Goal: Task Accomplishment & Management: Manage account settings

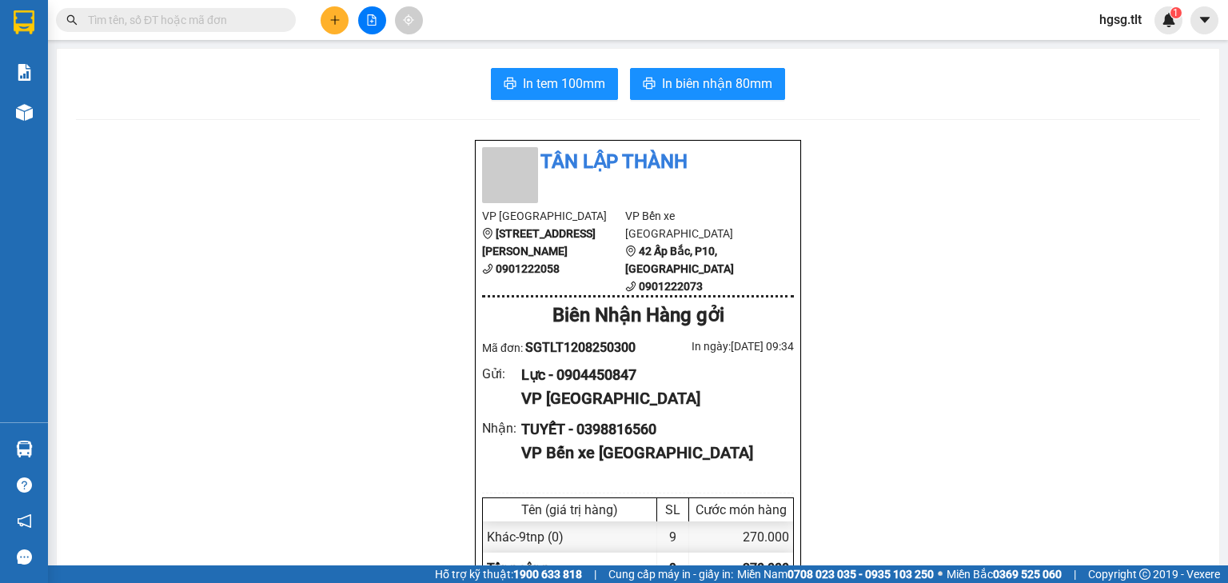
click at [1116, 22] on span "hgsg.tlt" at bounding box center [1120, 20] width 68 height 20
click at [1116, 54] on span "Đăng xuất" at bounding box center [1143, 50] width 67 height 18
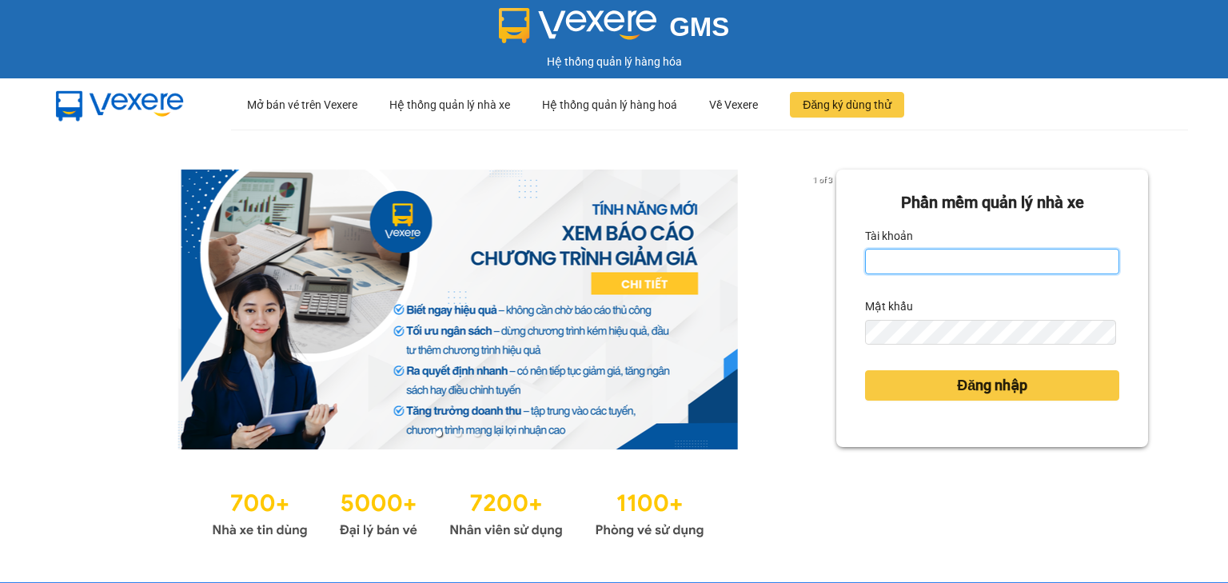
type input "hgsg.tlt"
click at [971, 260] on input "hgsg.tlt" at bounding box center [992, 262] width 254 height 26
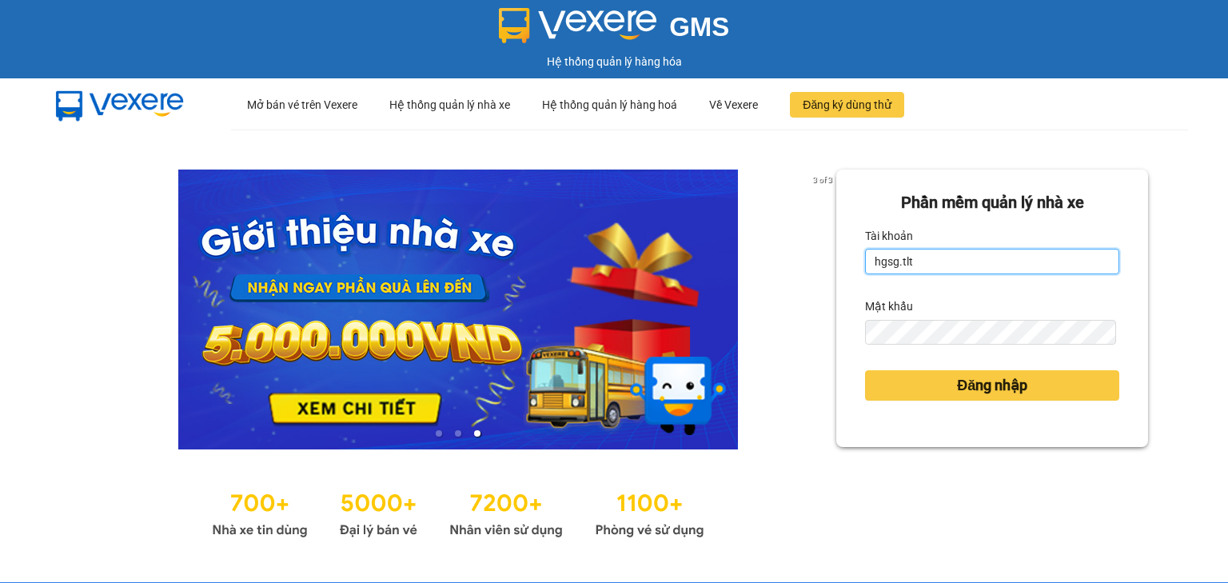
click at [924, 258] on input "hgsg.tlt" at bounding box center [992, 262] width 254 height 26
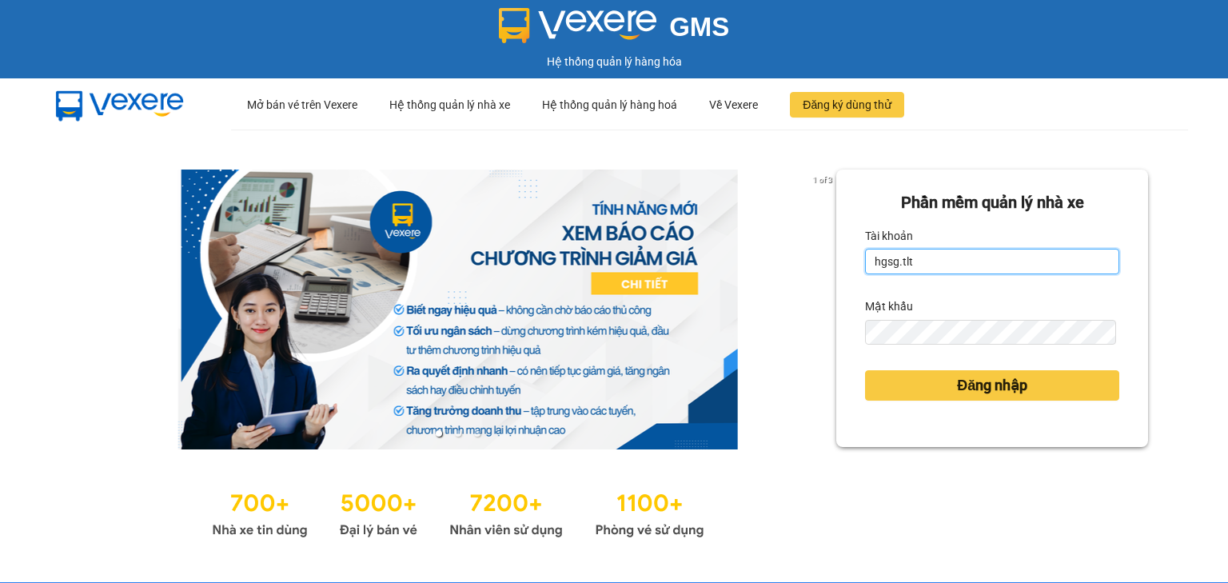
click at [924, 258] on input "hgsg.tlt" at bounding box center [992, 262] width 254 height 26
drag, startPoint x: 923, startPoint y: 245, endPoint x: 921, endPoint y: 265, distance: 19.3
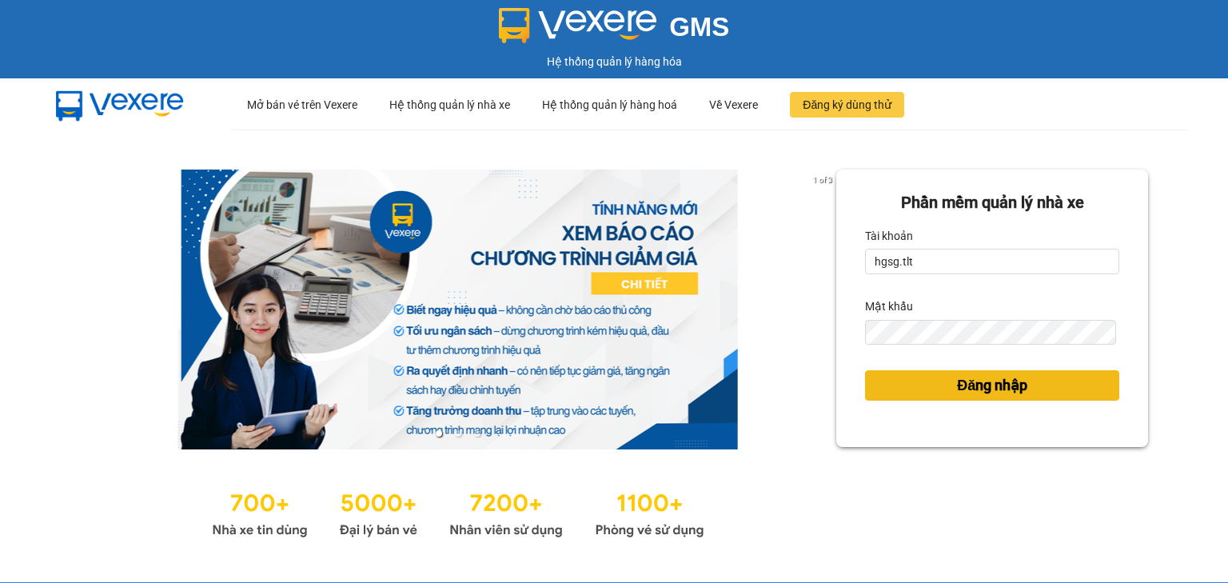
click at [962, 386] on span "Đăng nhập" at bounding box center [992, 385] width 70 height 22
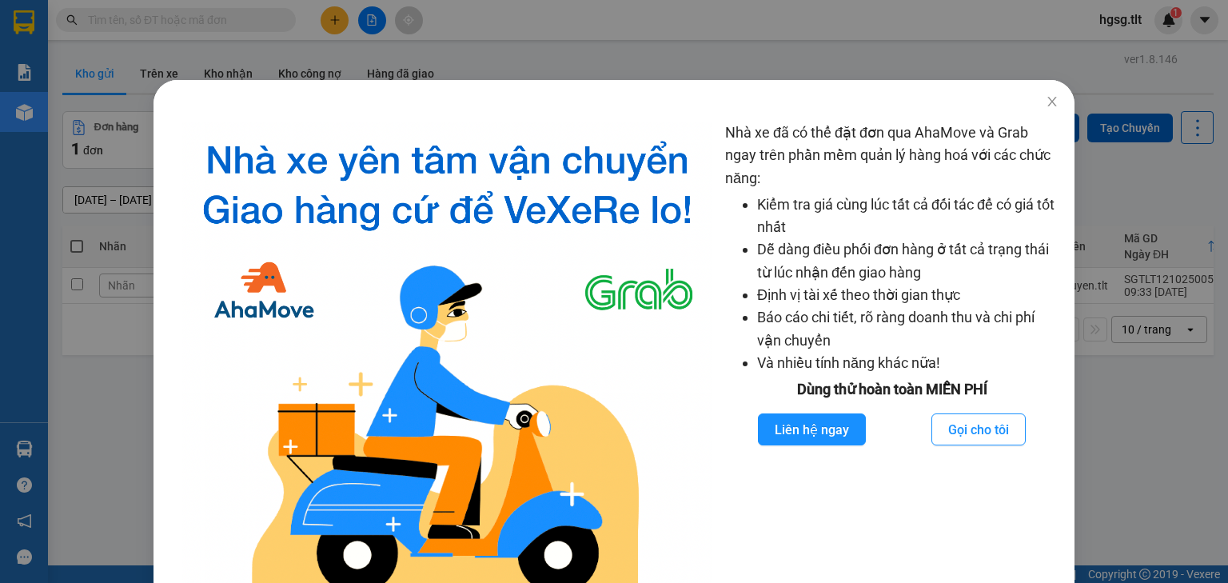
click at [587, 54] on div "Nhà xe đã có thể đặt đơn qua AhaMove và Grab ngay trên phần mềm quản lý hàng ho…" at bounding box center [614, 291] width 1228 height 583
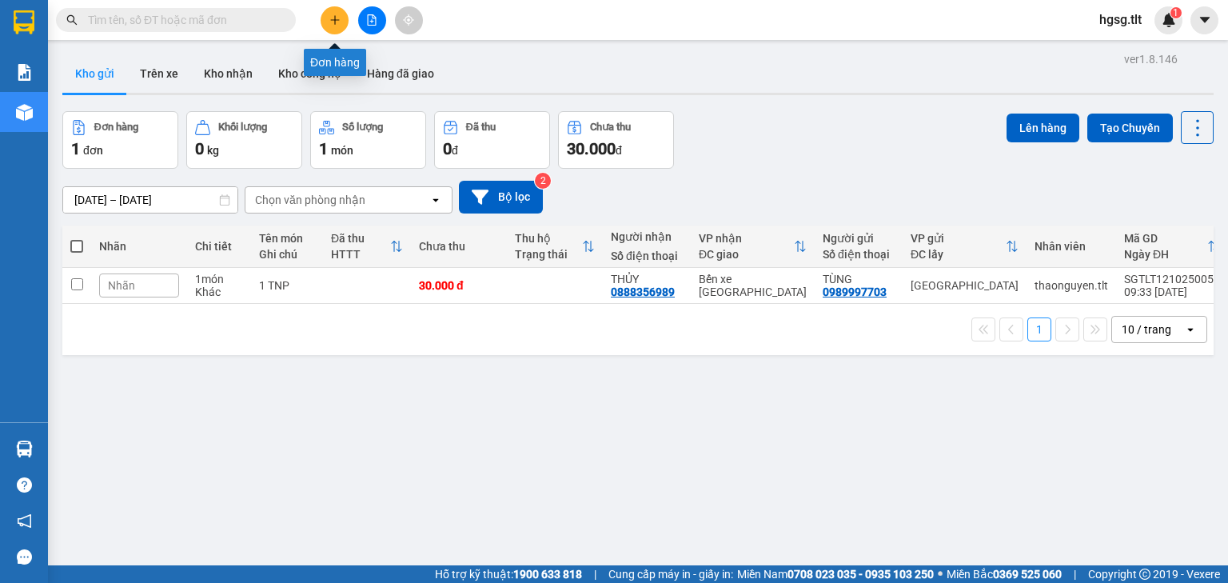
click at [339, 22] on icon "plus" at bounding box center [334, 19] width 11 height 11
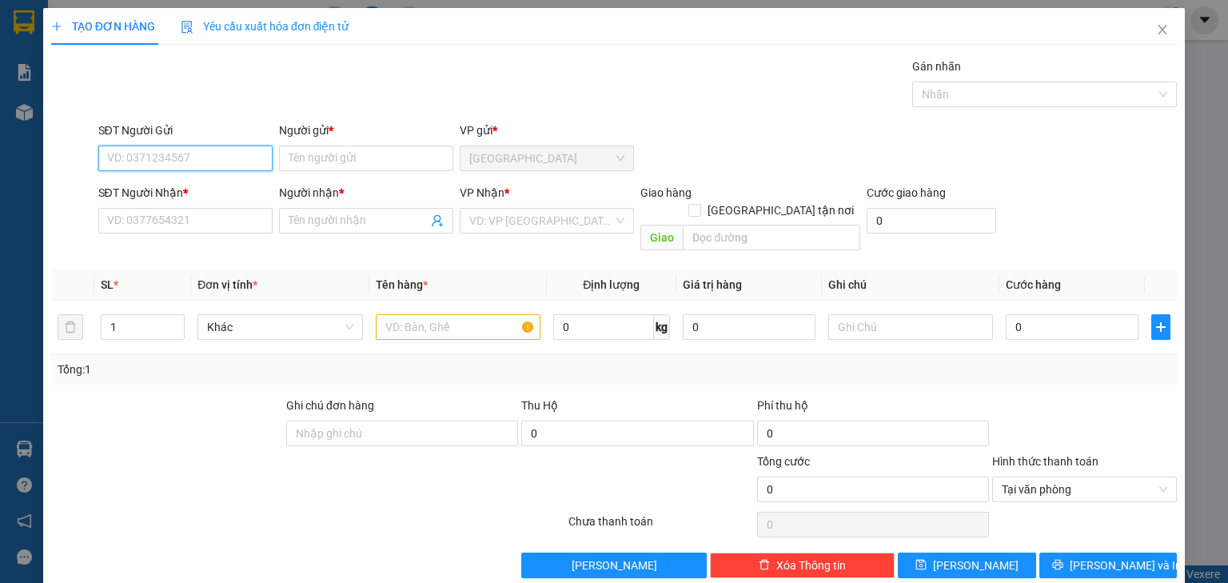
click at [160, 162] on input "SĐT Người Gửi" at bounding box center [185, 159] width 174 height 26
click at [131, 146] on div "SĐT Người Gửi VD: 0371234567" at bounding box center [185, 150] width 174 height 56
click at [138, 166] on input "SĐT Người Gửi" at bounding box center [185, 159] width 174 height 26
click at [138, 163] on input "SĐT Người Gửi" at bounding box center [185, 159] width 174 height 26
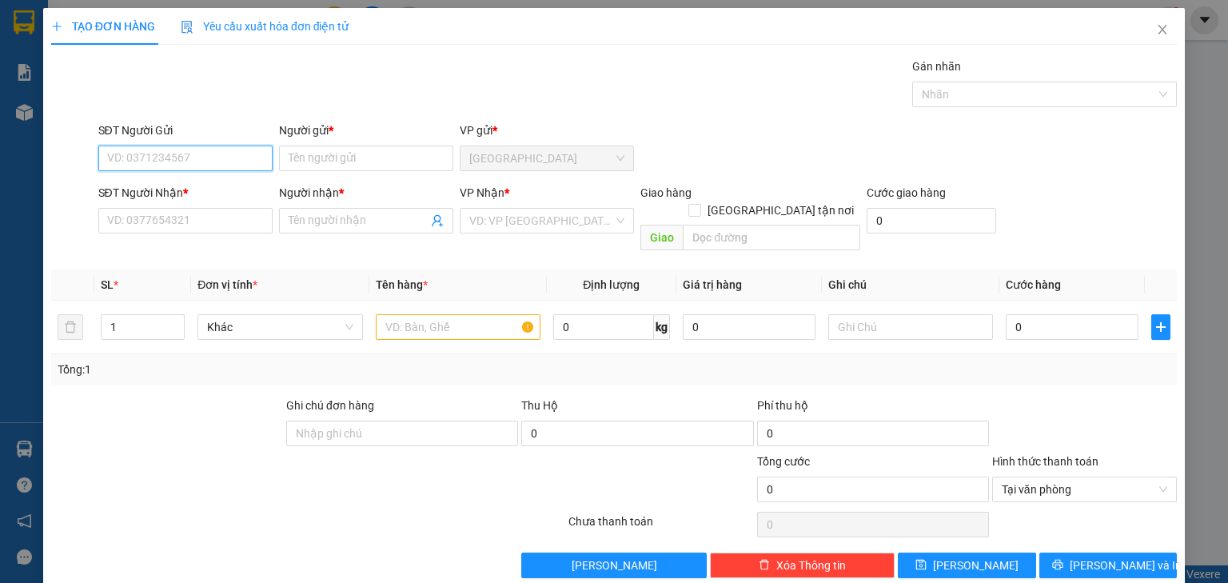
click at [138, 162] on input "SĐT Người Gửi" at bounding box center [185, 159] width 174 height 26
type input "0937770569"
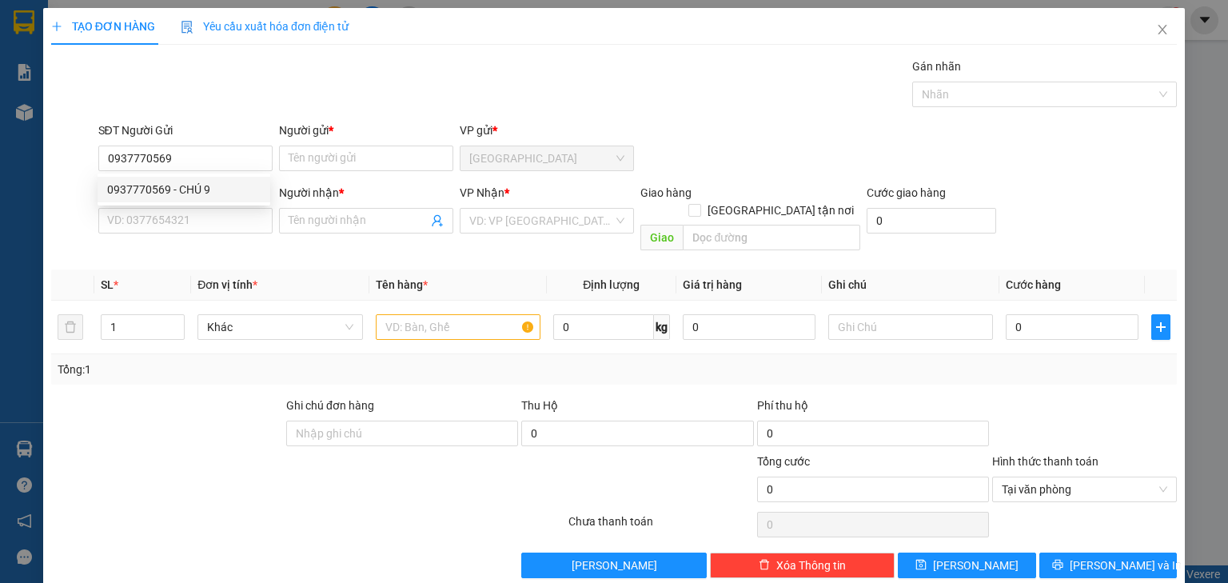
drag, startPoint x: 173, startPoint y: 175, endPoint x: 173, endPoint y: 189, distance: 13.6
click at [173, 174] on div "0937770569 0937770569 - CHÚ 9" at bounding box center [184, 189] width 173 height 32
click at [199, 144] on div "SĐT Người Gửi" at bounding box center [185, 134] width 174 height 24
click at [192, 157] on input "0937770569" at bounding box center [185, 159] width 174 height 26
click at [181, 195] on div "0937770569 - CHÚ 9" at bounding box center [183, 190] width 153 height 18
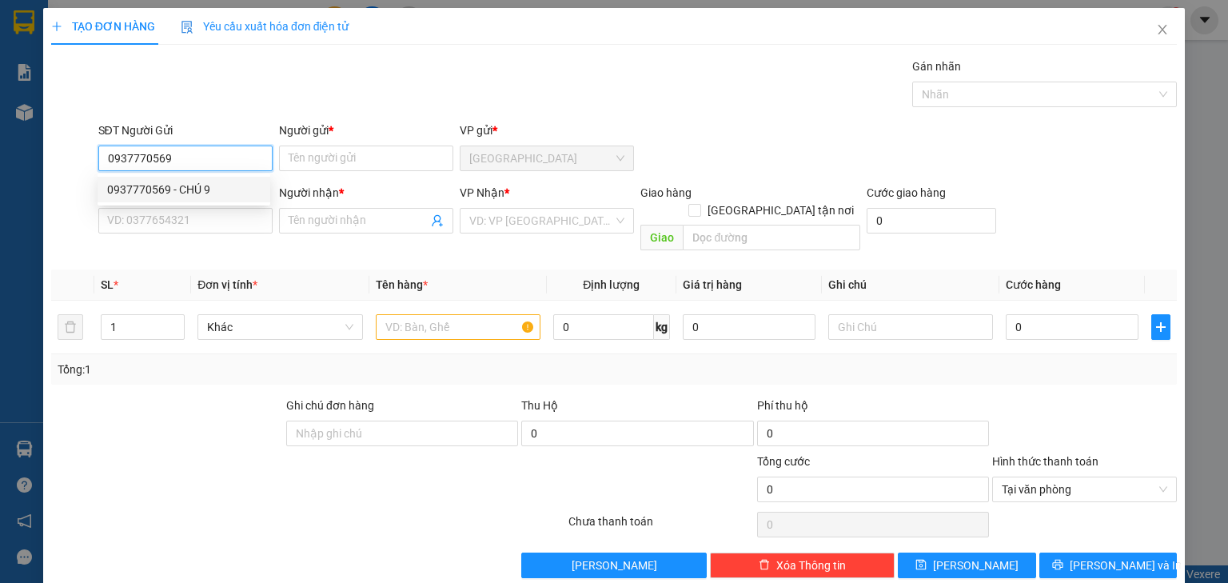
type input "CHÚ 9"
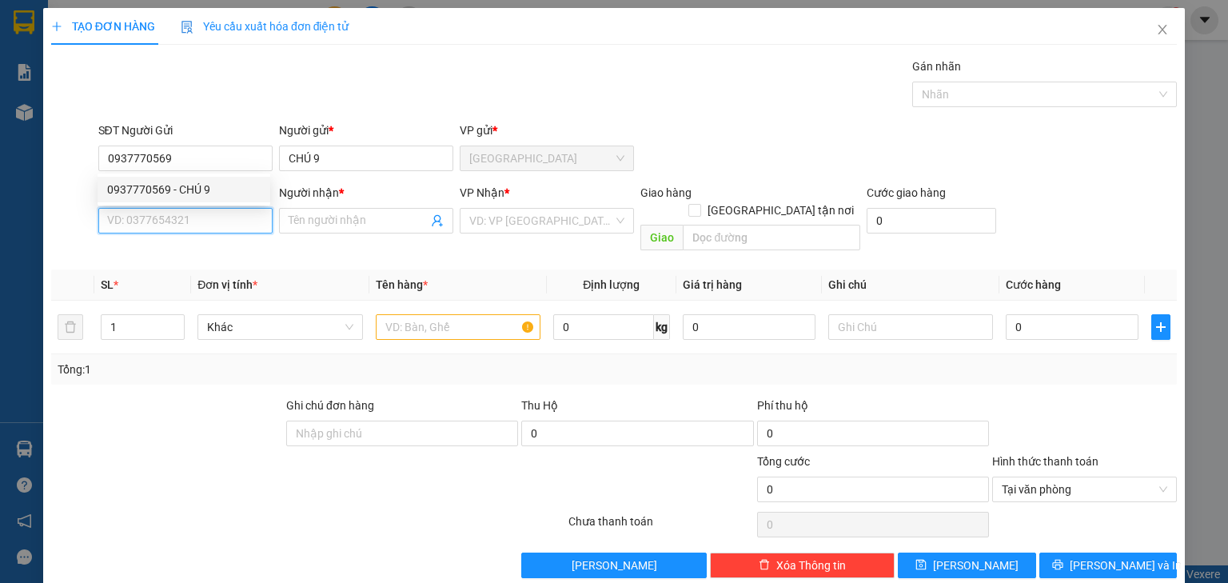
click at [169, 222] on input "SĐT Người Nhận *" at bounding box center [185, 221] width 174 height 26
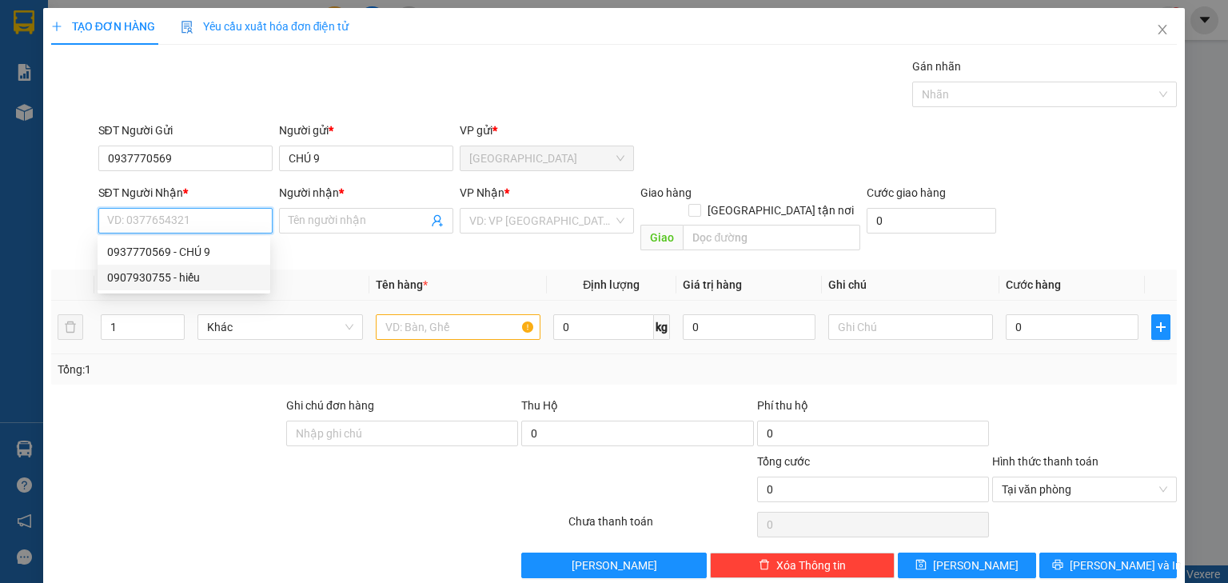
drag, startPoint x: 181, startPoint y: 281, endPoint x: 170, endPoint y: 283, distance: 11.4
click at [180, 281] on div "0907930755 - hiếu" at bounding box center [183, 278] width 153 height 18
type input "0907930755"
type input "hiếu"
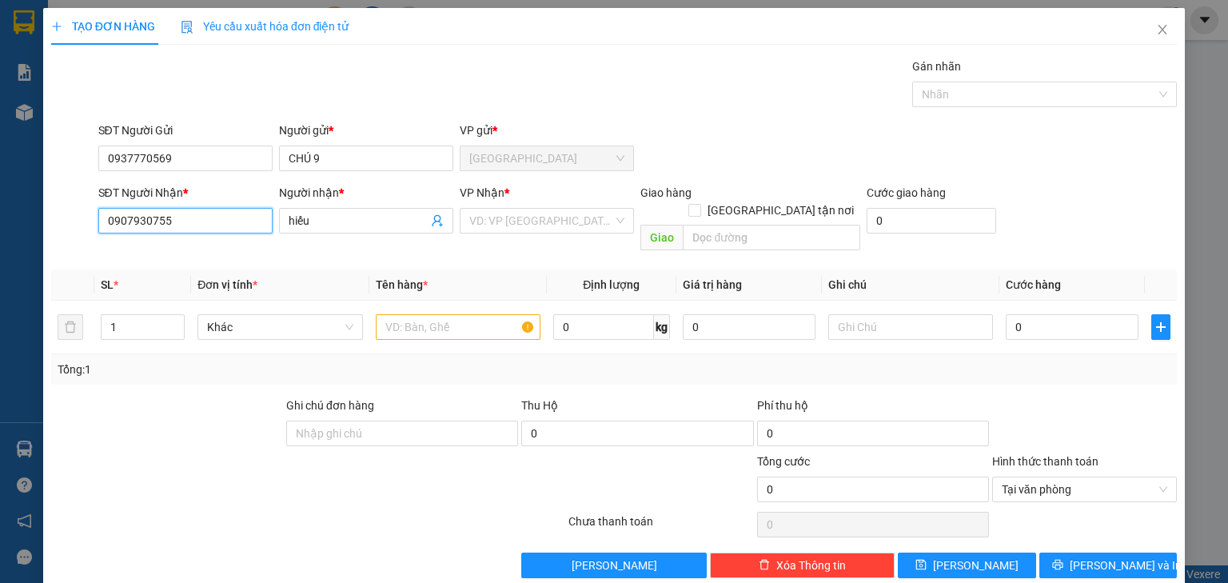
drag, startPoint x: 209, startPoint y: 214, endPoint x: 0, endPoint y: 273, distance: 216.7
click at [0, 273] on div "TẠO ĐƠN HÀNG Yêu cầu xuất hóa đơn điện tử Transit Pickup Surcharge Ids Transit …" at bounding box center [614, 291] width 1228 height 583
click at [516, 225] on input "search" at bounding box center [541, 221] width 144 height 24
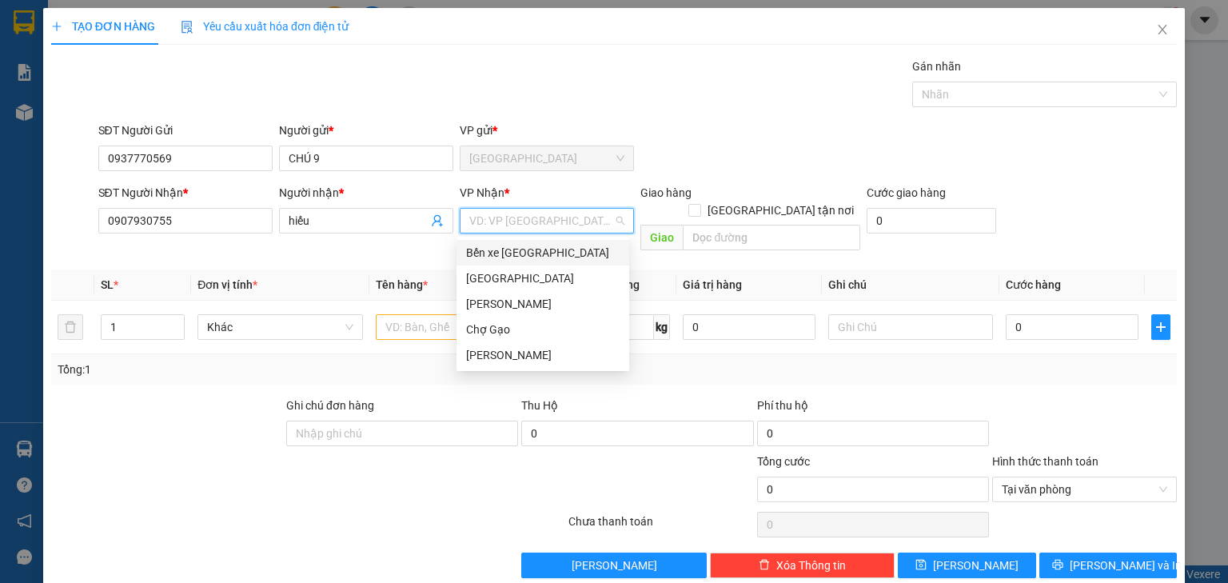
click at [508, 249] on div "Bến xe [GEOGRAPHIC_DATA]" at bounding box center [542, 253] width 153 height 18
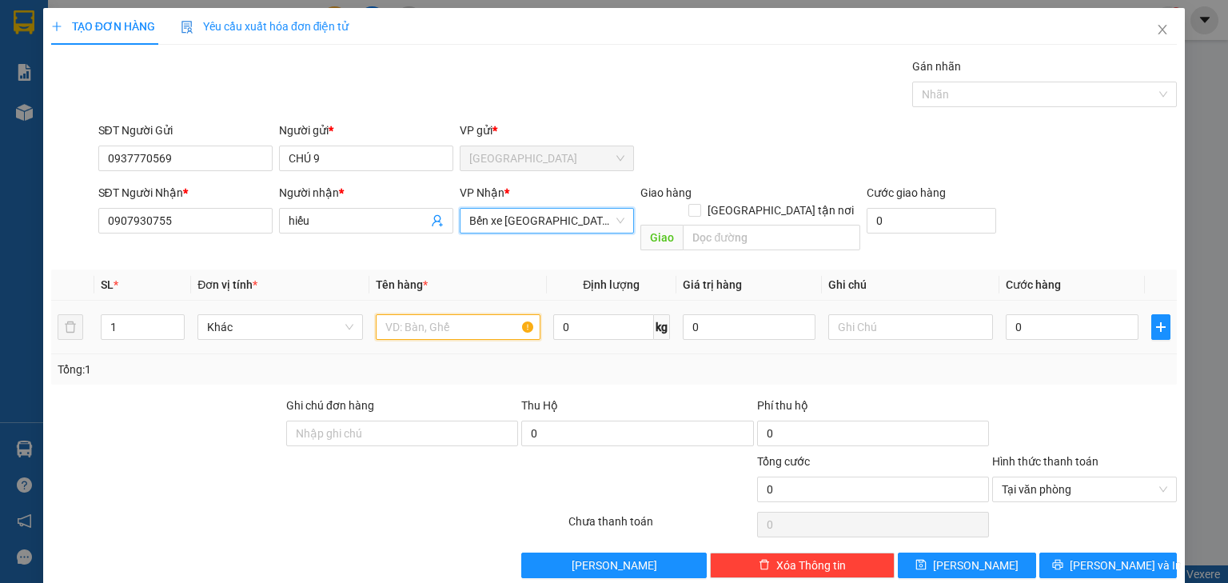
click at [405, 320] on input "text" at bounding box center [458, 327] width 165 height 26
click at [460, 314] on input "text" at bounding box center [458, 327] width 165 height 26
click at [126, 315] on input "1" at bounding box center [143, 327] width 82 height 24
type input "2"
drag, startPoint x: 373, startPoint y: 218, endPoint x: 197, endPoint y: 234, distance: 176.6
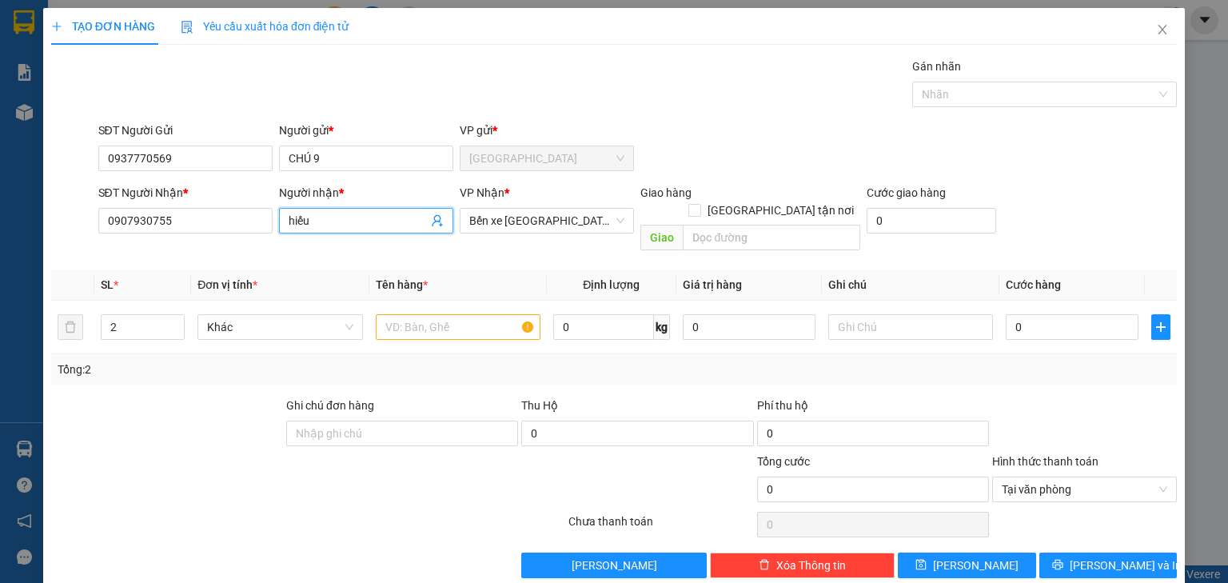
click at [197, 234] on div "SĐT Người Nhận * 0907930755 Người nhận * hiếu VP Nhận * Bến xe Tiền Giang Giao …" at bounding box center [638, 221] width 1086 height 74
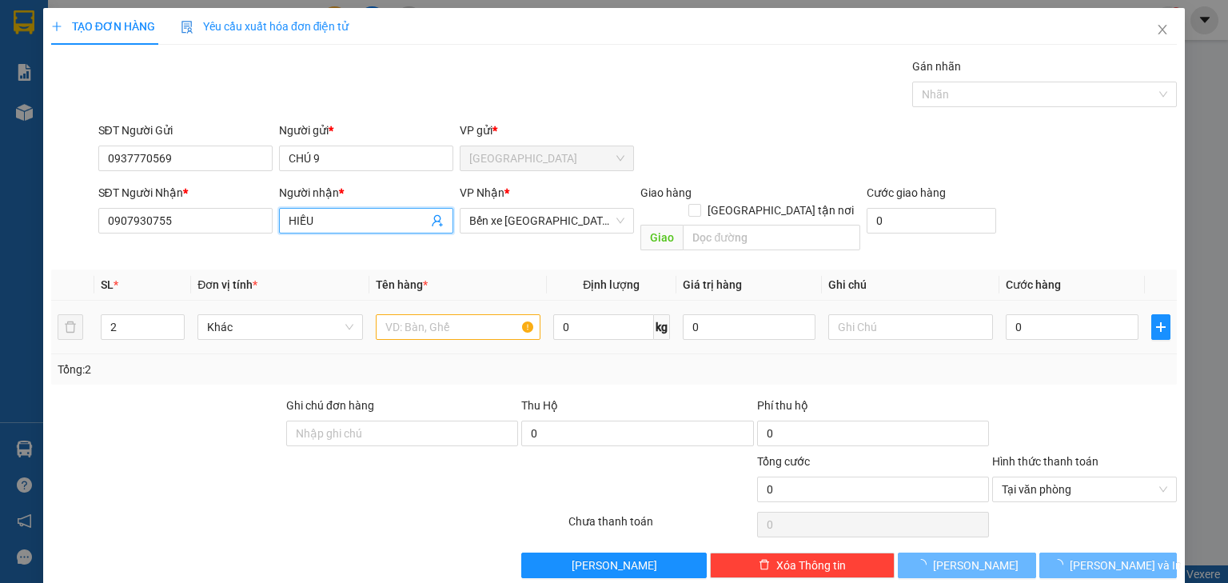
type input "HIẾU"
click at [483, 321] on input "text" at bounding box center [458, 327] width 165 height 26
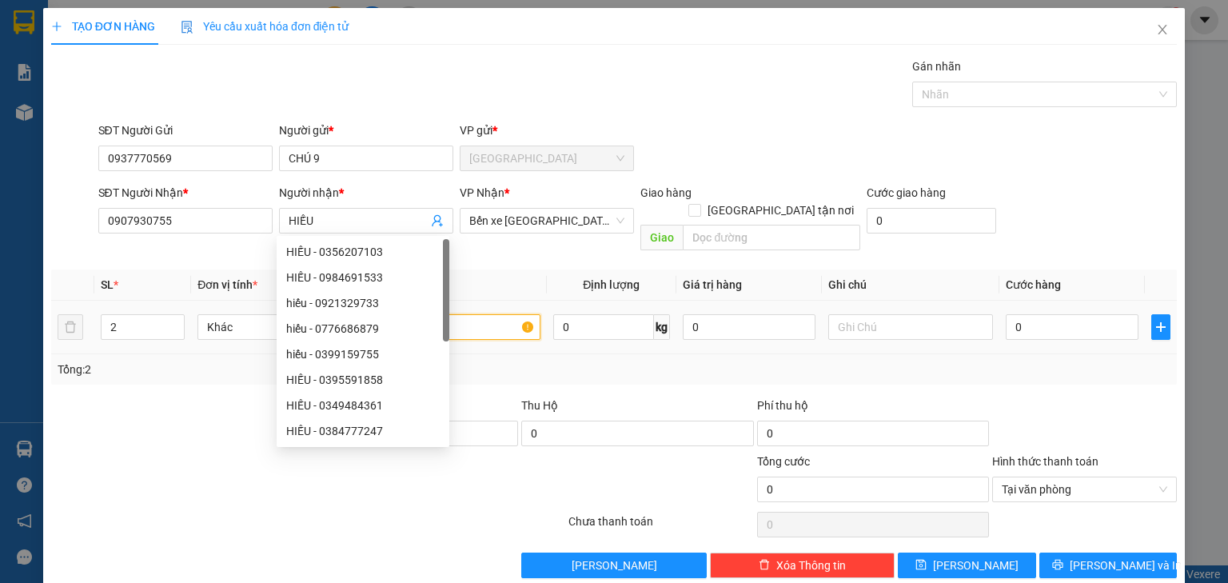
click at [483, 314] on input "text" at bounding box center [458, 327] width 165 height 26
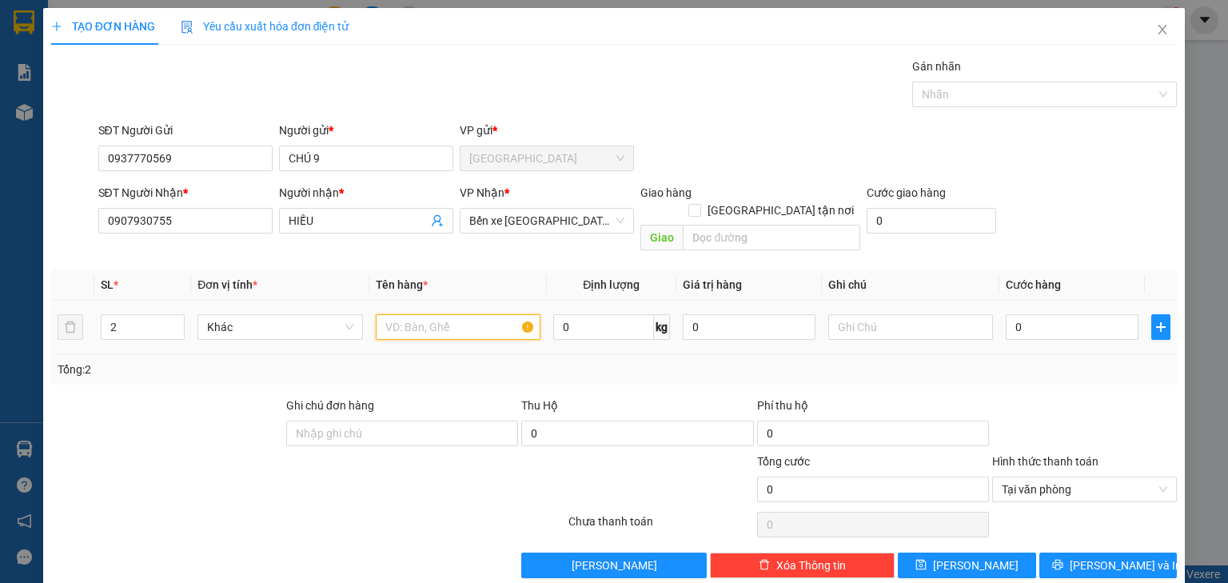
click at [476, 314] on input "text" at bounding box center [458, 327] width 165 height 26
type input "2B VÀNG"
click at [1035, 314] on input "0" at bounding box center [1072, 327] width 133 height 26
type input "007"
type input "7"
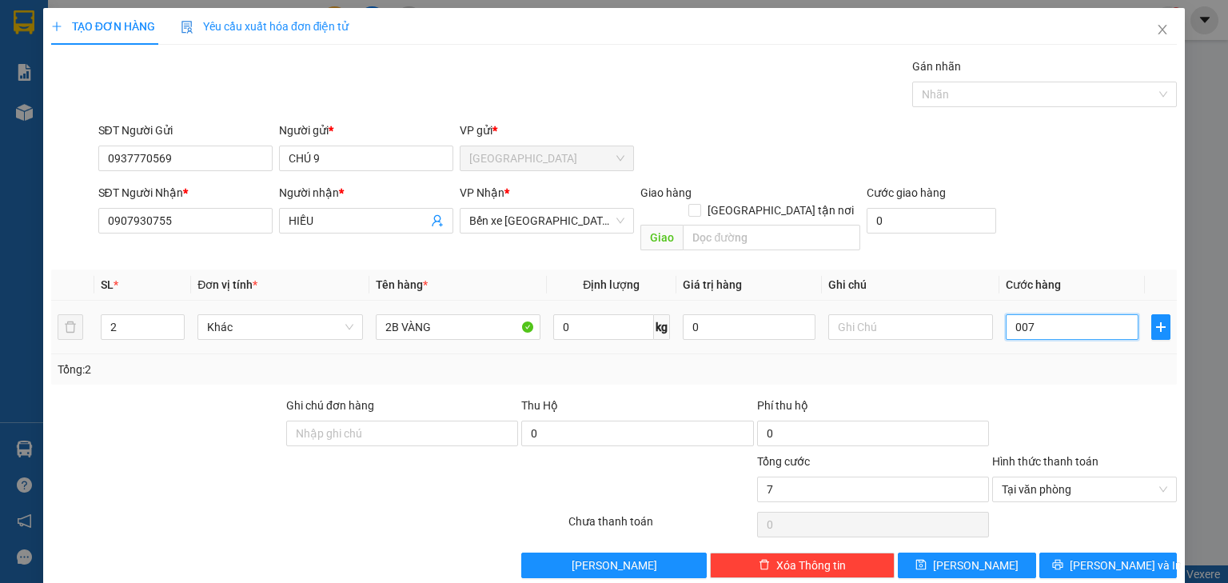
type input "0.070"
type input "70"
type input "0.070"
type input "70"
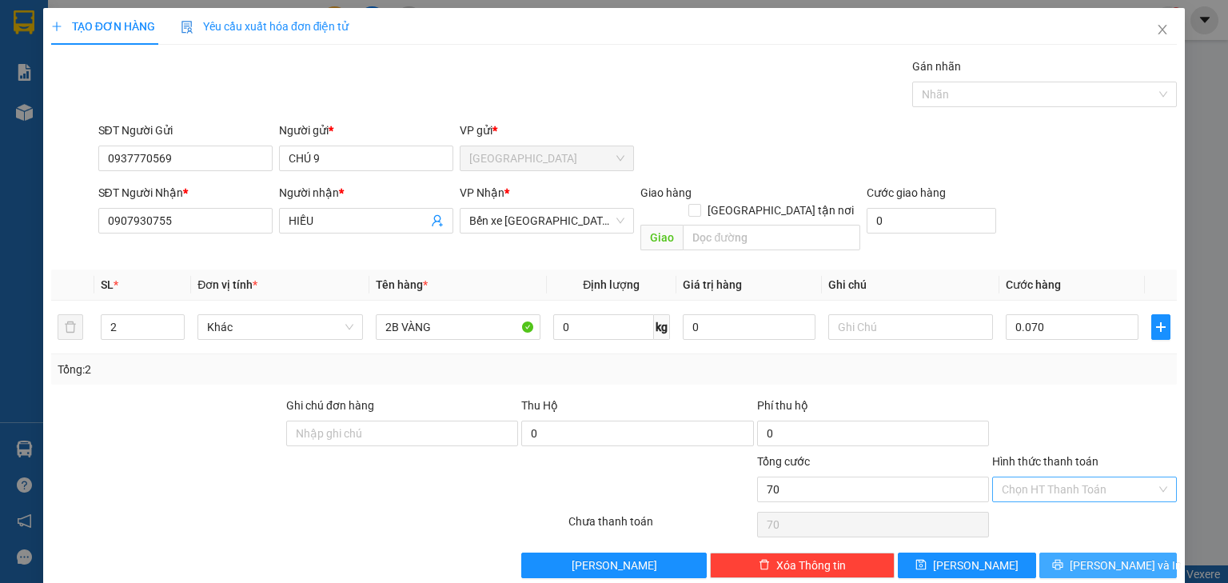
type input "70.000"
click at [1102, 556] on span "Lưu và In" at bounding box center [1126, 565] width 112 height 18
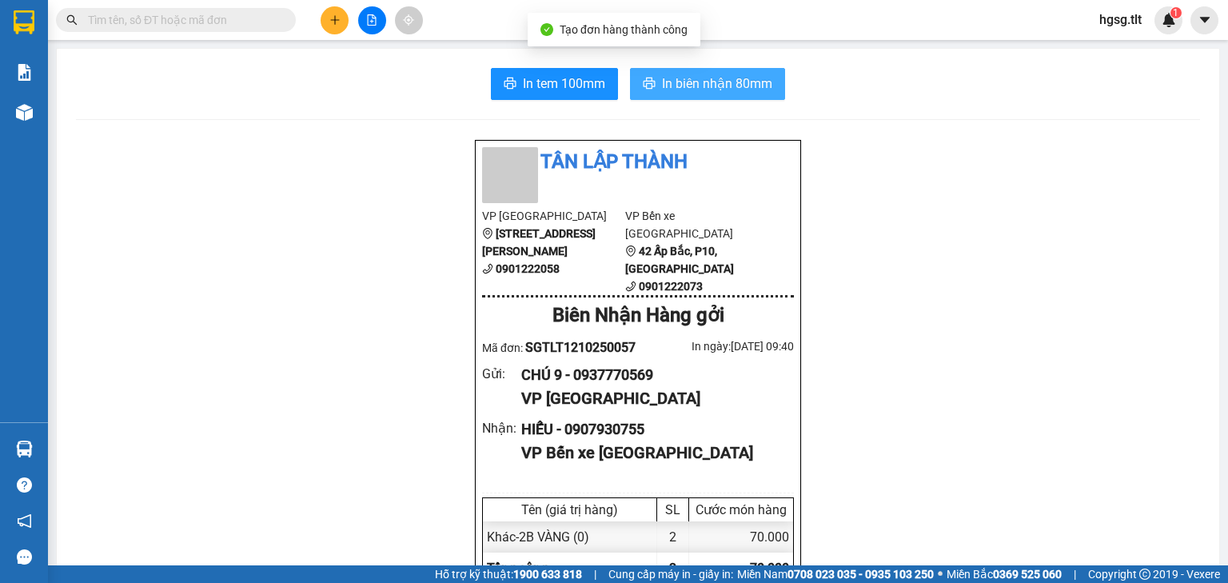
click at [728, 83] on span "In biên nhận 80mm" at bounding box center [717, 84] width 110 height 20
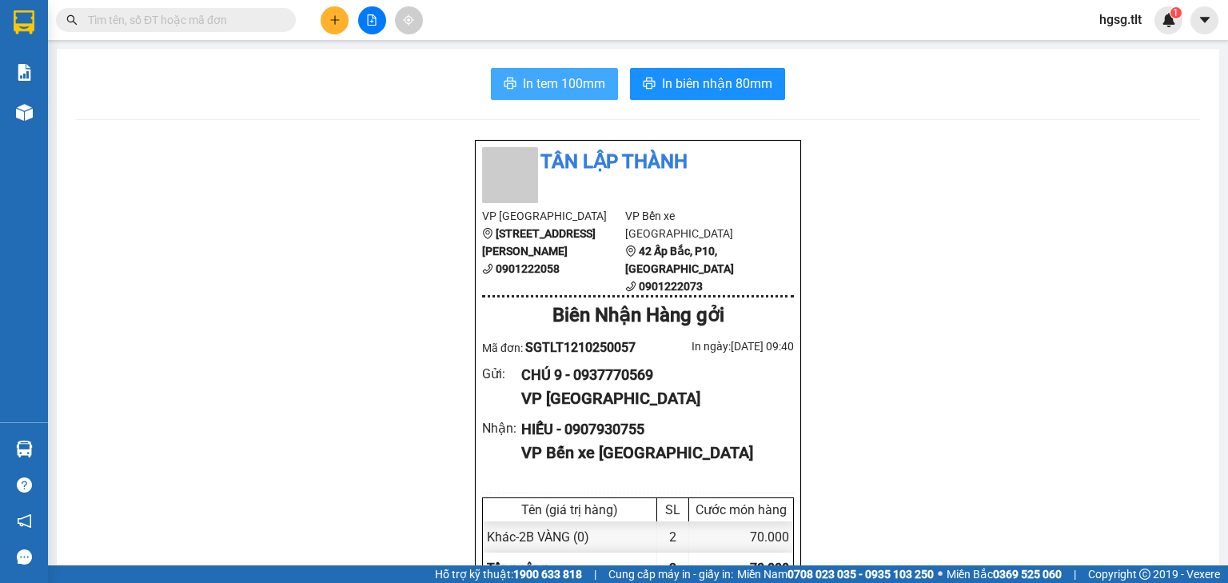
click at [558, 89] on span "In tem 100mm" at bounding box center [564, 84] width 82 height 20
click at [196, 22] on input "text" at bounding box center [182, 20] width 189 height 18
click at [197, 29] on span at bounding box center [176, 20] width 240 height 24
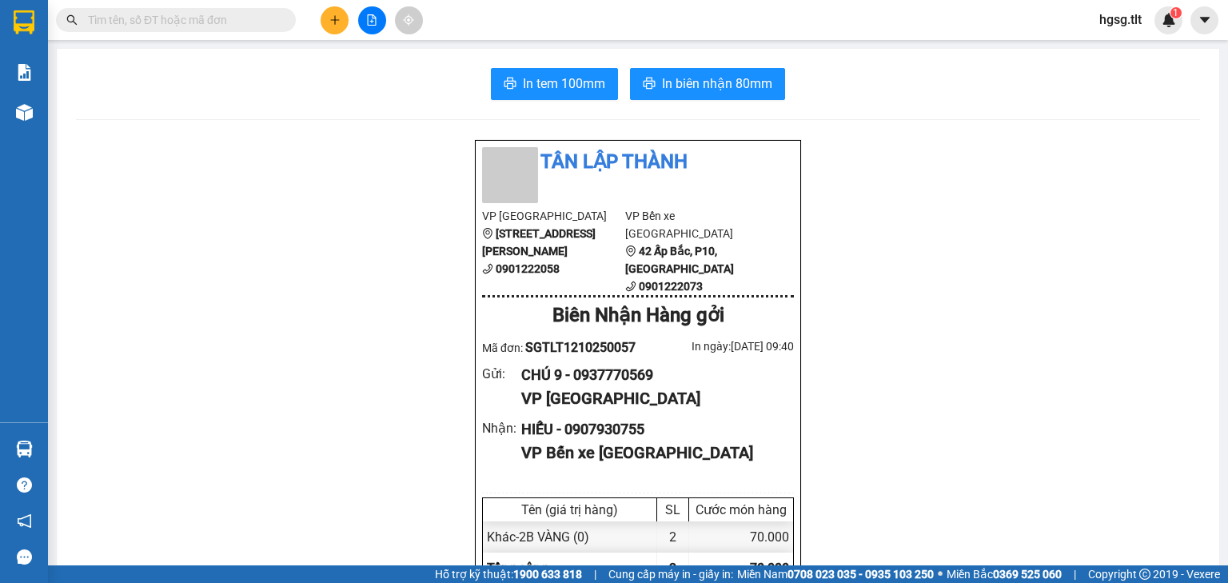
click at [197, 27] on input "text" at bounding box center [182, 20] width 189 height 18
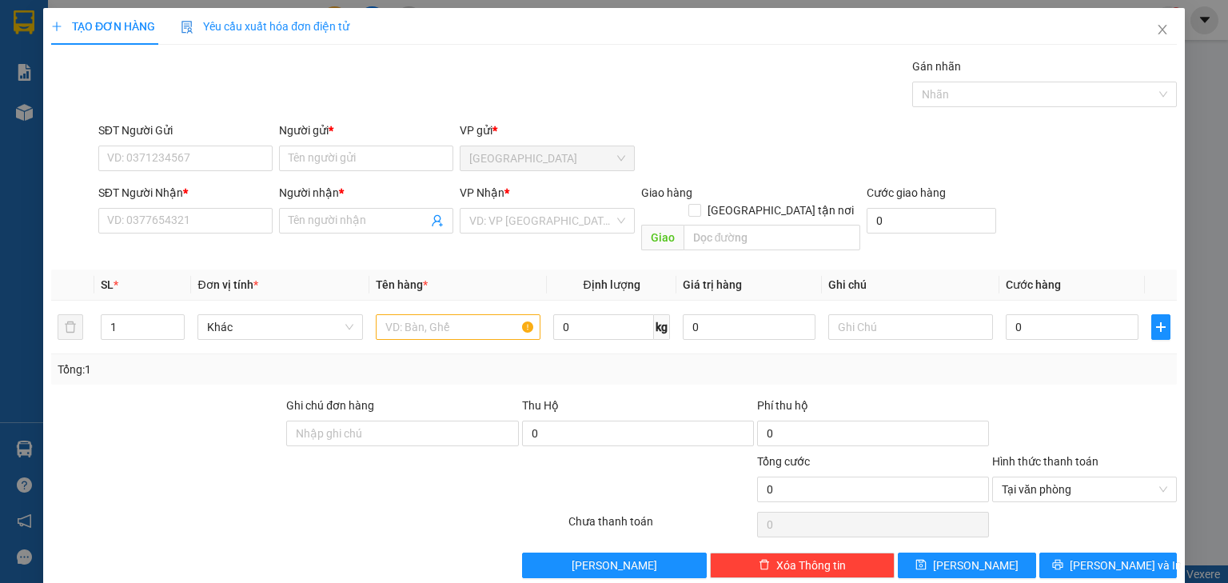
type input "0"
type input "9"
click at [1159, 35] on icon "close" at bounding box center [1162, 29] width 13 height 13
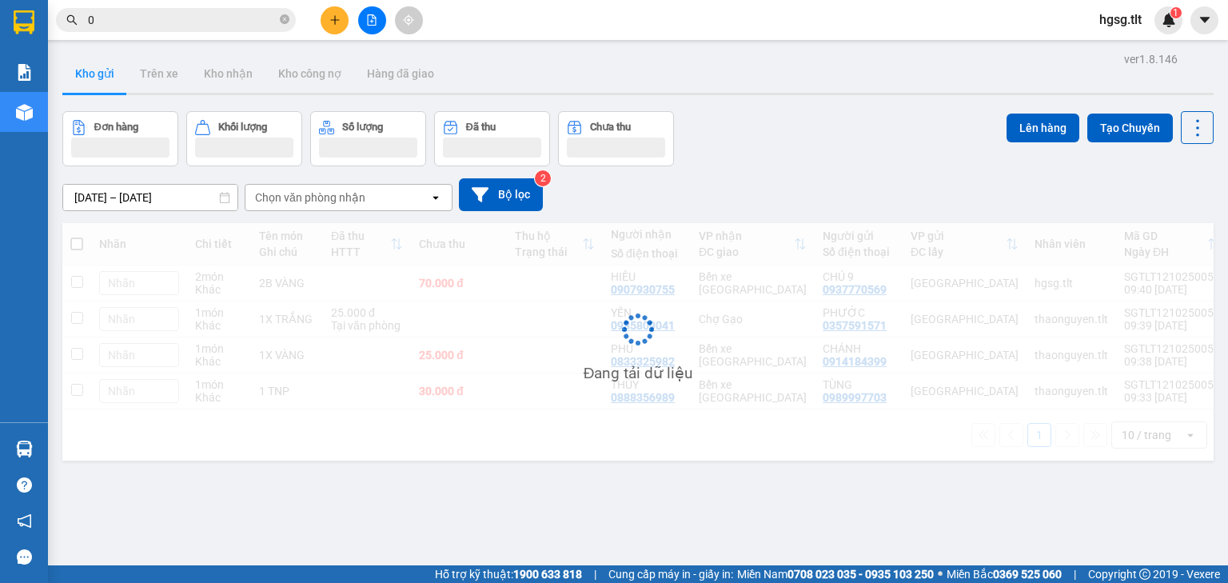
click at [142, 24] on input "0" at bounding box center [182, 20] width 189 height 18
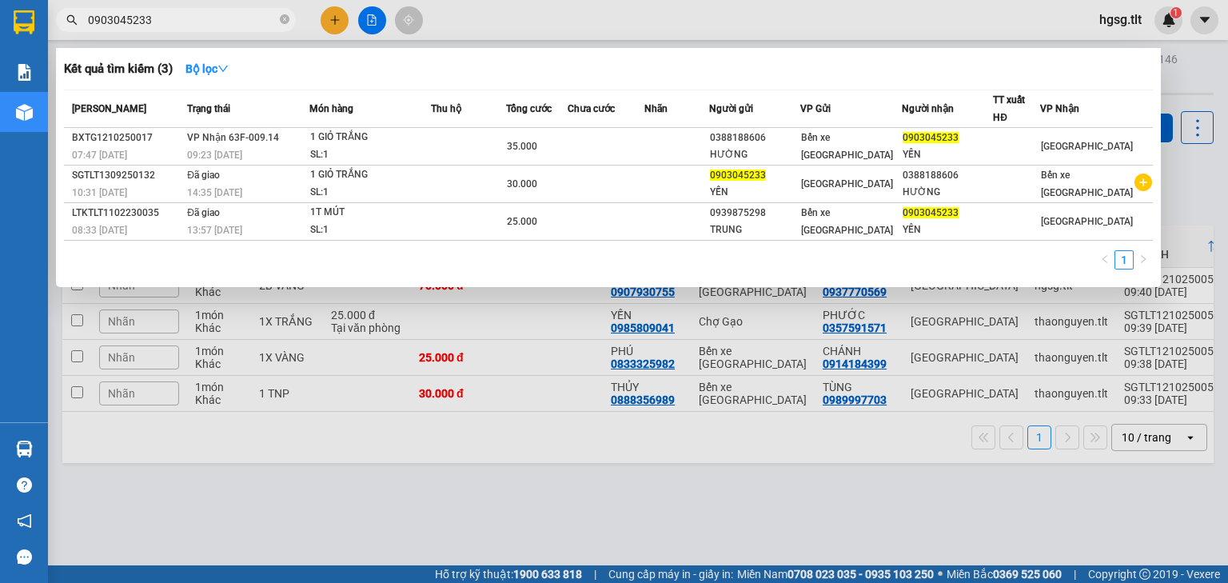
type input "0903045233"
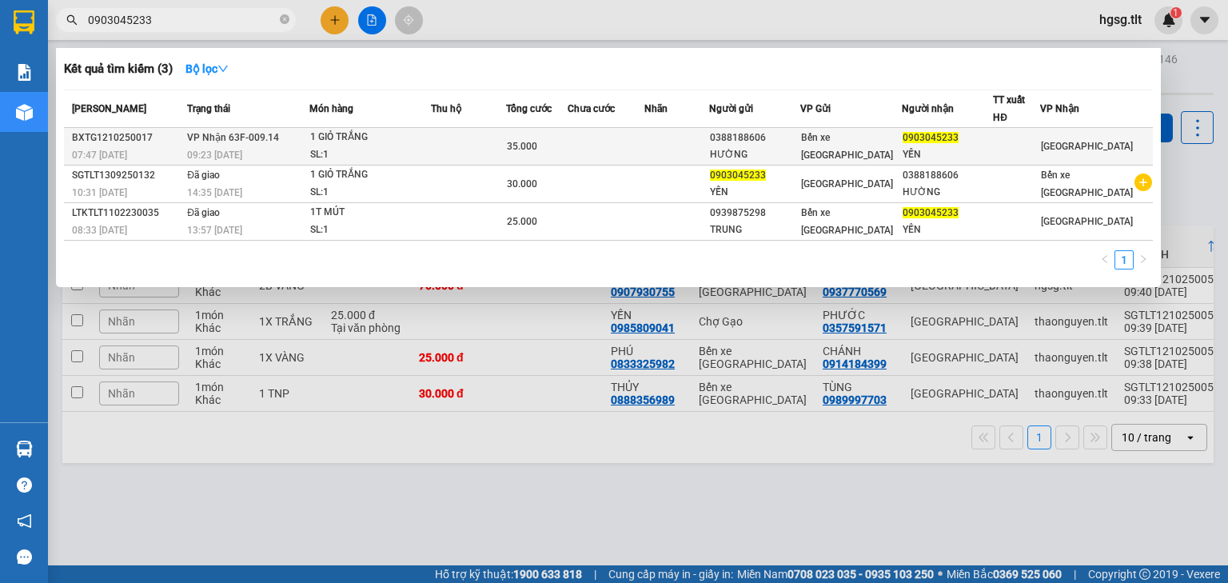
click at [453, 135] on td at bounding box center [468, 147] width 75 height 38
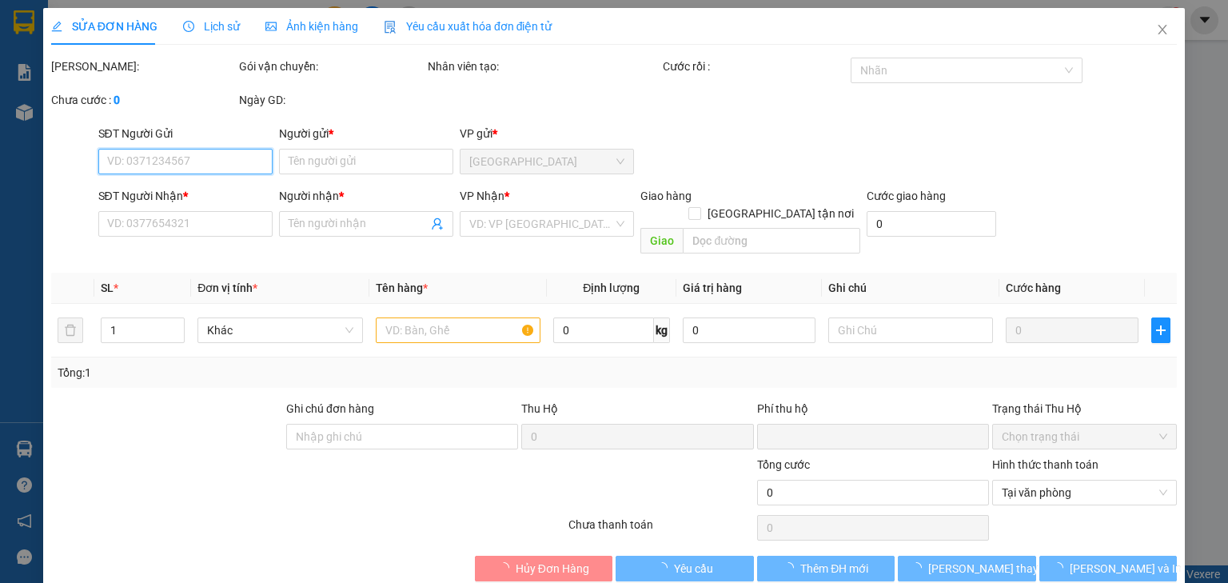
type input "0388188606"
type input "HƯỜNG"
type input "0903045233"
type input "YẾN"
type input "0"
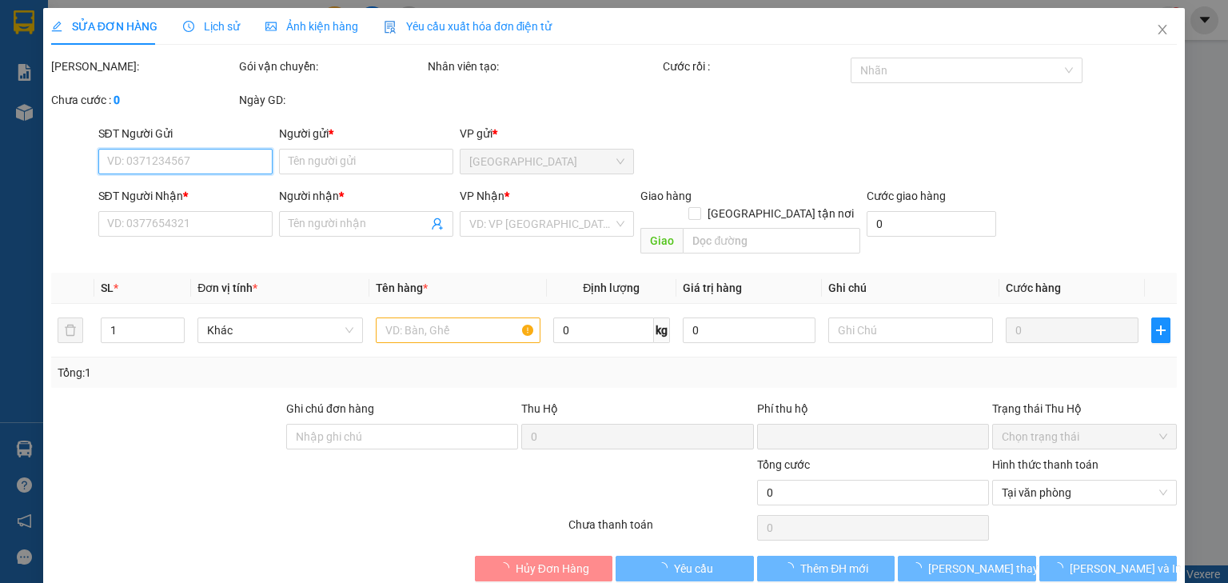
type input "35.000"
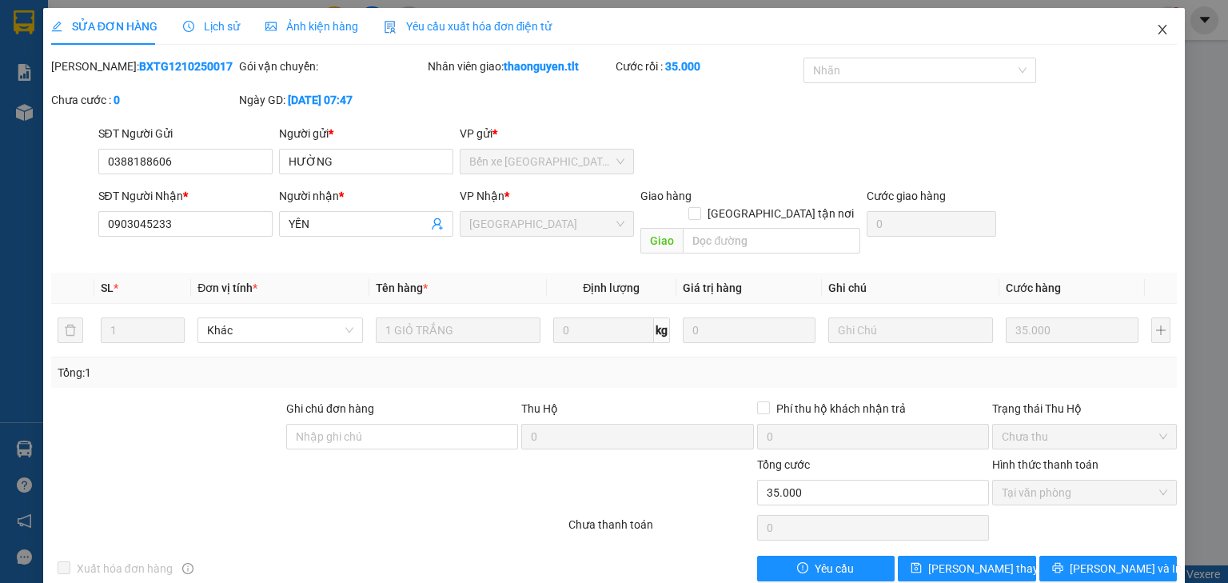
click at [1165, 37] on span "Close" at bounding box center [1162, 30] width 45 height 45
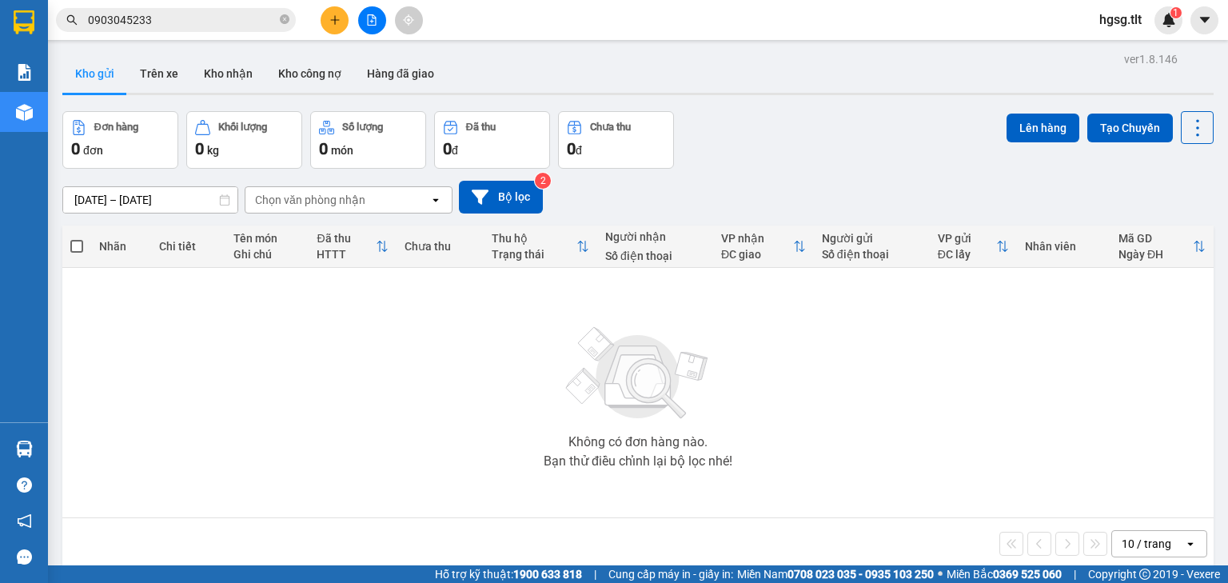
click at [165, 17] on input "0903045233" at bounding box center [182, 20] width 189 height 18
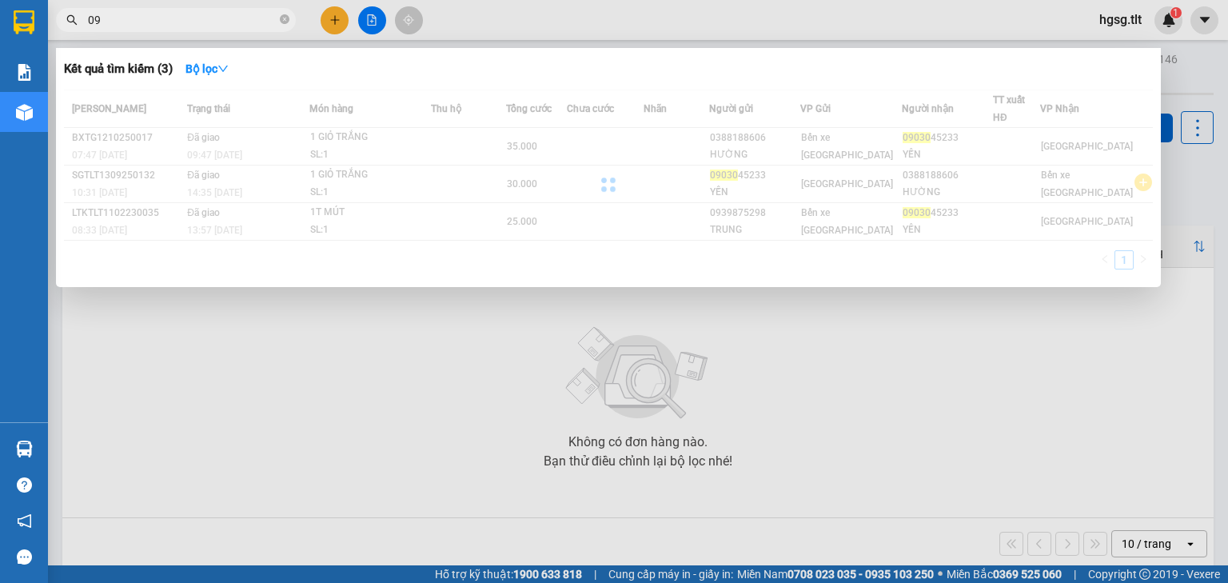
type input "0"
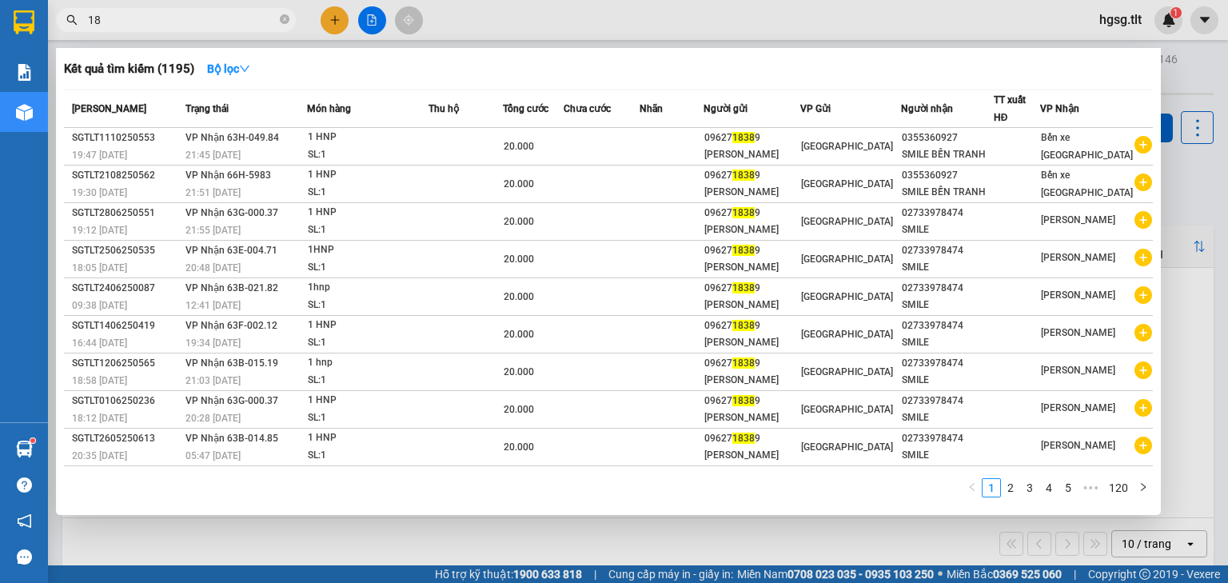
type input "1"
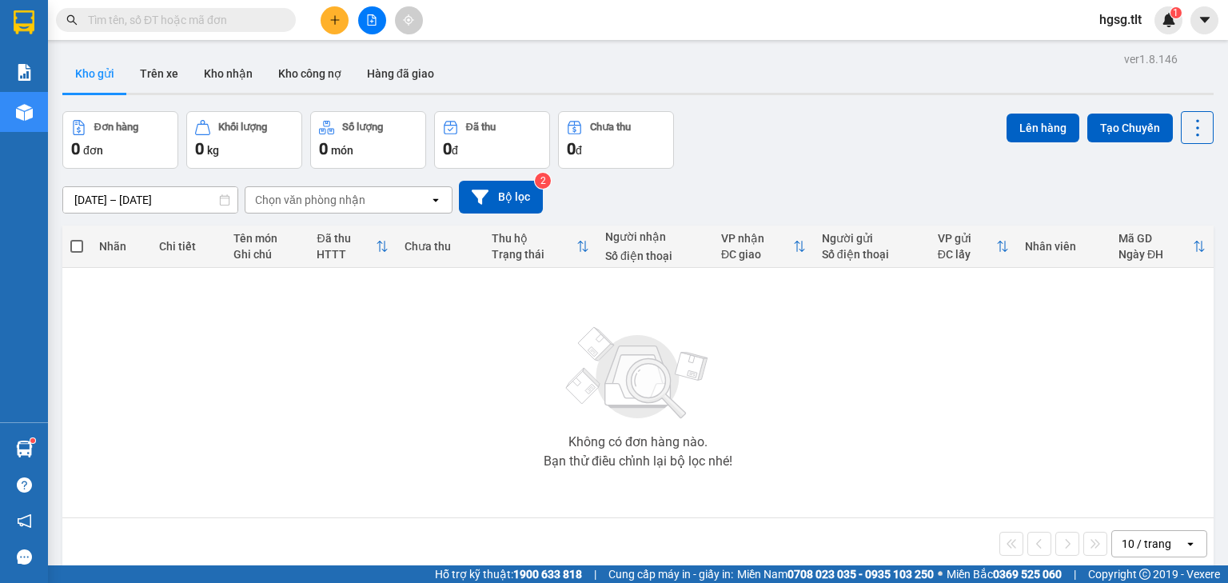
click at [178, 14] on input "text" at bounding box center [182, 20] width 189 height 18
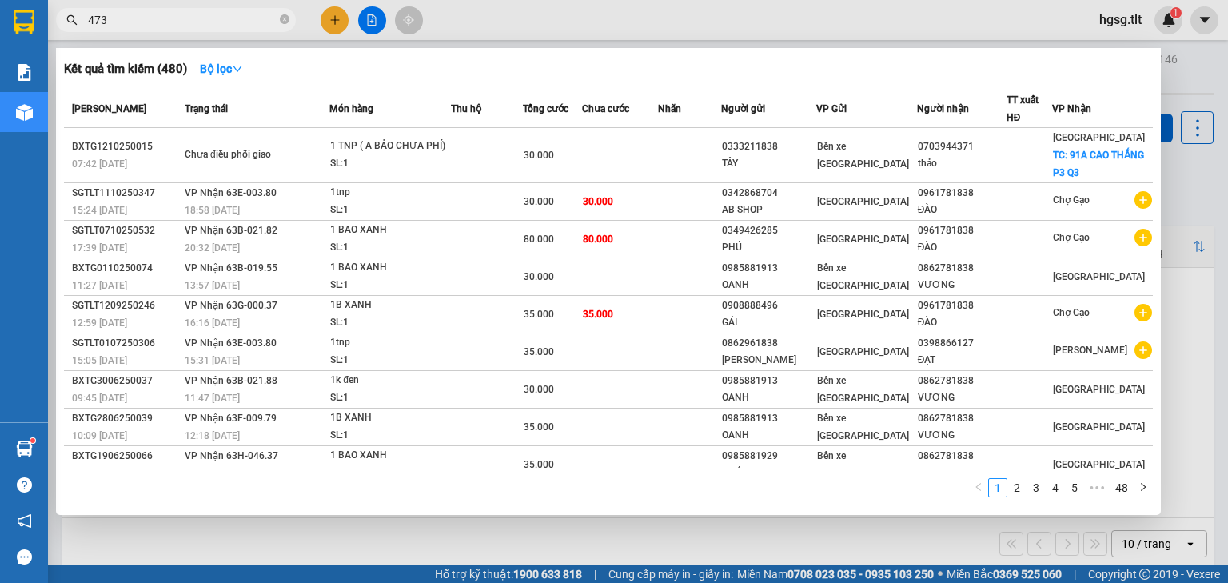
type input "4735"
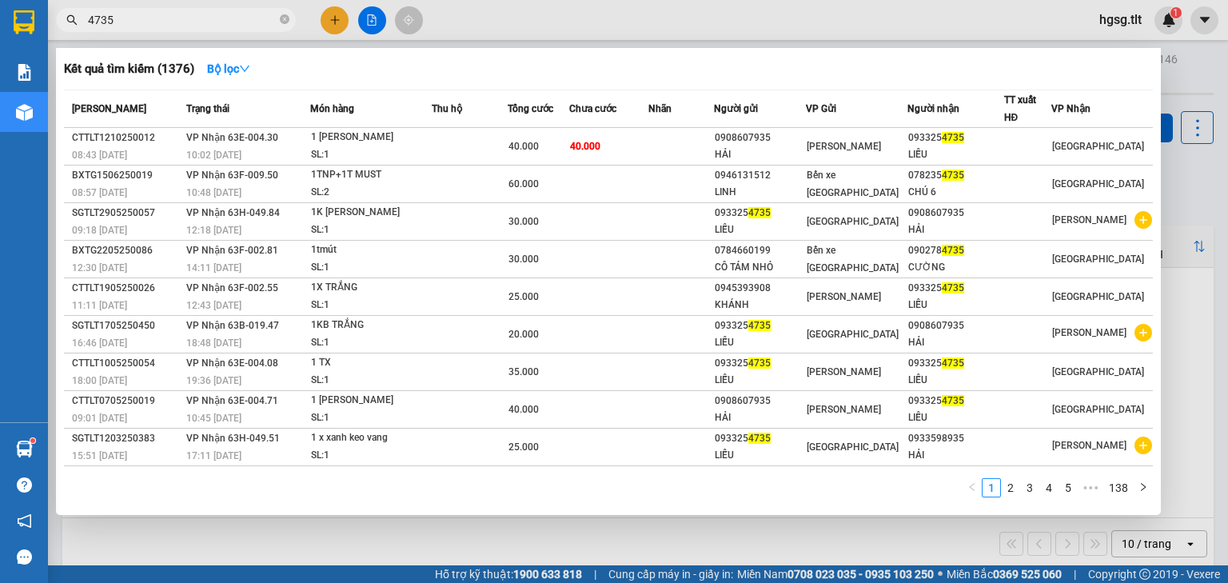
click at [224, 18] on input "4735" at bounding box center [182, 20] width 189 height 18
click at [224, 17] on input "4735" at bounding box center [182, 20] width 189 height 18
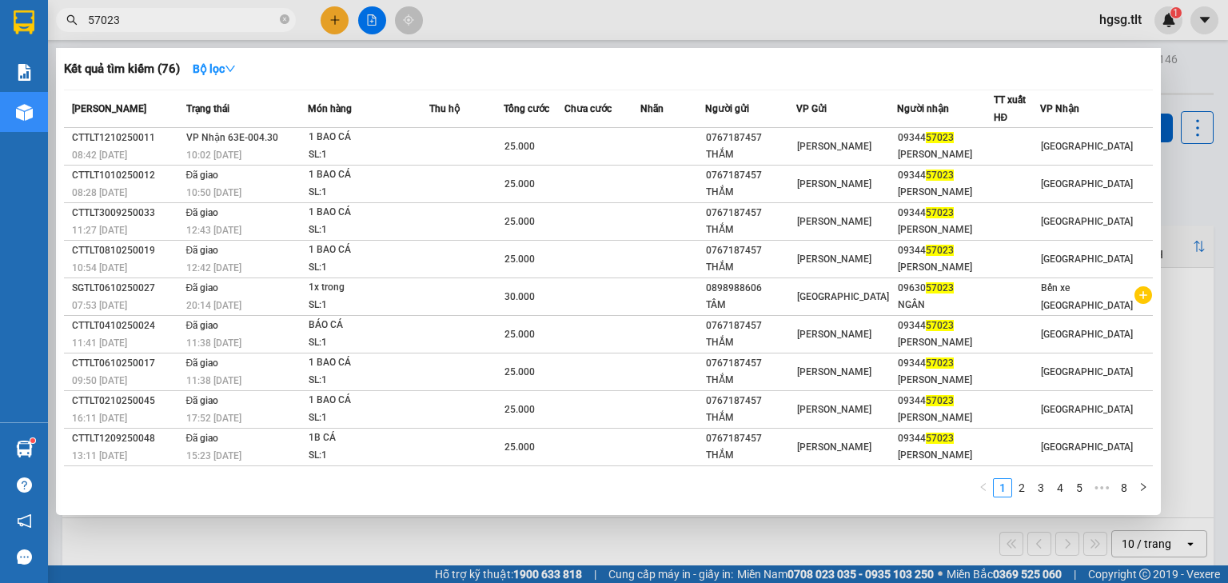
type input "57023"
click at [340, 18] on div at bounding box center [614, 291] width 1228 height 583
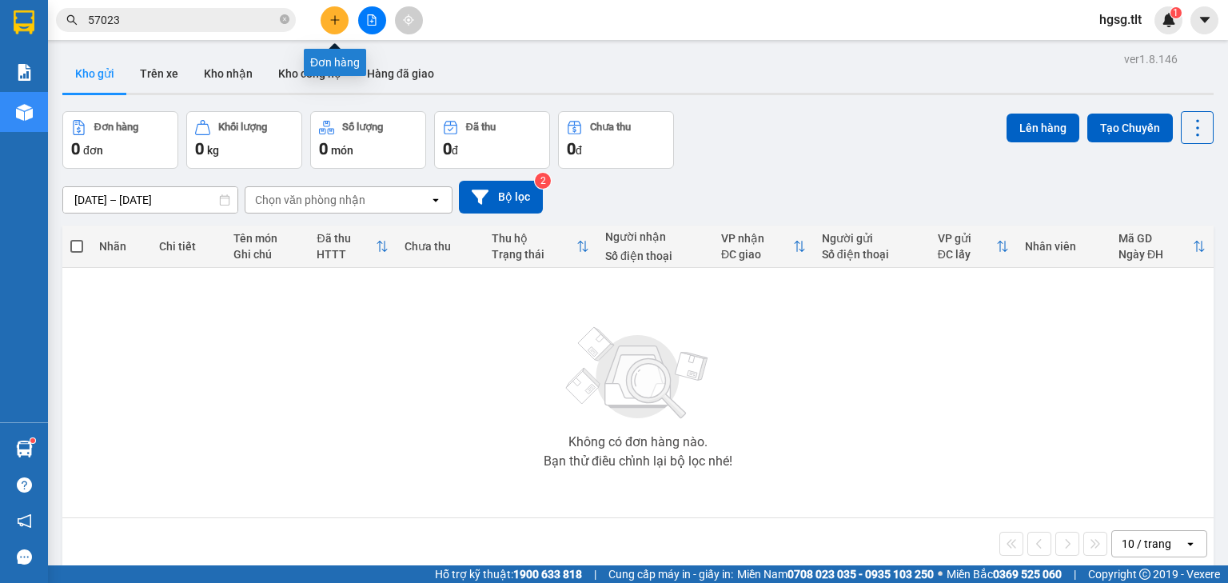
click at [342, 11] on button at bounding box center [335, 20] width 28 height 28
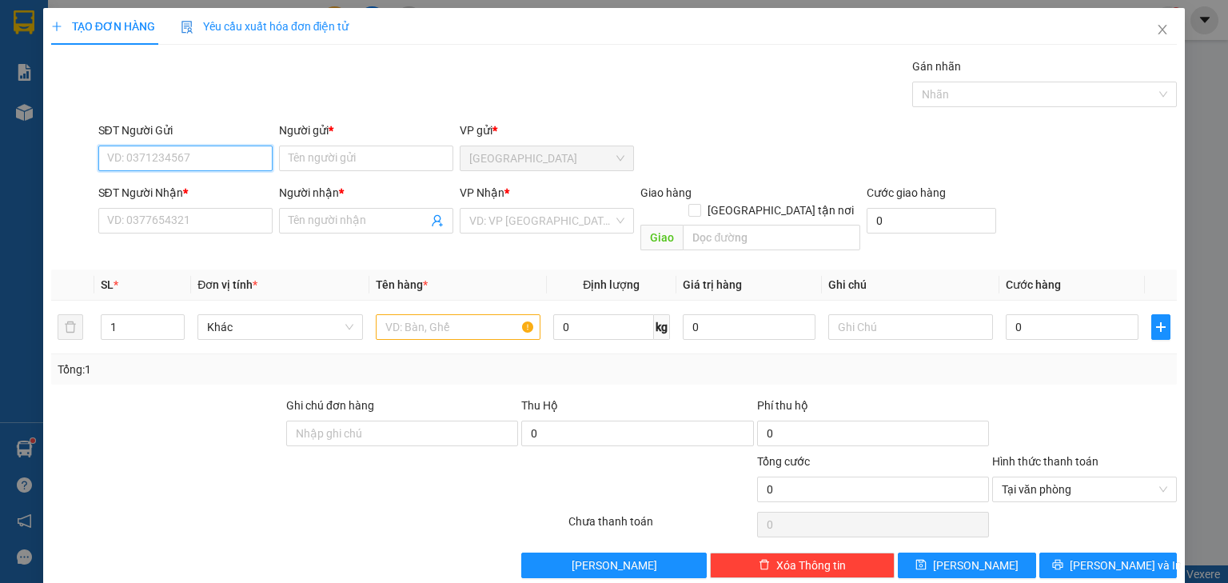
click at [169, 157] on input "SĐT Người Gửi" at bounding box center [185, 159] width 174 height 26
type input "0902691057"
click at [173, 193] on div "0902691057 - PHƯƠNG" at bounding box center [183, 190] width 153 height 18
type input "PHƯƠNG"
type input "0902691057"
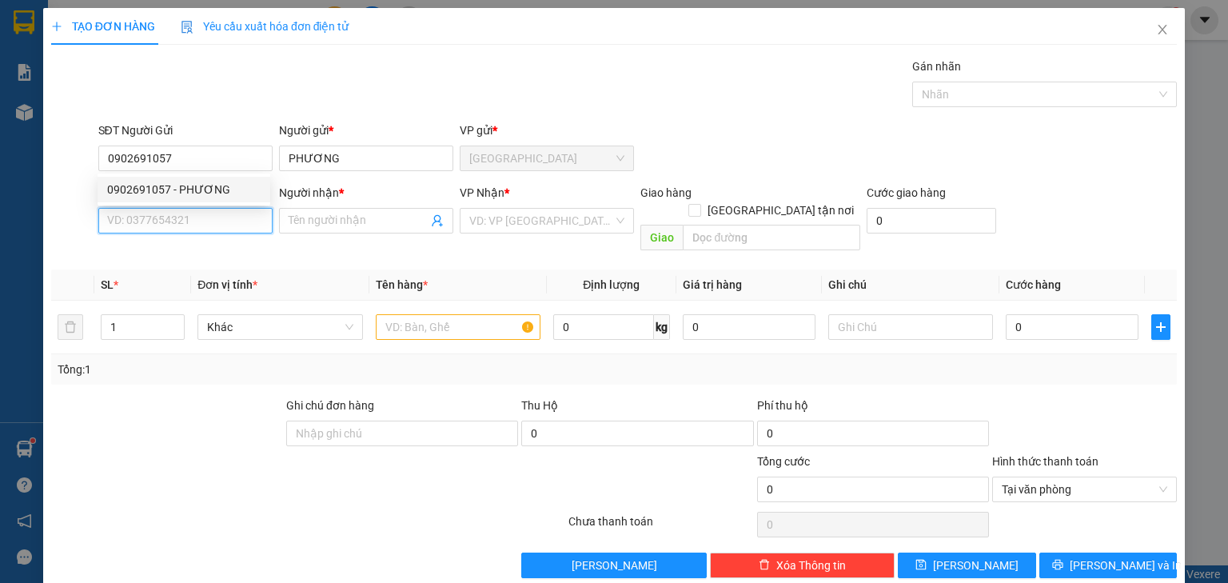
click at [169, 215] on input "SĐT Người Nhận *" at bounding box center [185, 221] width 174 height 26
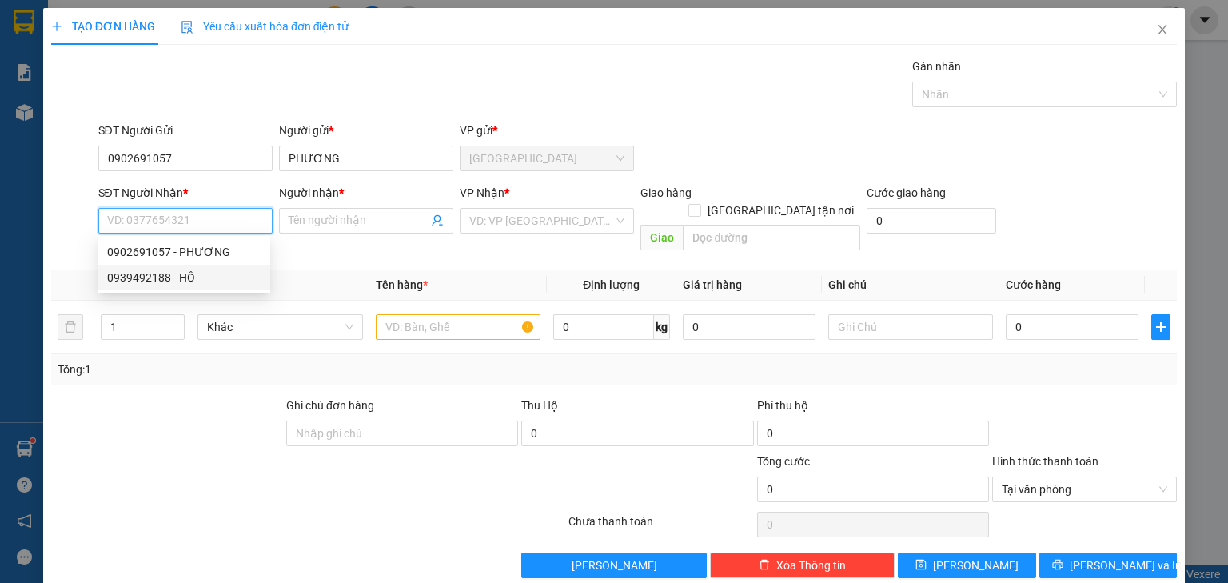
click at [150, 275] on div "0939492188 - HỒ" at bounding box center [183, 278] width 153 height 18
type input "0939492188"
type input "HỒ"
drag, startPoint x: 184, startPoint y: 217, endPoint x: 0, endPoint y: 197, distance: 185.0
click at [0, 211] on div "TẠO ĐƠN HÀNG Yêu cầu xuất hóa đơn điện tử Transit Pickup Surcharge Ids Transit …" at bounding box center [614, 291] width 1228 height 583
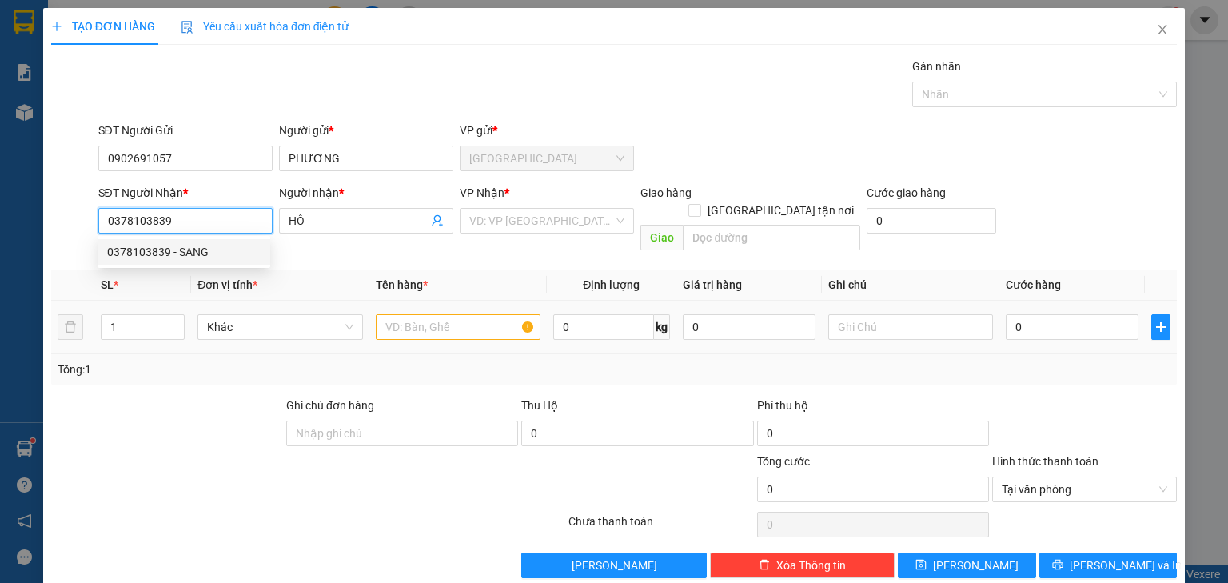
type input "0378103839"
click at [246, 278] on span "Đơn vị tính *" at bounding box center [227, 284] width 60 height 13
drag, startPoint x: 225, startPoint y: 218, endPoint x: 215, endPoint y: 215, distance: 10.9
click at [225, 217] on input "0378103839" at bounding box center [185, 221] width 174 height 26
click at [185, 252] on div "0378103839 - SANG" at bounding box center [183, 252] width 153 height 18
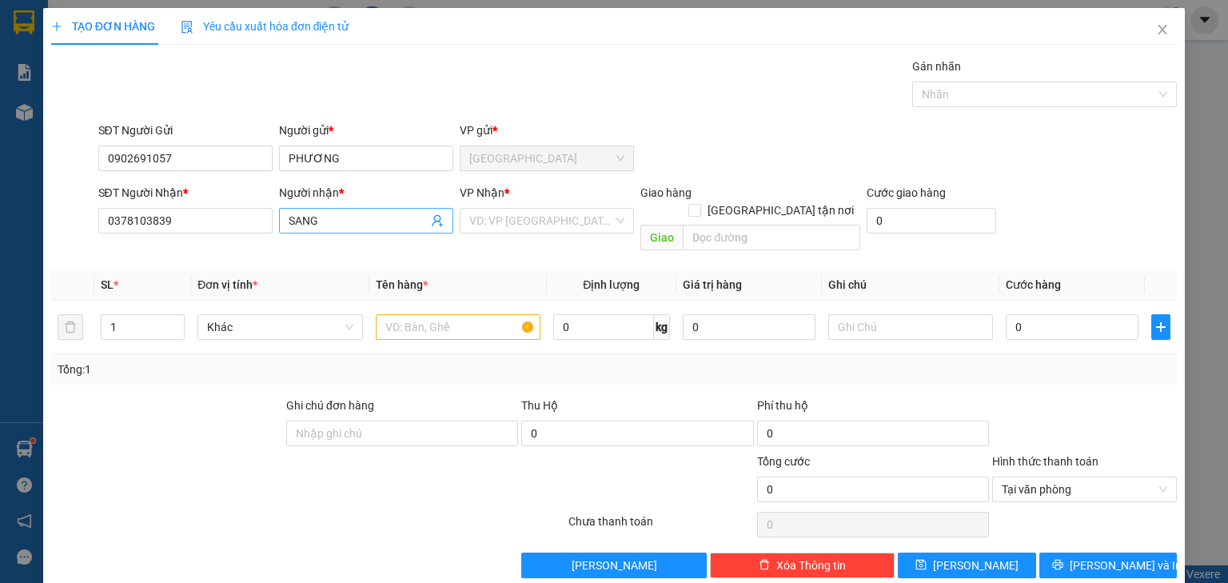
click at [334, 228] on input "SANG" at bounding box center [358, 221] width 139 height 18
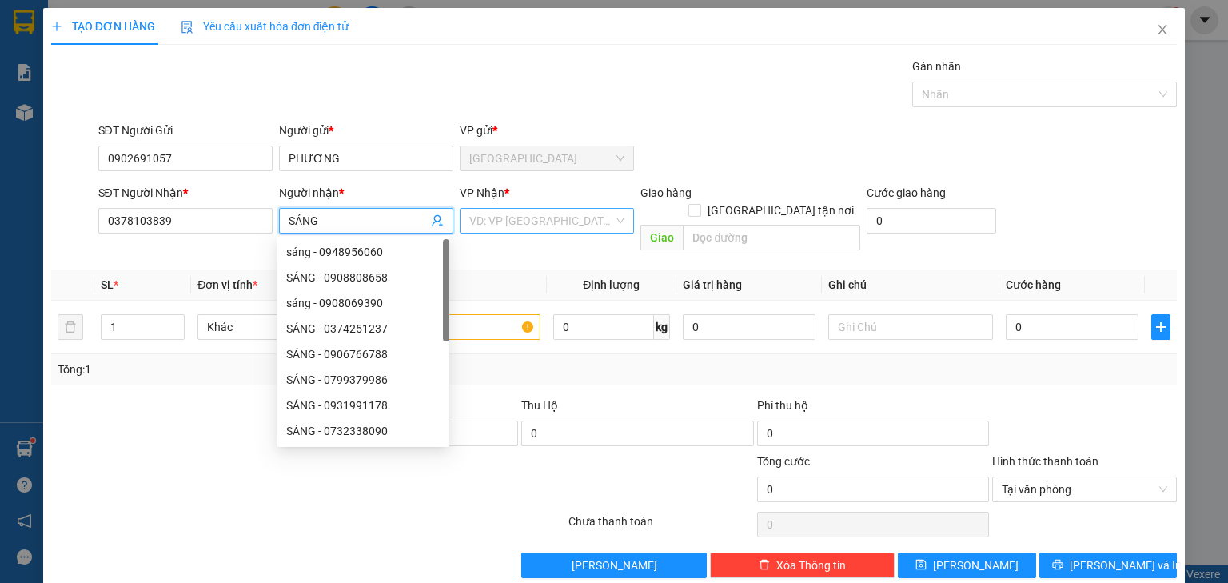
type input "SÁNG"
click at [585, 224] on input "search" at bounding box center [541, 221] width 144 height 24
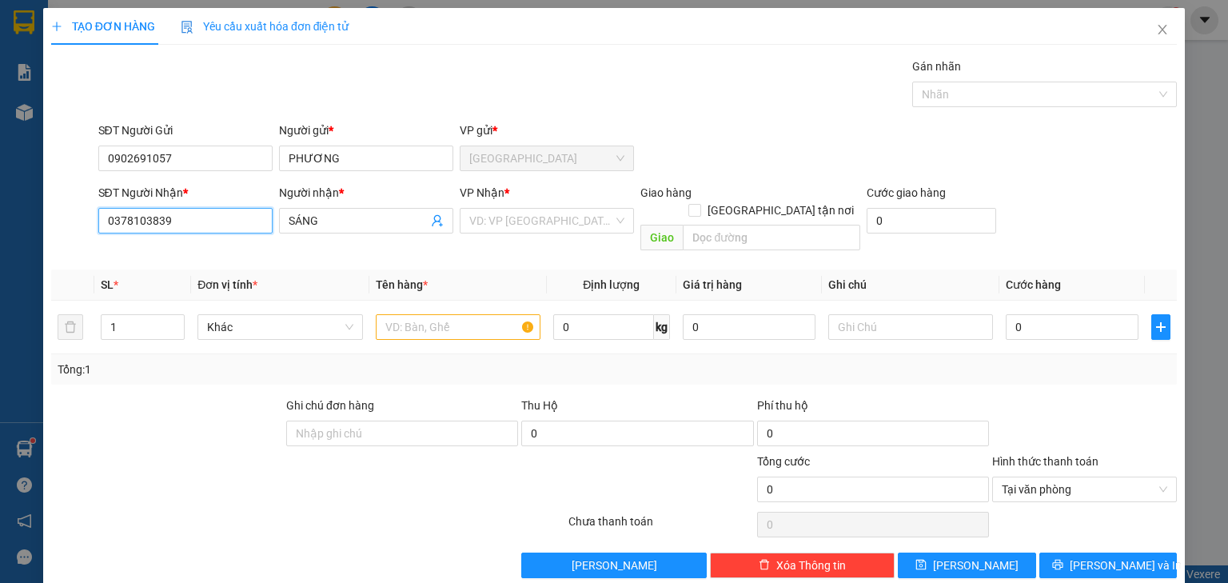
drag, startPoint x: 182, startPoint y: 208, endPoint x: 0, endPoint y: 201, distance: 182.4
click at [0, 201] on div "TẠO ĐƠN HÀNG Yêu cầu xuất hóa đơn điện tử Transit Pickup Surcharge Ids Transit …" at bounding box center [614, 291] width 1228 height 583
click at [542, 209] on input "search" at bounding box center [541, 221] width 144 height 24
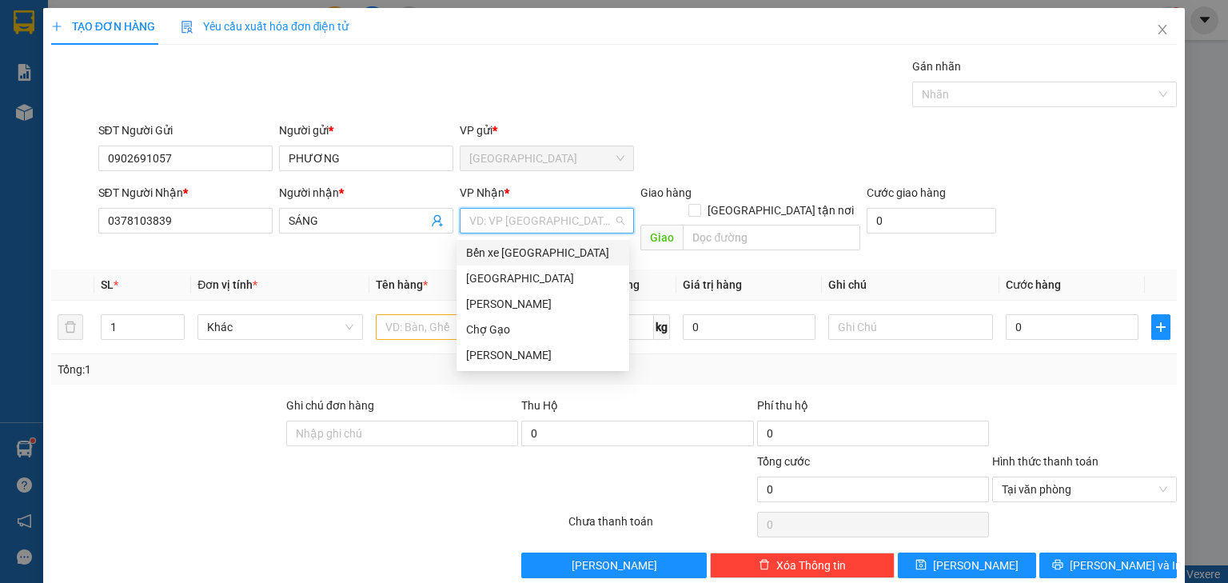
click at [530, 253] on div "Bến xe [GEOGRAPHIC_DATA]" at bounding box center [542, 253] width 153 height 18
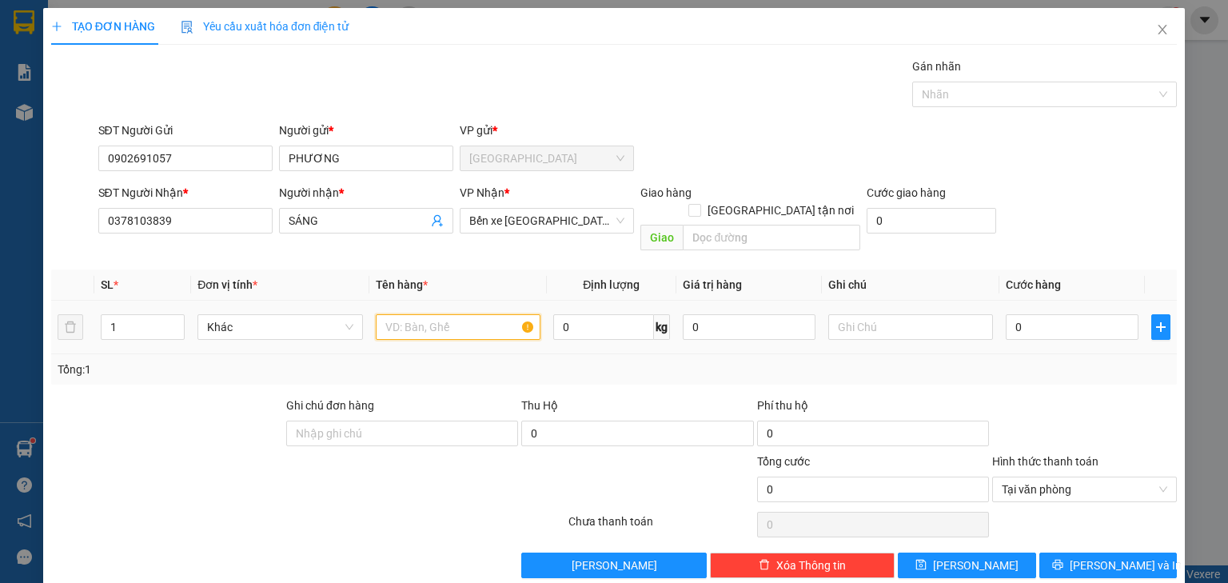
click at [460, 314] on input "text" at bounding box center [458, 327] width 165 height 26
type input "1TNP"
click at [1087, 314] on input "0" at bounding box center [1072, 327] width 133 height 26
type input "002"
type input "2"
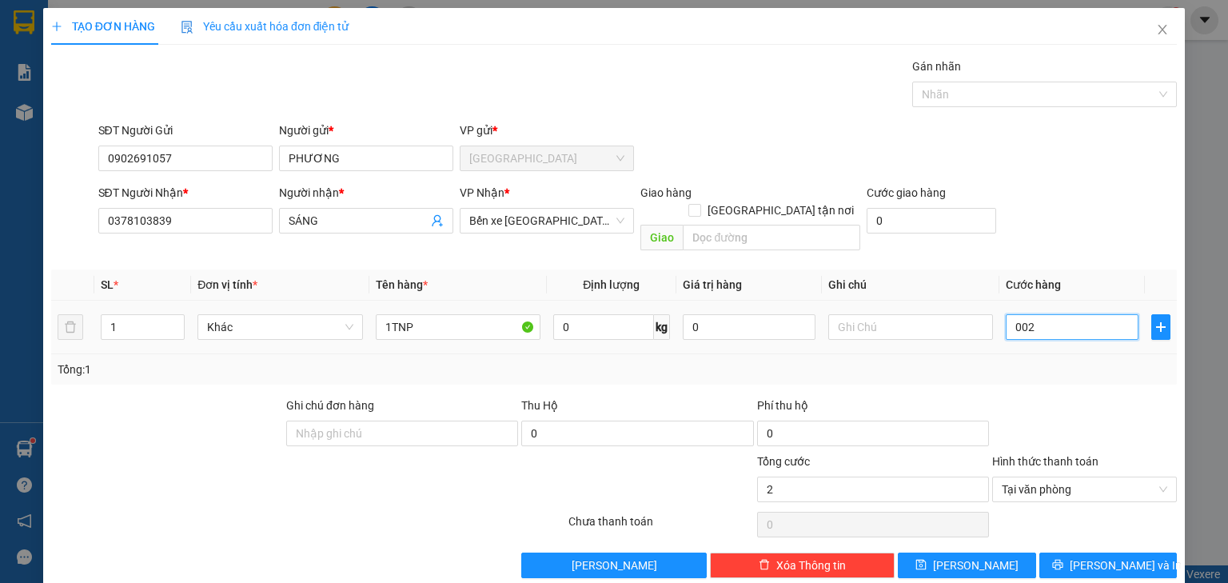
type input "0.020"
type input "20"
type input "002"
type input "2"
type input "00"
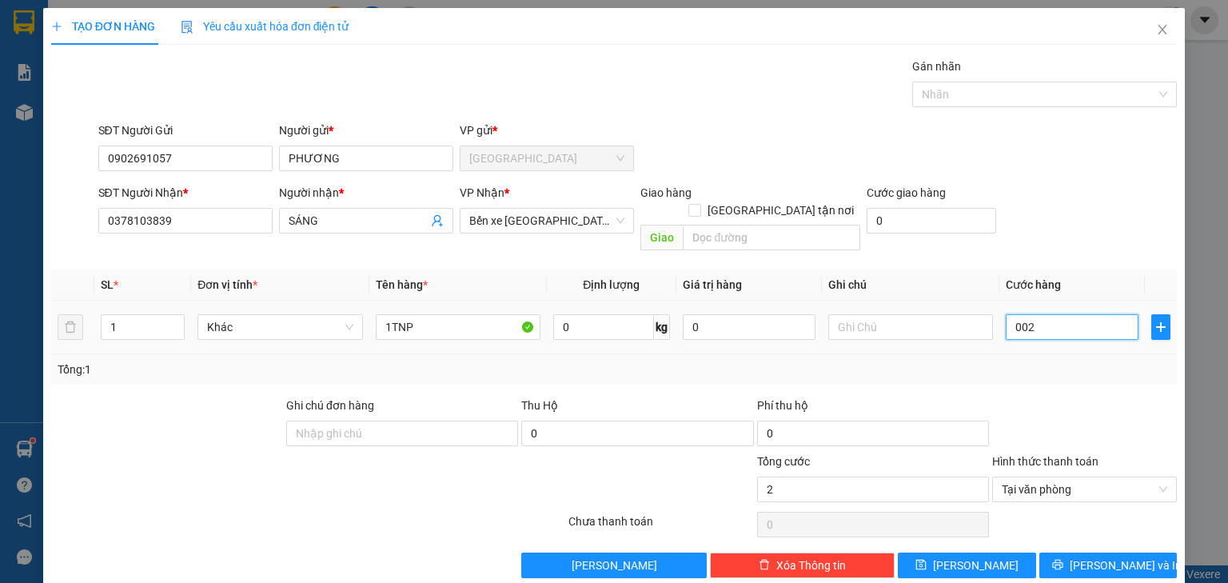
type input "0"
type input "003"
type input "3"
type input "0.030"
type input "30"
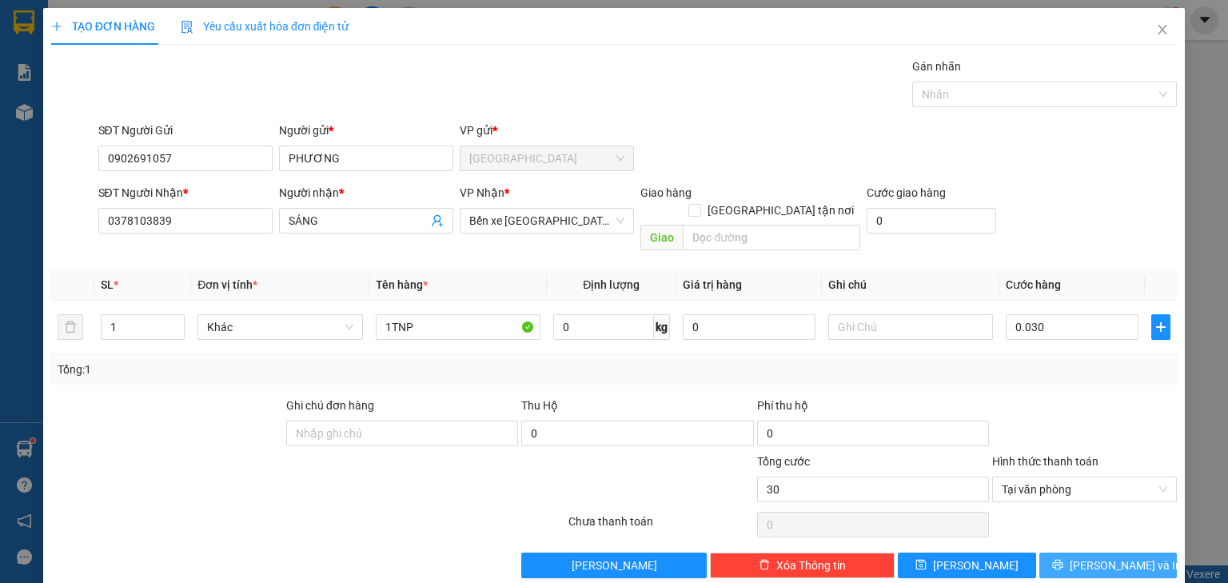
type input "30.000"
click at [1122, 556] on span "[PERSON_NAME] và In" at bounding box center [1126, 565] width 112 height 18
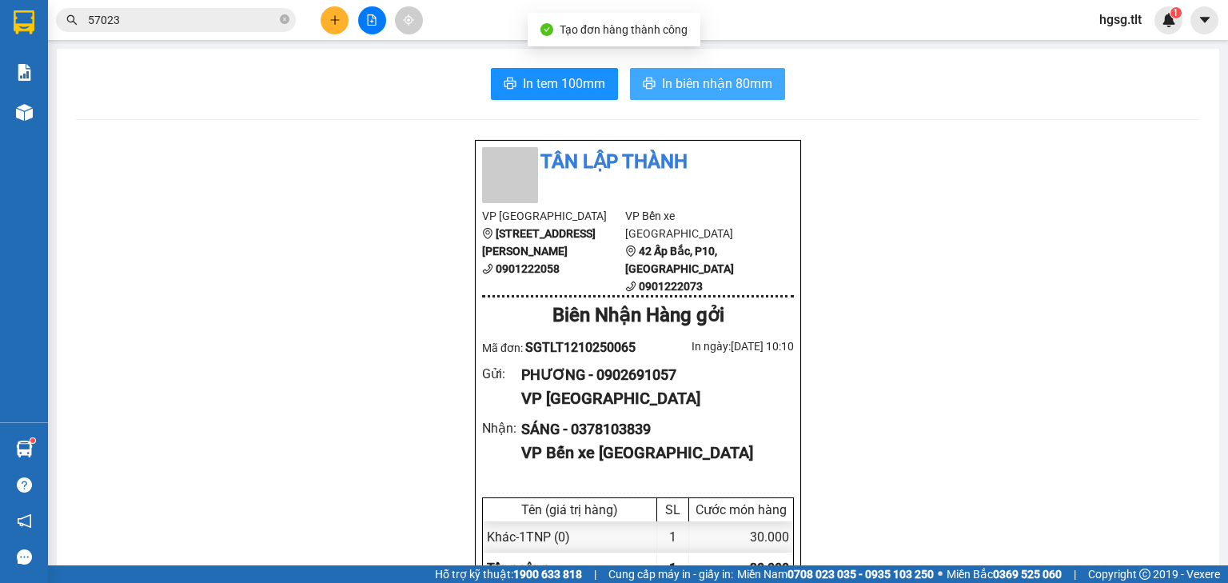
click at [638, 99] on button "In biên nhận 80mm" at bounding box center [707, 84] width 155 height 32
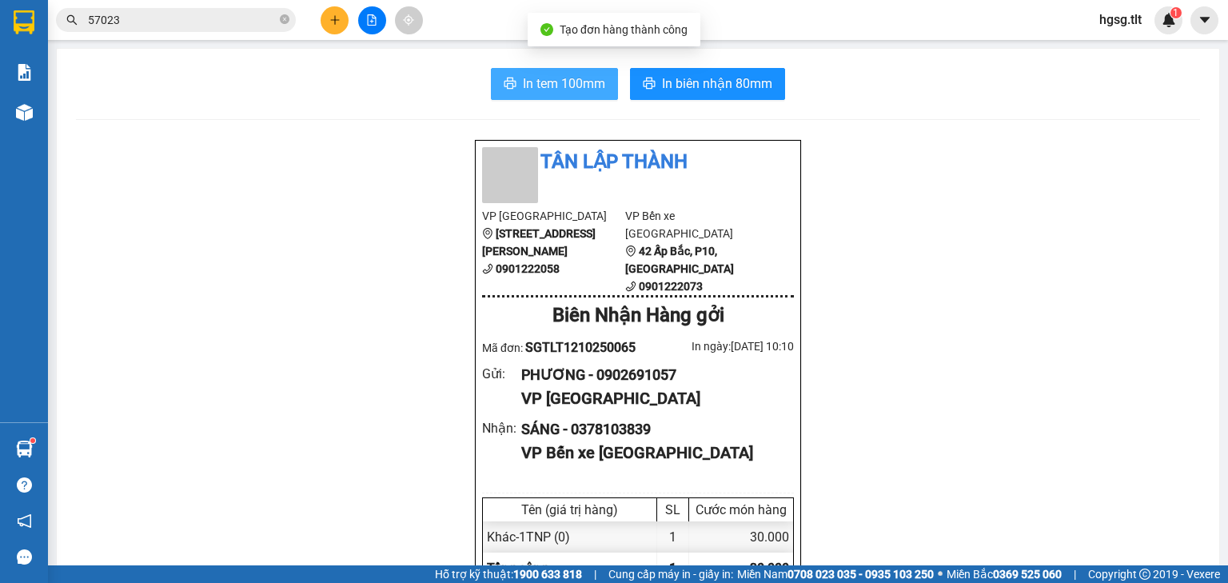
click at [560, 90] on span "In tem 100mm" at bounding box center [564, 84] width 82 height 20
click at [340, 19] on icon "plus" at bounding box center [334, 19] width 11 height 11
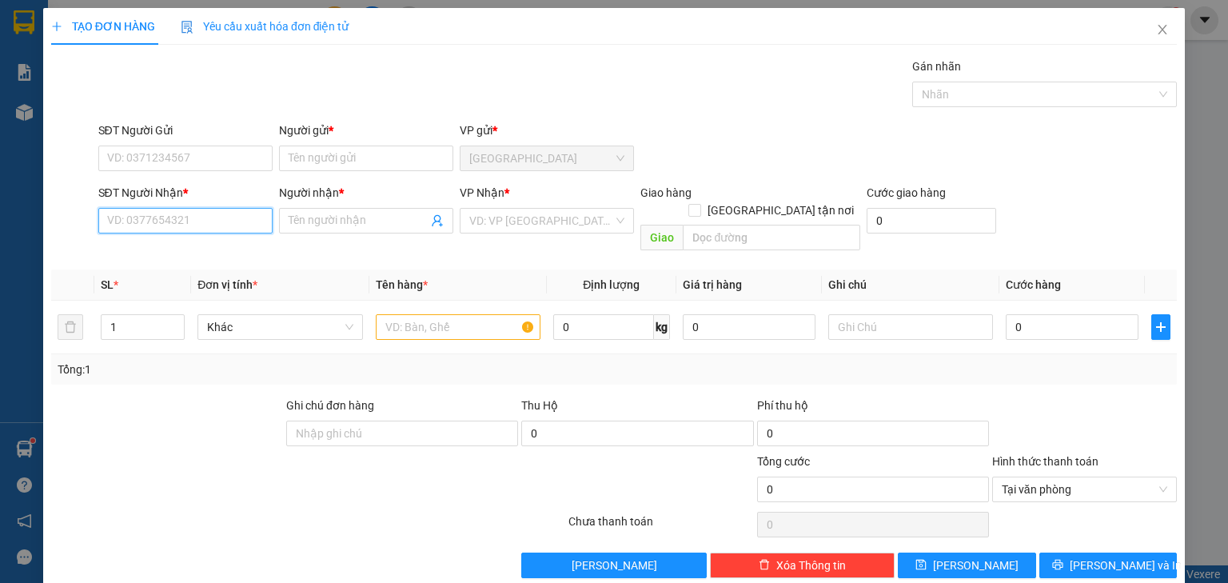
click at [144, 229] on input "SĐT Người Nhận *" at bounding box center [185, 221] width 174 height 26
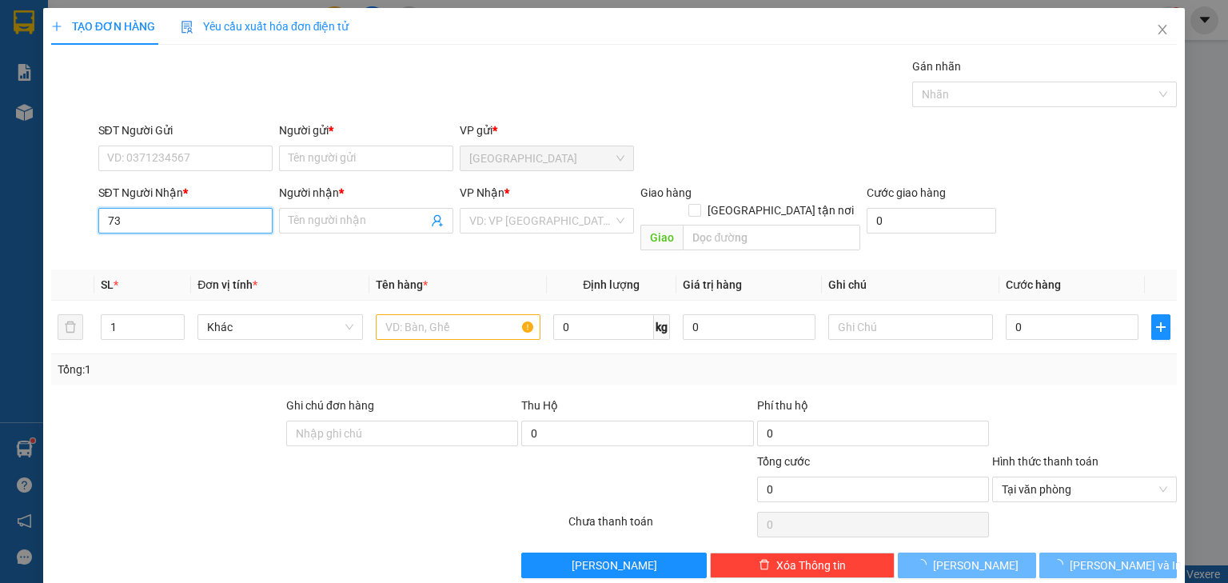
type input "7"
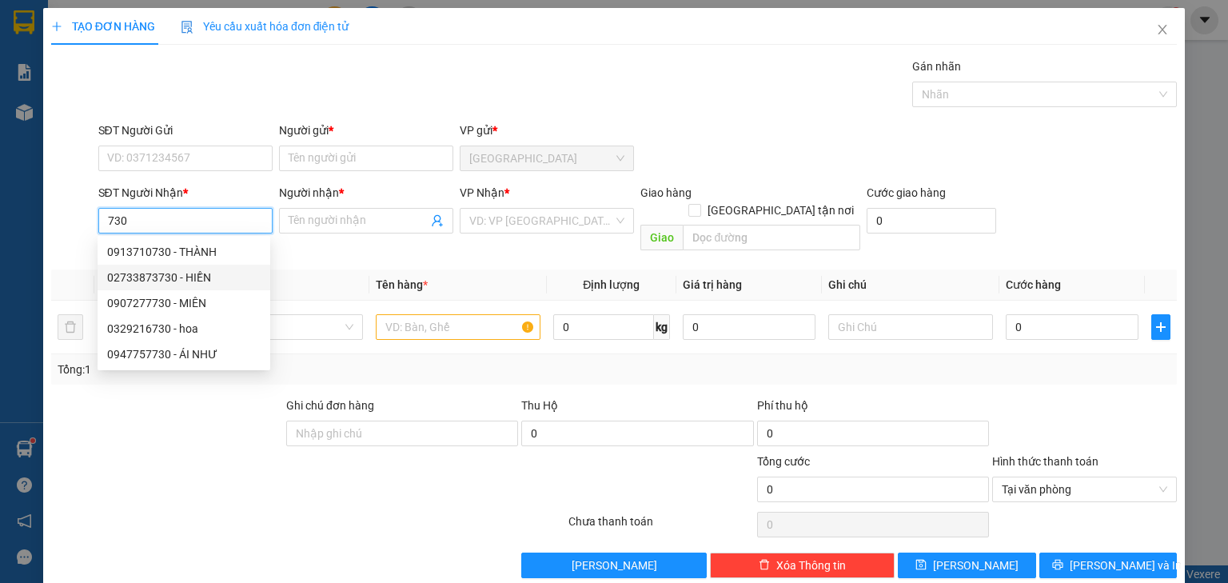
drag, startPoint x: 201, startPoint y: 281, endPoint x: 208, endPoint y: 261, distance: 22.0
click at [201, 281] on div "02733873730 - HIỀN" at bounding box center [183, 278] width 153 height 18
type input "02733873730"
type input "HIỀN"
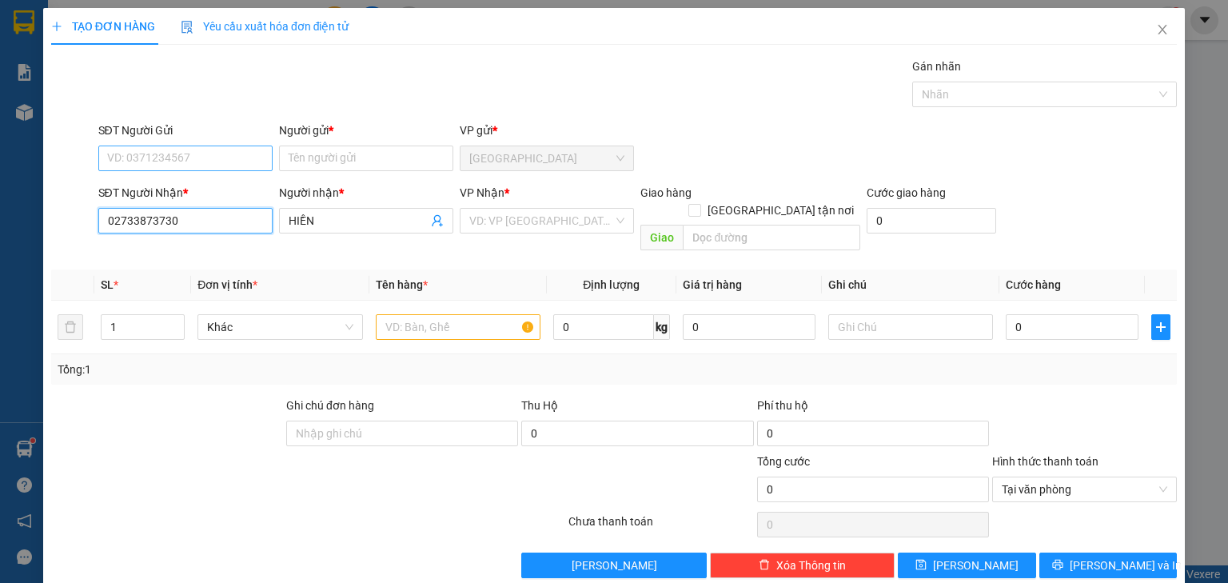
type input "02733873730"
click at [221, 154] on input "SĐT Người Gửi" at bounding box center [185, 159] width 174 height 26
type input "9"
type input "0907480085"
drag, startPoint x: 229, startPoint y: 192, endPoint x: 230, endPoint y: 215, distance: 23.2
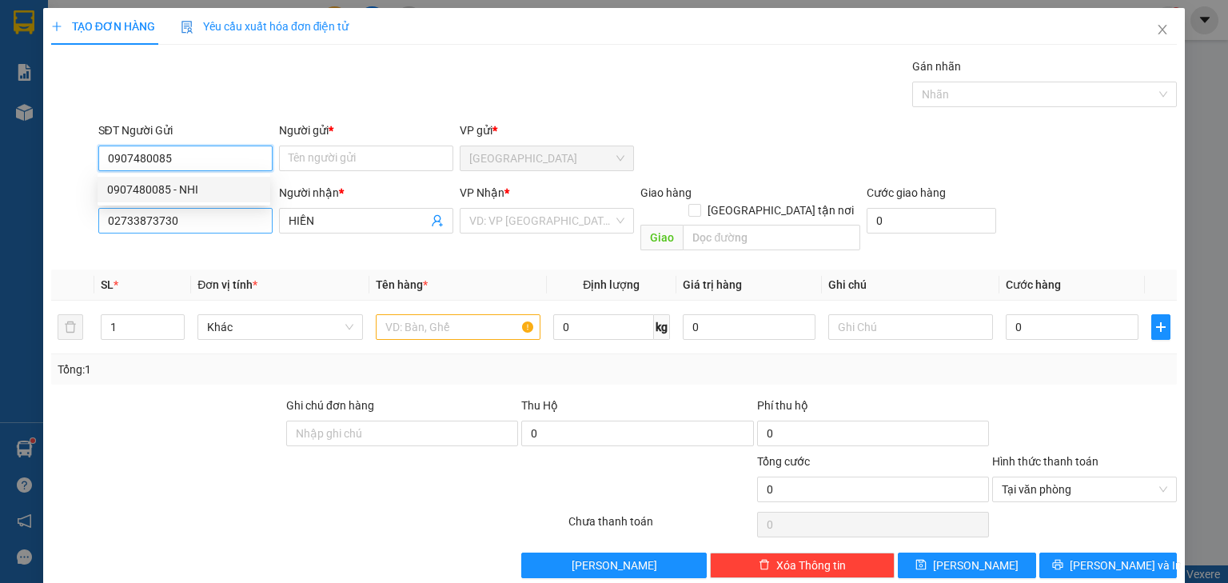
click at [230, 193] on div "0907480085 - NHI" at bounding box center [183, 190] width 153 height 18
type input "NHI"
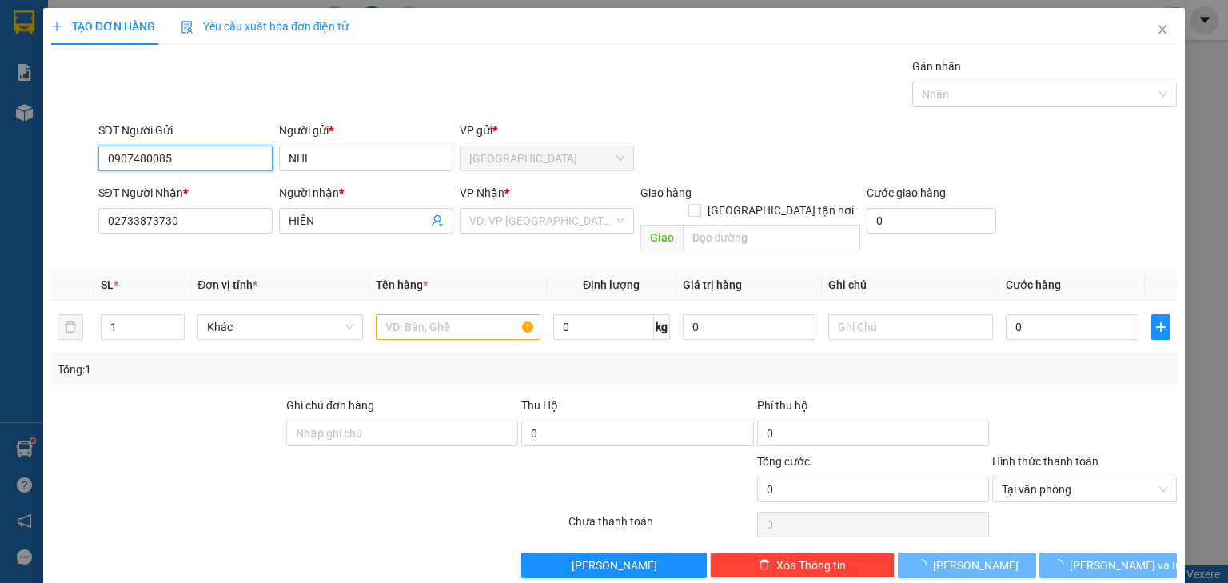
type input "0907480085"
click at [234, 233] on div "SĐT Người Nhận * 02733873730" at bounding box center [185, 212] width 174 height 56
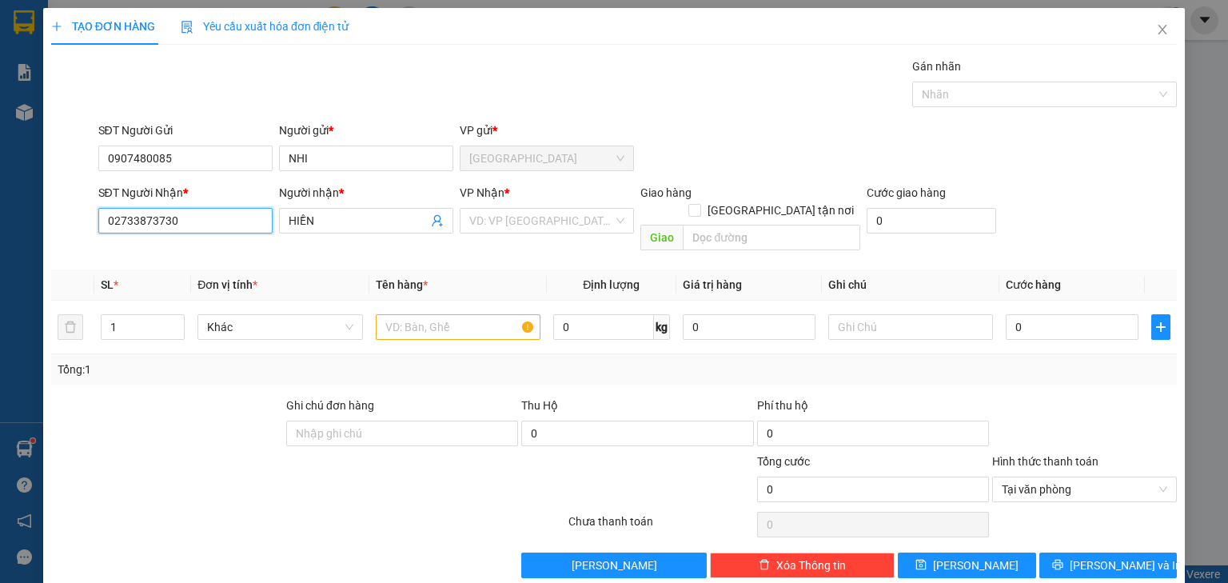
click at [207, 219] on input "02733873730" at bounding box center [185, 221] width 174 height 26
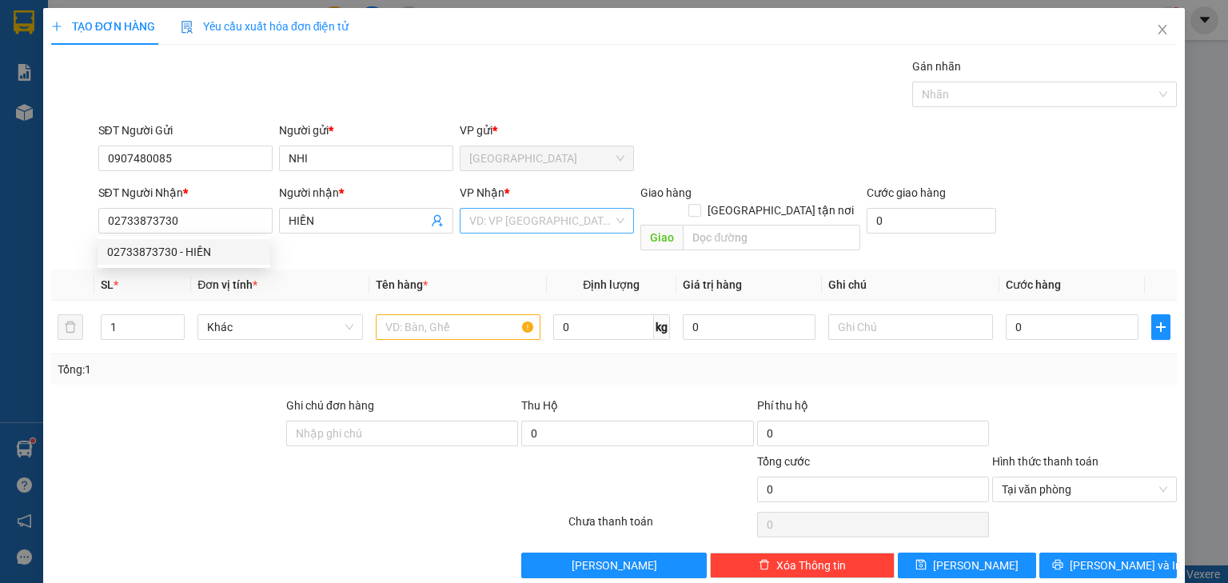
click at [502, 225] on input "search" at bounding box center [541, 221] width 144 height 24
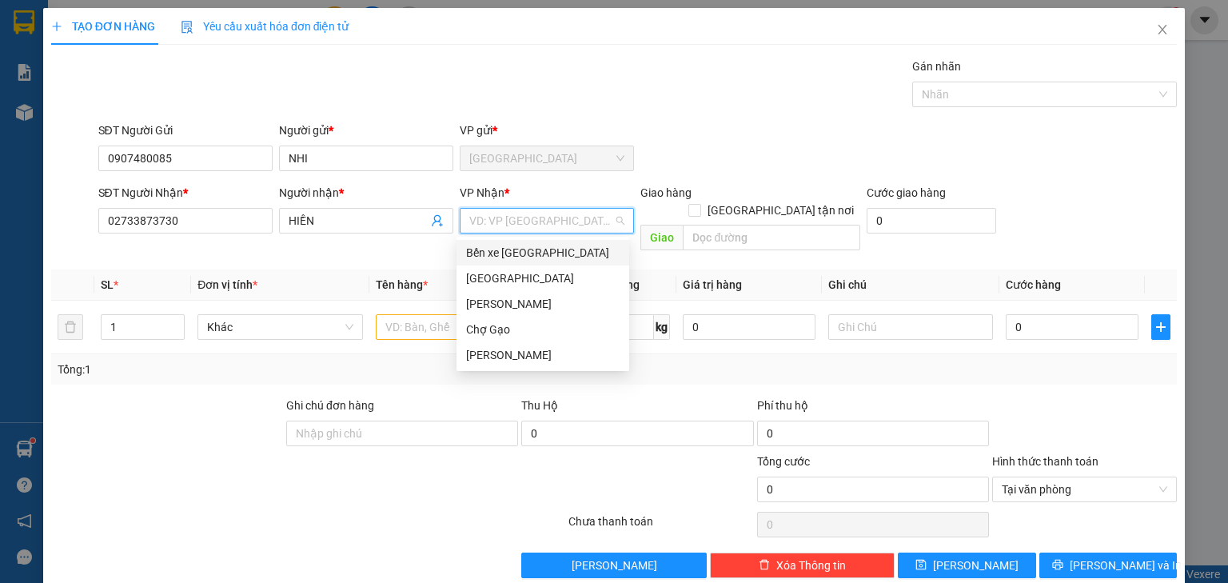
click at [517, 258] on div "Bến xe [PERSON_NAME]" at bounding box center [542, 253] width 153 height 18
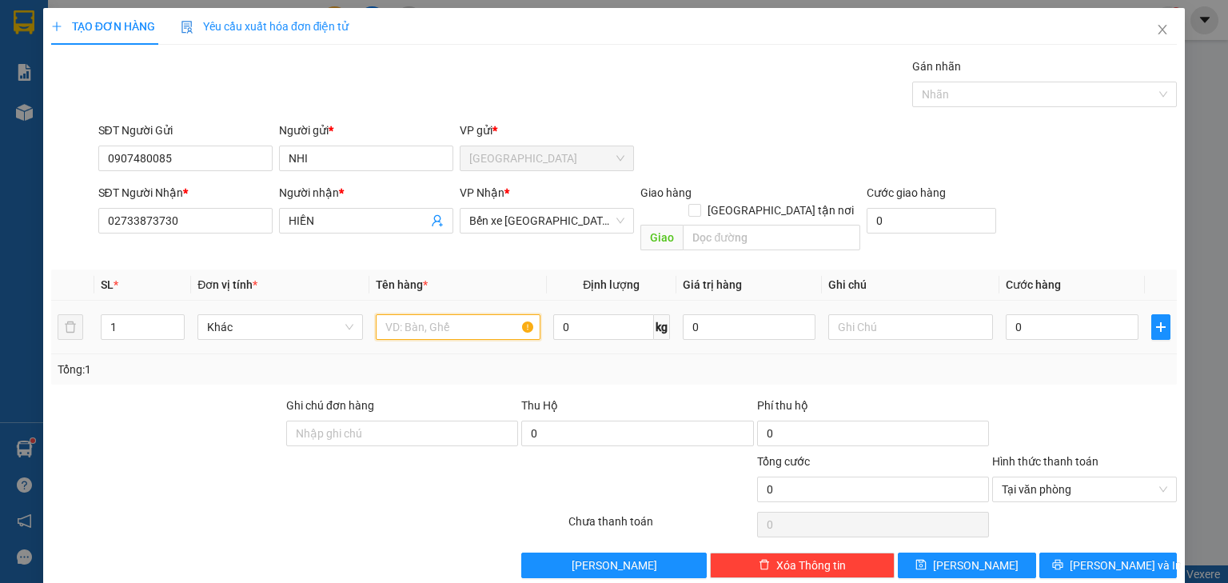
drag, startPoint x: 431, startPoint y: 298, endPoint x: 427, endPoint y: 309, distance: 11.1
click at [431, 314] on input "text" at bounding box center [458, 327] width 165 height 26
type input "4K TRONG"
click at [160, 317] on input "1" at bounding box center [143, 327] width 82 height 24
type input "4"
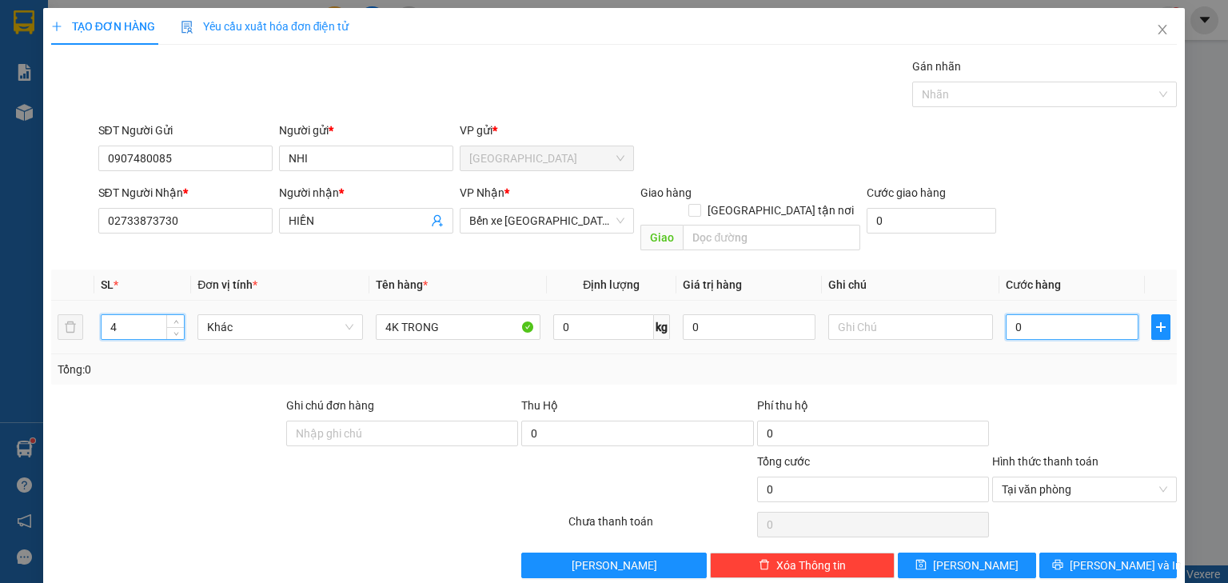
click at [1093, 314] on input "0" at bounding box center [1072, 327] width 133 height 26
type input "001"
type input "1"
type input "0.012"
type input "12"
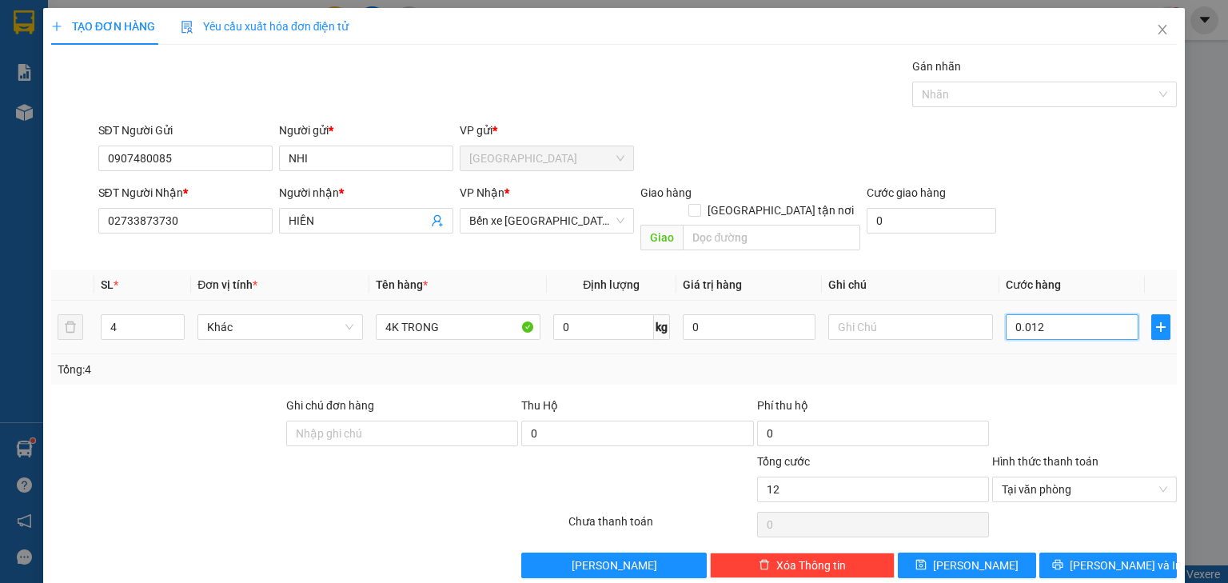
type input "00.120"
type input "120"
type input "00.120"
type input "120"
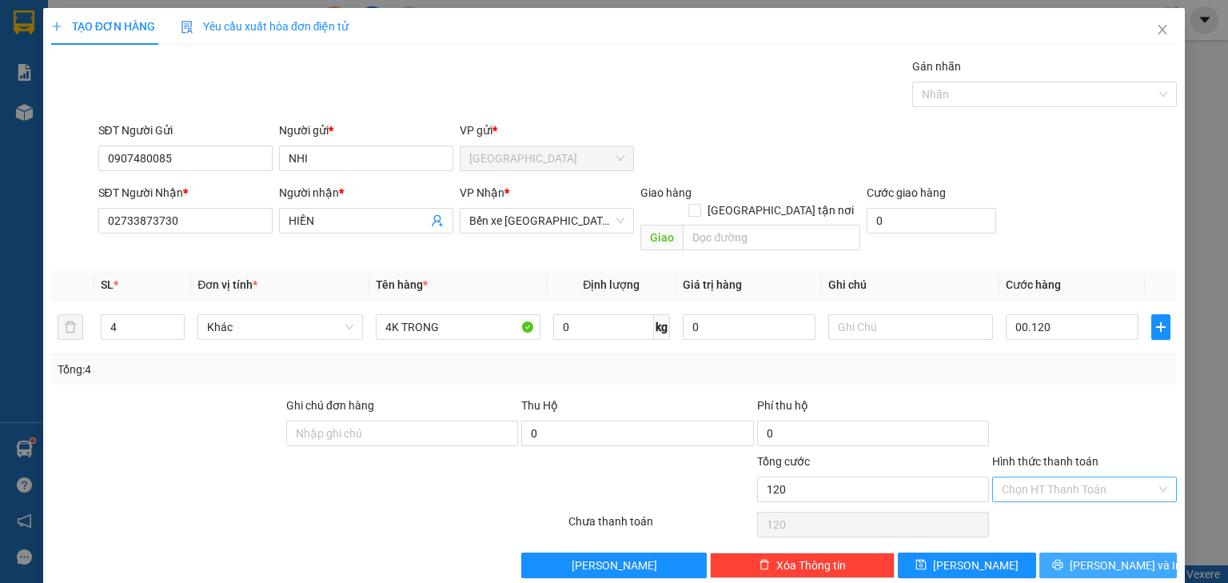
type input "120.000"
drag, startPoint x: 1134, startPoint y: 540, endPoint x: 906, endPoint y: 468, distance: 239.2
click at [1132, 552] on button "Lưu và In" at bounding box center [1108, 565] width 138 height 26
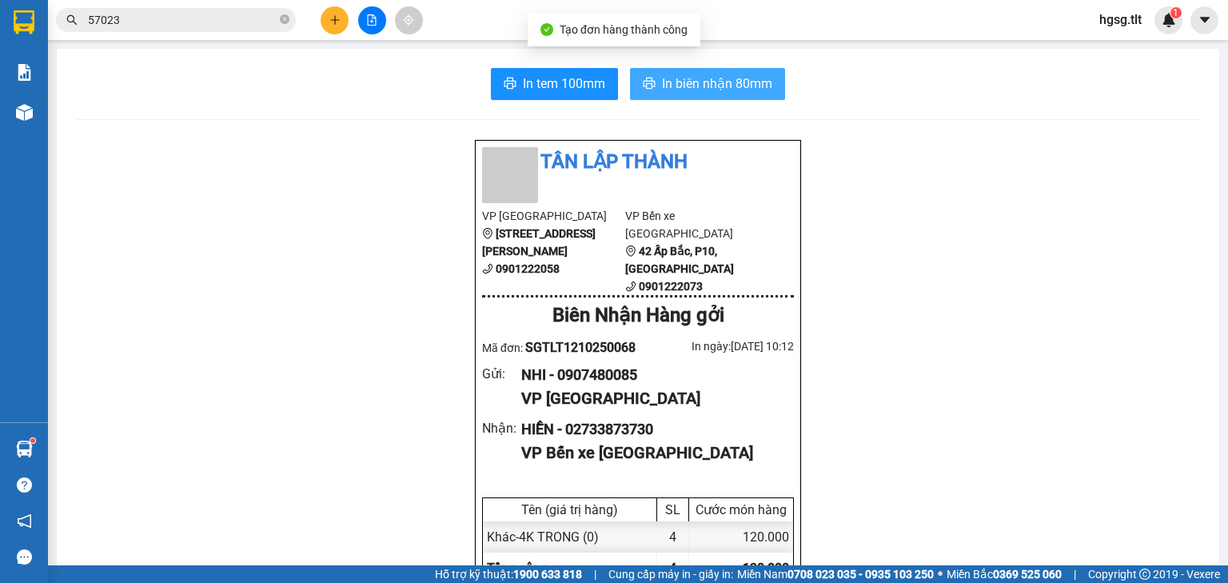
click at [675, 74] on span "In biên nhận 80mm" at bounding box center [717, 84] width 110 height 20
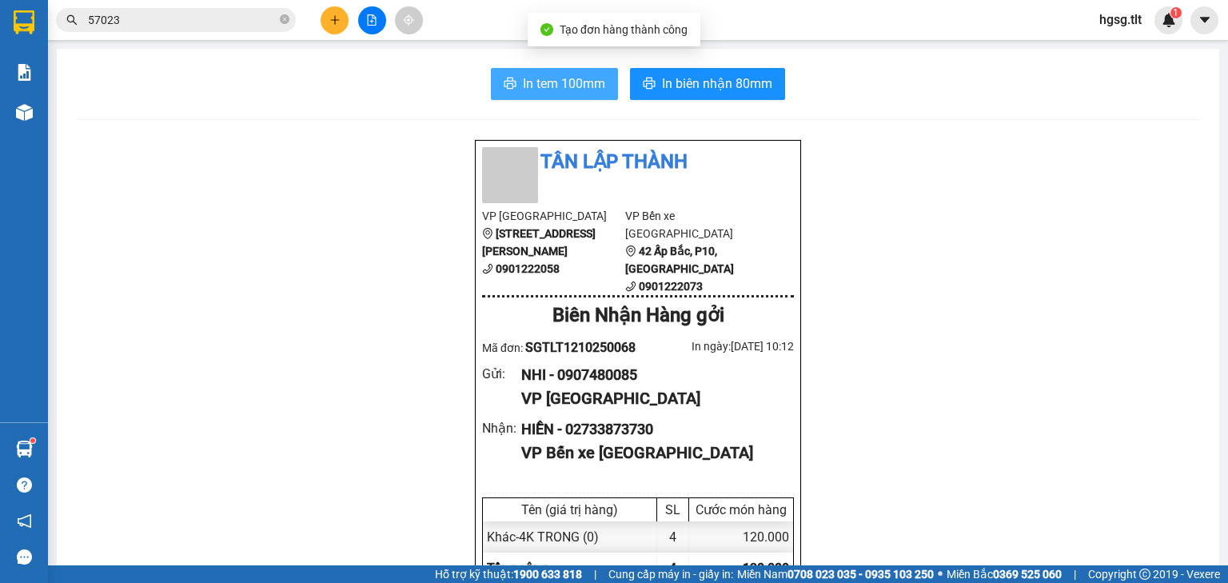
click at [540, 90] on span "In tem 100mm" at bounding box center [564, 84] width 82 height 20
click at [330, 12] on button at bounding box center [335, 20] width 28 height 28
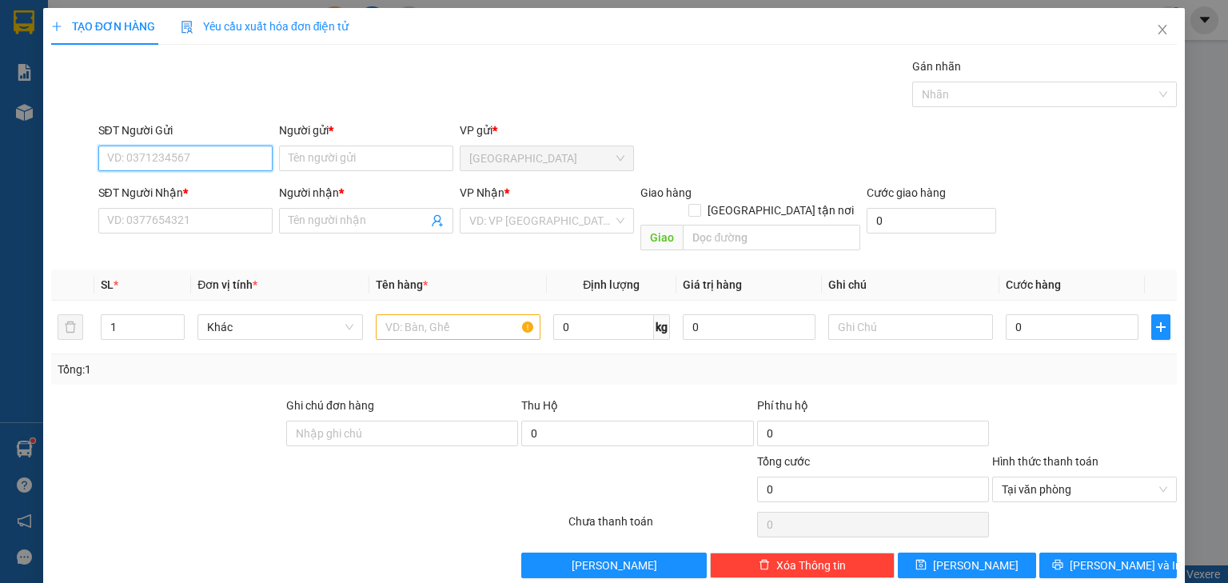
click at [205, 153] on input "SĐT Người Gửi" at bounding box center [185, 159] width 174 height 26
drag, startPoint x: 216, startPoint y: 198, endPoint x: 194, endPoint y: 217, distance: 28.4
click at [215, 198] on div "0898801830 - BI" at bounding box center [184, 190] width 173 height 26
type input "0898801830"
type input "BI"
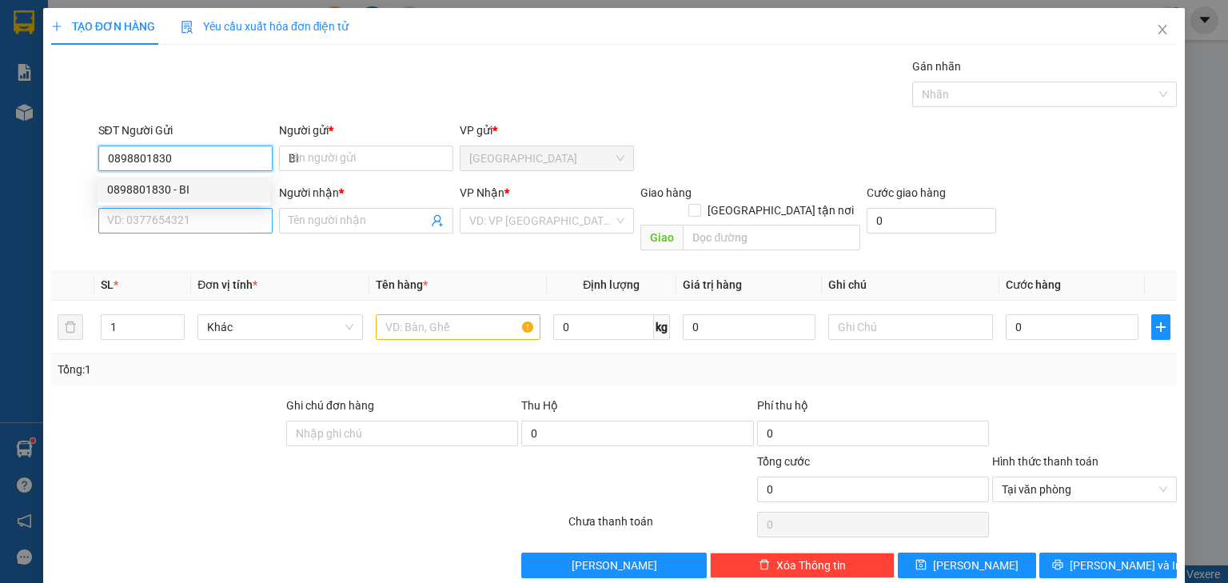
type input "0898801830"
click at [194, 217] on input "SĐT Người Nhận *" at bounding box center [185, 221] width 174 height 26
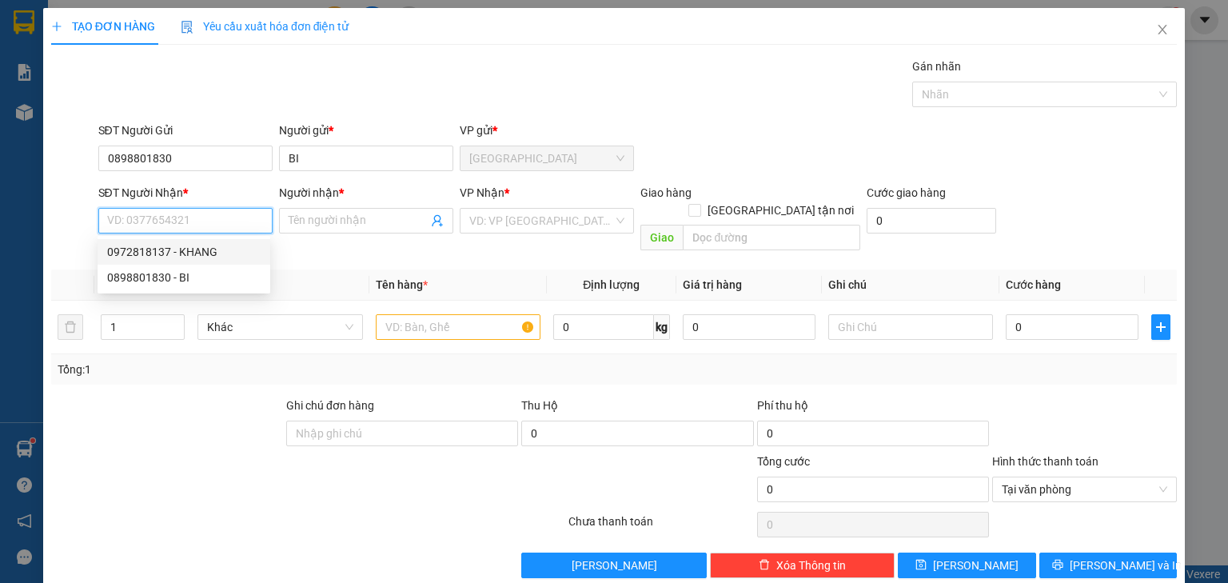
click at [195, 249] on div "0972818137 - KHANG" at bounding box center [183, 252] width 153 height 18
type input "0972818137"
type input "KHANG"
drag, startPoint x: 169, startPoint y: 219, endPoint x: 12, endPoint y: 206, distance: 157.2
click at [13, 206] on div "TẠO ĐƠN HÀNG Yêu cầu xuất hóa đơn điện tử Transit Pickup Surcharge Ids Transit …" at bounding box center [614, 291] width 1228 height 583
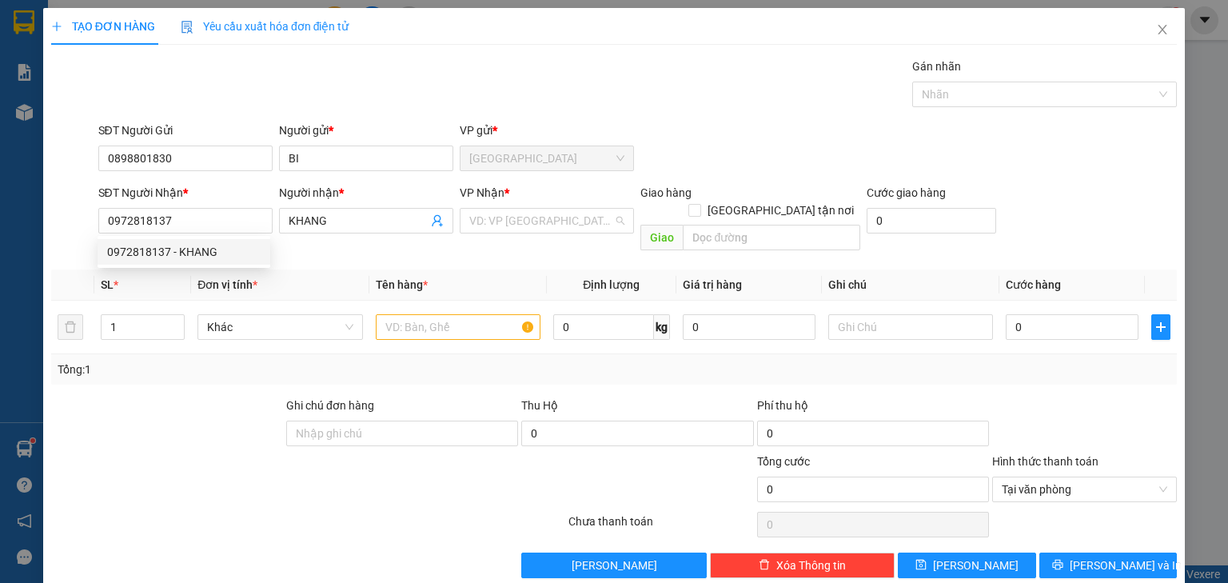
drag, startPoint x: 516, startPoint y: 214, endPoint x: 512, endPoint y: 241, distance: 26.6
click at [516, 214] on input "search" at bounding box center [541, 221] width 144 height 24
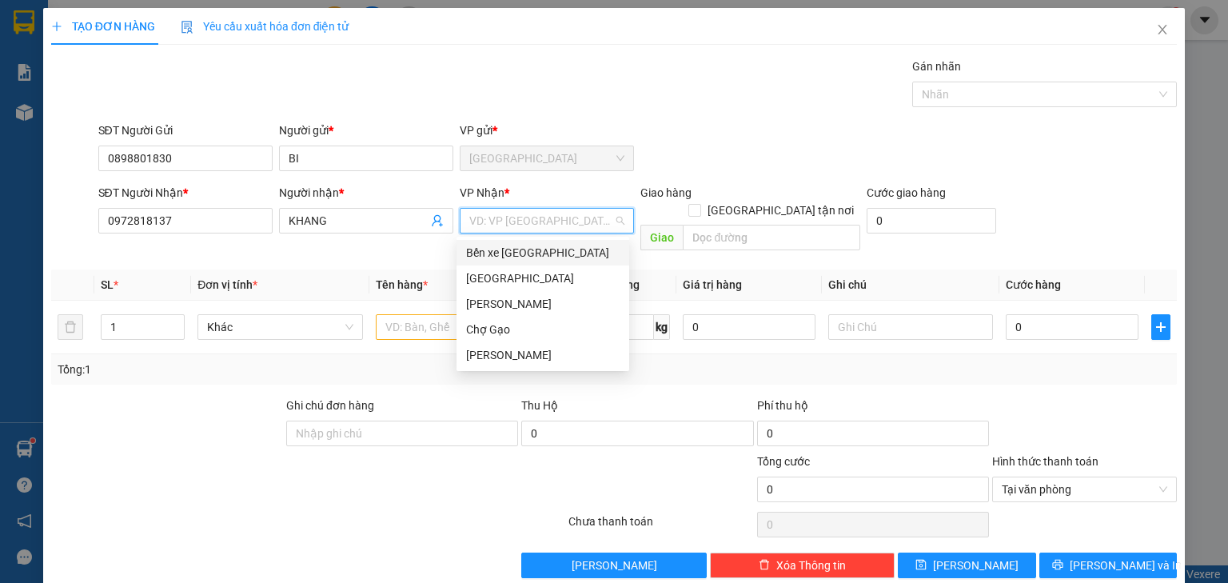
click at [515, 262] on div "Bến xe [PERSON_NAME]" at bounding box center [542, 253] width 173 height 26
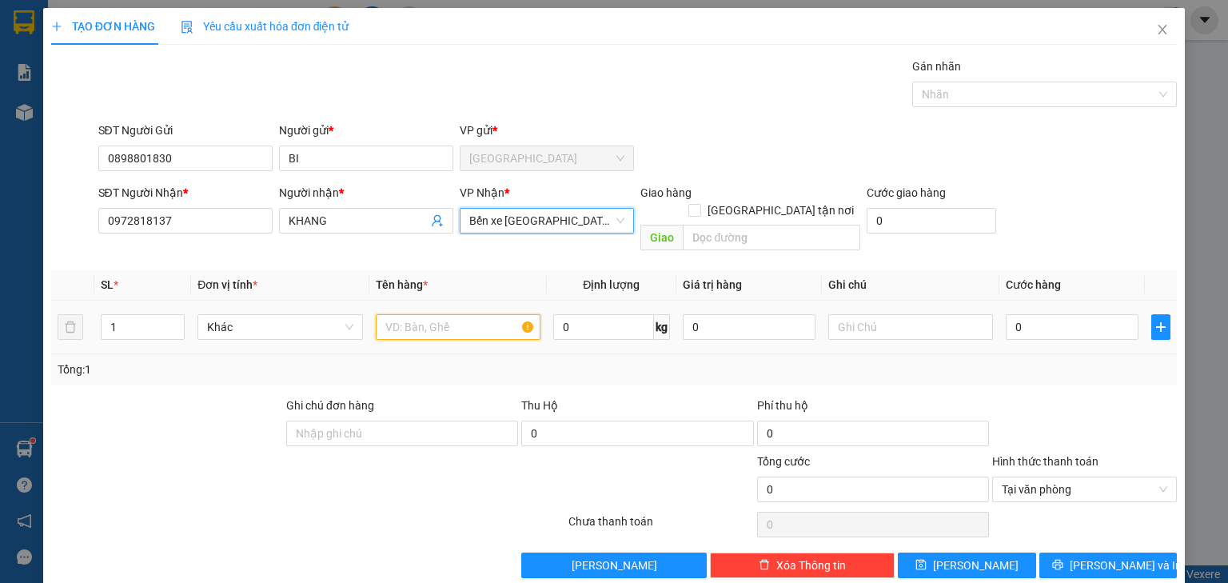
click at [470, 314] on input "text" at bounding box center [458, 327] width 165 height 26
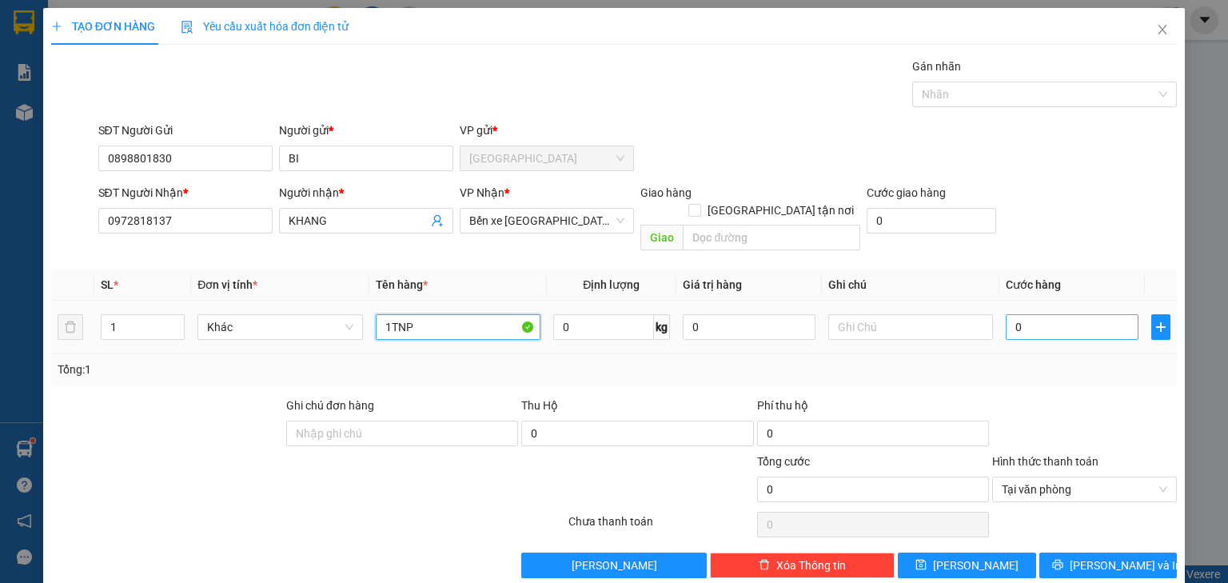
type input "1TNP"
click at [1075, 320] on input "0" at bounding box center [1072, 327] width 133 height 26
type input "0.021"
type input "21"
type input "00.215"
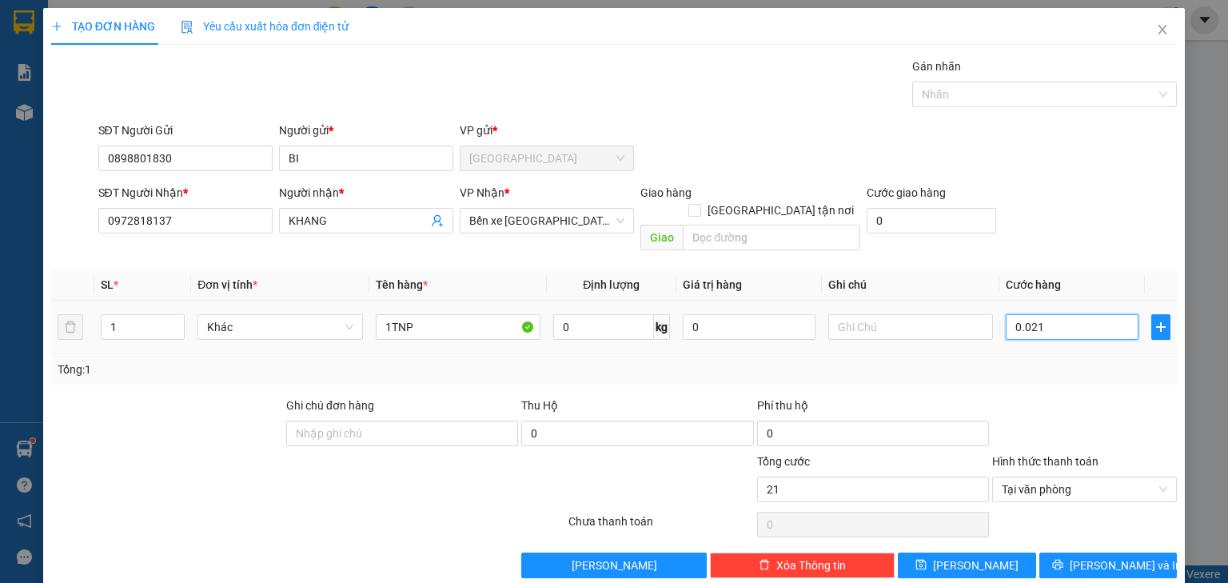
type input "215"
type input "000.215"
type input "215"
click at [1030, 314] on input "000.215" at bounding box center [1072, 327] width 133 height 26
click at [1042, 317] on input "000.215" at bounding box center [1072, 327] width 133 height 26
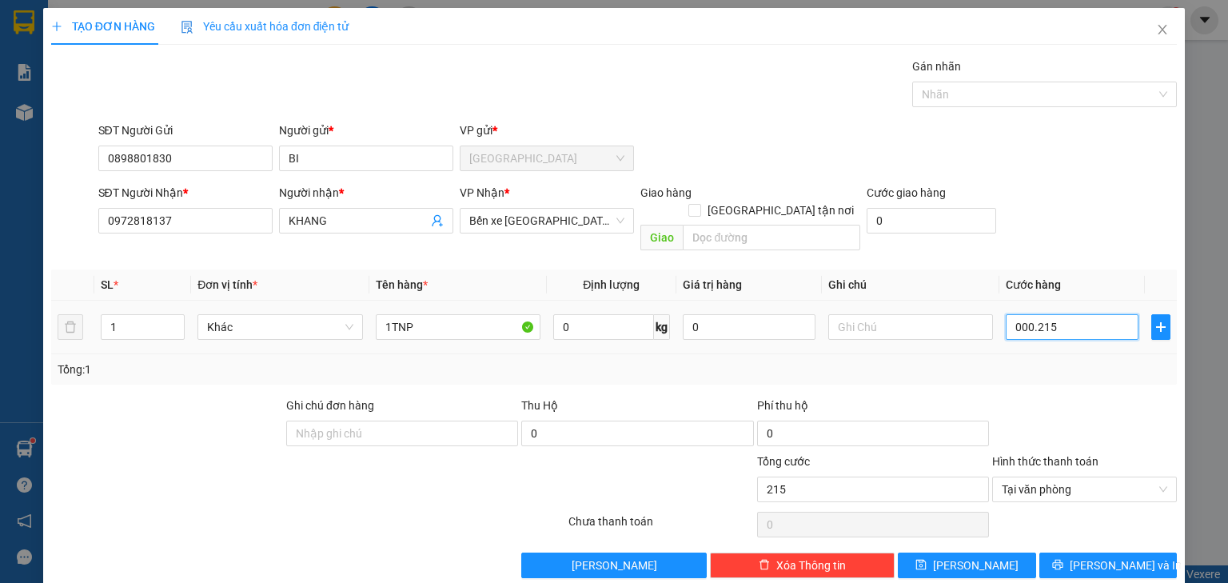
type input "00.025"
type input "25"
type input "25.000"
click at [1126, 556] on span "Lưu và In" at bounding box center [1126, 565] width 112 height 18
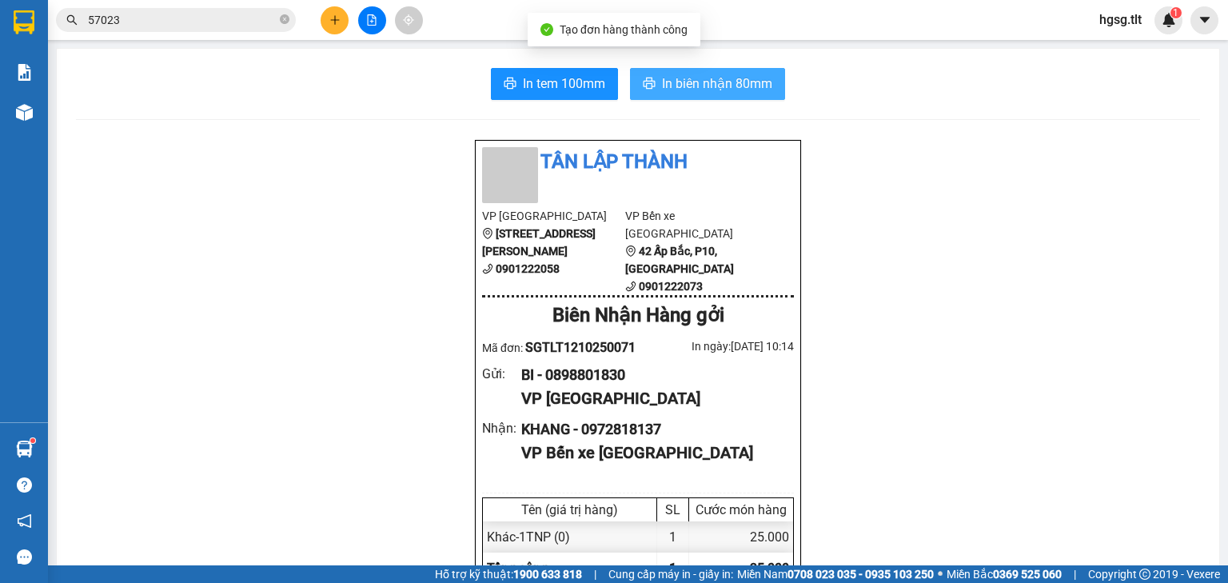
drag, startPoint x: 717, startPoint y: 102, endPoint x: 712, endPoint y: 85, distance: 18.5
click at [711, 85] on span "In biên nhận 80mm" at bounding box center [717, 84] width 110 height 20
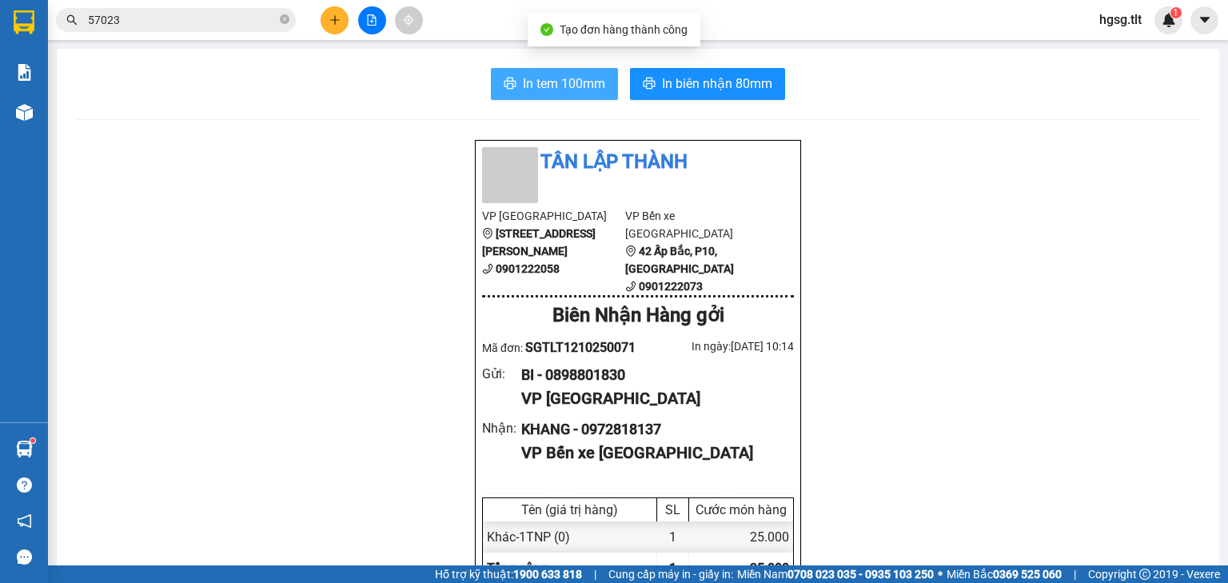
drag, startPoint x: 544, startPoint y: 70, endPoint x: 547, endPoint y: 78, distance: 8.3
click at [544, 74] on button "In tem 100mm" at bounding box center [554, 84] width 127 height 32
click at [547, 78] on span "In tem 100mm" at bounding box center [564, 84] width 82 height 20
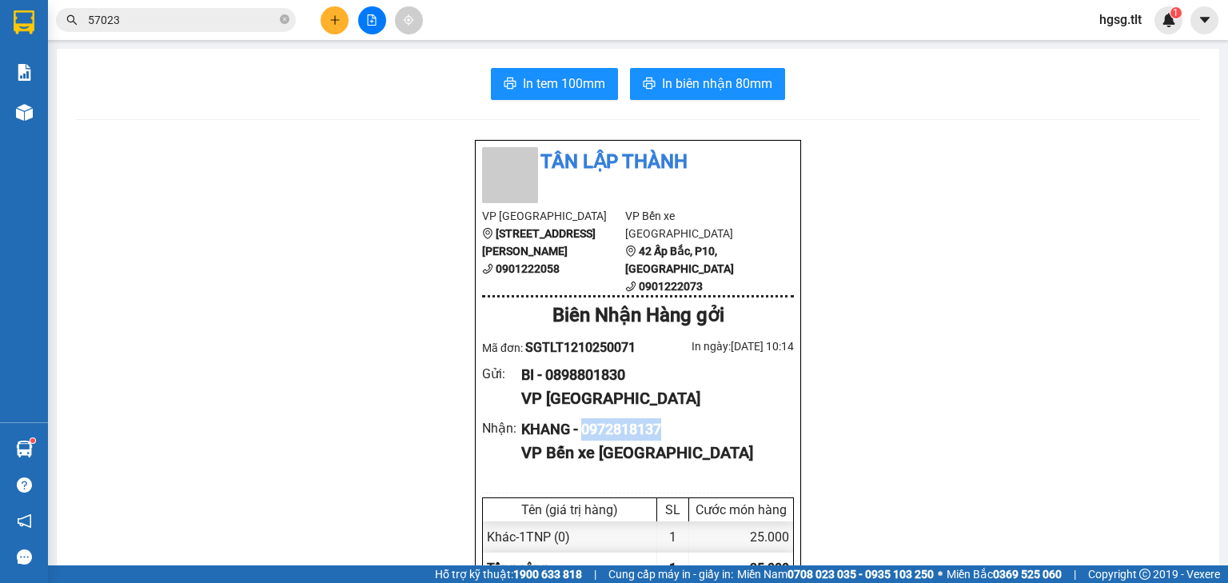
drag, startPoint x: 583, startPoint y: 409, endPoint x: 694, endPoint y: 406, distance: 111.2
click at [694, 418] on div "KHANG - 0972818137" at bounding box center [651, 429] width 260 height 22
copy div "0972818137"
click at [213, 11] on input "57023" at bounding box center [182, 20] width 189 height 18
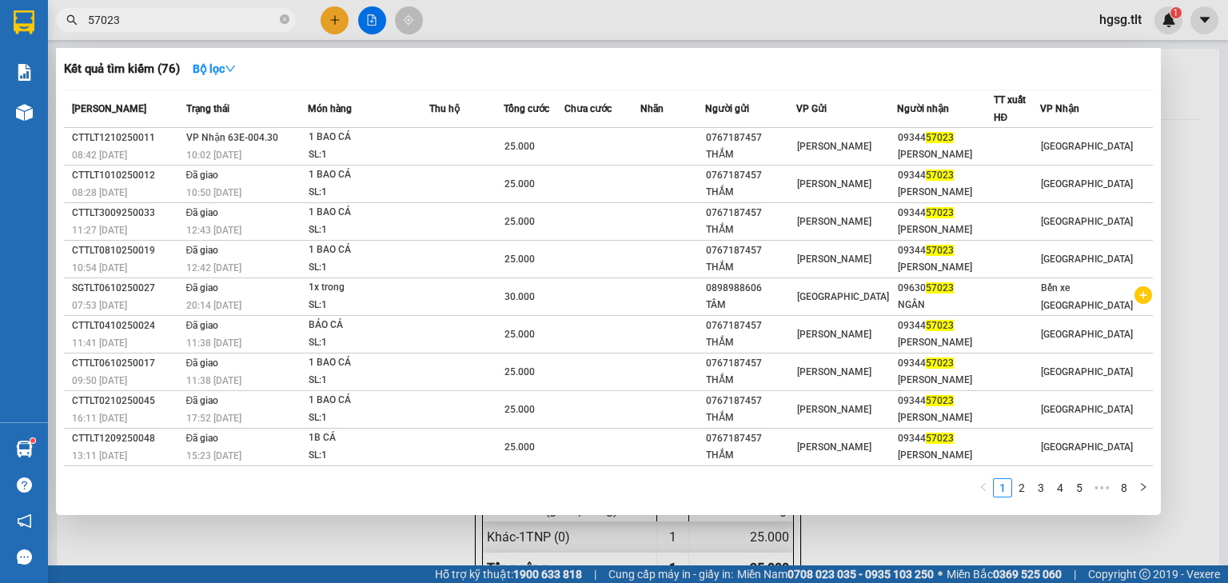
paste input "0972818137"
click at [213, 11] on input "570230972818137" at bounding box center [182, 20] width 189 height 18
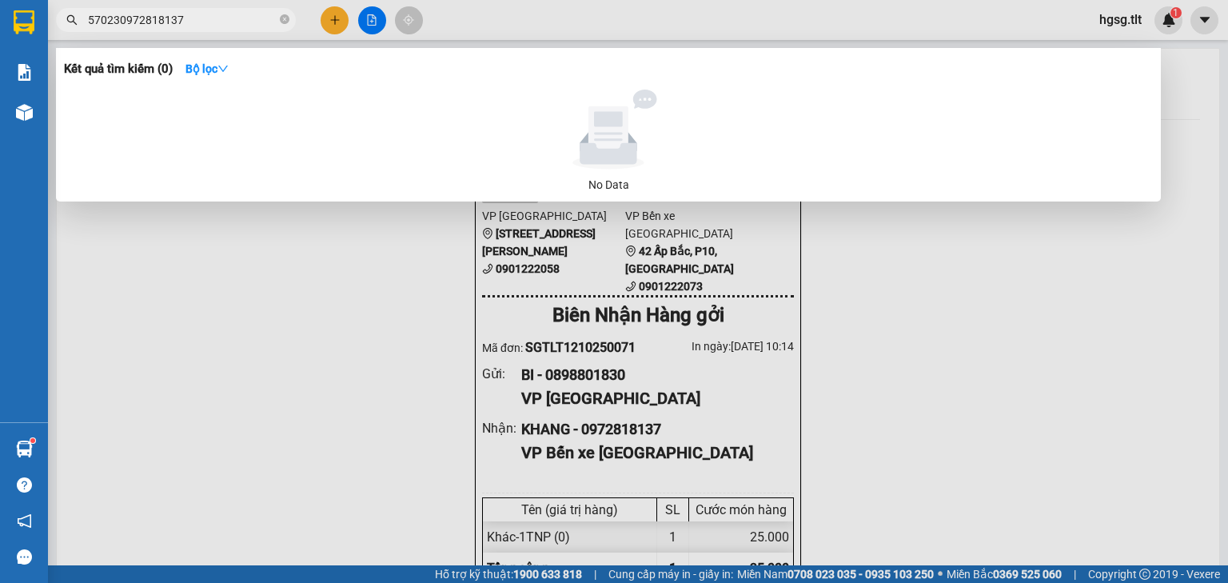
click at [215, 14] on input "570230972818137" at bounding box center [182, 20] width 189 height 18
click at [216, 14] on input "570230972818137" at bounding box center [182, 20] width 189 height 18
paste input "text"
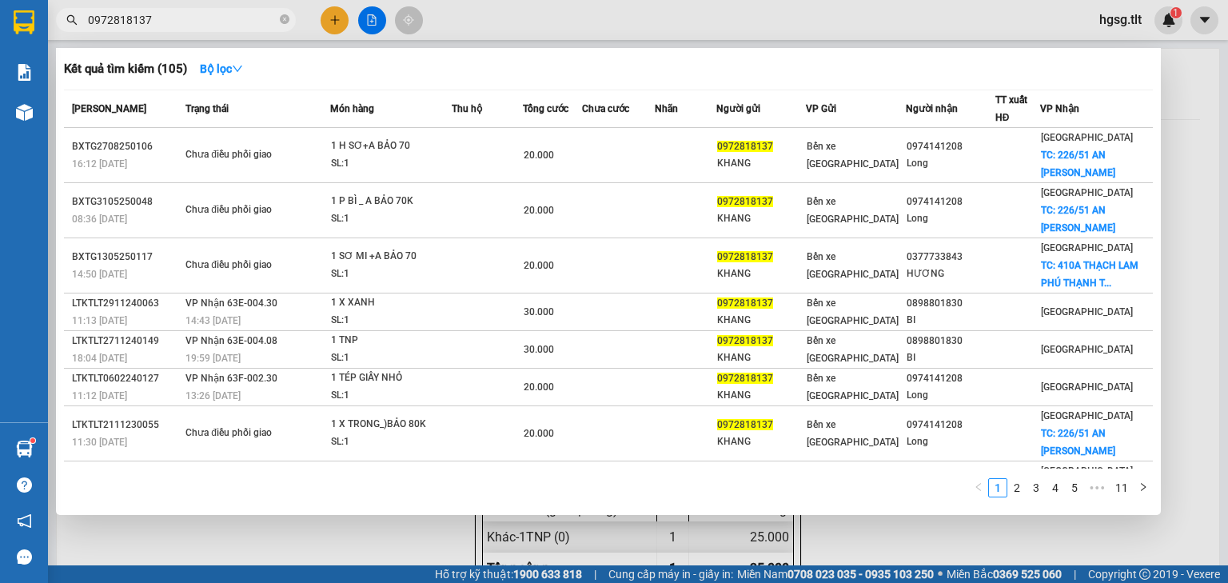
type input "0972818137"
click at [333, 21] on div at bounding box center [614, 291] width 1228 height 583
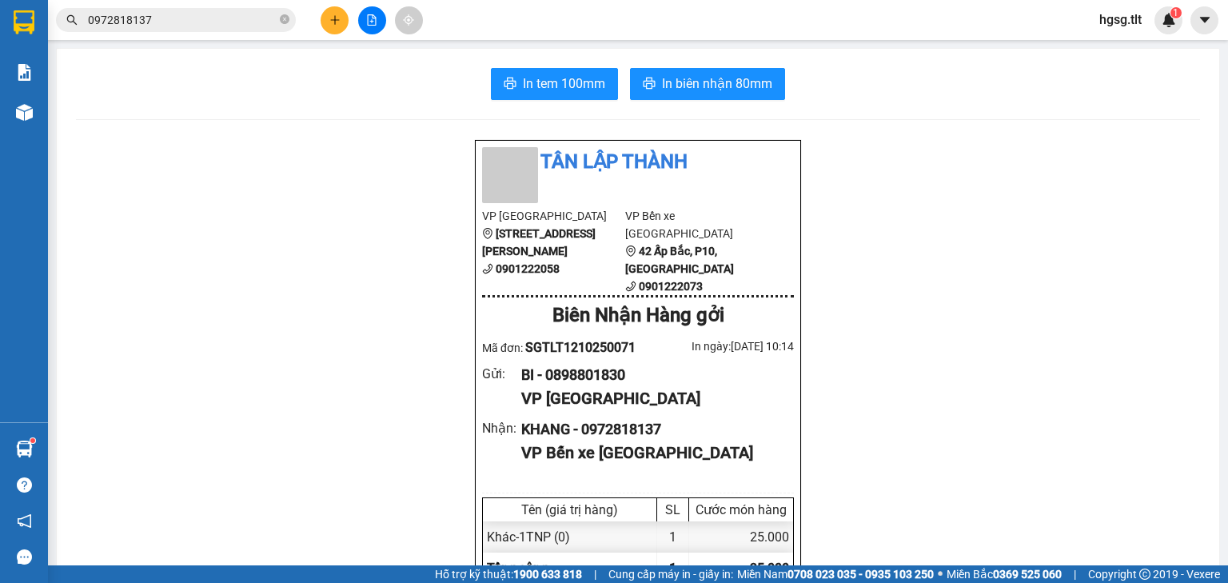
click at [339, 13] on button at bounding box center [335, 20] width 28 height 28
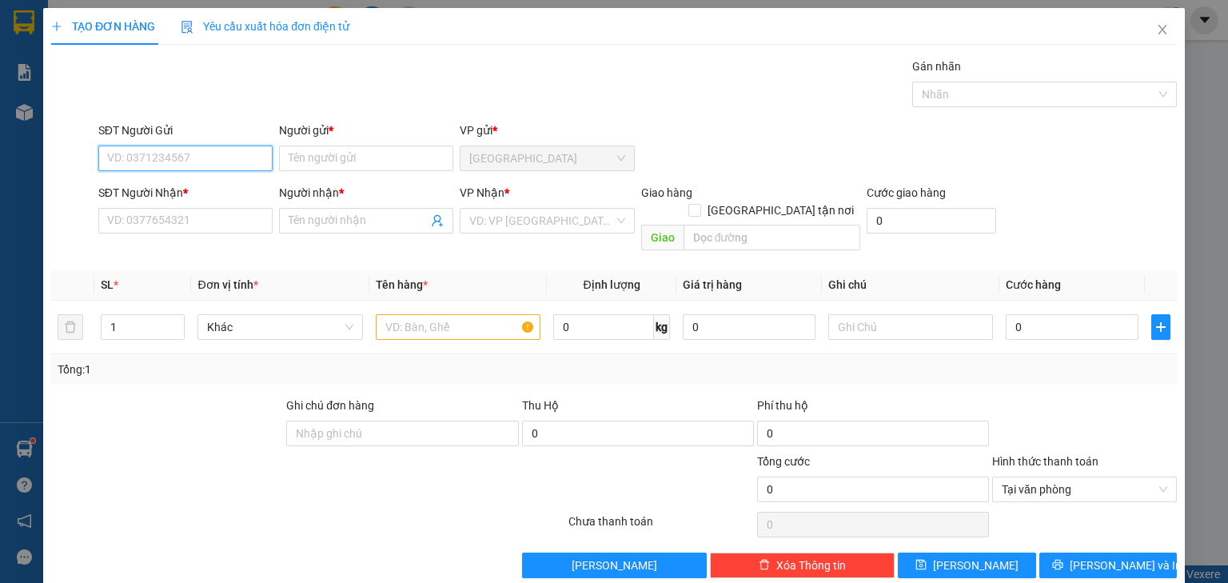
click at [213, 153] on input "SĐT Người Gửi" at bounding box center [185, 159] width 174 height 26
type input "0933537138"
click at [233, 179] on div "0933537138 - PHI" at bounding box center [184, 190] width 173 height 26
type input "PHI"
type input "0933537138"
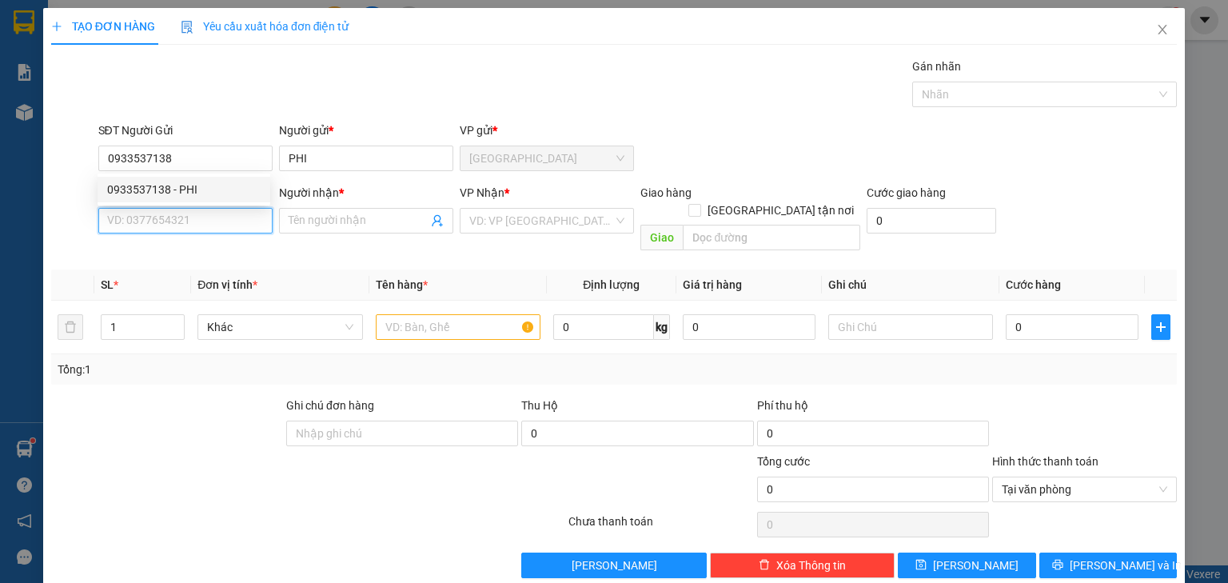
click at [218, 213] on input "SĐT Người Nhận *" at bounding box center [185, 221] width 174 height 26
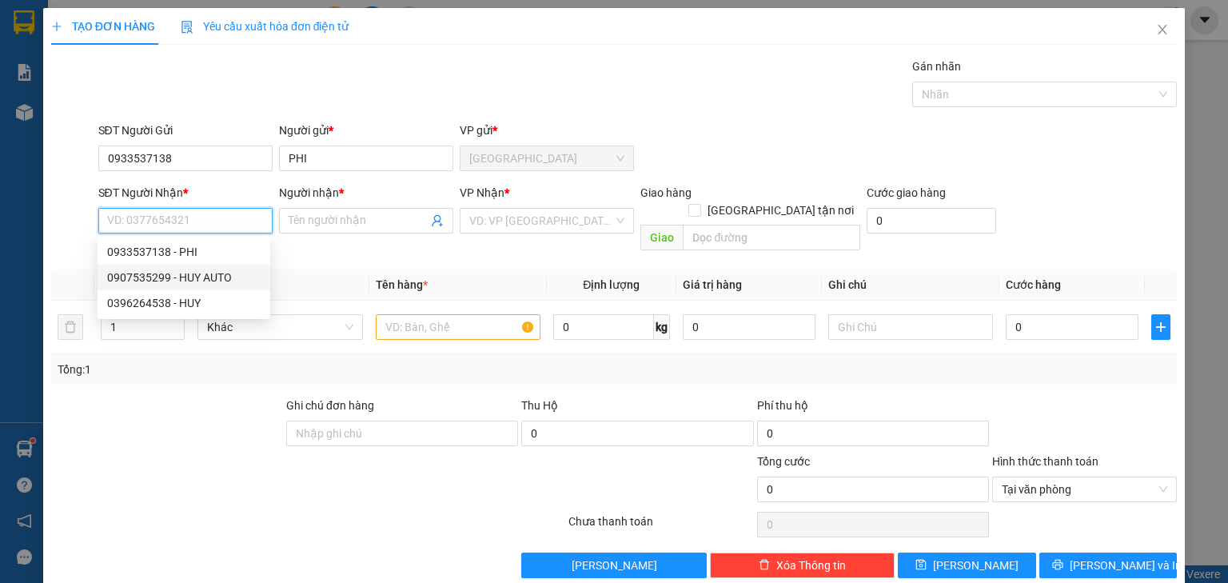
click at [208, 282] on div "0907535299 - HUY AUTO" at bounding box center [183, 278] width 153 height 18
type input "0907535299"
type input "HUY AUTO"
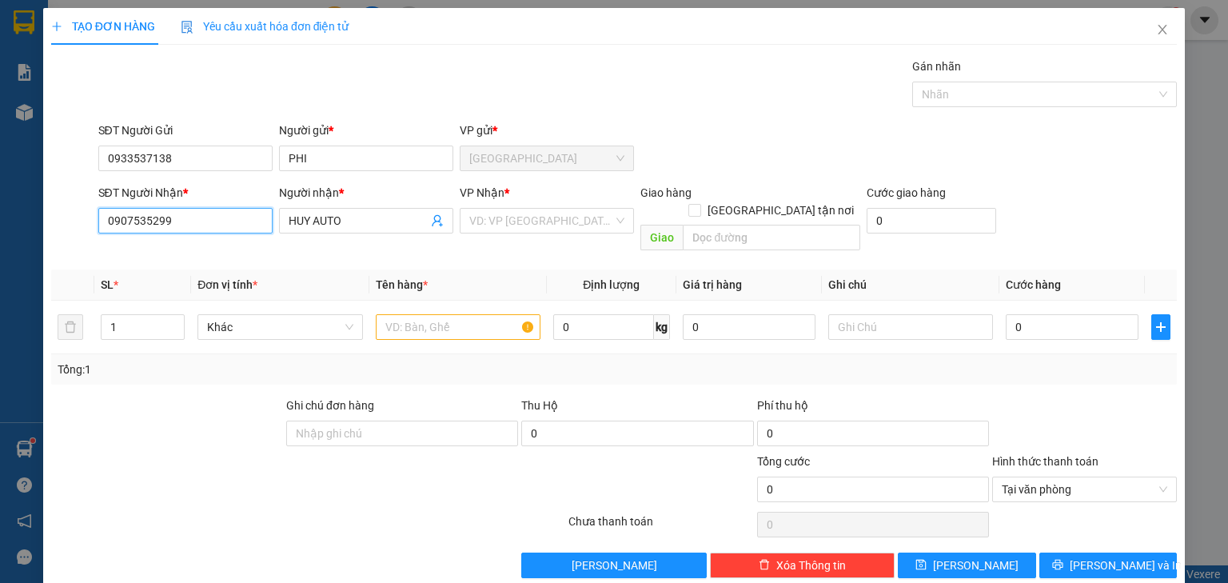
drag, startPoint x: 223, startPoint y: 218, endPoint x: 14, endPoint y: 245, distance: 211.2
click at [14, 245] on div "TẠO ĐƠN HÀNG Yêu cầu xuất hóa đơn điện tử Transit Pickup Surcharge Ids Transit …" at bounding box center [614, 291] width 1228 height 583
click at [569, 234] on div "VP Nhận * VD: VP Sài Gòn" at bounding box center [547, 212] width 174 height 56
click at [552, 269] on th "Định lượng" at bounding box center [612, 284] width 130 height 31
drag, startPoint x: 542, startPoint y: 227, endPoint x: 527, endPoint y: 254, distance: 31.1
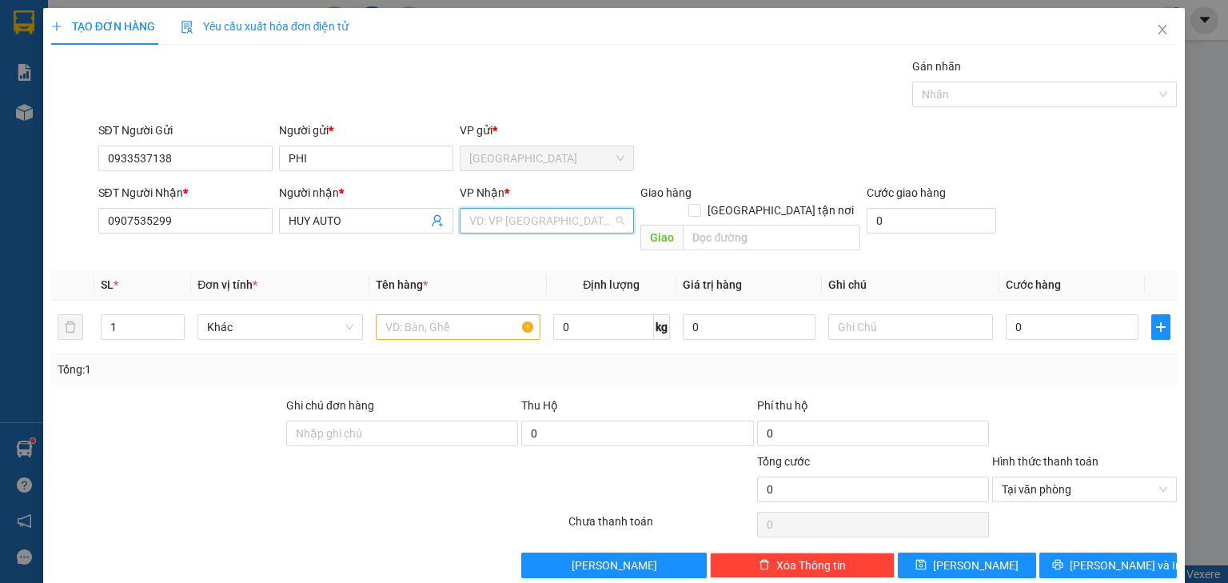
click at [542, 230] on input "search" at bounding box center [541, 221] width 144 height 24
click at [527, 254] on div "Bến xe [PERSON_NAME]" at bounding box center [542, 253] width 153 height 18
click at [455, 314] on input "text" at bounding box center [458, 327] width 165 height 26
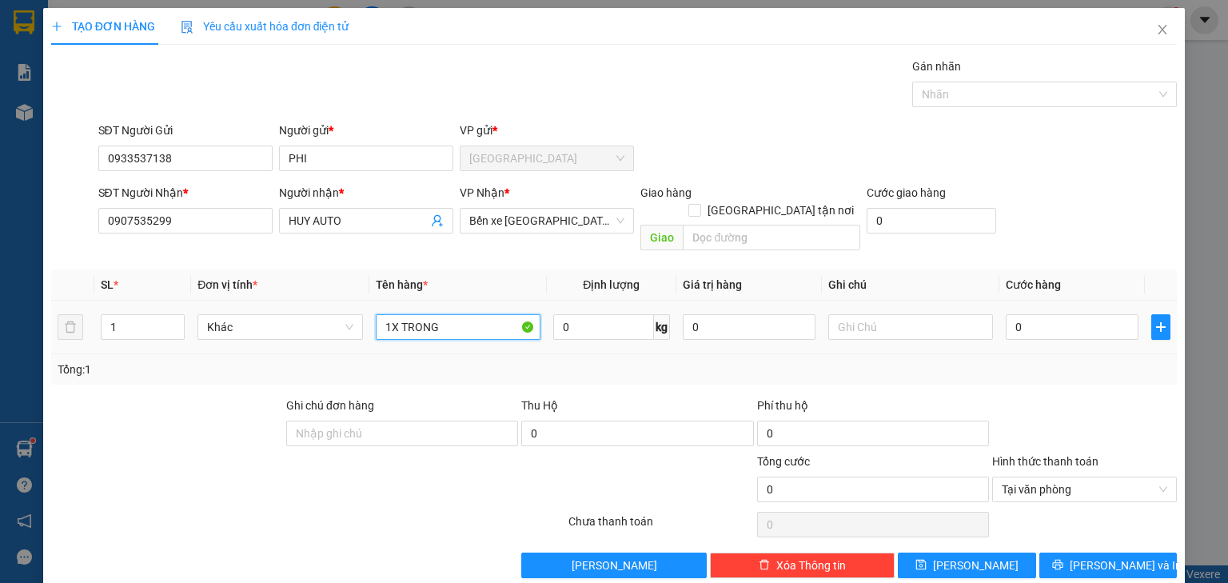
type input "1X TRONG"
click at [1046, 322] on div "0" at bounding box center [1072, 327] width 133 height 32
click at [1046, 321] on input "0" at bounding box center [1072, 327] width 133 height 26
type input "002"
type input "2"
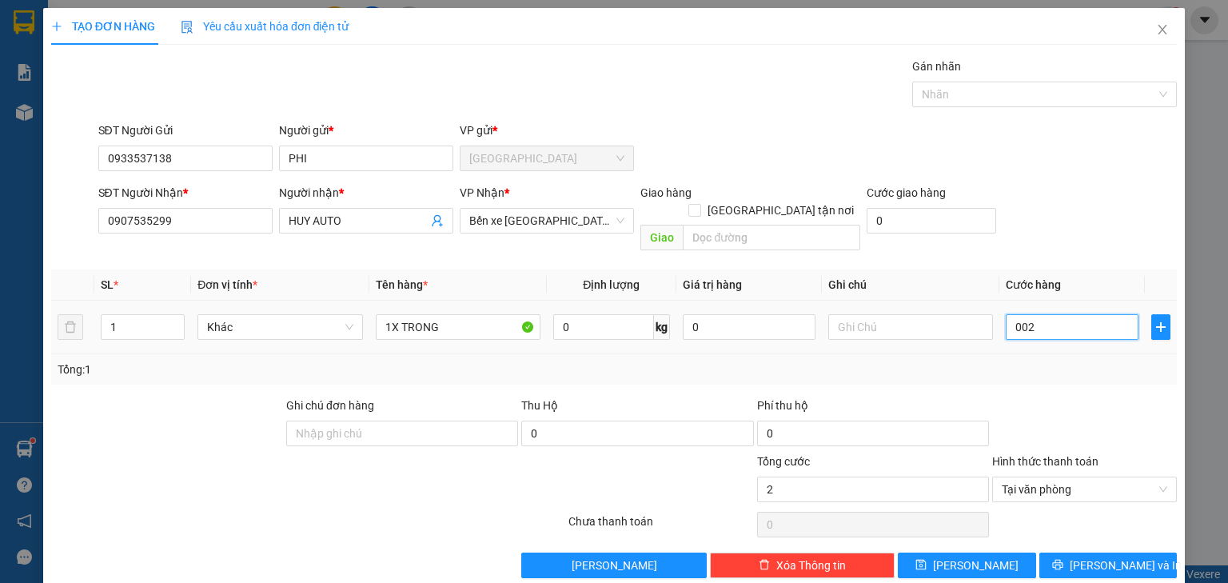
type input "0.020"
type input "20"
type input "0.020"
type input "20"
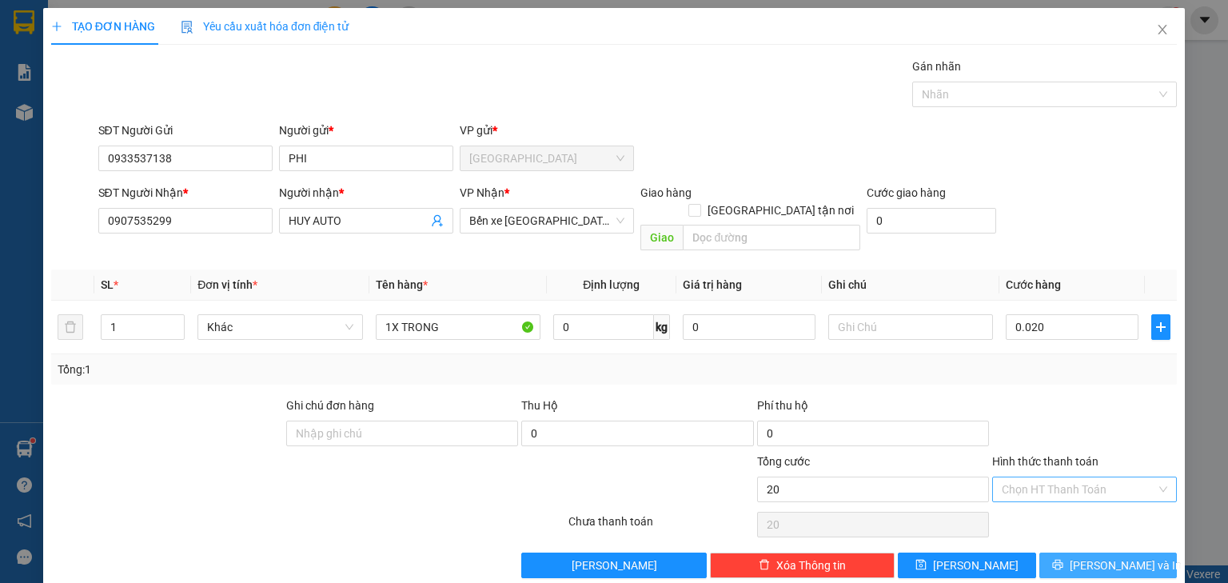
type input "20.000"
drag, startPoint x: 1129, startPoint y: 541, endPoint x: 992, endPoint y: 496, distance: 143.9
click at [1126, 556] on span "Lưu và In" at bounding box center [1126, 565] width 112 height 18
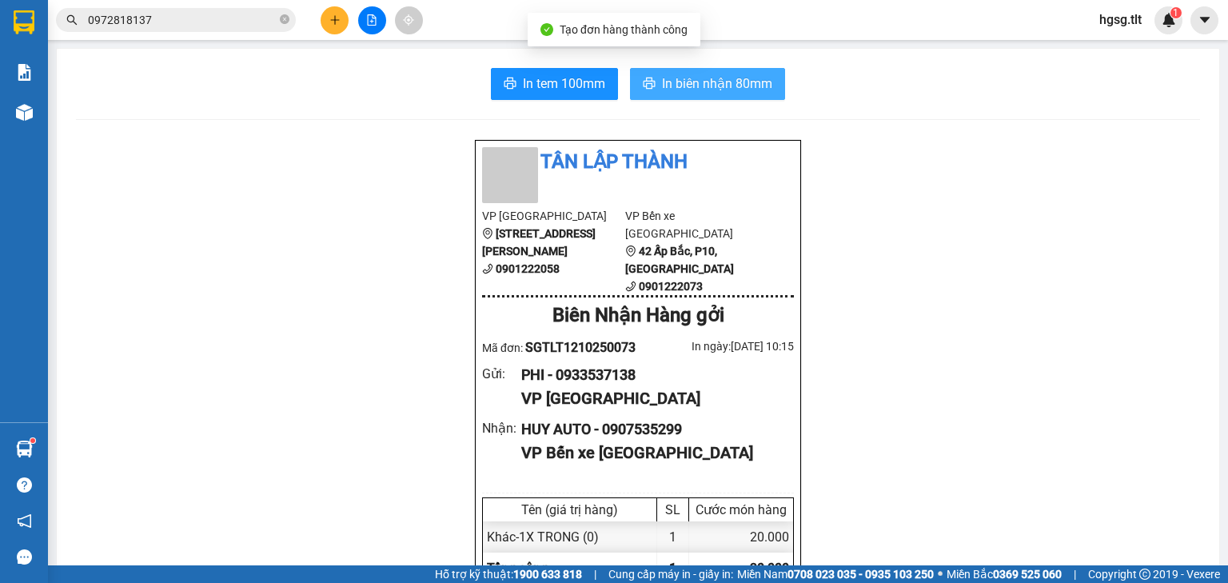
click at [648, 71] on button "In biên nhận 80mm" at bounding box center [707, 84] width 155 height 32
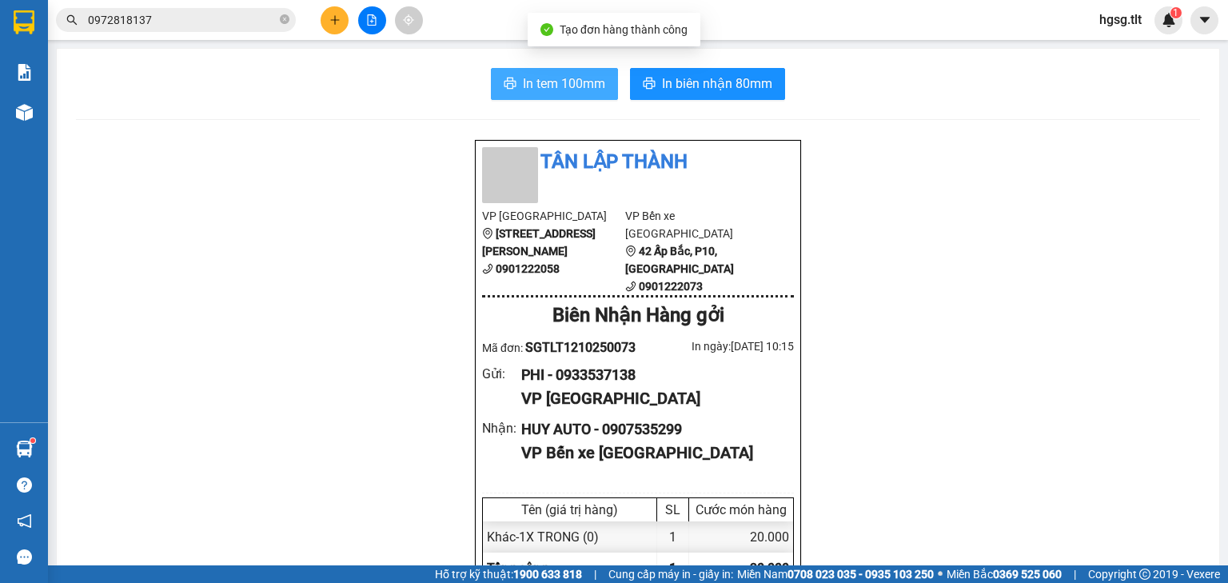
click at [588, 88] on span "In tem 100mm" at bounding box center [564, 84] width 82 height 20
click at [491, 68] on button "In tem 100mm" at bounding box center [554, 84] width 127 height 32
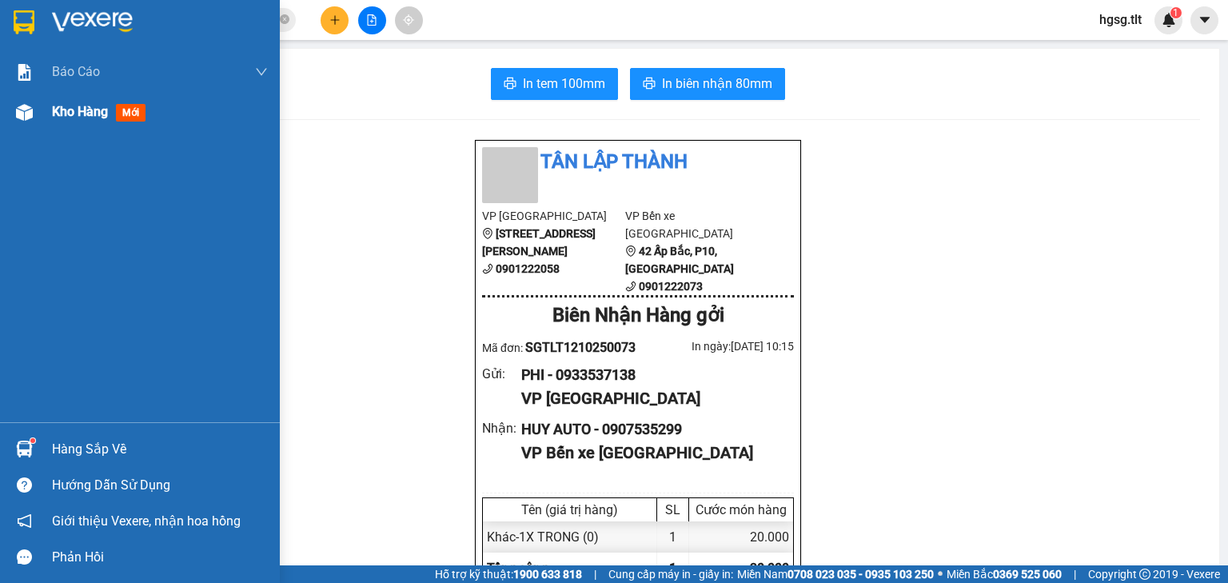
click at [122, 107] on span "mới" at bounding box center [131, 113] width 30 height 18
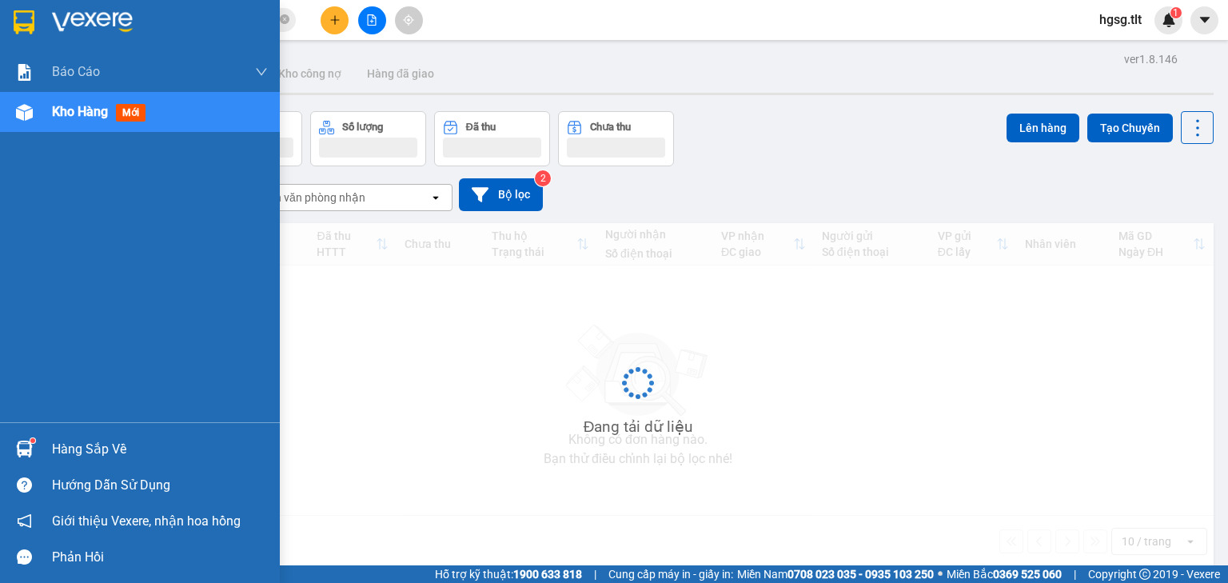
click at [122, 106] on span "mới" at bounding box center [131, 113] width 30 height 18
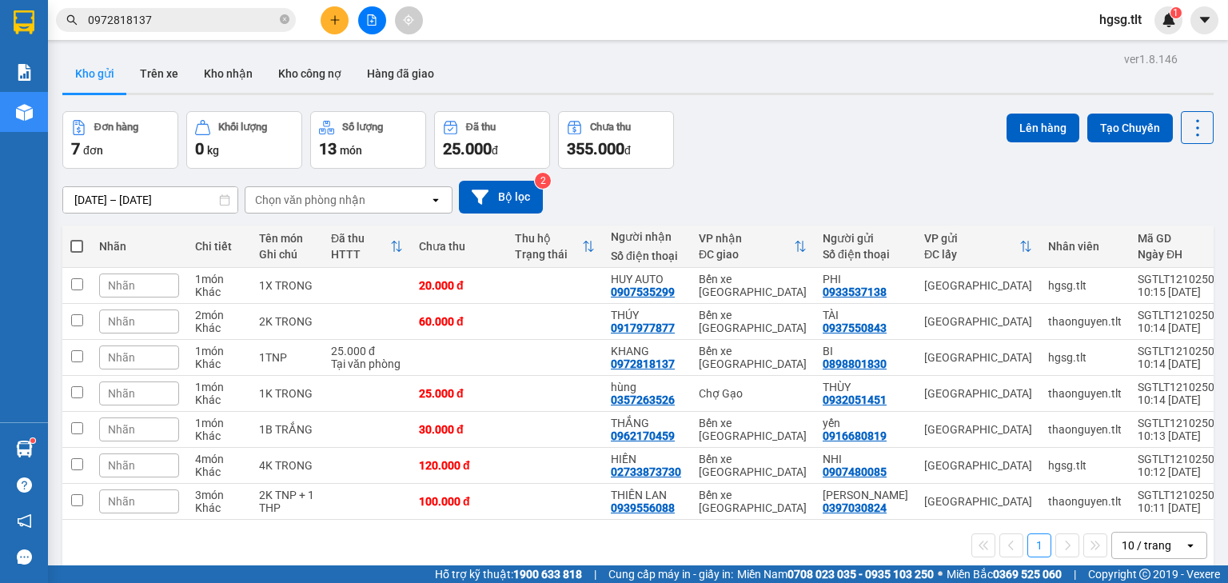
click at [373, 181] on div "10/10/2025 – 12/10/2025 Press the down arrow key to interact with the calendar …" at bounding box center [637, 197] width 1151 height 33
click at [374, 191] on div "Chọn văn phòng nhận" at bounding box center [337, 200] width 184 height 26
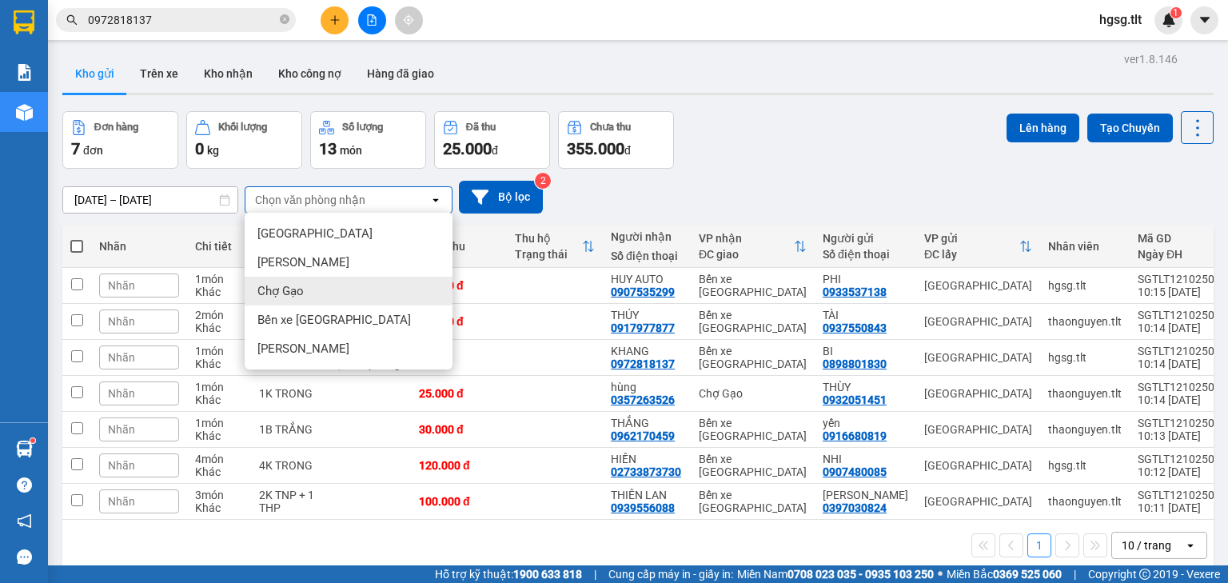
click at [334, 320] on span "Bến xe [PERSON_NAME]" at bounding box center [333, 320] width 153 height 16
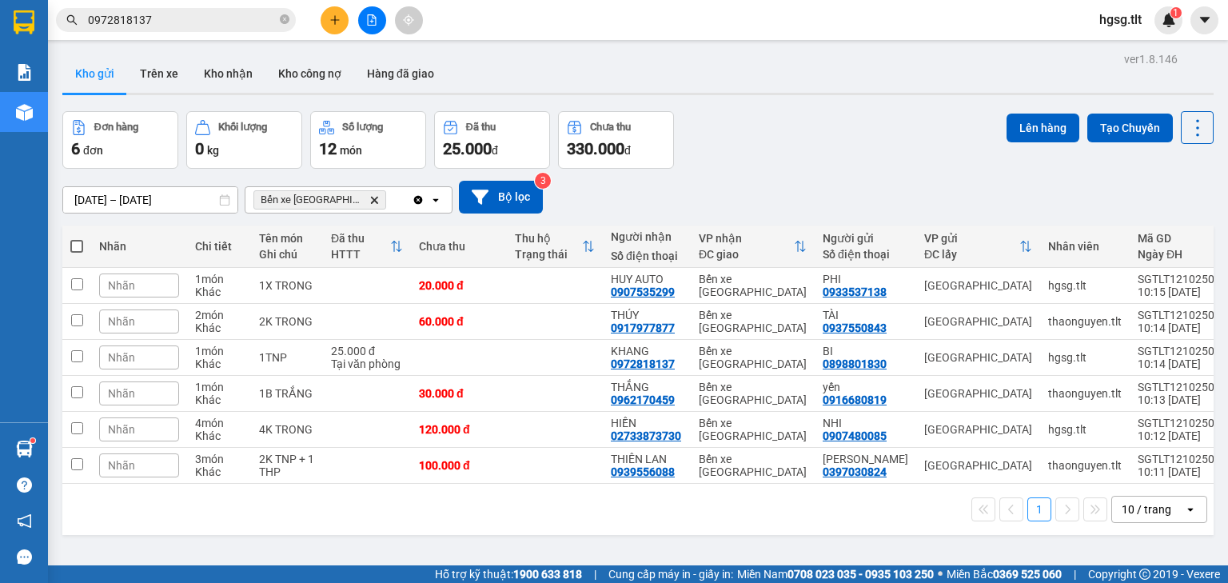
click at [1152, 505] on div "10 / trang" at bounding box center [1147, 509] width 50 height 16
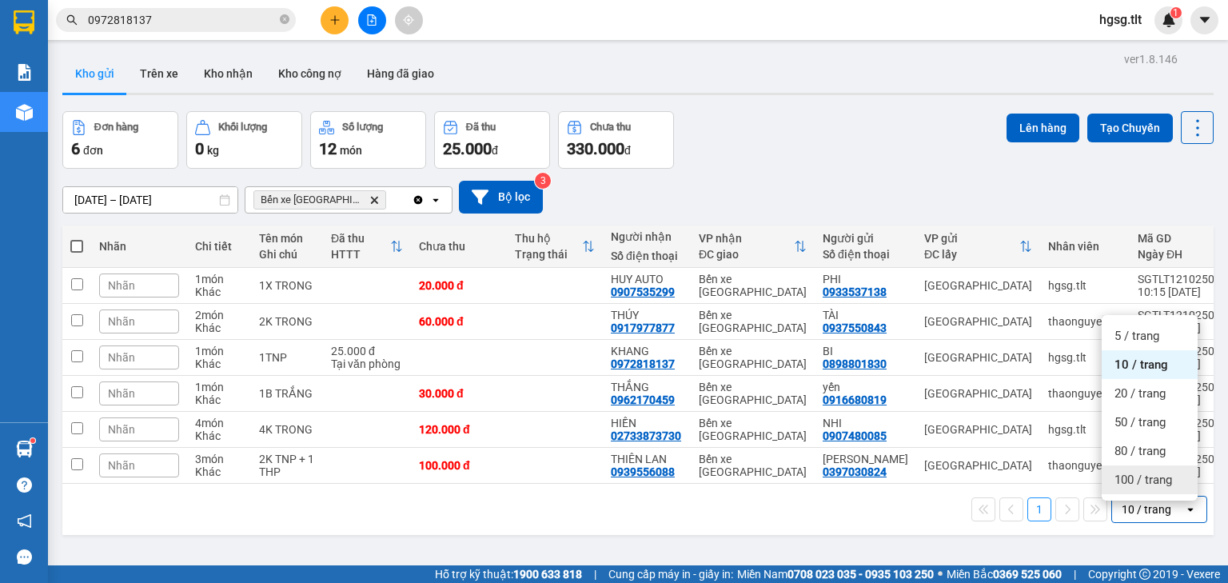
click at [1154, 477] on span "100 / trang" at bounding box center [1143, 480] width 58 height 16
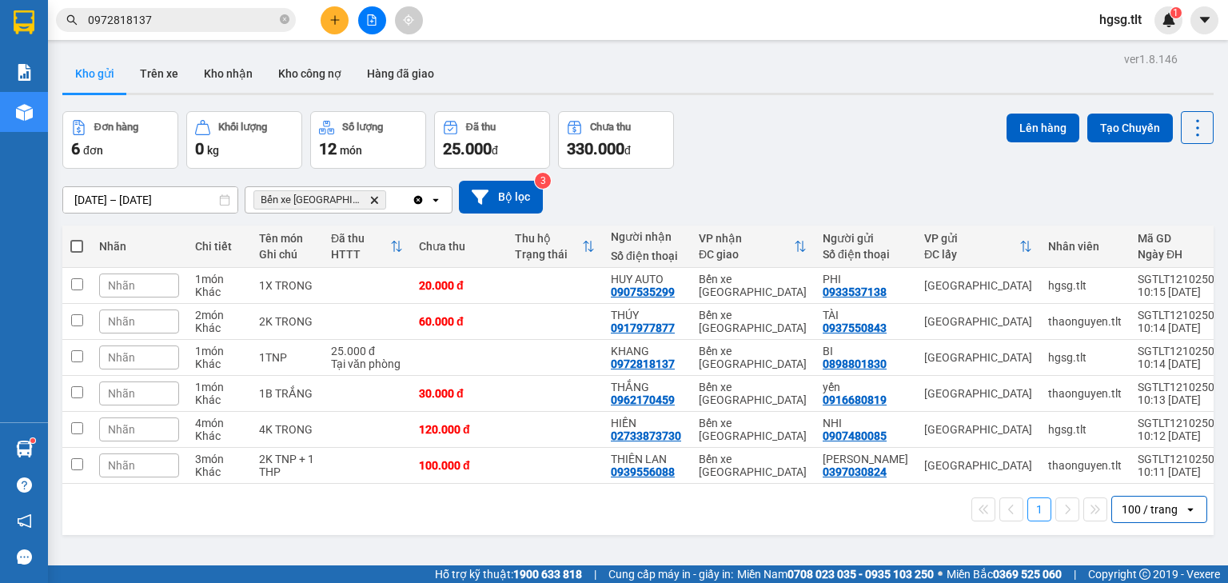
click at [76, 245] on span at bounding box center [76, 246] width 13 height 13
click at [77, 238] on input "checkbox" at bounding box center [77, 238] width 0 height 0
checkbox input "true"
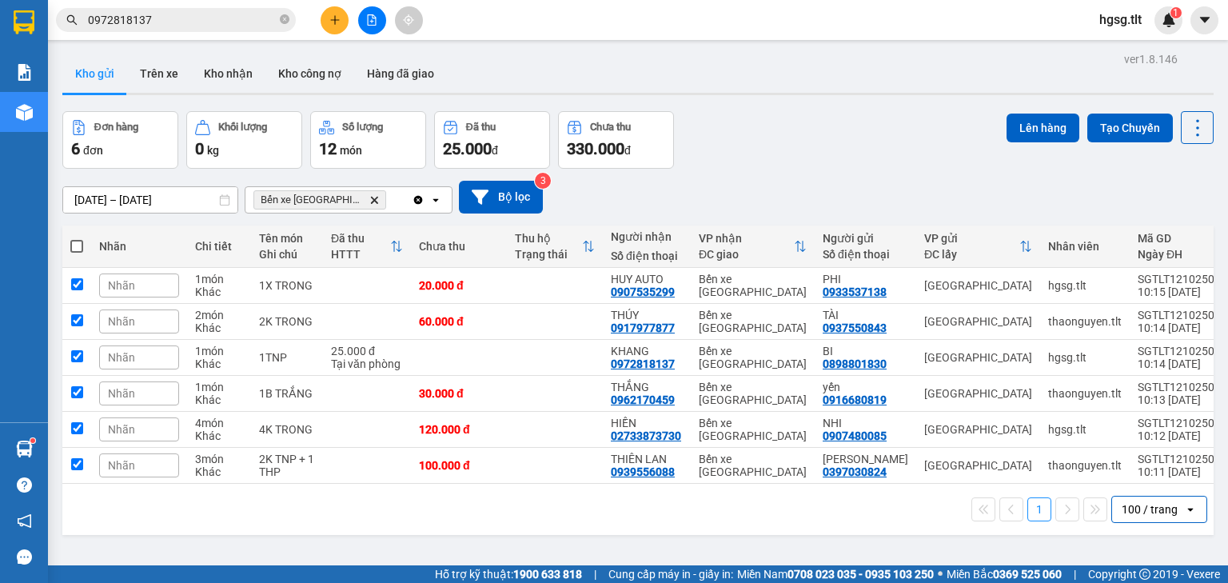
checkbox input "true"
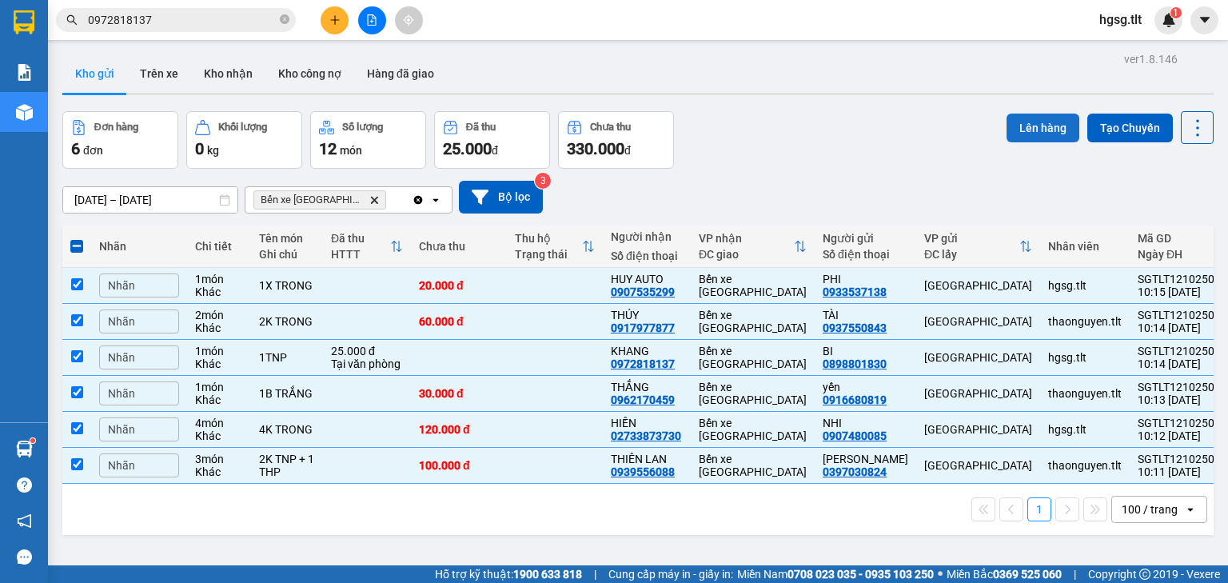
drag, startPoint x: 999, startPoint y: 132, endPoint x: 1021, endPoint y: 128, distance: 22.7
click at [1000, 132] on div "Đơn hàng 6 đơn Khối lượng 0 kg Số lượng 12 món Đã thu 25.000 đ Chưa thu 330.000…" at bounding box center [637, 140] width 1151 height 58
click at [1034, 122] on button "Lên hàng" at bounding box center [1043, 128] width 73 height 29
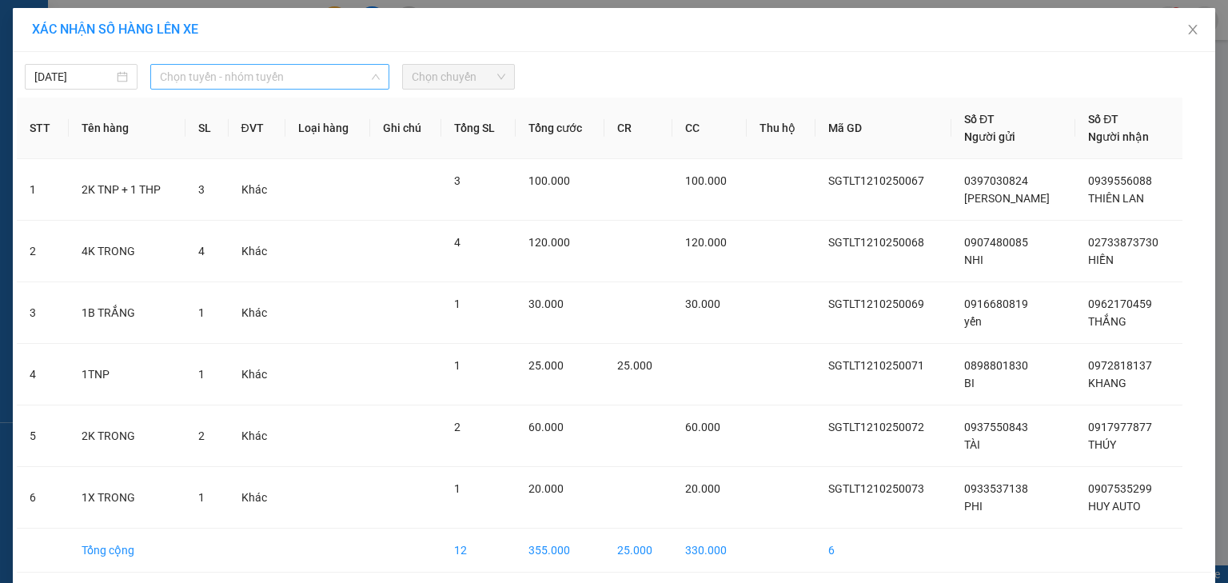
click at [248, 66] on span "Chọn tuyến - nhóm tuyến" at bounding box center [270, 77] width 220 height 24
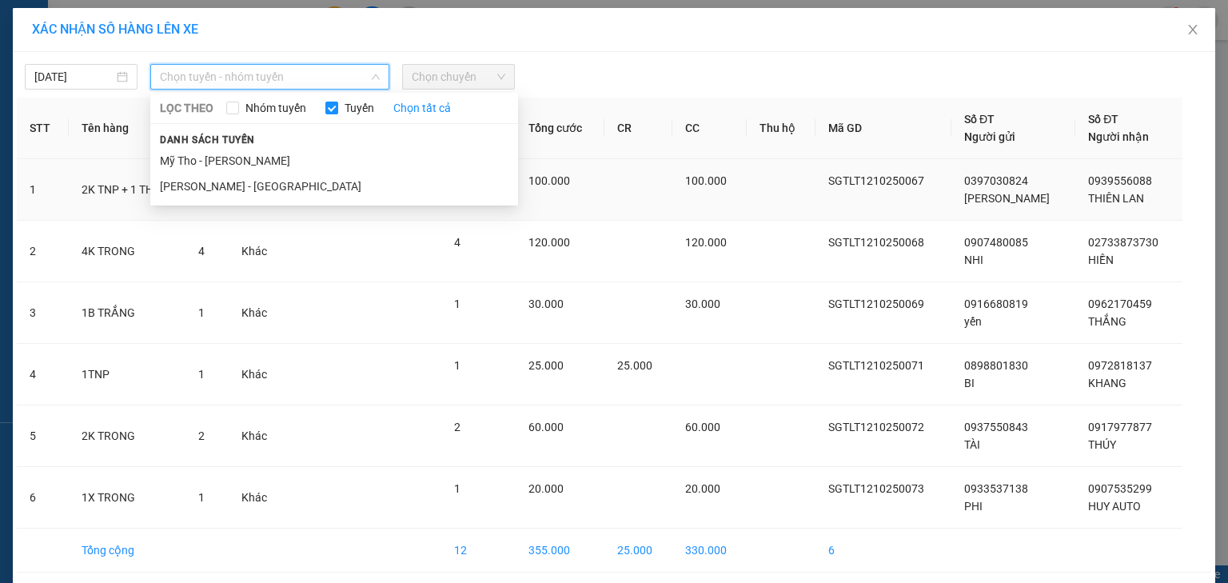
click at [260, 187] on li "Hồ Chí Minh - Mỹ Tho" at bounding box center [334, 186] width 368 height 26
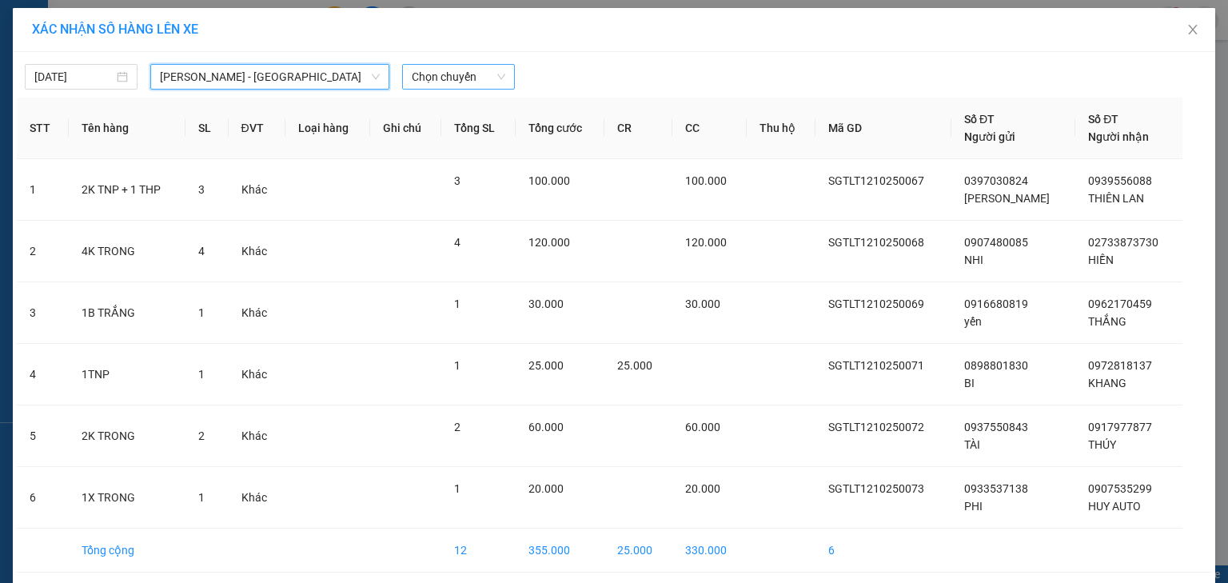
click at [476, 74] on span "Chọn chuyến" at bounding box center [459, 77] width 94 height 24
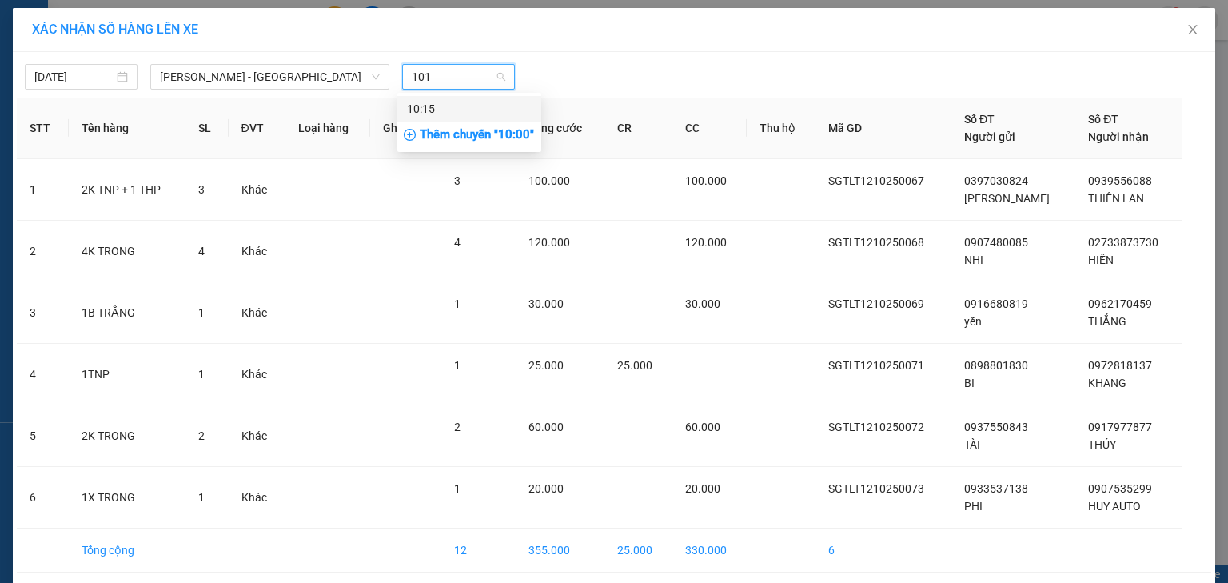
type input "1015"
drag, startPoint x: 459, startPoint y: 108, endPoint x: 480, endPoint y: 98, distance: 24.0
click at [458, 107] on div "10:15" at bounding box center [469, 109] width 125 height 18
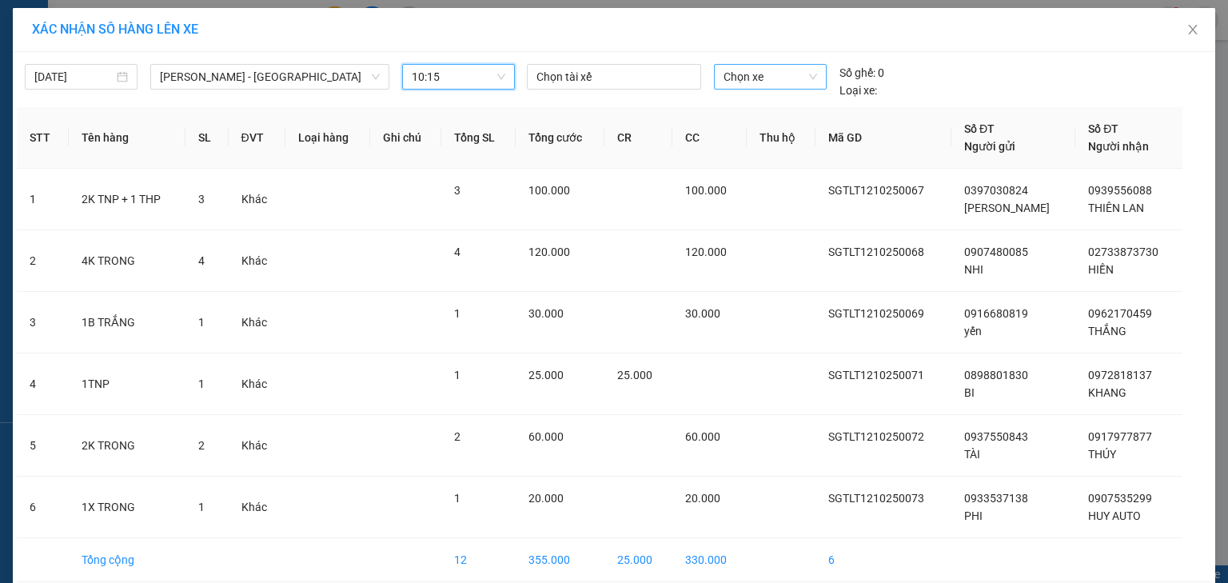
click at [793, 86] on span "Chọn xe" at bounding box center [770, 77] width 93 height 24
type input "984"
click at [1192, 26] on icon "close" at bounding box center [1192, 29] width 13 height 13
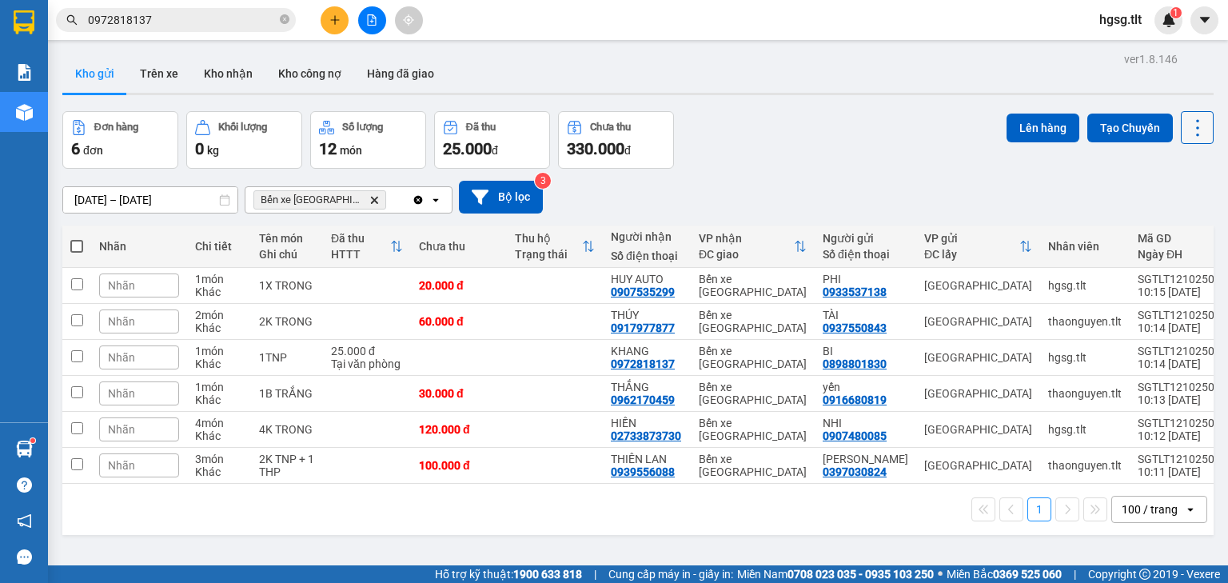
click at [1194, 135] on icon at bounding box center [1197, 128] width 22 height 22
click at [1196, 222] on div "Làm mới" at bounding box center [1158, 228] width 94 height 16
drag, startPoint x: 1130, startPoint y: 19, endPoint x: 1127, endPoint y: 29, distance: 10.1
click at [1130, 19] on span "hgsg.tlt" at bounding box center [1120, 20] width 68 height 20
click at [1121, 48] on span "Đăng xuất" at bounding box center [1143, 50] width 67 height 18
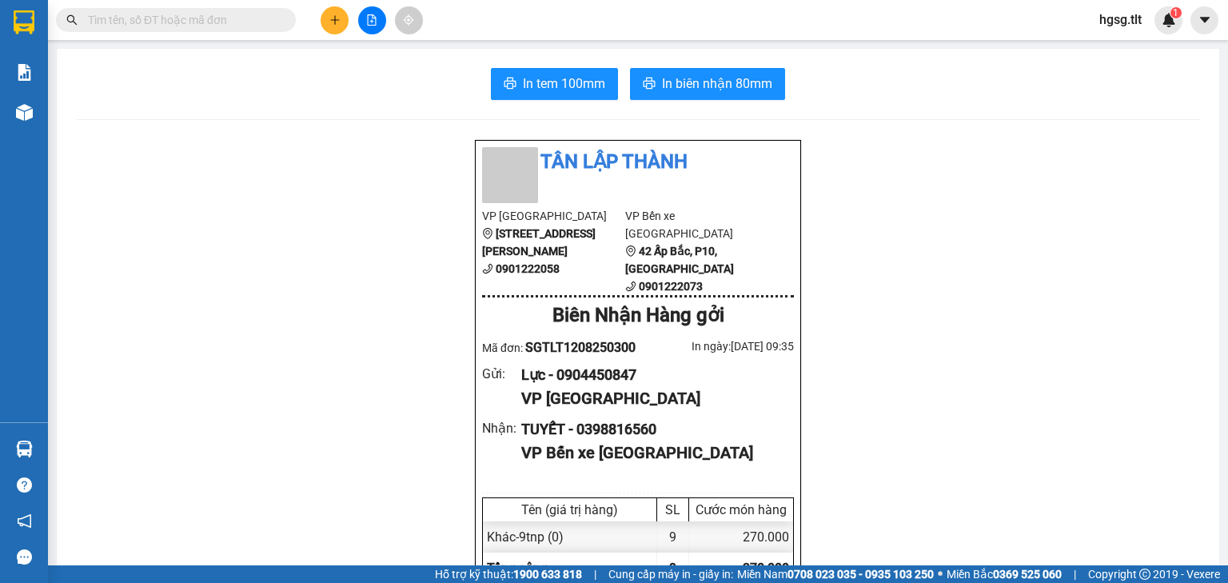
click at [169, 24] on input "text" at bounding box center [182, 20] width 189 height 18
click at [166, 17] on input "text" at bounding box center [182, 20] width 189 height 18
paste input "0907930755"
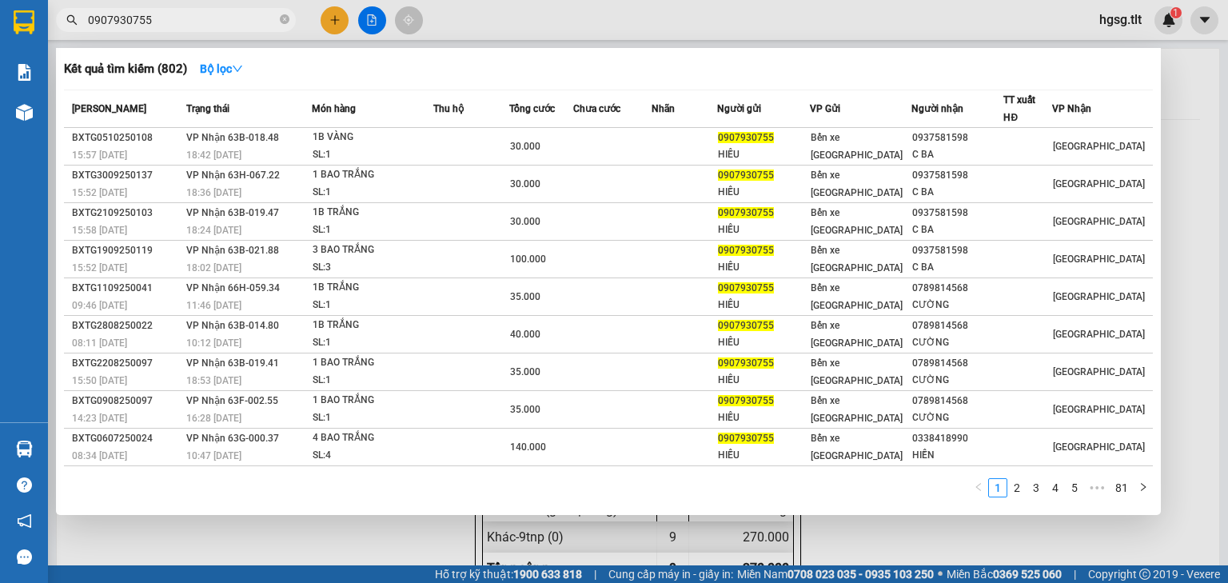
type input "0907930755"
click at [153, 16] on input "0907930755" at bounding box center [182, 20] width 189 height 18
click at [197, 22] on input "0907930755" at bounding box center [182, 20] width 189 height 18
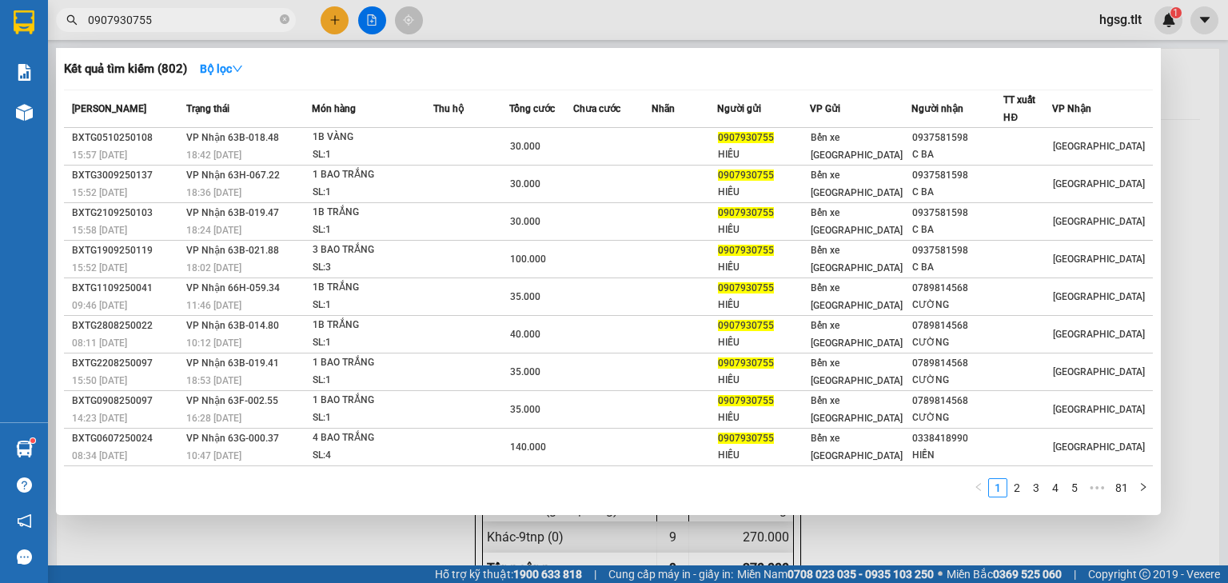
paste input "378103839"
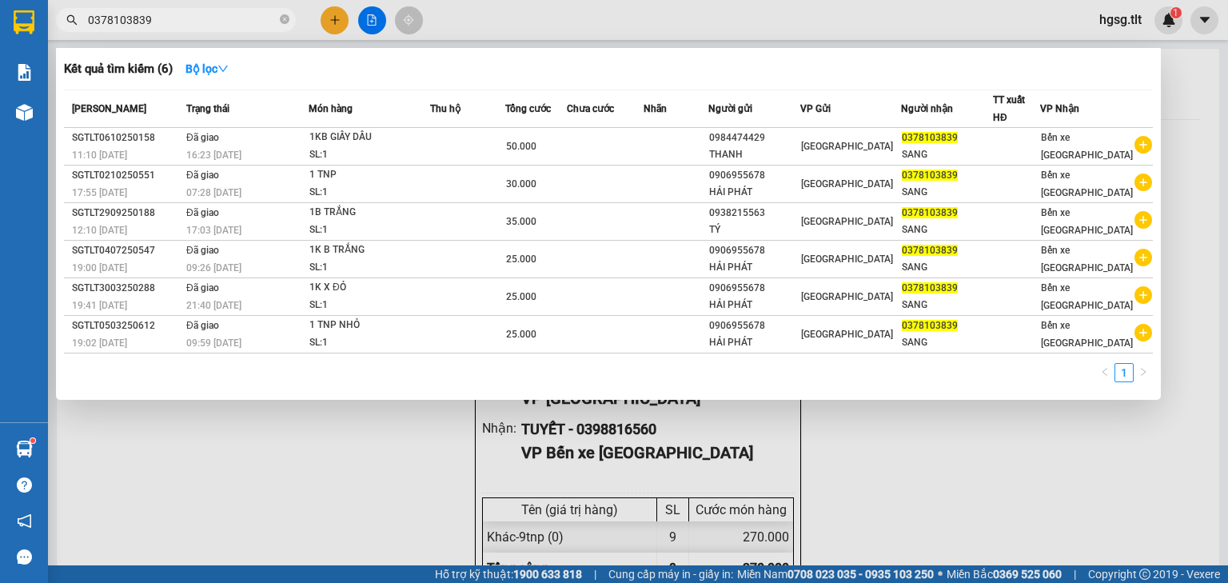
click at [211, 18] on input "0378103839" at bounding box center [182, 20] width 189 height 18
paste input "90753529"
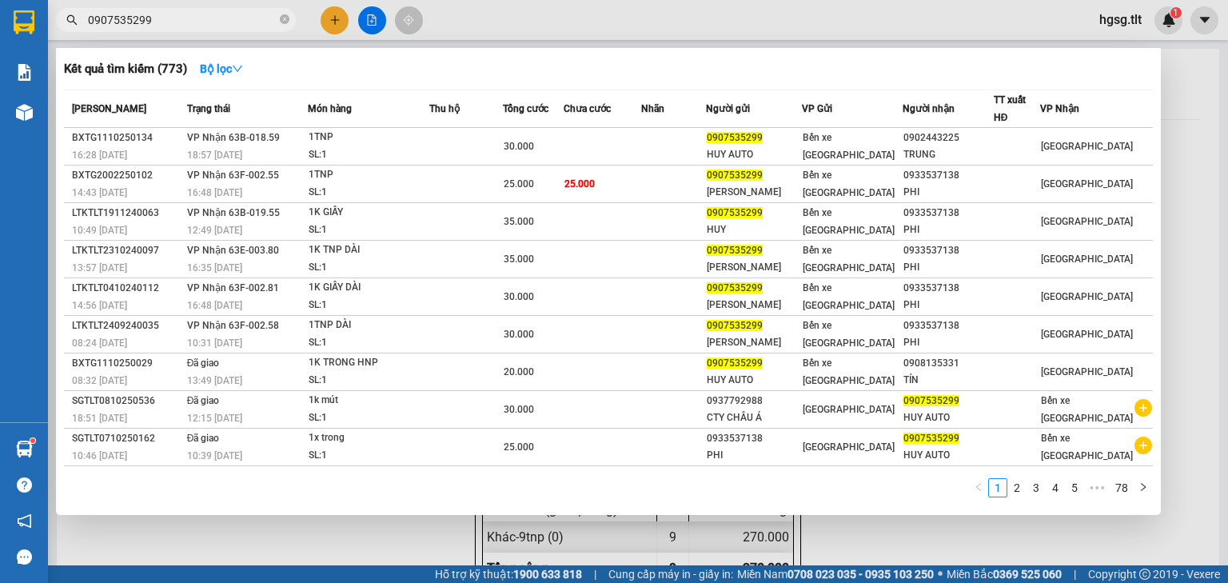
type input "0907535299"
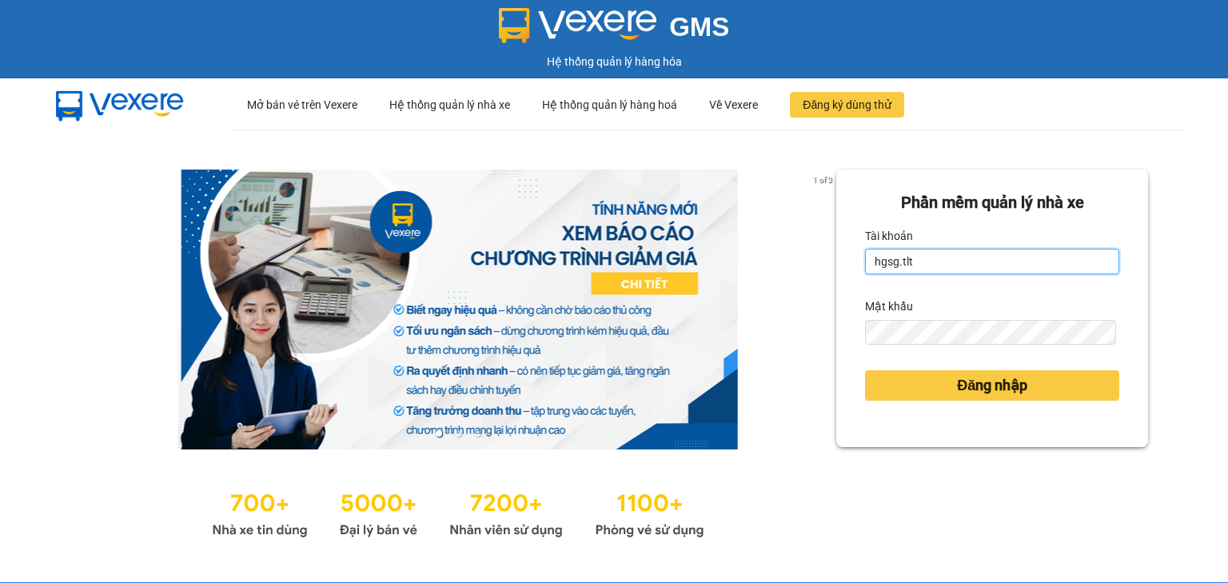
click at [918, 251] on input "hgsg.tlt" at bounding box center [992, 262] width 254 height 26
click at [918, 255] on input "hgsg.tlt" at bounding box center [992, 262] width 254 height 26
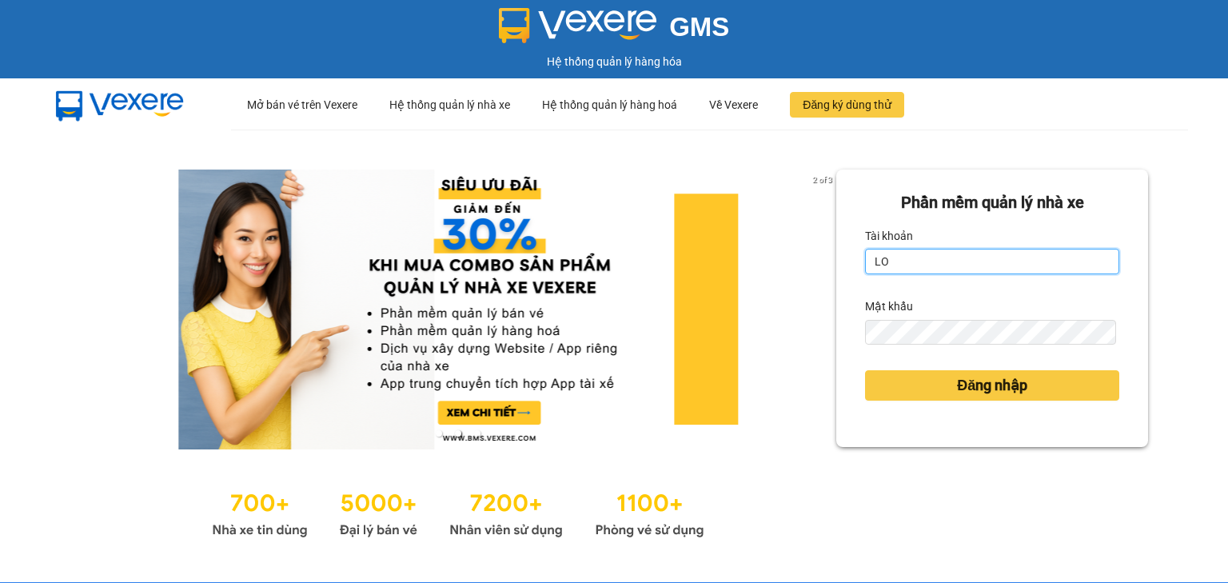
type input "L"
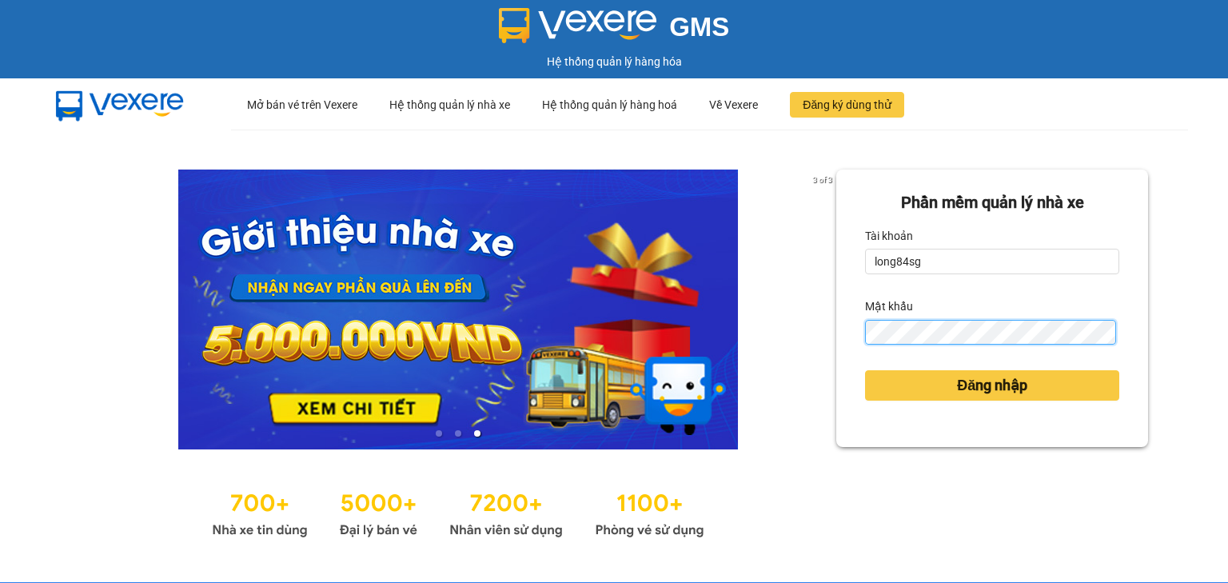
click at [865, 370] on button "Đăng nhập" at bounding box center [992, 385] width 254 height 30
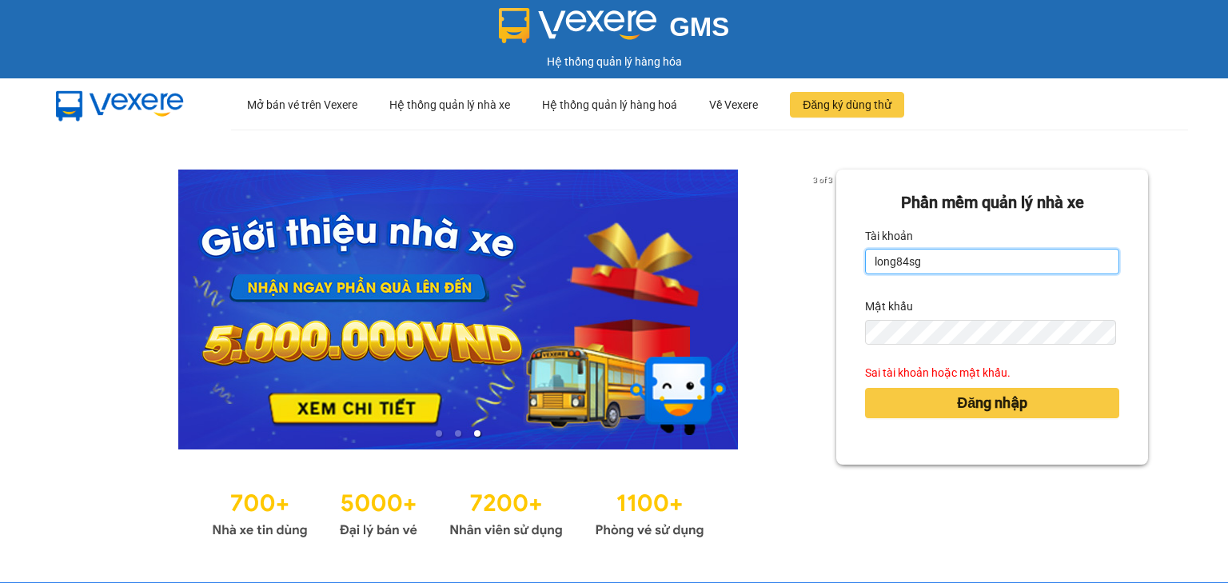
click at [931, 259] on input "long84sg" at bounding box center [992, 262] width 254 height 26
type input "long84sg.tlt"
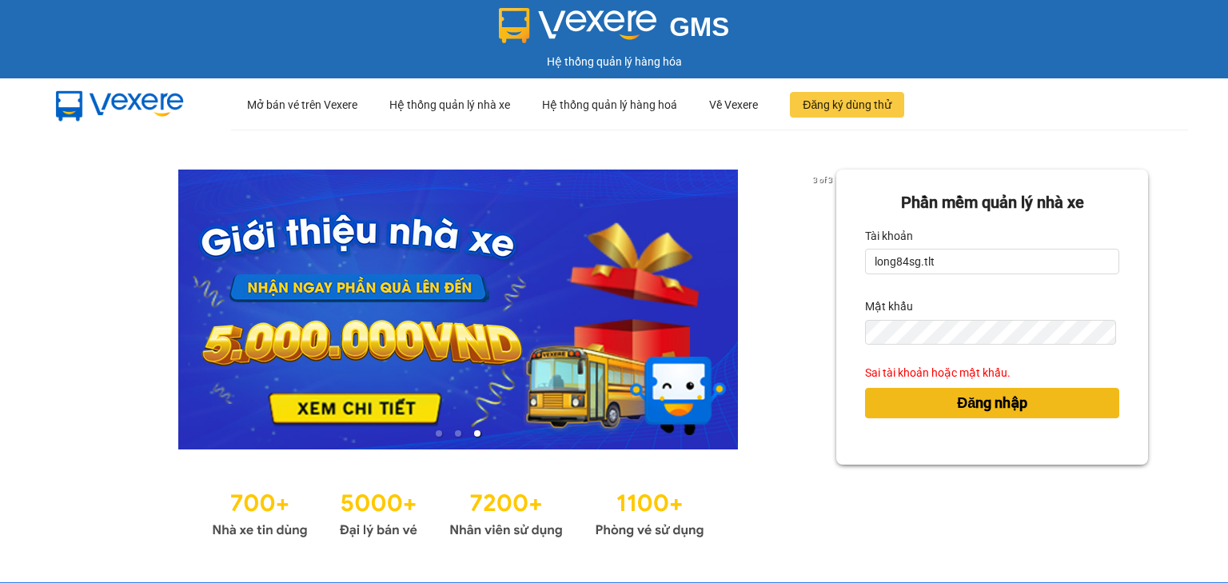
click at [939, 402] on button "Đăng nhập" at bounding box center [992, 403] width 254 height 30
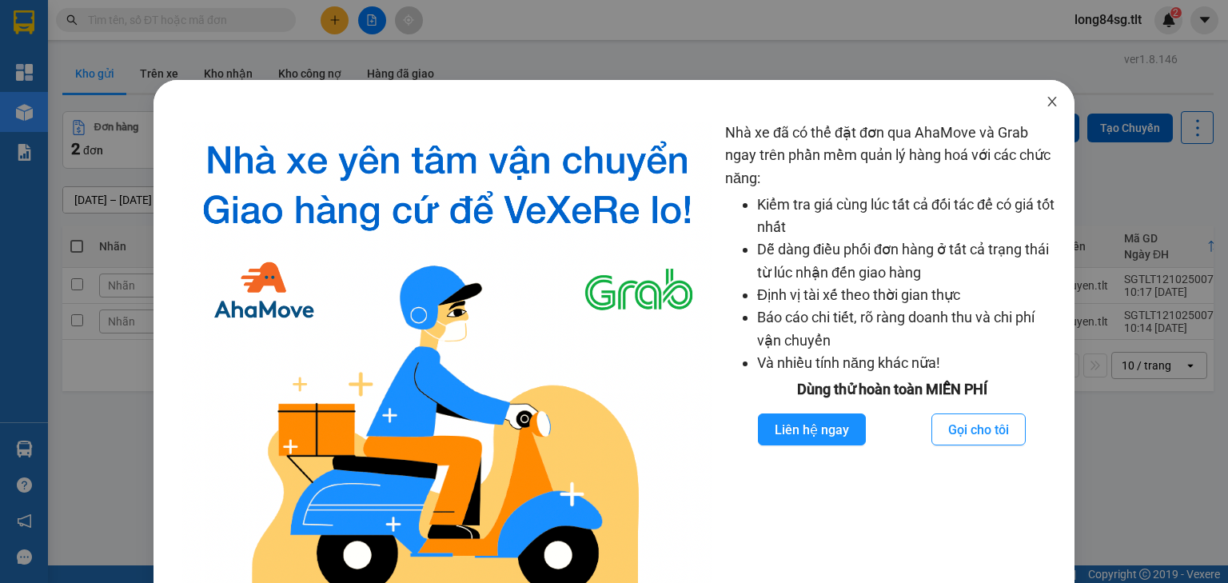
click at [1046, 105] on icon "close" at bounding box center [1052, 101] width 13 height 13
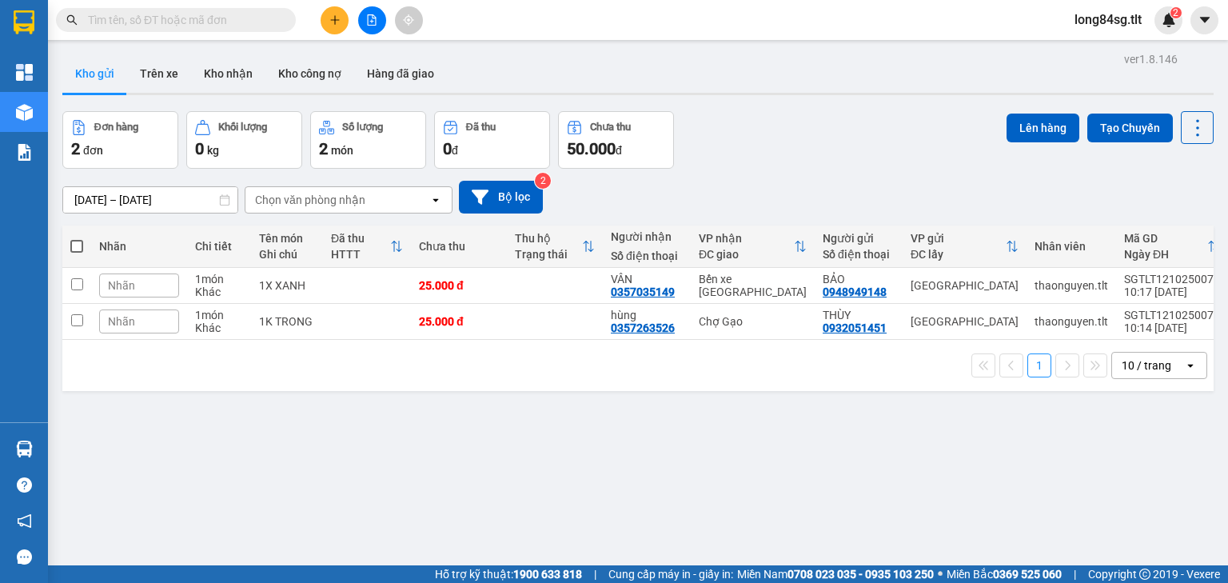
click at [1196, 125] on icon at bounding box center [1197, 128] width 22 height 22
drag, startPoint x: 1183, startPoint y: 229, endPoint x: 1007, endPoint y: 157, distance: 190.0
click at [1183, 229] on span "Làm mới" at bounding box center [1165, 228] width 44 height 16
click at [230, 25] on input "text" at bounding box center [182, 20] width 189 height 18
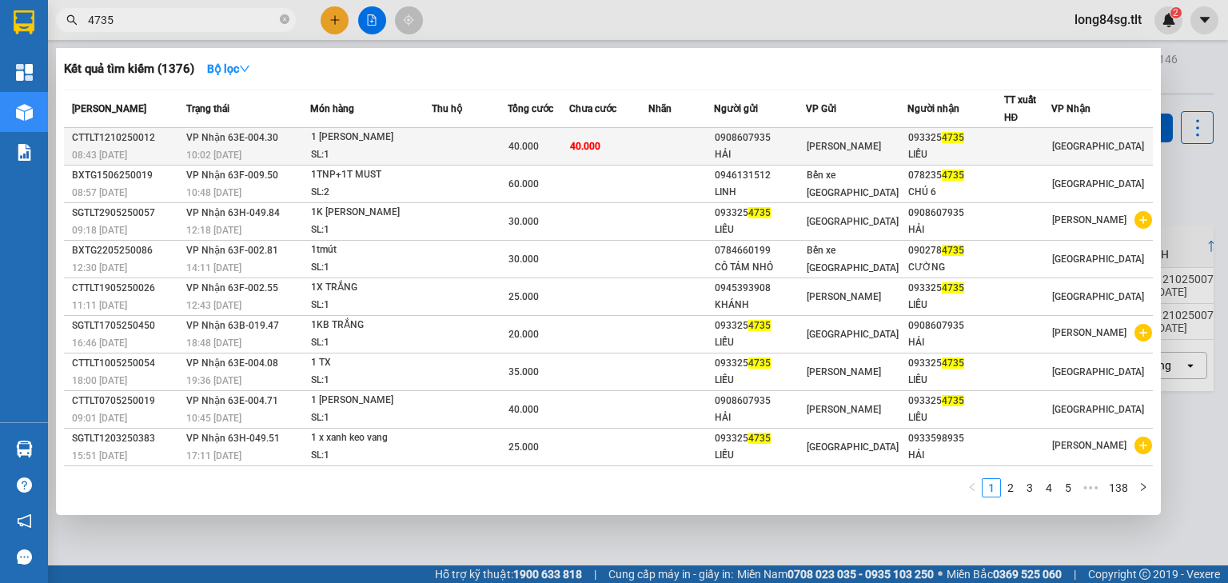
type input "4735"
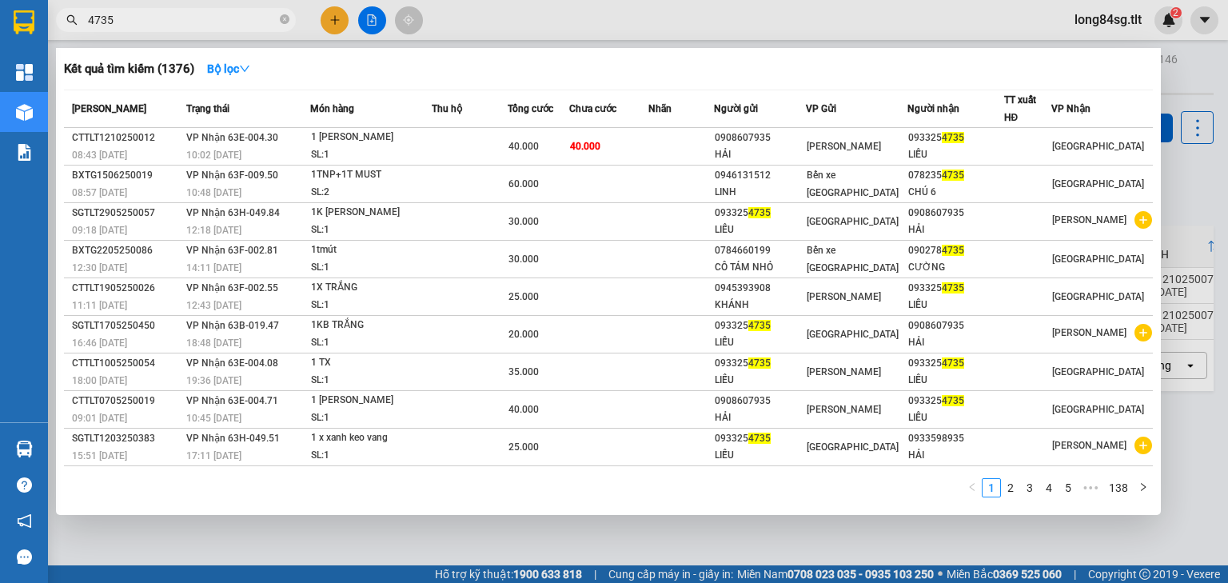
click at [625, 150] on td "40.000" at bounding box center [608, 147] width 79 height 38
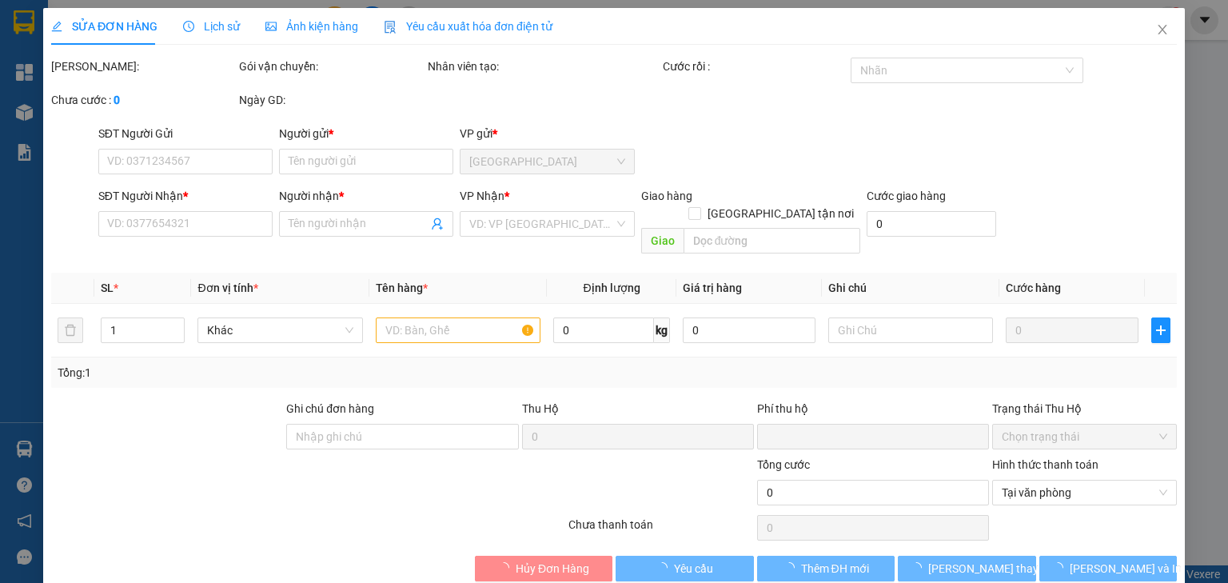
type input "0908607935"
type input "HẢI"
type input "0933254735"
type input "LIỄU"
type input "0"
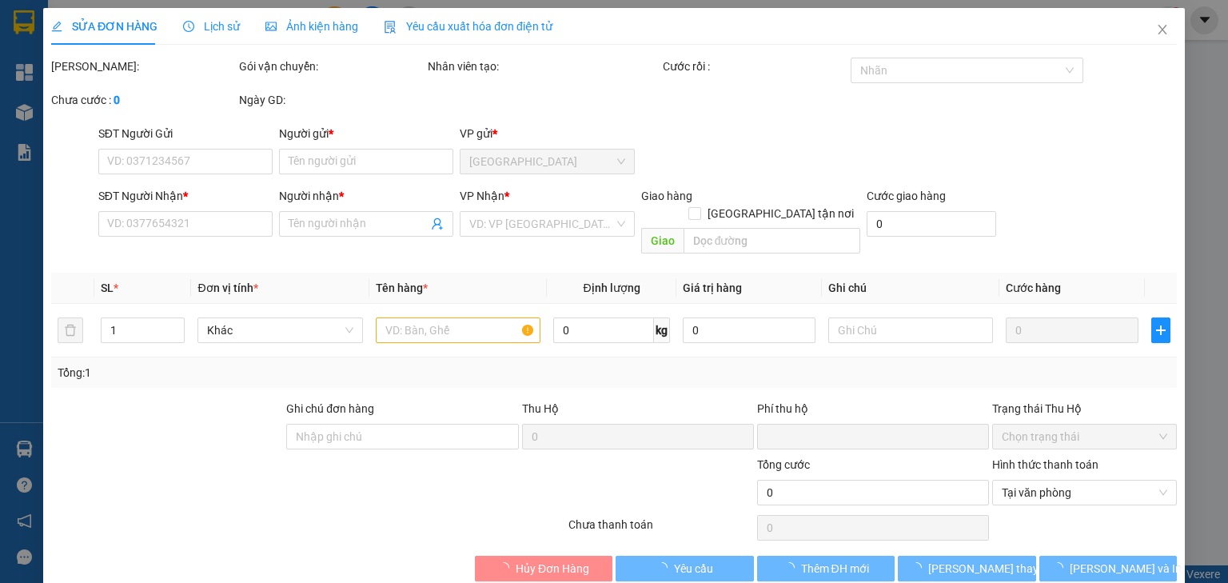
type input "40.000"
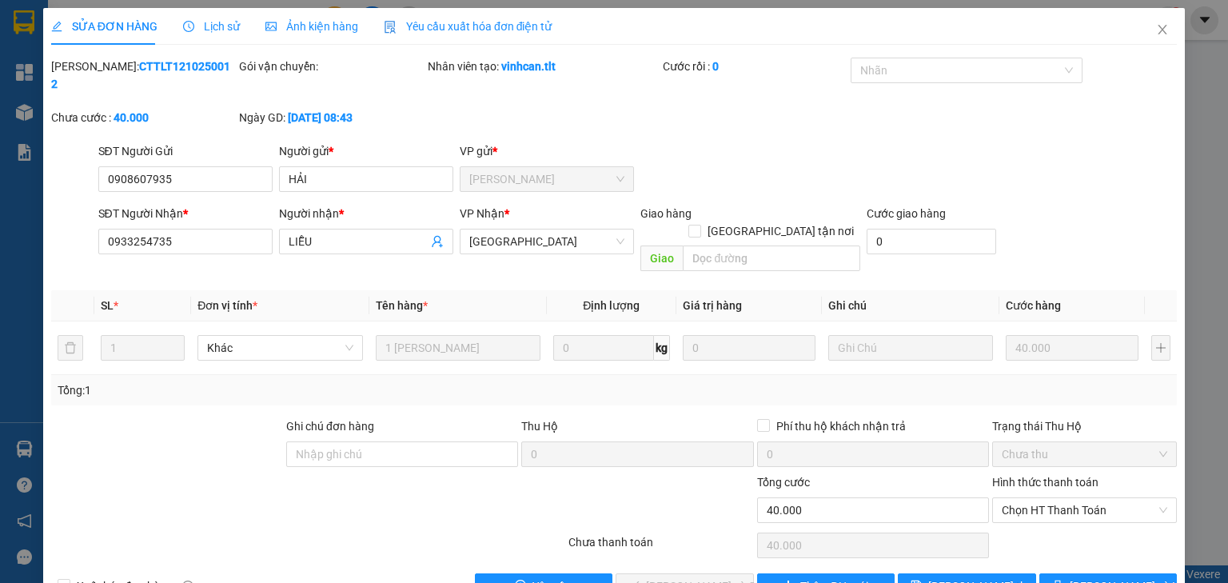
click at [1022, 492] on div "Hình thức thanh toán Chọn HT Thanh Toán" at bounding box center [1084, 501] width 185 height 56
drag, startPoint x: 1061, startPoint y: 478, endPoint x: 1058, endPoint y: 489, distance: 11.6
click at [1062, 498] on span "Chọn HT Thanh Toán" at bounding box center [1084, 510] width 165 height 24
click at [1052, 506] on div "Tại văn phòng" at bounding box center [1076, 506] width 165 height 18
type input "0"
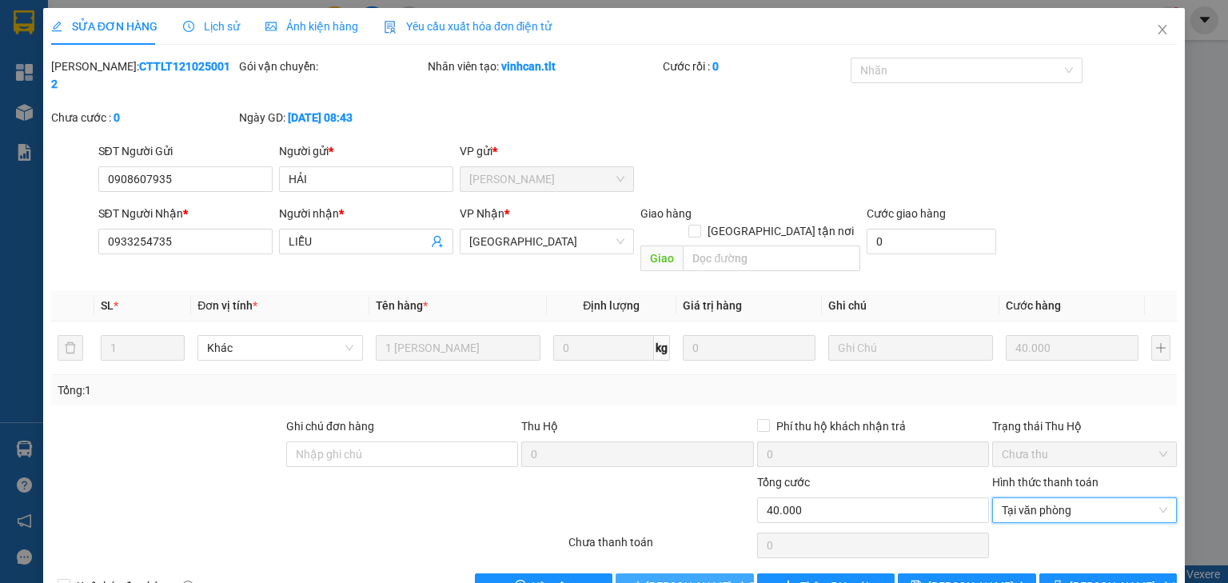
click at [700, 577] on span "Lưu và Giao hàng" at bounding box center [722, 586] width 153 height 18
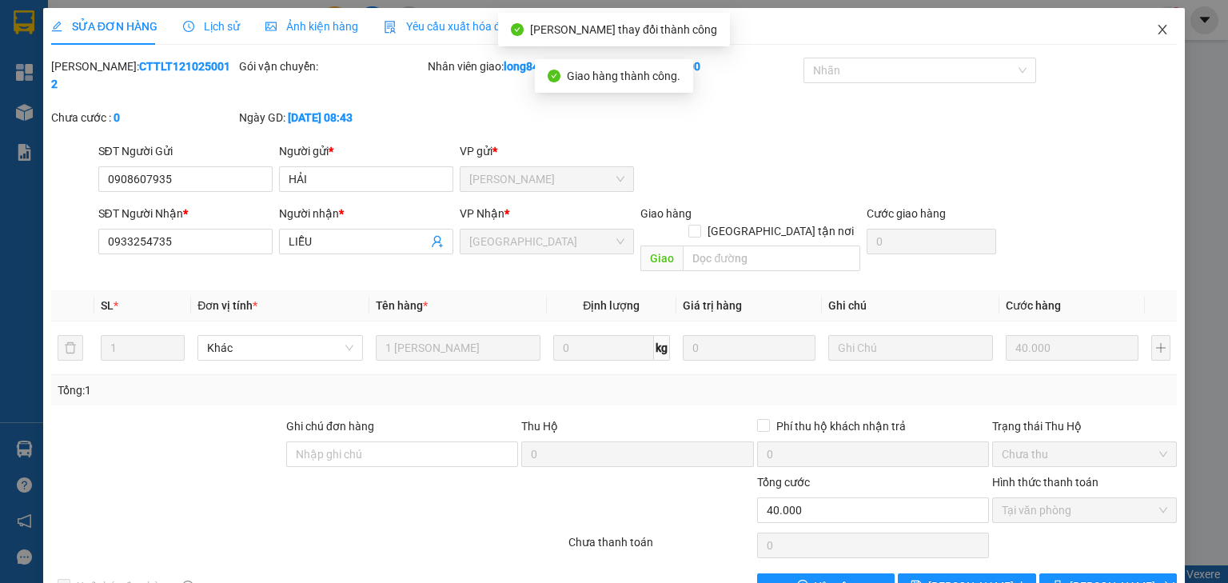
click at [1150, 18] on span "Close" at bounding box center [1162, 30] width 45 height 45
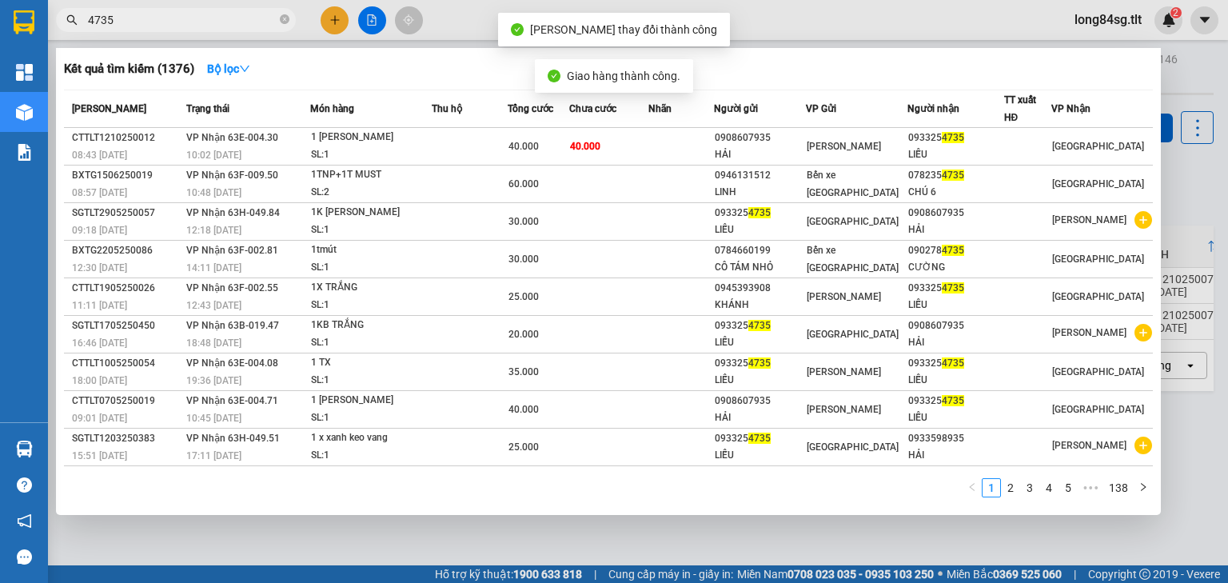
click at [188, 30] on span "4735" at bounding box center [176, 20] width 240 height 24
click at [153, 18] on input "4735" at bounding box center [182, 20] width 189 height 18
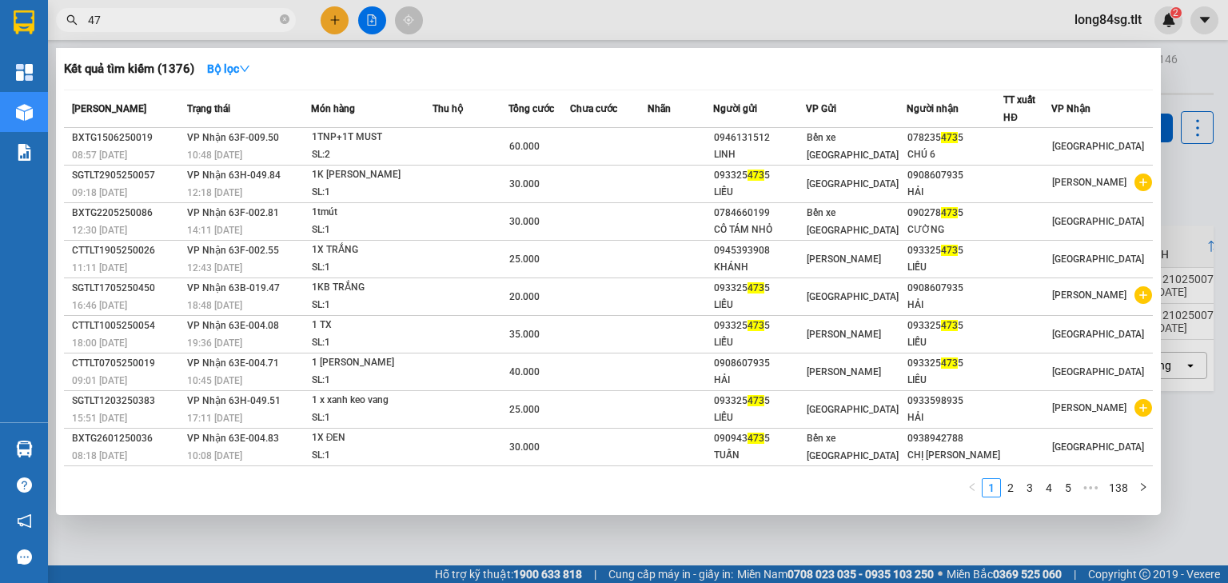
type input "4"
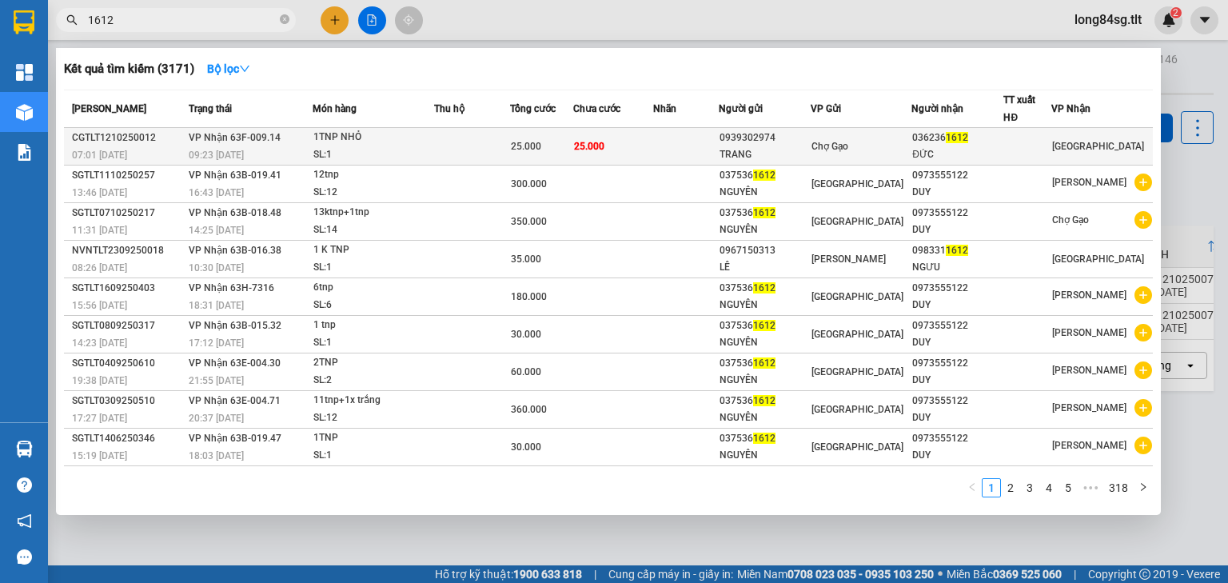
type input "1612"
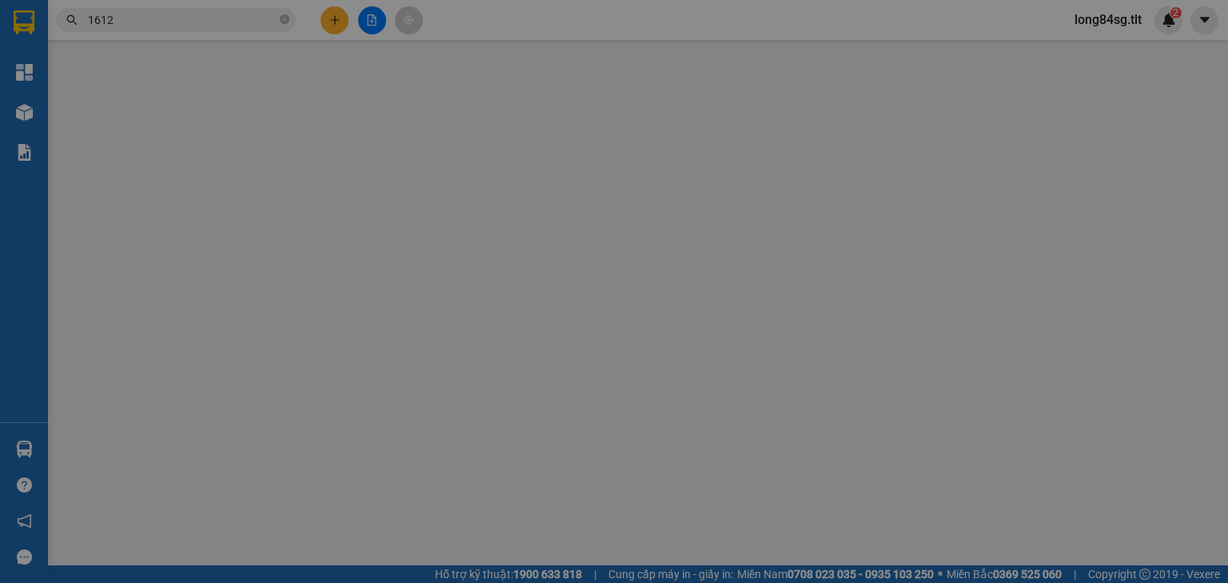
type input "0939302974"
type input "TRANG"
type input "0362361612"
type input "ĐỨC"
type input "0"
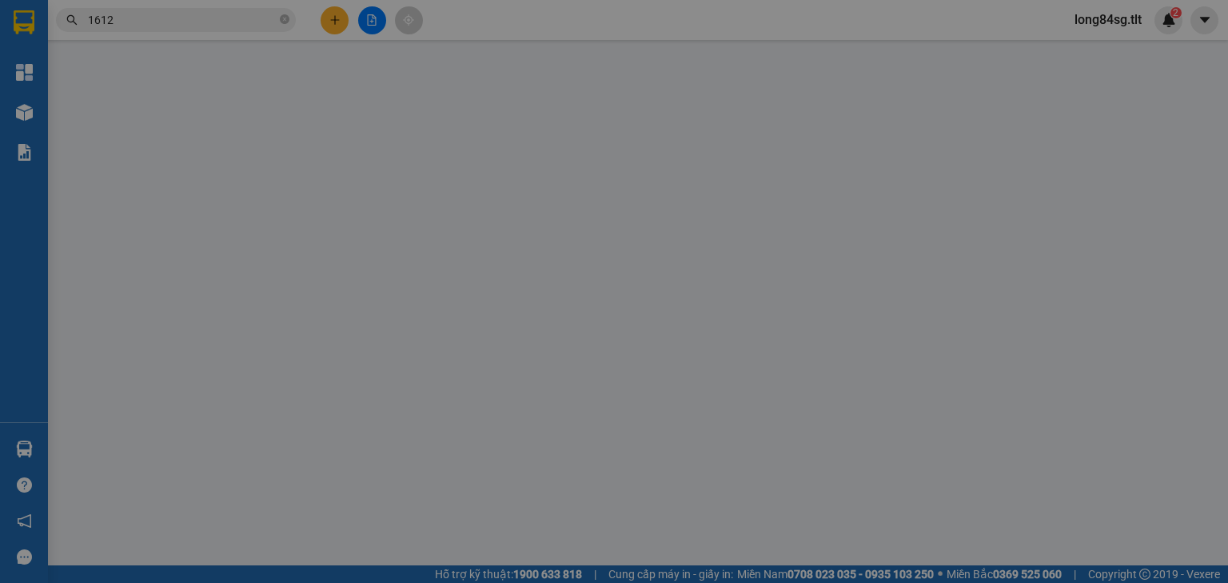
type input "25.000"
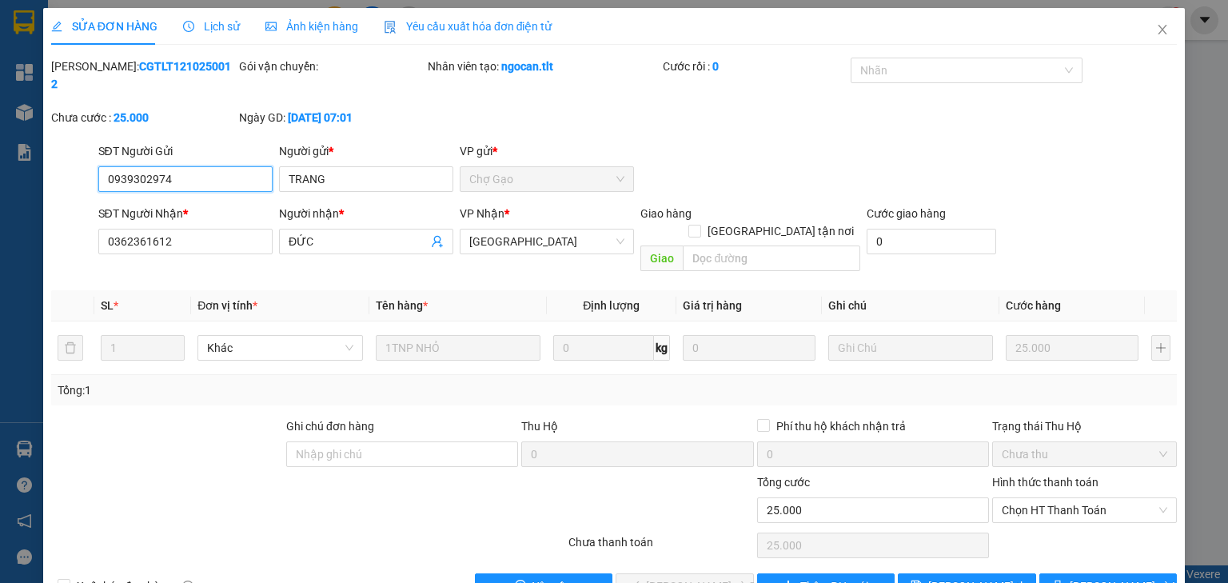
drag, startPoint x: 1017, startPoint y: 476, endPoint x: 1019, endPoint y: 490, distance: 14.6
click at [1017, 498] on span "Chọn HT Thanh Toán" at bounding box center [1084, 510] width 165 height 24
type input "0"
click at [659, 577] on span "Lưu và Giao hàng" at bounding box center [722, 586] width 153 height 18
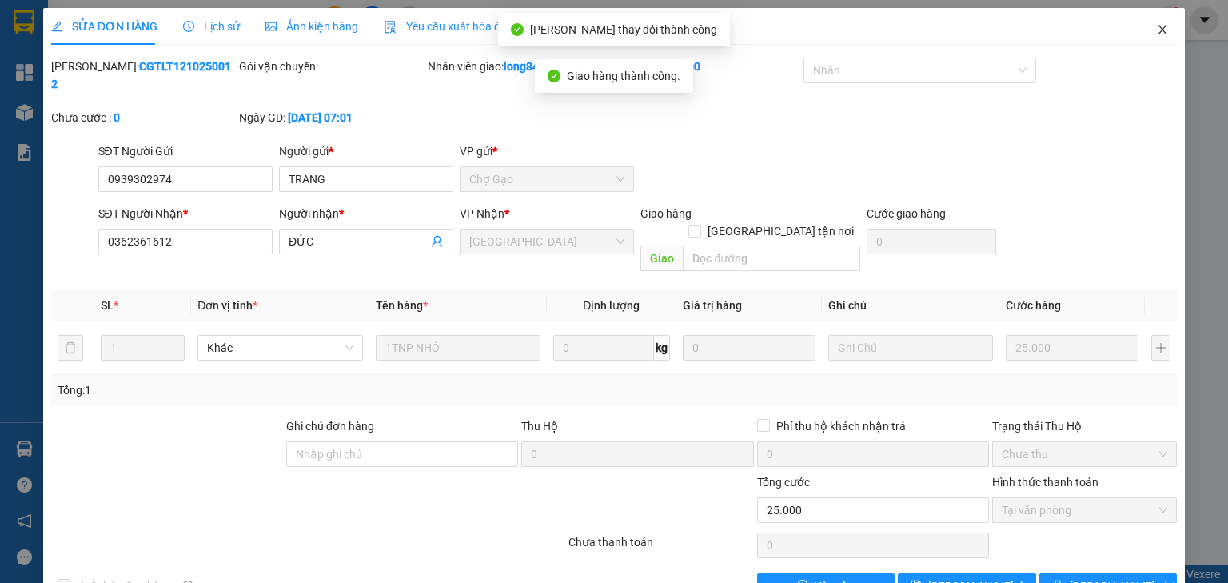
click at [1158, 31] on icon "close" at bounding box center [1162, 30] width 9 height 10
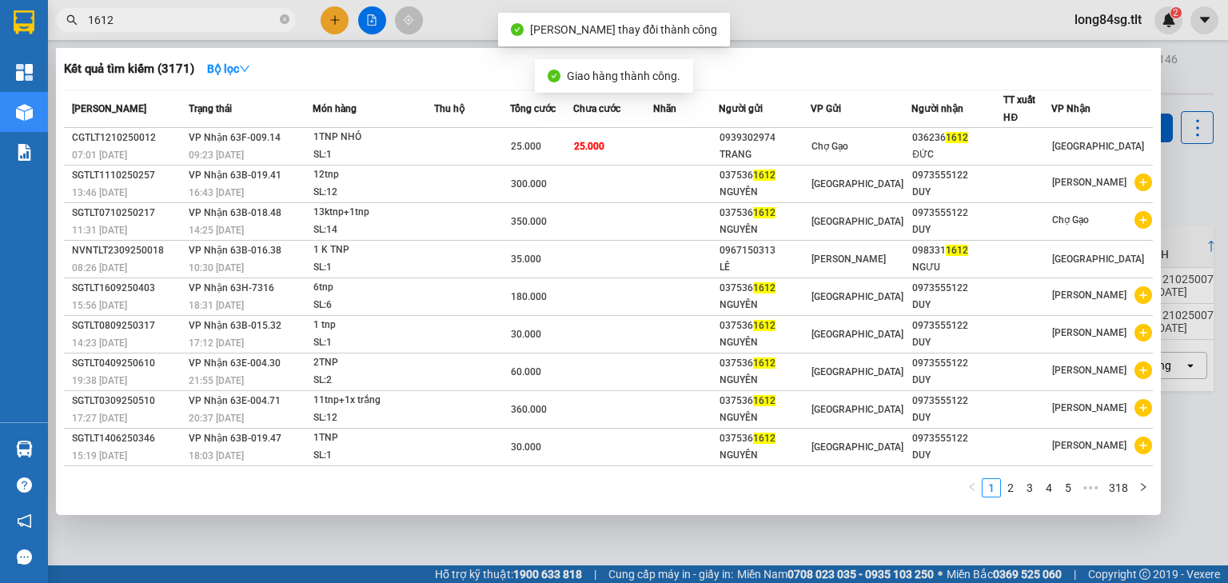
click at [207, 12] on input "1612" at bounding box center [182, 20] width 189 height 18
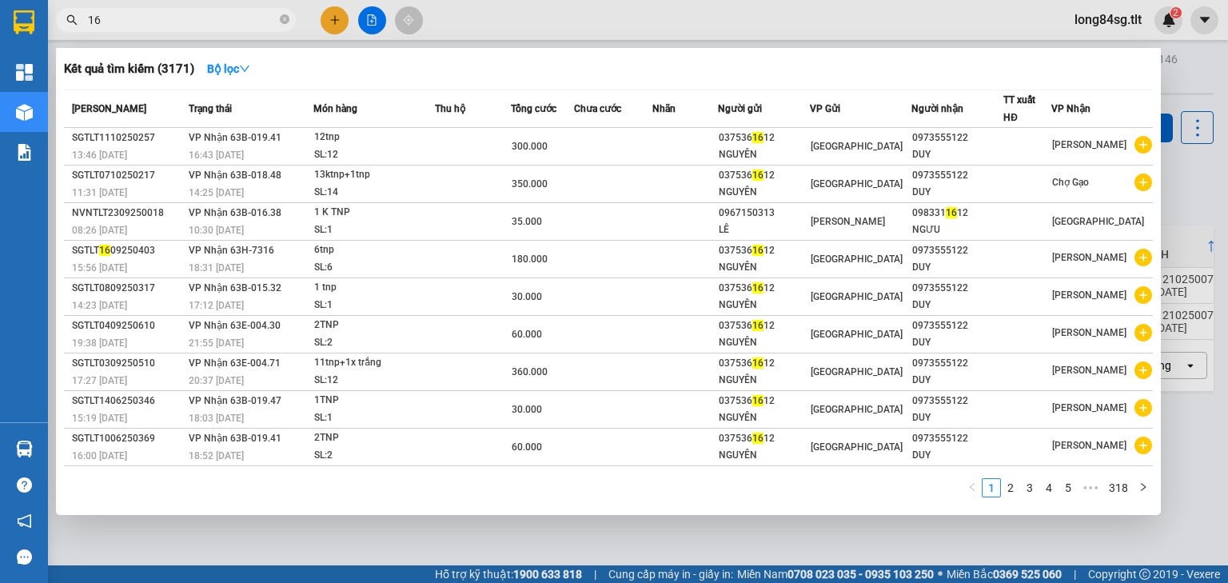
type input "1"
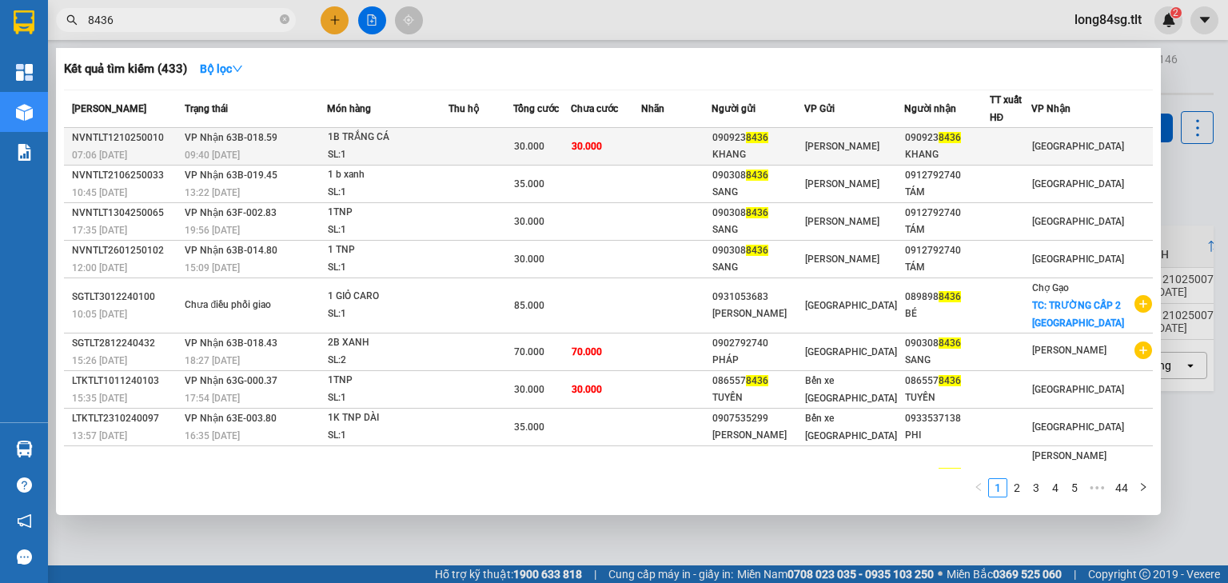
type input "8436"
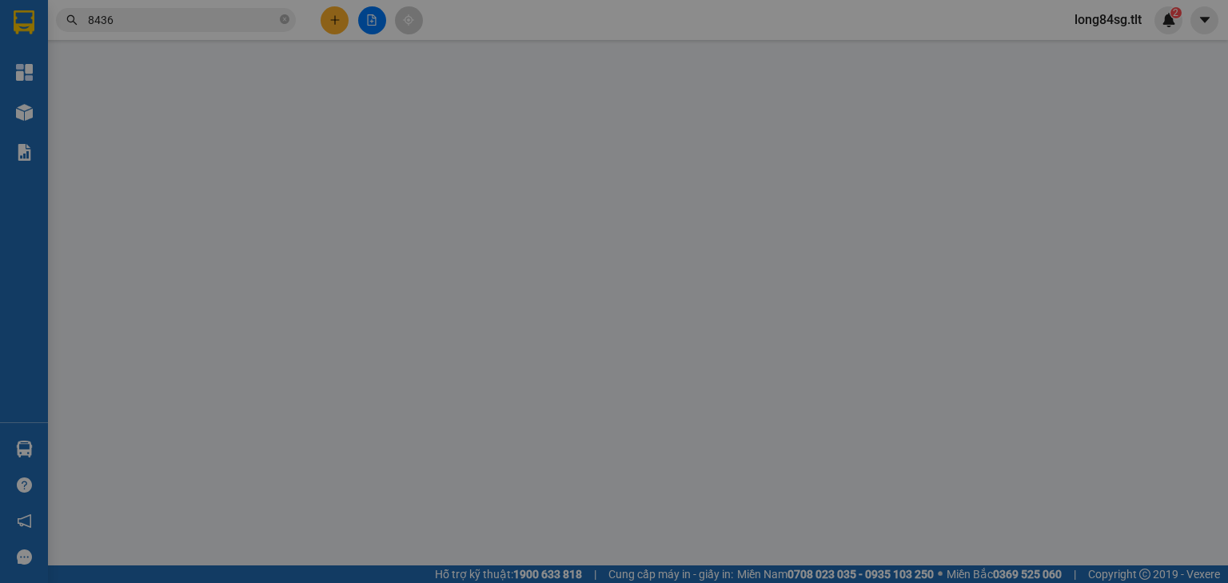
type input "0909238436"
type input "KHANG"
type input "0909238436"
type input "KHANG"
type input "0"
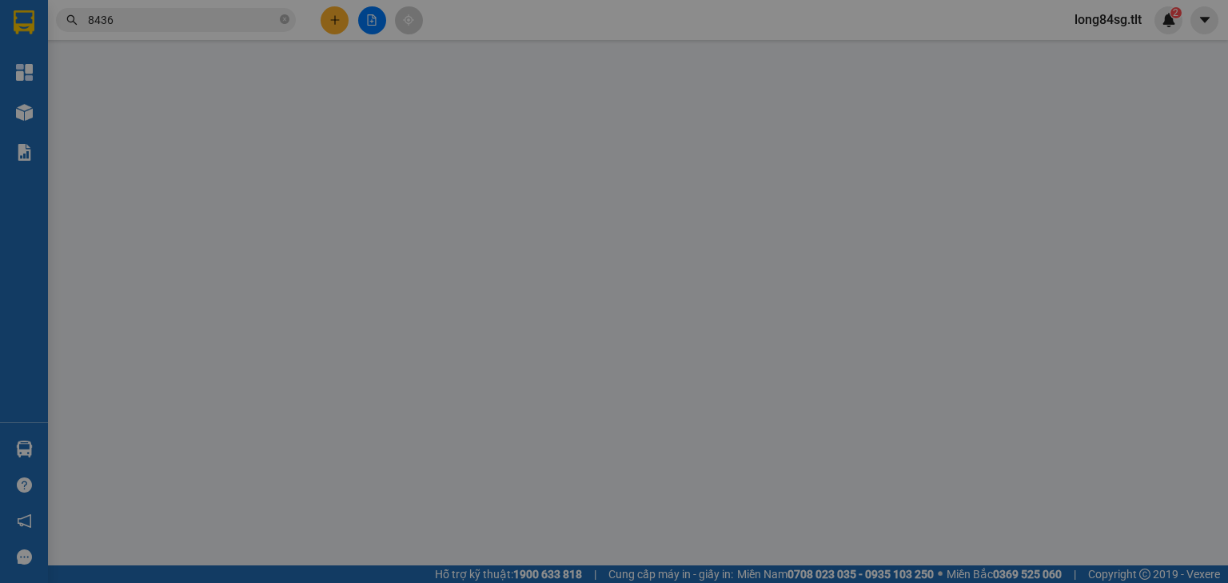
type input "30.000"
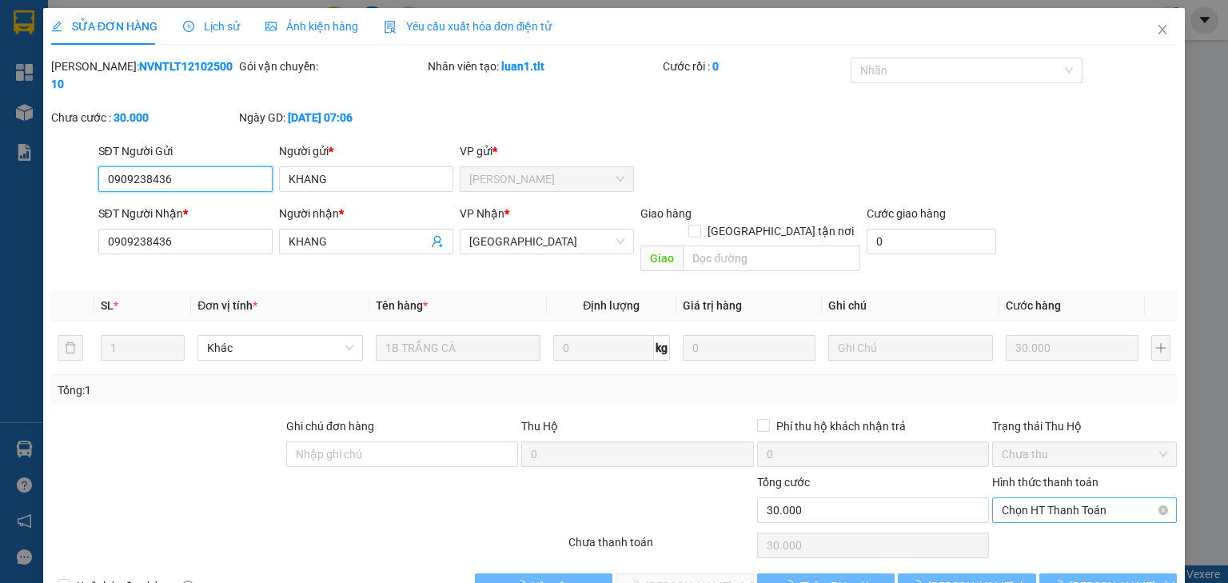
click at [1065, 498] on span "Chọn HT Thanh Toán" at bounding box center [1084, 510] width 165 height 24
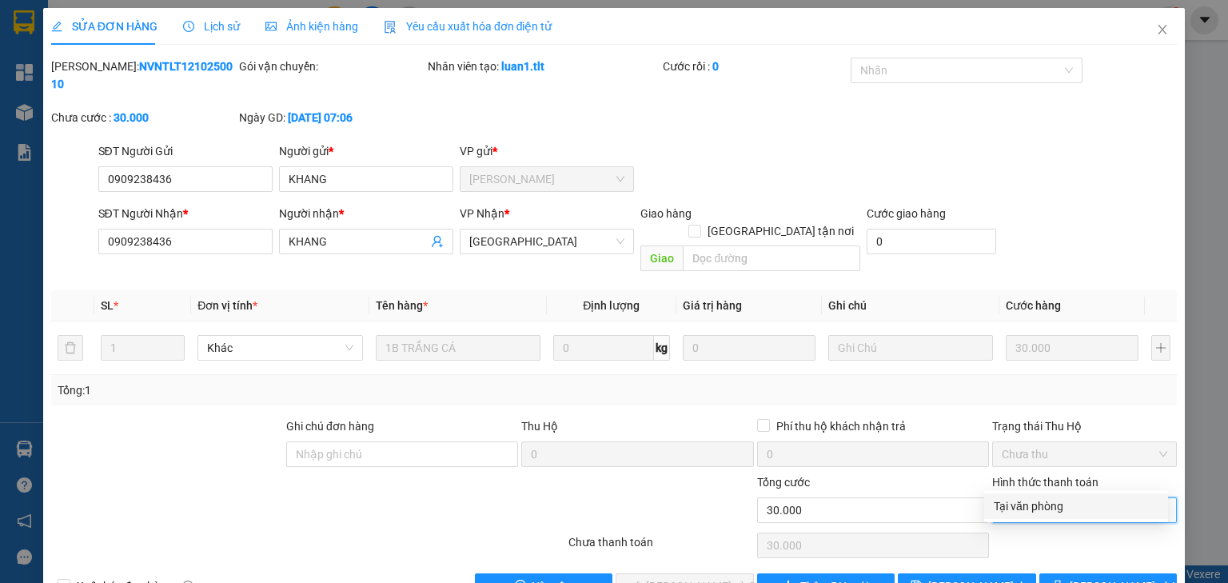
click at [1029, 496] on div "Tại văn phòng" at bounding box center [1076, 506] width 184 height 26
type input "0"
click at [694, 577] on span "[PERSON_NAME] và Giao hàng" at bounding box center [722, 586] width 153 height 18
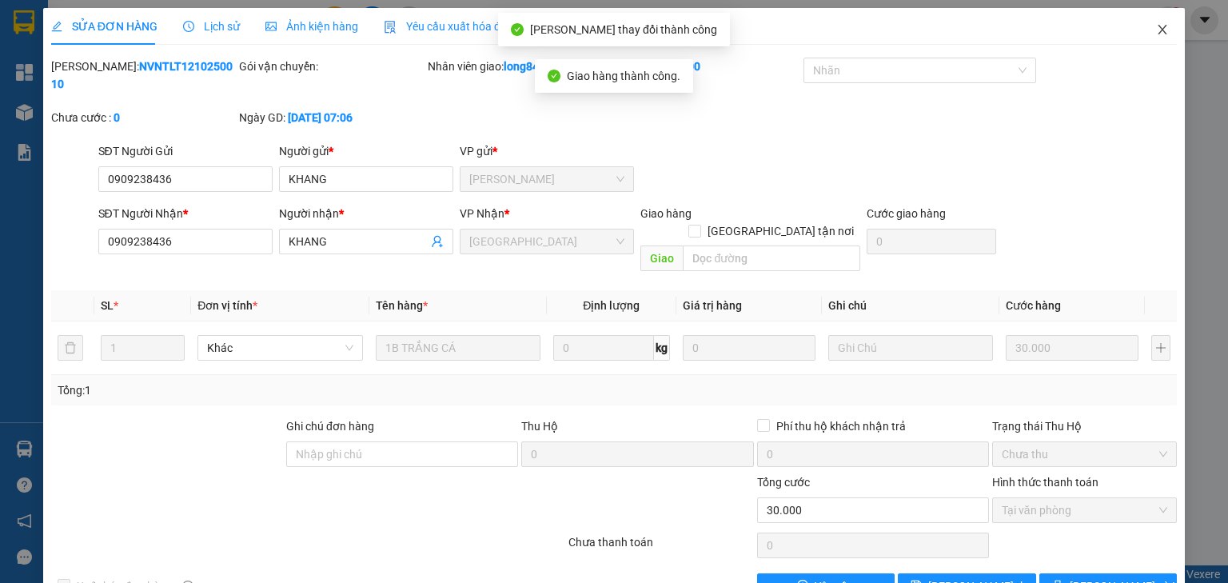
click at [1170, 28] on span "Close" at bounding box center [1162, 30] width 45 height 45
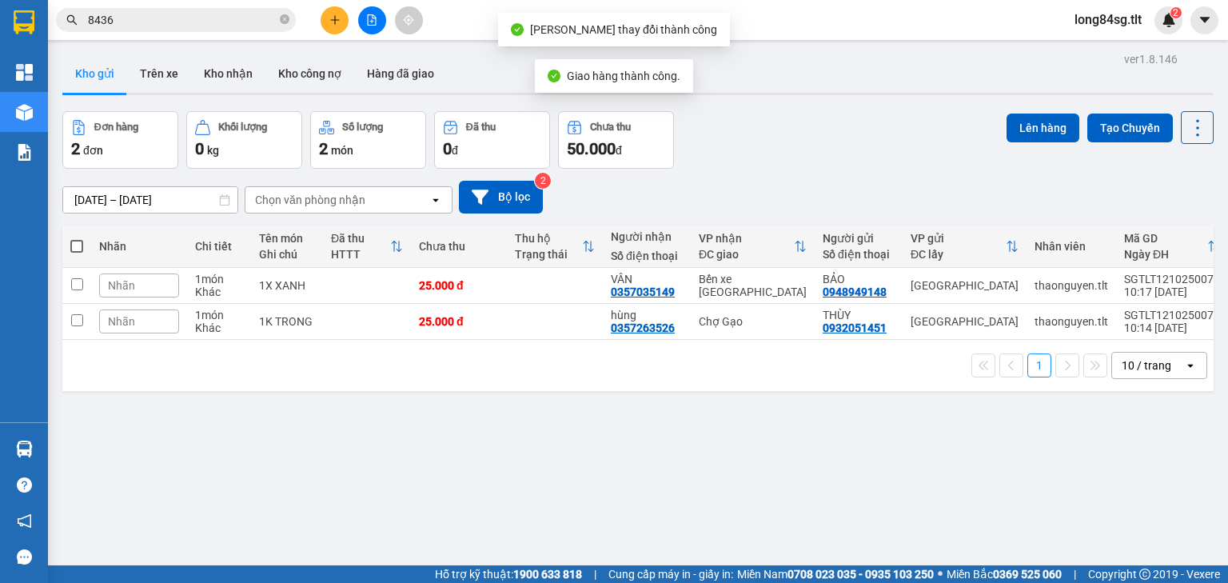
click at [153, 22] on input "8436" at bounding box center [182, 20] width 189 height 18
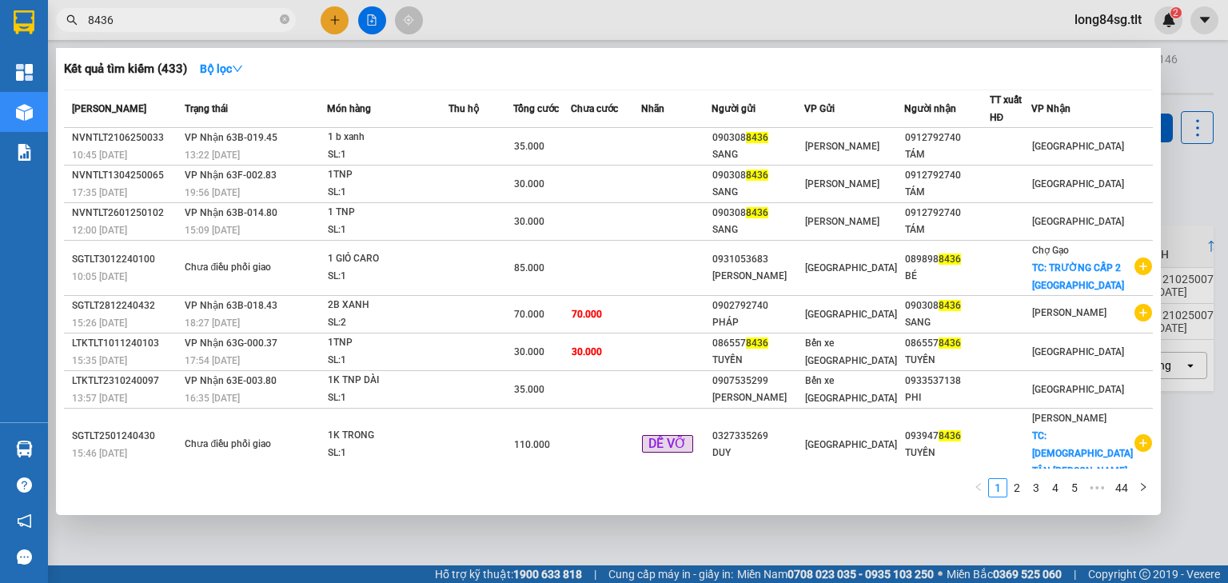
drag, startPoint x: 332, startPoint y: 10, endPoint x: 329, endPoint y: 18, distance: 9.1
click at [329, 19] on div at bounding box center [614, 291] width 1228 height 583
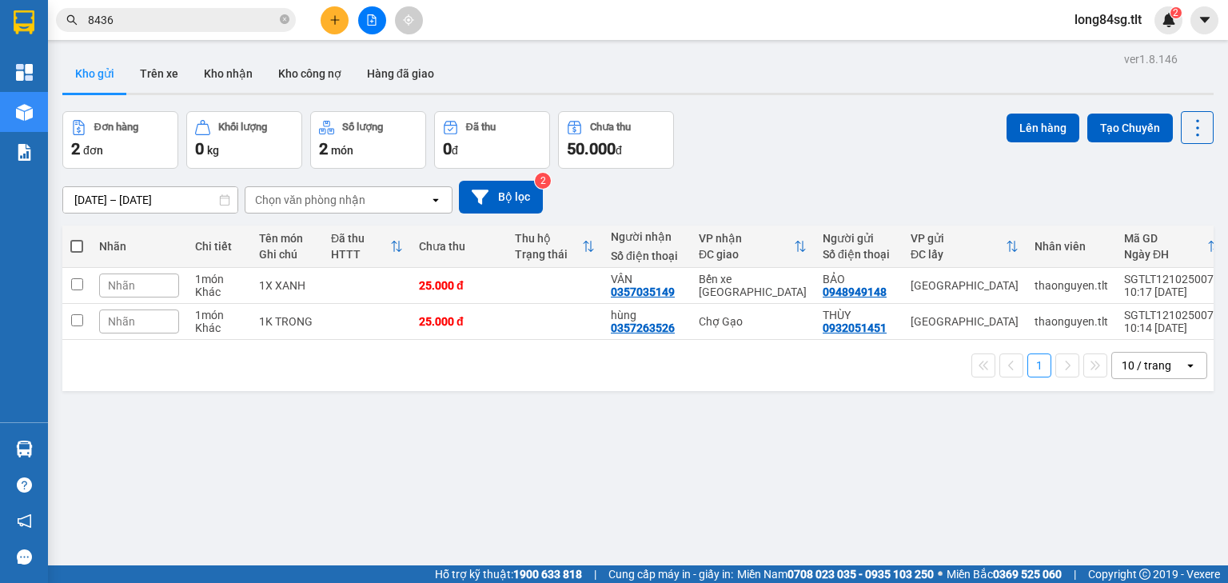
click at [329, 18] on icon "plus" at bounding box center [334, 19] width 11 height 11
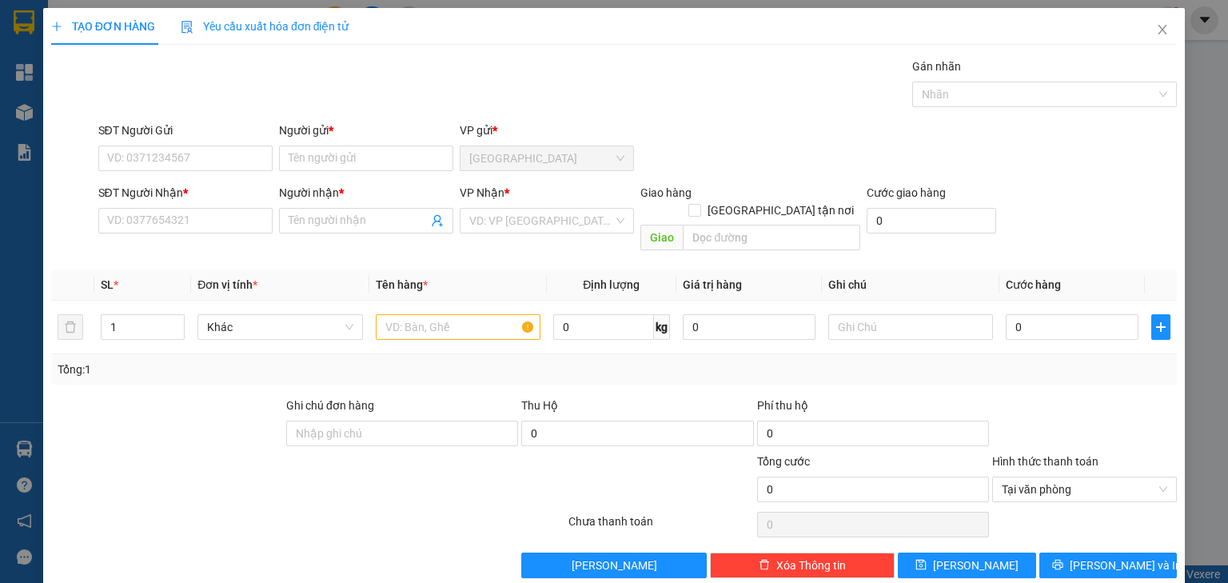
click at [191, 186] on div "SĐT Người Nhận *" at bounding box center [185, 193] width 174 height 18
click at [191, 208] on input "SĐT Người Nhận *" at bounding box center [185, 221] width 174 height 26
click at [195, 157] on input "SĐT Người Gửi" at bounding box center [185, 159] width 174 height 26
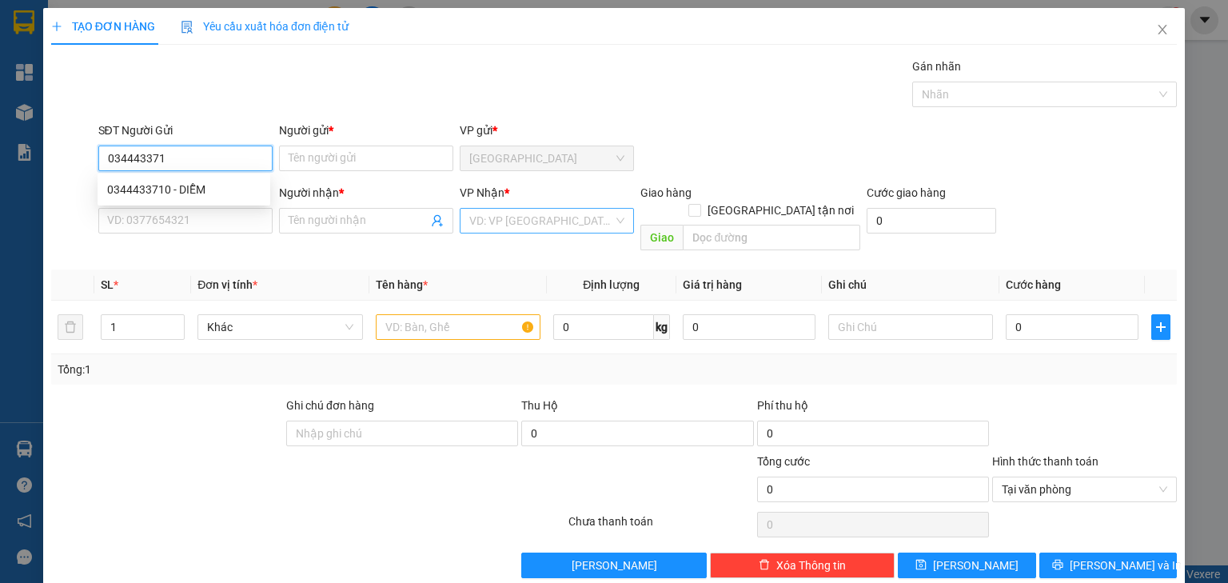
type input "0344433710"
click at [193, 185] on div "0344433710 - DIỄM" at bounding box center [183, 190] width 153 height 18
type input "DIỄM"
type input "0344433710"
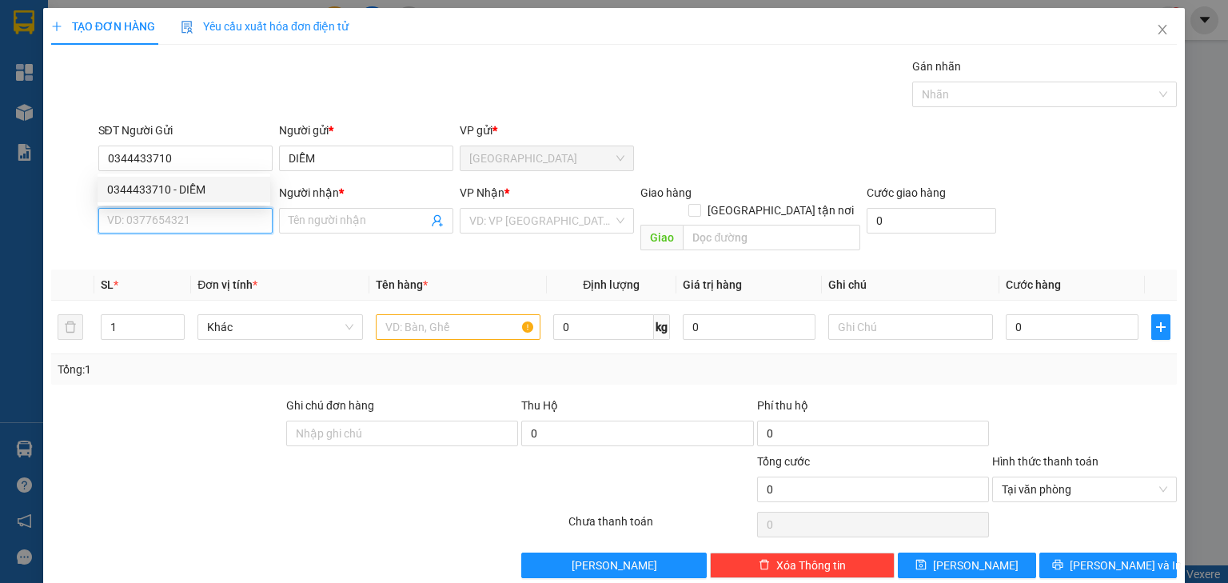
click at [177, 228] on input "SĐT Người Nhận *" at bounding box center [185, 221] width 174 height 26
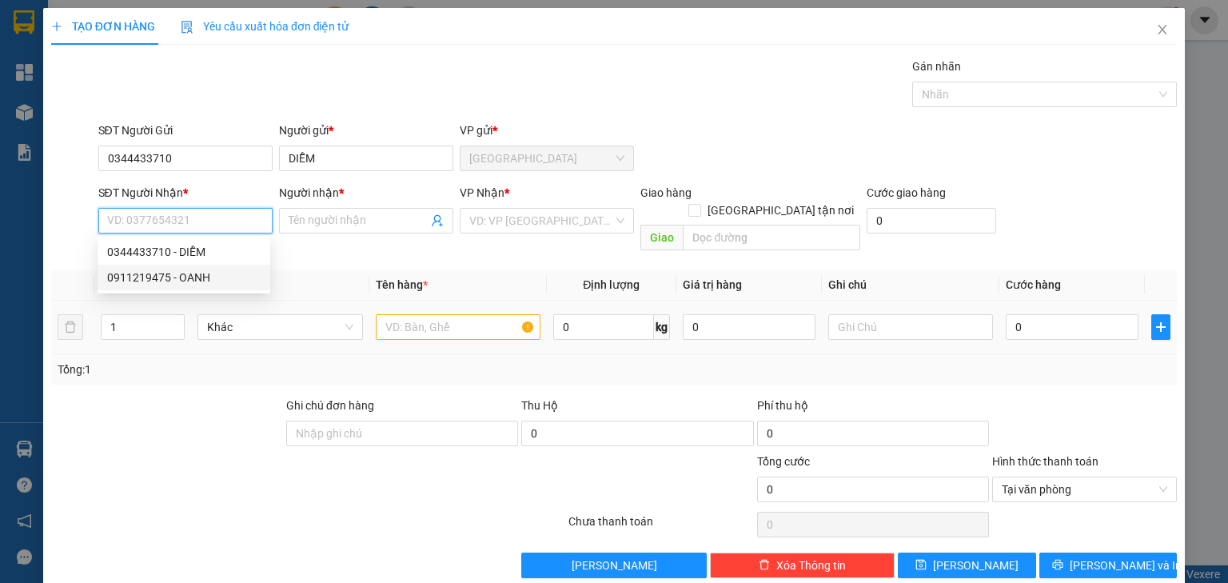
click at [193, 273] on div "0911219475 - OANH" at bounding box center [183, 278] width 153 height 18
type input "0911219475"
type input "OANH"
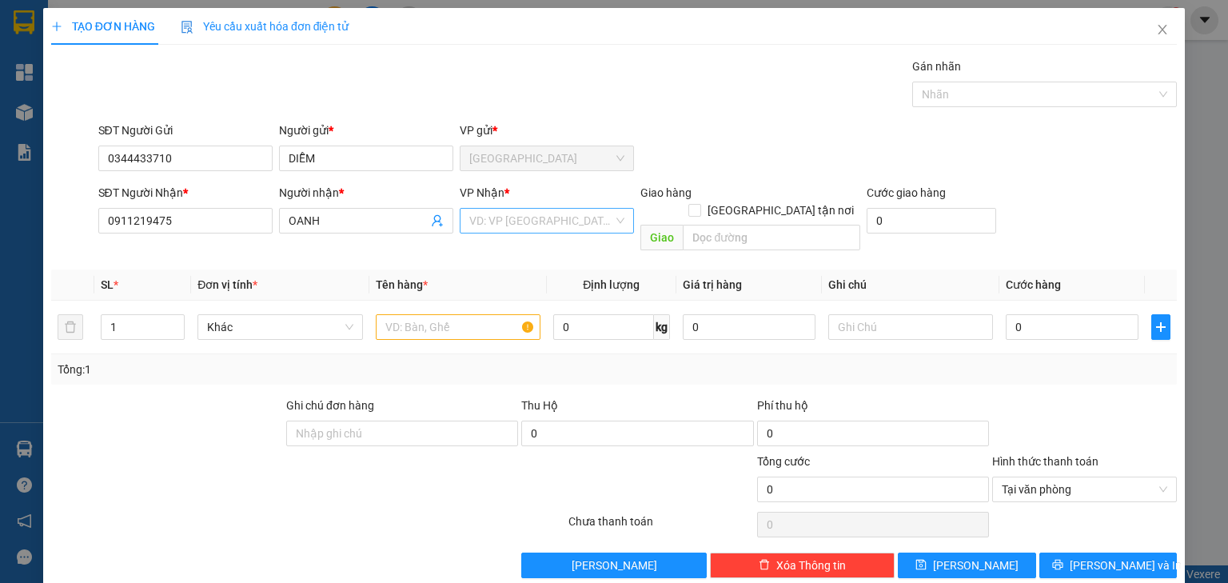
click at [533, 219] on input "search" at bounding box center [541, 221] width 144 height 24
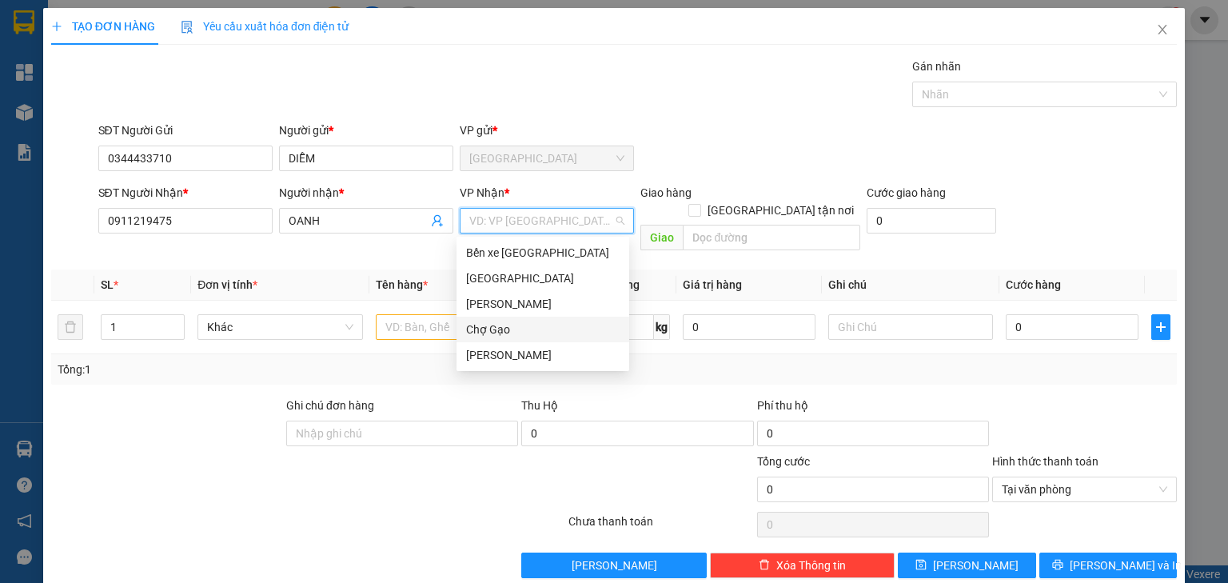
click at [486, 329] on div "Chợ Gạo" at bounding box center [542, 330] width 153 height 18
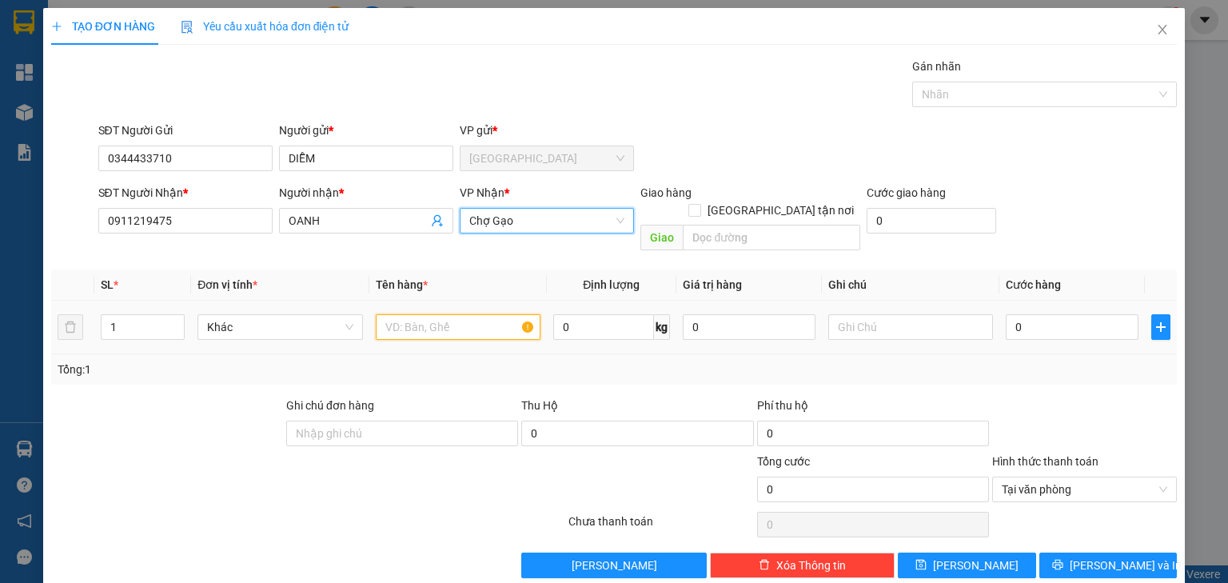
click at [421, 314] on input "text" at bounding box center [458, 327] width 165 height 26
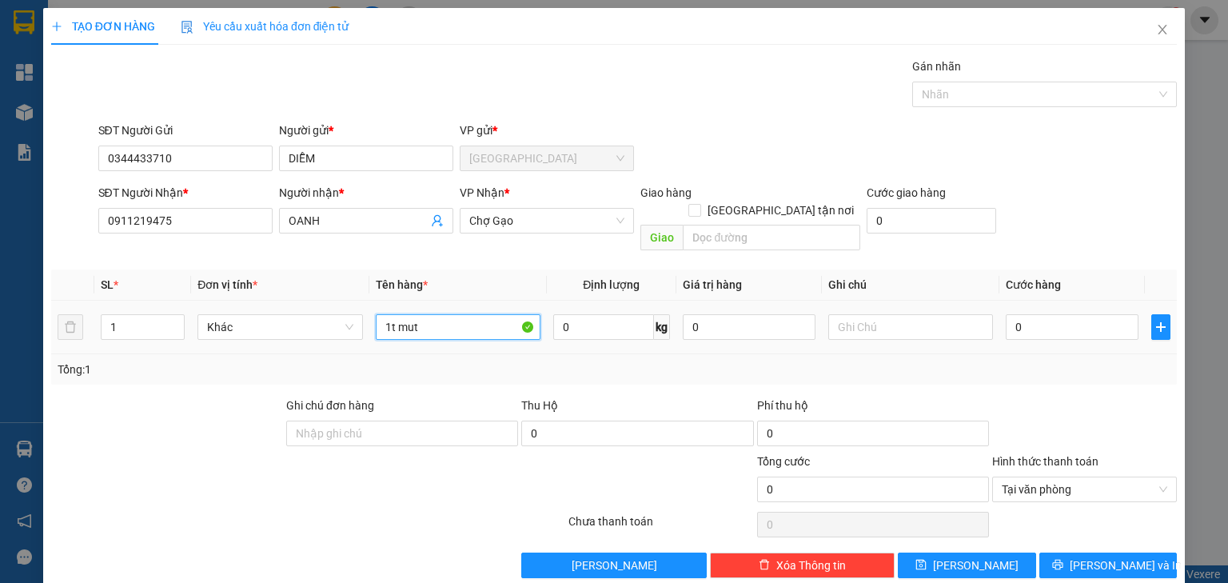
type input "1t mut"
type input "003"
type input "3"
type input "0.030"
type input "30"
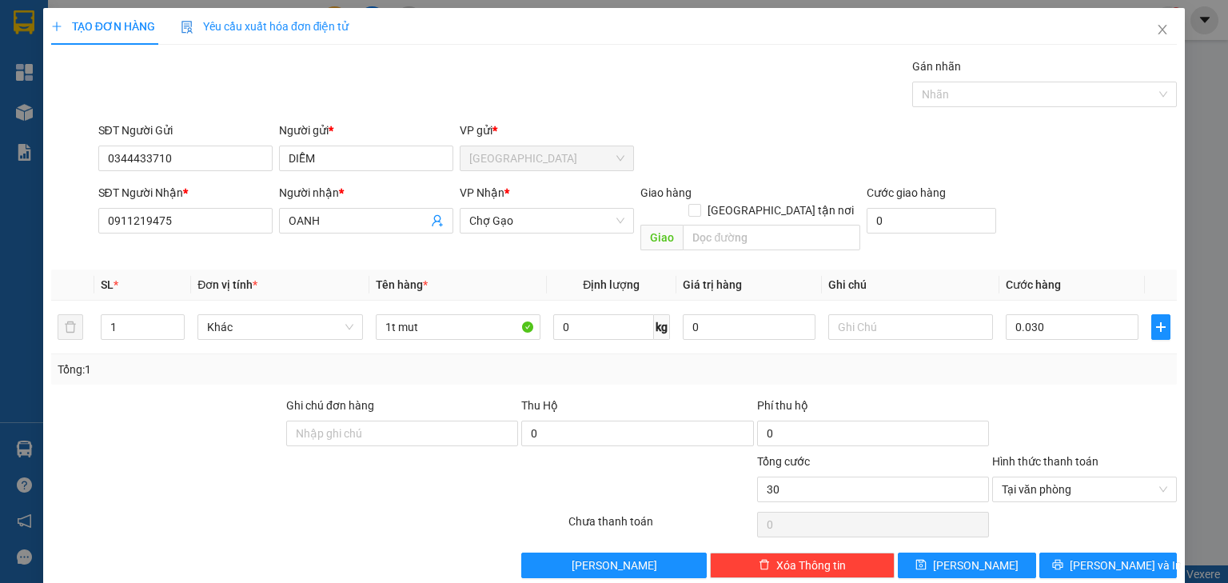
type input "30.000"
click at [1118, 239] on div "SĐT Người Nhận * 0911219475 Người nhận * OANH VP Nhận * Chợ Gạo Giao hàng Giao …" at bounding box center [638, 221] width 1086 height 74
type input "30.000"
drag, startPoint x: 1152, startPoint y: 468, endPoint x: 1152, endPoint y: 498, distance: 29.6
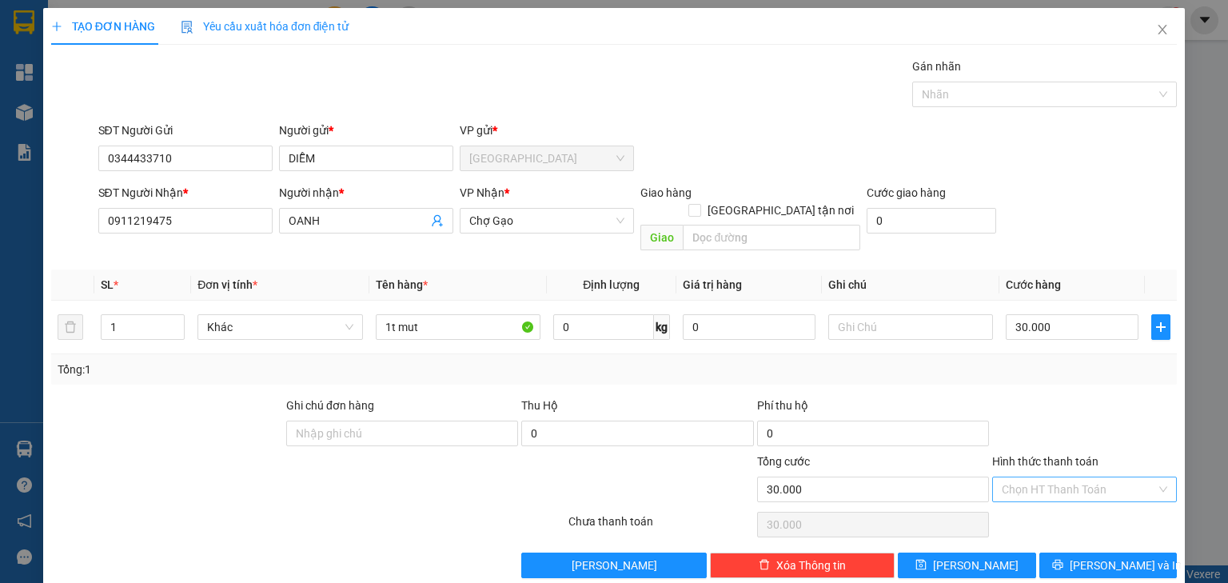
click at [1141, 529] on div "Transit Pickup Surcharge Ids Transit Deliver Surcharge Ids Transit Deliver Surc…" at bounding box center [614, 318] width 1126 height 520
click at [1138, 552] on button "Lưu và In" at bounding box center [1108, 565] width 138 height 26
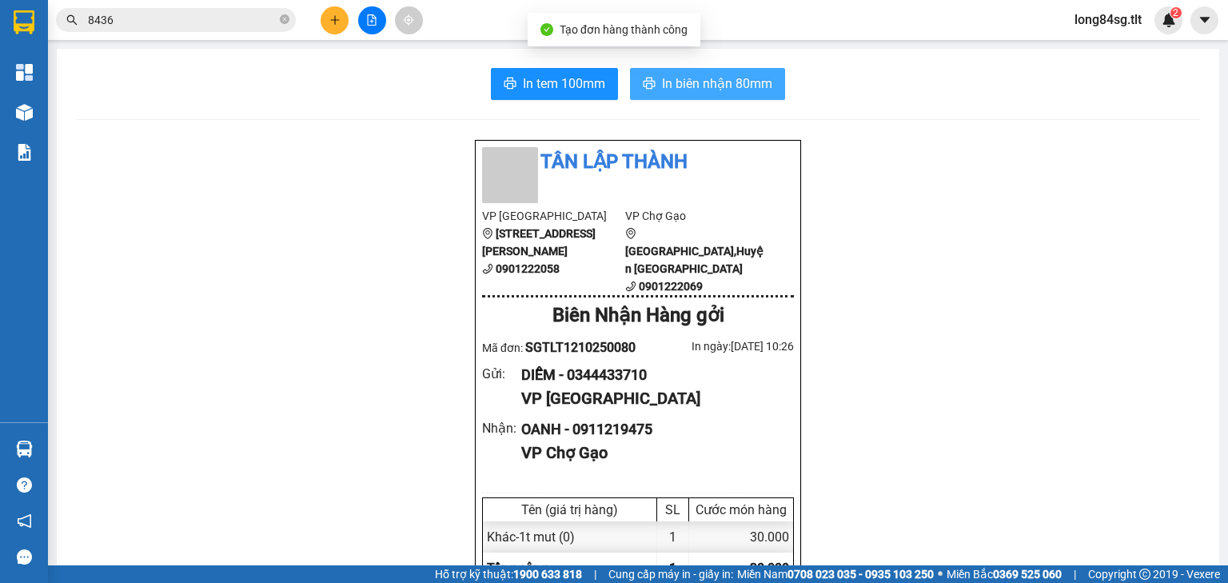
click at [728, 84] on span "In biên nhận 80mm" at bounding box center [717, 84] width 110 height 20
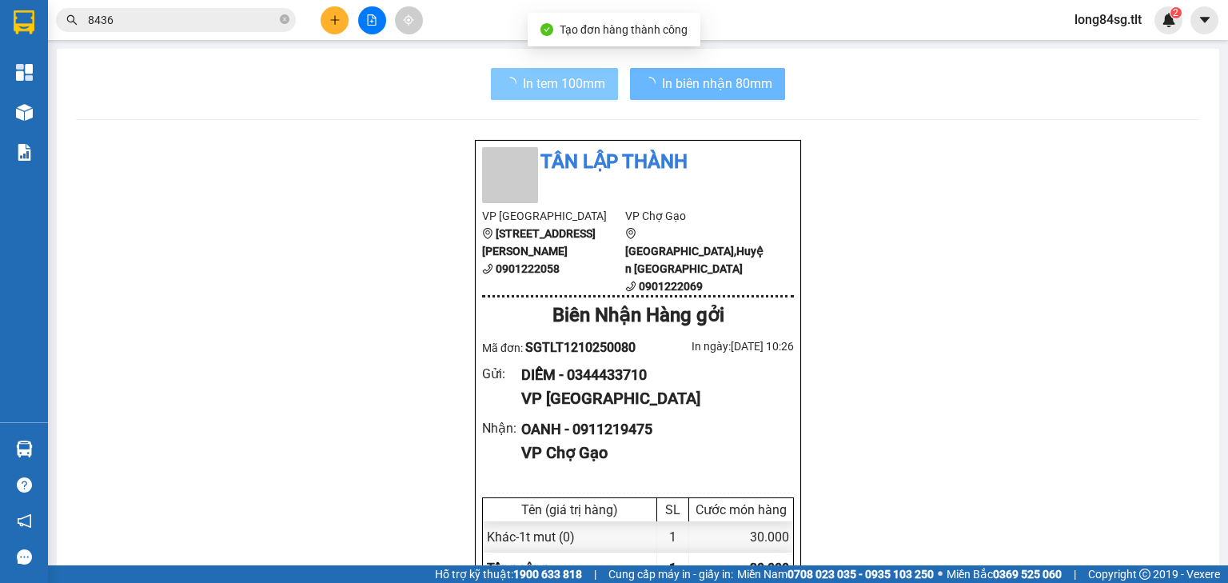
scroll to position [96, 0]
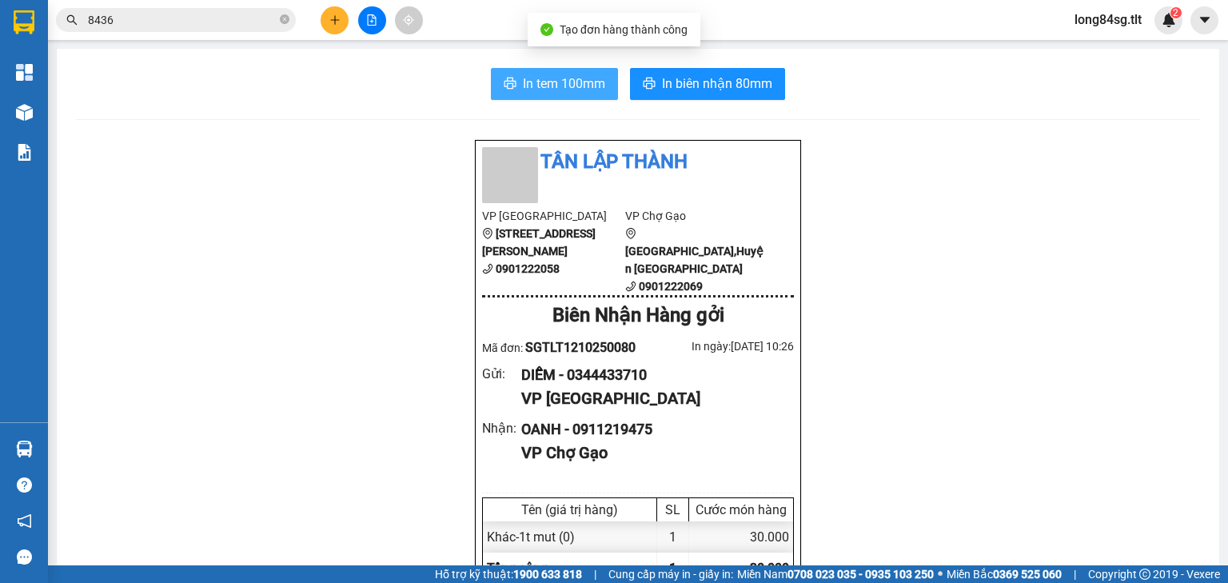
click at [540, 82] on span "In tem 100mm" at bounding box center [564, 84] width 82 height 20
click at [170, 26] on input "8436" at bounding box center [182, 20] width 189 height 18
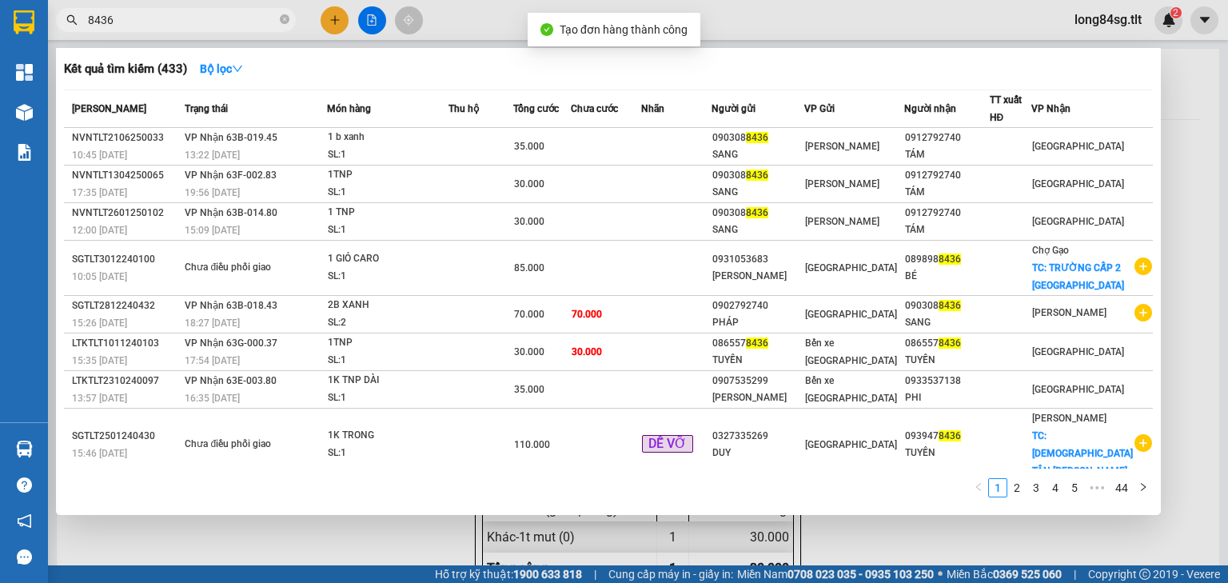
click at [170, 26] on input "8436" at bounding box center [182, 20] width 189 height 18
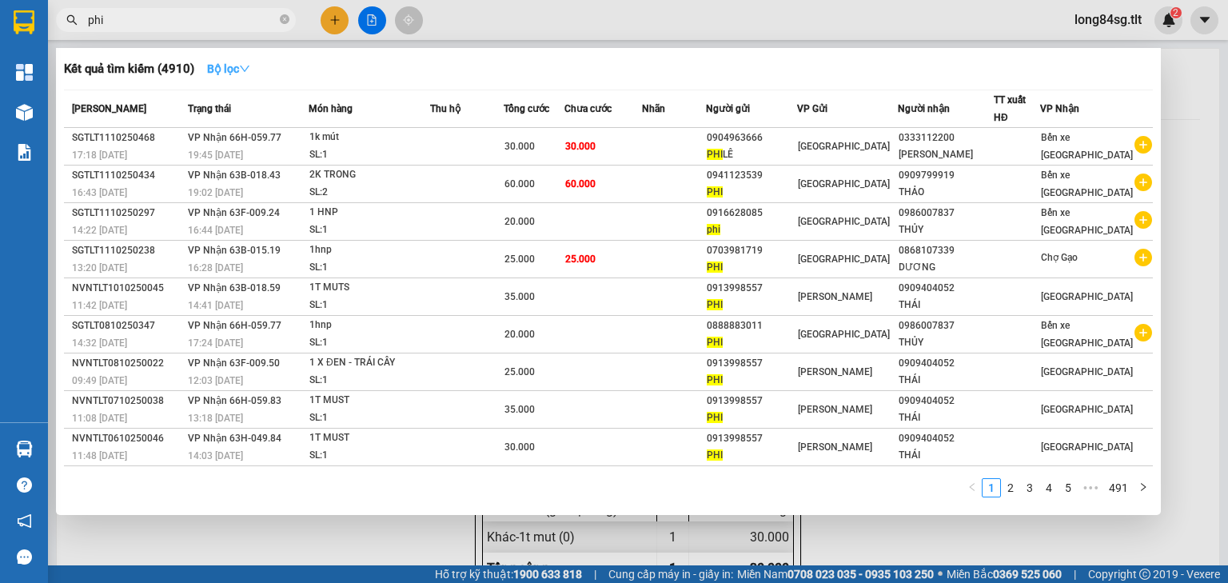
type input "phi"
click at [237, 62] on strong "Bộ lọc" at bounding box center [228, 68] width 43 height 13
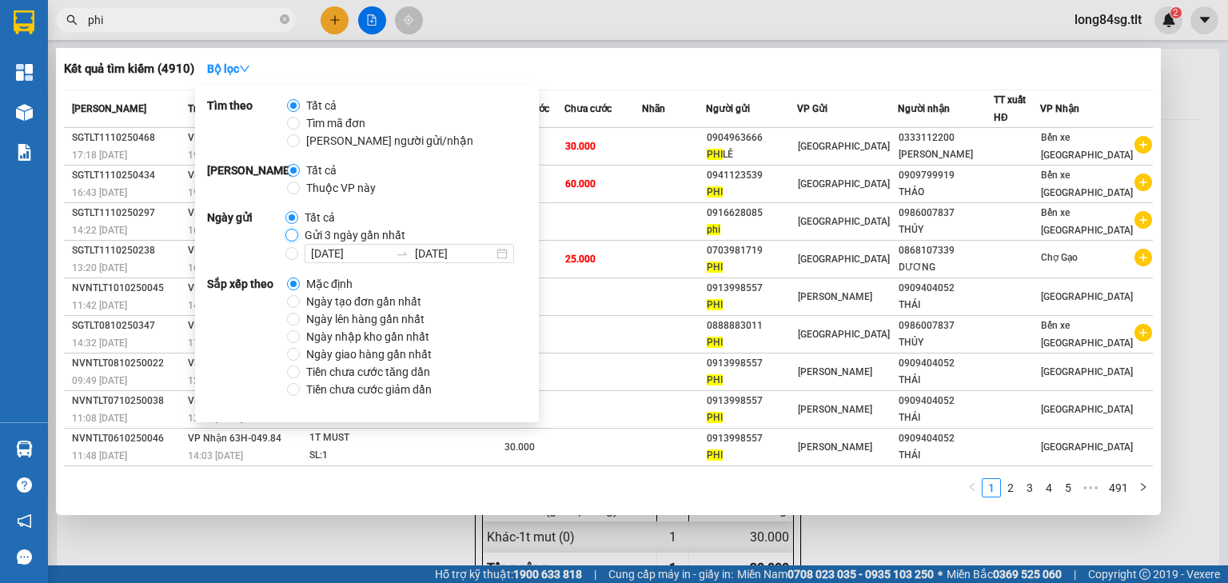
click at [289, 237] on input "Gửi 3 ngày gần nhất" at bounding box center [291, 235] width 13 height 13
radio input "true"
radio input "false"
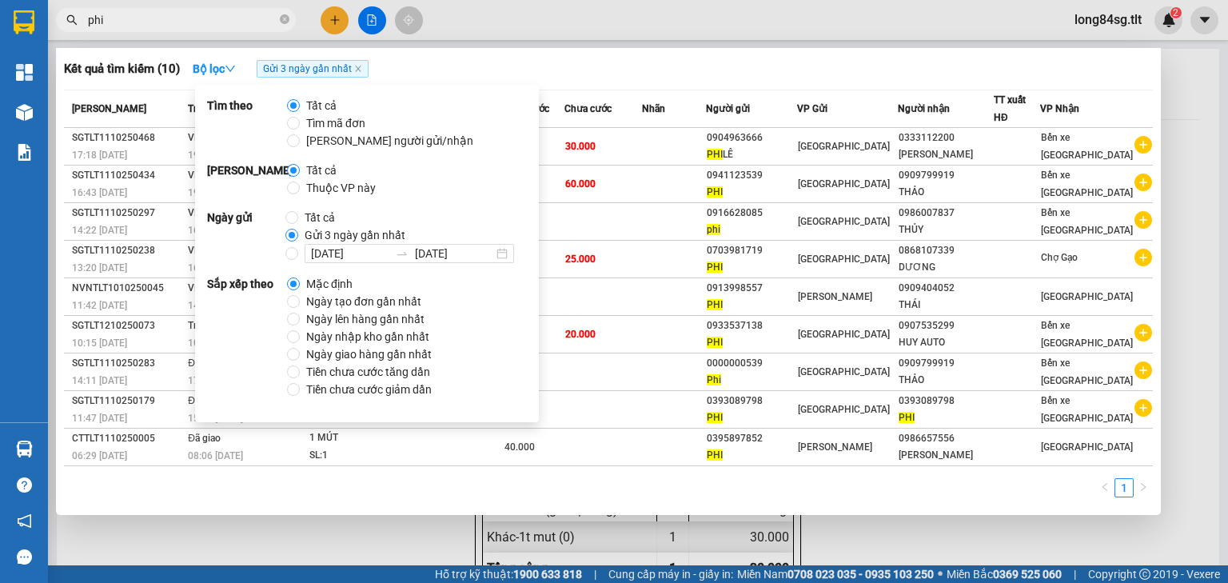
click at [778, 70] on div "Kết quả tìm kiếm ( 10 ) Bộ lọc Gửi 3 ngày gần nhất" at bounding box center [608, 69] width 1089 height 26
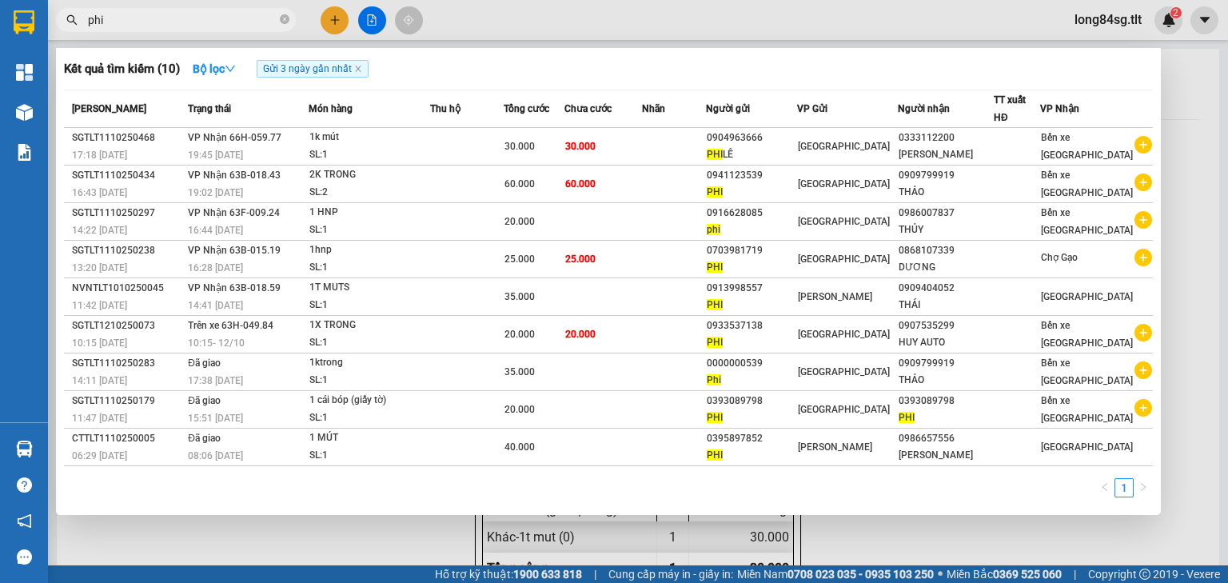
click at [131, 19] on input "phi" at bounding box center [182, 20] width 189 height 18
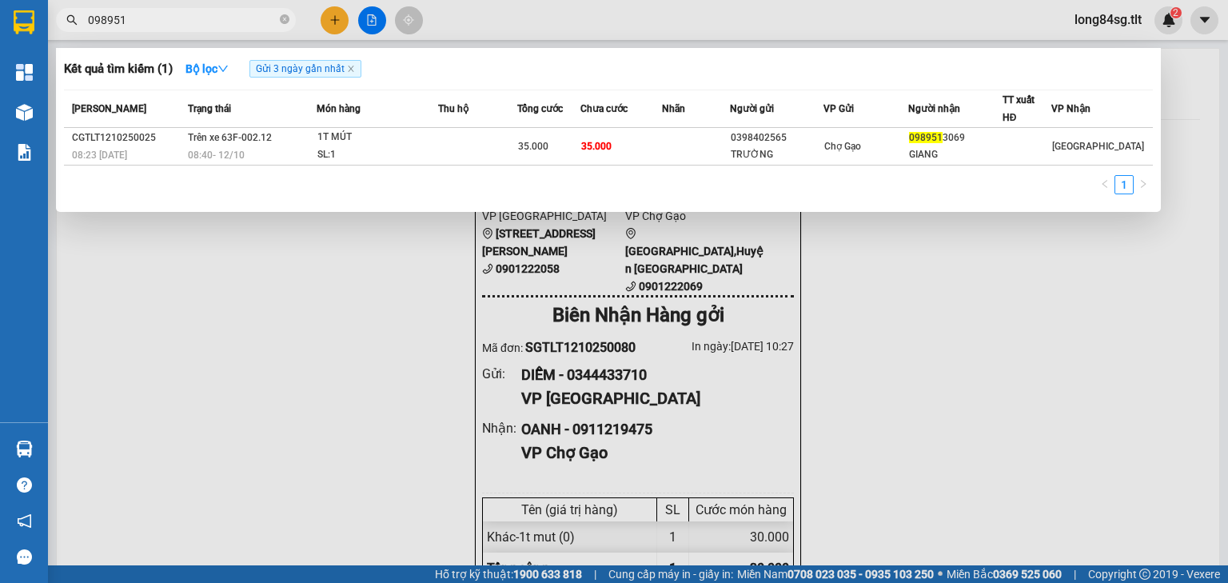
type input "098951"
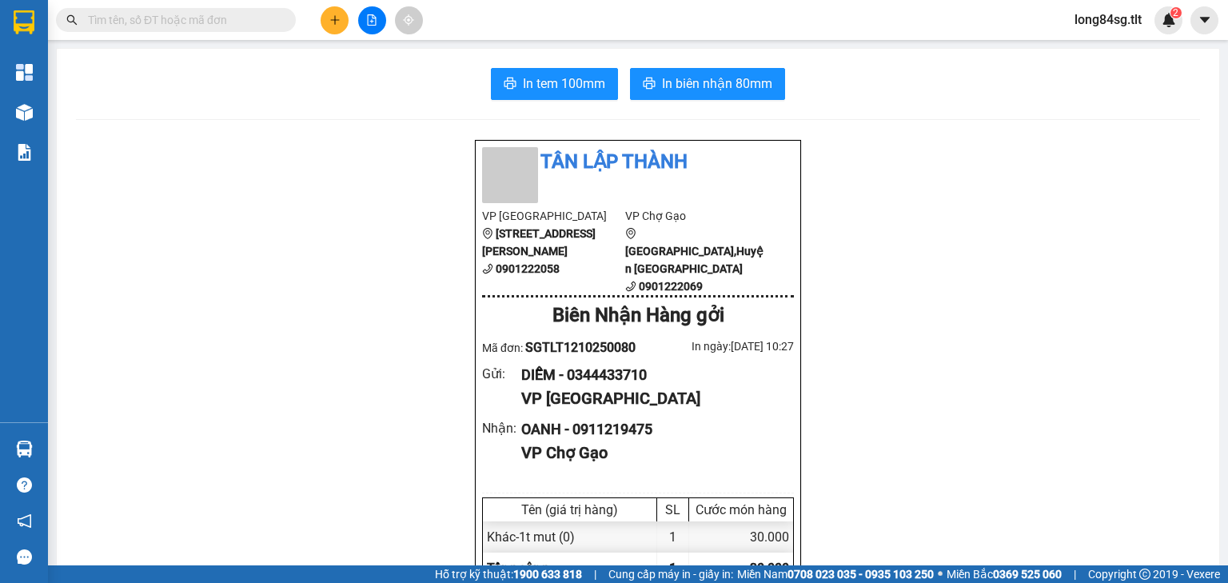
click at [325, 28] on button at bounding box center [335, 20] width 28 height 28
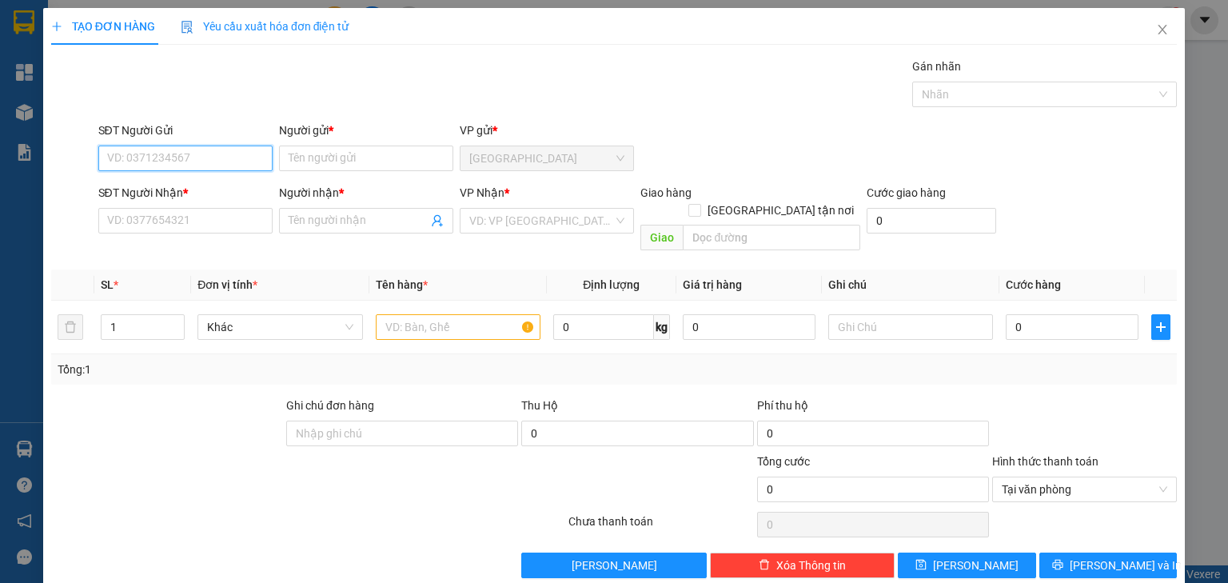
drag, startPoint x: 127, startPoint y: 158, endPoint x: 104, endPoint y: 122, distance: 43.5
click at [127, 157] on input "SĐT Người Gửi" at bounding box center [185, 159] width 174 height 26
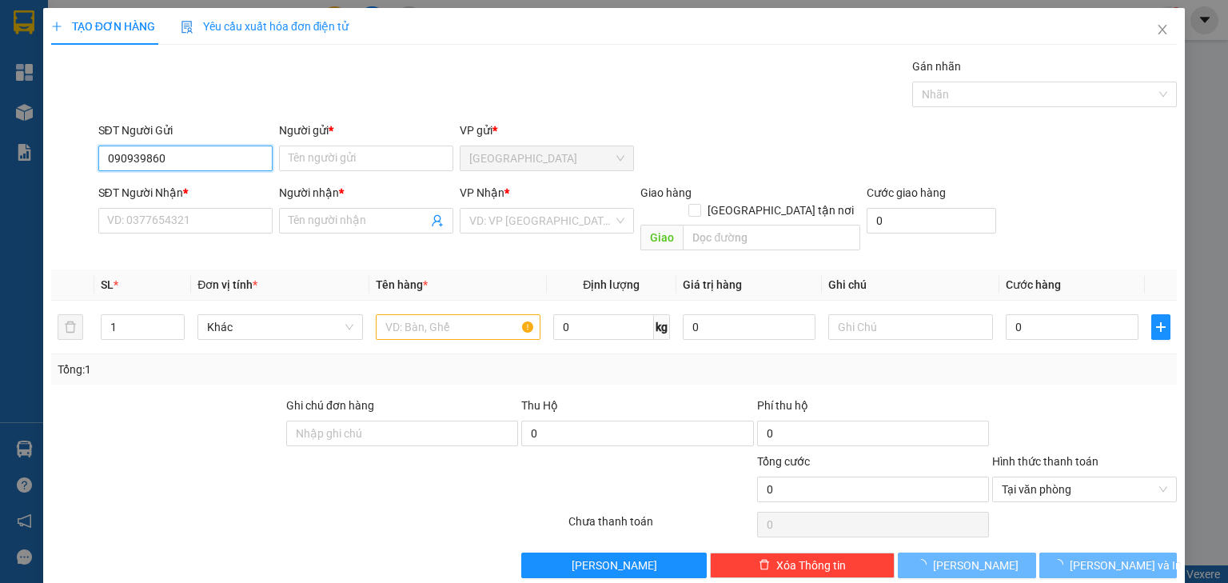
type input "0909398606"
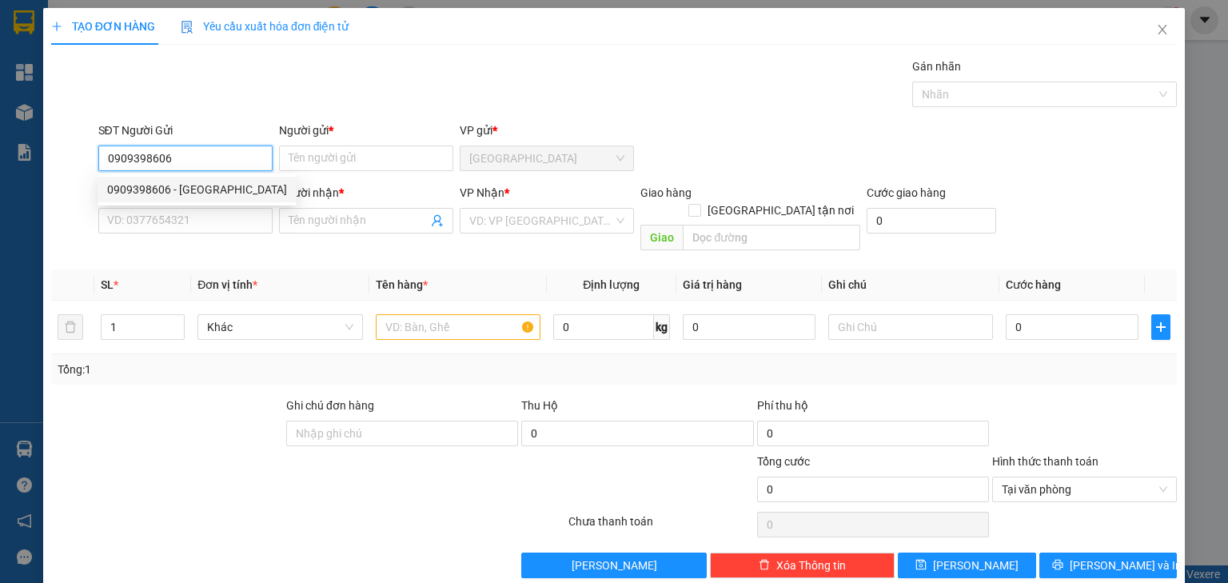
click at [212, 193] on div "0909398606 - THANH ĐÀO" at bounding box center [197, 190] width 180 height 18
type input "THANH ĐÀO"
type input "0909398606"
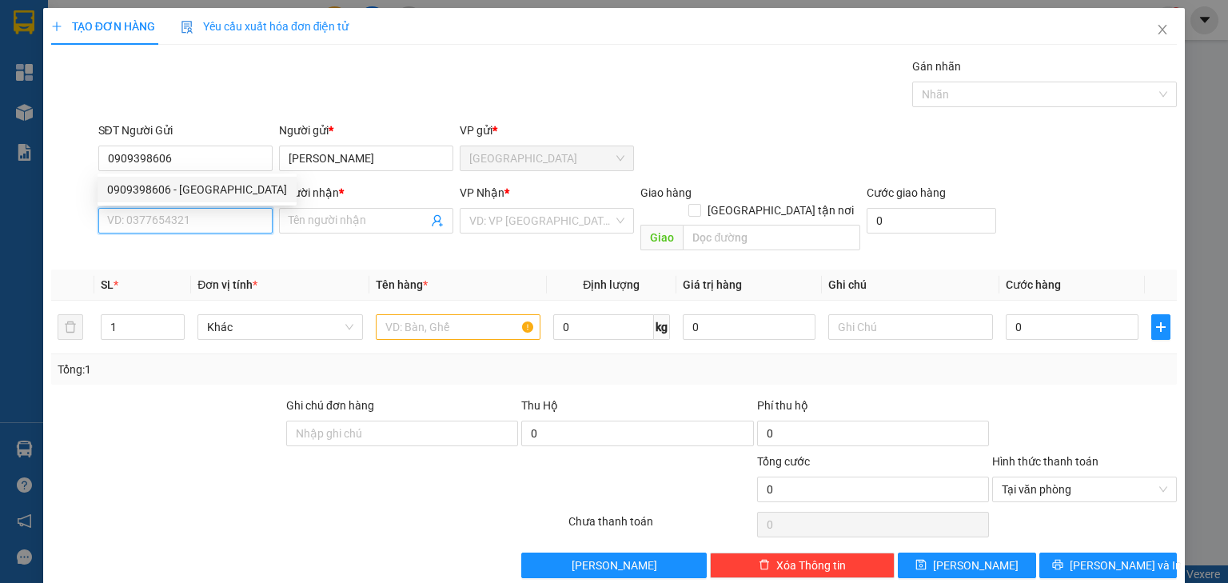
click at [215, 218] on input "SĐT Người Nhận *" at bounding box center [185, 221] width 174 height 26
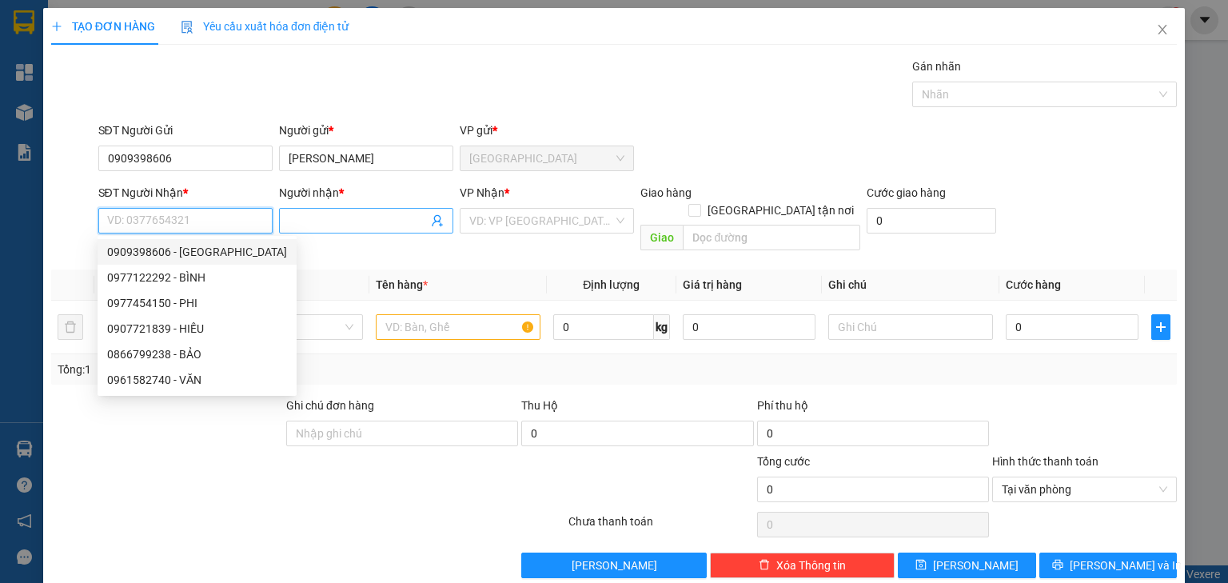
drag, startPoint x: 146, startPoint y: 221, endPoint x: 317, endPoint y: 218, distance: 170.3
click at [147, 221] on input "SĐT Người Nhận *" at bounding box center [185, 221] width 174 height 26
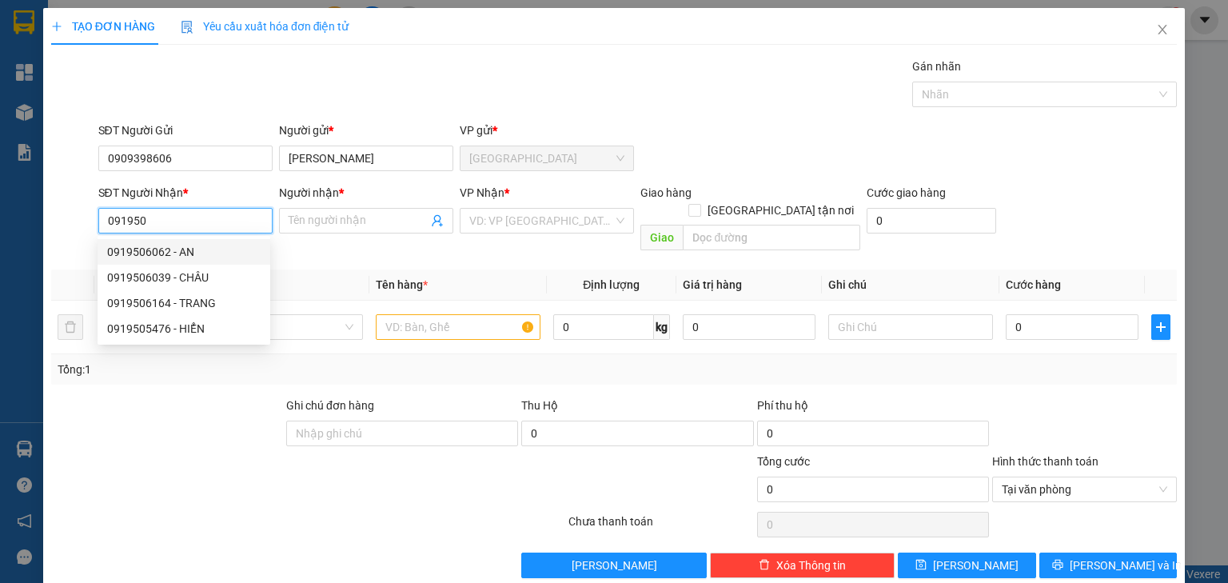
click at [205, 246] on div "0919506062 - AN" at bounding box center [183, 252] width 153 height 18
type input "0919506062"
type input "AN"
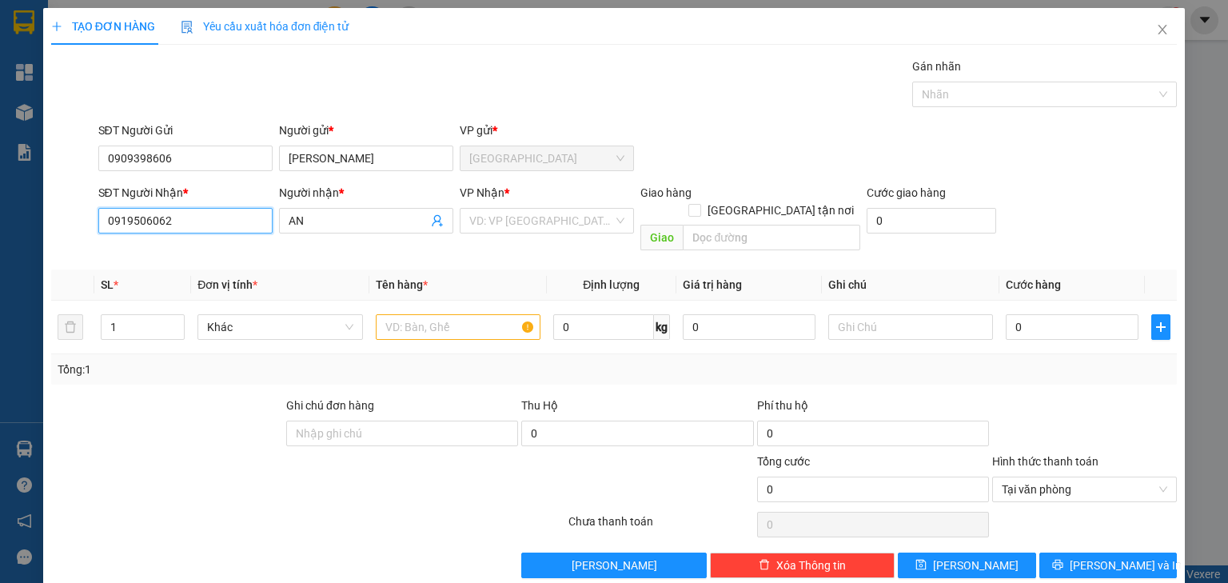
drag, startPoint x: 206, startPoint y: 211, endPoint x: 2, endPoint y: 239, distance: 205.8
click at [2, 239] on div "TẠO ĐƠN HÀNG Yêu cầu xuất hóa đơn điện tử Transit Pickup Surcharge Ids Transit …" at bounding box center [614, 291] width 1228 height 583
type input "0919506062"
click at [595, 220] on input "search" at bounding box center [541, 221] width 144 height 24
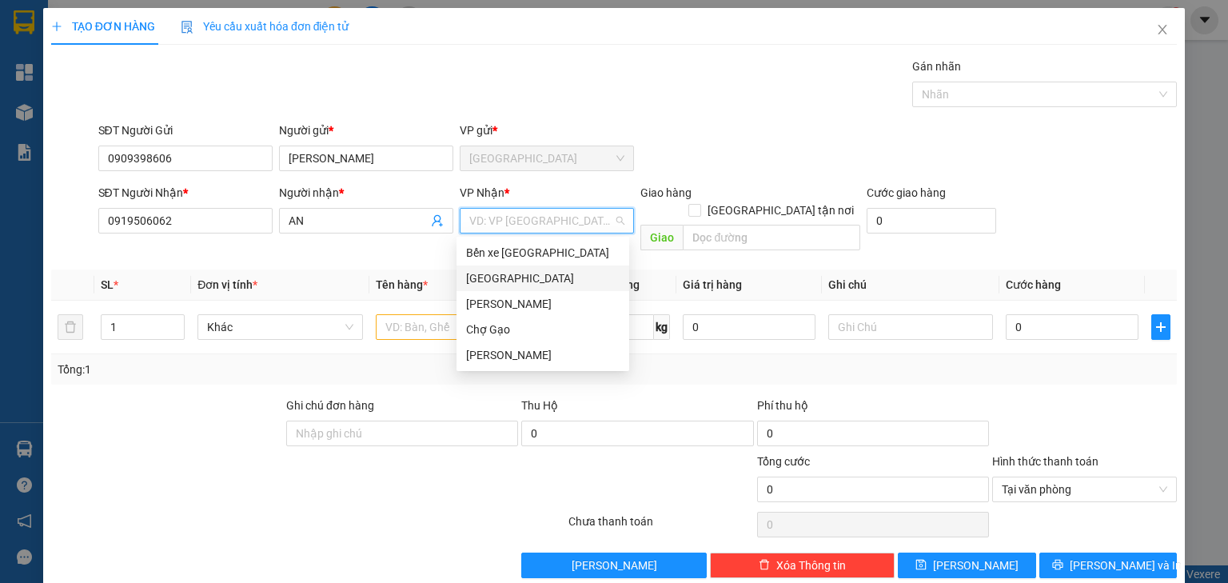
click at [552, 264] on div "Bến xe Tiền Giang Sài Gòn Cao Tốc Chợ Gạo Nguyễn Văn Nguyễn" at bounding box center [542, 304] width 173 height 128
click at [500, 245] on div "Bến xe [PERSON_NAME]" at bounding box center [542, 253] width 153 height 18
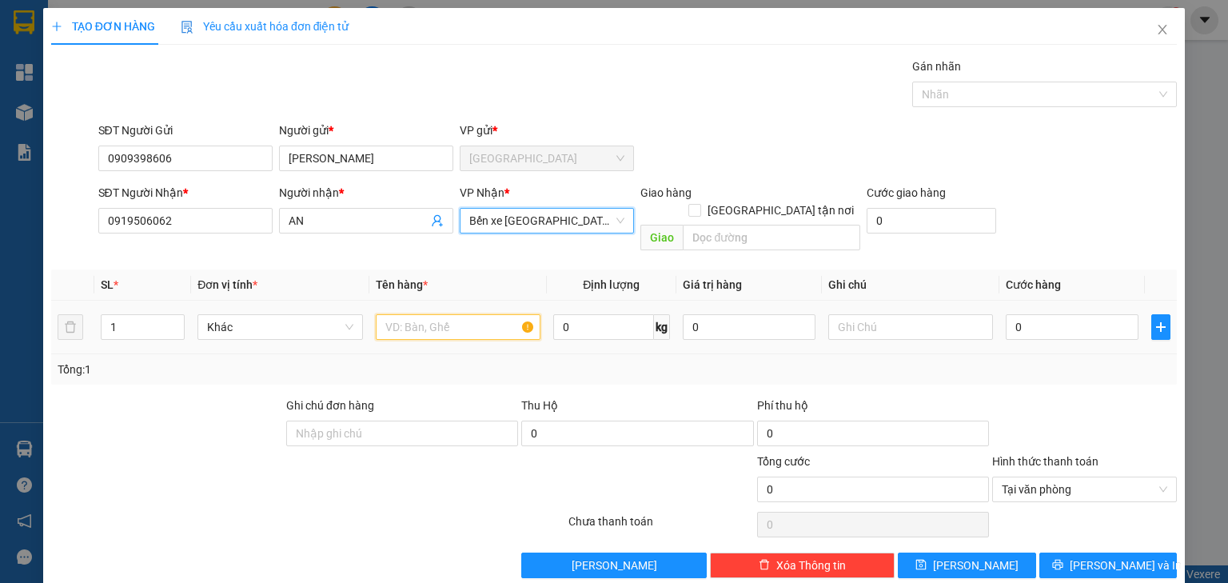
click at [457, 314] on input "text" at bounding box center [458, 327] width 165 height 26
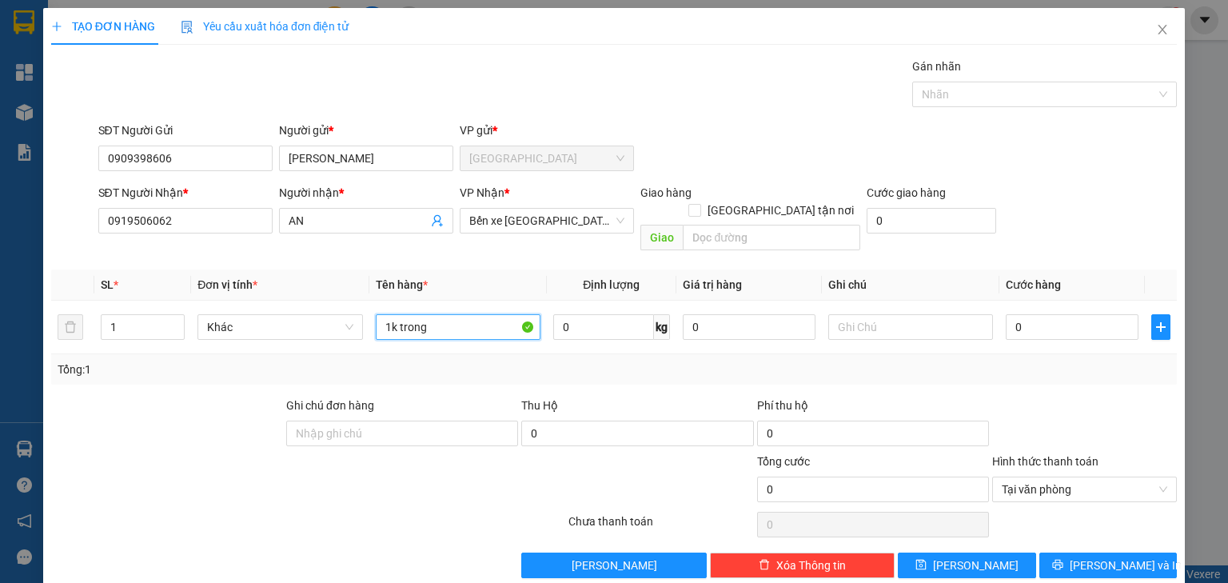
type input "1k trong"
type input "003"
type input "3"
type input "0.030"
type input "30"
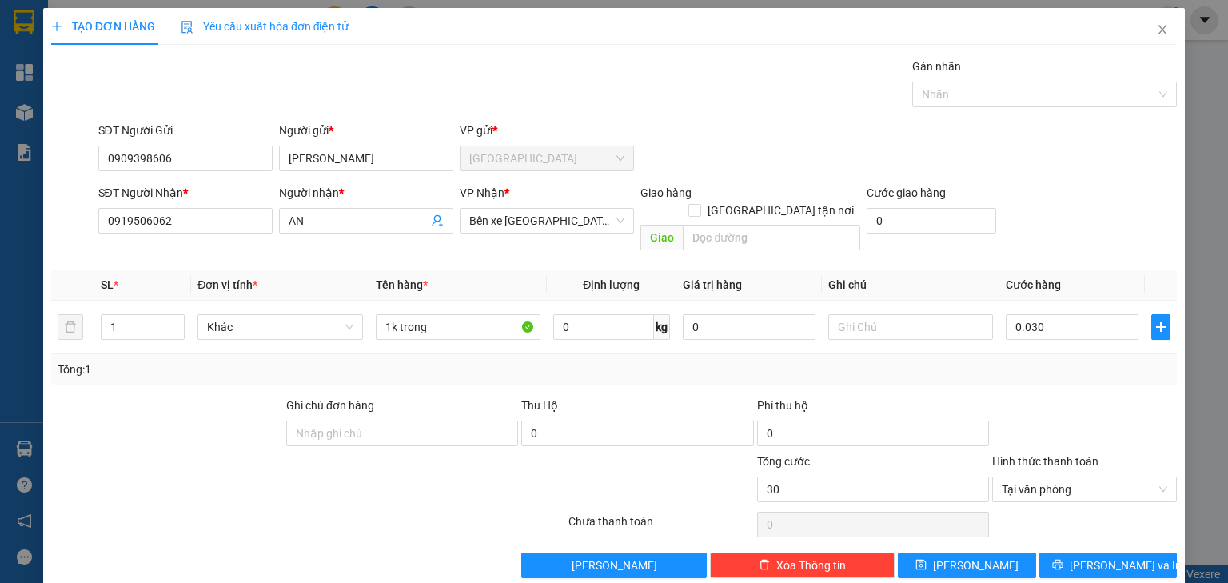
type input "30.000"
click at [1026, 269] on th "Cước hàng" at bounding box center [1072, 284] width 146 height 31
type input "30.000"
click at [1126, 556] on span "Lưu và In" at bounding box center [1126, 565] width 112 height 18
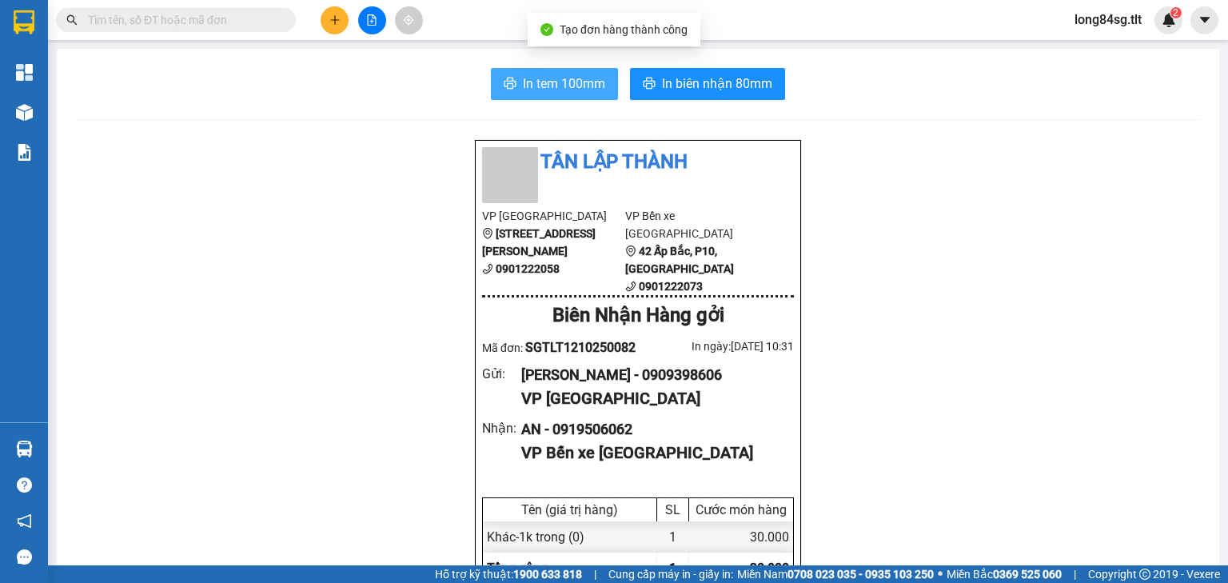
click at [573, 86] on span "In tem 100mm" at bounding box center [564, 84] width 82 height 20
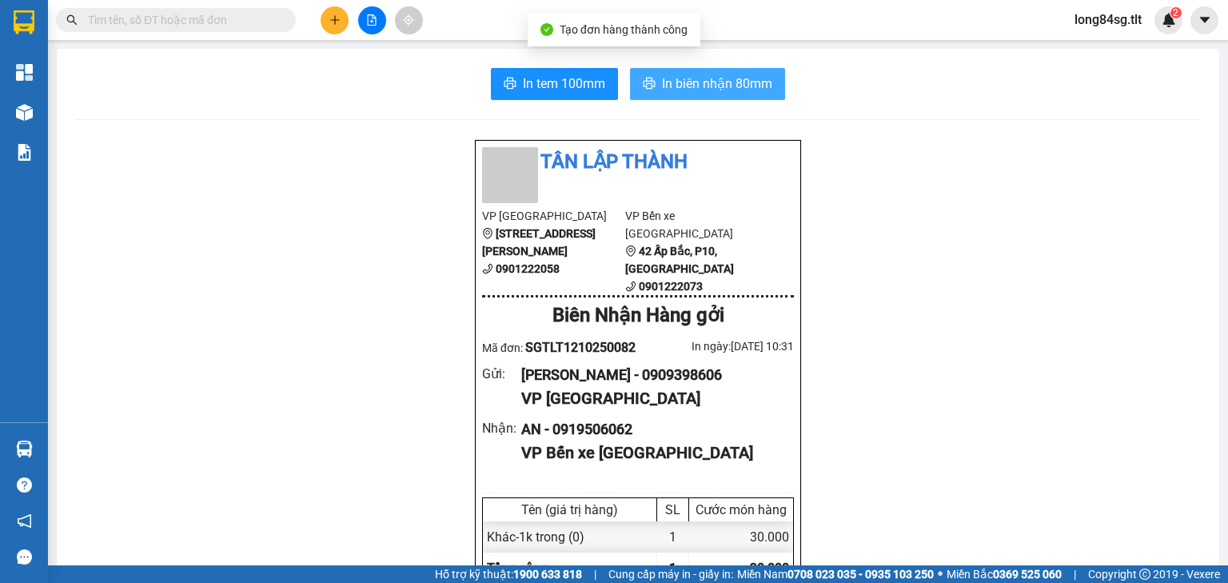
scroll to position [96, 0]
click at [716, 82] on span "In biên nhận 80mm" at bounding box center [717, 84] width 110 height 20
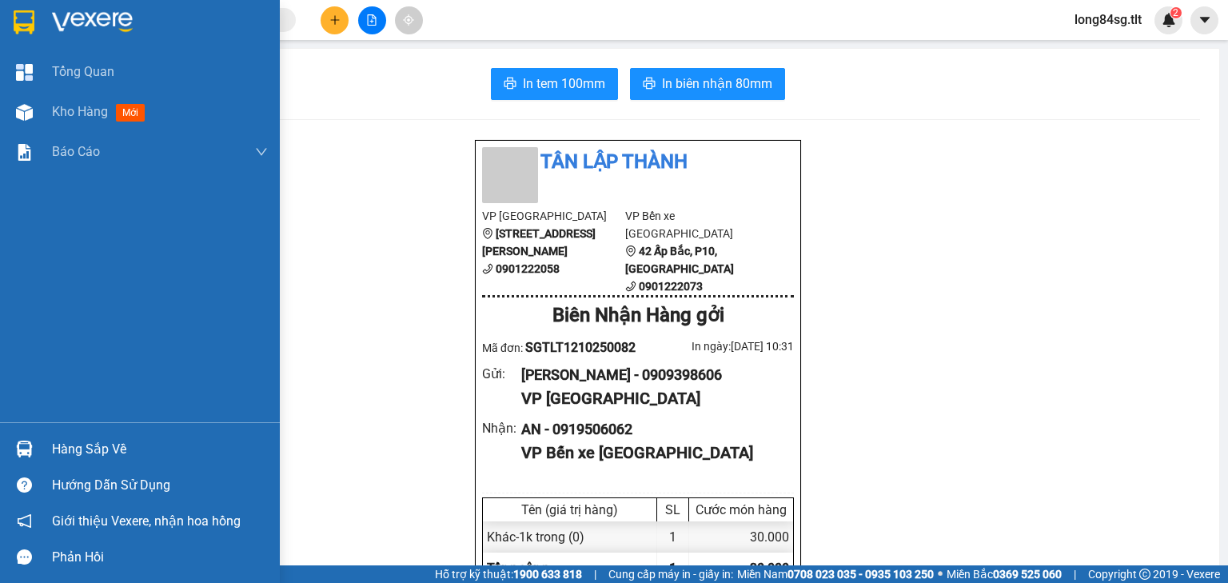
click at [102, 457] on div "Hàng sắp về" at bounding box center [160, 449] width 216 height 24
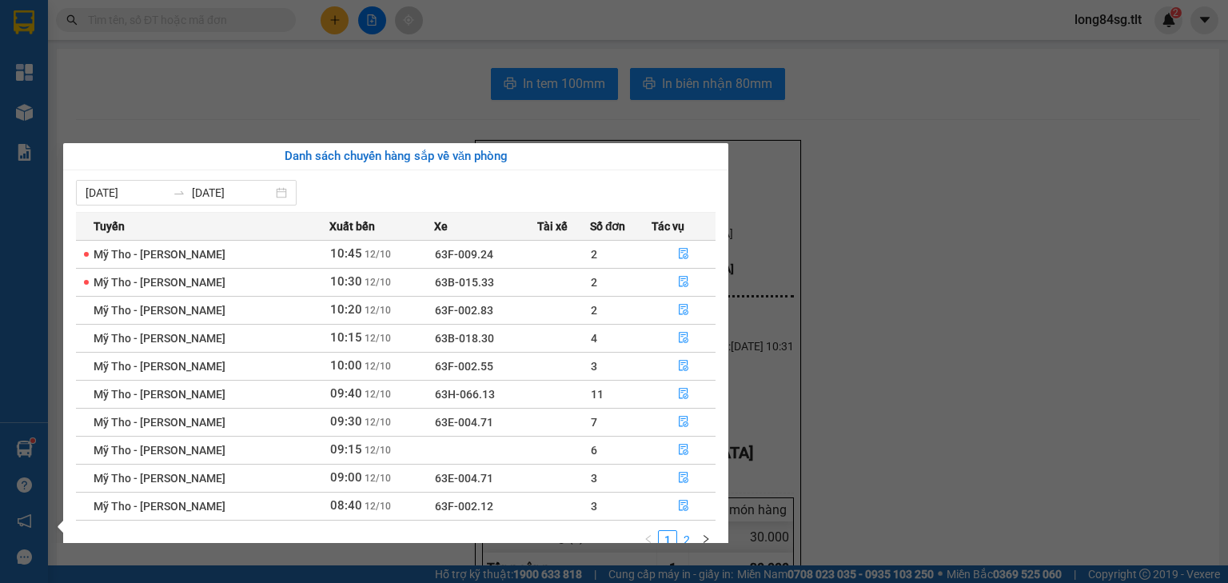
click at [686, 538] on link "2" at bounding box center [687, 540] width 18 height 18
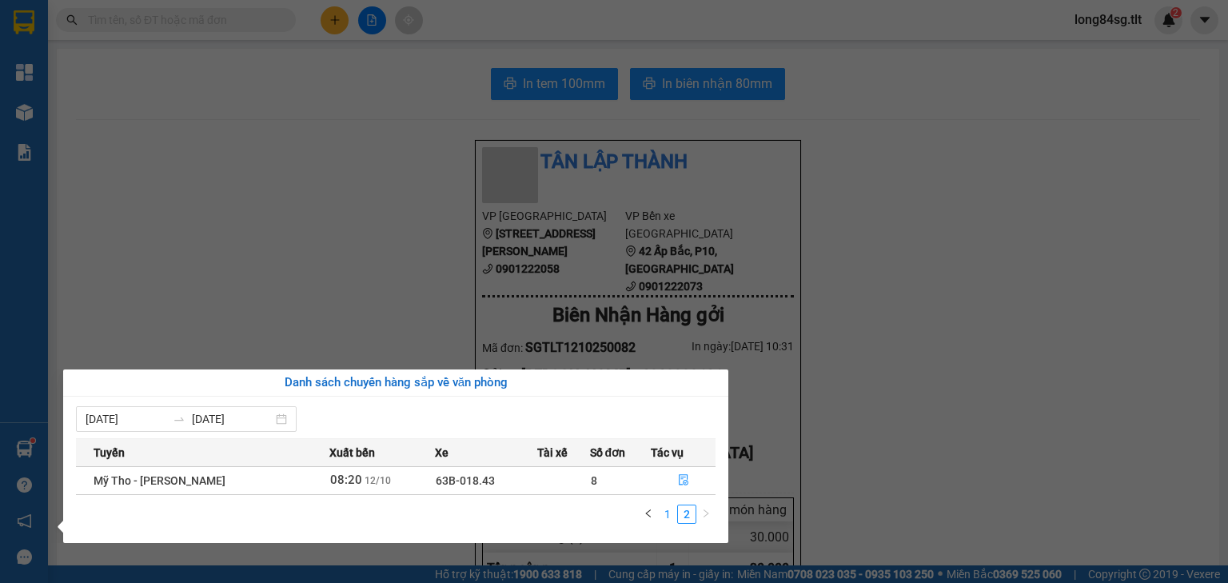
click at [660, 514] on link "1" at bounding box center [668, 514] width 18 height 18
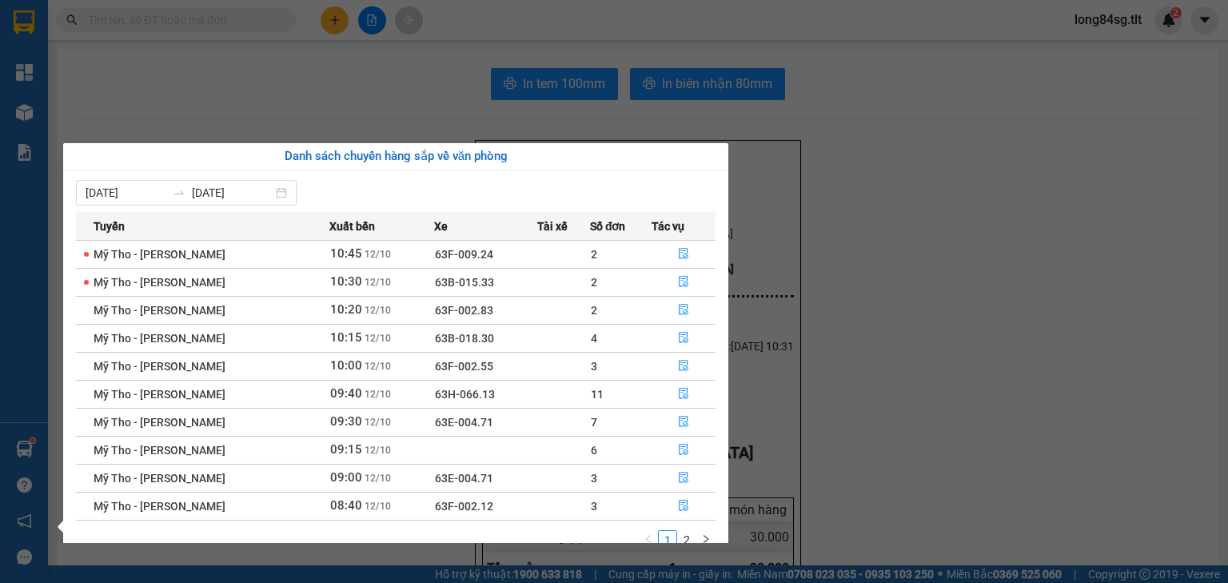
click at [883, 394] on section "Kết quả tìm kiếm ( 1 ) Bộ lọc Gửi 3 ngày gần nhất Mã ĐH Trạng thái Món hàng Thu…" at bounding box center [614, 291] width 1228 height 583
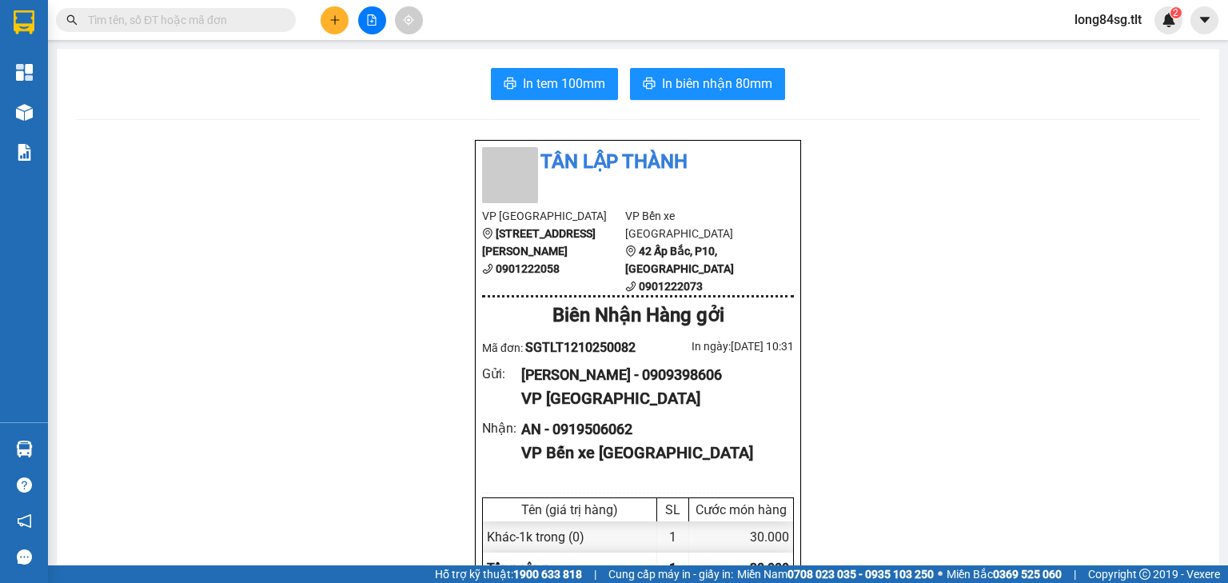
click at [52, 106] on main "In tem 100mm In biên nhận 80mm Tân Lập Thành VP Sài Gòn 84 Hùng Vương, P9 , Quậ…" at bounding box center [614, 282] width 1228 height 565
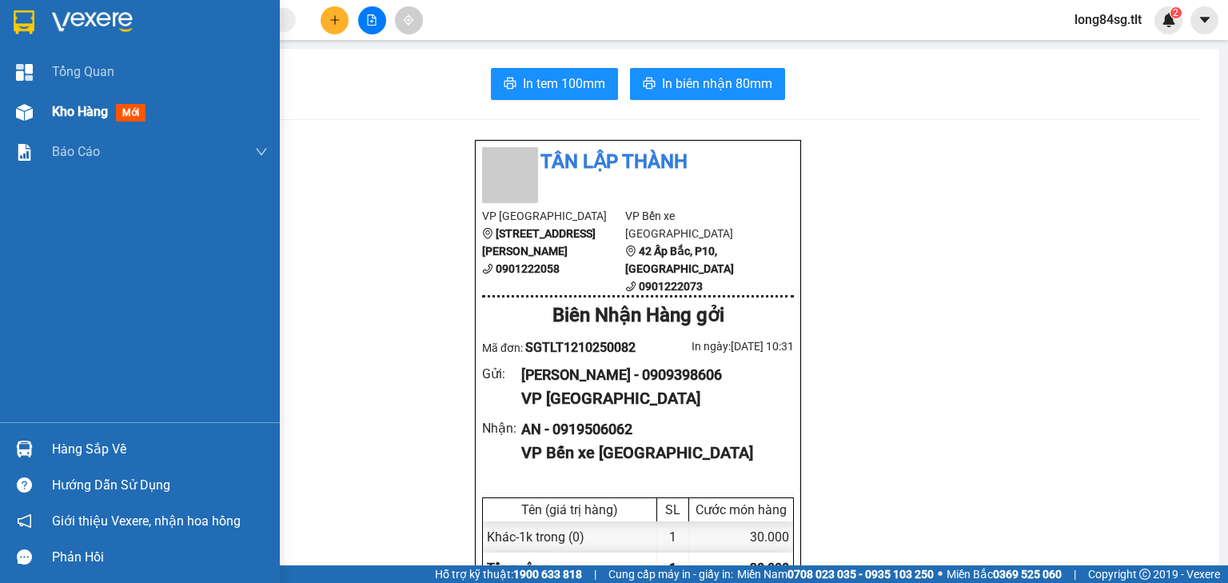
click at [26, 114] on img at bounding box center [24, 112] width 17 height 17
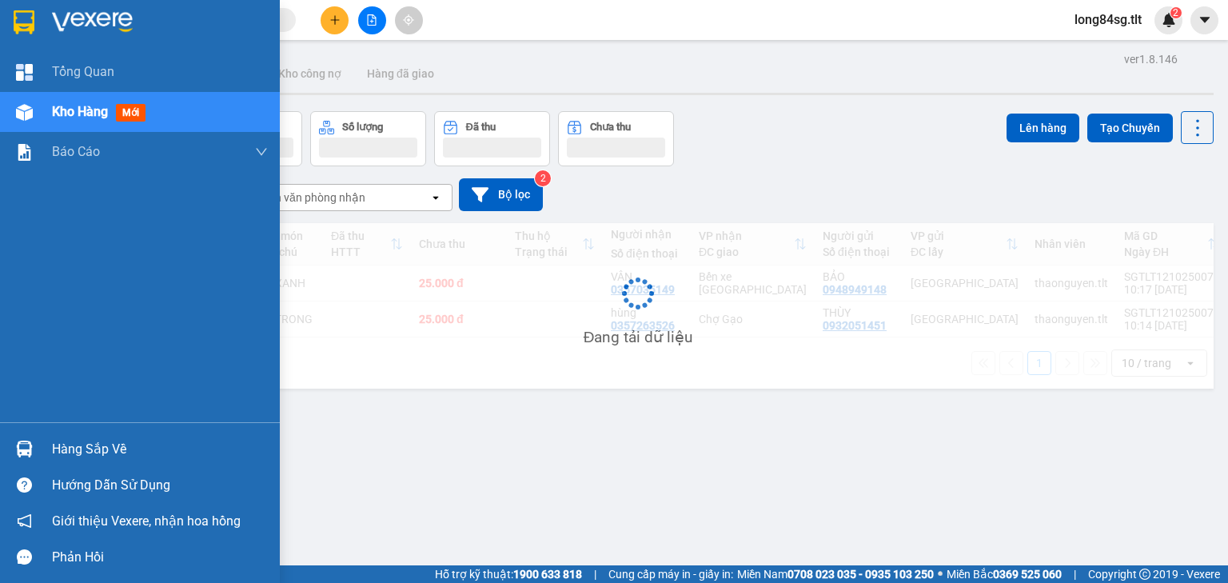
click at [26, 114] on img at bounding box center [24, 112] width 17 height 17
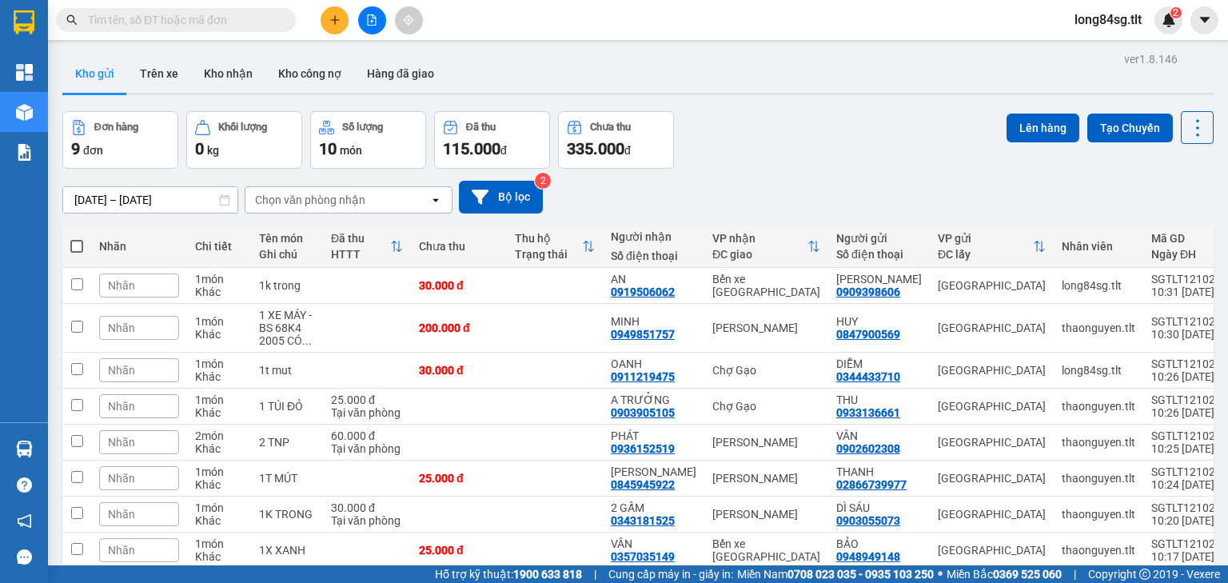
click at [185, 19] on input "text" at bounding box center [182, 20] width 189 height 18
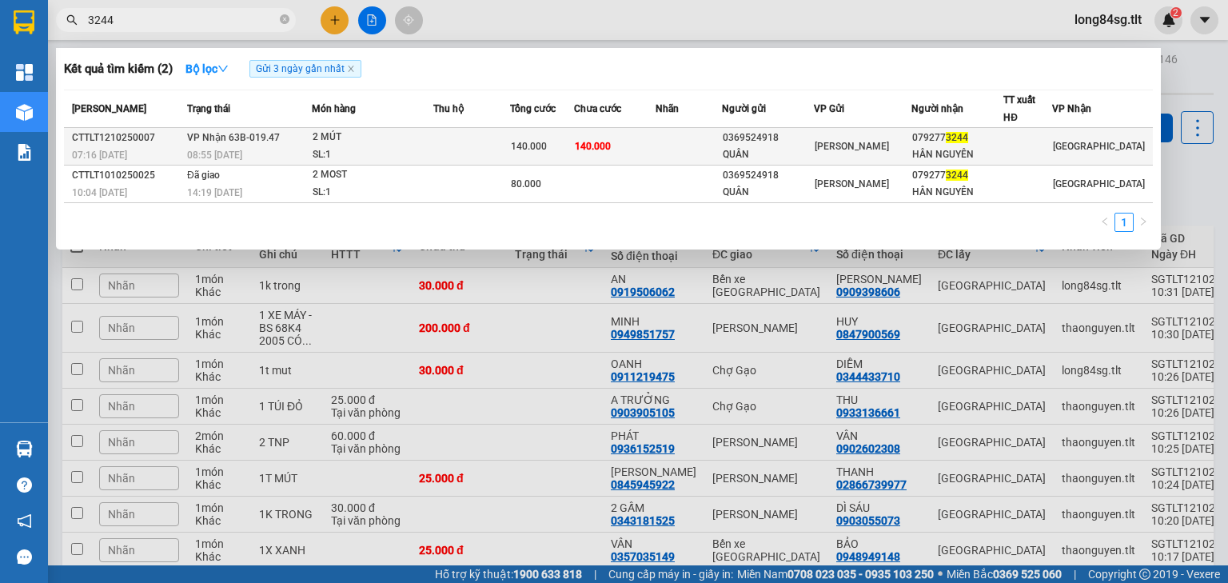
type input "3244"
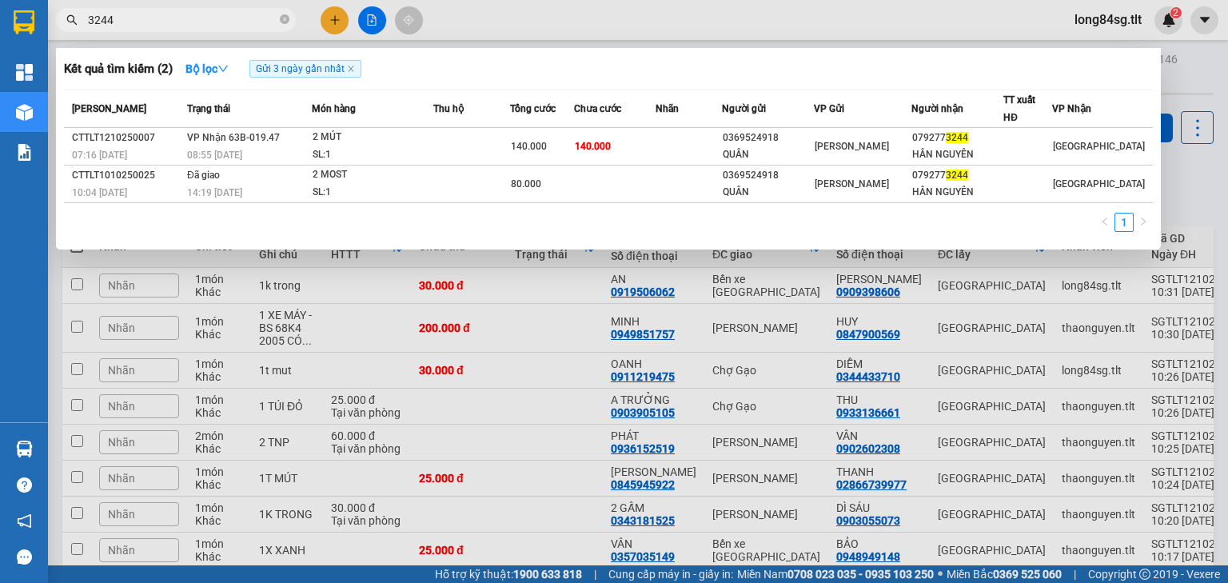
click at [475, 141] on td at bounding box center [471, 147] width 77 height 38
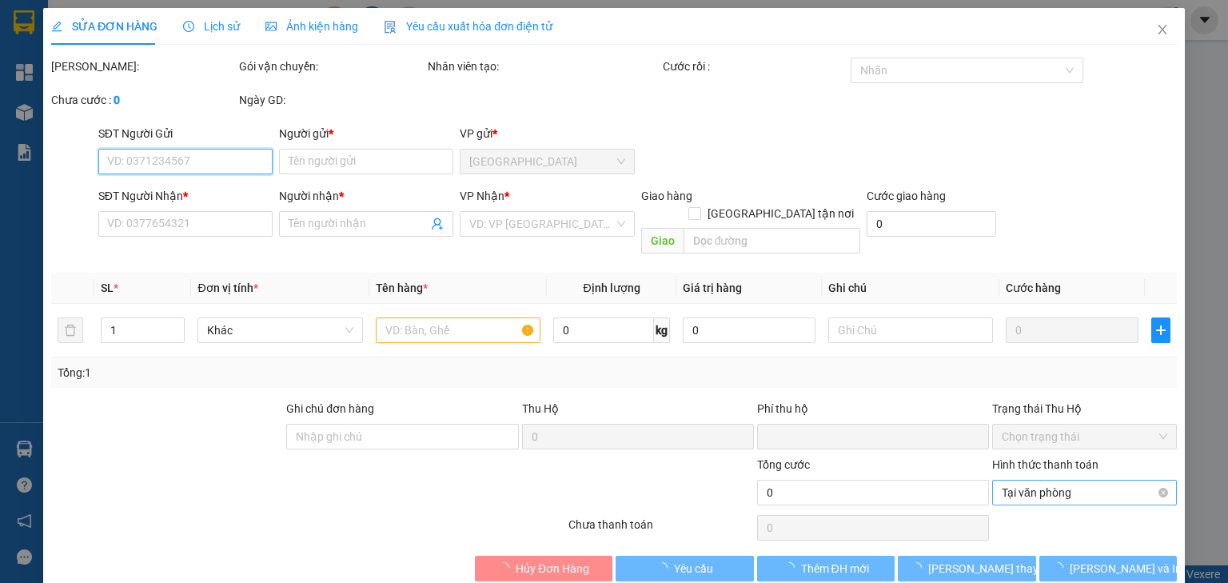
type input "0369524918"
type input "QUÂN"
type input "0792773244"
type input "HÂN NGUYÊN"
type input "0"
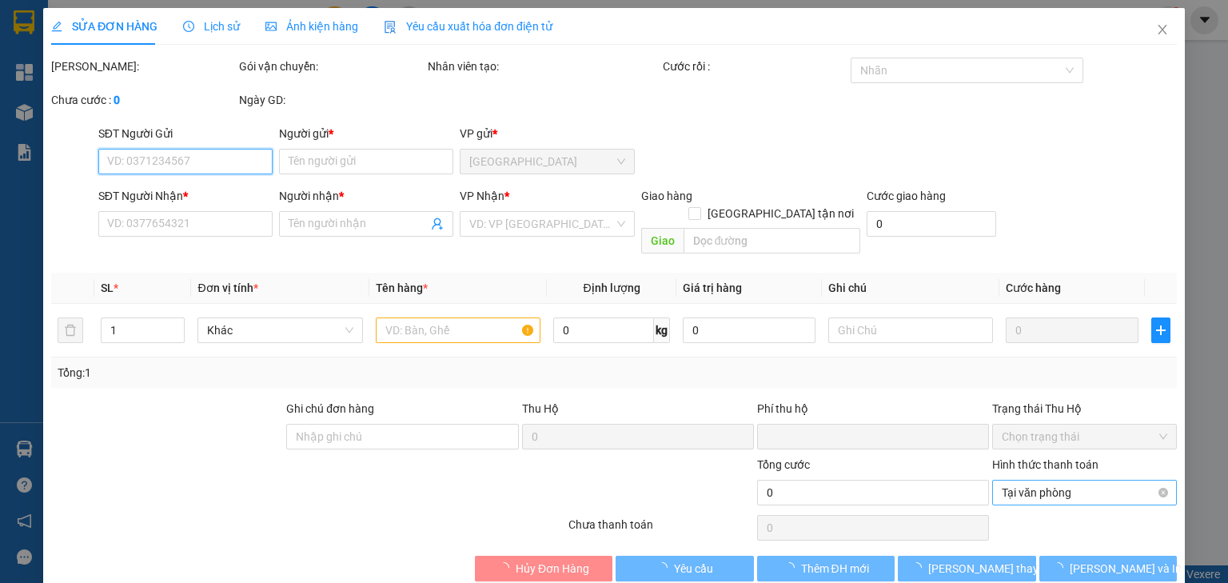
type input "140.000"
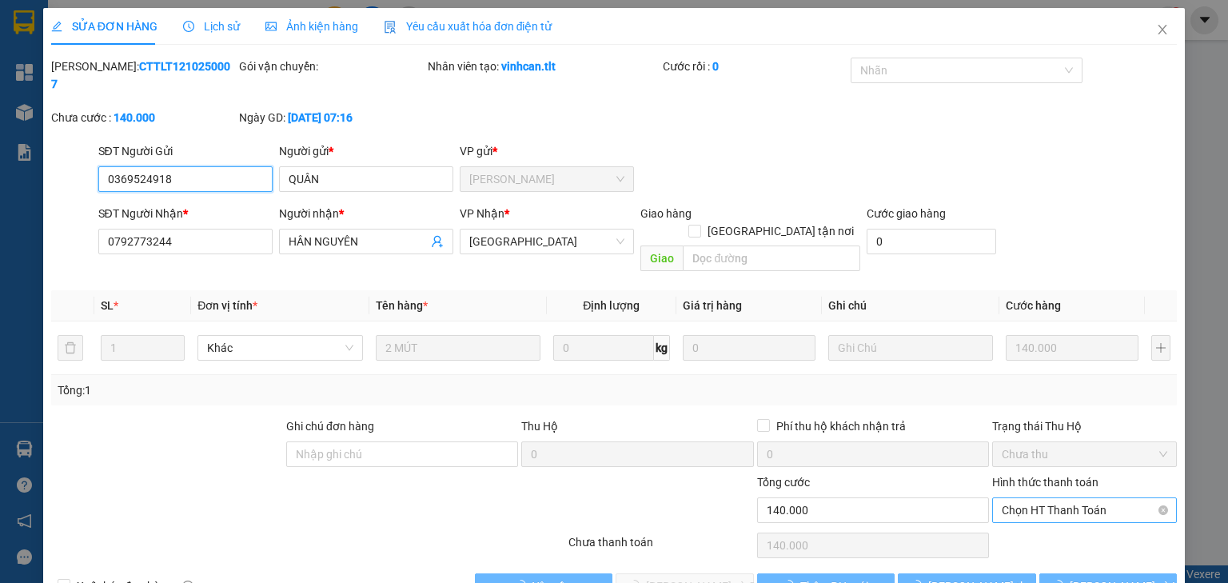
drag, startPoint x: 1066, startPoint y: 485, endPoint x: 1068, endPoint y: 473, distance: 12.2
click at [1066, 498] on span "Chọn HT Thanh Toán" at bounding box center [1084, 510] width 165 height 24
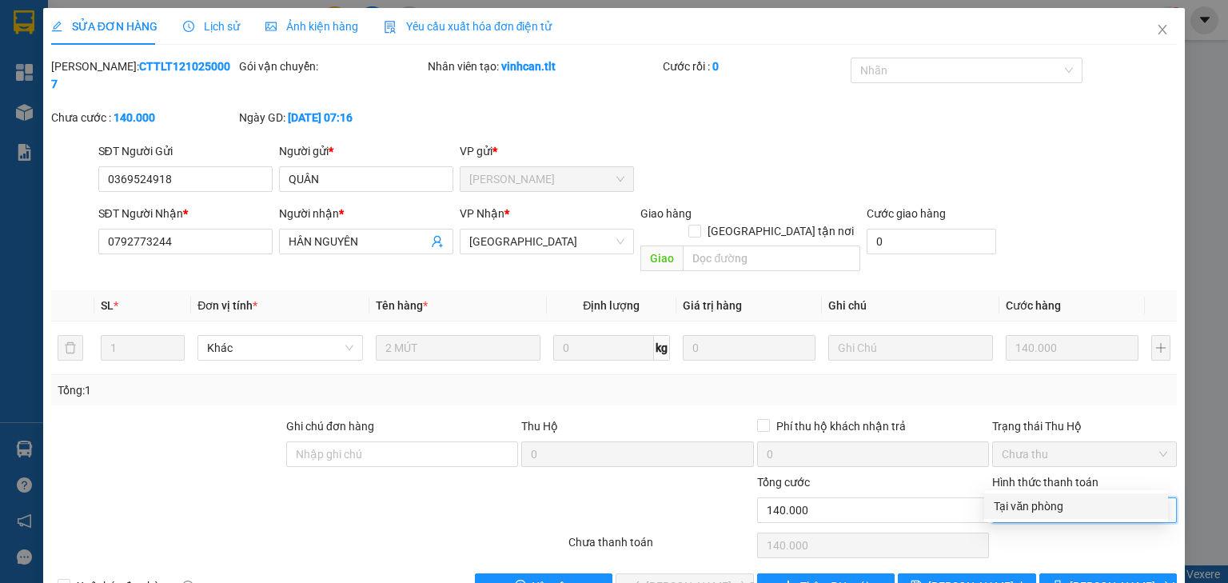
click at [1051, 505] on div "Tại văn phòng" at bounding box center [1076, 506] width 165 height 18
type input "0"
click at [656, 534] on div "Total Paid Fee 0 Total UnPaid Fee 140.000 Cash Collection Total Fee Mã ĐH: CTTL…" at bounding box center [614, 328] width 1126 height 541
click at [672, 577] on span "Lưu và Giao hàng" at bounding box center [722, 586] width 153 height 18
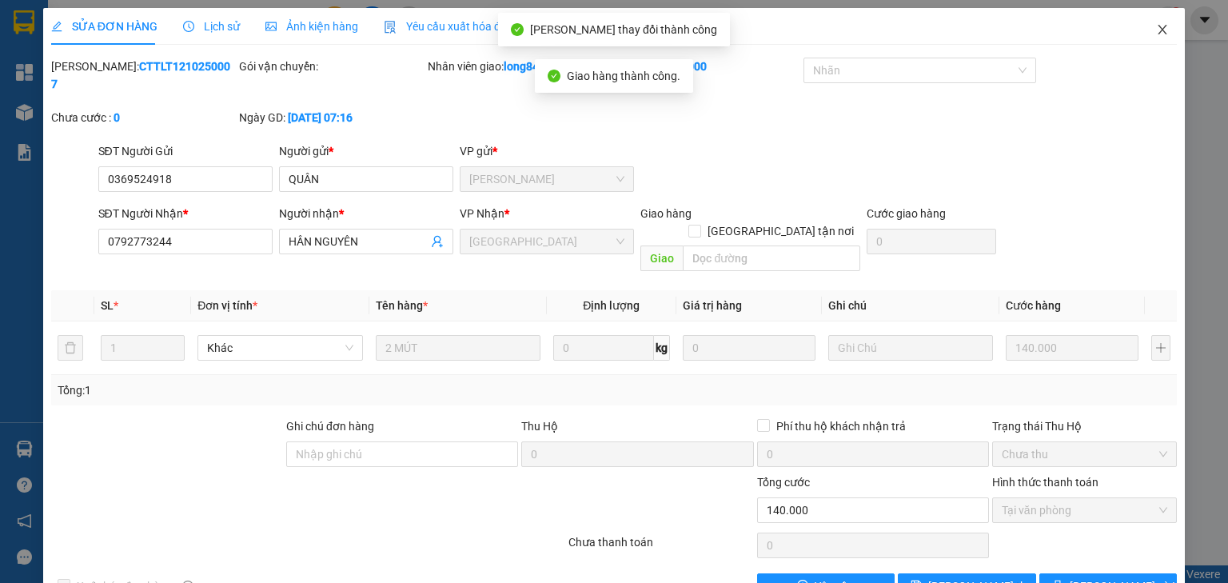
drag, startPoint x: 1150, startPoint y: 20, endPoint x: 549, endPoint y: 47, distance: 601.8
click at [1151, 20] on span "Close" at bounding box center [1162, 30] width 45 height 45
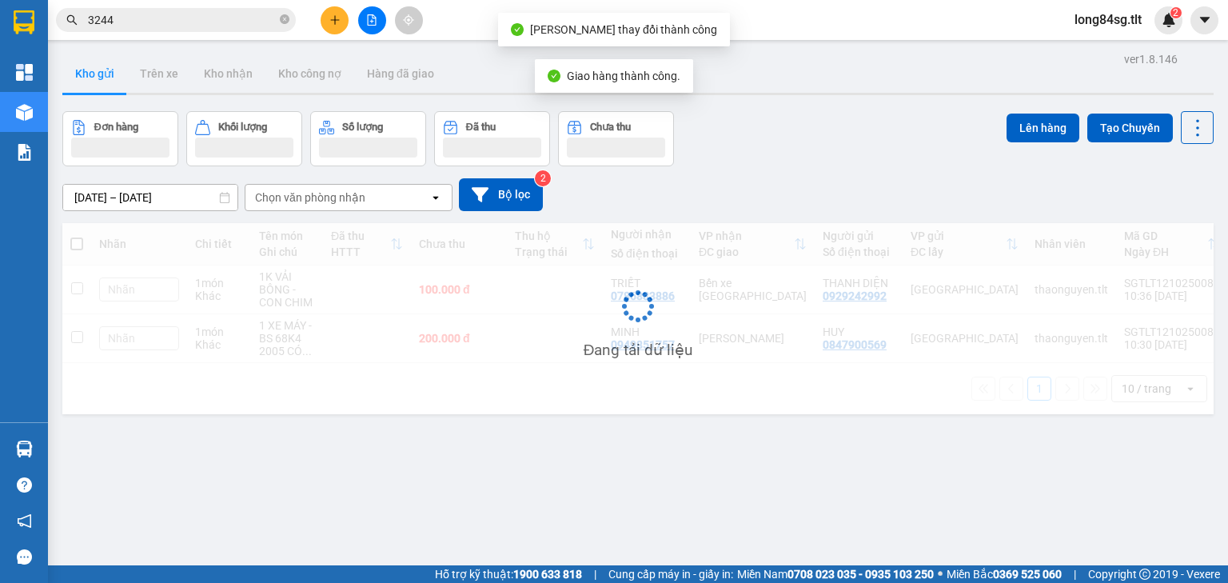
click at [154, 17] on input "3244" at bounding box center [182, 20] width 189 height 18
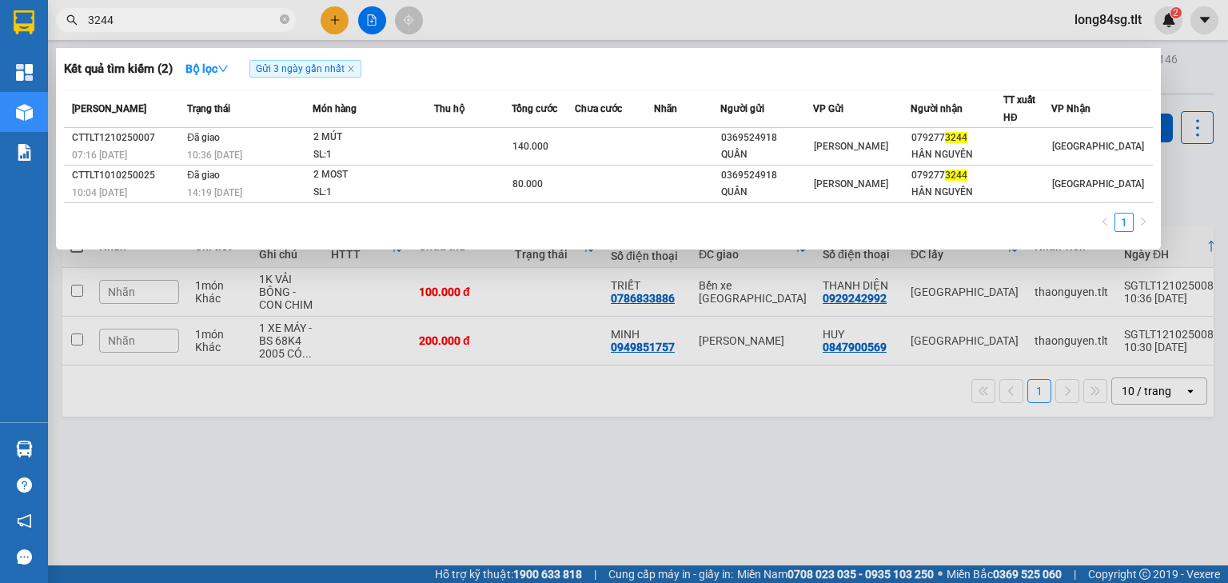
click at [335, 22] on div at bounding box center [614, 291] width 1228 height 583
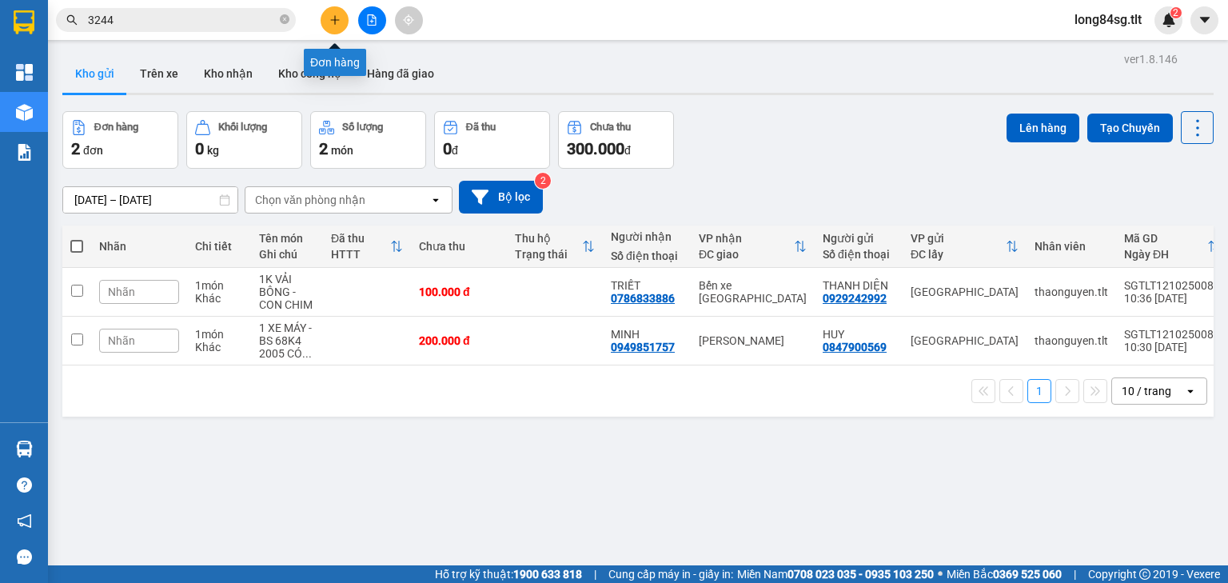
click at [336, 22] on icon "plus" at bounding box center [334, 19] width 11 height 11
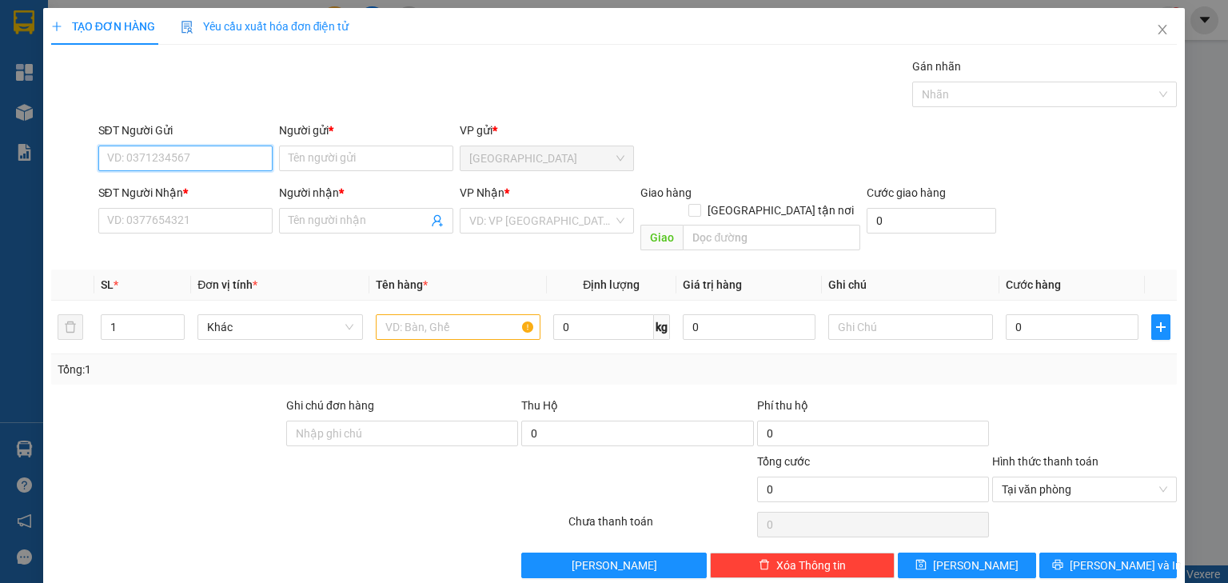
click at [134, 159] on input "SĐT Người Gửi" at bounding box center [185, 159] width 174 height 26
click at [160, 197] on div "0364363630 - LÂM" at bounding box center [183, 190] width 153 height 18
type input "0364363630"
type input "LÂM"
type input "0364363630"
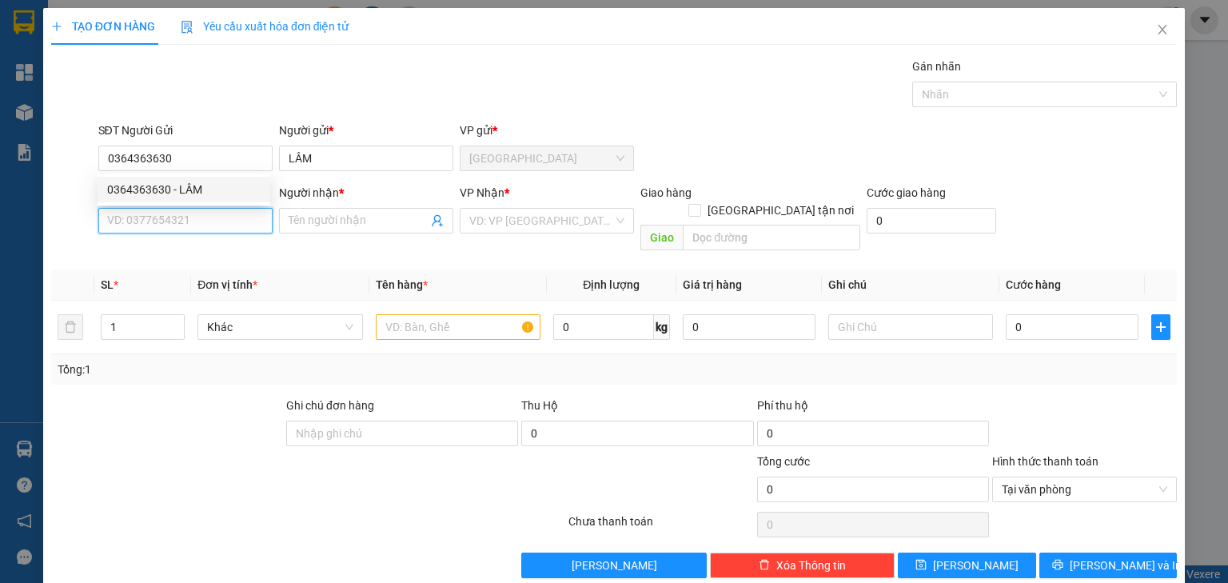
click at [178, 225] on input "SĐT Người Nhận *" at bounding box center [185, 221] width 174 height 26
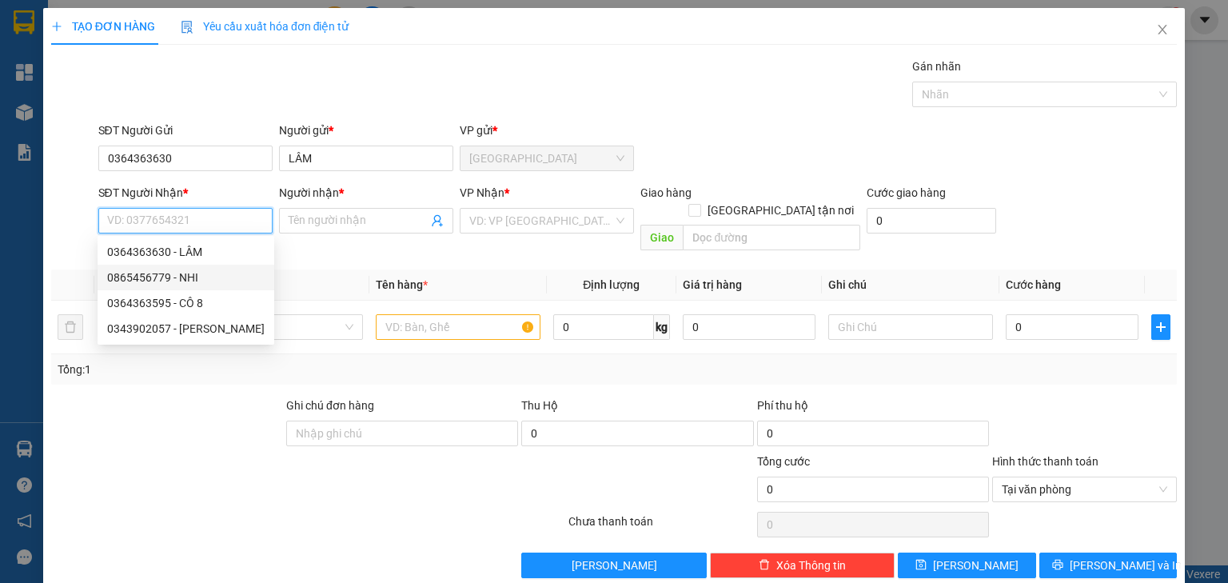
click at [168, 277] on div "0865456779 - NHI" at bounding box center [185, 278] width 157 height 18
type input "0865456779"
type input "NHI"
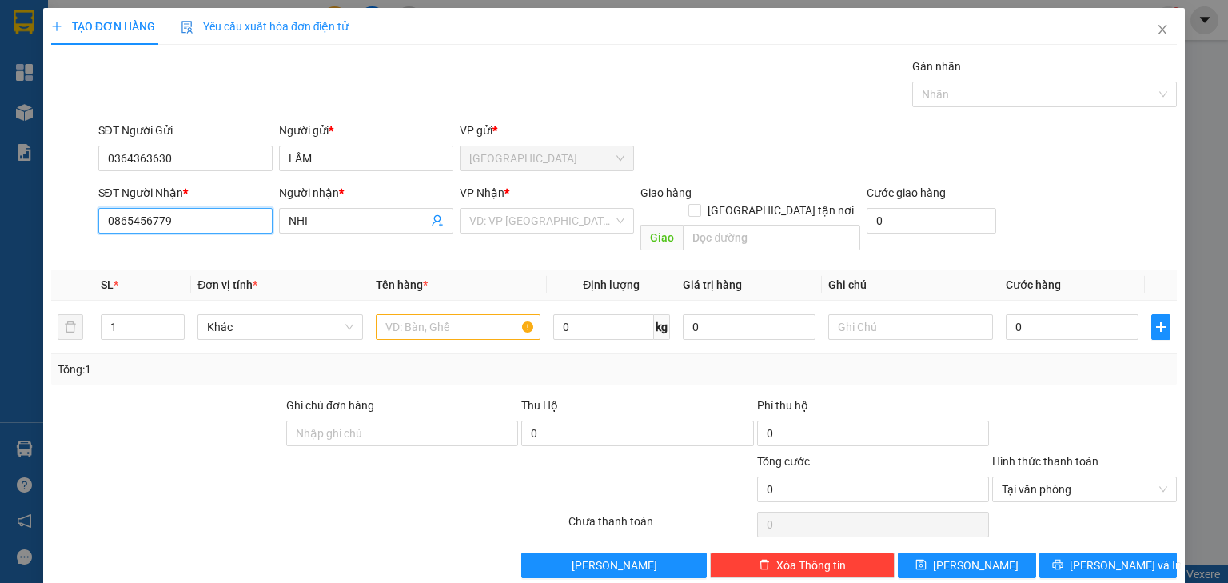
drag, startPoint x: 176, startPoint y: 221, endPoint x: 0, endPoint y: 251, distance: 178.5
click at [0, 251] on div "TẠO ĐƠN HÀNG Yêu cầu xuất hóa đơn điện tử Transit Pickup Surcharge Ids Transit …" at bounding box center [614, 291] width 1228 height 583
click at [517, 221] on input "search" at bounding box center [541, 221] width 144 height 24
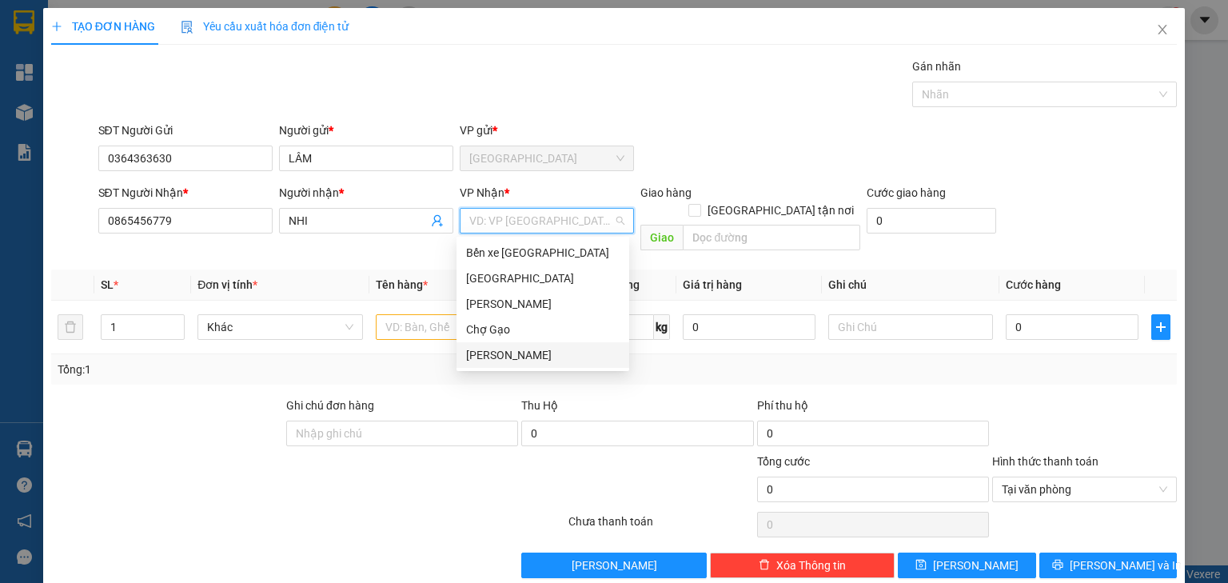
click at [533, 352] on div "[PERSON_NAME] [PERSON_NAME]" at bounding box center [542, 355] width 153 height 18
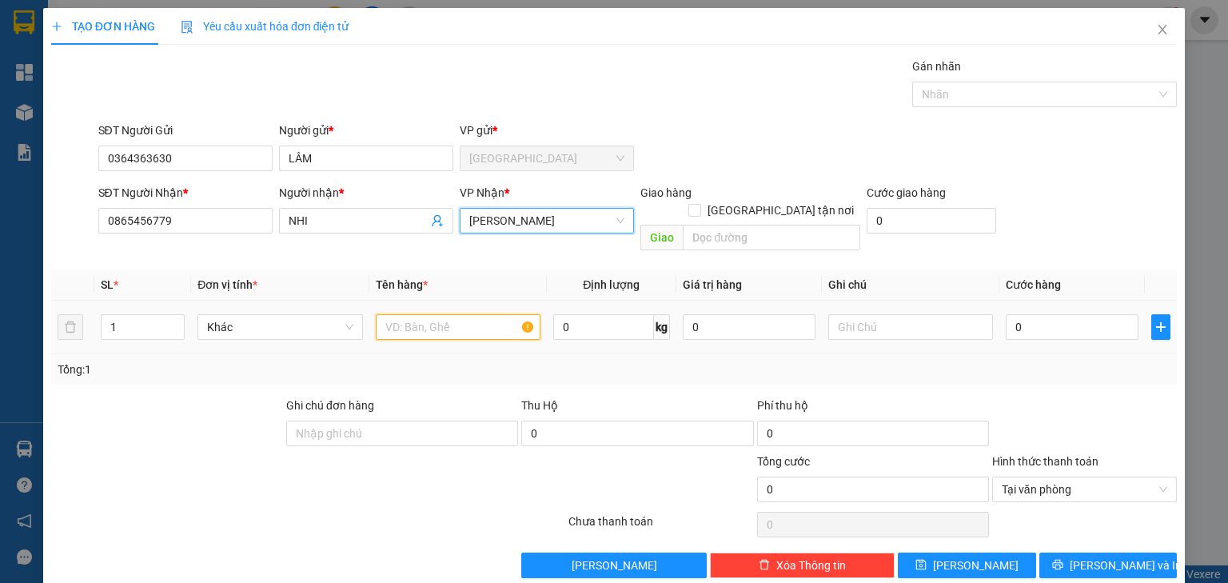
click at [429, 314] on input "text" at bounding box center [458, 327] width 165 height 26
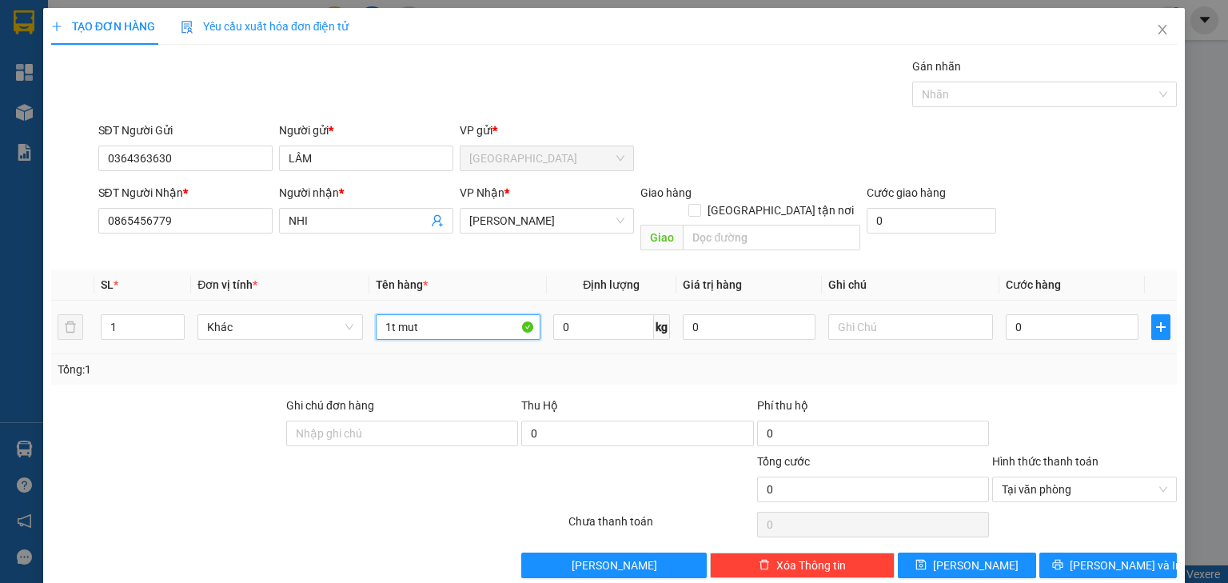
type input "1t mut"
type input "003"
type input "3"
type input "0.030"
type input "30"
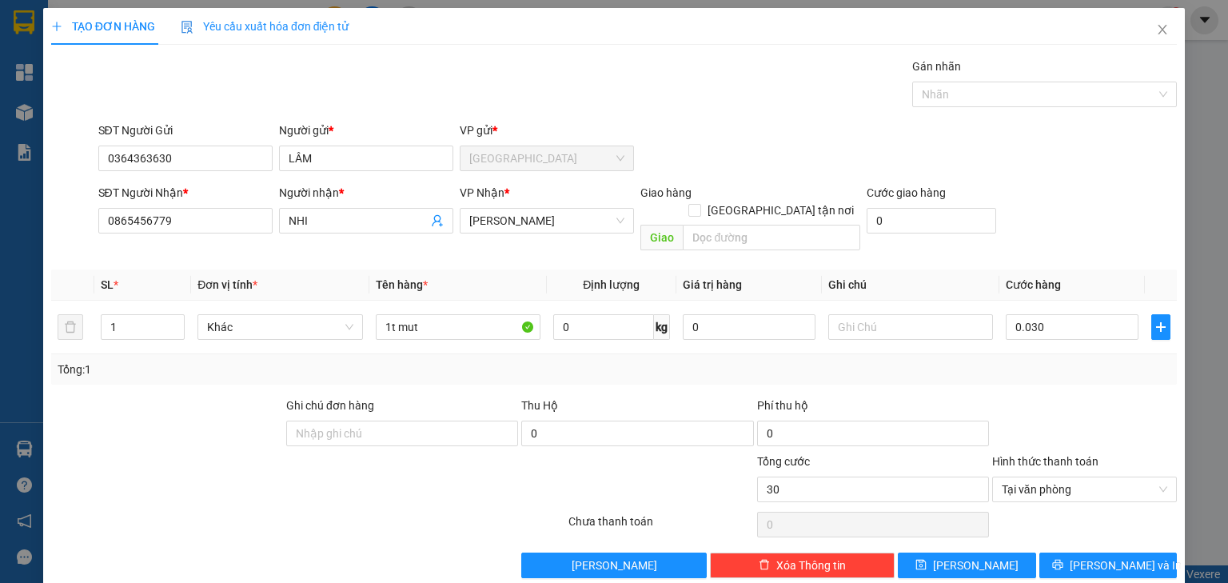
type input "30.000"
click at [1109, 245] on div "Transit Pickup Surcharge Ids Transit Deliver Surcharge Ids Transit Deliver Surc…" at bounding box center [614, 318] width 1126 height 520
click at [1152, 477] on span "Tại văn phòng" at bounding box center [1084, 489] width 165 height 24
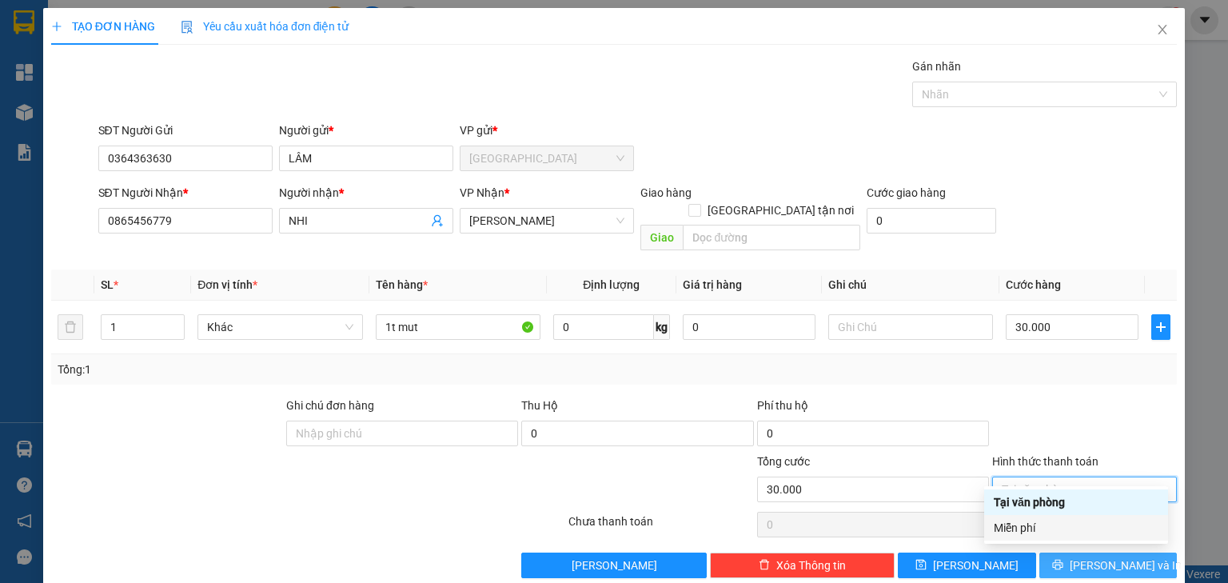
click at [1110, 556] on span "Lưu và In" at bounding box center [1126, 565] width 112 height 18
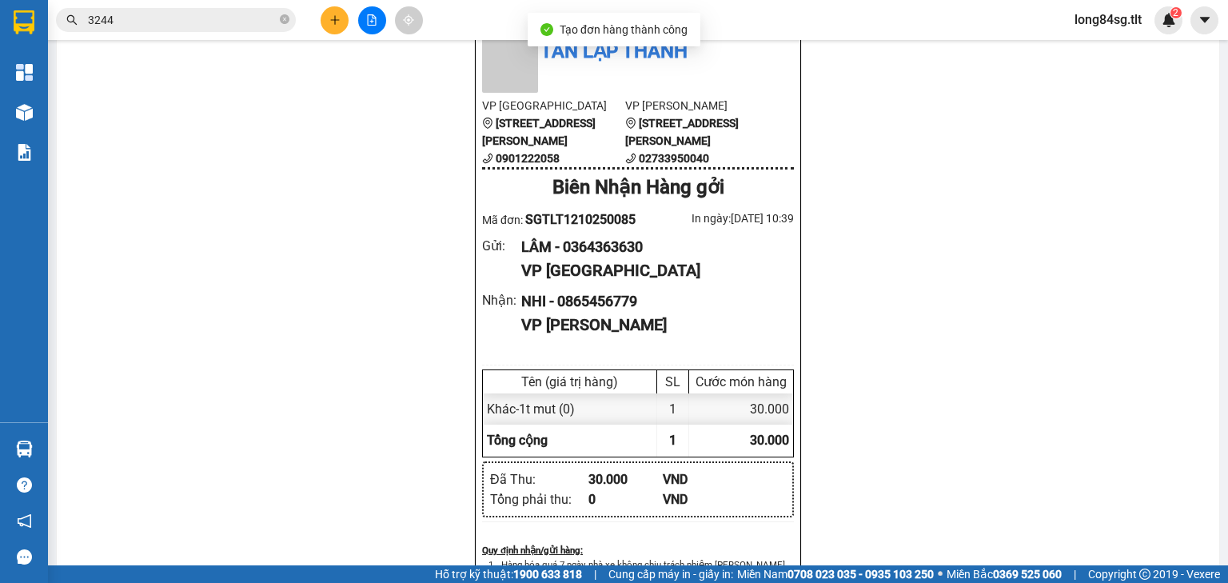
scroll to position [128, 0]
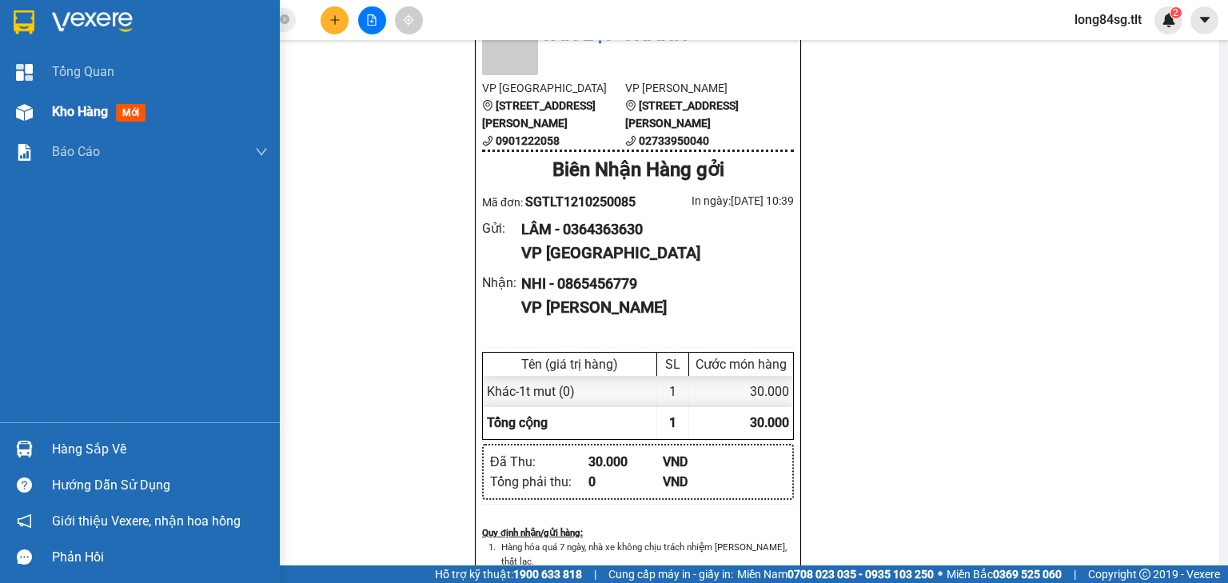
click at [19, 111] on img at bounding box center [24, 112] width 17 height 17
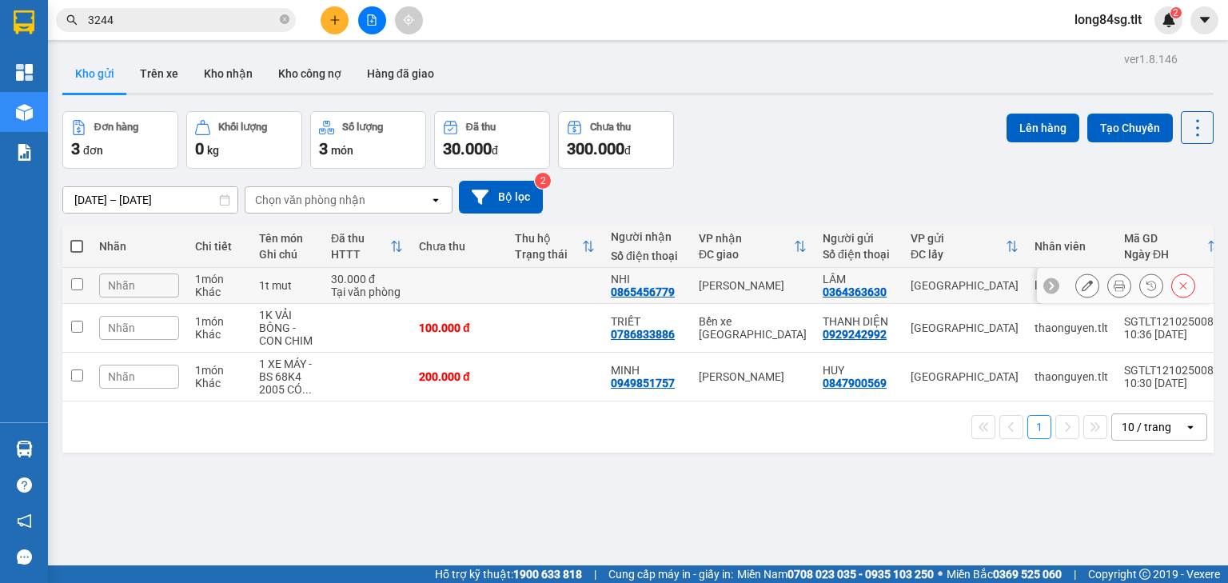
click at [824, 290] on div "0364363630" at bounding box center [855, 291] width 64 height 13
copy div "0364363630"
click at [1172, 293] on button at bounding box center [1183, 286] width 22 height 28
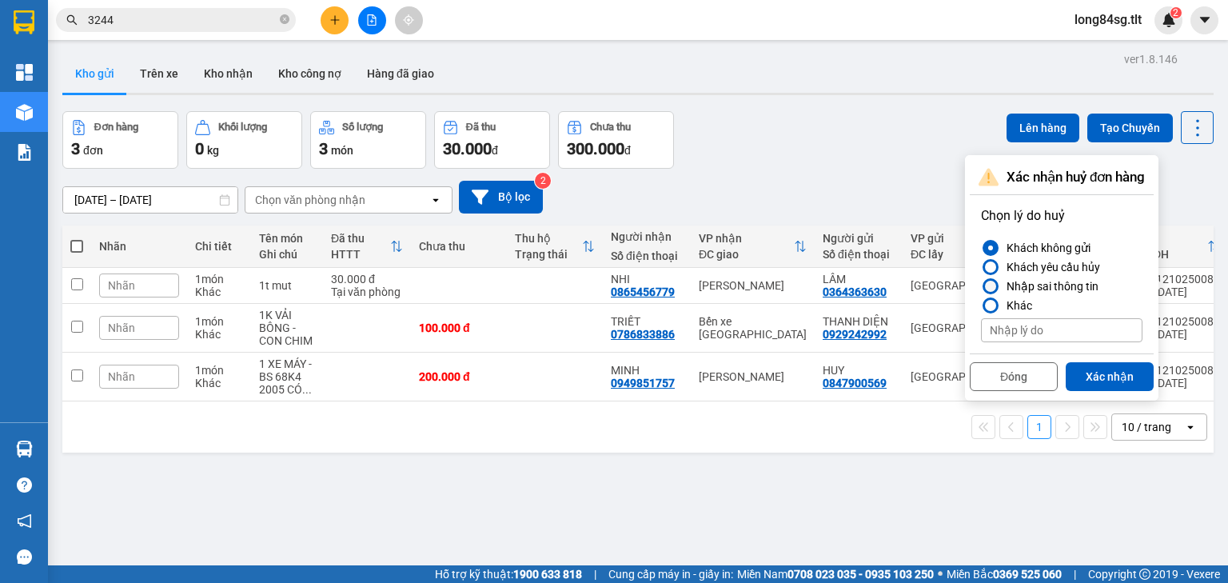
click at [982, 286] on label "Nhập sai thông tin" at bounding box center [1061, 286] width 161 height 19
click at [981, 286] on input "Nhập sai thông tin" at bounding box center [981, 286] width 0 height 0
click at [1118, 373] on button "Xác nhận" at bounding box center [1110, 376] width 88 height 29
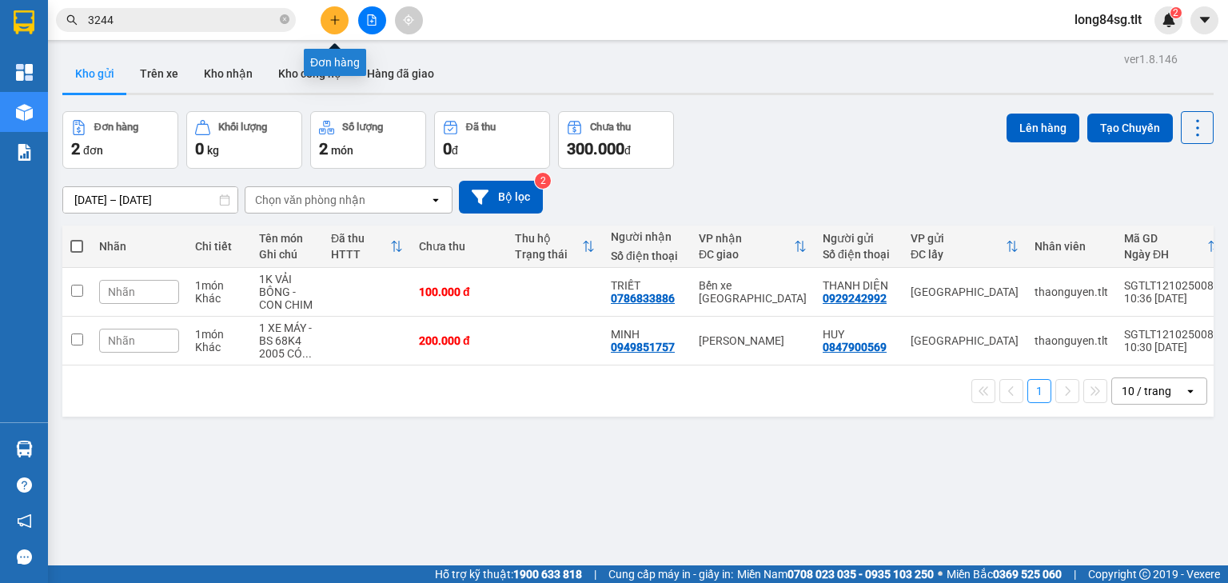
click at [329, 18] on icon "plus" at bounding box center [334, 19] width 11 height 11
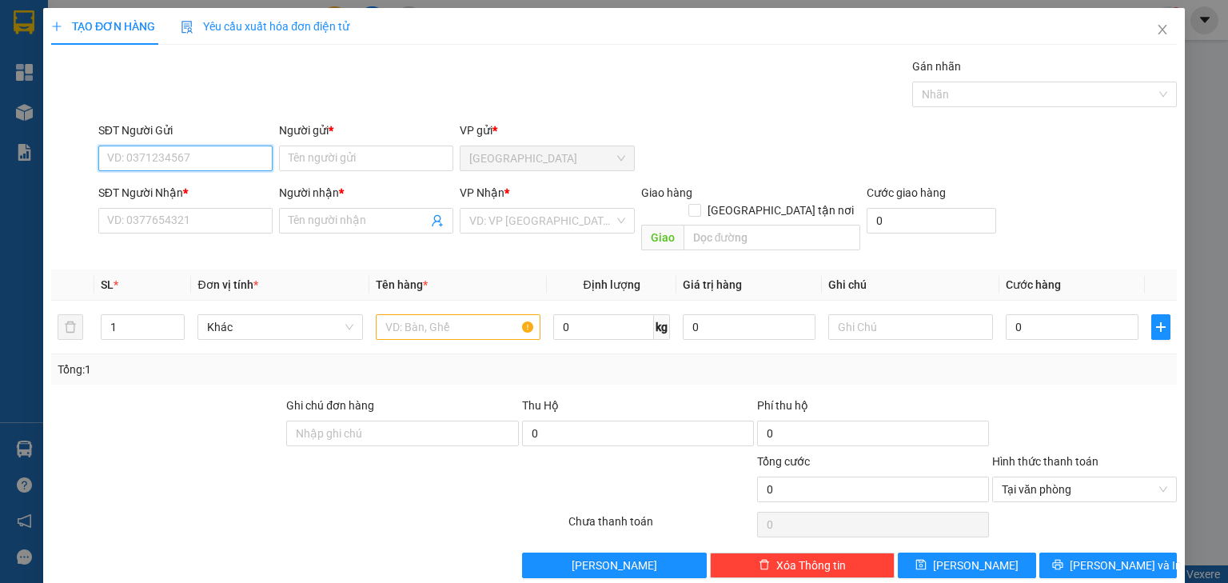
click at [185, 147] on input "SĐT Người Gửi" at bounding box center [185, 159] width 174 height 26
paste input "0364363630"
type input "0364363630"
click at [210, 186] on div "0364363630 - LÂM" at bounding box center [183, 190] width 153 height 18
type input "LÂM"
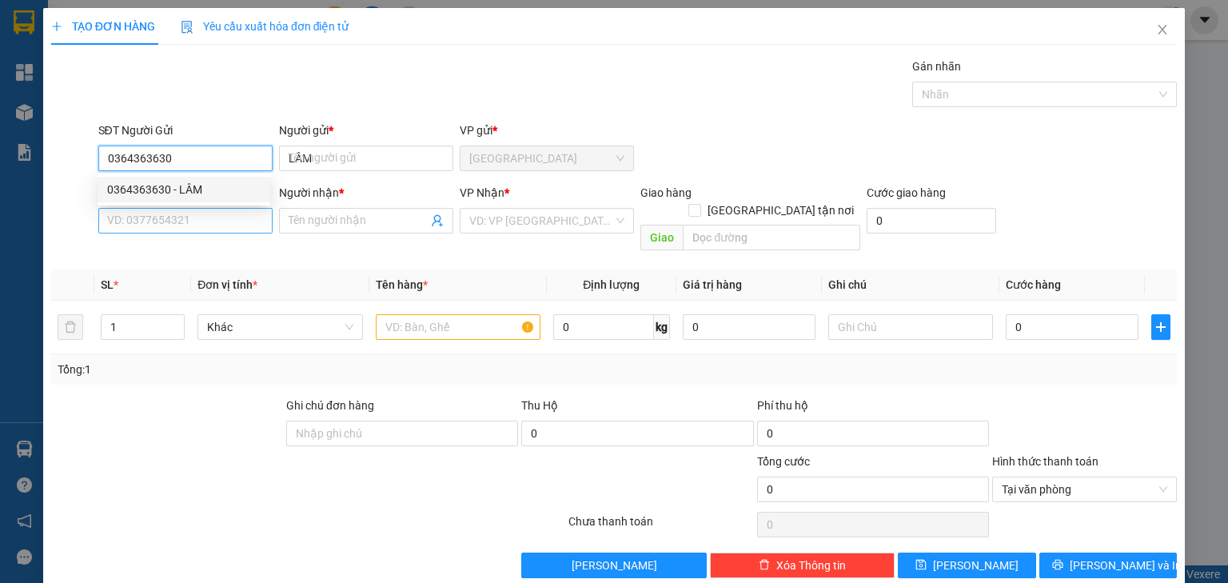
type input "0364363630"
click at [192, 221] on input "SĐT Người Nhận *" at bounding box center [185, 221] width 174 height 26
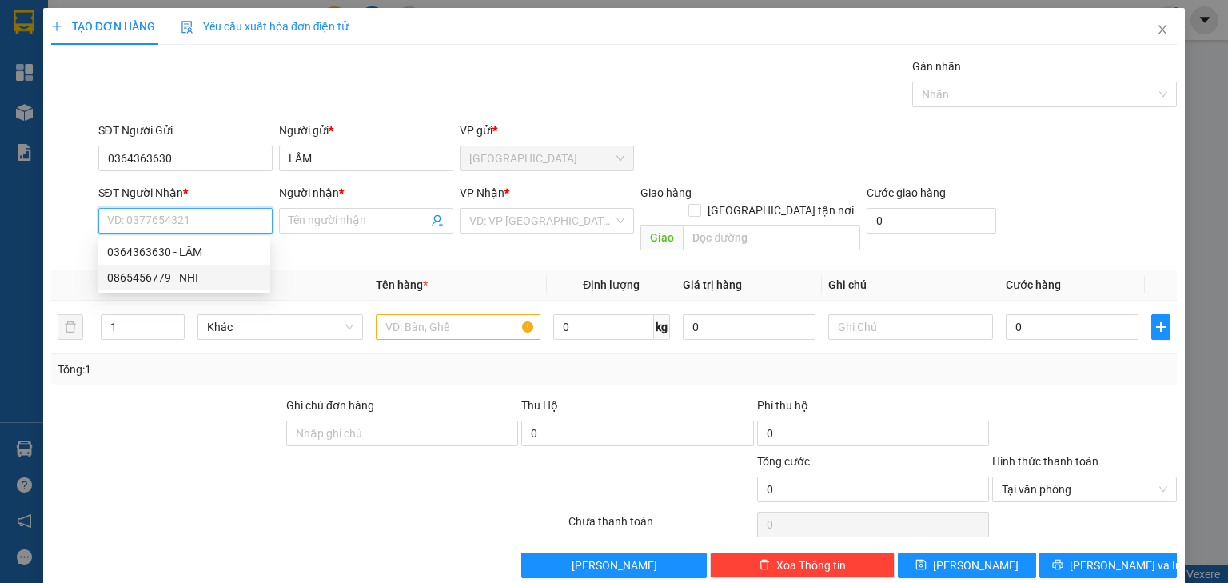
click at [205, 280] on div "0865456779 - NHI" at bounding box center [183, 278] width 153 height 18
type input "0865456779"
type input "NHI"
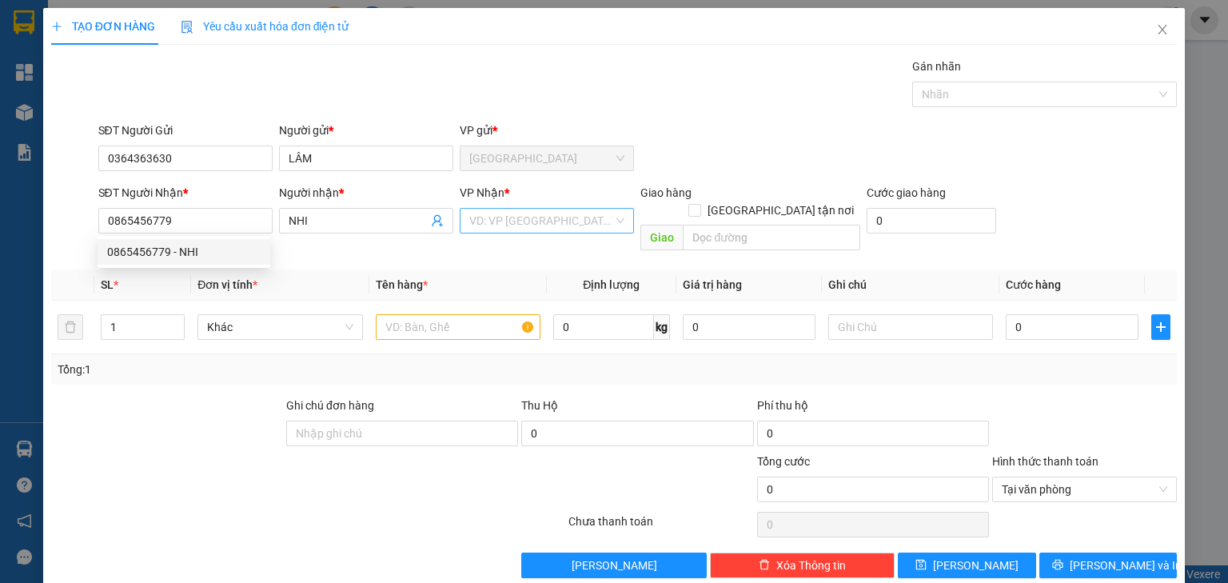
click at [496, 215] on input "search" at bounding box center [541, 221] width 144 height 24
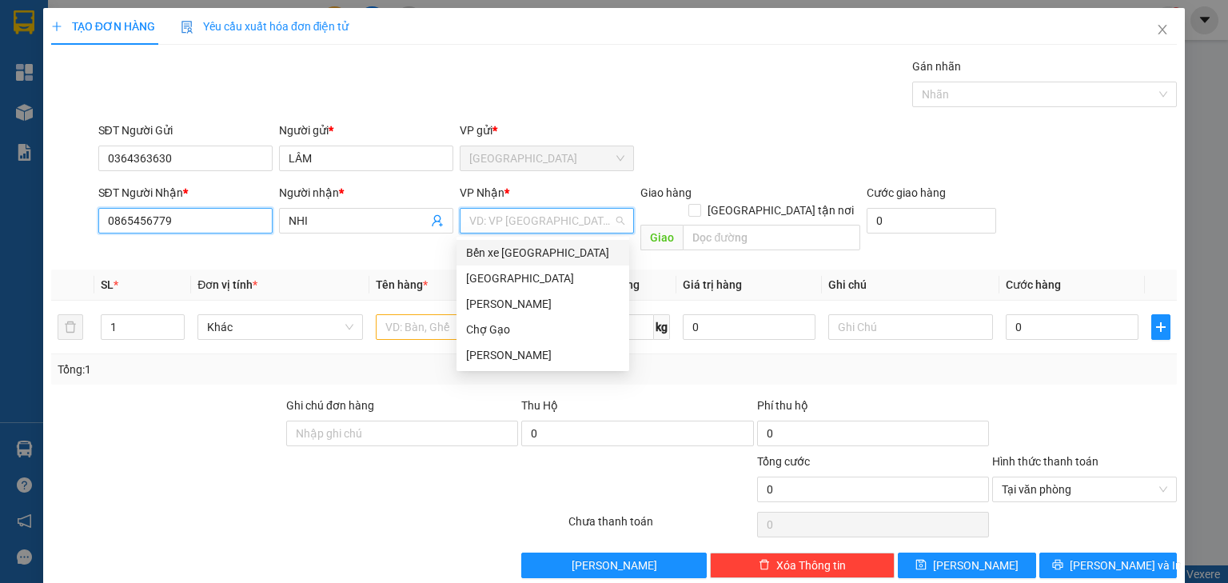
drag, startPoint x: 0, startPoint y: 249, endPoint x: 36, endPoint y: 227, distance: 42.4
click at [0, 249] on div "TẠO ĐƠN HÀNG Yêu cầu xuất hóa đơn điện tử Transit Pickup Surcharge Ids Transit …" at bounding box center [614, 291] width 1228 height 583
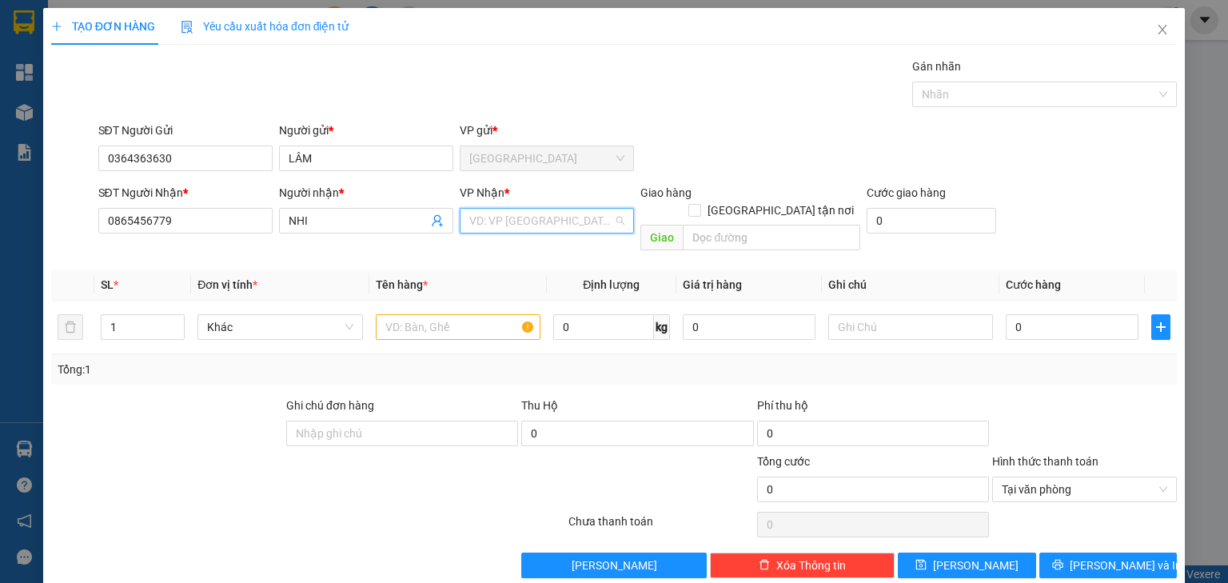
click at [562, 230] on input "search" at bounding box center [541, 221] width 144 height 24
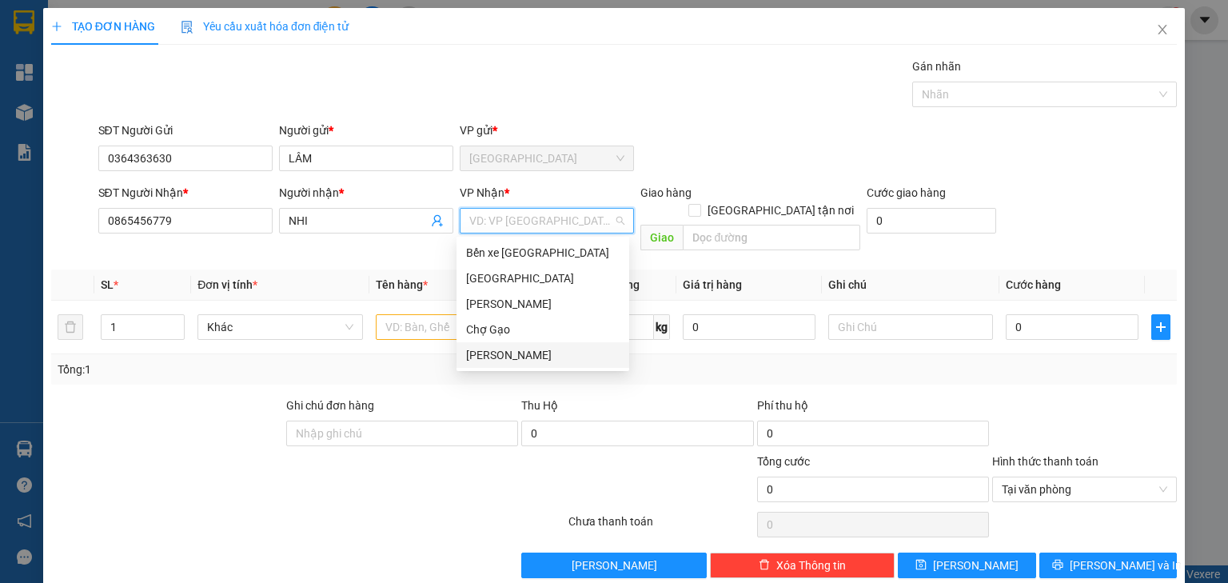
click at [540, 355] on div "[PERSON_NAME] [PERSON_NAME]" at bounding box center [542, 355] width 153 height 18
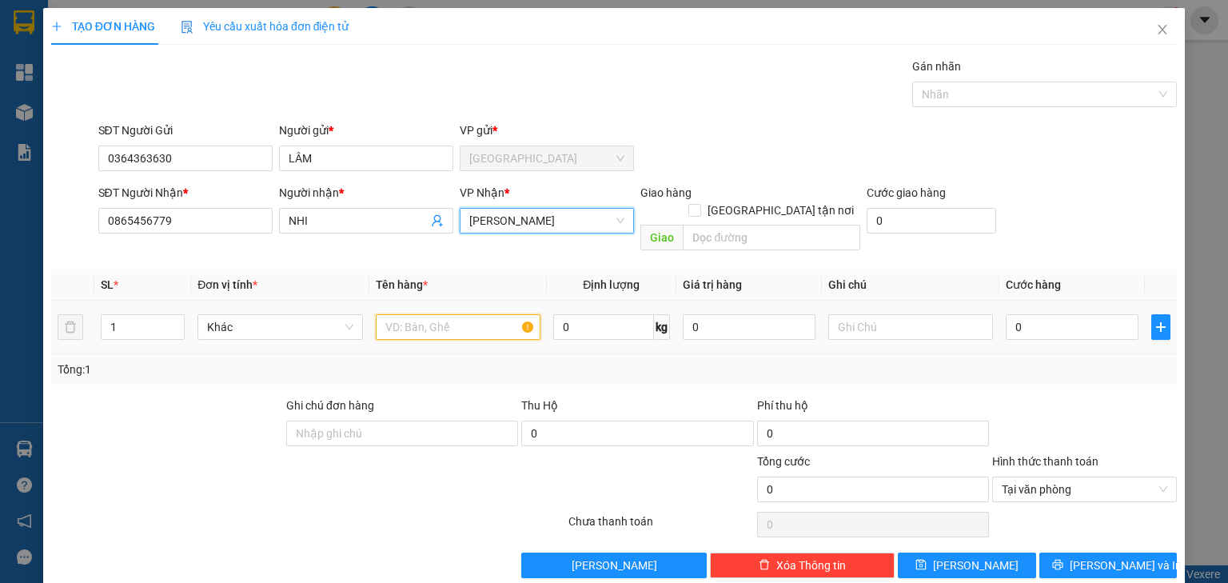
click at [432, 314] on input "text" at bounding box center [458, 327] width 165 height 26
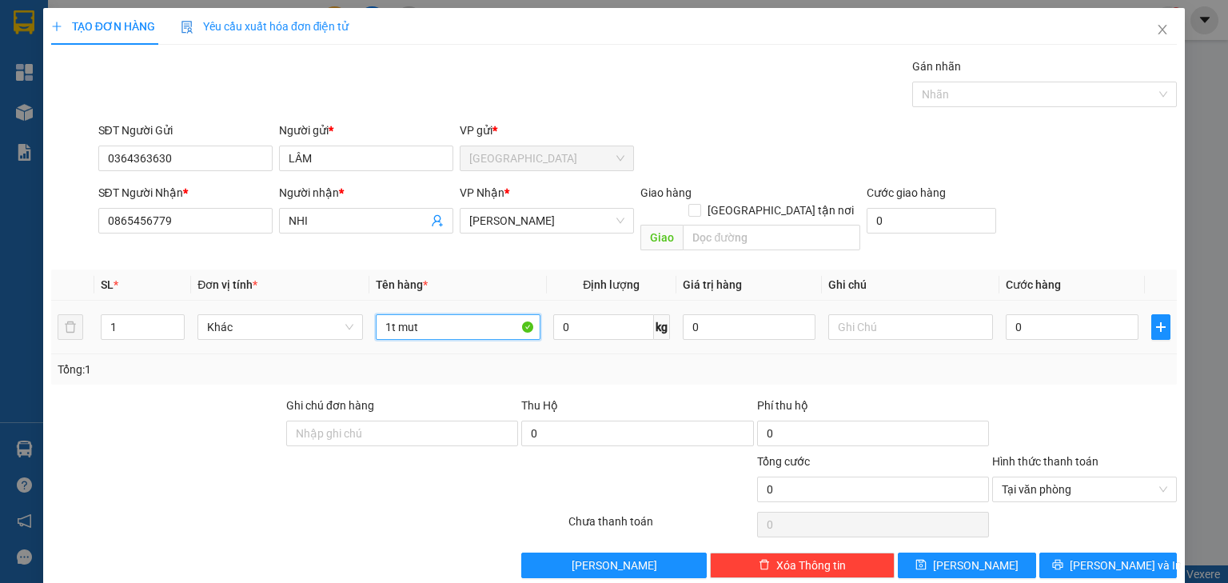
type input "1t mut"
type input "003"
type input "3"
type input "0.030"
type input "30"
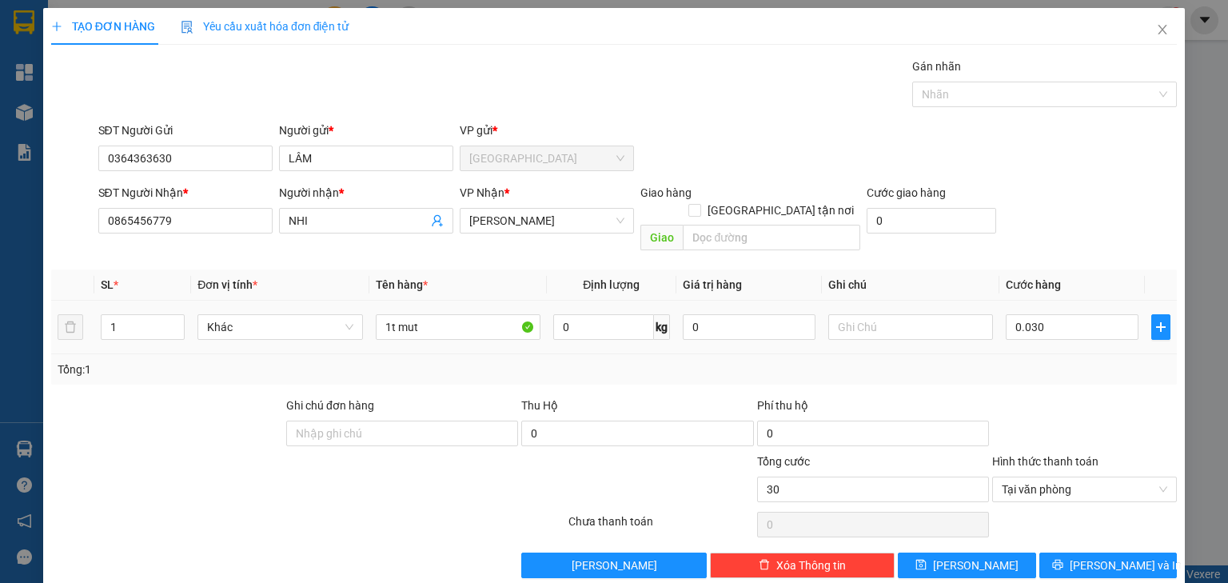
type input "30.000"
click at [1058, 227] on div "SĐT Người Nhận * 0865456779 Người nhận * NHI VP Nhận * Nguyễn Văn Nguyễn Giao h…" at bounding box center [638, 221] width 1086 height 74
type input "30.000"
click at [1126, 556] on span "Lưu và In" at bounding box center [1126, 565] width 112 height 18
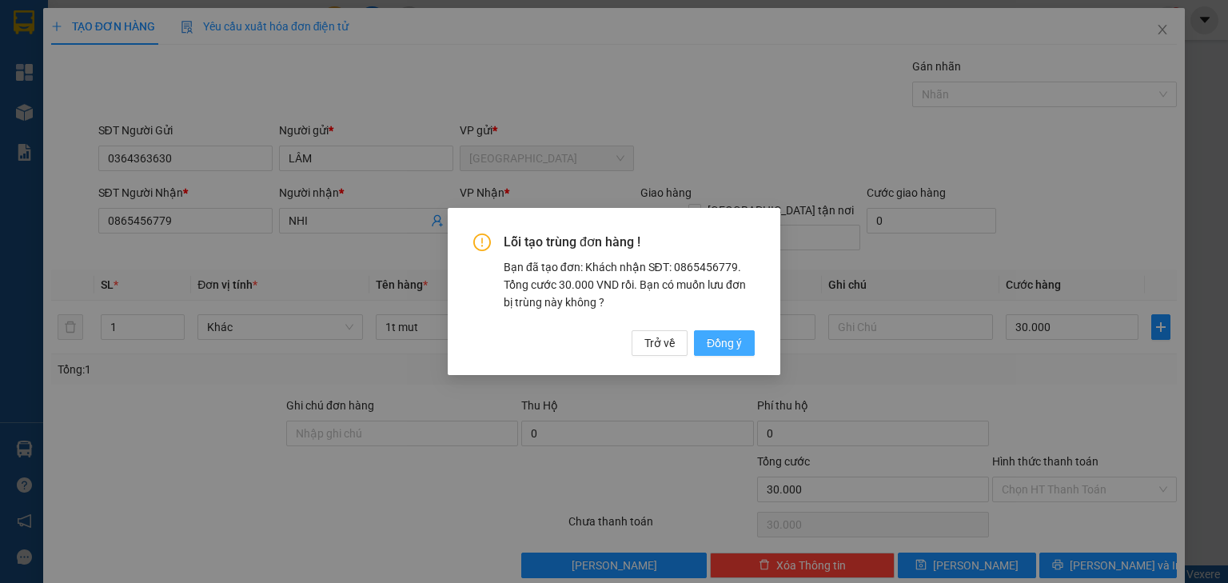
click at [735, 335] on span "Đồng ý" at bounding box center [724, 343] width 35 height 18
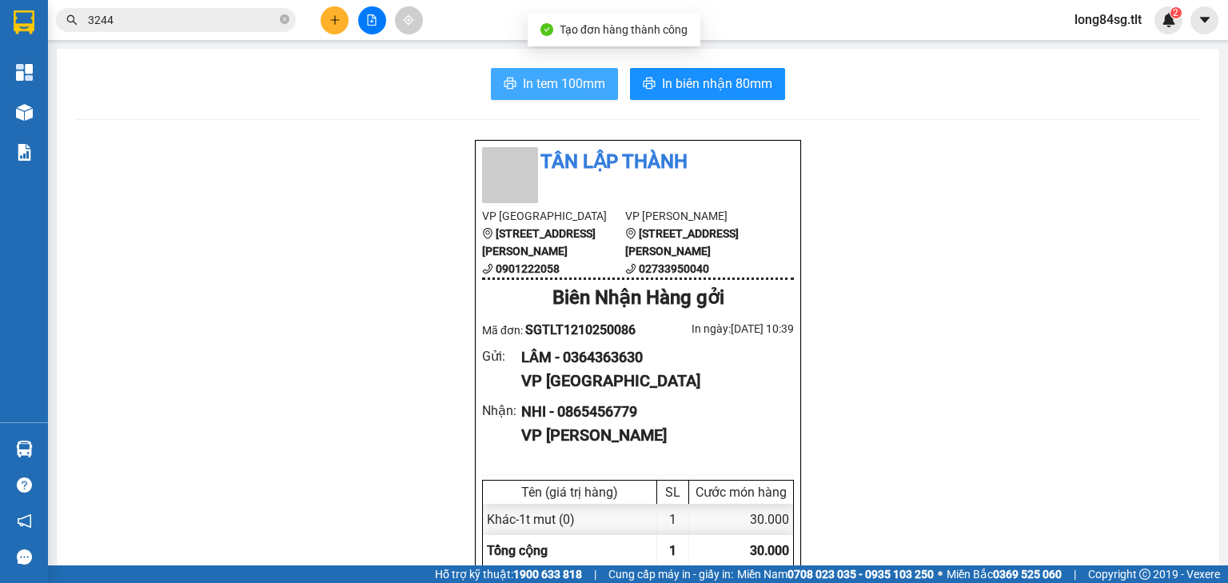
click at [533, 77] on span "In tem 100mm" at bounding box center [564, 84] width 82 height 20
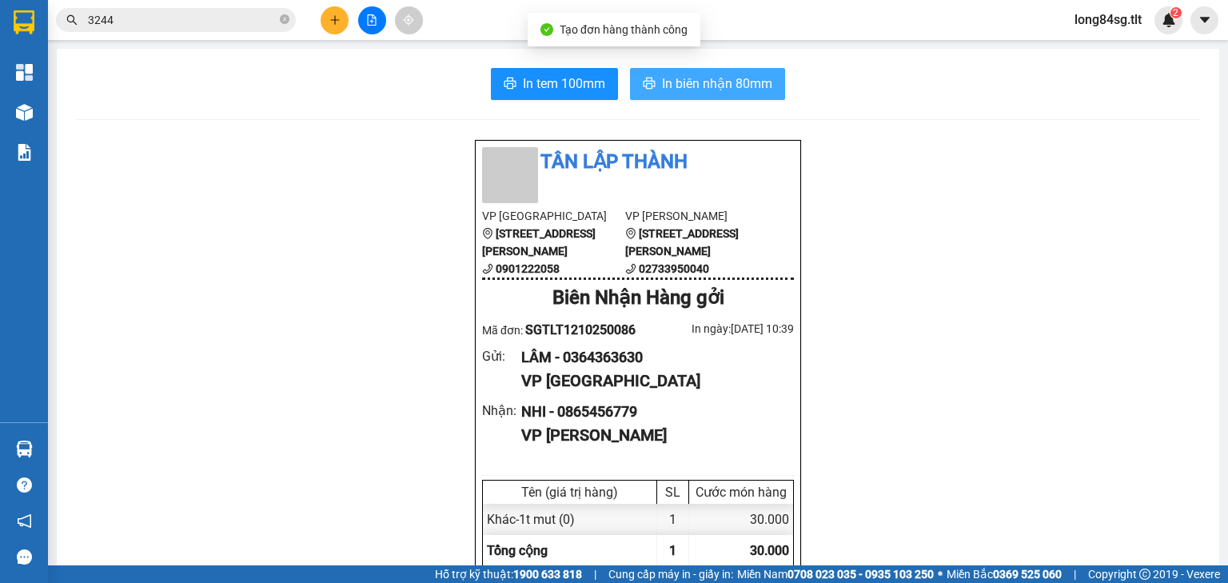
click at [699, 83] on span "In biên nhận 80mm" at bounding box center [717, 84] width 110 height 20
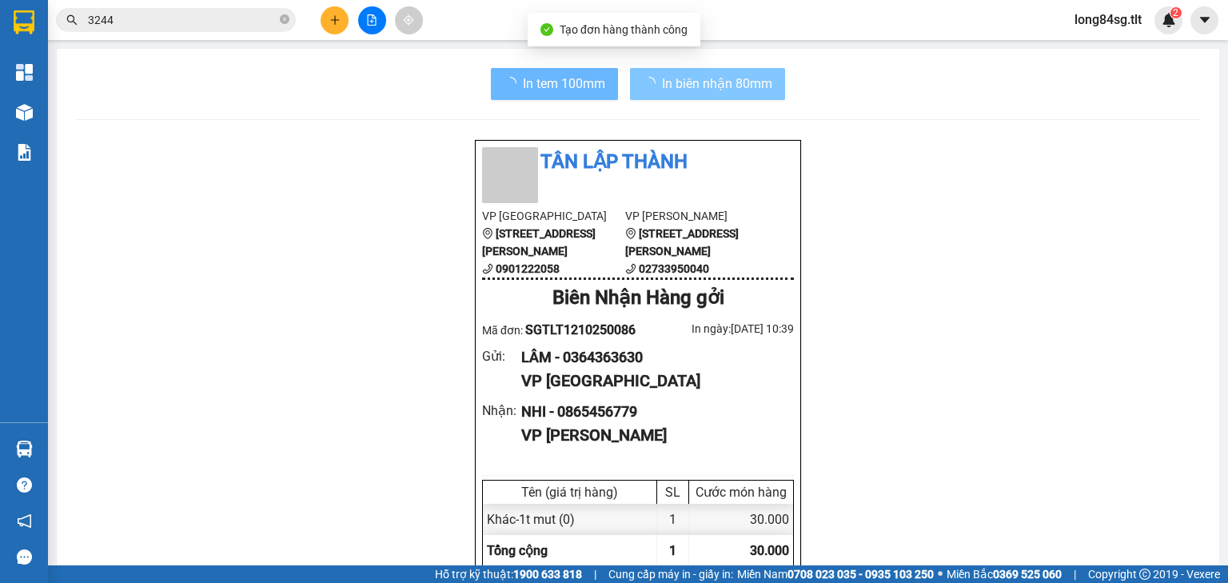
scroll to position [193, 0]
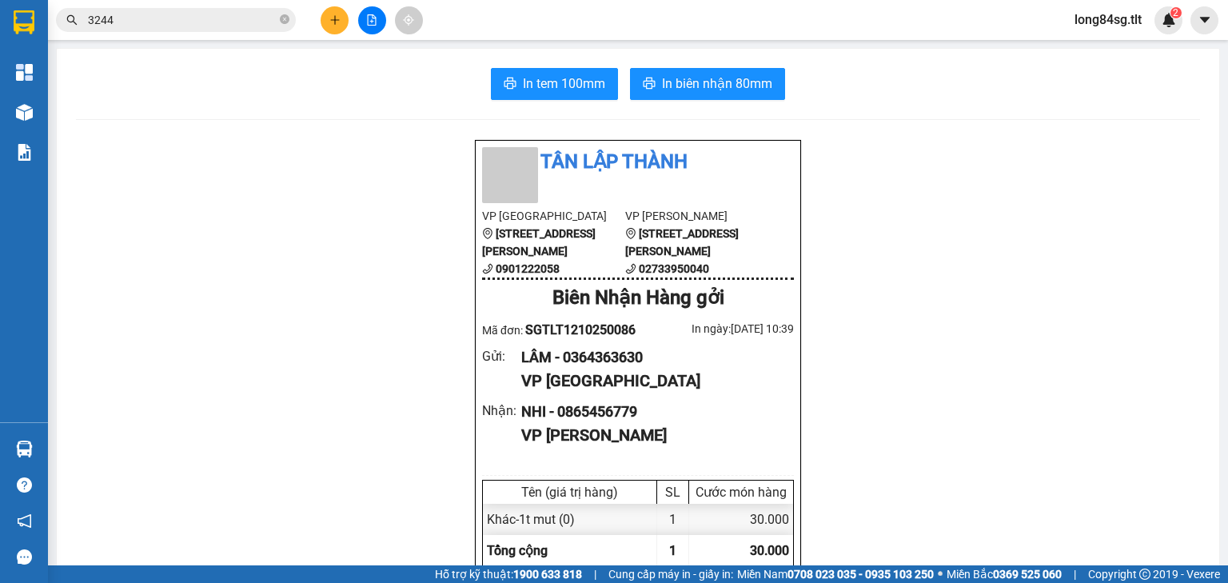
click at [122, 18] on input "3244" at bounding box center [182, 20] width 189 height 18
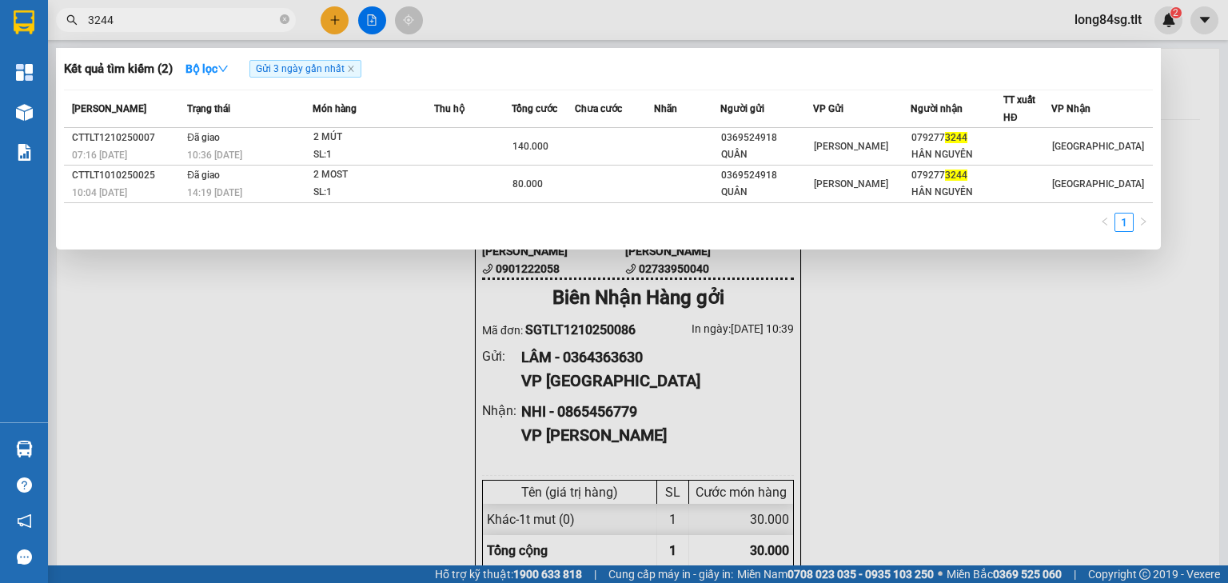
click at [333, 14] on div at bounding box center [614, 291] width 1228 height 583
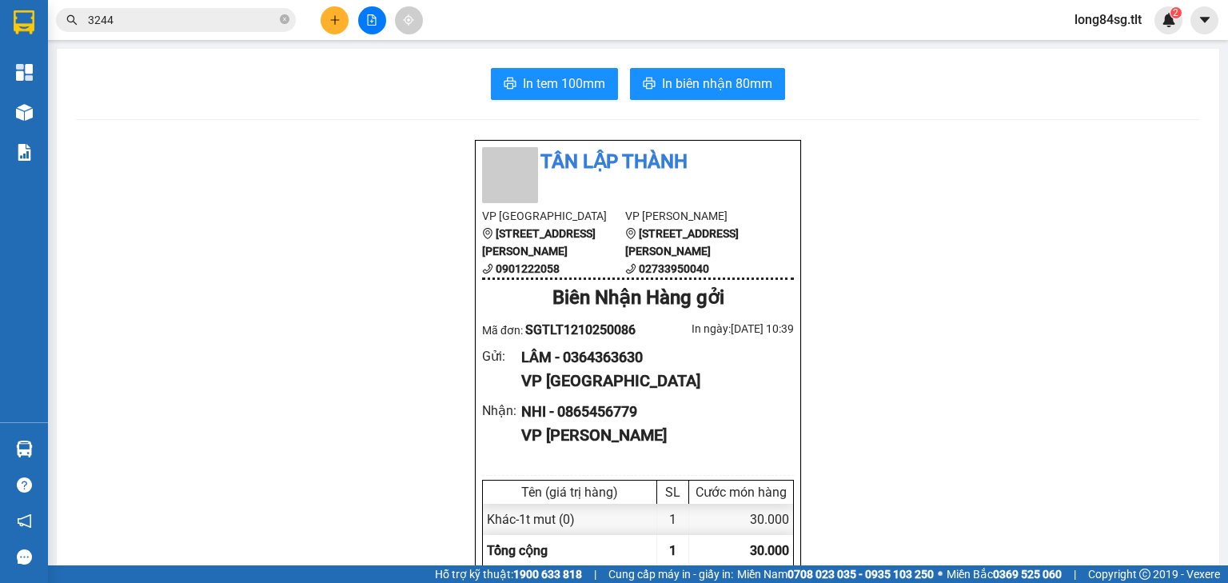
click at [329, 22] on icon "plus" at bounding box center [334, 19] width 11 height 11
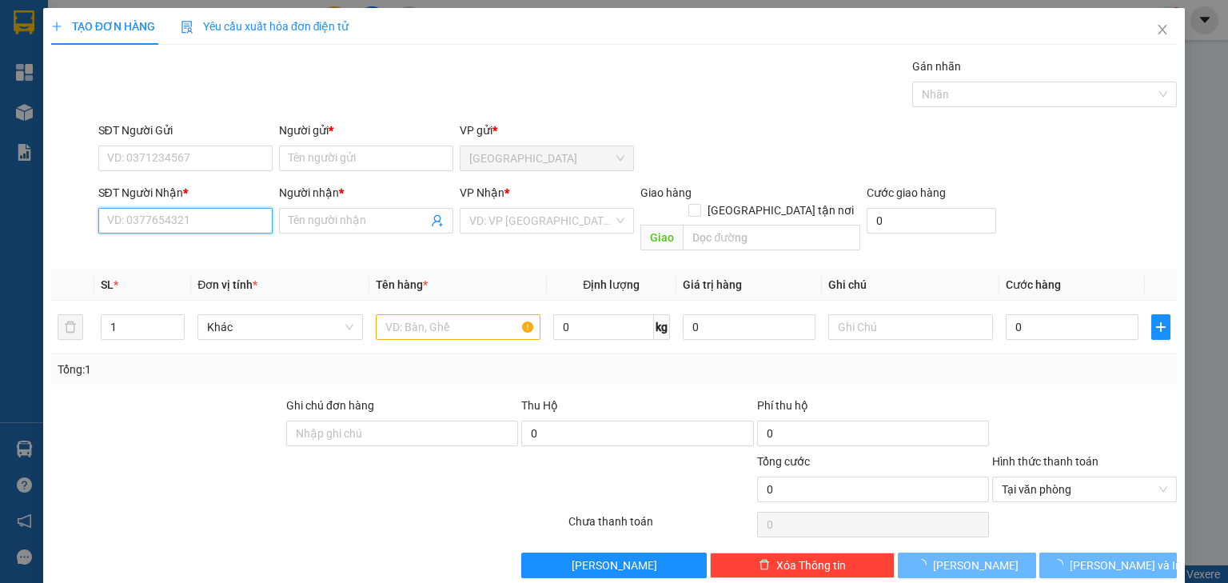
click at [176, 225] on input "SĐT Người Nhận *" at bounding box center [185, 221] width 174 height 26
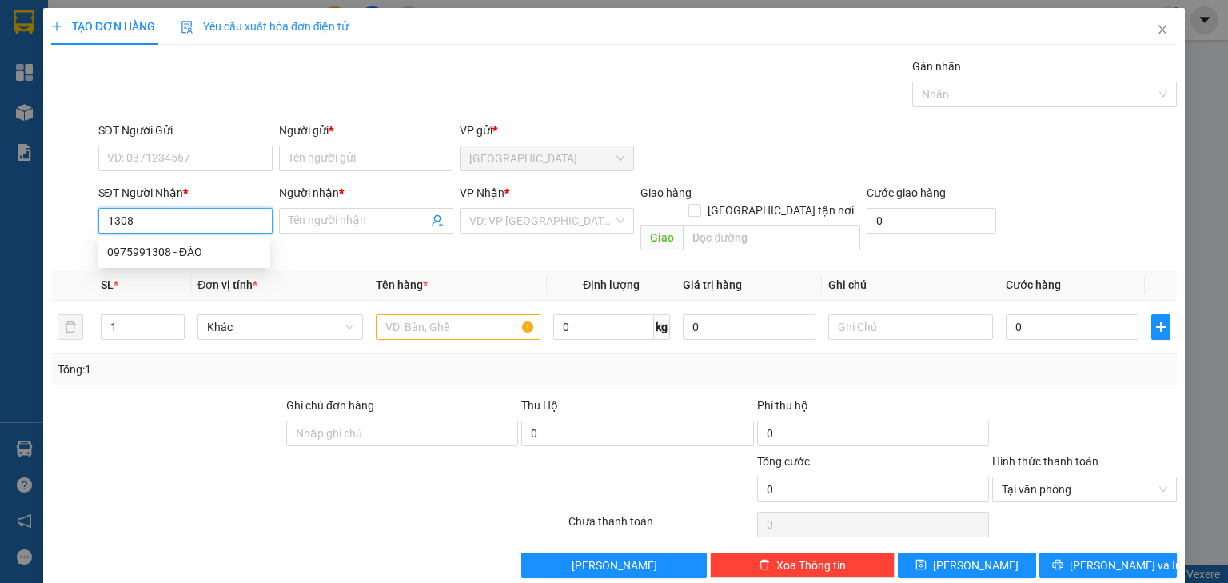
click at [212, 248] on div "0975991308 - ĐÀO" at bounding box center [183, 252] width 153 height 18
type input "0975991308"
type input "ĐÀO"
type input "0975991308"
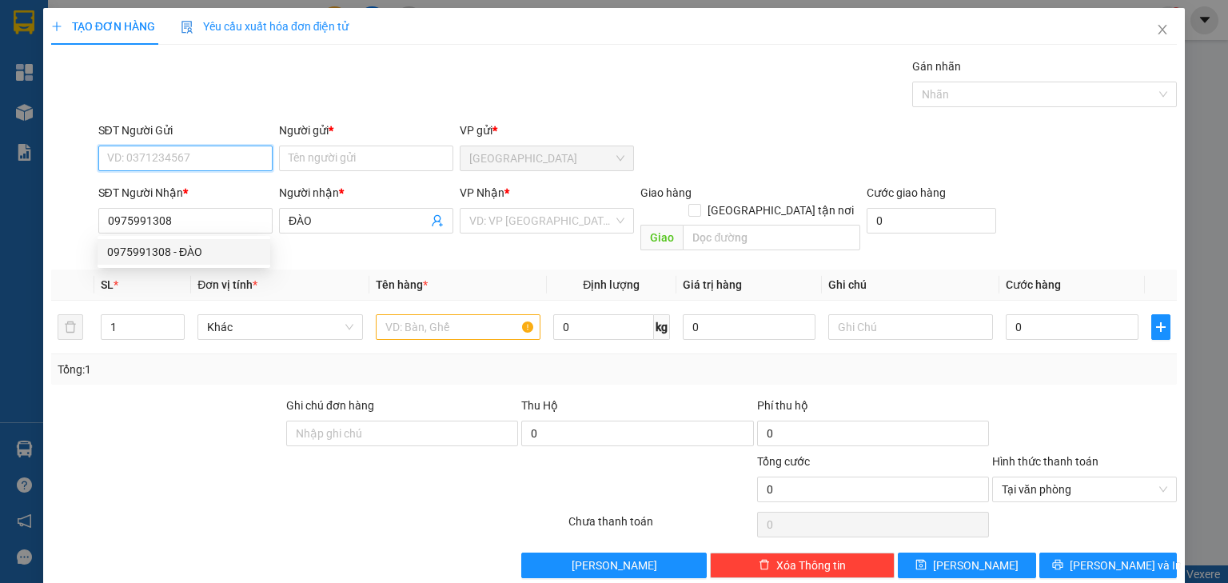
click at [204, 169] on input "SĐT Người Gửi" at bounding box center [185, 159] width 174 height 26
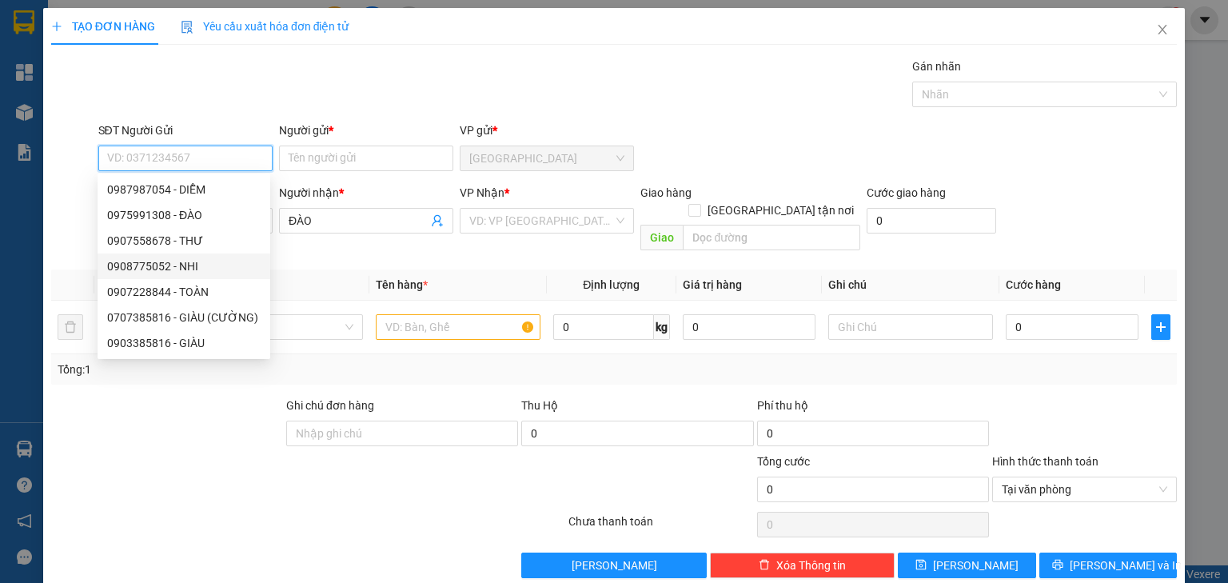
click at [198, 270] on div "0908775052 - NHI" at bounding box center [183, 266] width 153 height 18
type input "0908775052"
type input "NHI"
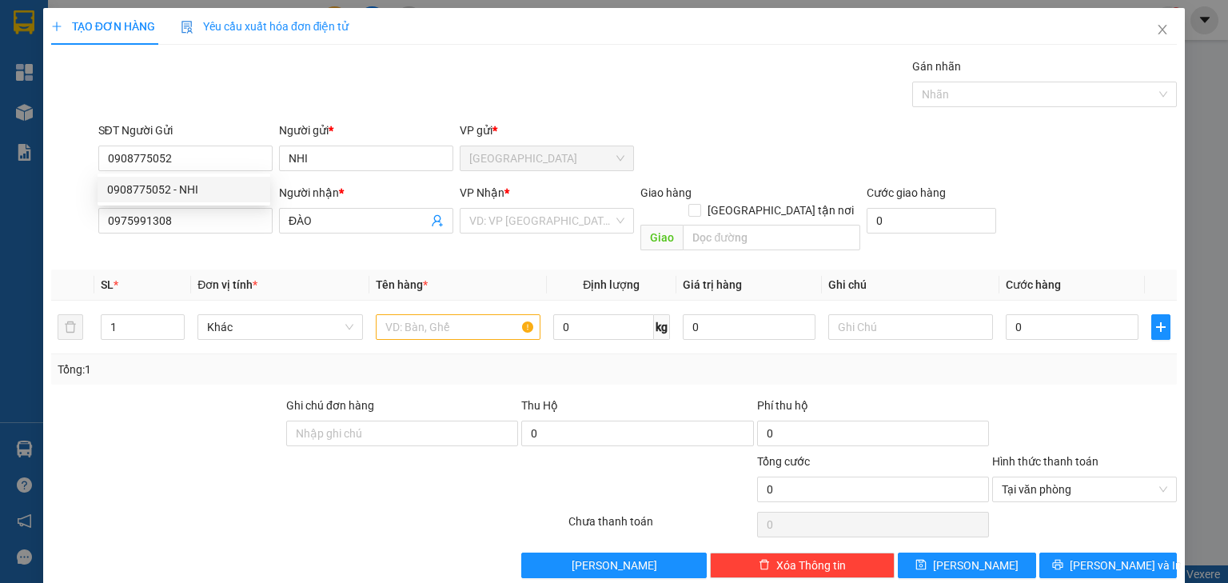
click at [507, 237] on div "VP Nhận * VD: VP Sài Gòn" at bounding box center [547, 212] width 174 height 56
click at [557, 223] on input "search" at bounding box center [541, 221] width 144 height 24
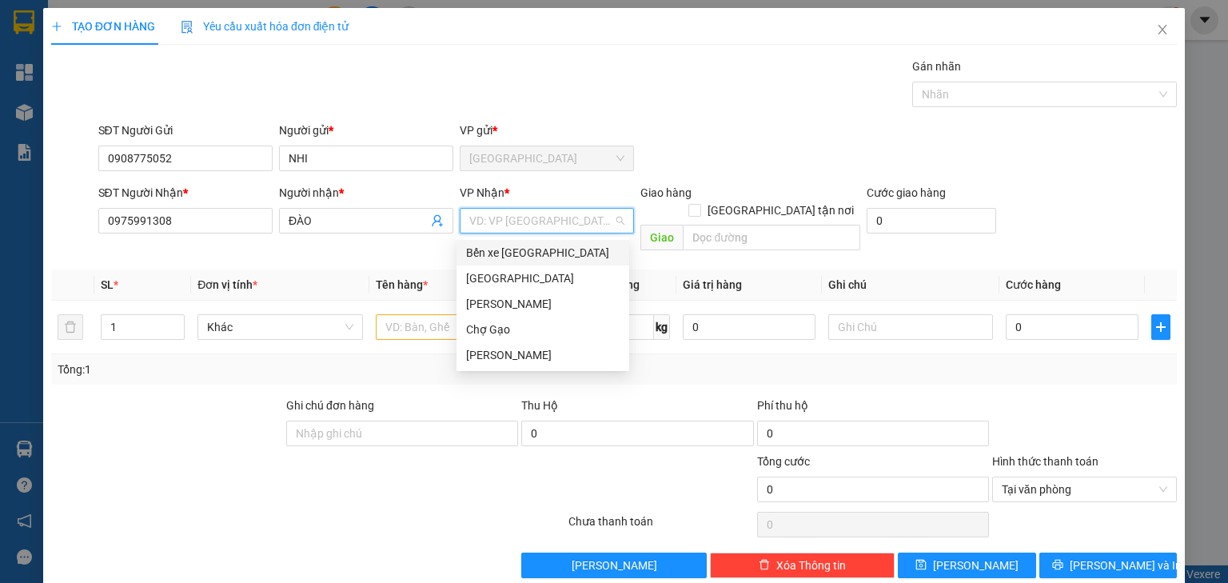
click at [531, 243] on div "Bến xe [PERSON_NAME]" at bounding box center [542, 253] width 173 height 26
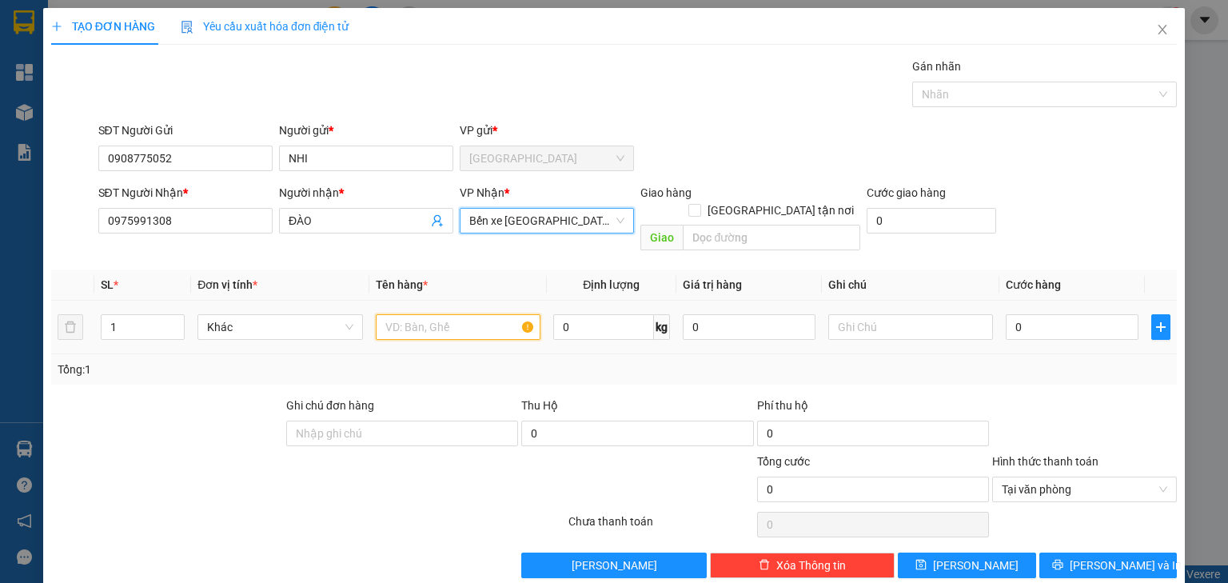
click at [410, 314] on input "text" at bounding box center [458, 327] width 165 height 26
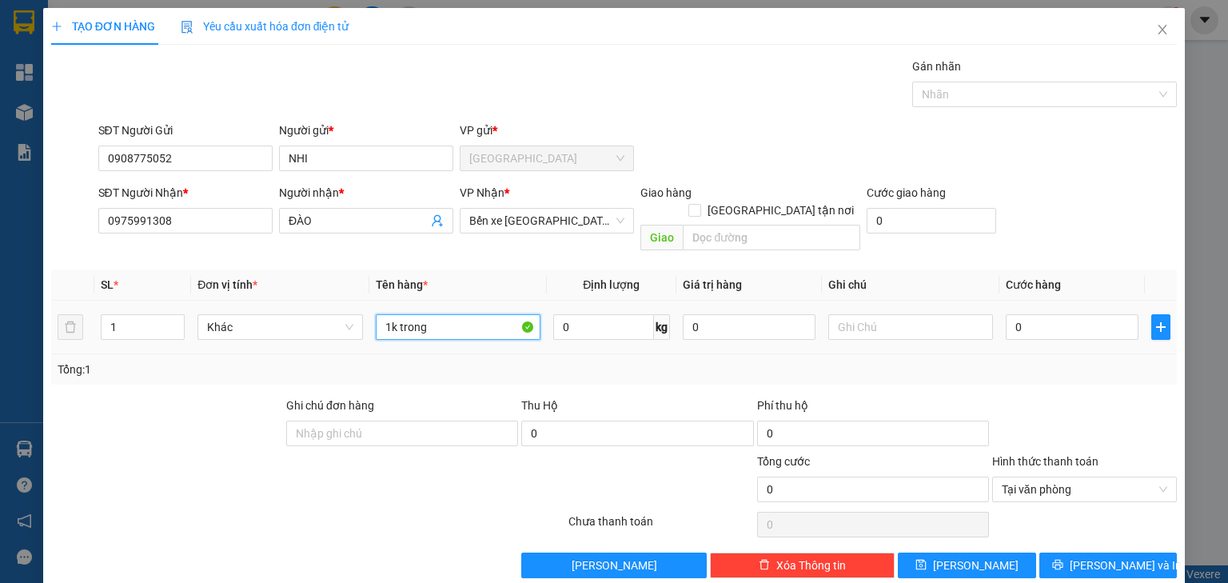
type input "1k trong"
type input "002"
type input "2"
type input "0.025"
type input "25"
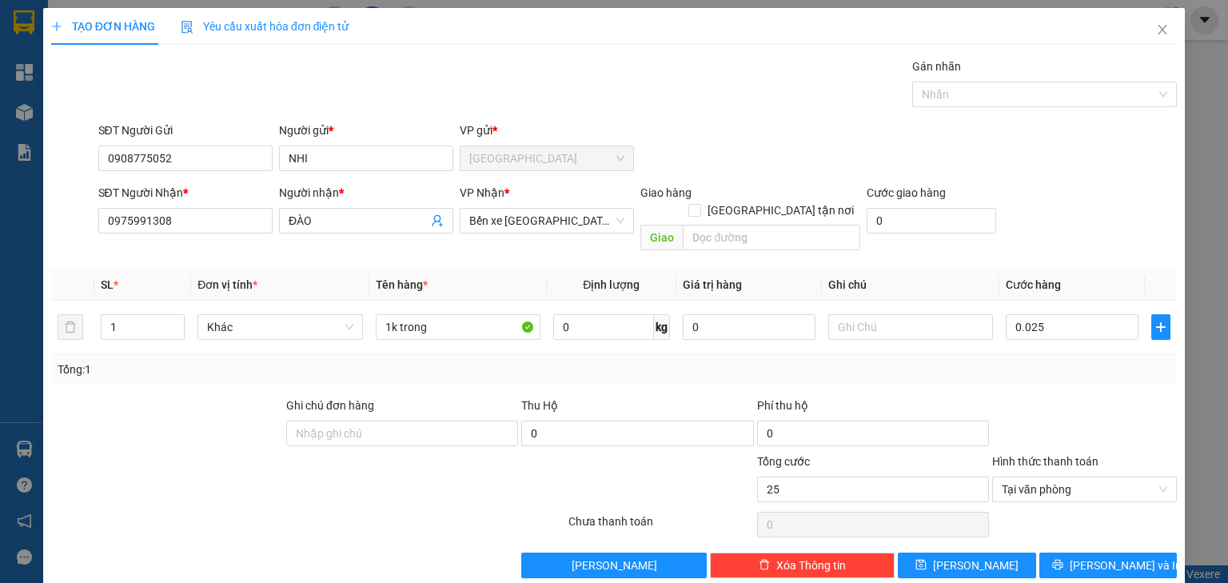
type input "25.000"
click at [1086, 361] on div "Tổng: 1" at bounding box center [614, 370] width 1113 height 18
type input "25.000"
click at [1138, 552] on button "Lưu và In" at bounding box center [1108, 565] width 138 height 26
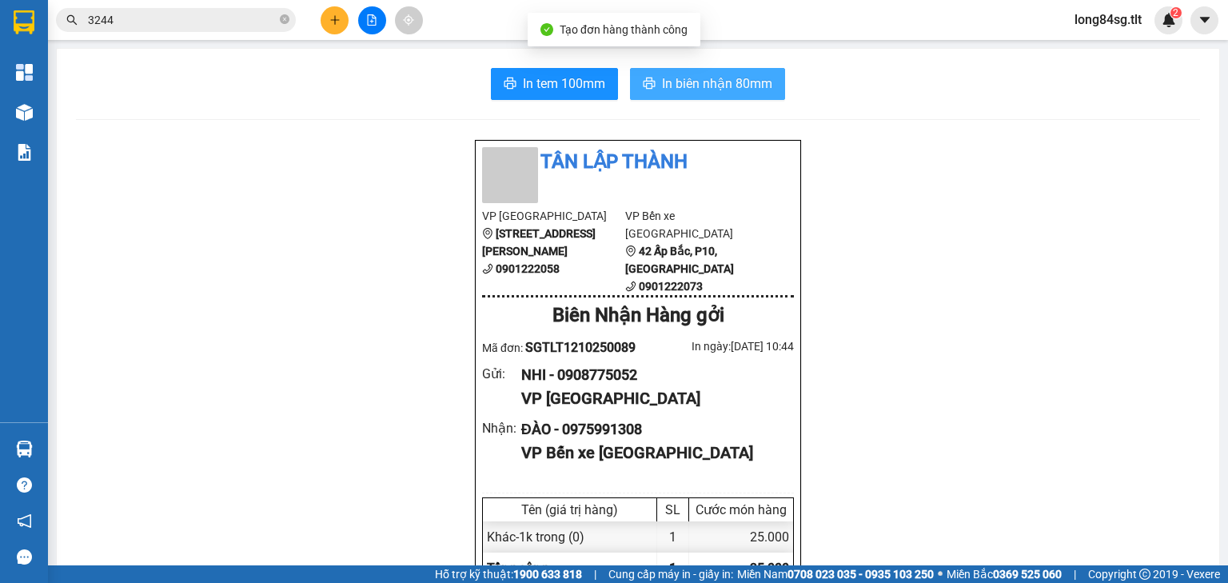
click at [713, 75] on span "In biên nhận 80mm" at bounding box center [717, 84] width 110 height 20
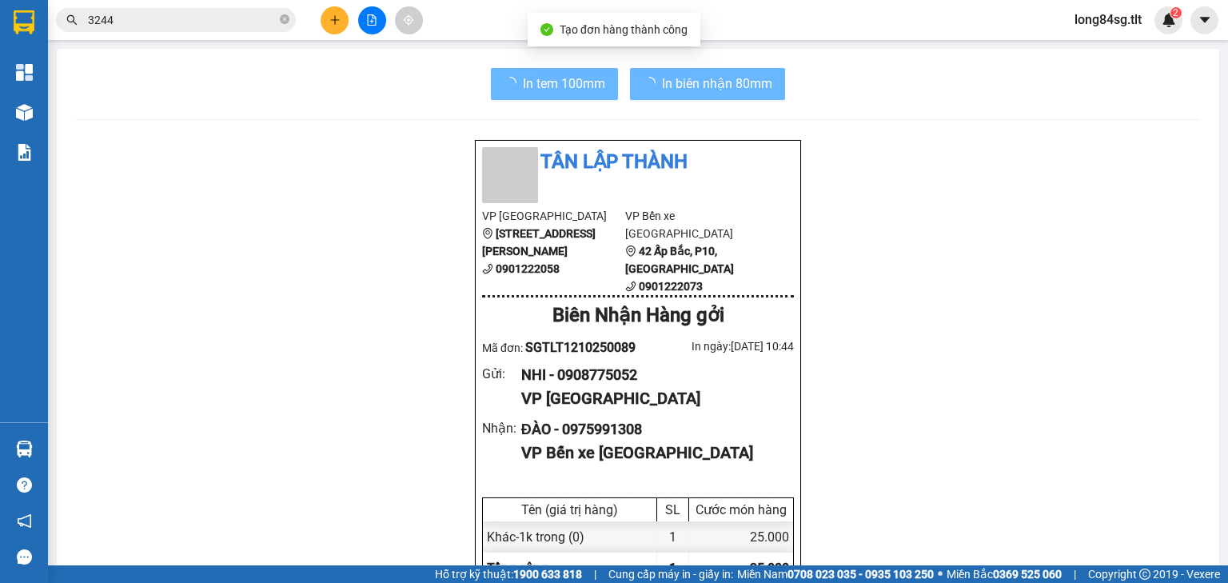
scroll to position [96, 0]
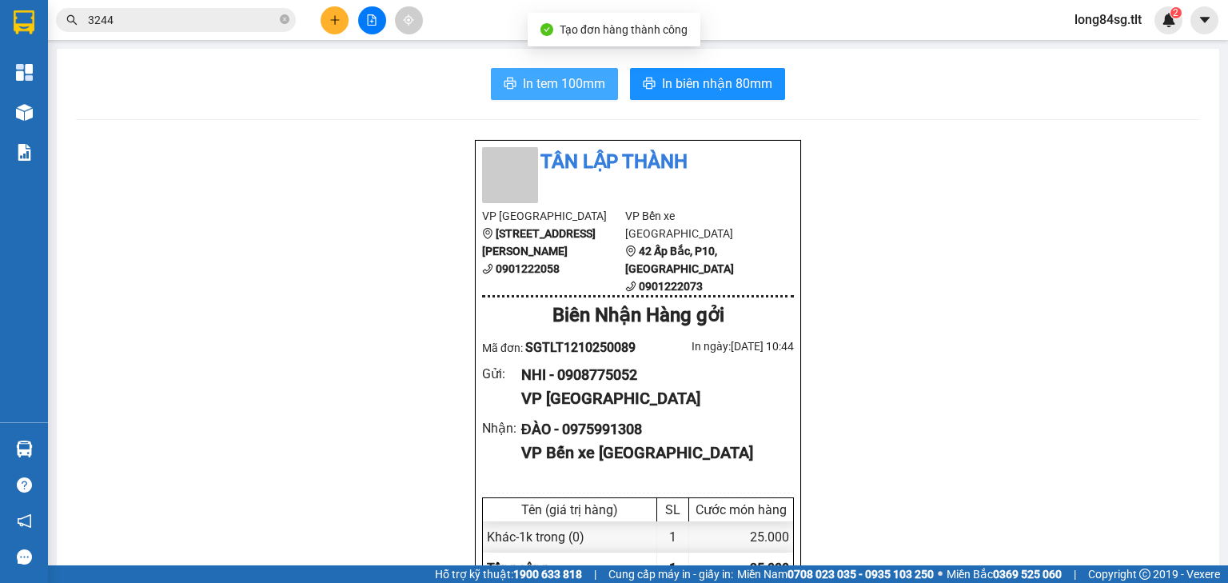
click at [577, 76] on span "In tem 100mm" at bounding box center [564, 84] width 82 height 20
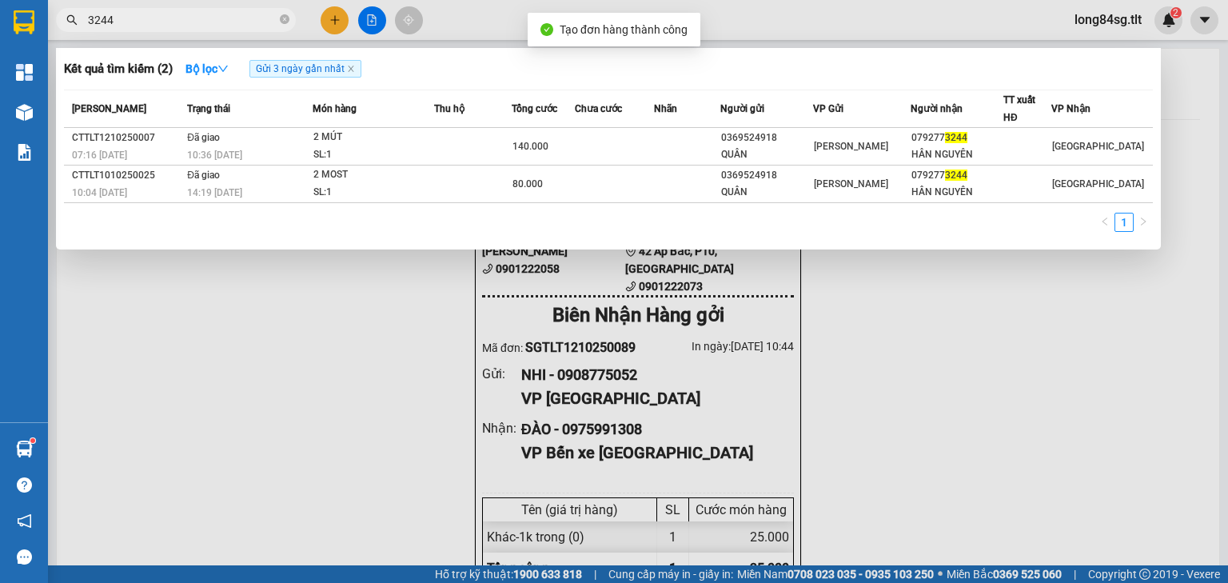
click at [166, 18] on input "3244" at bounding box center [182, 20] width 189 height 18
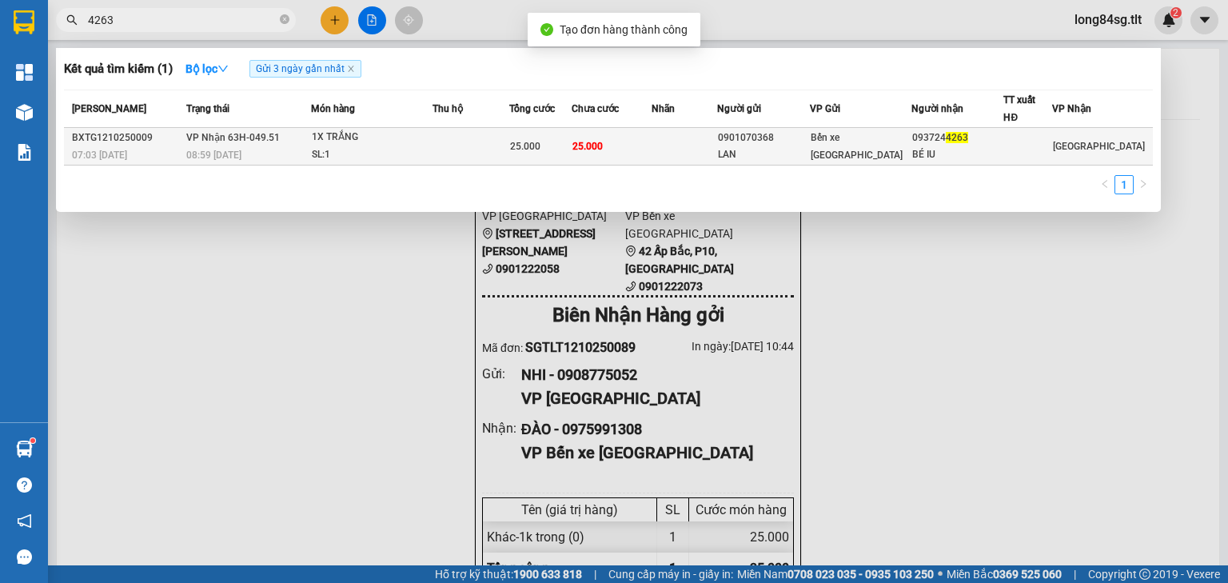
type input "4263"
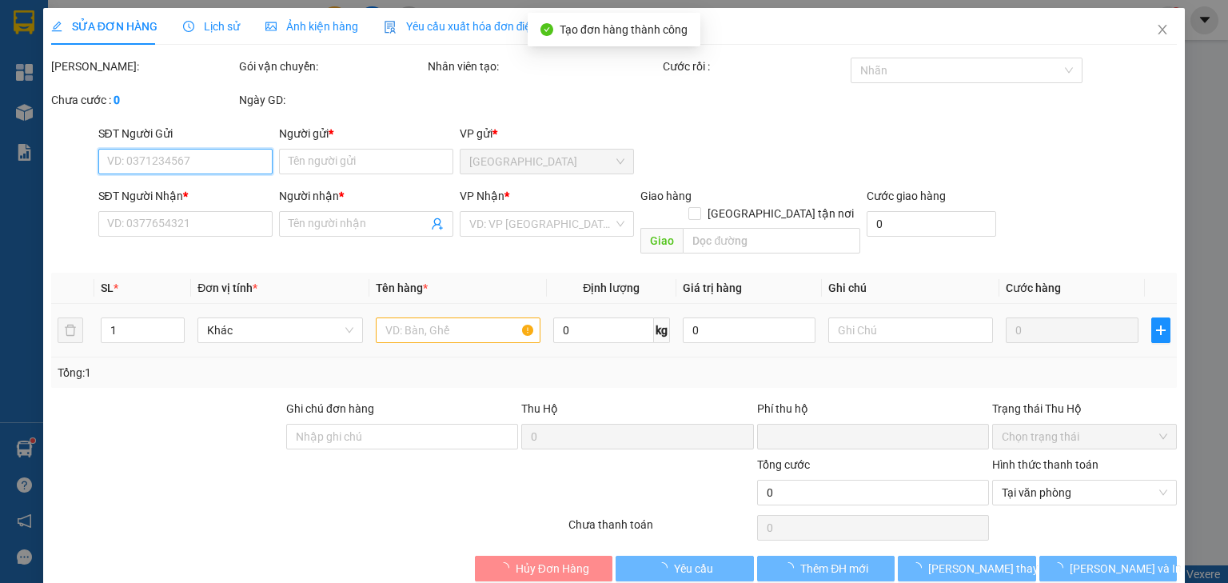
type input "0901070368"
type input "LAN"
type input "0937244263"
type input "BÉ IU"
type input "0"
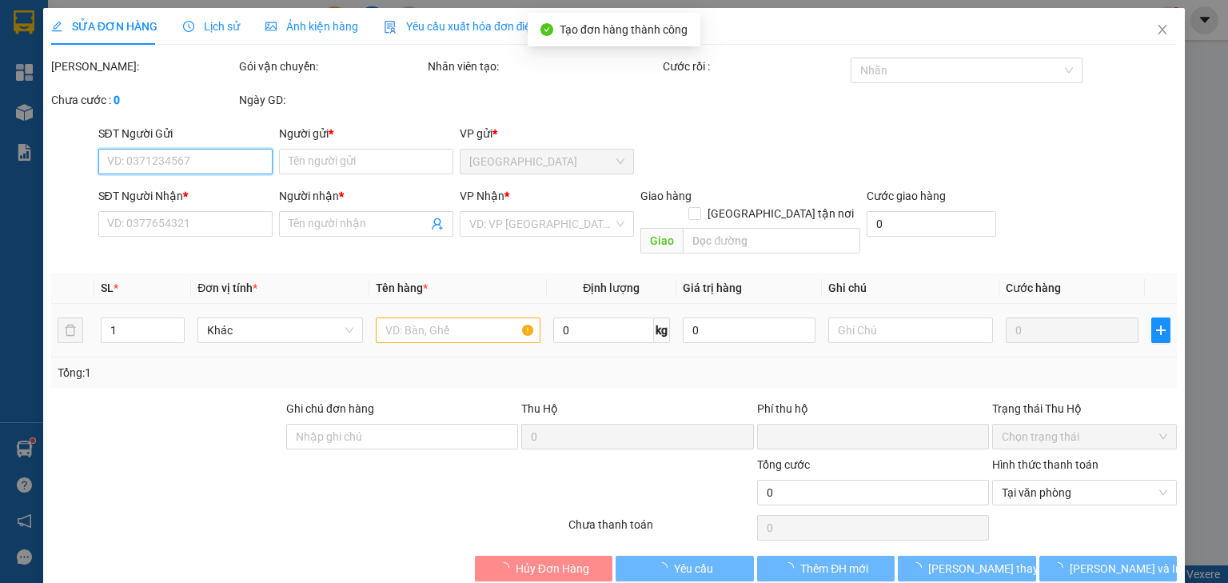
type input "25.000"
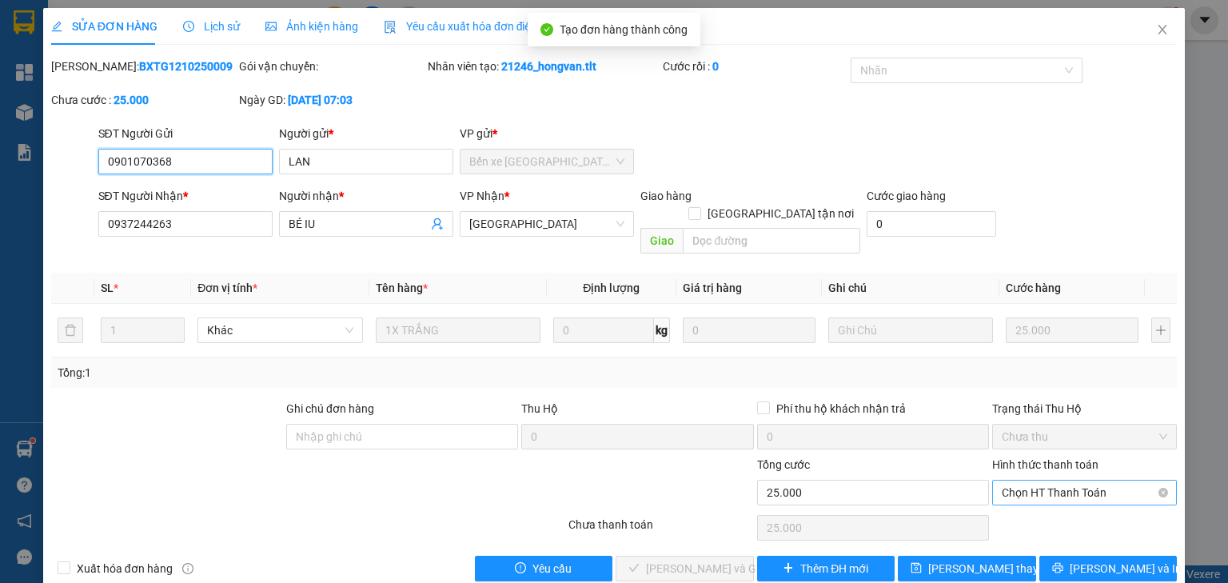
click at [1086, 483] on span "Chọn HT Thanh Toán" at bounding box center [1084, 492] width 165 height 24
type input "0"
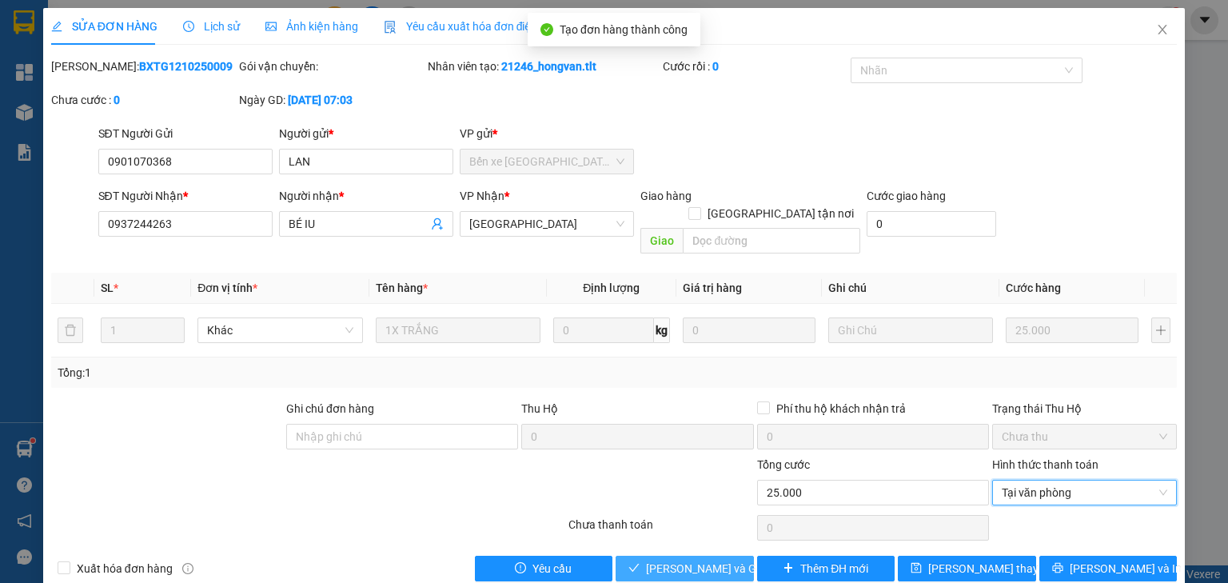
click at [693, 560] on span "Lưu và Giao hàng" at bounding box center [722, 569] width 153 height 18
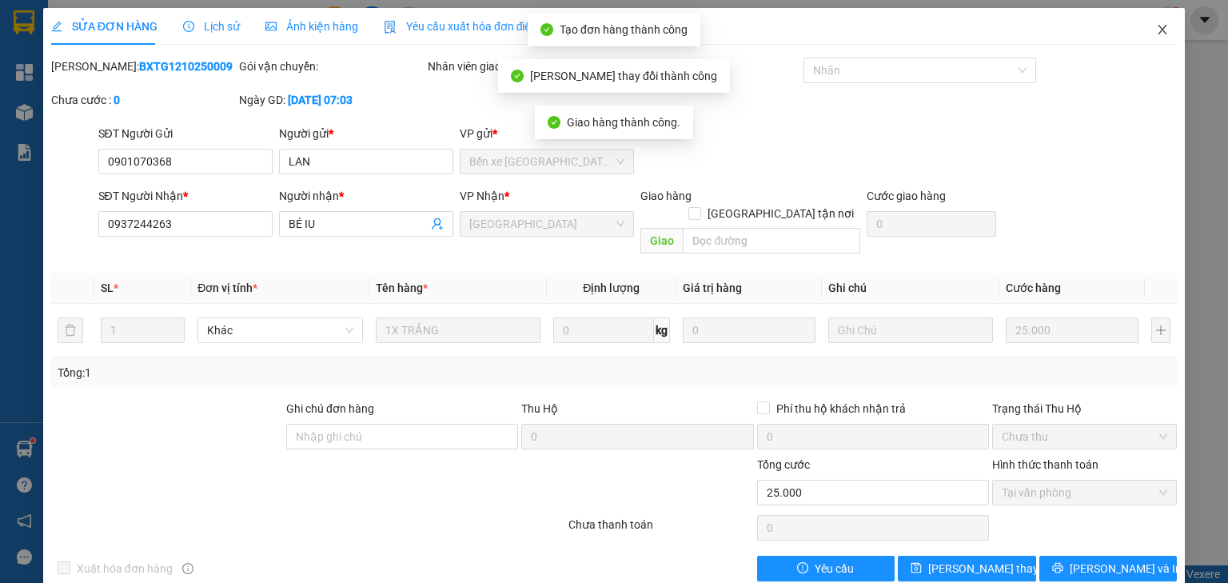
click at [1157, 36] on icon "close" at bounding box center [1162, 29] width 13 height 13
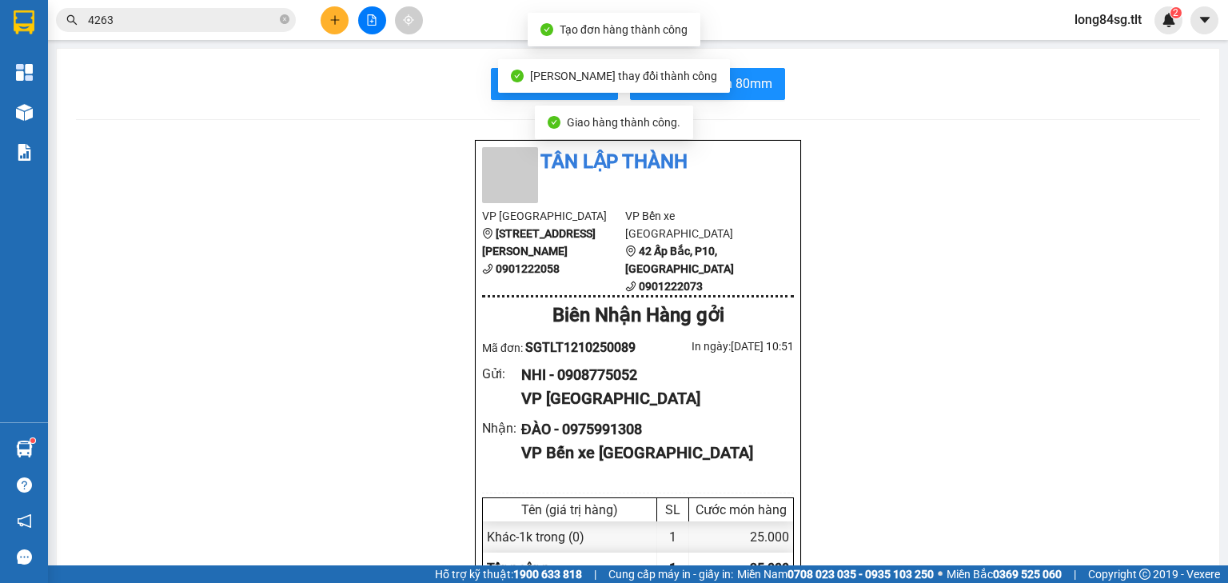
click at [201, 26] on input "4263" at bounding box center [182, 20] width 189 height 18
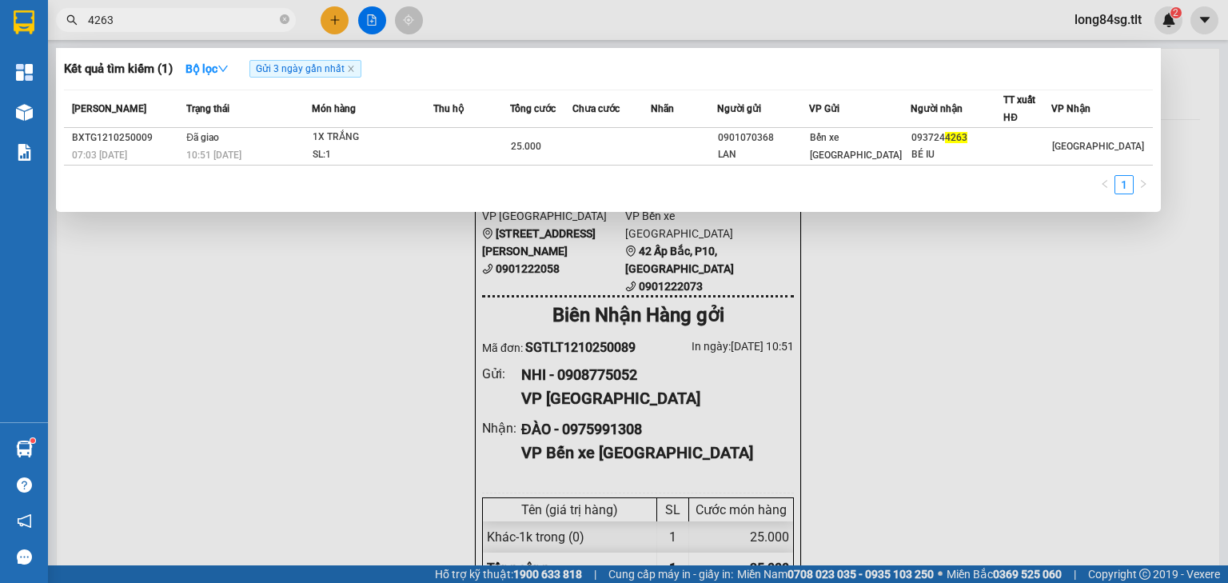
click at [323, 10] on div at bounding box center [614, 291] width 1228 height 583
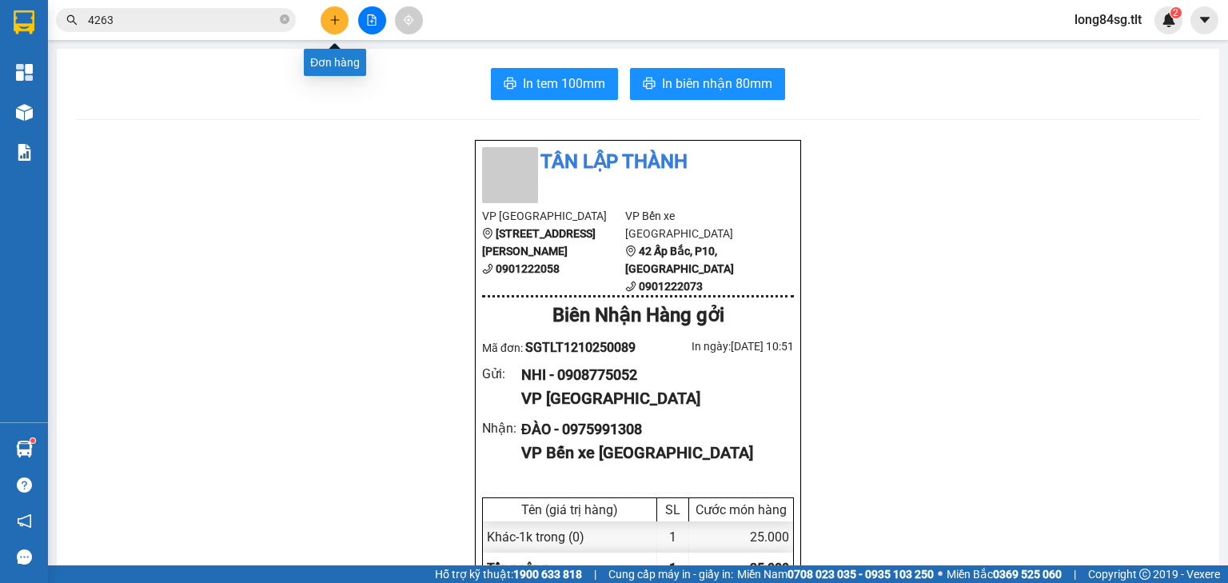
click at [329, 26] on button at bounding box center [335, 20] width 28 height 28
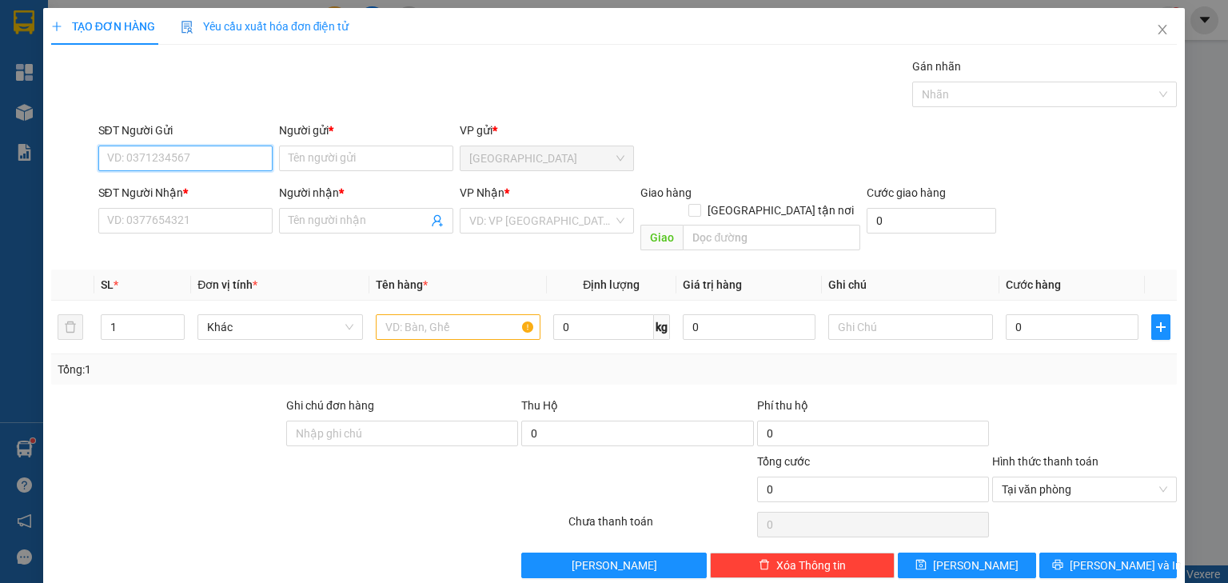
click at [213, 153] on input "SĐT Người Gửi" at bounding box center [185, 159] width 174 height 26
click at [211, 195] on div "0909751088 - HOA LAN CỦ CHI" at bounding box center [185, 190] width 157 height 18
type input "0909751088"
type input "HOA LAN CỦ CHI"
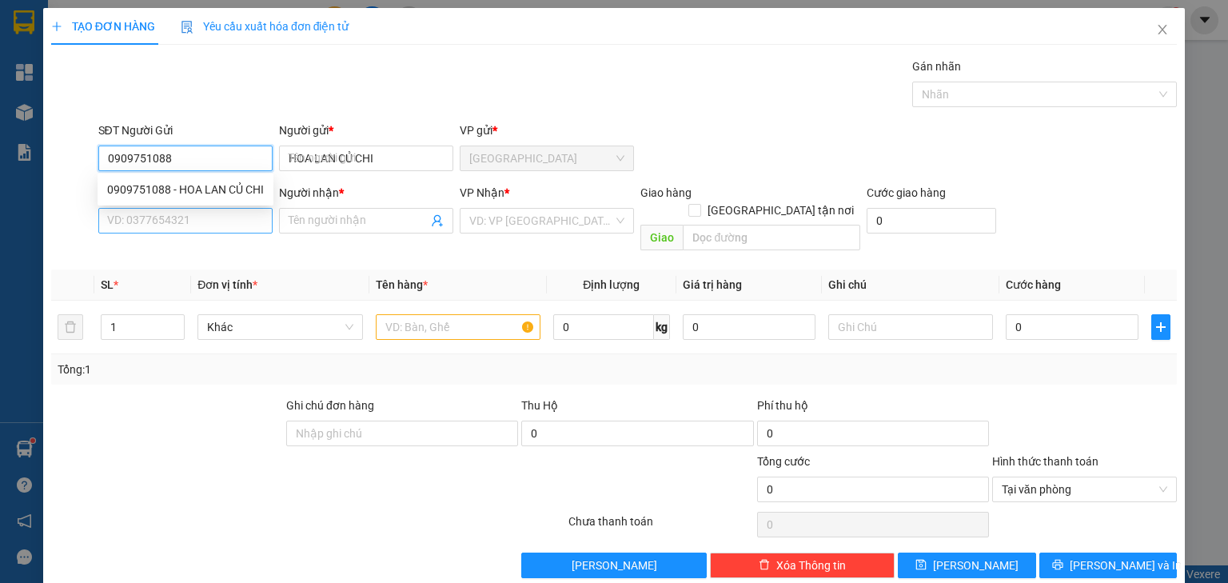
type input "0909751088"
click at [214, 214] on input "SĐT Người Nhận *" at bounding box center [185, 221] width 174 height 26
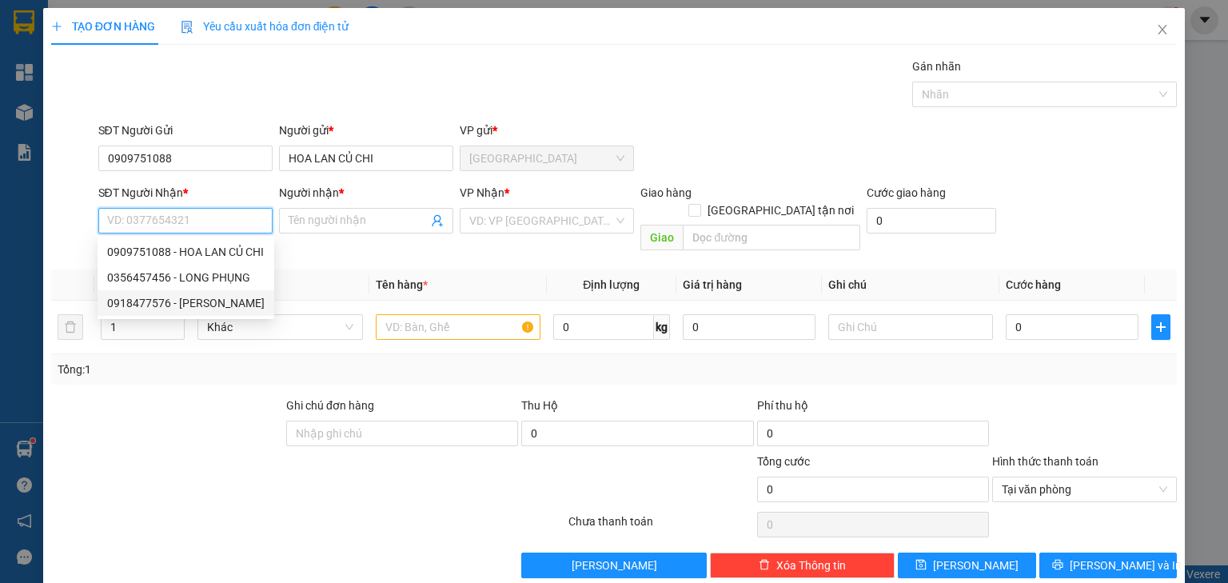
click at [210, 302] on div "0918477576 - CẨM PHƯƠNG" at bounding box center [185, 303] width 157 height 18
type input "0918477576"
type input "CẨM PHƯƠNG"
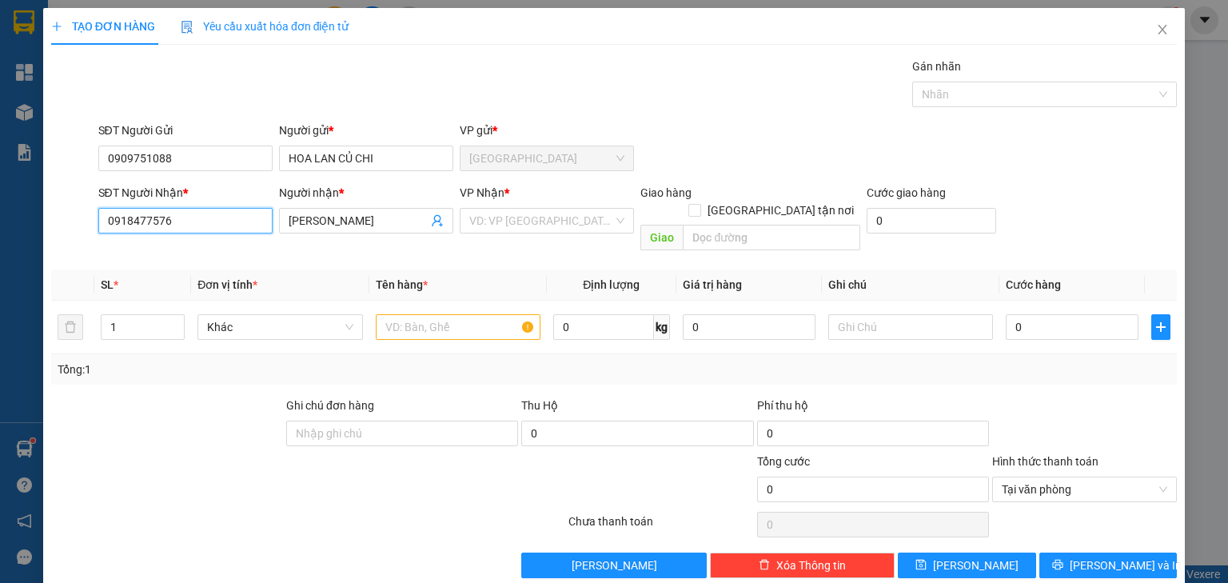
drag, startPoint x: 190, startPoint y: 225, endPoint x: 28, endPoint y: 217, distance: 162.4
click at [0, 225] on div "TẠO ĐƠN HÀNG Yêu cầu xuất hóa đơn điện tử Transit Pickup Surcharge Ids Transit …" at bounding box center [614, 291] width 1228 height 583
click at [524, 233] on div "VP Nhận * VD: VP Sài Gòn" at bounding box center [547, 212] width 174 height 56
click at [528, 225] on input "search" at bounding box center [541, 221] width 144 height 24
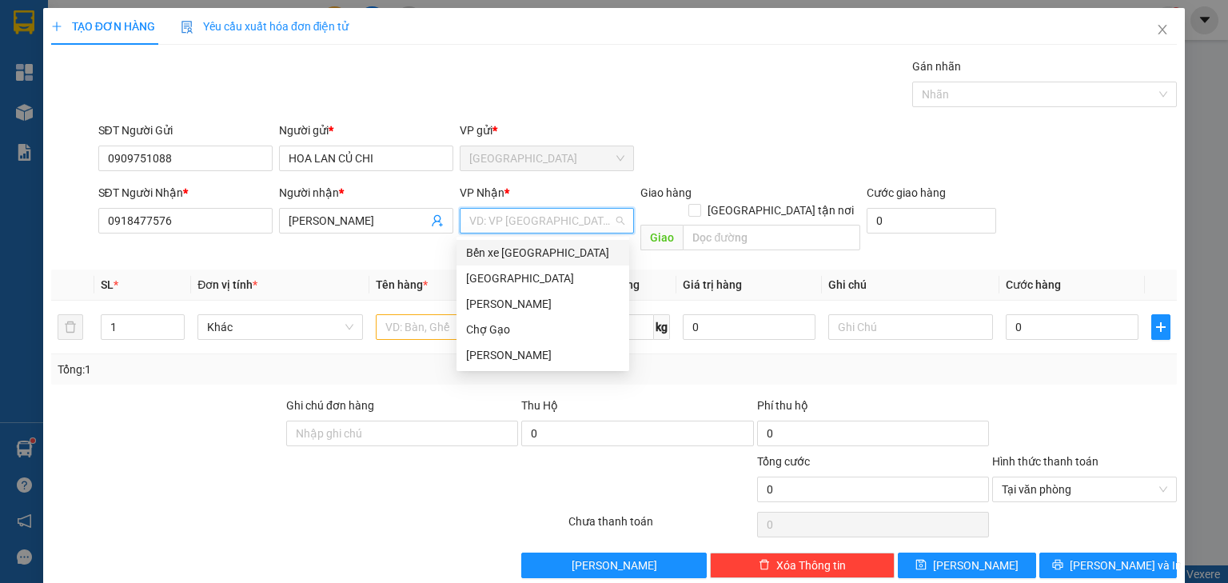
click at [508, 249] on div "Bến xe [PERSON_NAME]" at bounding box center [542, 253] width 153 height 18
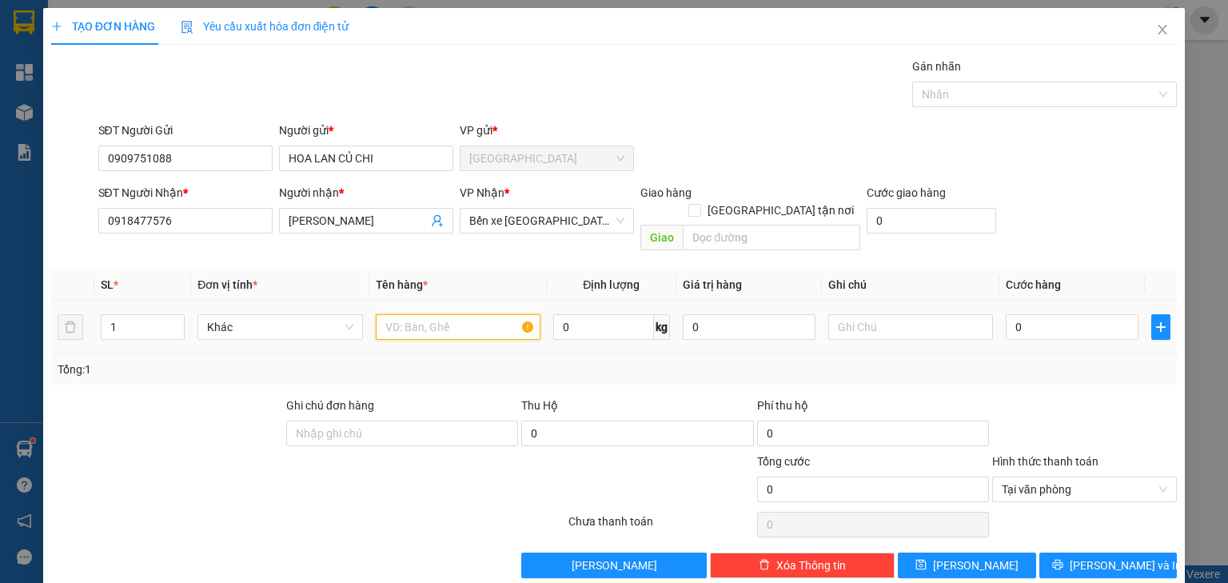
click at [406, 314] on input "text" at bounding box center [458, 327] width 165 height 26
type input "4 tnp"
type input "001"
type input "1"
type input "0.016"
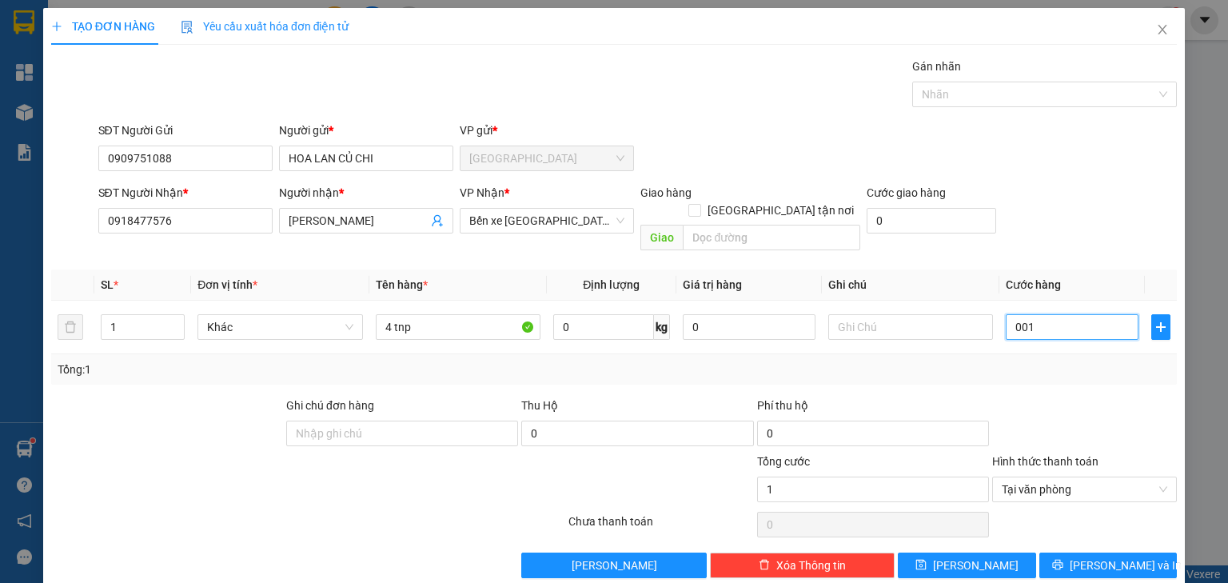
type input "16"
type input "00.160"
type input "160"
type input "160.000"
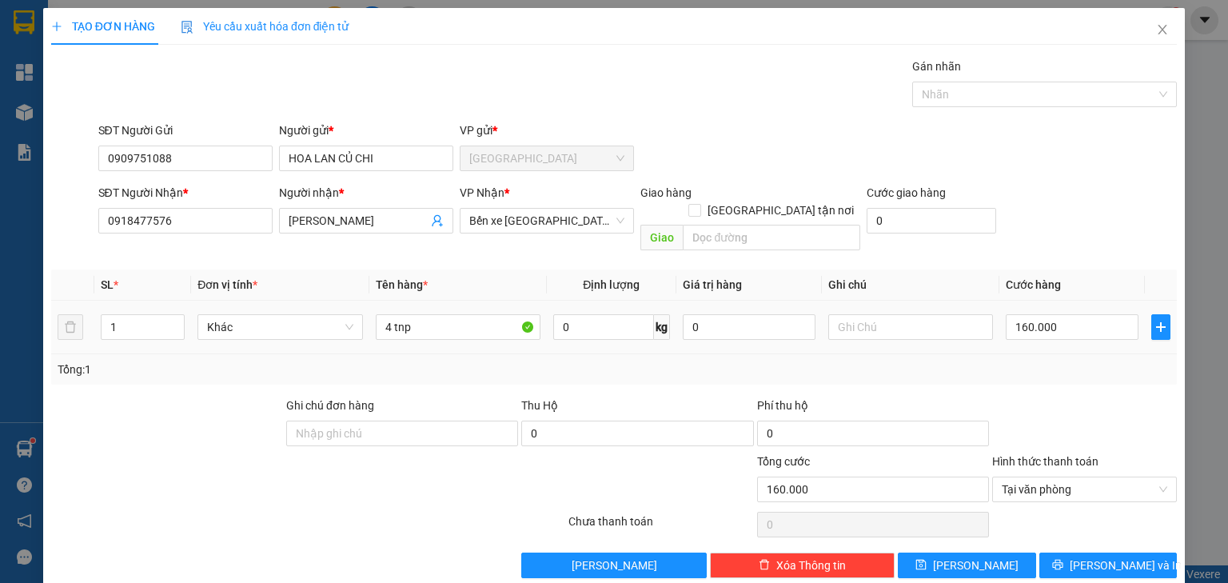
drag, startPoint x: 109, startPoint y: 308, endPoint x: 3, endPoint y: 351, distance: 114.0
click at [0, 345] on div "TẠO ĐƠN HÀNG Yêu cầu xuất hóa đơn điện tử Transit Pickup Surcharge Ids Transit …" at bounding box center [614, 291] width 1228 height 583
type input "4"
click at [1078, 269] on th "Cước hàng" at bounding box center [1072, 284] width 146 height 31
type input "160.000"
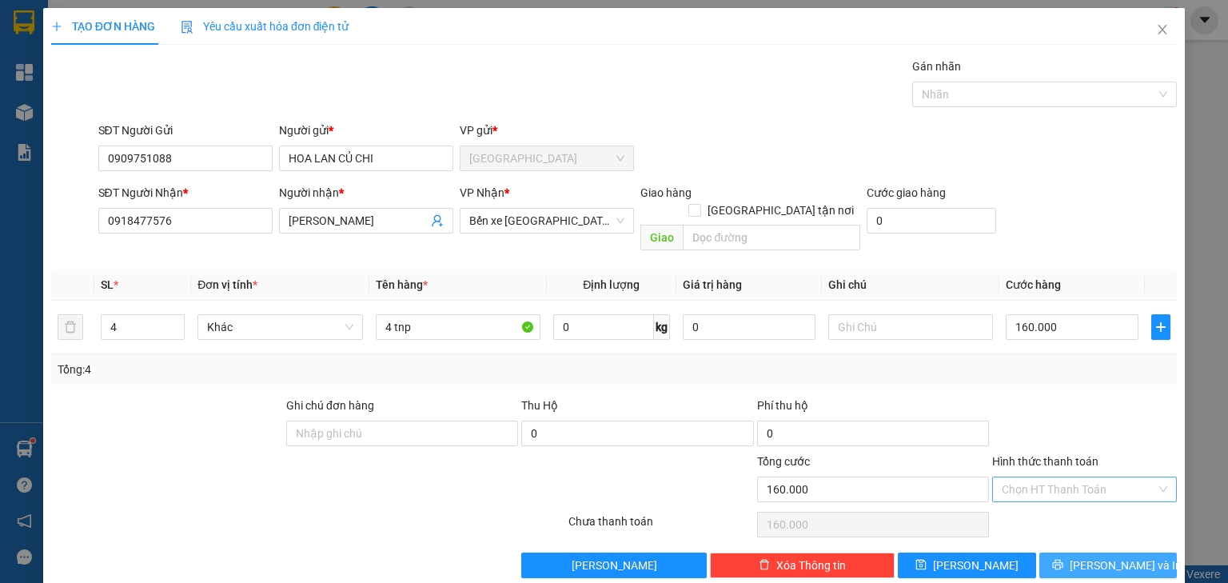
click at [1140, 552] on button "Lưu và In" at bounding box center [1108, 565] width 138 height 26
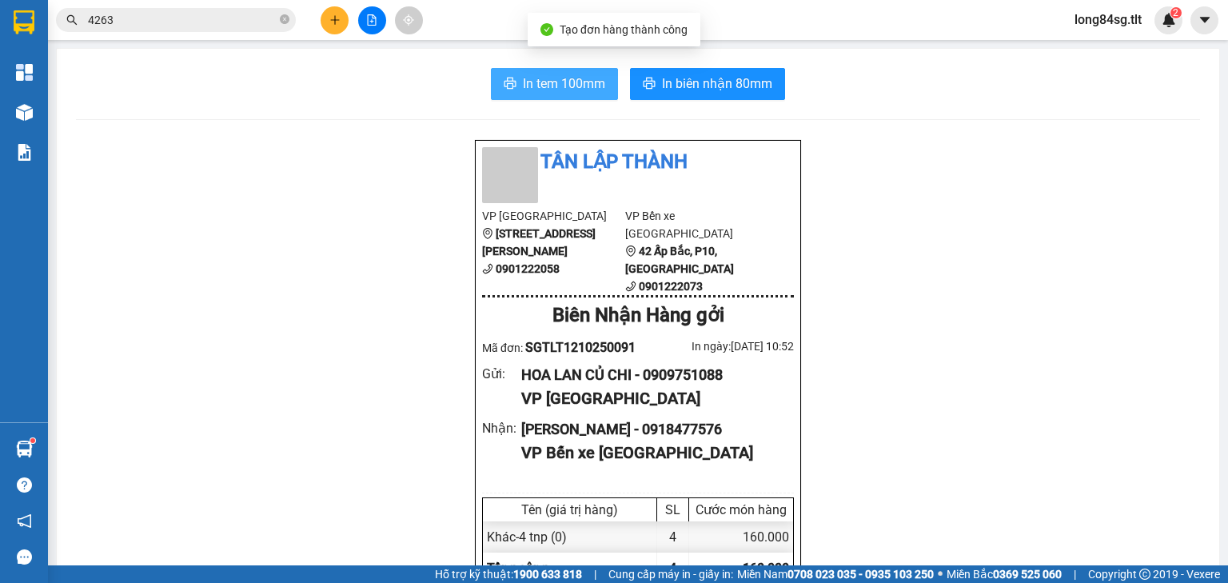
click at [565, 93] on span "In tem 100mm" at bounding box center [564, 84] width 82 height 20
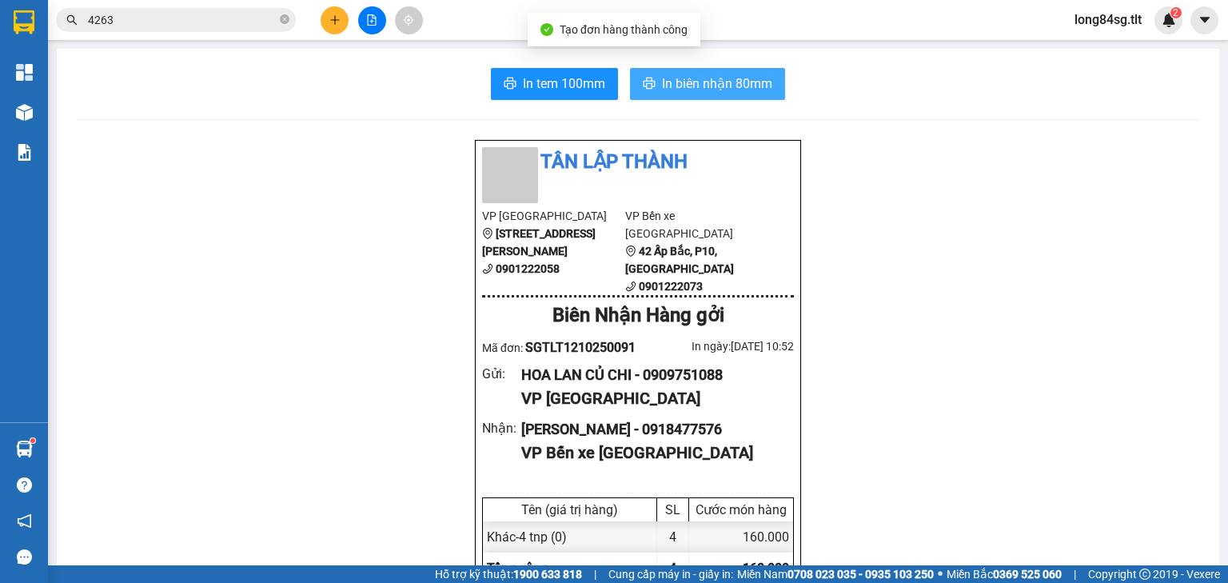
scroll to position [96, 0]
click at [721, 90] on span "In biên nhận 80mm" at bounding box center [717, 84] width 110 height 20
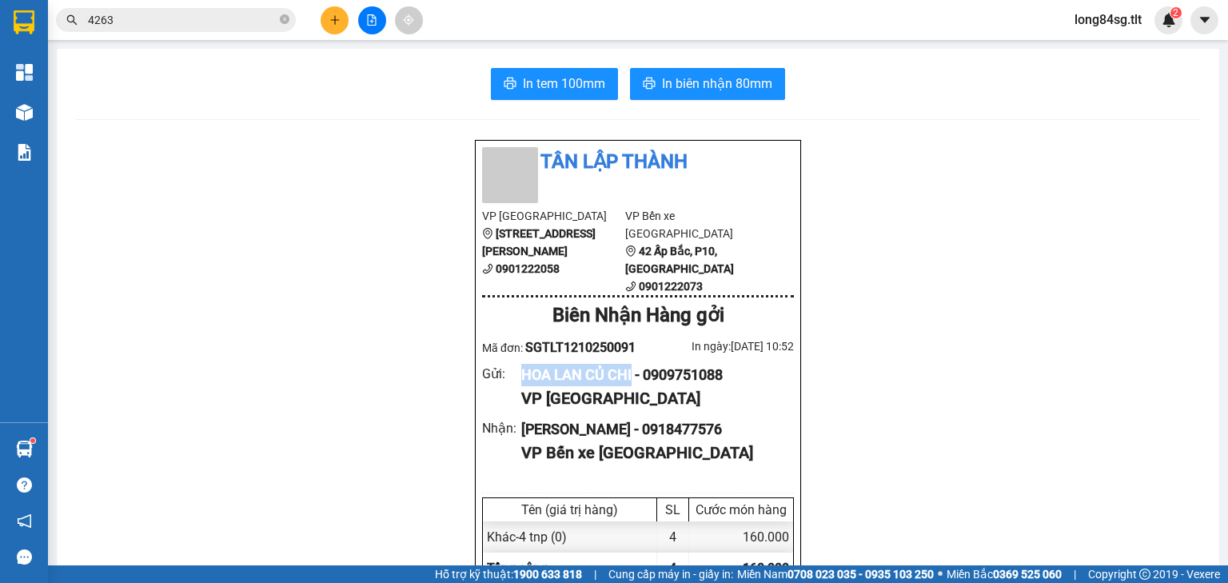
drag, startPoint x: 632, startPoint y: 355, endPoint x: 512, endPoint y: 357, distance: 119.1
click at [512, 364] on div "Gửi : HOA LAN CỦ CHI - 0909751088 VP Sài Gòn" at bounding box center [638, 388] width 312 height 48
copy div "HOA LAN CỦ CHI"
click at [336, 22] on icon "plus" at bounding box center [334, 19] width 11 height 11
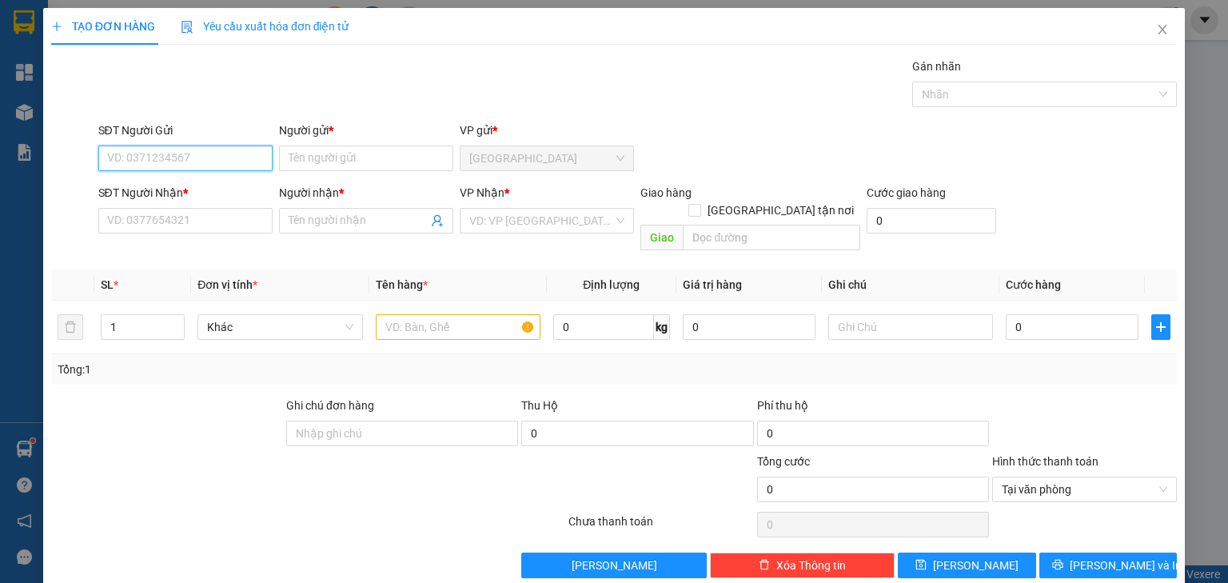
click at [192, 163] on input "SĐT Người Gửi" at bounding box center [185, 159] width 174 height 26
type input "0367700326"
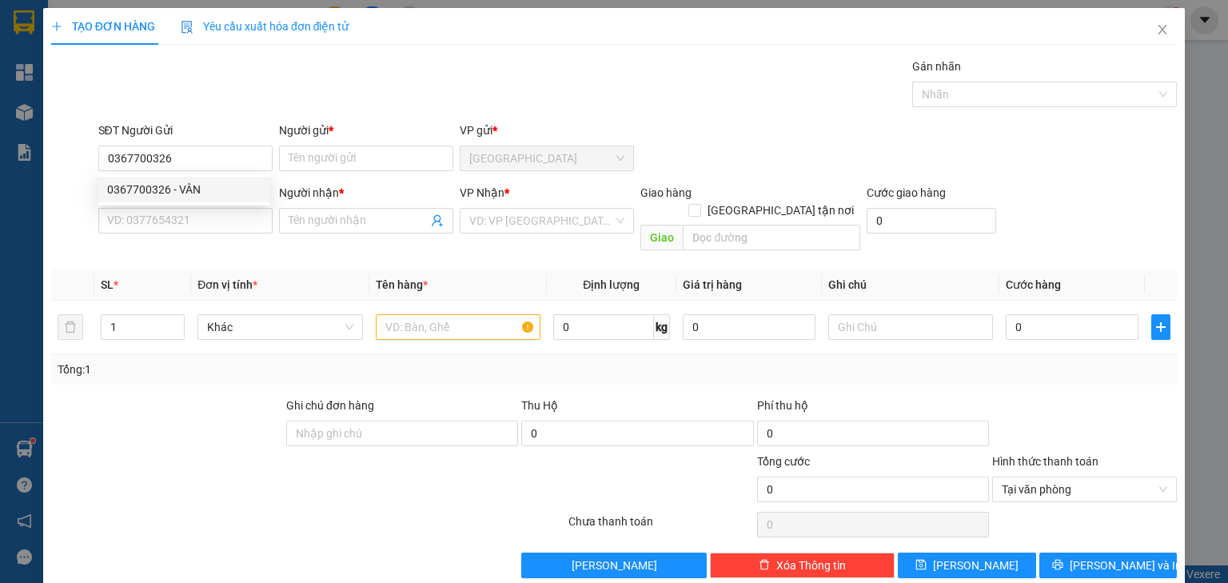
click at [203, 202] on div "0367700326 0367700326 - VÂN" at bounding box center [184, 189] width 173 height 32
click at [198, 221] on input "SĐT Người Nhận *" at bounding box center [185, 221] width 174 height 26
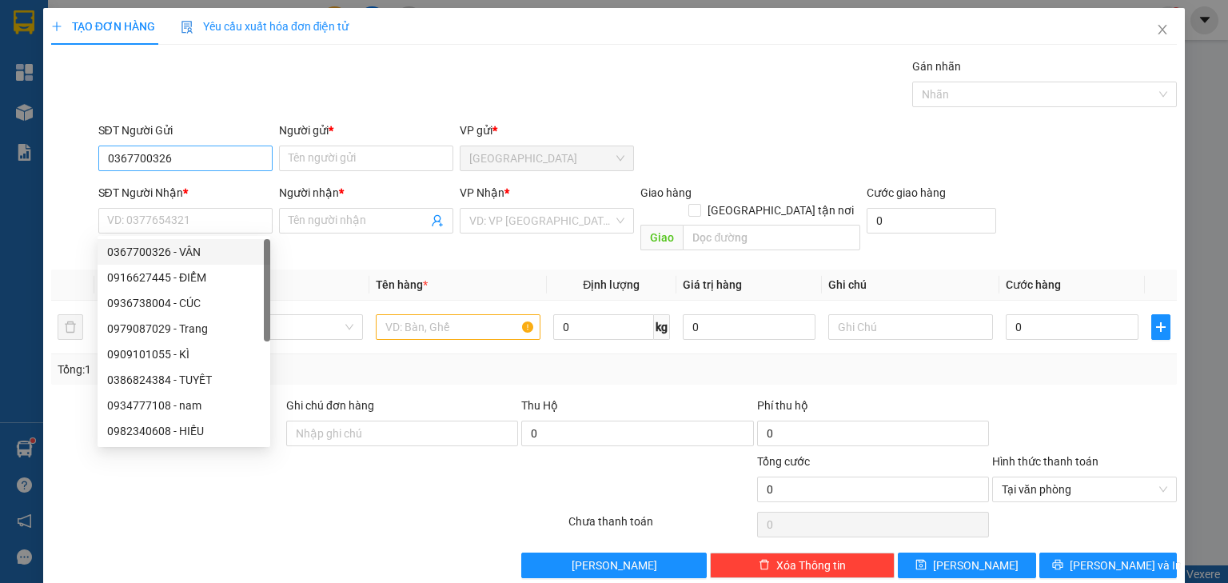
drag, startPoint x: 205, startPoint y: 169, endPoint x: 229, endPoint y: 161, distance: 25.3
click at [206, 169] on div "SĐT Người Gửi 0367700326" at bounding box center [185, 150] width 174 height 56
click at [229, 161] on input "0367700326" at bounding box center [185, 159] width 174 height 26
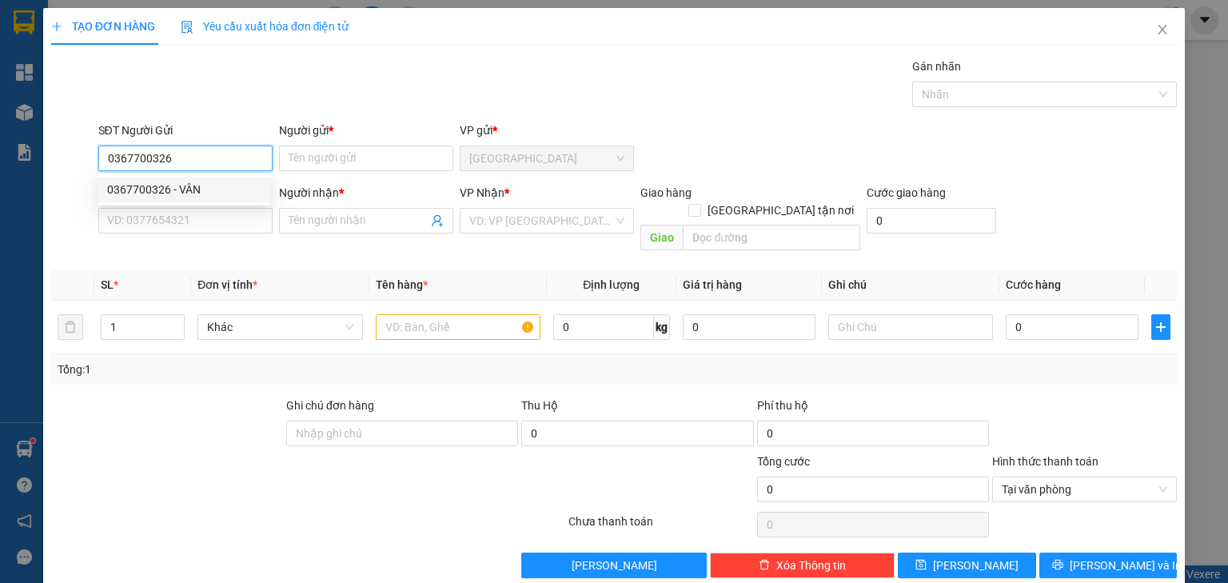
click at [217, 197] on div "0367700326 - VÂN" at bounding box center [183, 190] width 153 height 18
type input "VÂN"
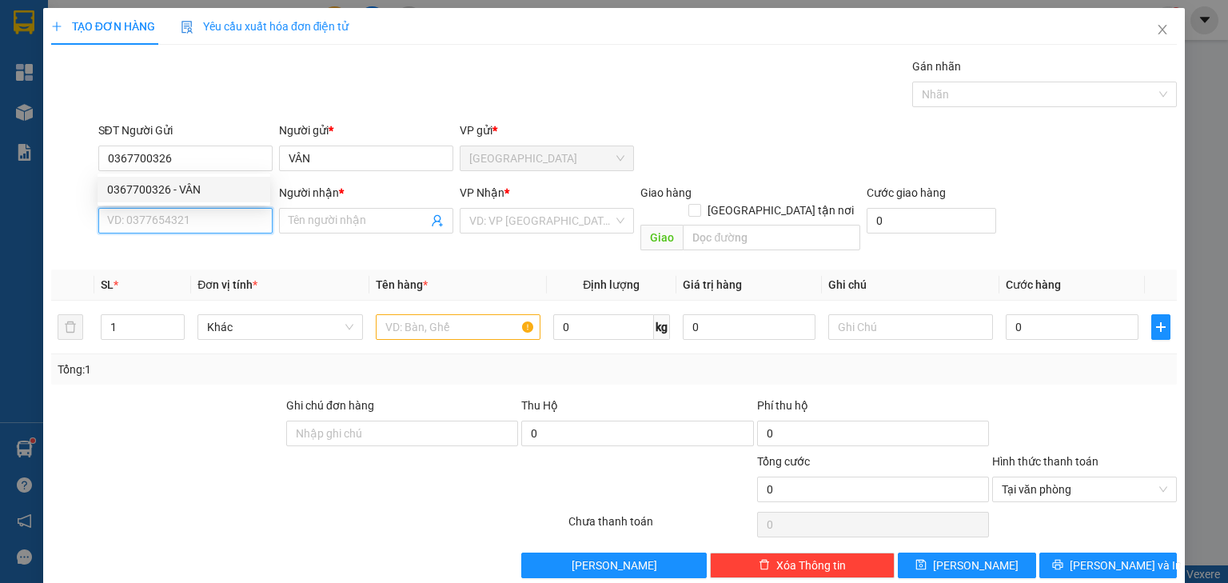
click at [205, 225] on input "SĐT Người Nhận *" at bounding box center [185, 221] width 174 height 26
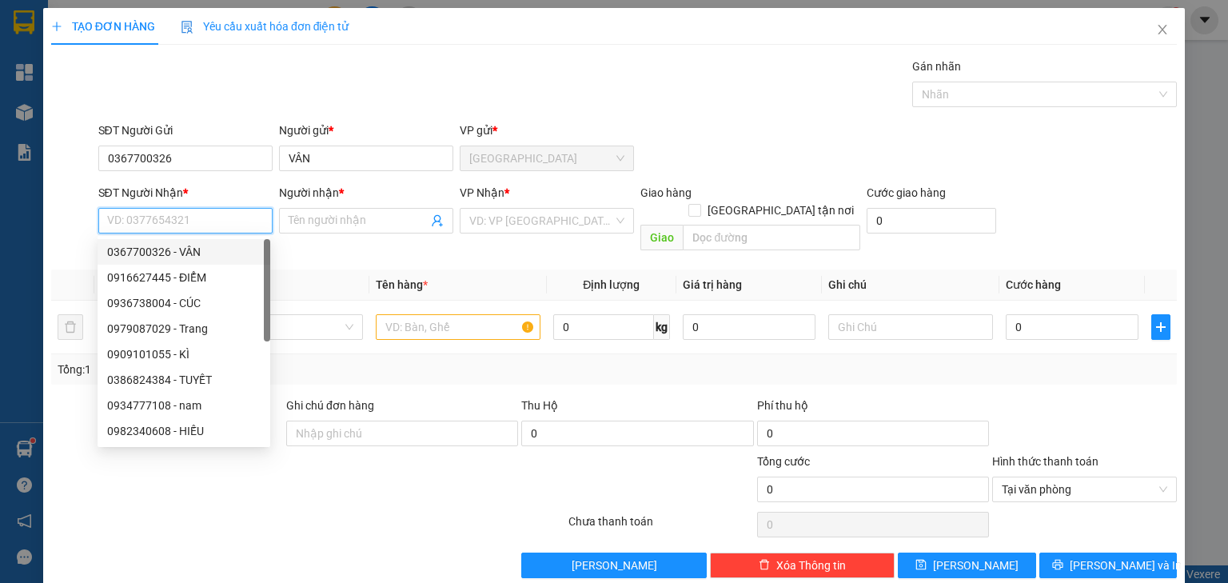
click at [162, 217] on input "SĐT Người Nhận *" at bounding box center [185, 221] width 174 height 26
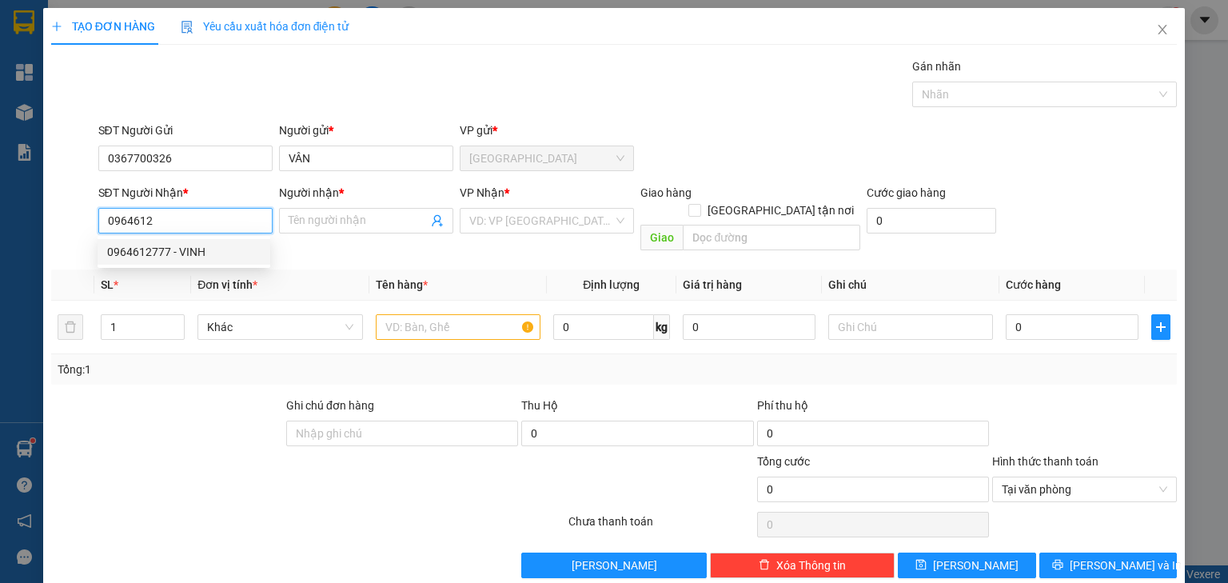
click at [185, 260] on div "0964612777 - VINH" at bounding box center [183, 252] width 153 height 18
type input "0964612777"
type input "VINH"
drag, startPoint x: 189, startPoint y: 209, endPoint x: 16, endPoint y: 234, distance: 175.4
click at [0, 238] on div "TẠO ĐƠN HÀNG Yêu cầu xuất hóa đơn điện tử Transit Pickup Surcharge Ids Transit …" at bounding box center [614, 291] width 1228 height 583
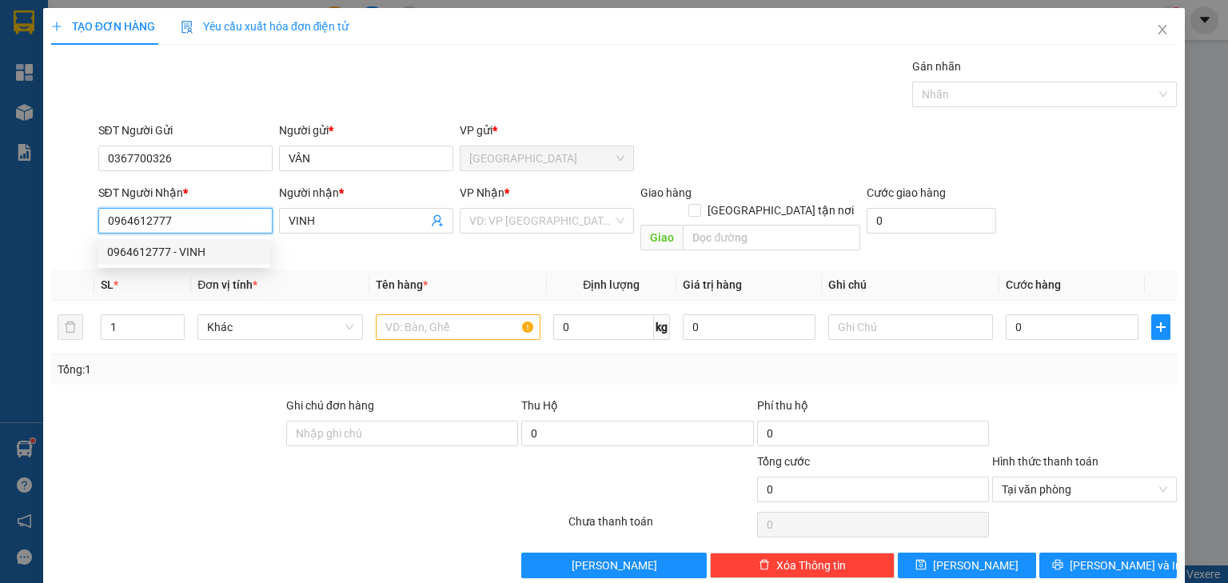
type input "0964612777"
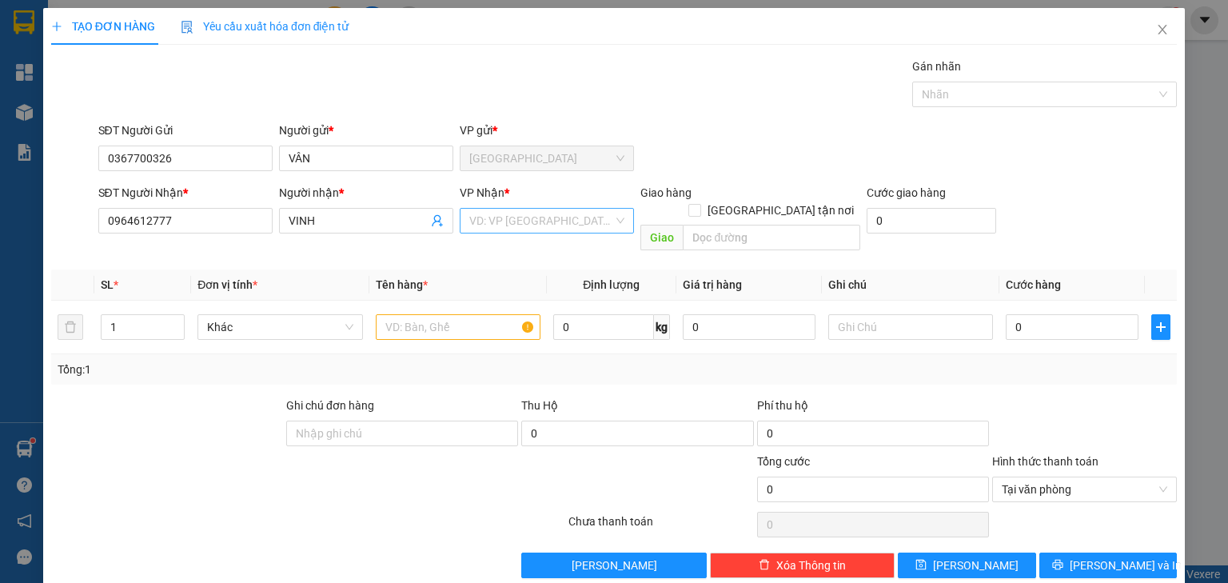
click at [540, 222] on input "search" at bounding box center [541, 221] width 144 height 24
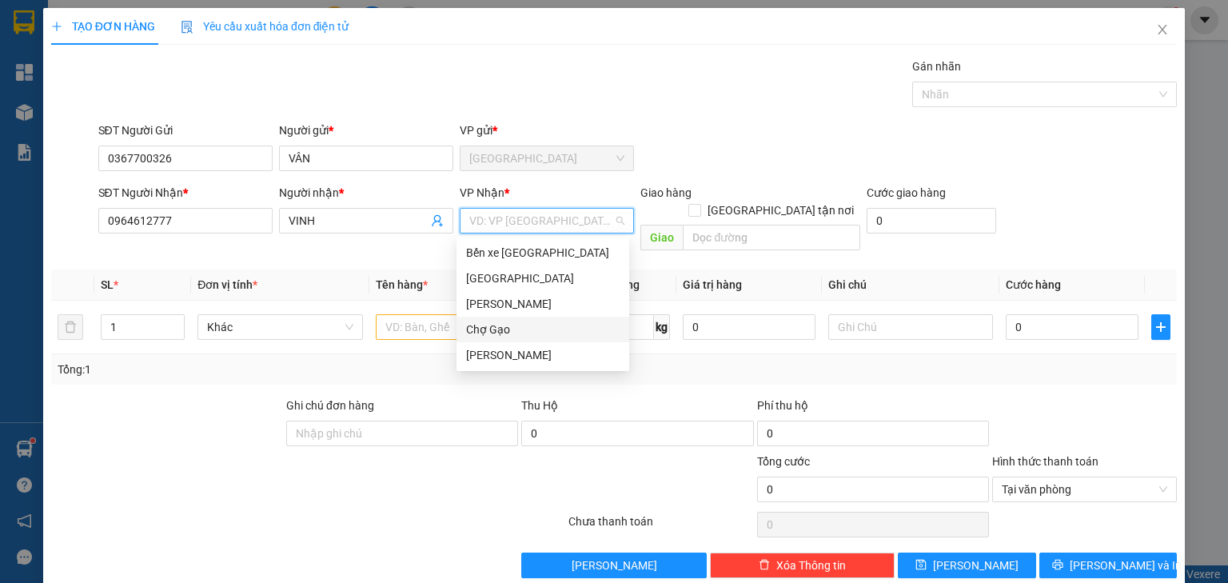
click at [492, 321] on div "Chợ Gạo" at bounding box center [542, 330] width 153 height 18
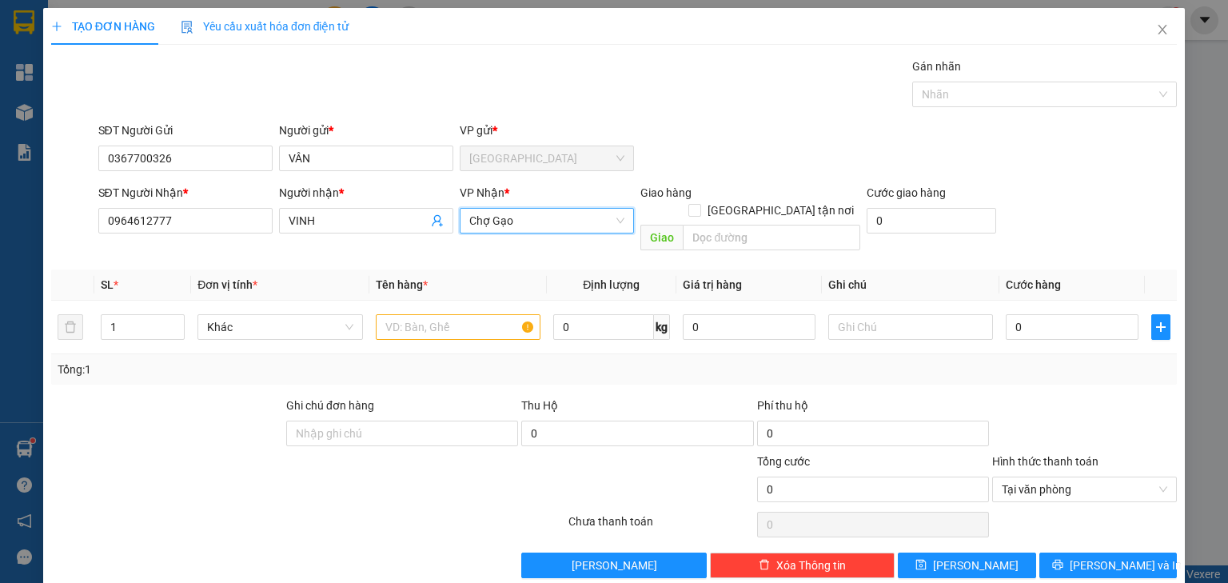
click at [500, 216] on span "Chợ Gạo" at bounding box center [546, 221] width 155 height 24
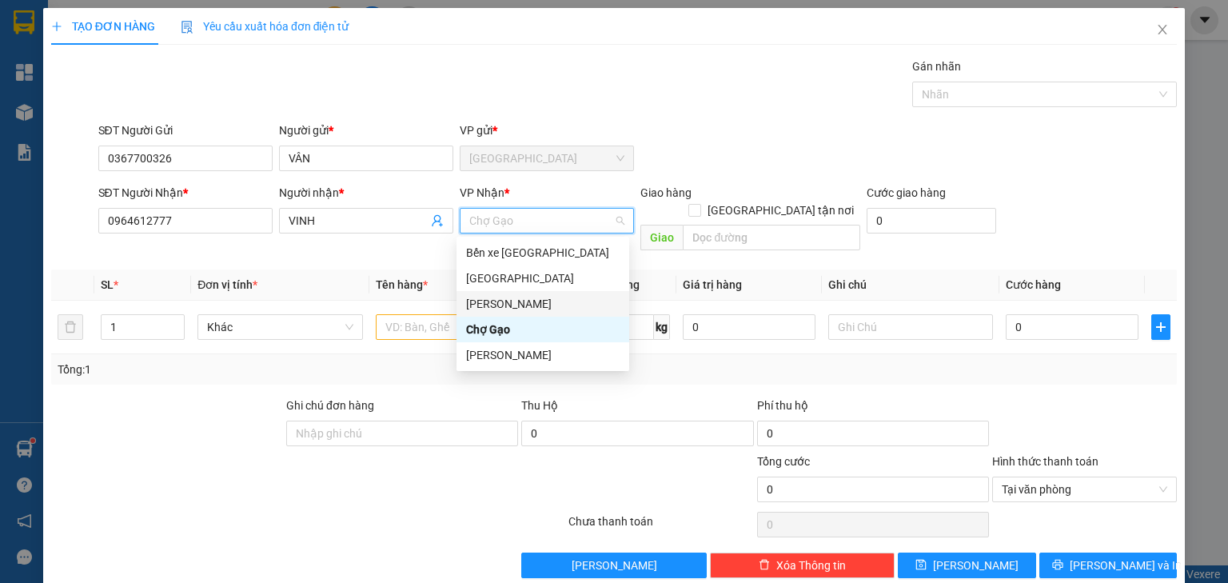
click at [517, 308] on div "[PERSON_NAME]" at bounding box center [542, 304] width 153 height 18
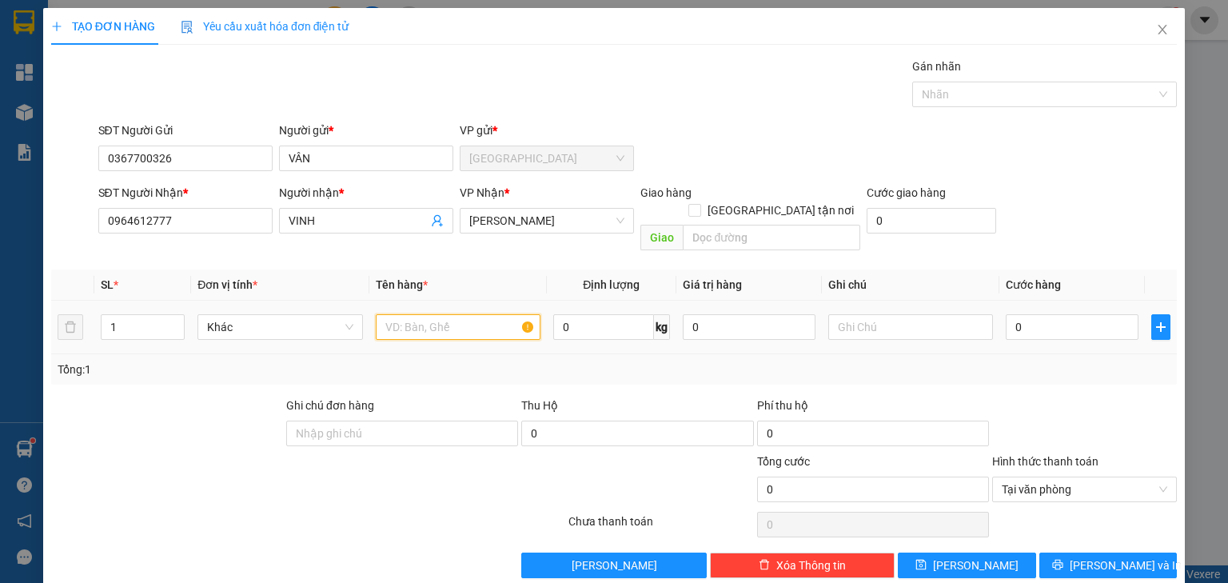
click at [441, 314] on input "text" at bounding box center [458, 327] width 165 height 26
type input "1 t mut"
type input "002"
type input "2"
type input "0.025"
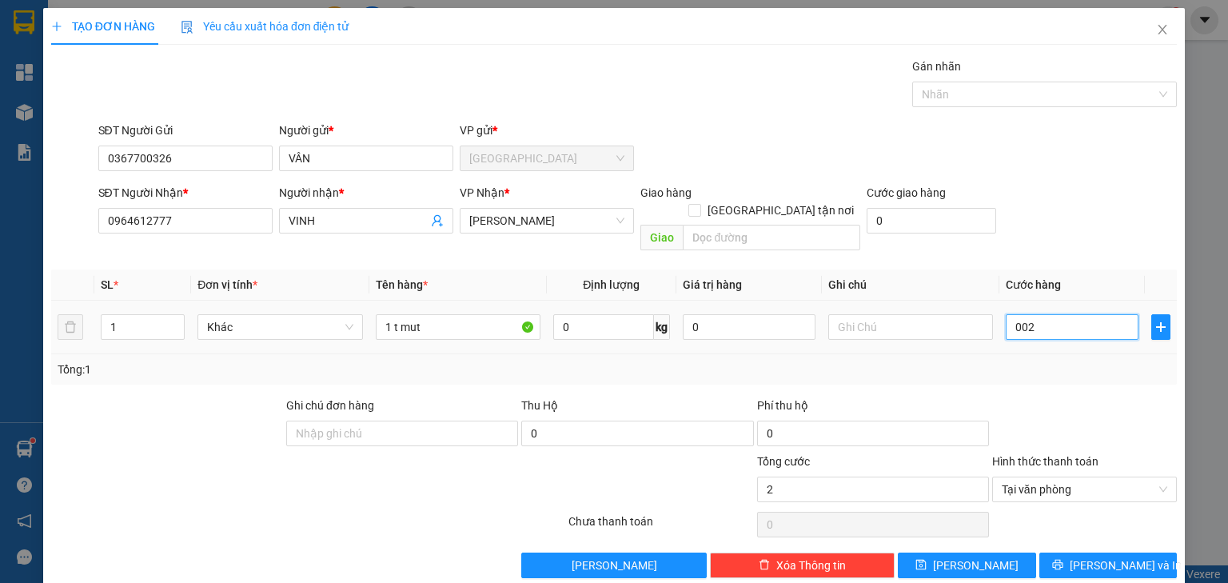
type input "25"
type input "25.000"
click at [1089, 227] on div "SĐT Người Nhận * 0964612777 Người nhận * VINH VP Nhận * Cao Tốc Giao hàng Giao …" at bounding box center [638, 221] width 1086 height 74
type input "25.000"
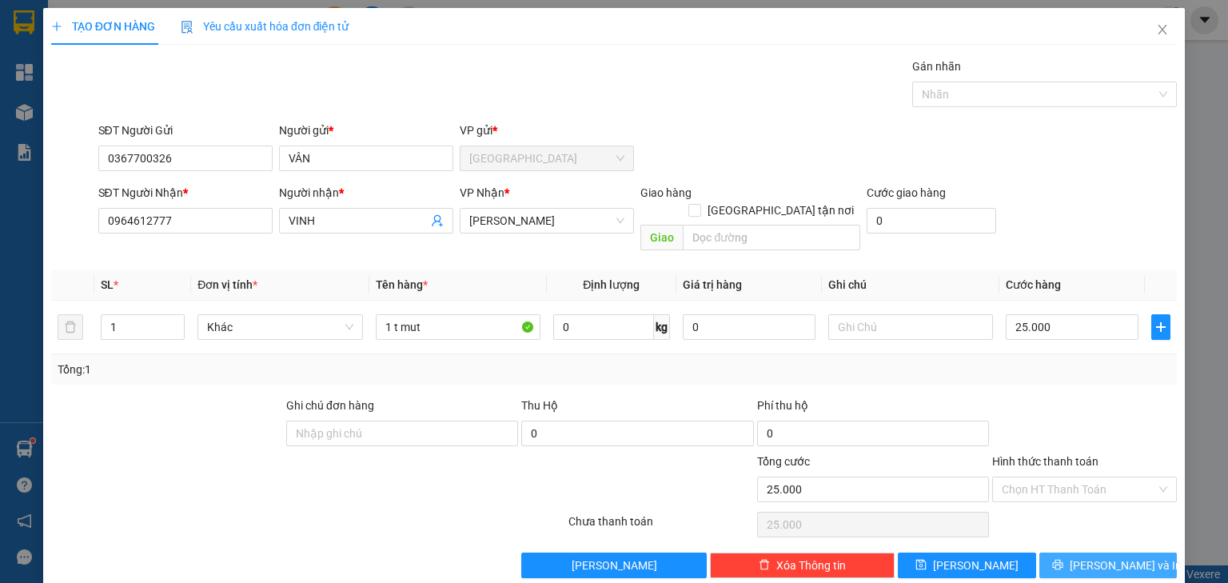
click at [1127, 556] on span "Lưu và In" at bounding box center [1126, 565] width 112 height 18
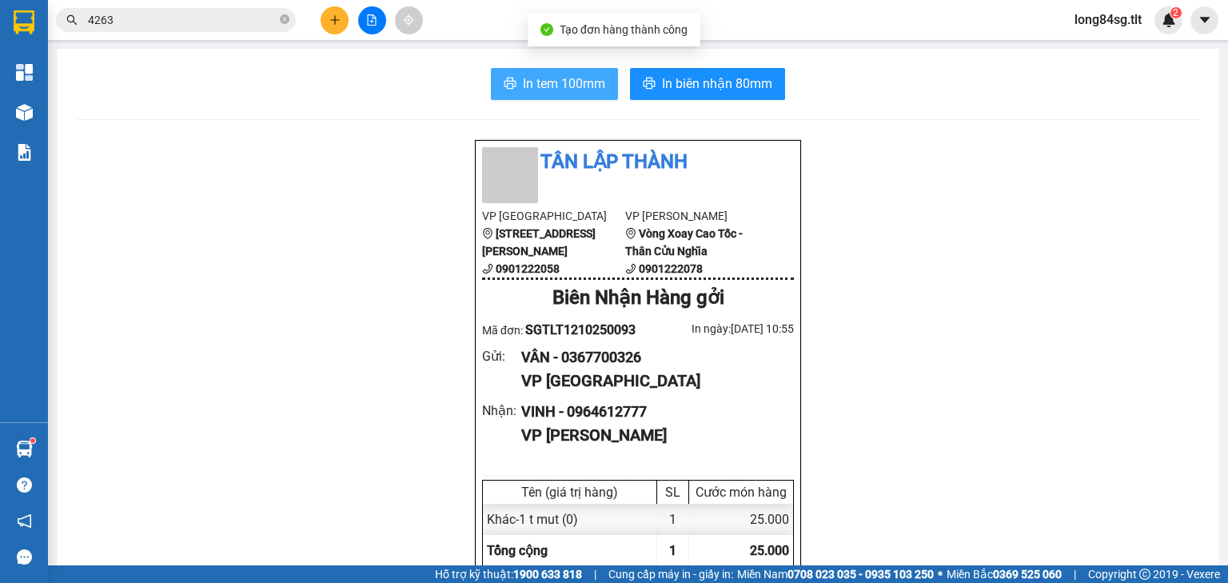
click at [560, 72] on button "In tem 100mm" at bounding box center [554, 84] width 127 height 32
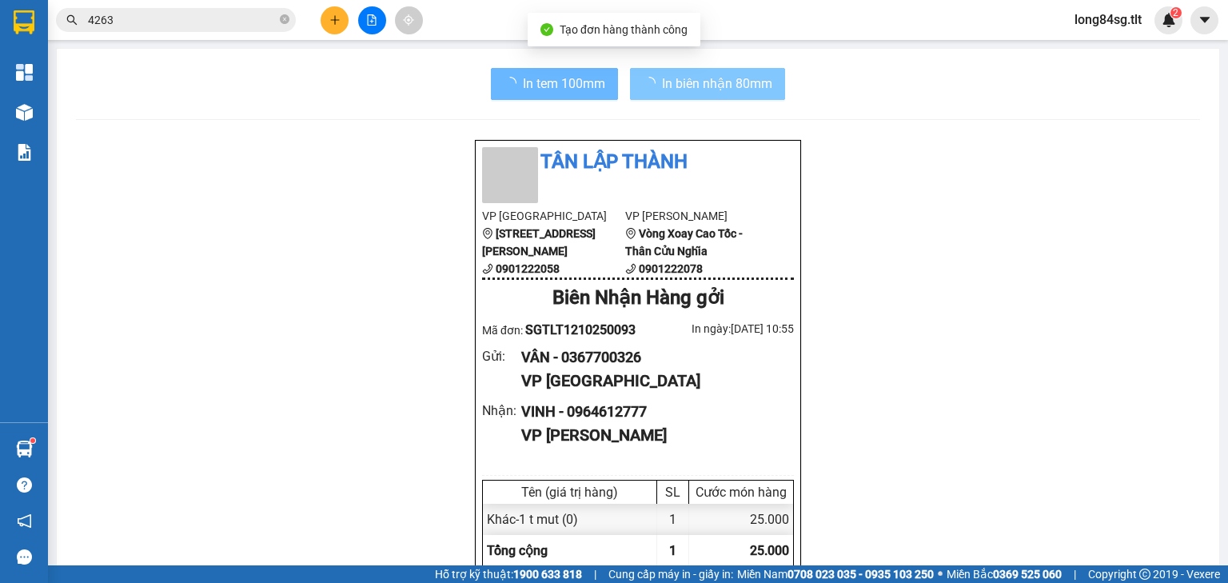
scroll to position [96, 0]
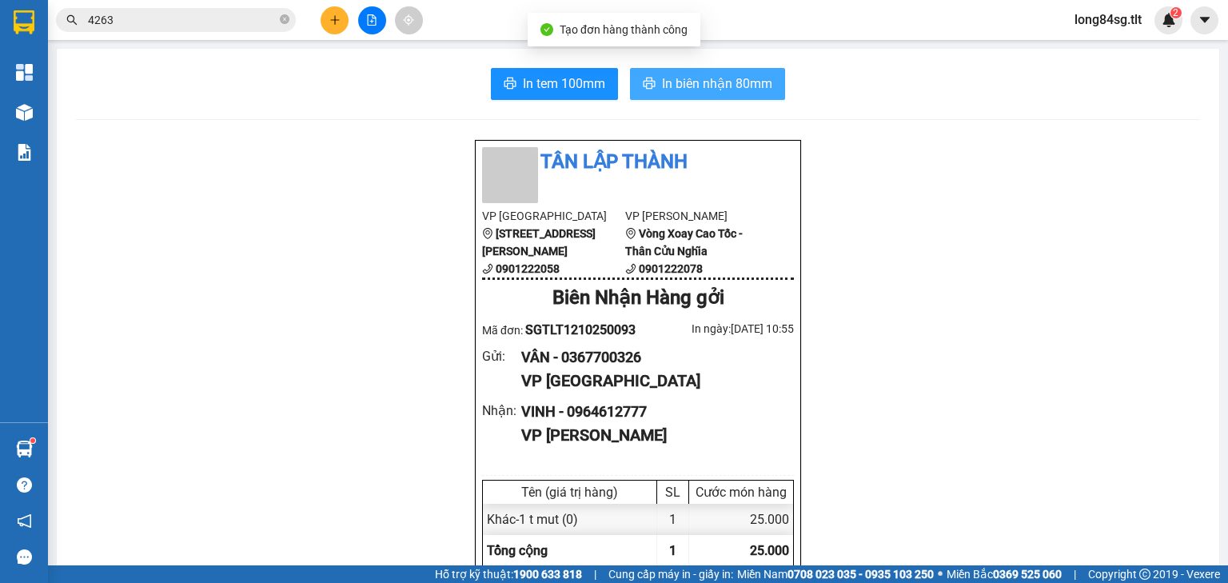
click at [684, 84] on span "In biên nhận 80mm" at bounding box center [717, 84] width 110 height 20
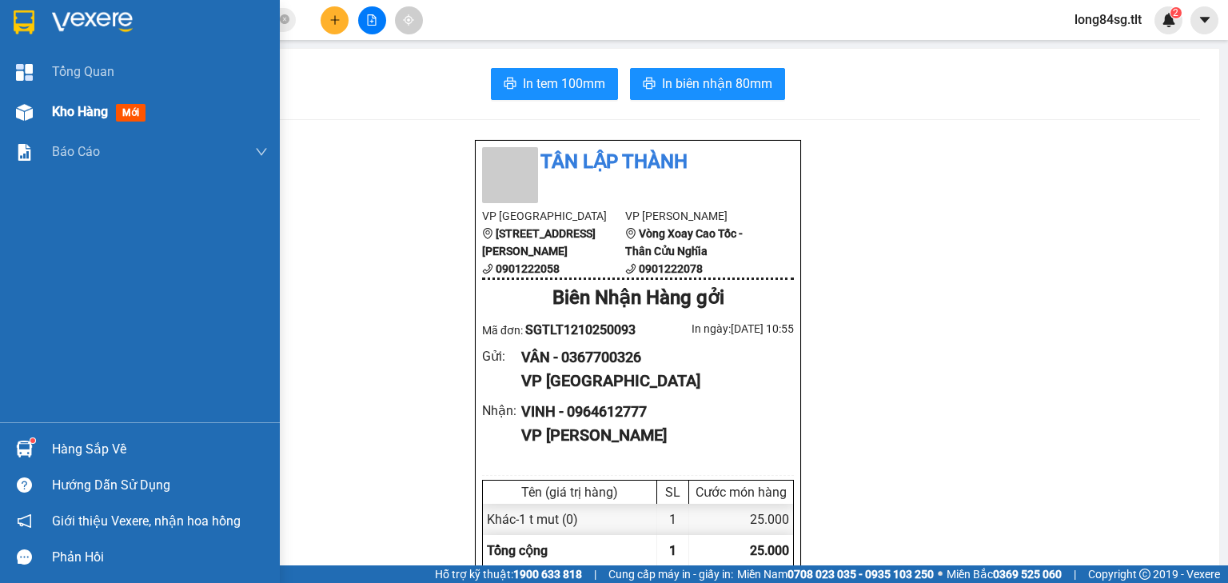
click at [34, 109] on div at bounding box center [24, 112] width 28 height 28
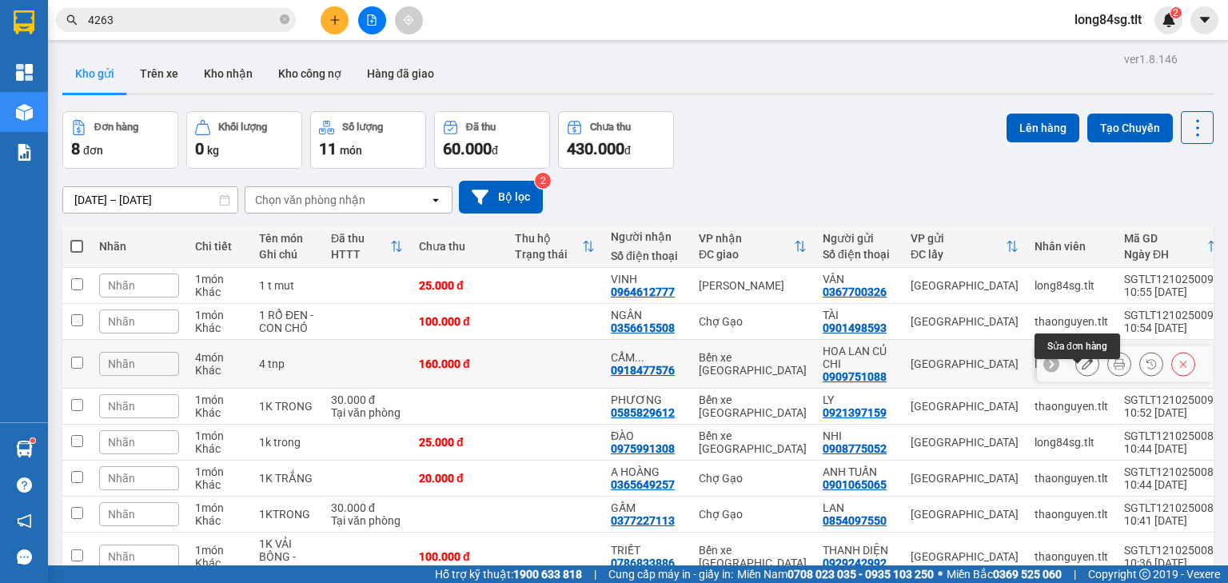
click at [1082, 369] on icon at bounding box center [1087, 363] width 11 height 11
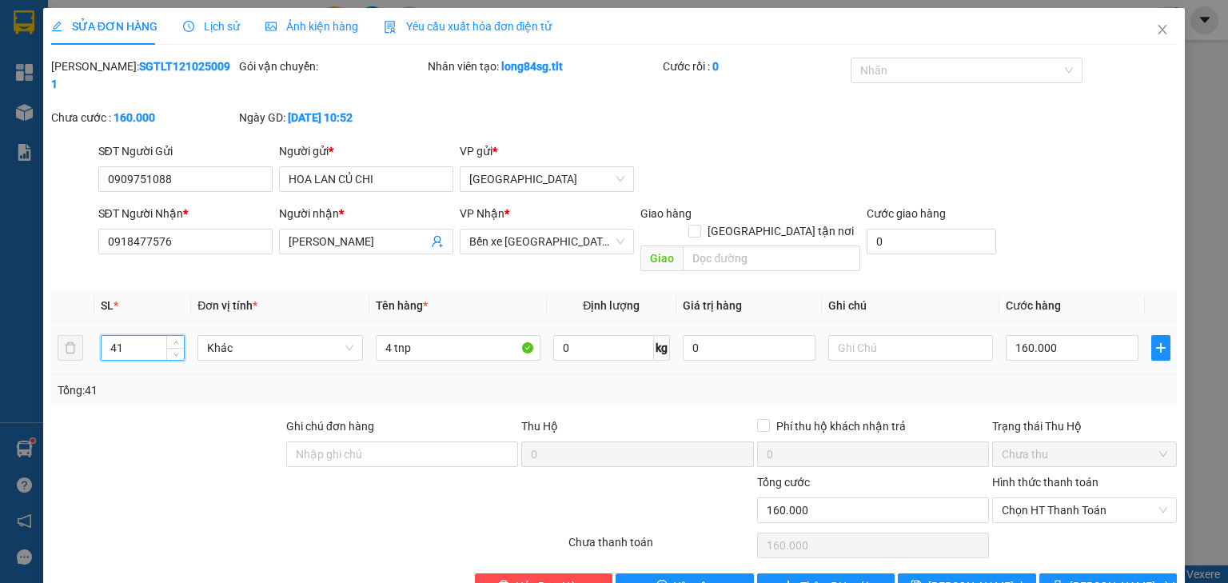
drag, startPoint x: 133, startPoint y: 320, endPoint x: 50, endPoint y: 342, distance: 85.3
click at [50, 341] on div "SỬA ĐƠN HÀNG Lịch sử Ảnh kiện hàng Yêu cầu xuất hóa đơn điện tử Total Paid Fee …" at bounding box center [614, 309] width 1142 height 603
type input "1"
drag, startPoint x: 390, startPoint y: 314, endPoint x: 350, endPoint y: 336, distance: 45.4
click at [342, 336] on tr "1 Khác 4 tnp 0 kg 0 160.000" at bounding box center [614, 348] width 1126 height 54
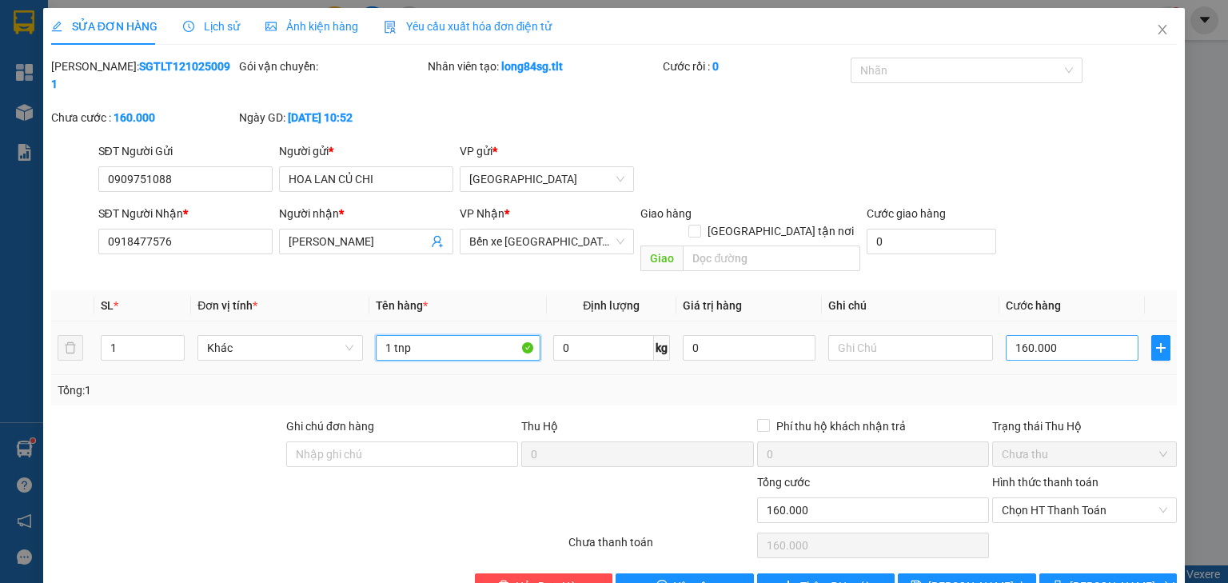
type input "1 tnp"
click at [1094, 335] on input "160.000" at bounding box center [1072, 348] width 133 height 26
type input "000.004"
type input "4"
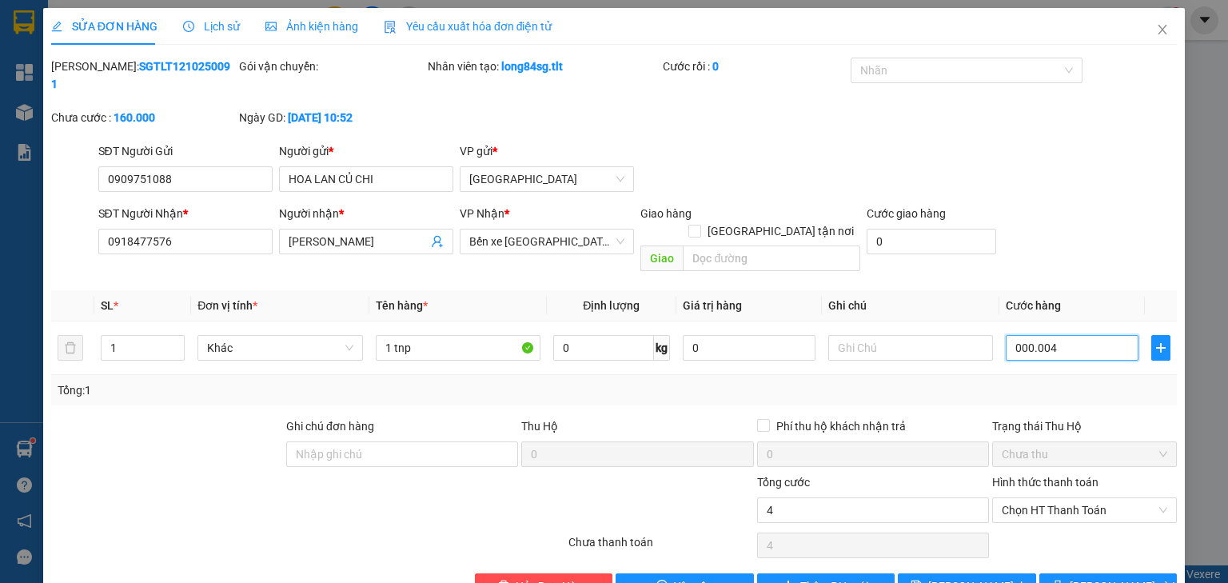
type input "0.000.040"
type input "40"
type input "40.000"
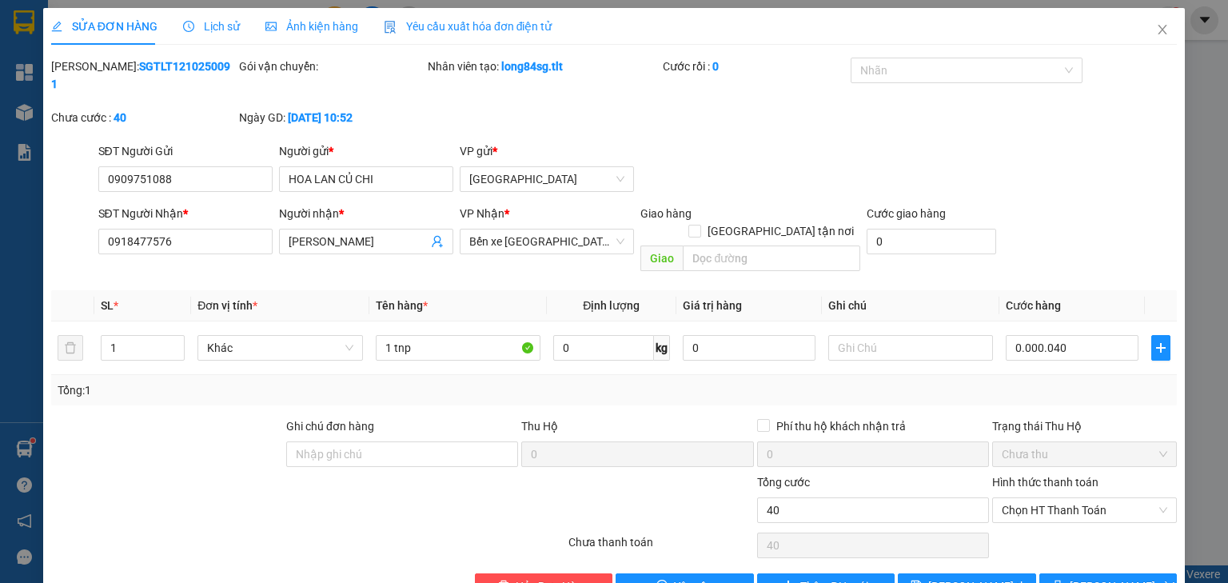
type input "40.000"
click at [1082, 234] on div "SĐT Người Nhận * 0918477576 Người nhận * CẨM PHƯƠNG VP Nhận * Bến xe Tiền Giang…" at bounding box center [638, 242] width 1086 height 74
click at [1086, 573] on button "Lưu và In" at bounding box center [1108, 586] width 138 height 26
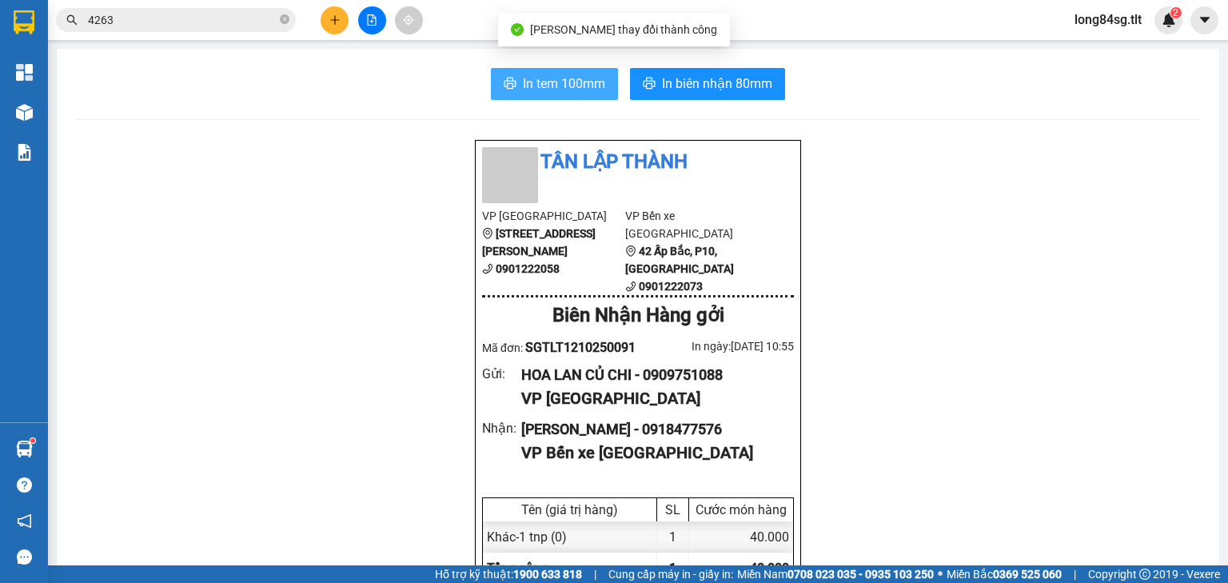
click at [576, 86] on span "In tem 100mm" at bounding box center [564, 84] width 82 height 20
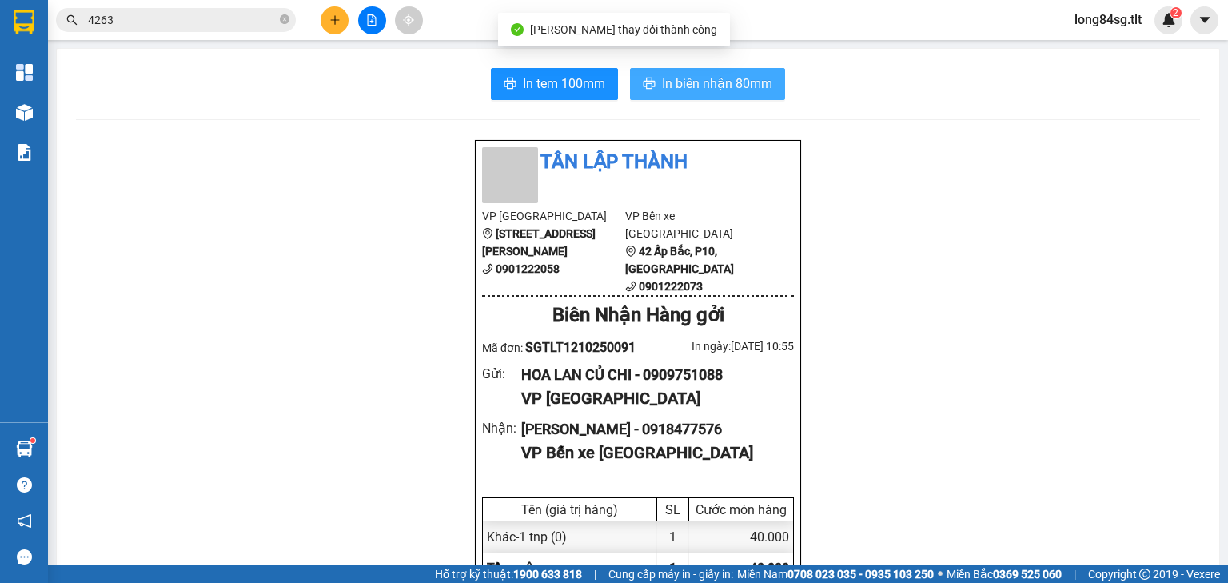
scroll to position [96, 0]
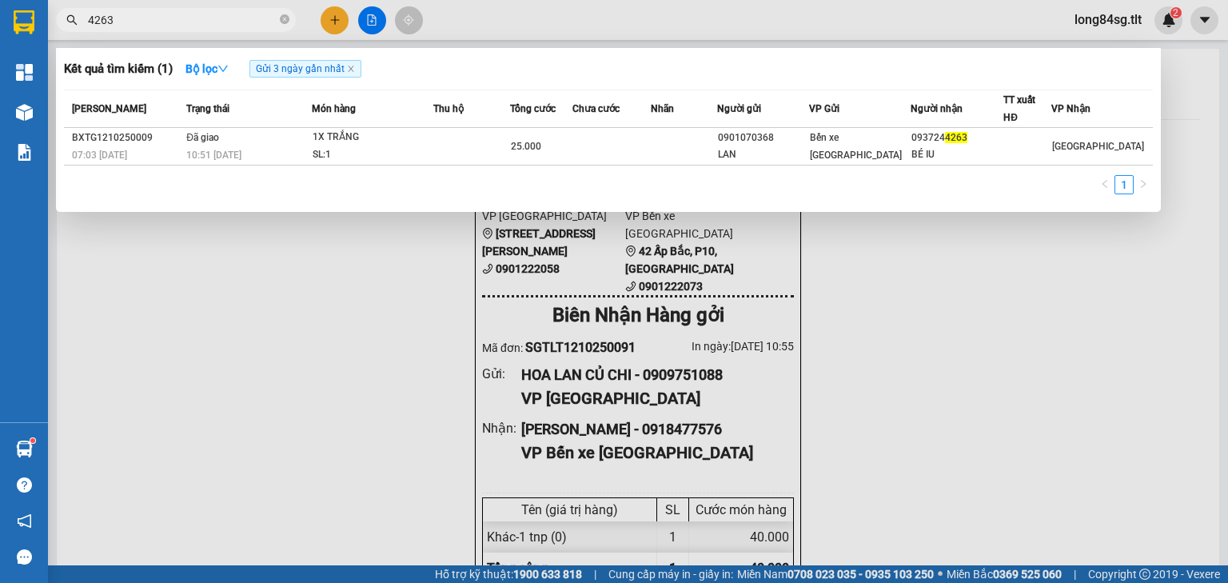
click at [185, 21] on input "4263" at bounding box center [182, 20] width 189 height 18
type input "4263"
drag, startPoint x: 166, startPoint y: 12, endPoint x: 108, endPoint y: 61, distance: 76.1
click at [5, 67] on section "Kết quả tìm kiếm ( 1 ) Bộ lọc Gửi 3 ngày gần nhất Mã ĐH Trạng thái Món hàng Thu…" at bounding box center [614, 291] width 1228 height 583
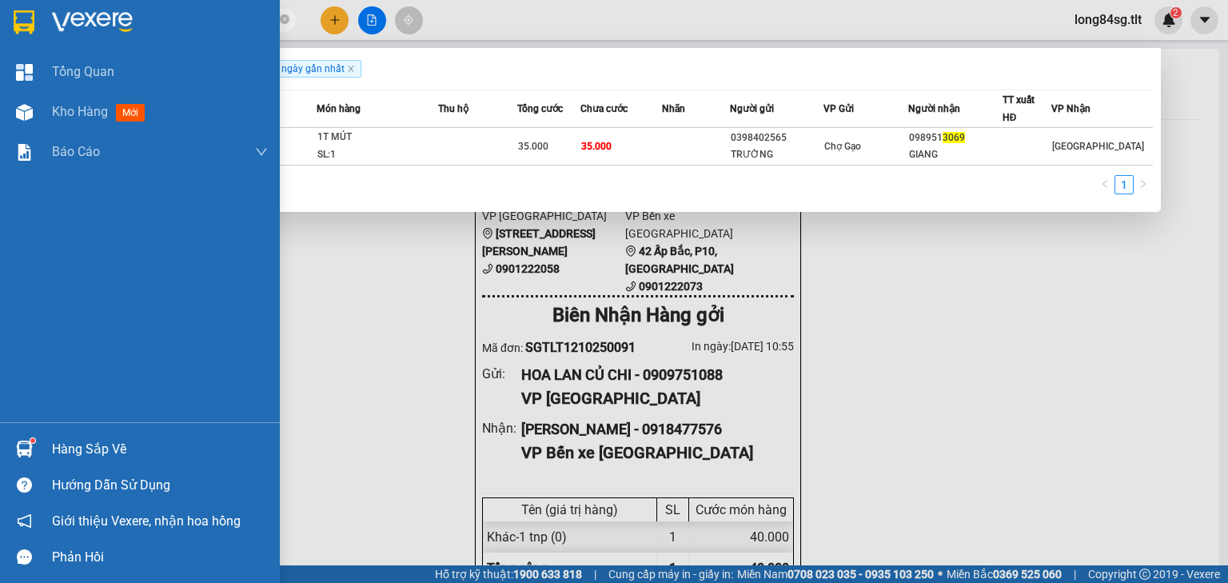
type input "3069"
click at [9, 441] on div "Hàng sắp về" at bounding box center [140, 449] width 280 height 36
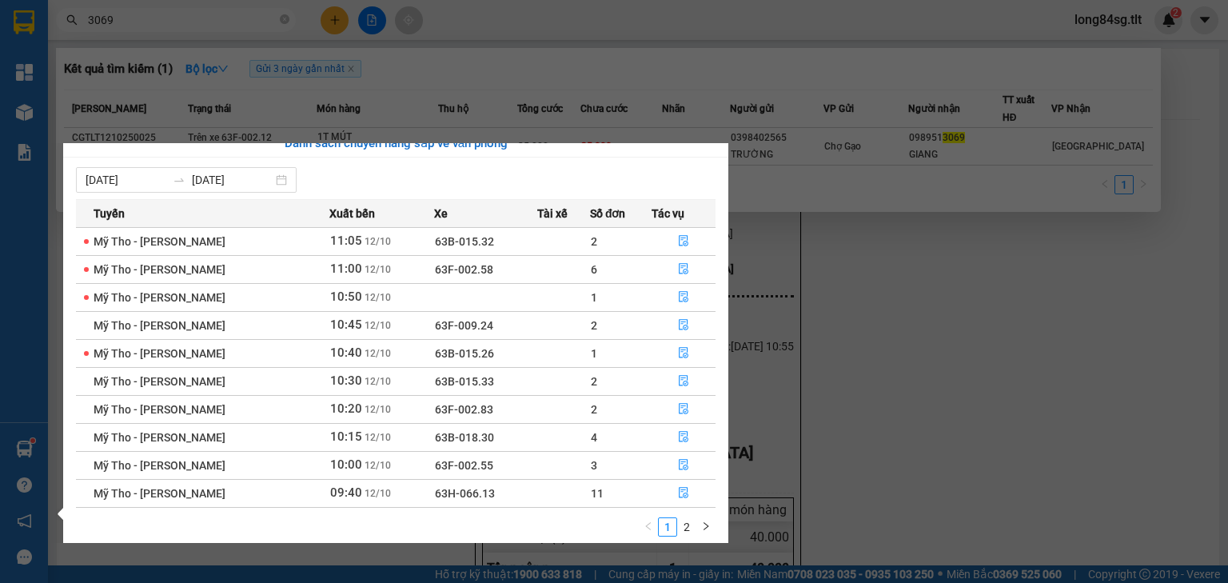
scroll to position [26, 0]
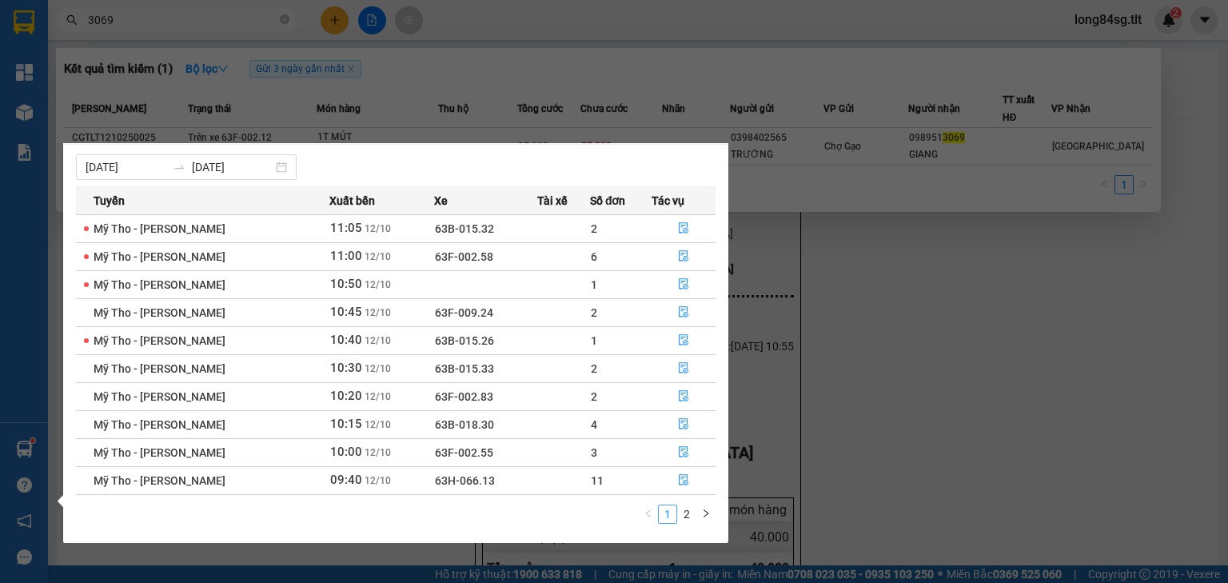
click at [676, 518] on link "1" at bounding box center [668, 514] width 18 height 18
click at [686, 518] on link "2" at bounding box center [687, 514] width 18 height 18
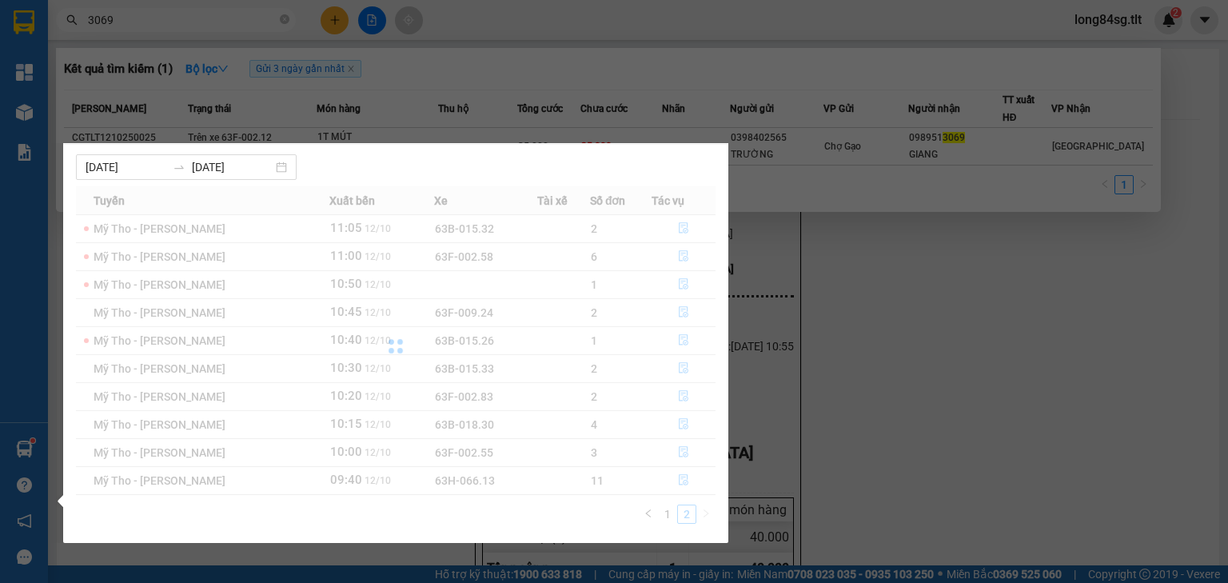
scroll to position [0, 0]
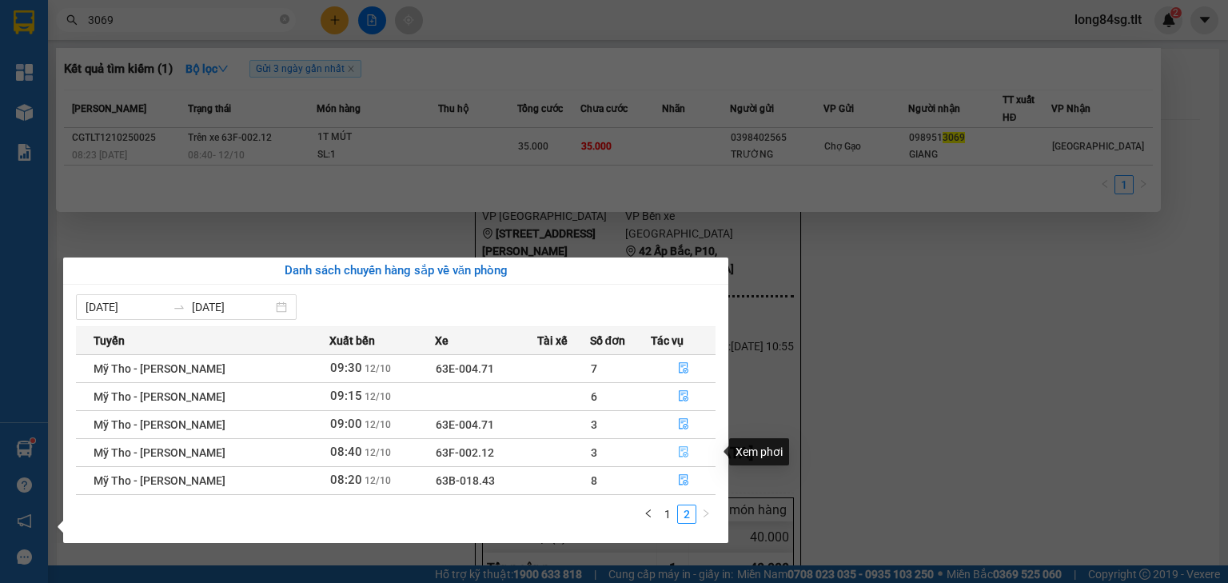
click at [662, 444] on button "button" at bounding box center [683, 453] width 63 height 26
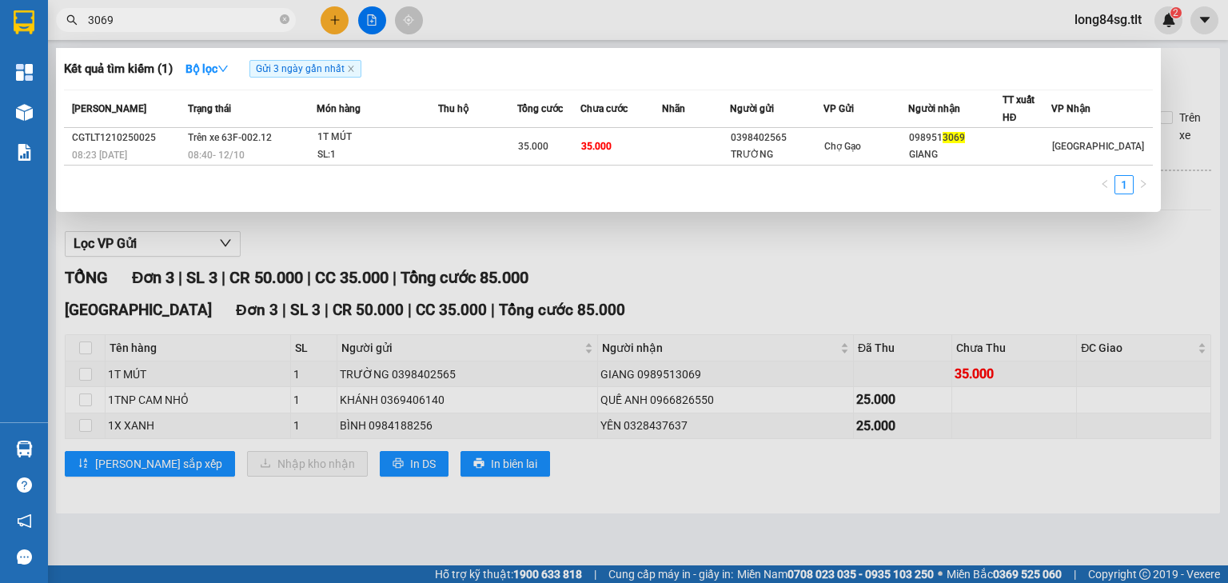
click at [206, 413] on div at bounding box center [614, 291] width 1228 height 583
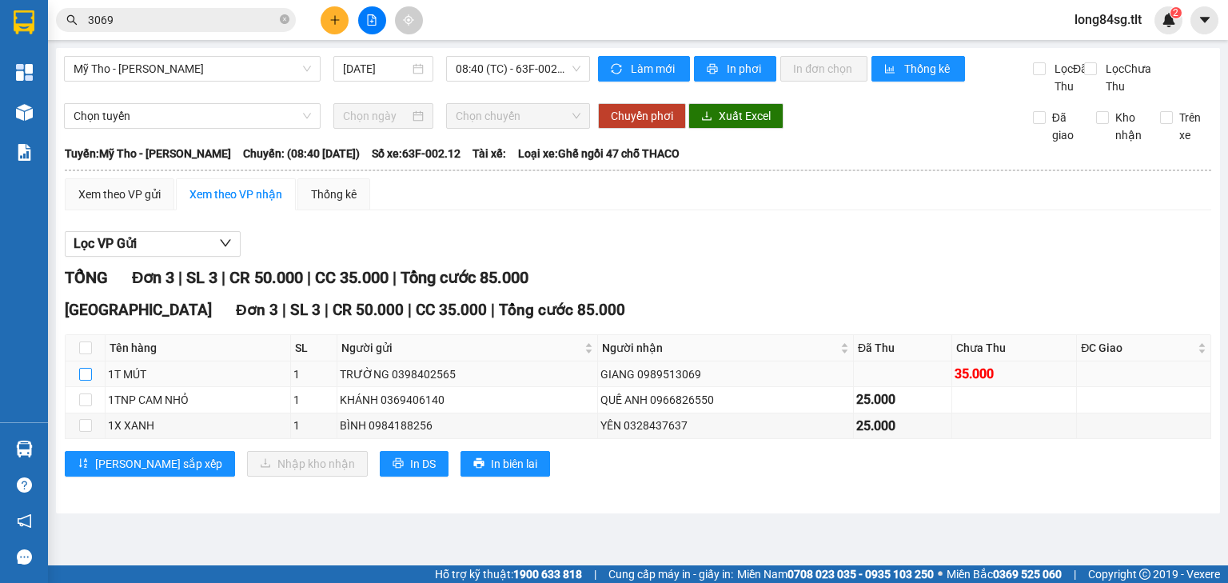
click at [80, 381] on input "checkbox" at bounding box center [85, 374] width 13 height 13
checkbox input "true"
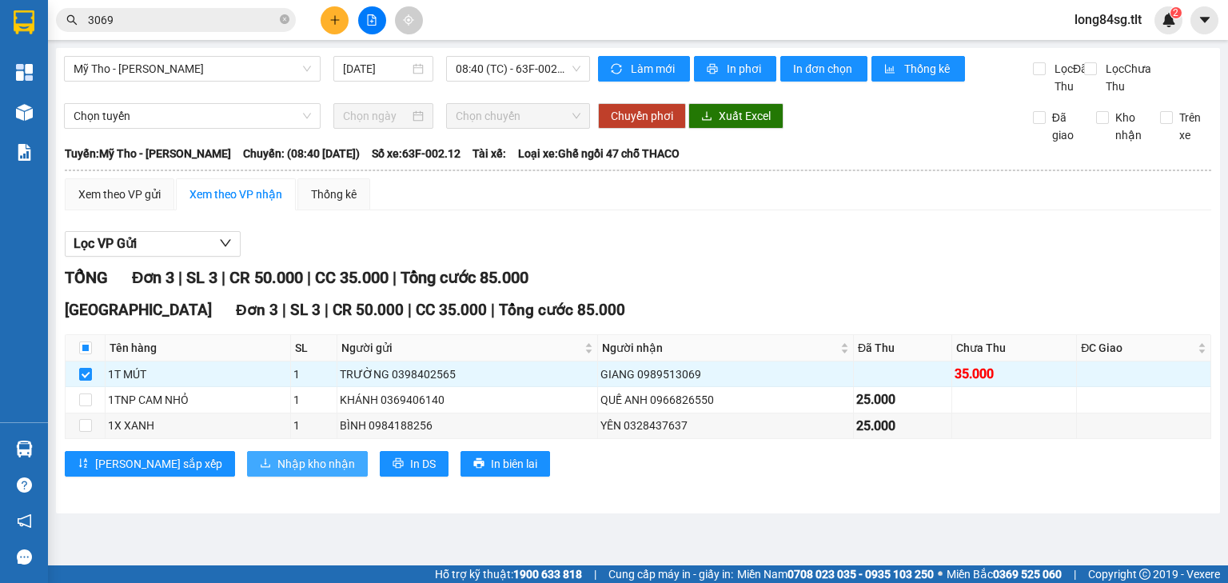
click at [247, 476] on button "Nhập kho nhận" at bounding box center [307, 464] width 121 height 26
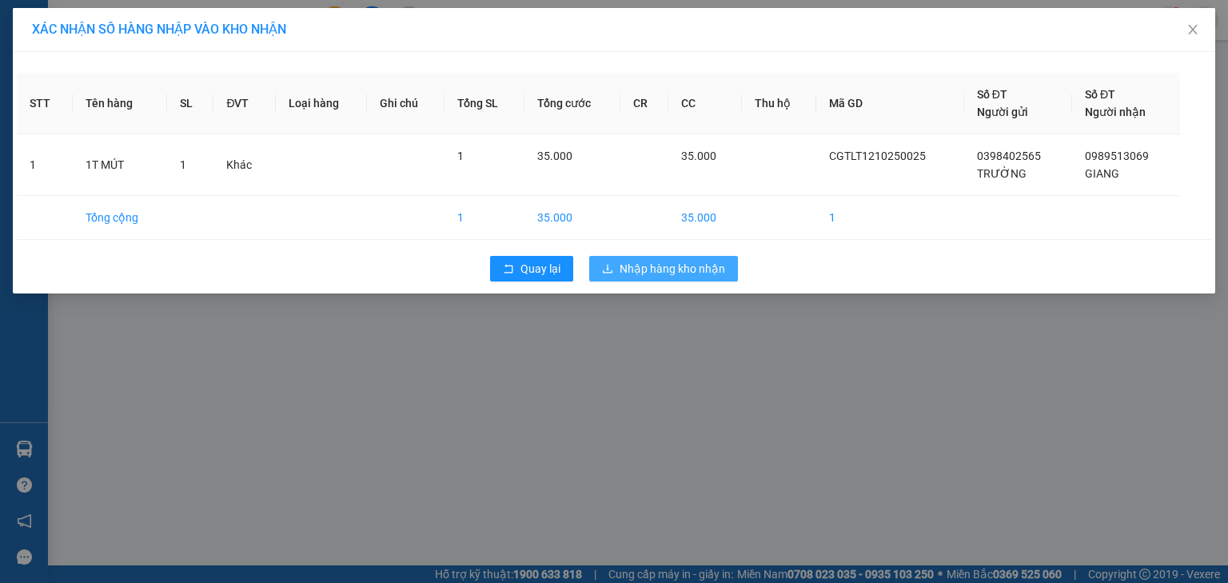
click at [675, 269] on span "Nhập hàng kho nhận" at bounding box center [673, 269] width 106 height 18
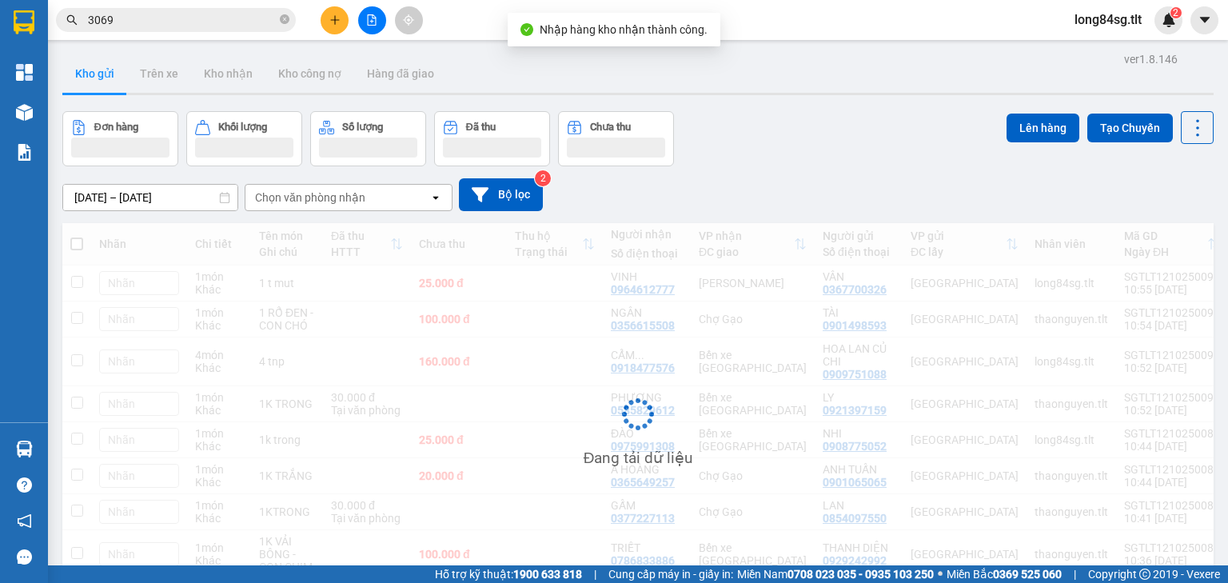
click at [205, 17] on input "3069" at bounding box center [182, 20] width 189 height 18
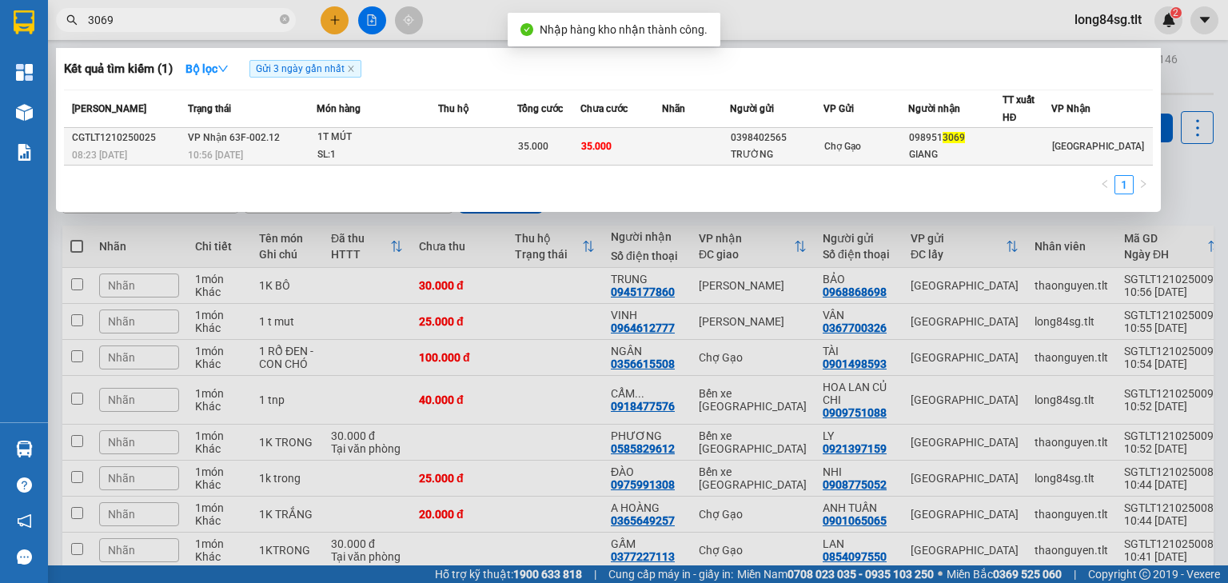
click at [608, 146] on span "35.000" at bounding box center [596, 146] width 30 height 11
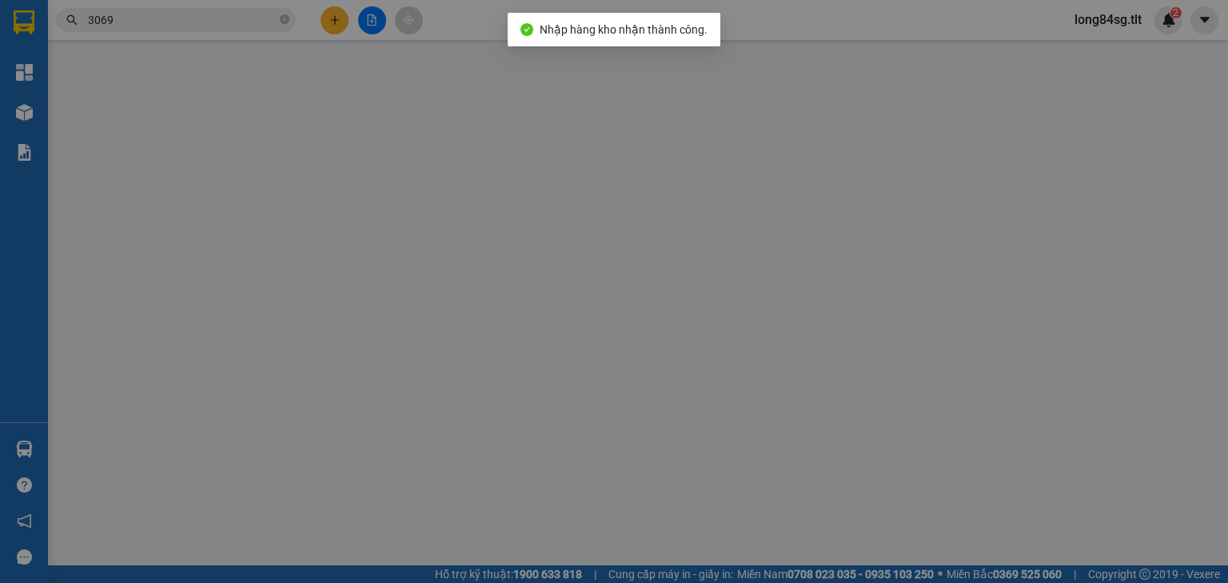
type input "0398402565"
type input "TRƯỜNG"
type input "0989513069"
type input "GIANG"
type input "0"
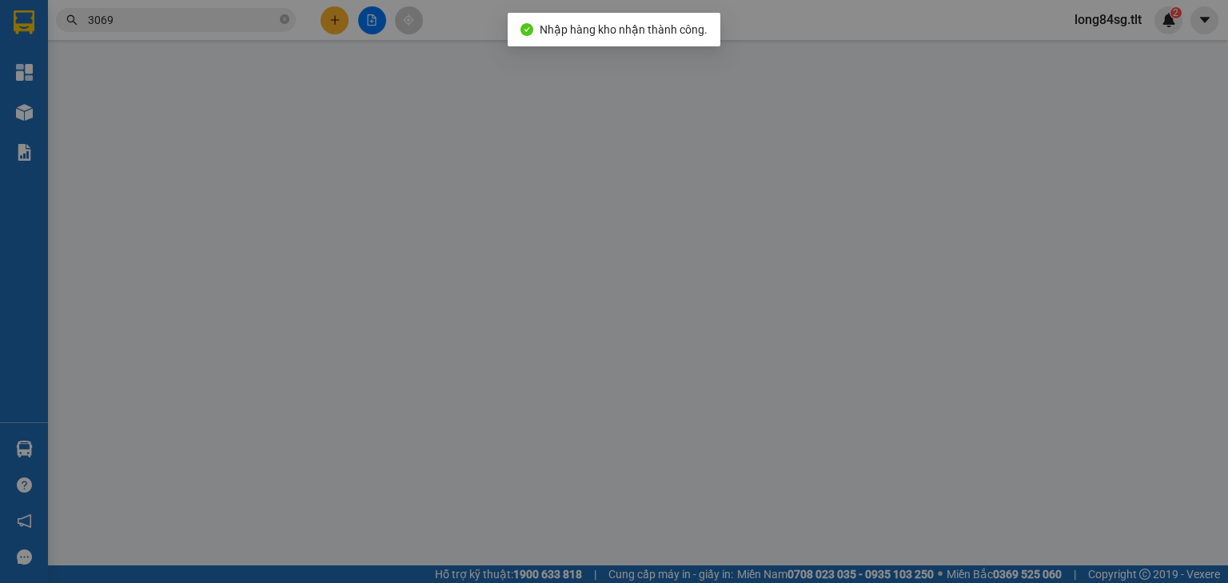
type input "35.000"
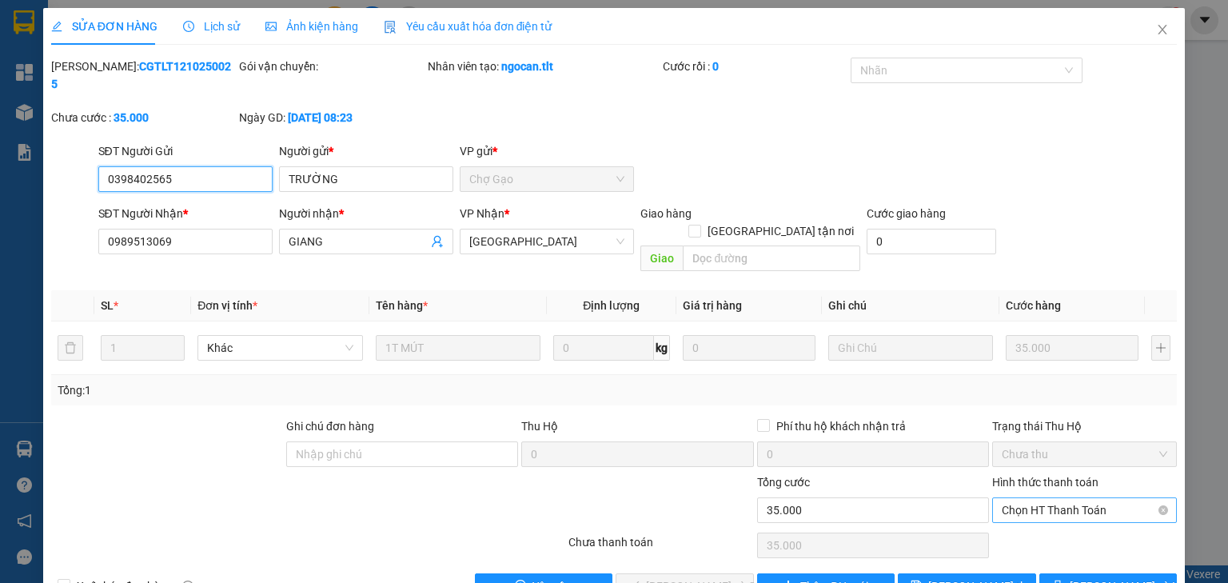
click at [1056, 498] on span "Chọn HT Thanh Toán" at bounding box center [1084, 510] width 165 height 24
type input "0"
click at [684, 577] on span "Lưu và Giao hàng" at bounding box center [722, 586] width 153 height 18
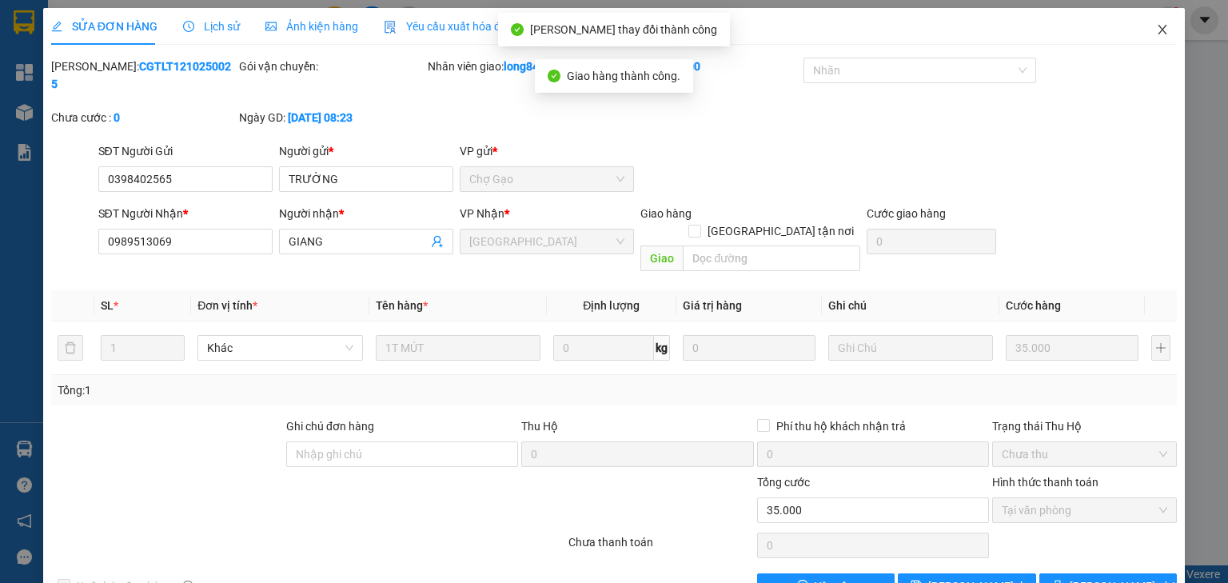
click at [1167, 18] on span "Close" at bounding box center [1162, 30] width 45 height 45
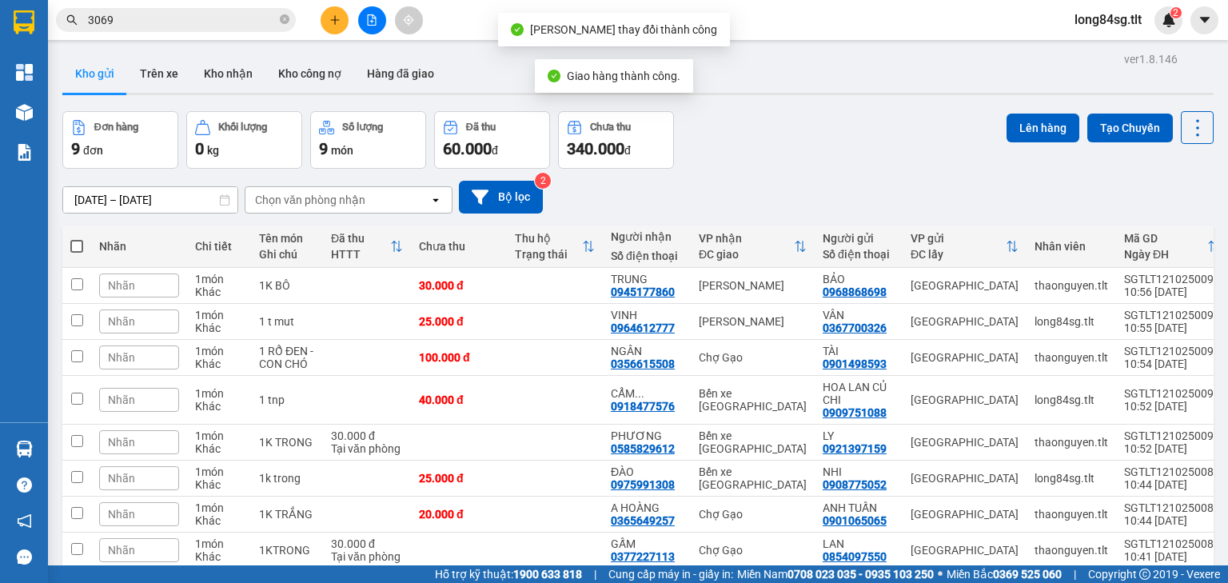
click at [217, 23] on input "3069" at bounding box center [182, 20] width 189 height 18
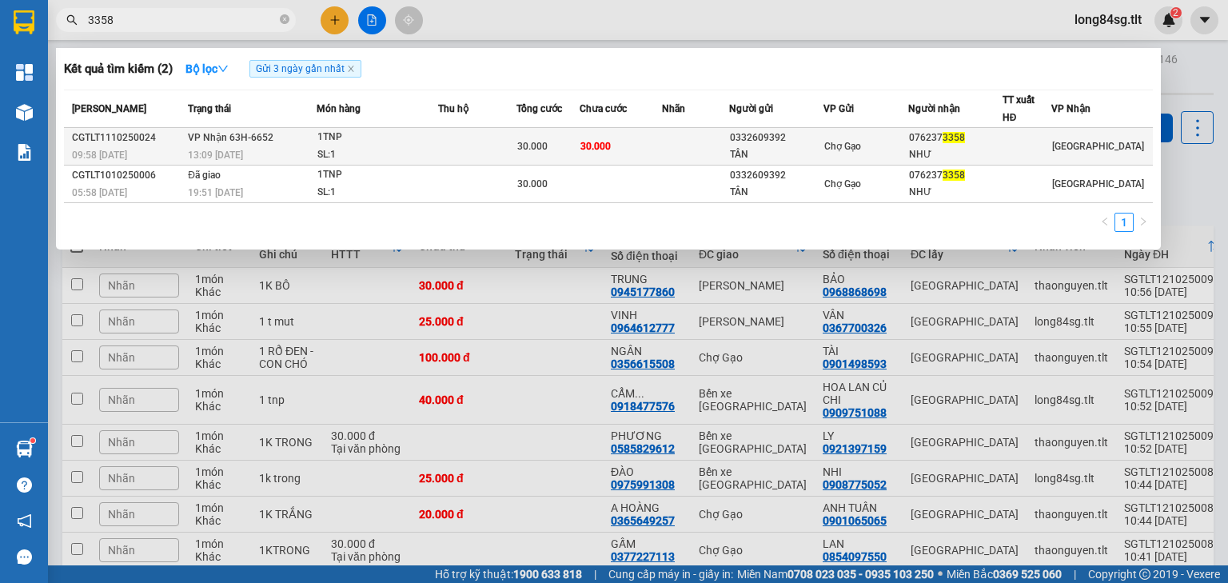
type input "3358"
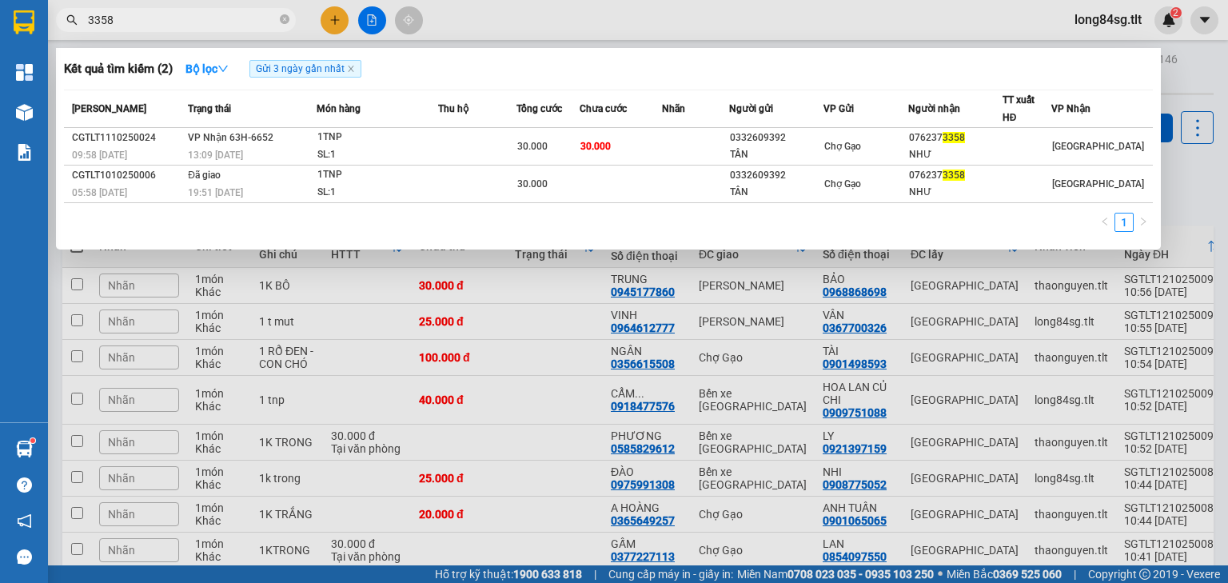
click at [624, 136] on td "30.000" at bounding box center [621, 147] width 82 height 38
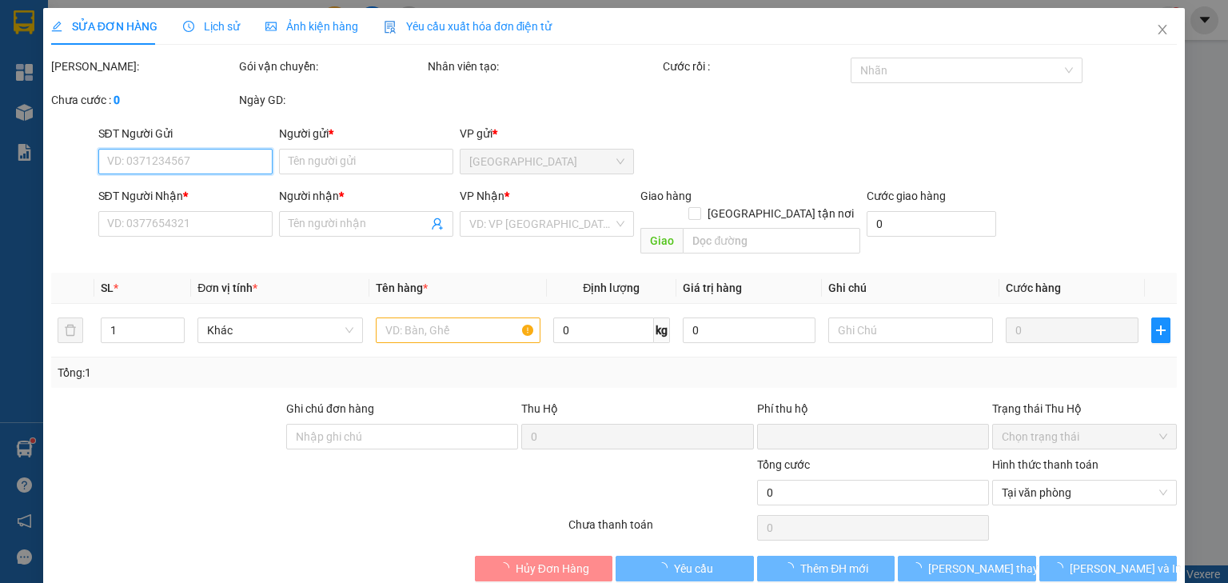
type input "0332609392"
type input "TÂN"
type input "0762373358"
type input "NHƯ"
type input "0"
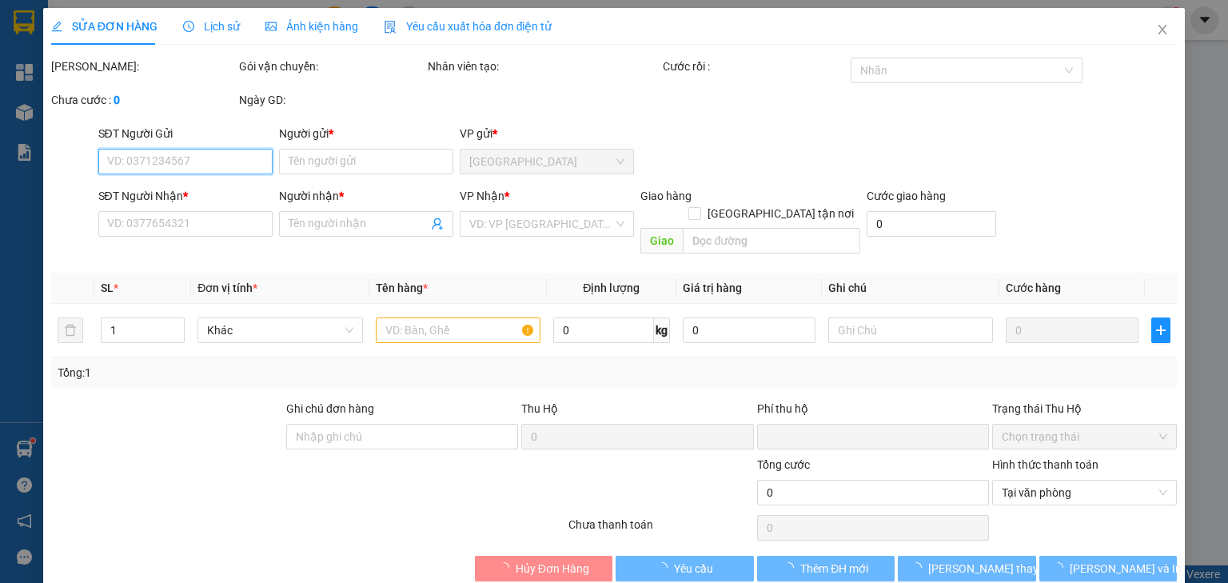
type input "30.000"
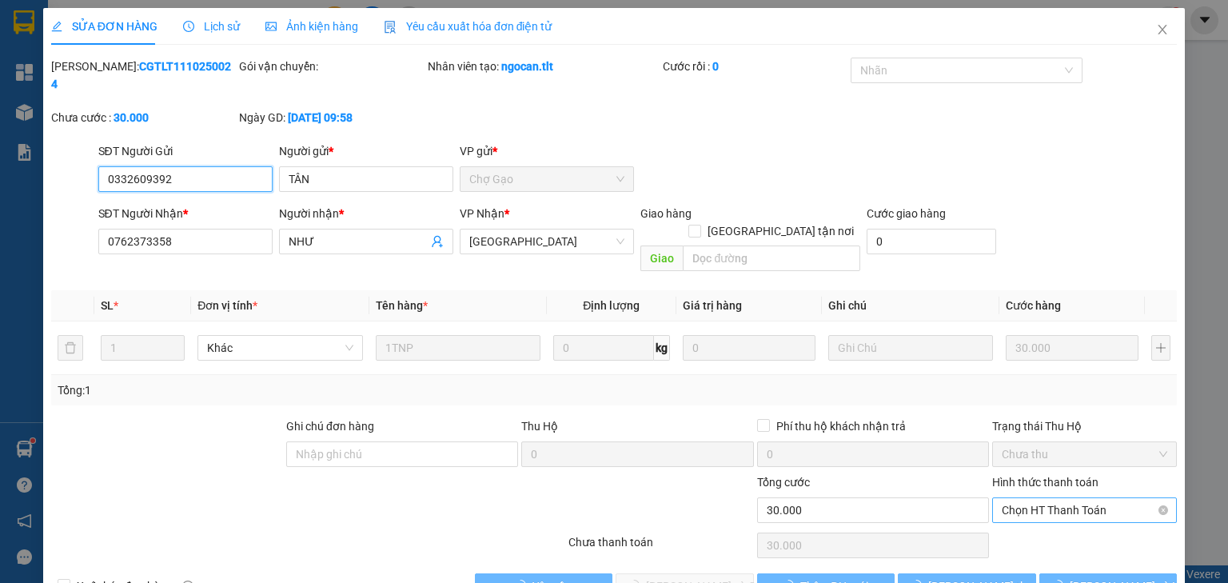
drag, startPoint x: 1027, startPoint y: 463, endPoint x: 1030, endPoint y: 481, distance: 18.7
click at [1027, 498] on span "Chọn HT Thanh Toán" at bounding box center [1084, 510] width 165 height 24
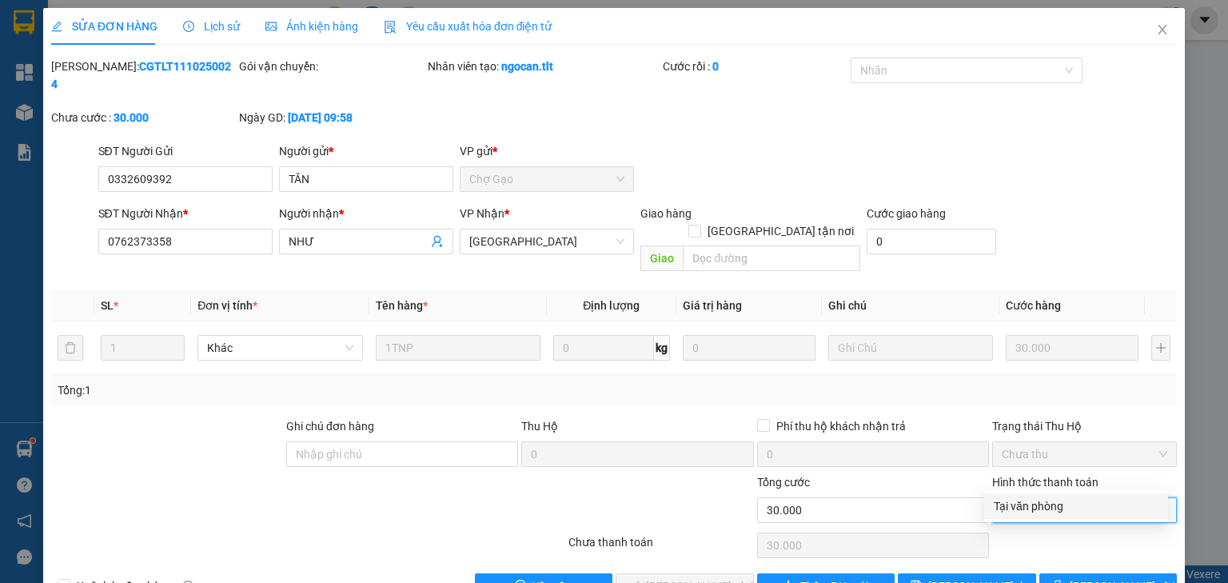
click at [1029, 508] on div "Tại văn phòng" at bounding box center [1076, 506] width 165 height 18
type input "0"
click at [646, 577] on span "Lưu và Giao hàng" at bounding box center [722, 586] width 153 height 18
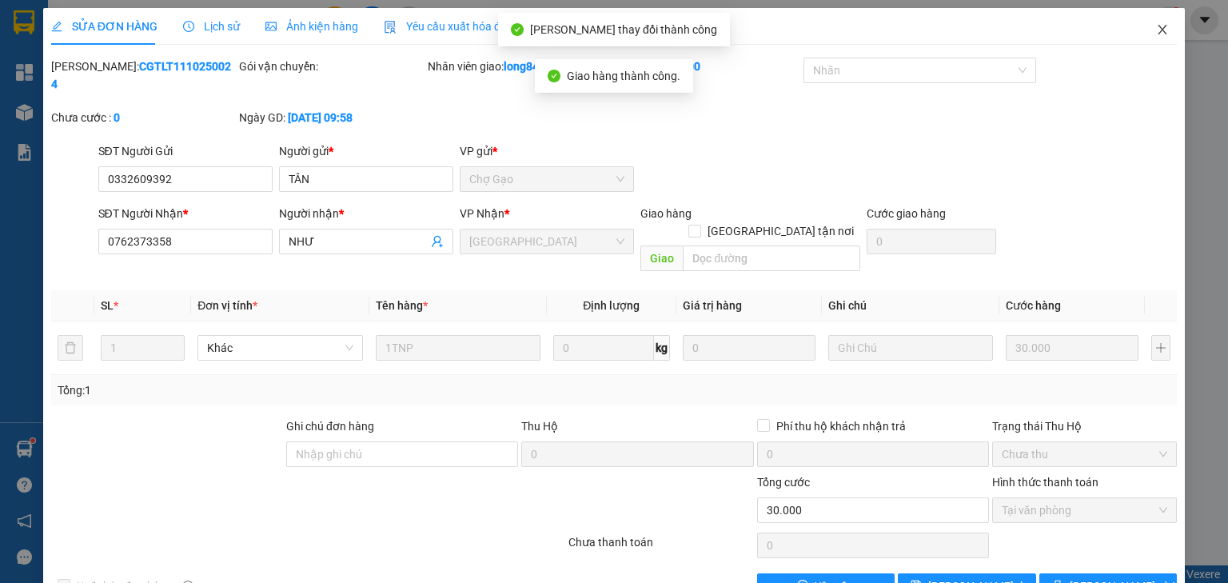
click at [1156, 29] on icon "close" at bounding box center [1162, 29] width 13 height 13
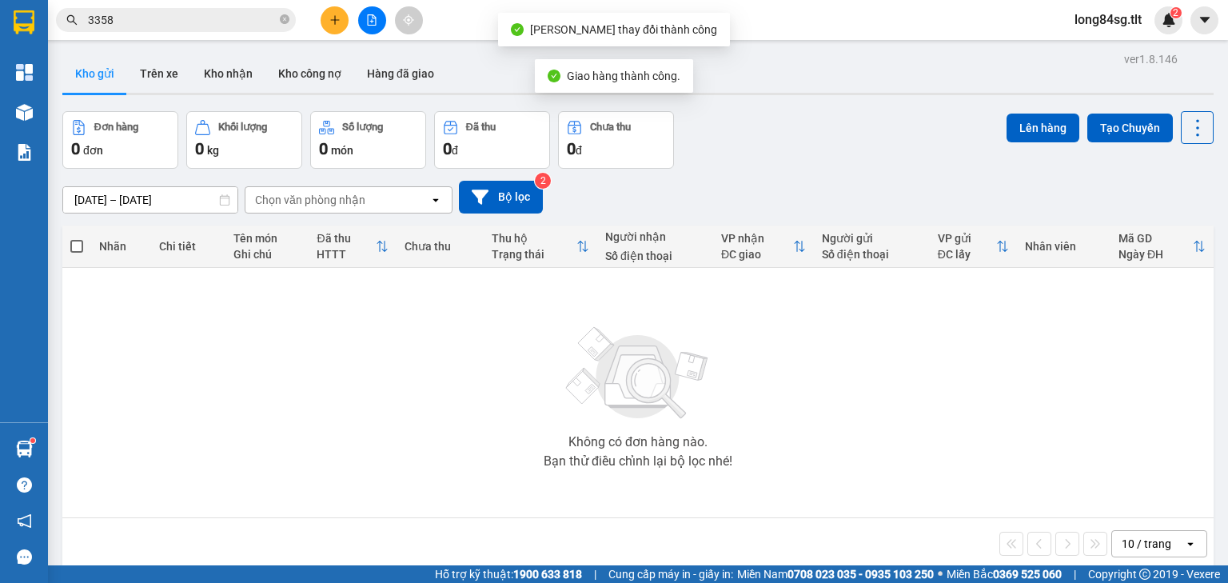
click at [164, 14] on input "3358" at bounding box center [182, 20] width 189 height 18
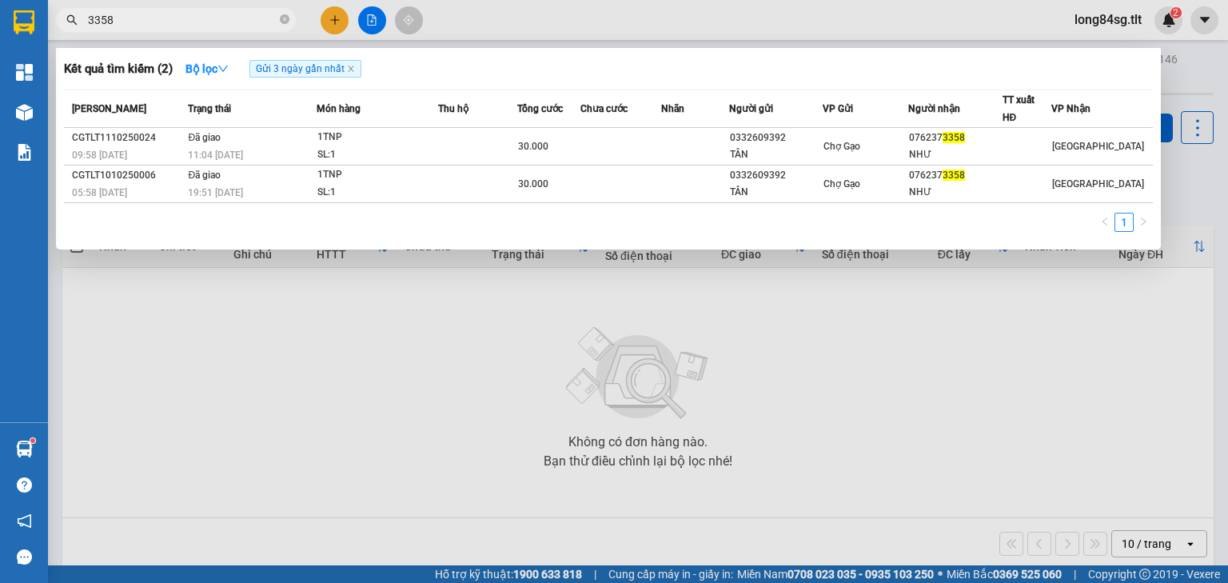
click at [333, 14] on div at bounding box center [614, 291] width 1228 height 583
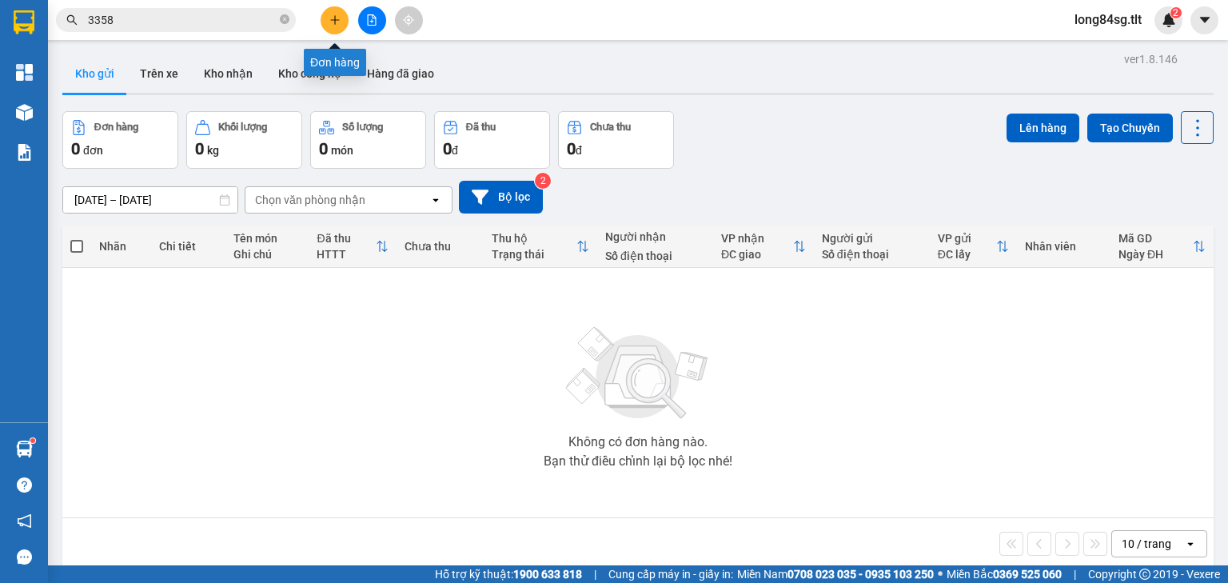
click at [333, 19] on icon "plus" at bounding box center [334, 19] width 11 height 11
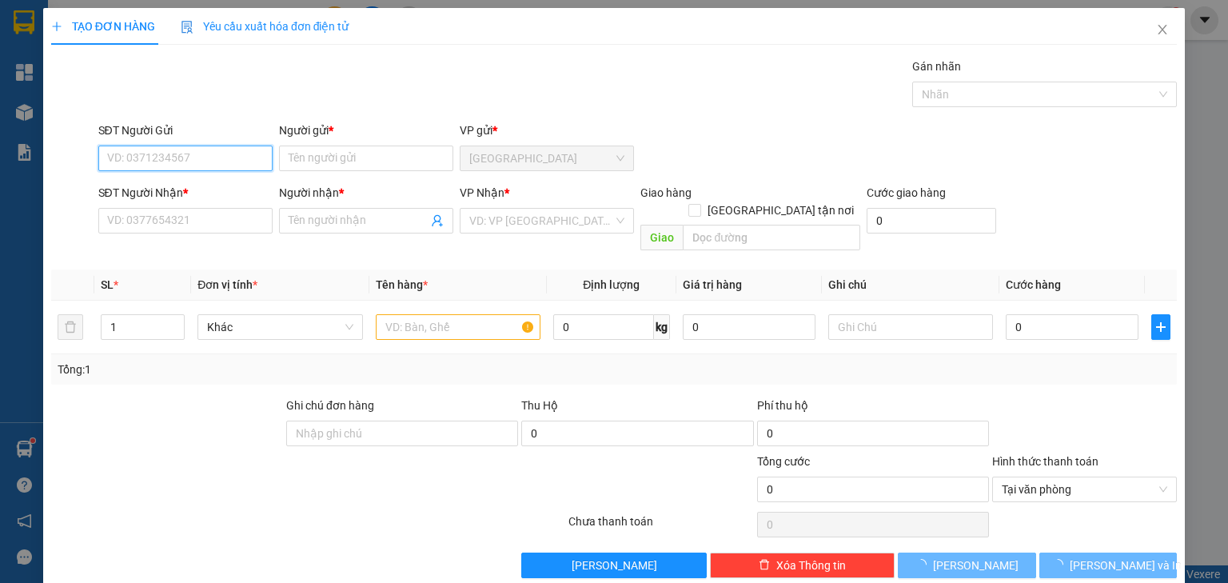
click at [195, 153] on input "SĐT Người Gửi" at bounding box center [185, 159] width 174 height 26
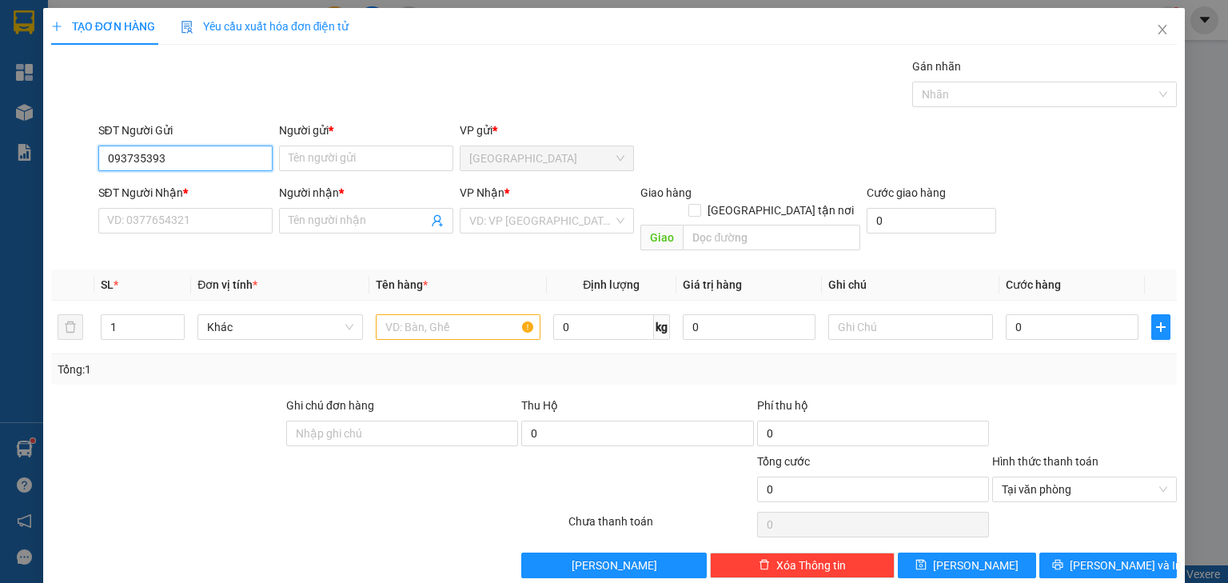
type input "0937353933"
click at [221, 193] on div "0937353933 - CHÚ TÀI" at bounding box center [183, 190] width 153 height 18
type input "CHÚ TÀI"
type input "0937353933"
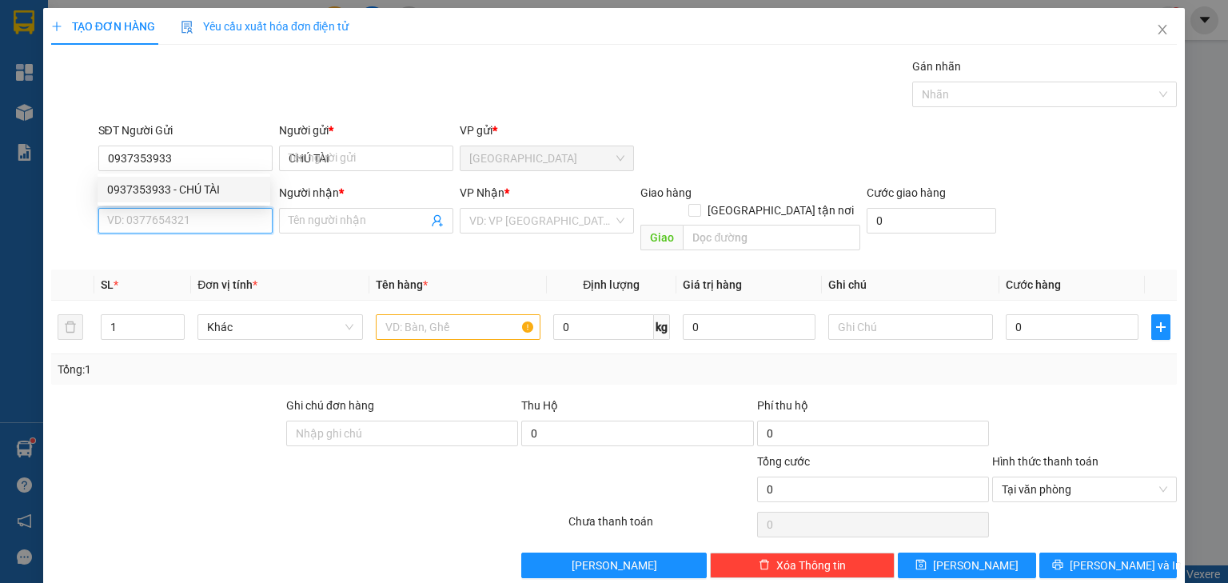
click at [205, 220] on input "SĐT Người Nhận *" at bounding box center [185, 221] width 174 height 26
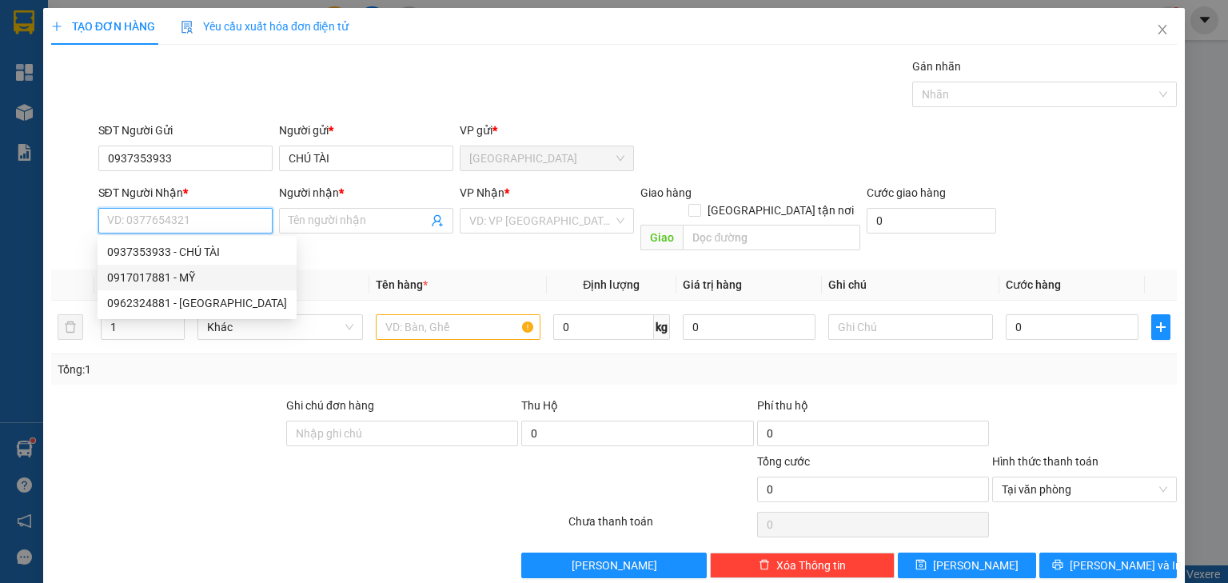
click at [193, 275] on div "0917017881 - MỸ" at bounding box center [197, 278] width 180 height 18
type input "0917017881"
type input "MỸ"
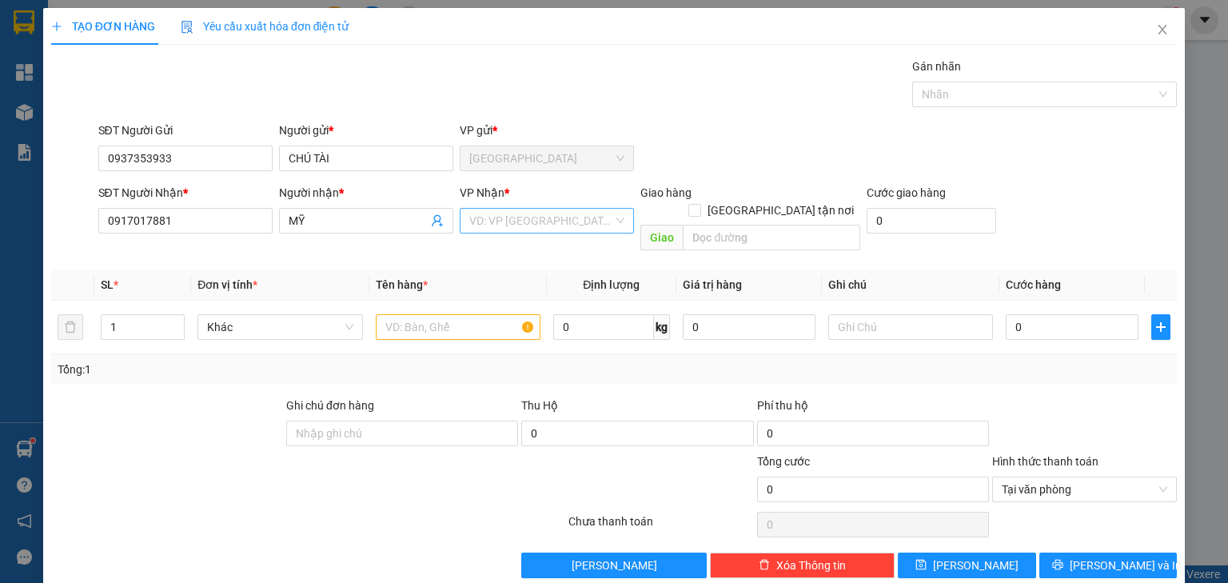
click at [523, 227] on input "search" at bounding box center [541, 221] width 144 height 24
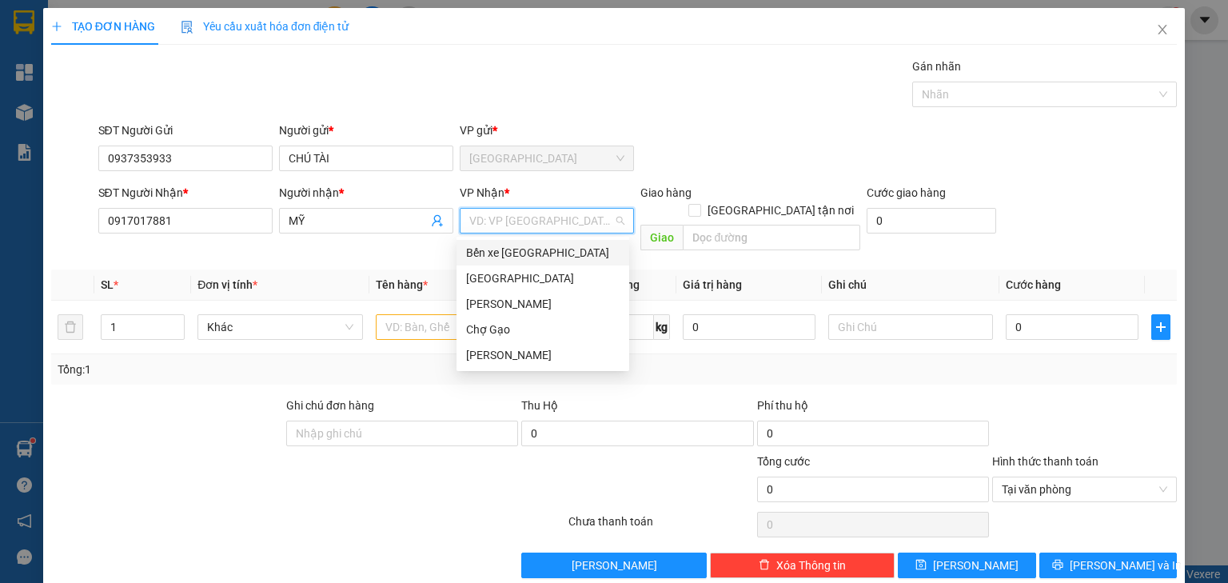
click at [525, 259] on div "Bến xe [PERSON_NAME]" at bounding box center [542, 253] width 153 height 18
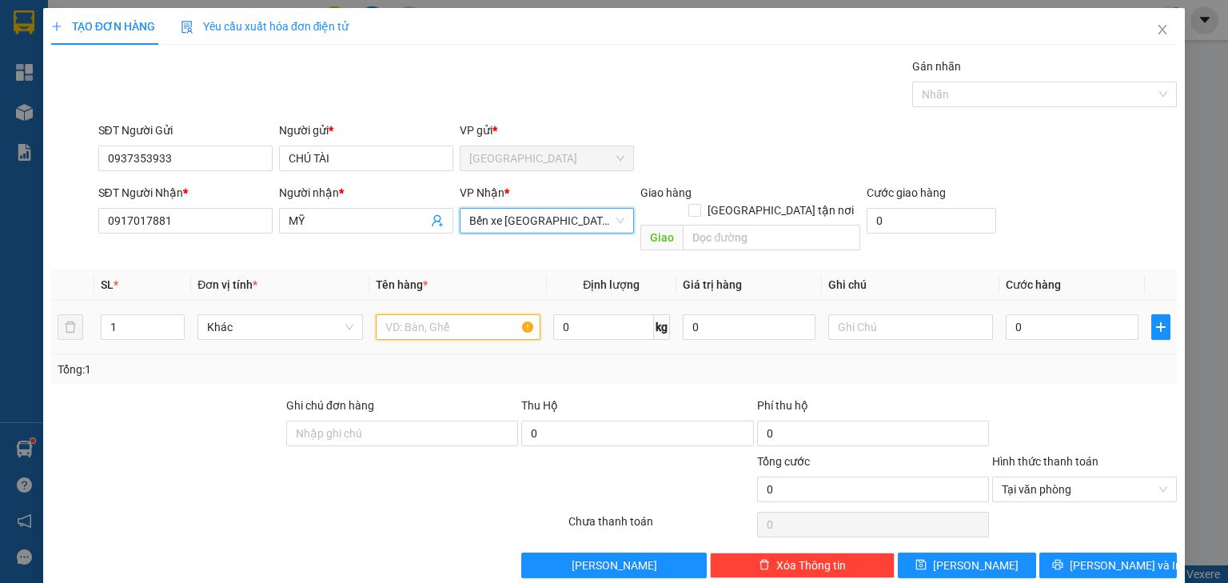
click at [391, 314] on input "text" at bounding box center [458, 327] width 165 height 26
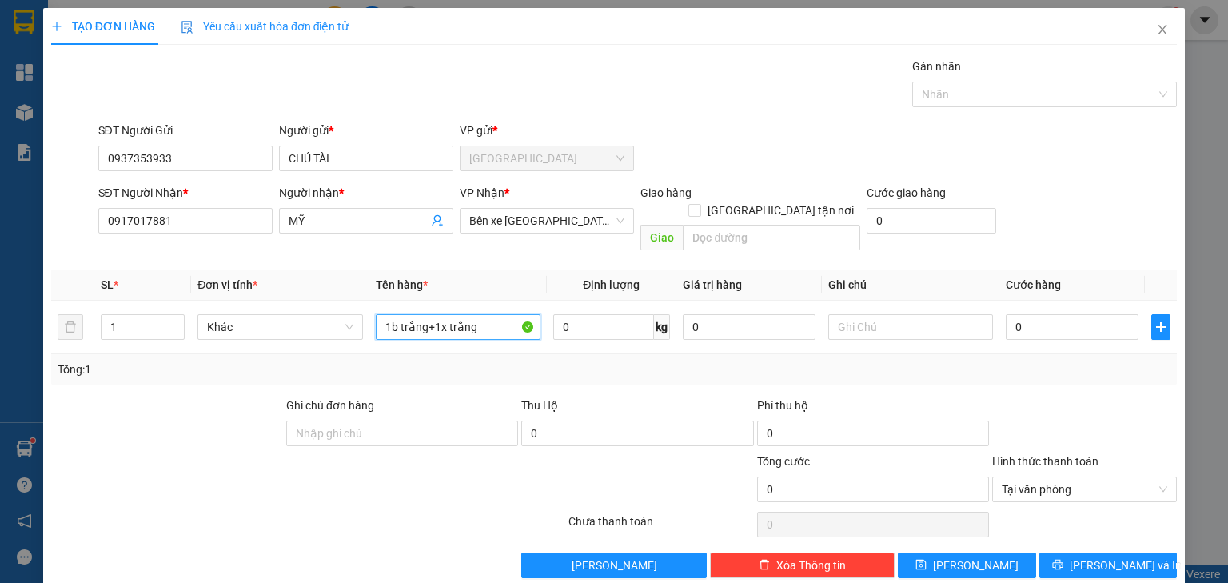
type input "1b trắng+1x trắng"
type input "006"
type input "6"
type input "0.060"
type input "60"
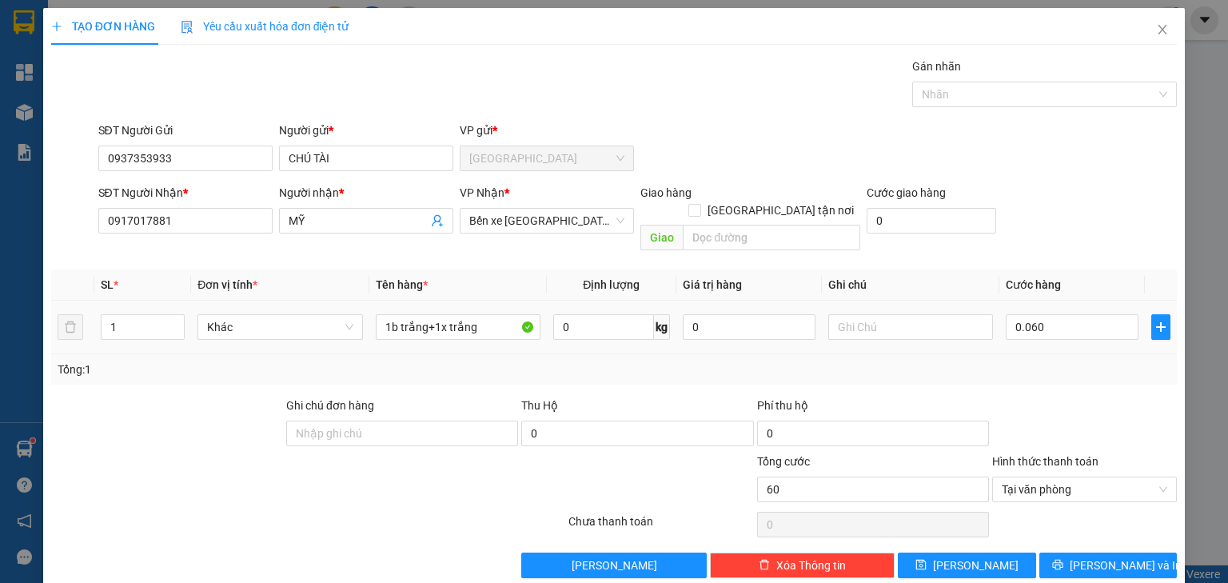
type input "60.000"
drag, startPoint x: 14, startPoint y: 309, endPoint x: 42, endPoint y: 331, distance: 34.7
click at [0, 318] on div "TẠO ĐƠN HÀNG Yêu cầu xuất hóa đơn điện tử Transit Pickup Surcharge Ids Transit …" at bounding box center [614, 291] width 1228 height 583
type input "2"
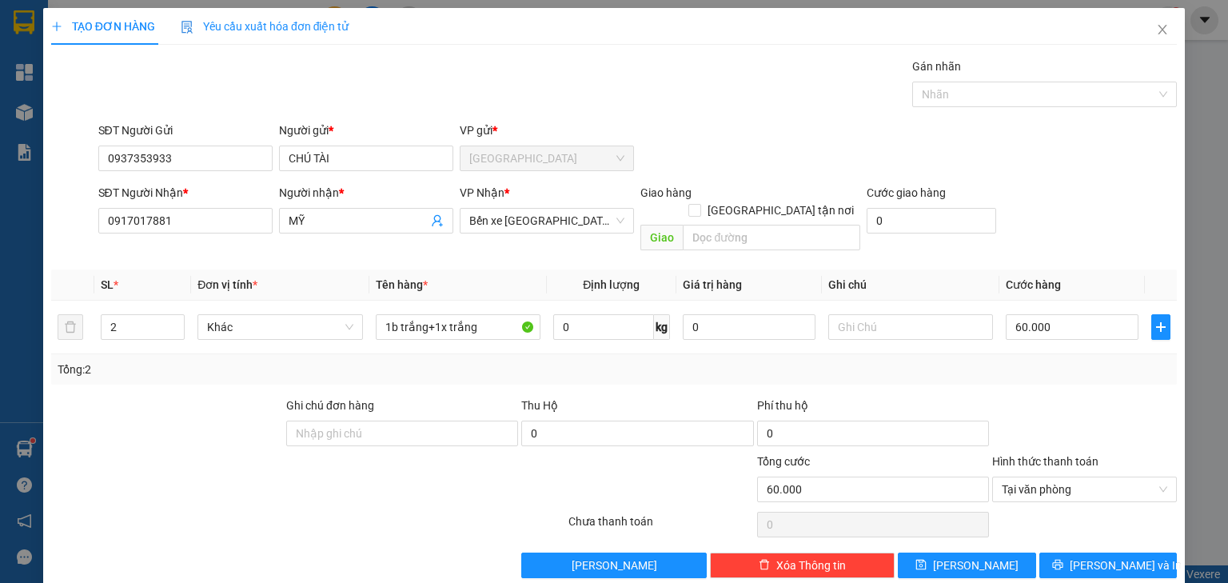
click at [1040, 269] on th "Cước hàng" at bounding box center [1072, 284] width 146 height 31
type input "60.000"
click at [1126, 532] on div "Transit Pickup Surcharge Ids Transit Deliver Surcharge Ids Transit Deliver Surc…" at bounding box center [614, 318] width 1126 height 520
click at [1130, 556] on span "Lưu và In" at bounding box center [1126, 565] width 112 height 18
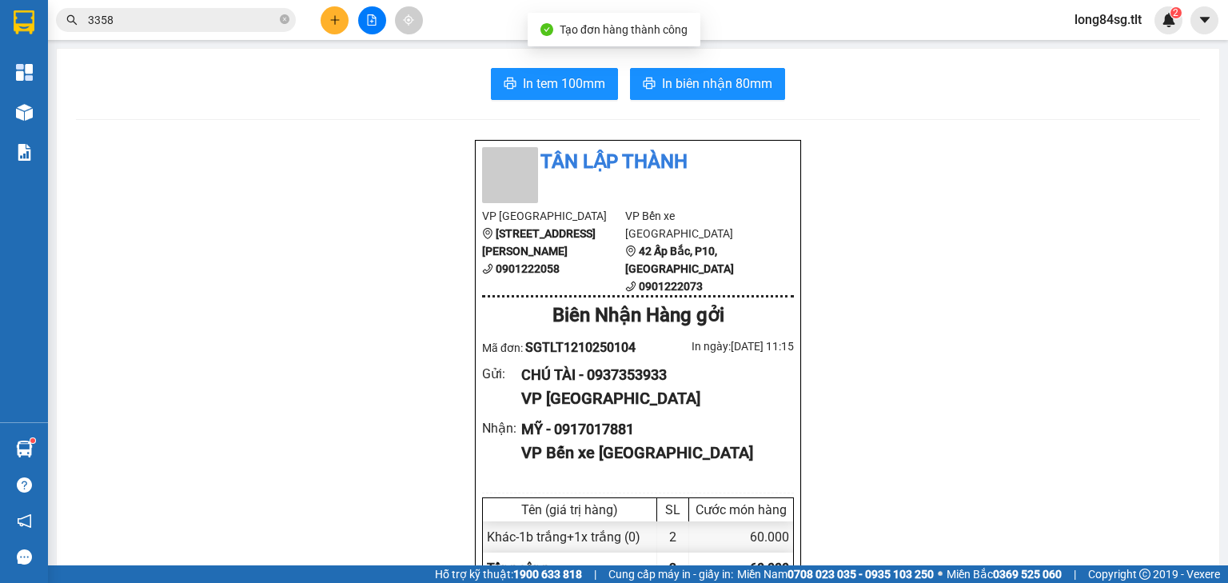
click at [551, 80] on span "In tem 100mm" at bounding box center [564, 84] width 82 height 20
click at [732, 87] on span "In biên nhận 80mm" at bounding box center [717, 84] width 110 height 20
click at [297, 13] on div "3358" at bounding box center [156, 20] width 312 height 24
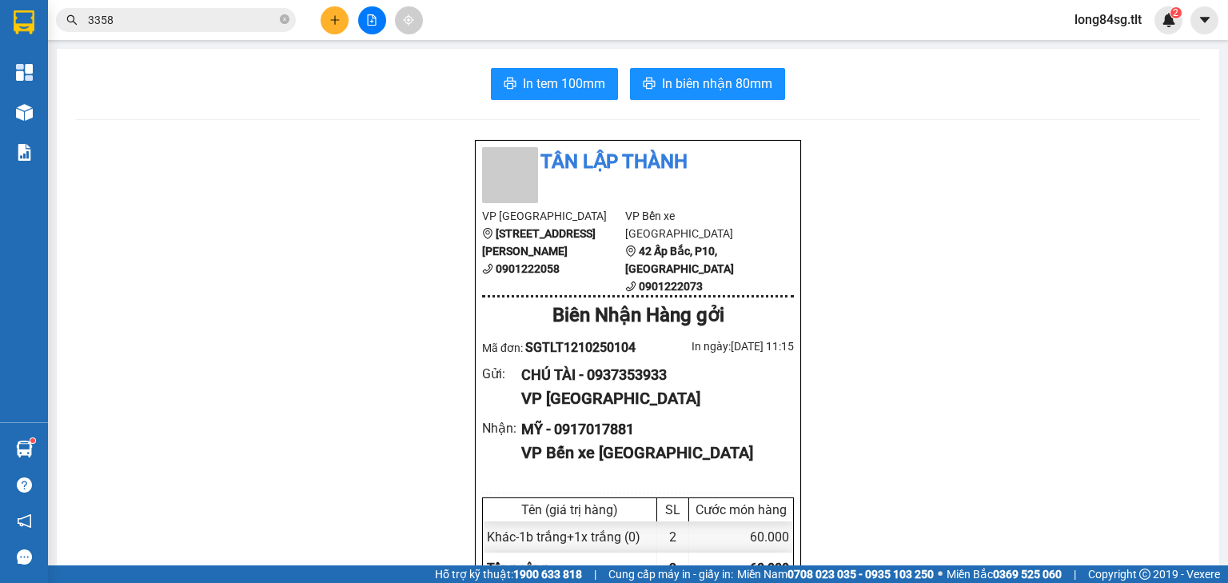
click at [328, 19] on button at bounding box center [335, 20] width 28 height 28
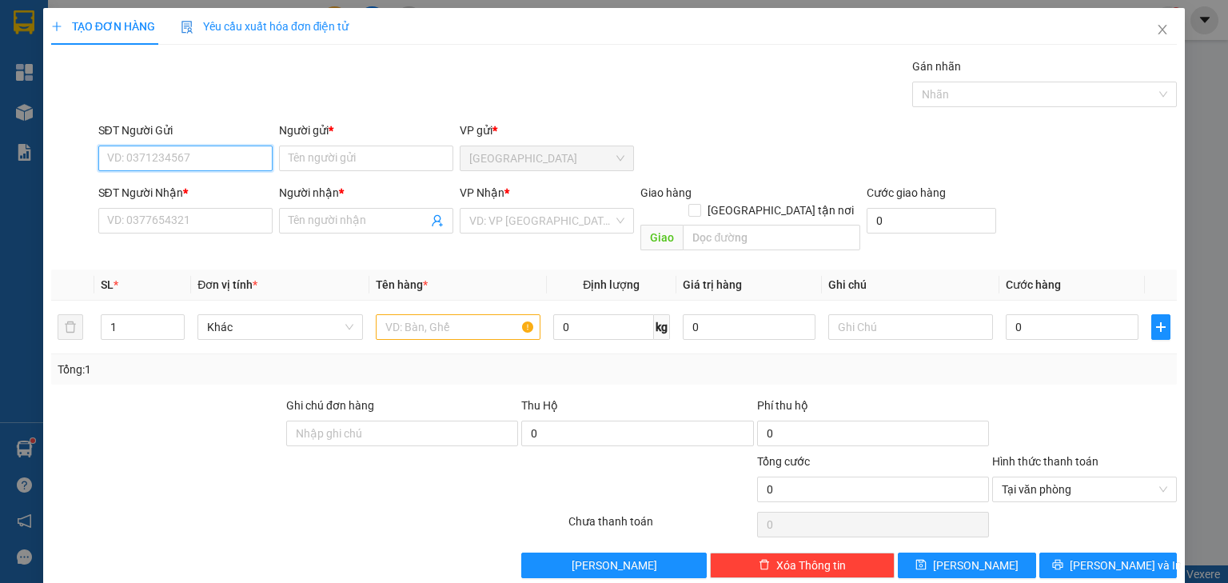
click at [189, 150] on input "SĐT Người Gửi" at bounding box center [185, 159] width 174 height 26
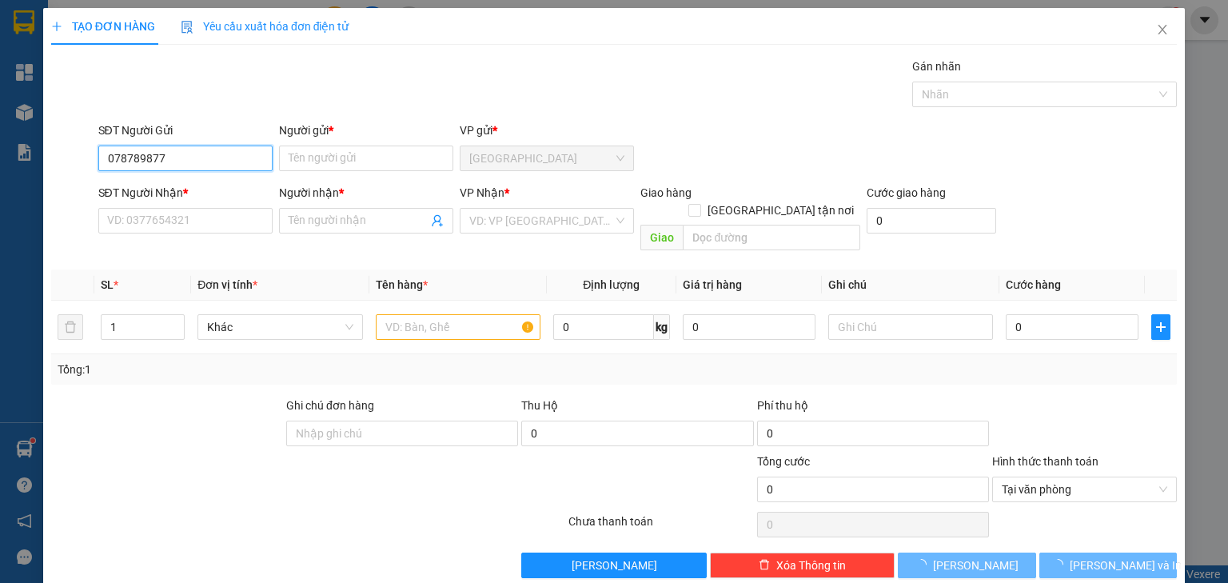
type input "0787898779"
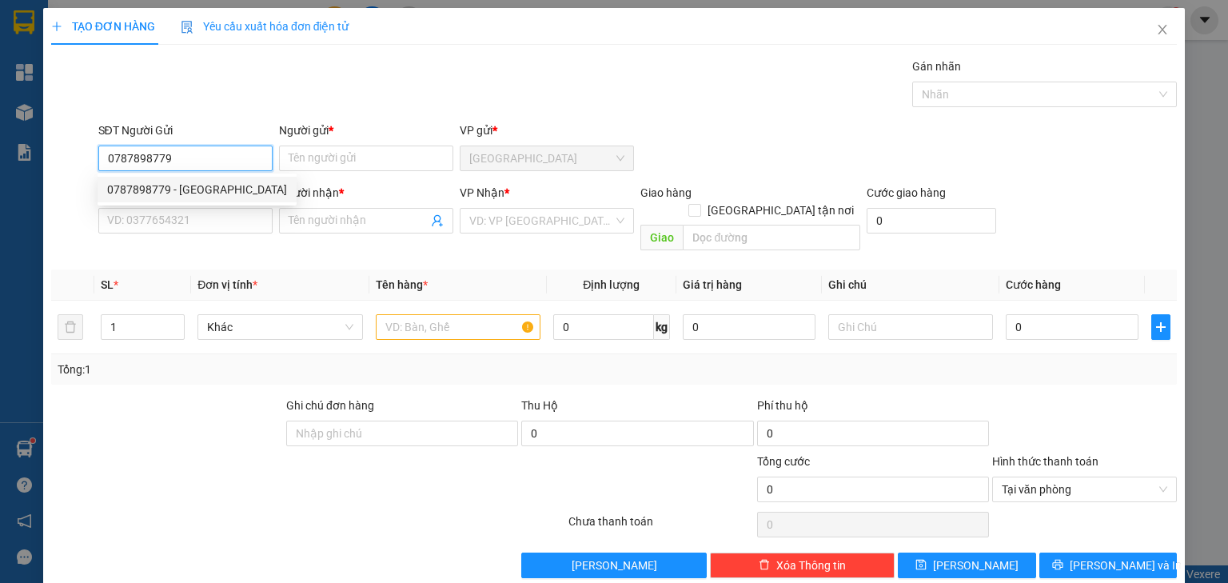
drag, startPoint x: 192, startPoint y: 189, endPoint x: 192, endPoint y: 199, distance: 10.4
click at [193, 190] on div "0787898779 - VINH" at bounding box center [197, 190] width 180 height 18
type input "VINH"
type input "0787898779"
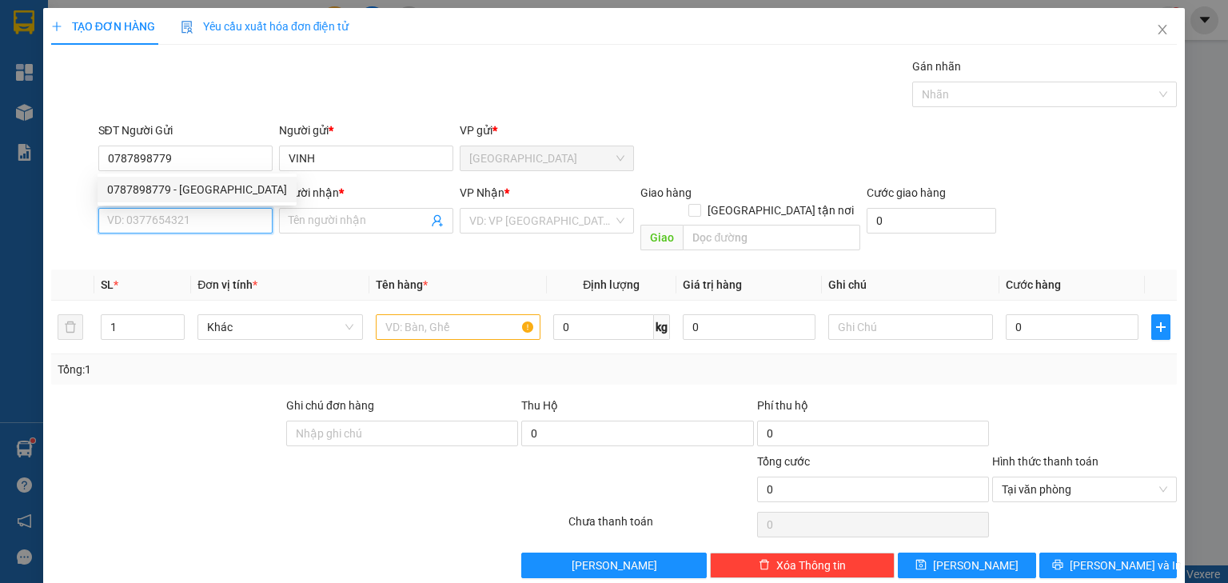
drag, startPoint x: 189, startPoint y: 210, endPoint x: 192, endPoint y: 245, distance: 35.3
click at [192, 229] on input "SĐT Người Nhận *" at bounding box center [185, 221] width 174 height 26
type input "0918604639"
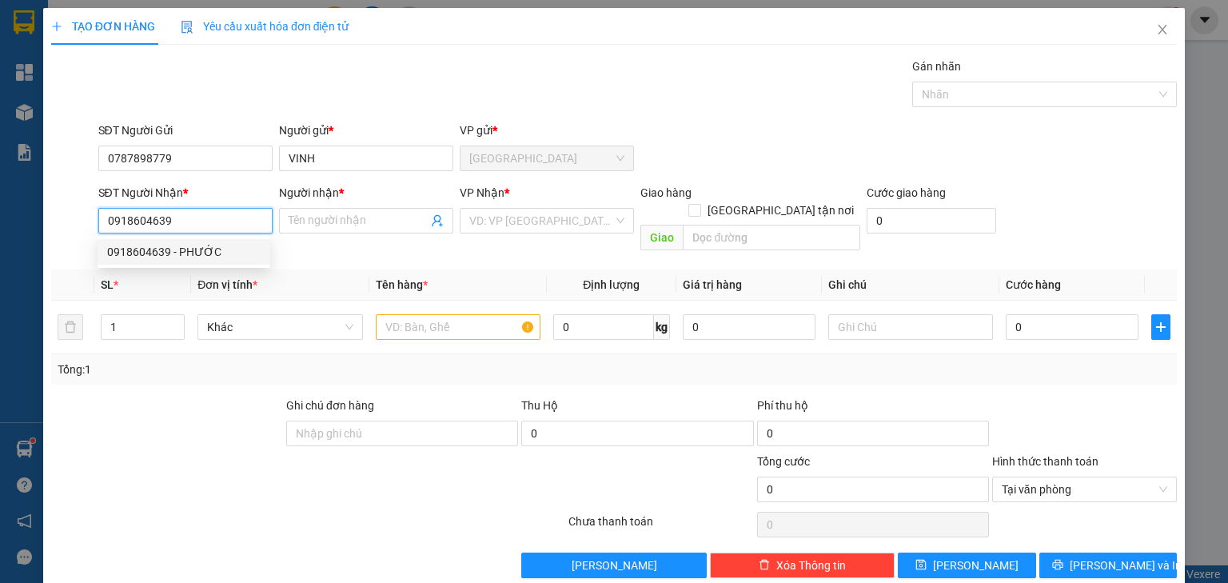
drag, startPoint x: 190, startPoint y: 241, endPoint x: 277, endPoint y: 250, distance: 87.7
click at [191, 242] on div "0918604639 - PHƯỚC" at bounding box center [184, 252] width 173 height 26
type input "PHƯỚC"
type input "0918604639"
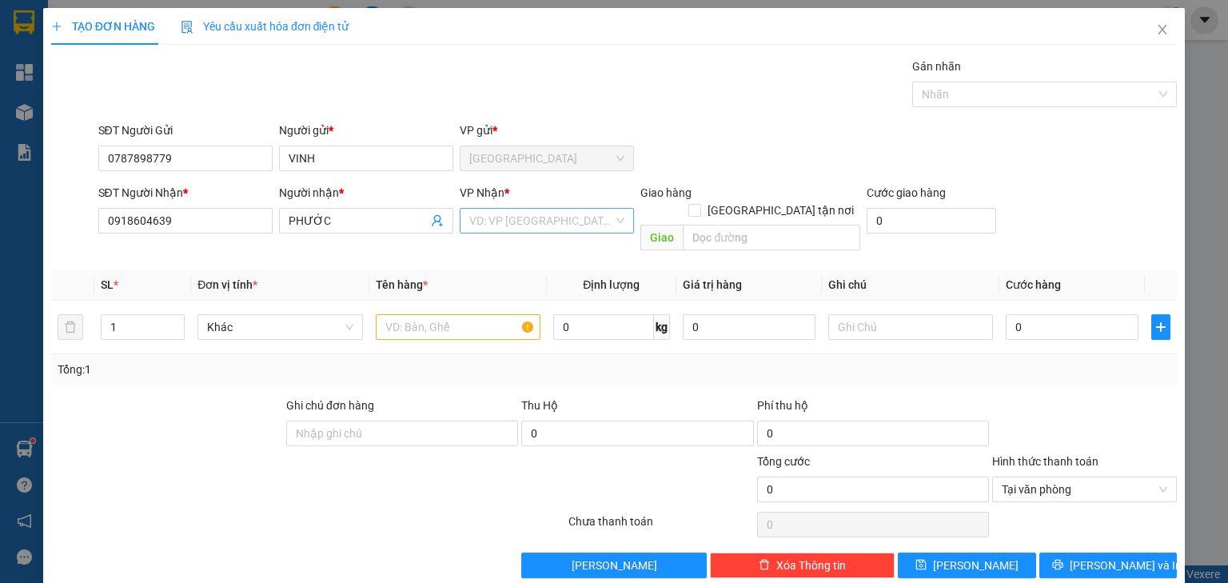
click at [483, 227] on input "search" at bounding box center [541, 221] width 144 height 24
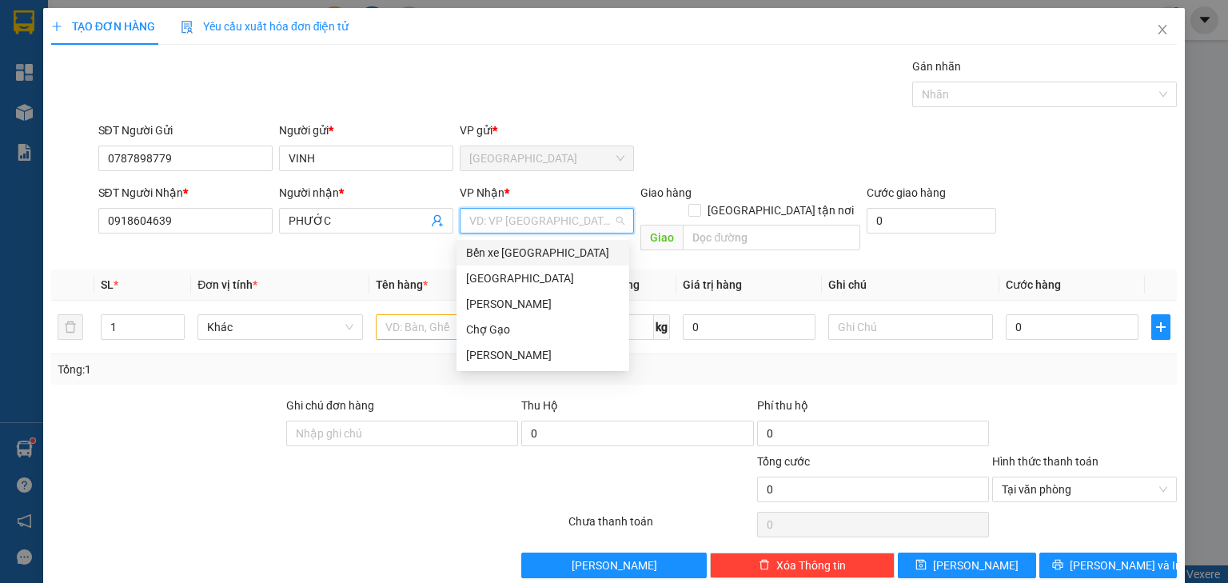
click at [511, 253] on div "Bến xe [PERSON_NAME]" at bounding box center [542, 253] width 153 height 18
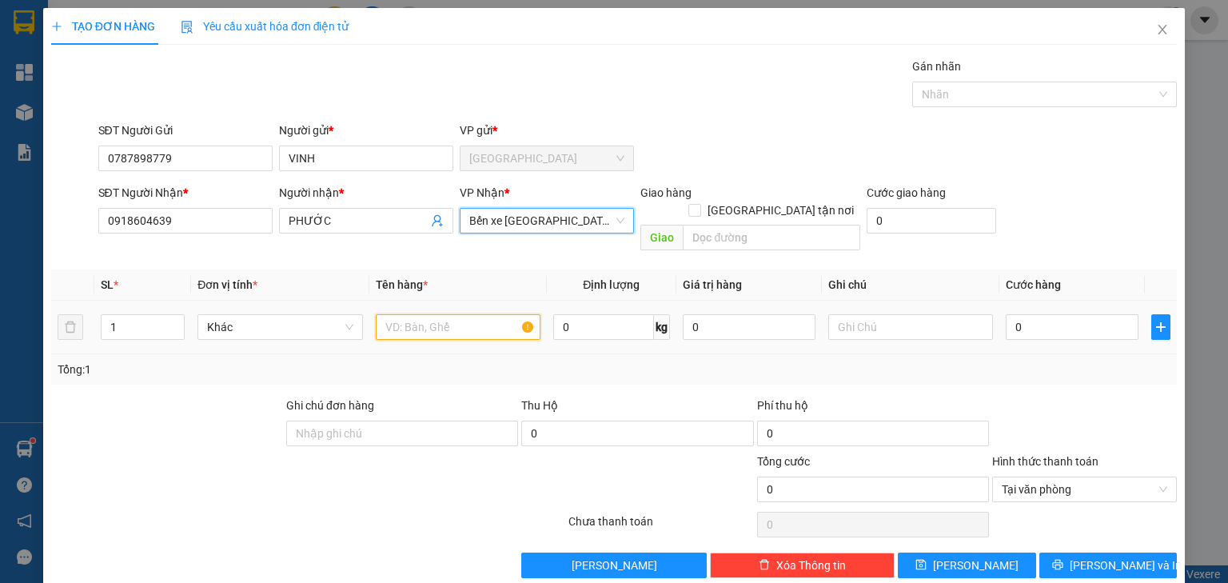
click at [437, 314] on input "text" at bounding box center [458, 327] width 165 height 26
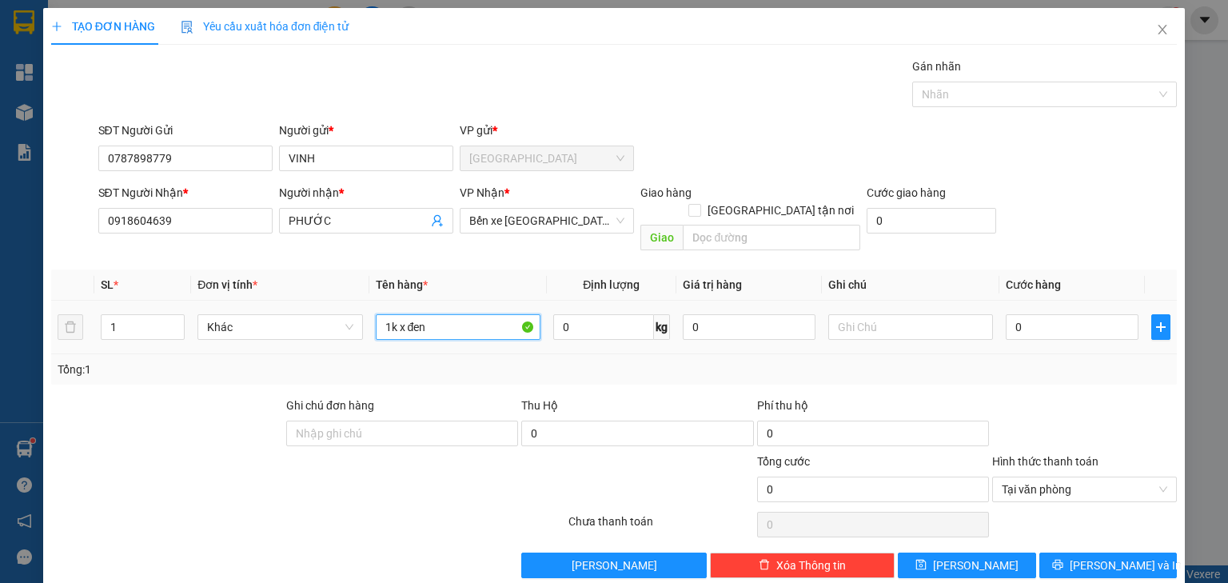
type input "1k x đen"
type input "002"
type input "2"
type input "0.020"
type input "20"
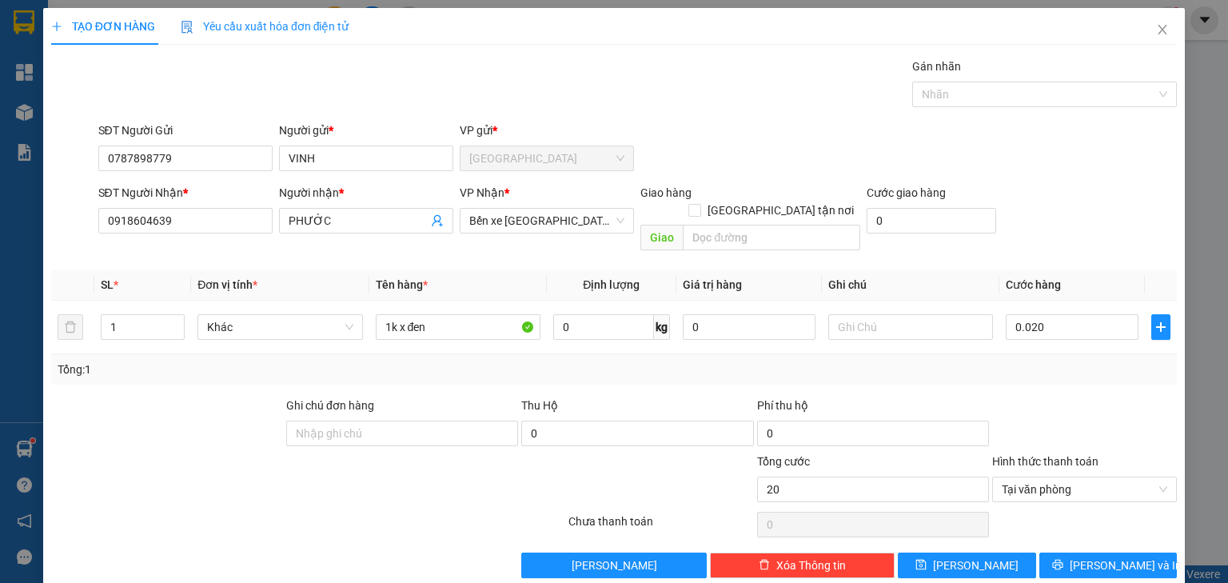
type input "20.000"
click at [1058, 406] on div at bounding box center [1085, 425] width 188 height 56
type input "20.000"
click at [1128, 556] on span "Lưu và In" at bounding box center [1126, 565] width 112 height 18
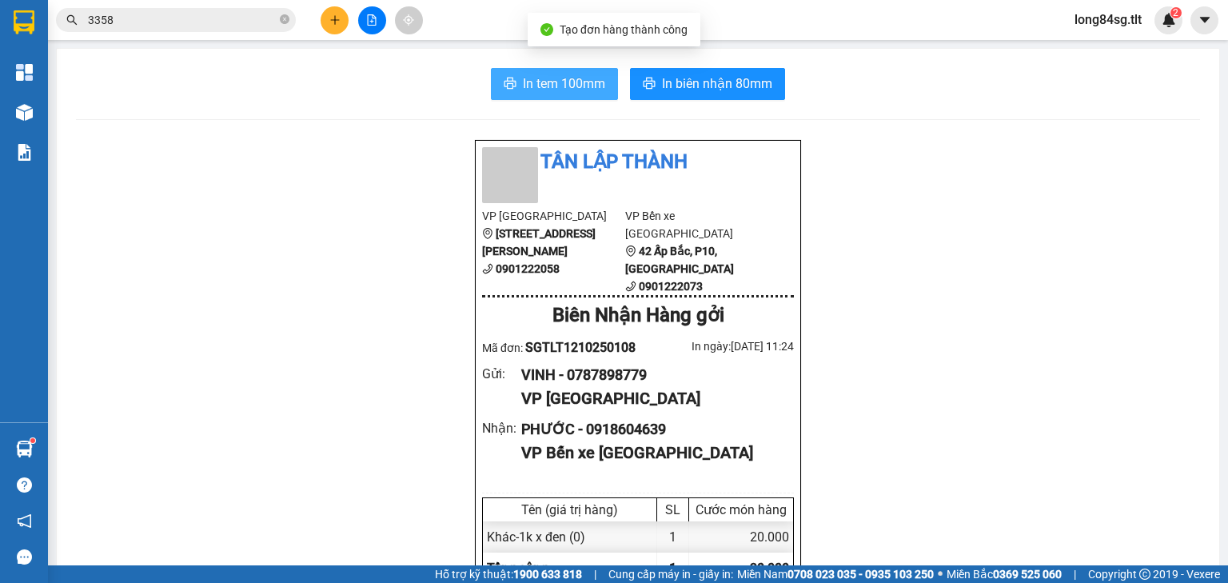
click at [541, 78] on span "In tem 100mm" at bounding box center [564, 84] width 82 height 20
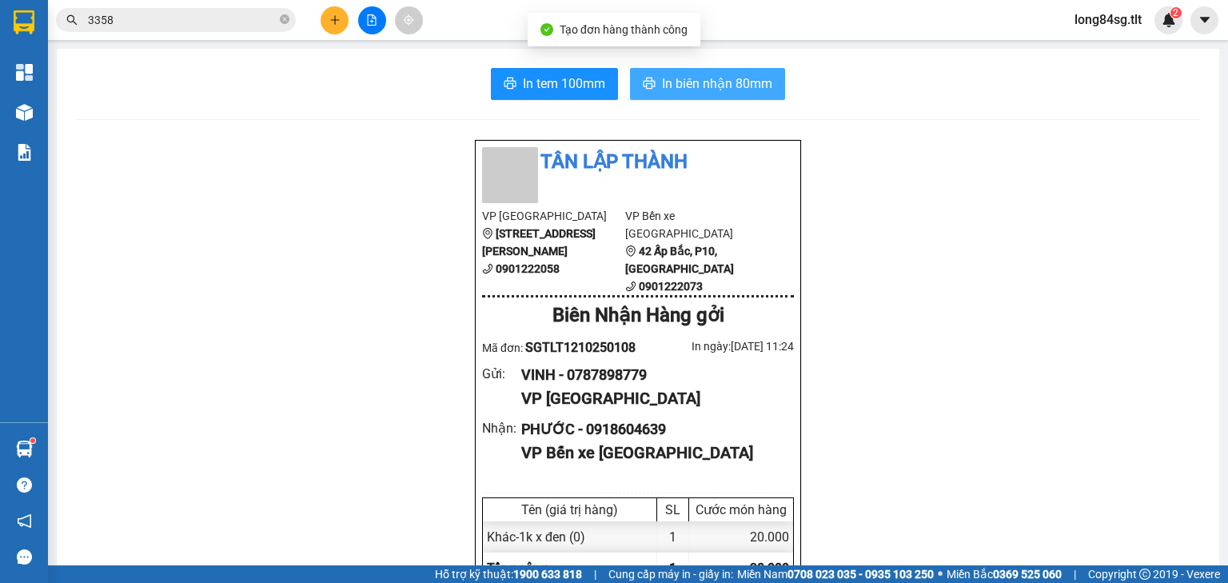
scroll to position [96, 0]
click at [725, 96] on button "In biên nhận 80mm" at bounding box center [707, 84] width 155 height 32
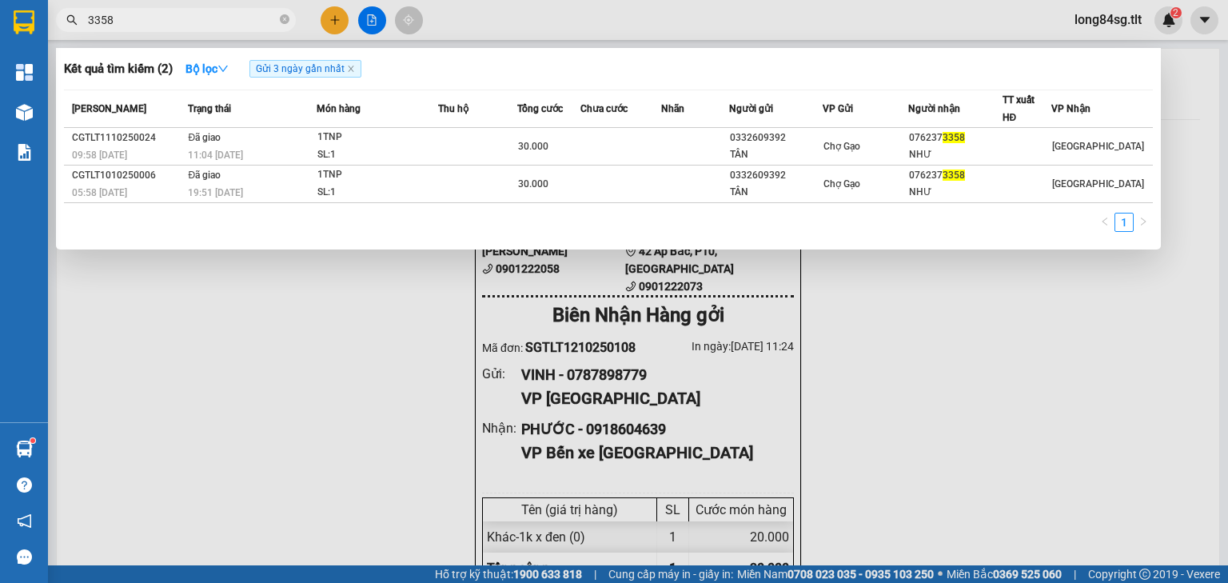
click at [204, 28] on input "3358" at bounding box center [182, 20] width 189 height 18
click at [201, 26] on input "3358" at bounding box center [182, 20] width 189 height 18
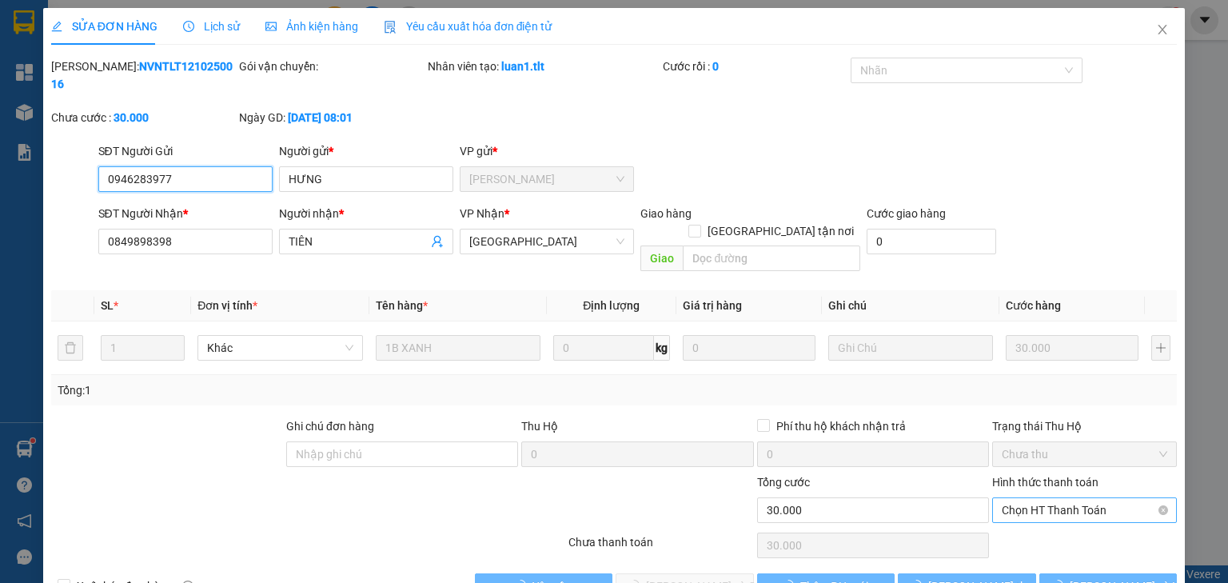
click at [1056, 498] on span "Chọn HT Thanh Toán" at bounding box center [1084, 510] width 165 height 24
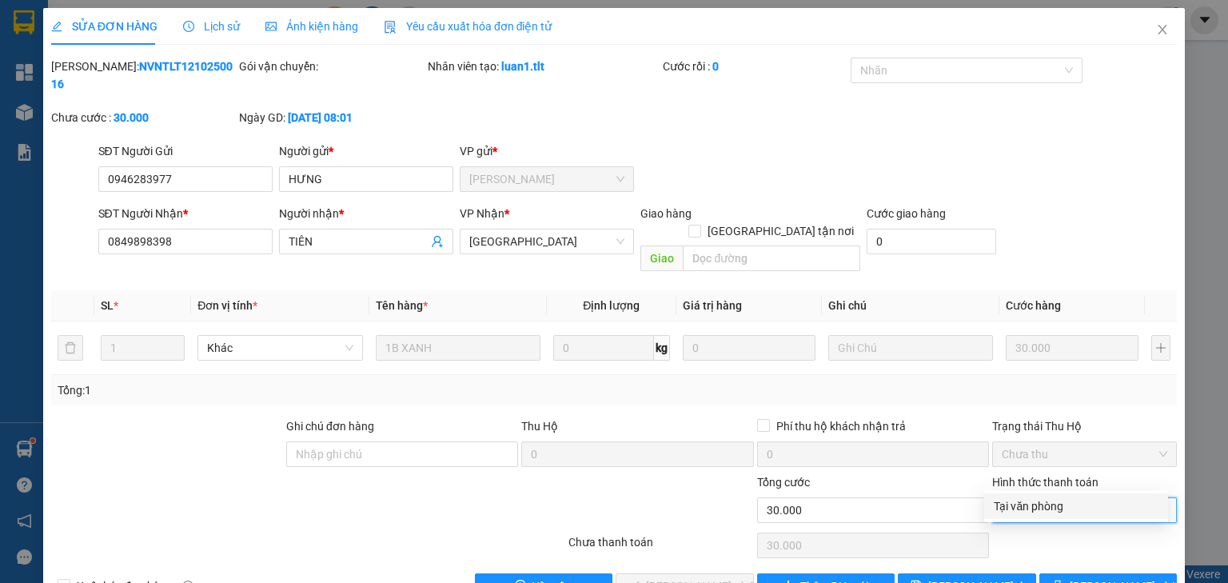
click at [1055, 512] on div "Tại văn phòng" at bounding box center [1076, 506] width 165 height 18
click at [707, 577] on span "Lưu và Giao hàng" at bounding box center [722, 586] width 153 height 18
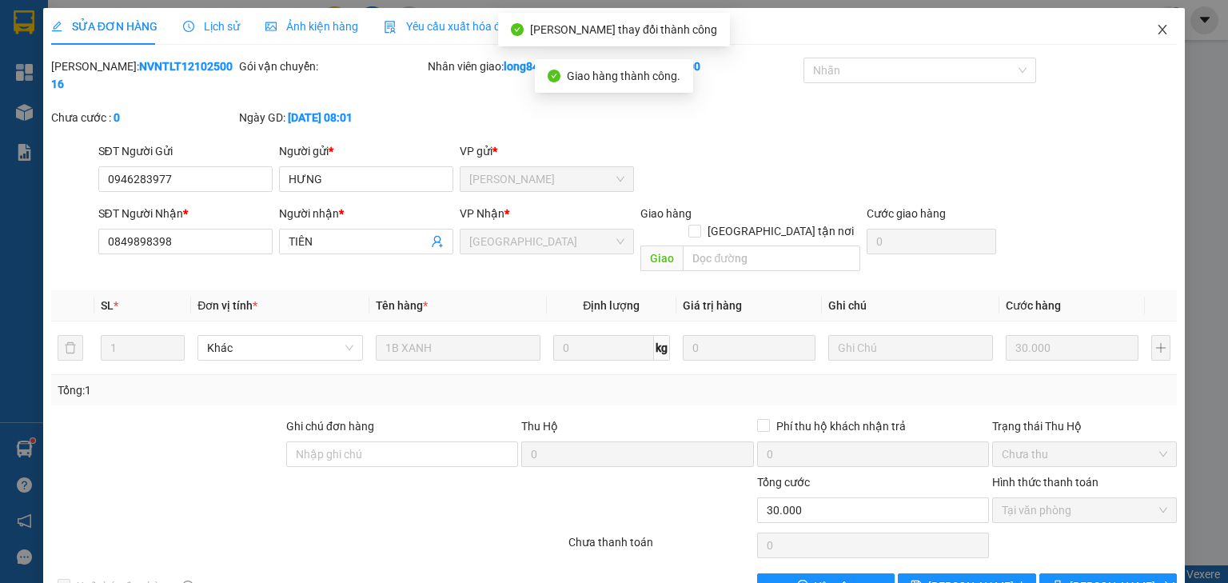
click at [1141, 37] on span "Close" at bounding box center [1162, 30] width 45 height 45
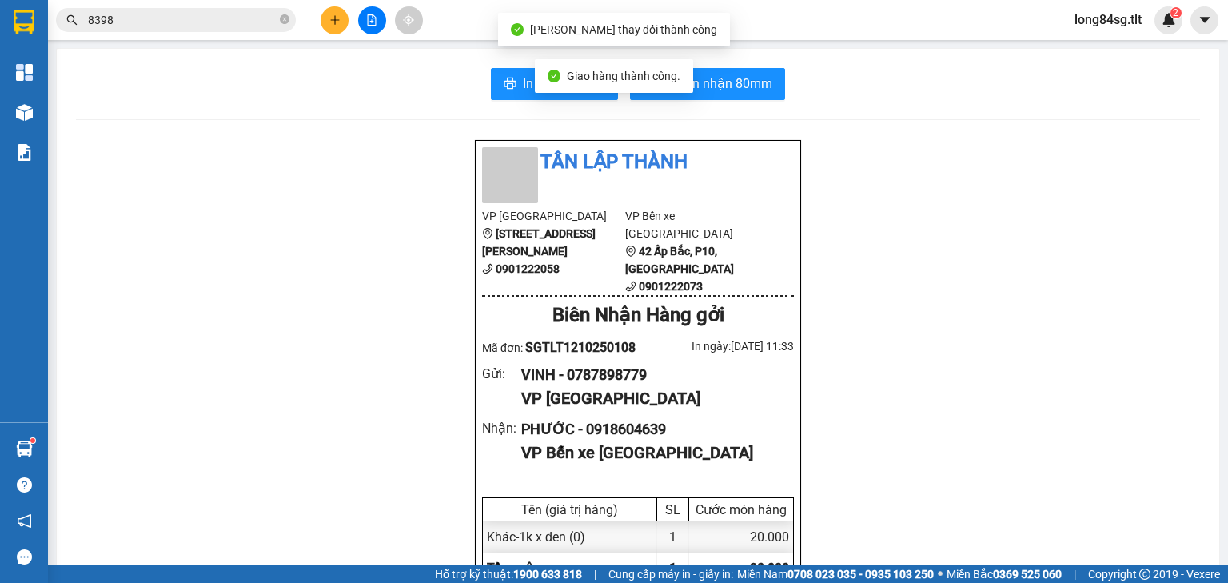
click at [213, 18] on input "8398" at bounding box center [182, 20] width 189 height 18
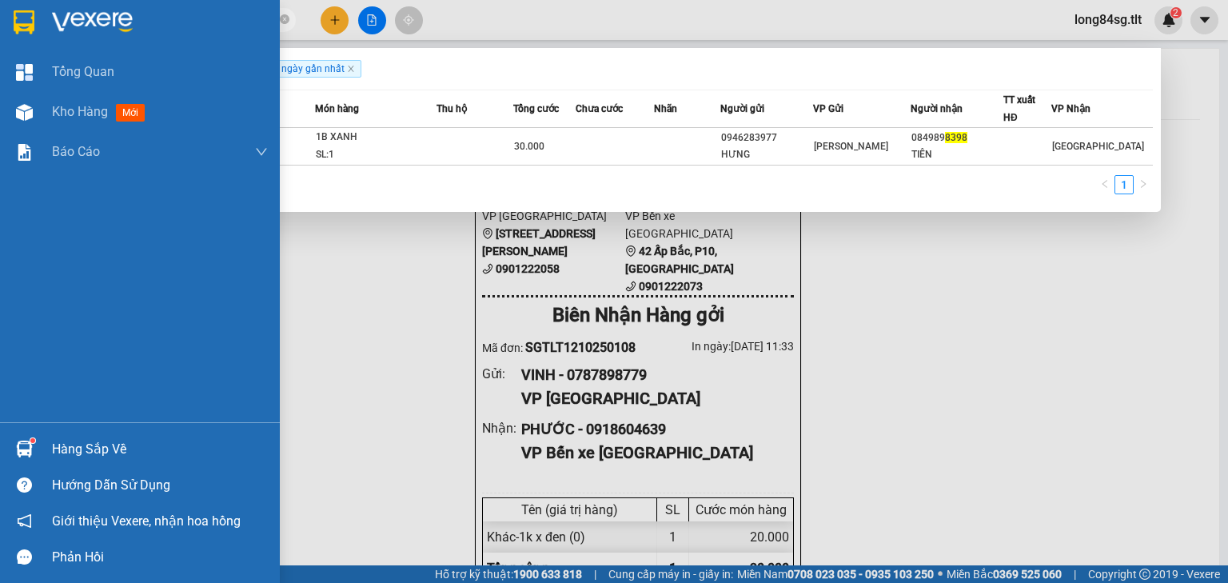
click at [68, 448] on div "Hàng sắp về" at bounding box center [160, 449] width 216 height 24
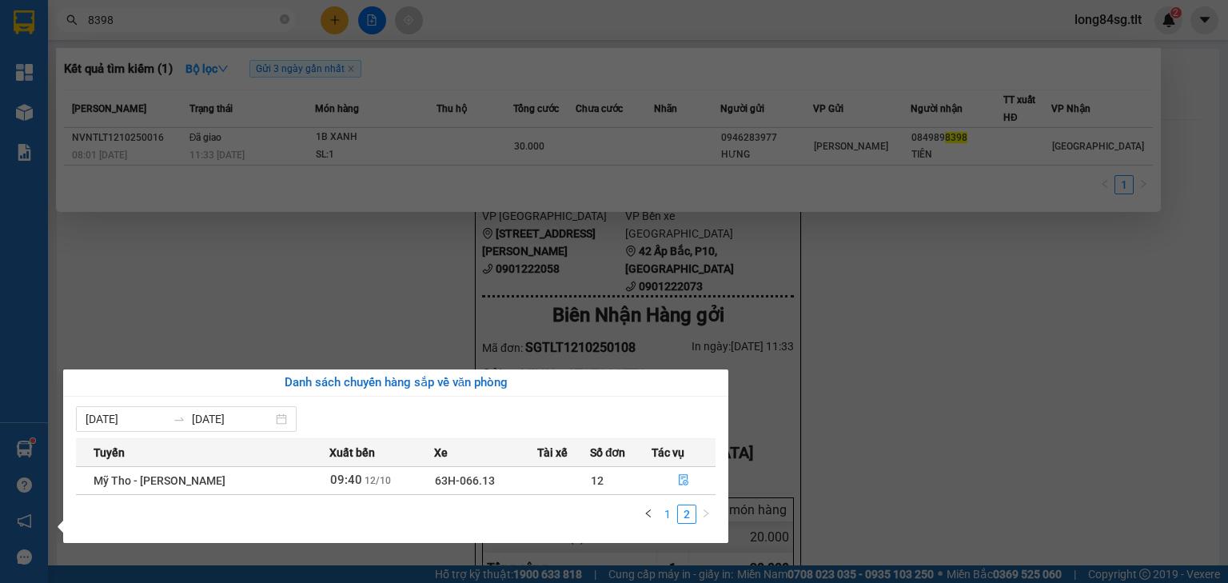
click at [662, 517] on link "1" at bounding box center [668, 514] width 18 height 18
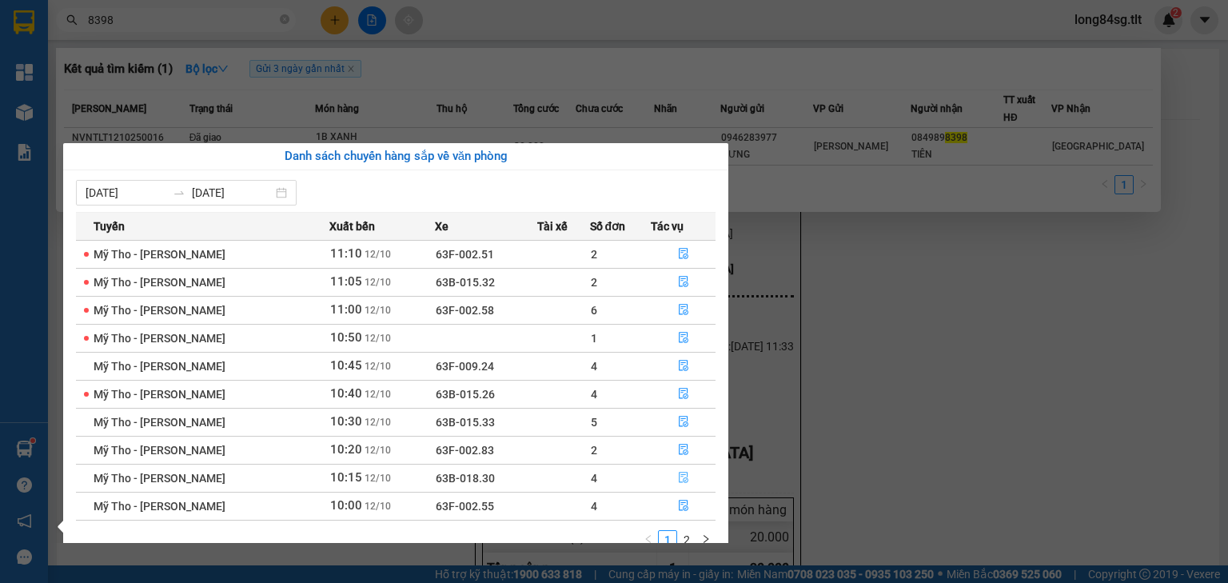
click at [684, 478] on icon "file-done" at bounding box center [684, 477] width 10 height 11
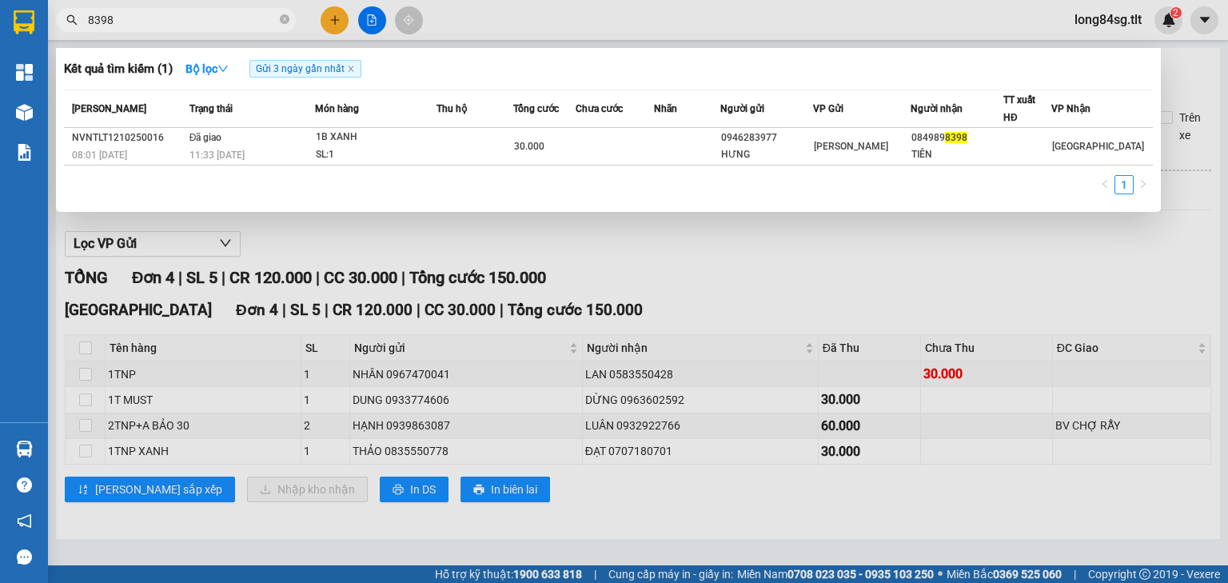
click at [283, 435] on div at bounding box center [614, 291] width 1228 height 583
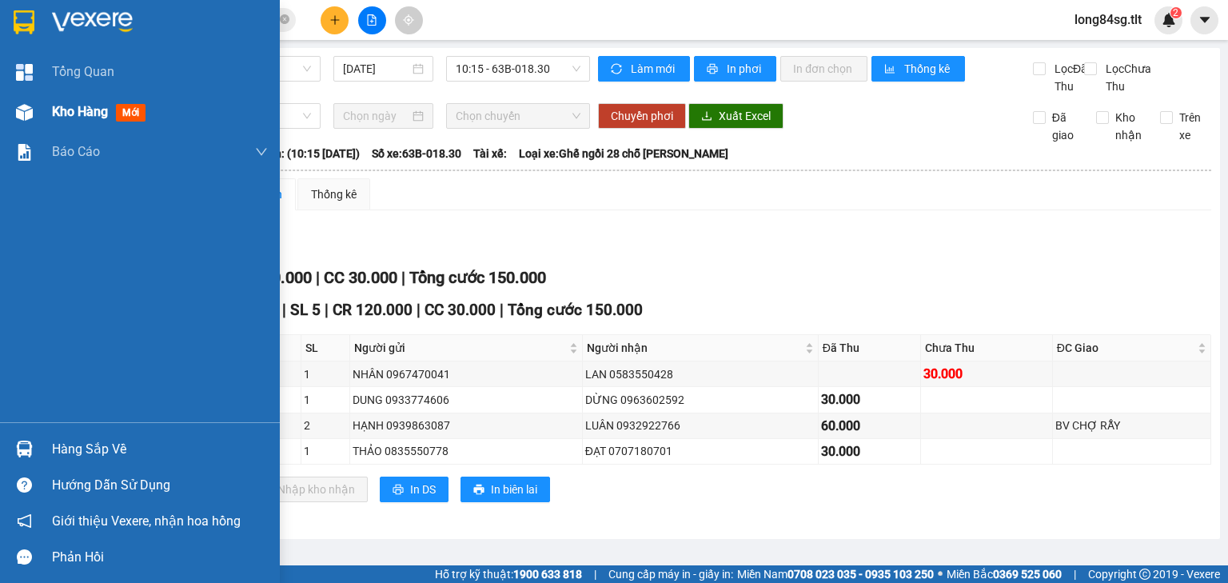
click at [42, 122] on div "Kho hàng mới" at bounding box center [140, 112] width 280 height 40
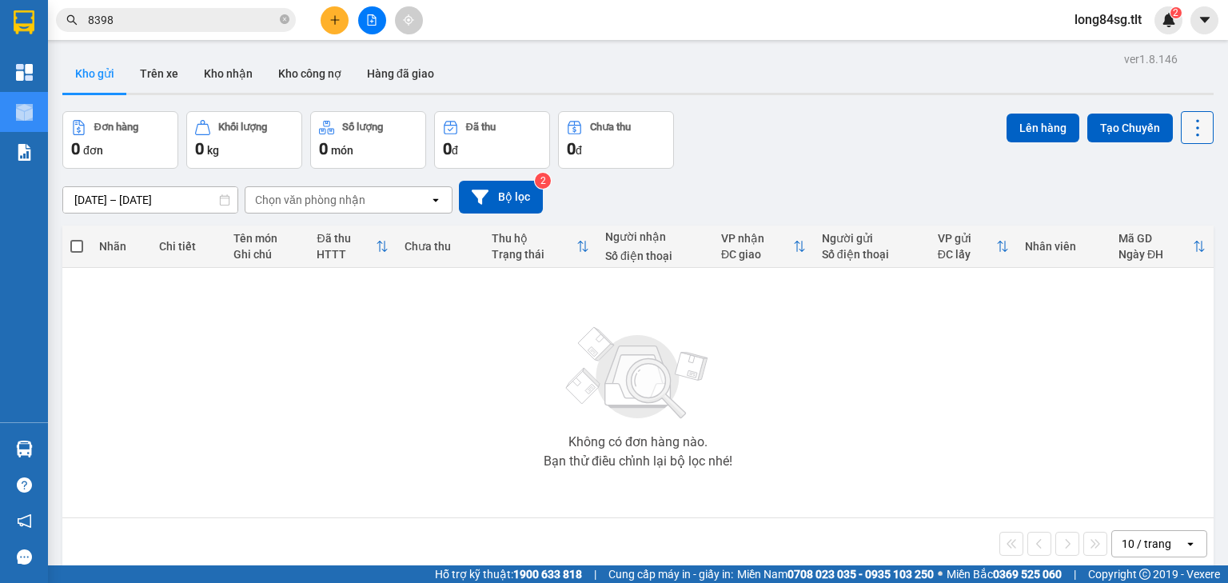
click at [1186, 125] on icon at bounding box center [1197, 128] width 22 height 22
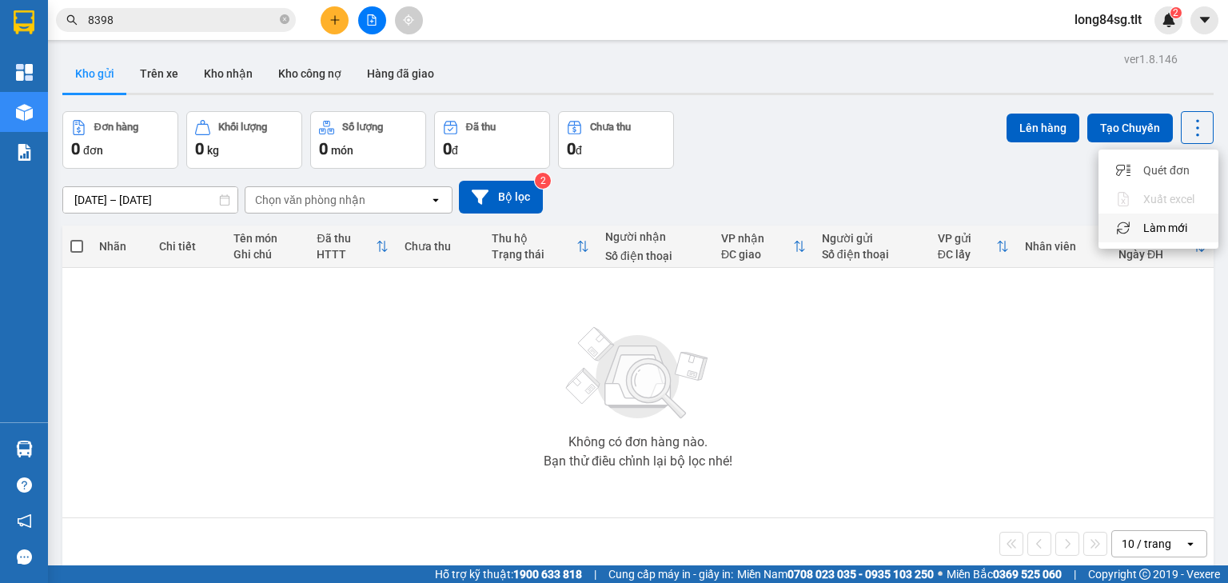
click at [1189, 234] on div "Làm mới" at bounding box center [1158, 228] width 94 height 16
click at [1181, 135] on button at bounding box center [1197, 127] width 33 height 33
click at [1179, 223] on span "Làm mới" at bounding box center [1165, 228] width 44 height 16
click at [1186, 130] on icon at bounding box center [1197, 128] width 22 height 22
click at [1183, 225] on span "Làm mới" at bounding box center [1165, 228] width 44 height 16
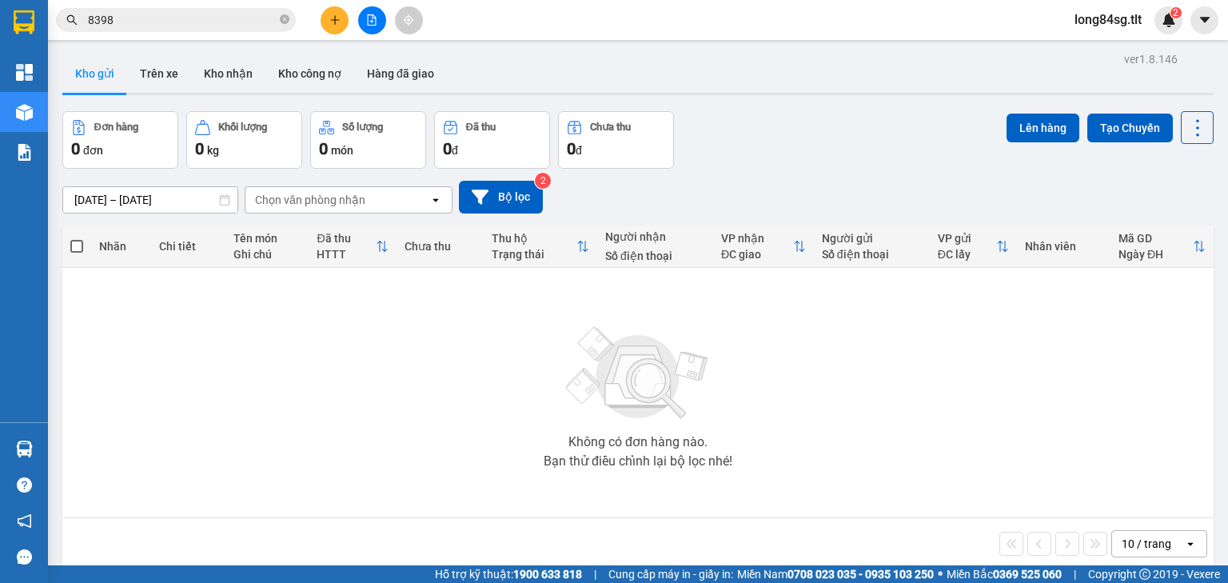
click at [1170, 546] on div "10 / trang" at bounding box center [1148, 544] width 72 height 26
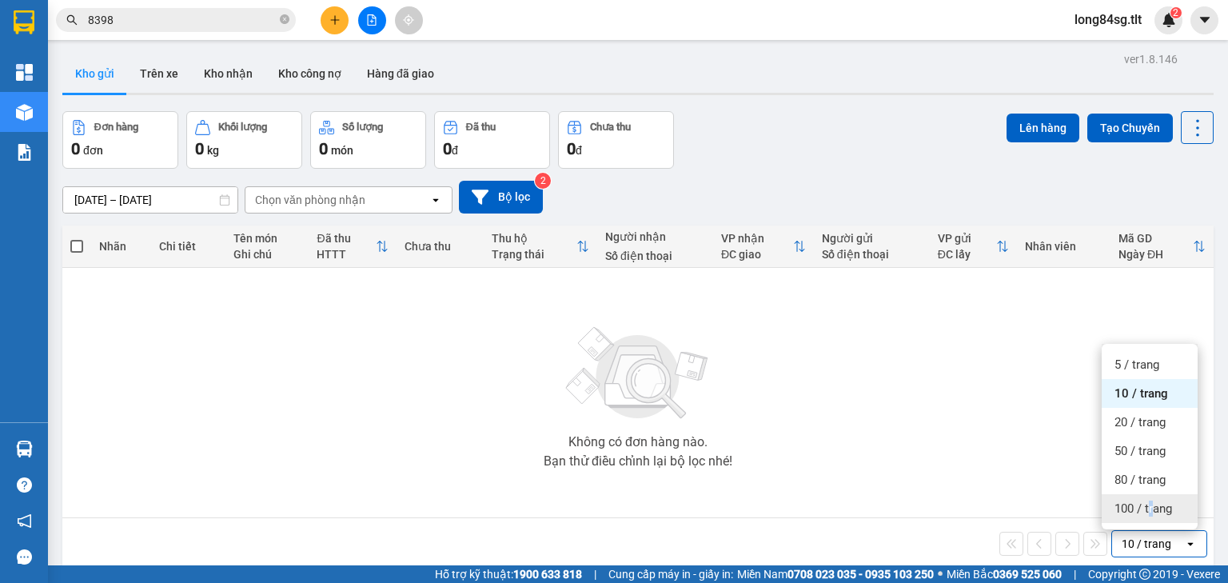
click at [1151, 506] on span "100 / trang" at bounding box center [1143, 508] width 58 height 16
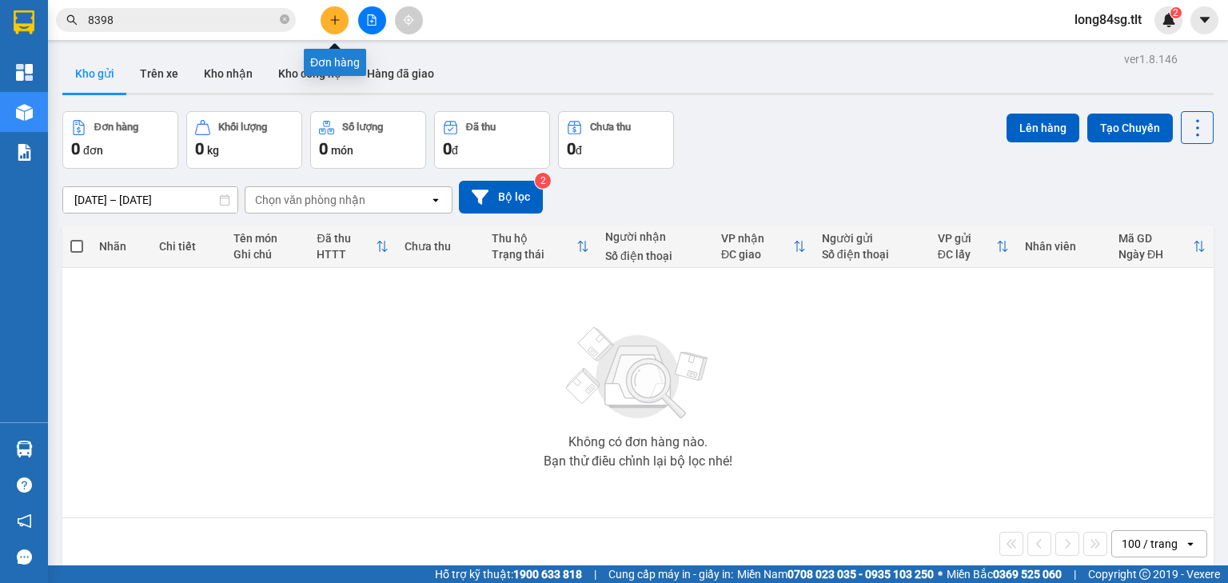
click at [339, 19] on icon "plus" at bounding box center [334, 19] width 9 height 1
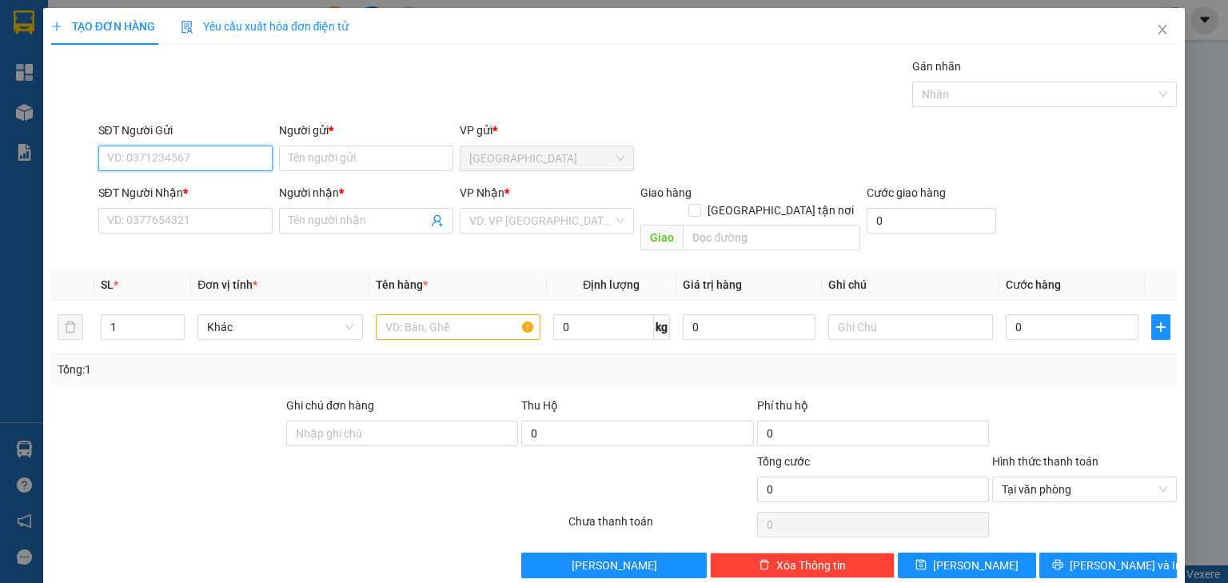
click at [178, 158] on input "SĐT Người Gửi" at bounding box center [185, 159] width 174 height 26
click at [247, 181] on div "0798438356 - TƯ" at bounding box center [183, 190] width 153 height 18
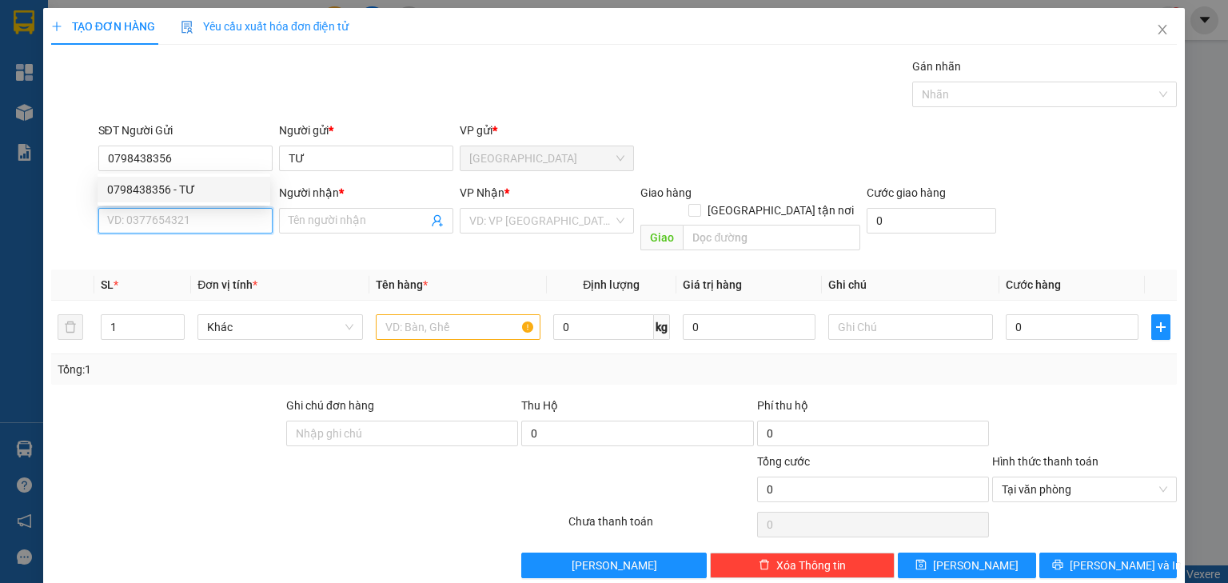
click at [198, 221] on input "SĐT Người Nhận *" at bounding box center [185, 221] width 174 height 26
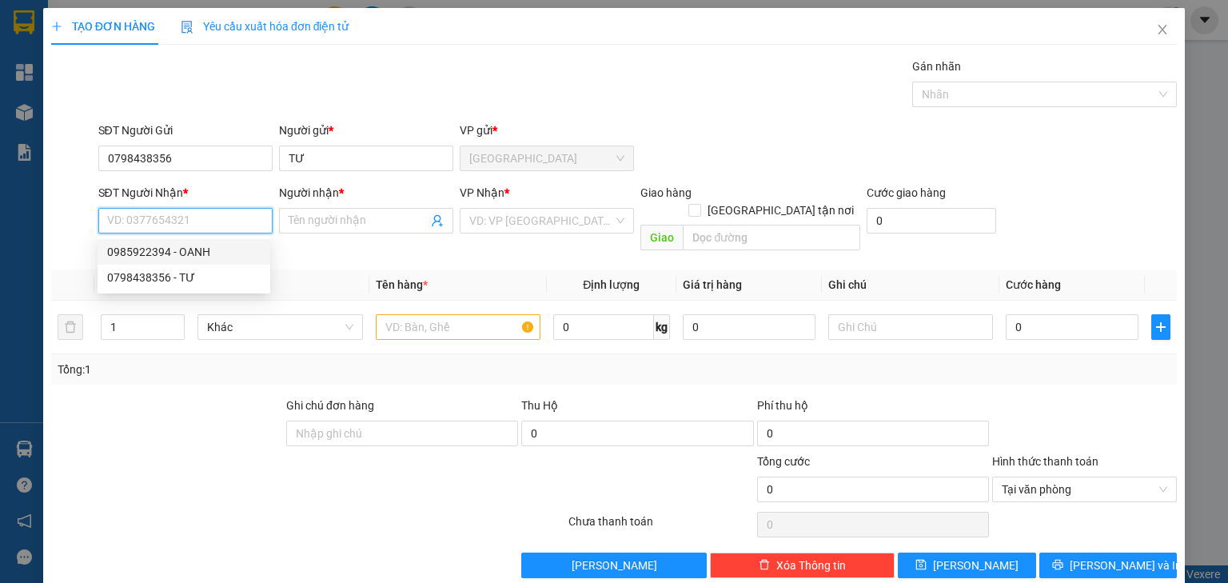
click at [211, 256] on div "0985922394 - OANH" at bounding box center [183, 252] width 153 height 18
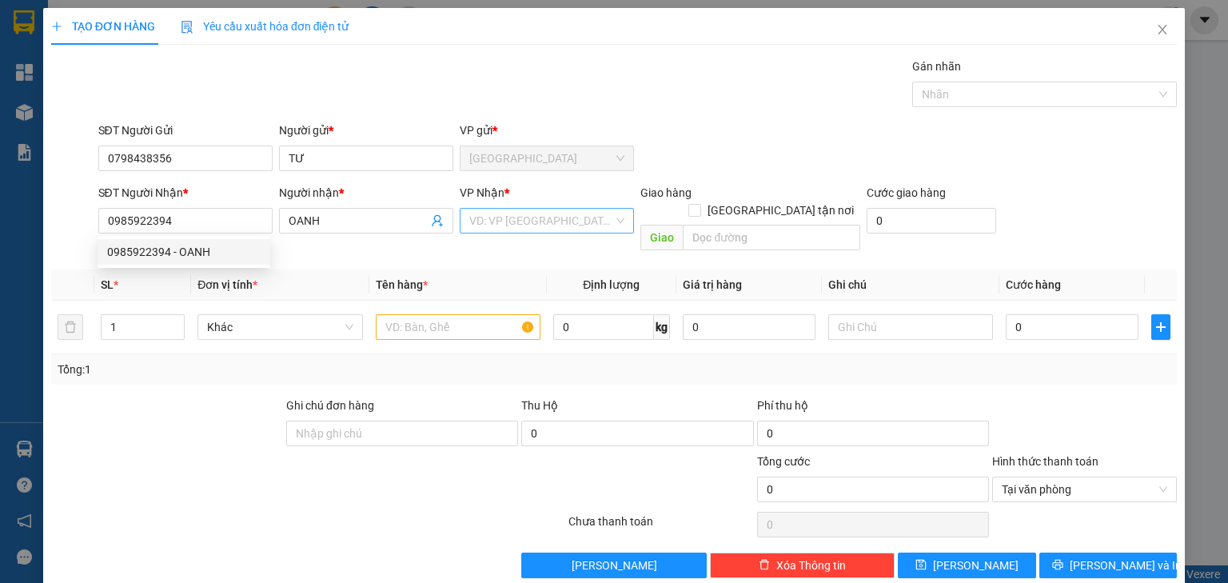
drag, startPoint x: 476, startPoint y: 209, endPoint x: 511, endPoint y: 233, distance: 41.5
click at [479, 209] on input "search" at bounding box center [541, 221] width 144 height 24
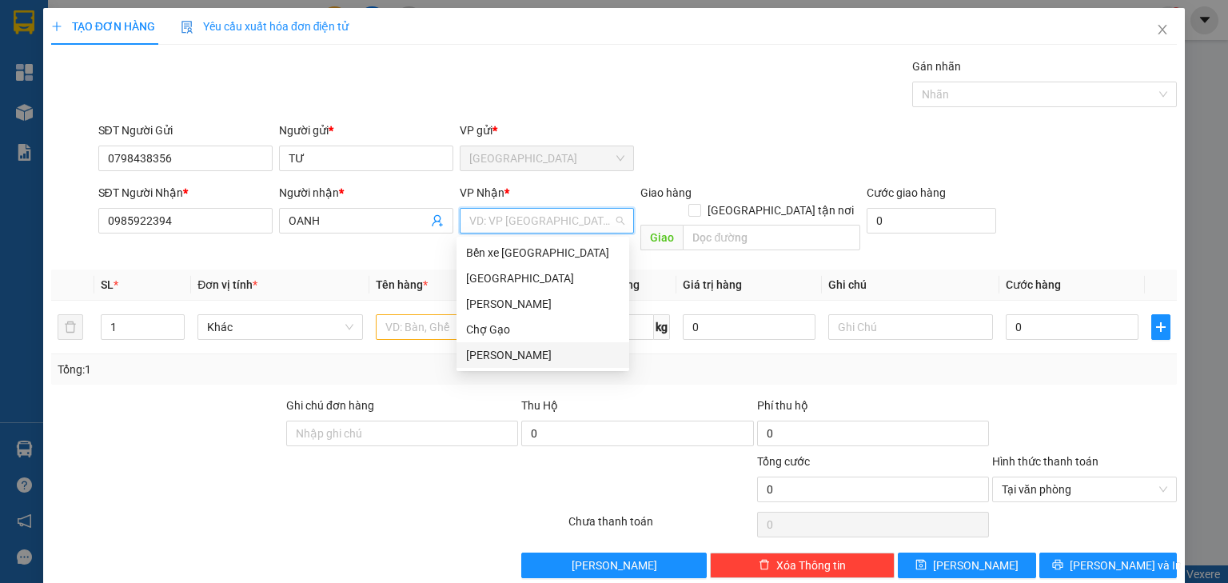
drag, startPoint x: 535, startPoint y: 352, endPoint x: 490, endPoint y: 337, distance: 47.3
click at [536, 352] on div "[PERSON_NAME] [PERSON_NAME]" at bounding box center [542, 355] width 153 height 18
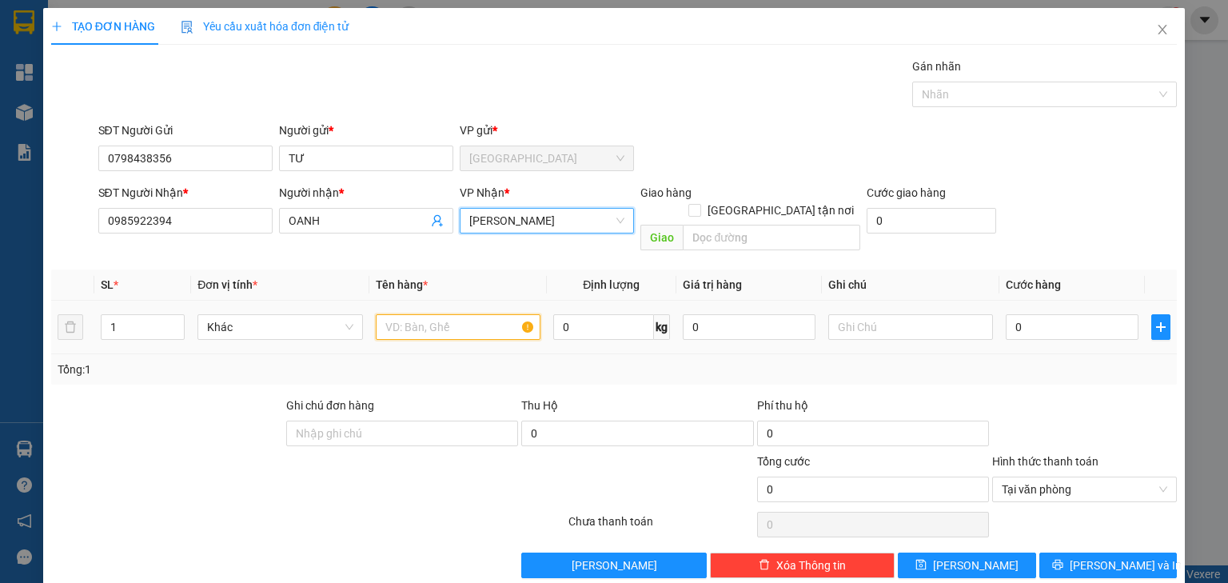
click at [439, 317] on input "text" at bounding box center [458, 327] width 165 height 26
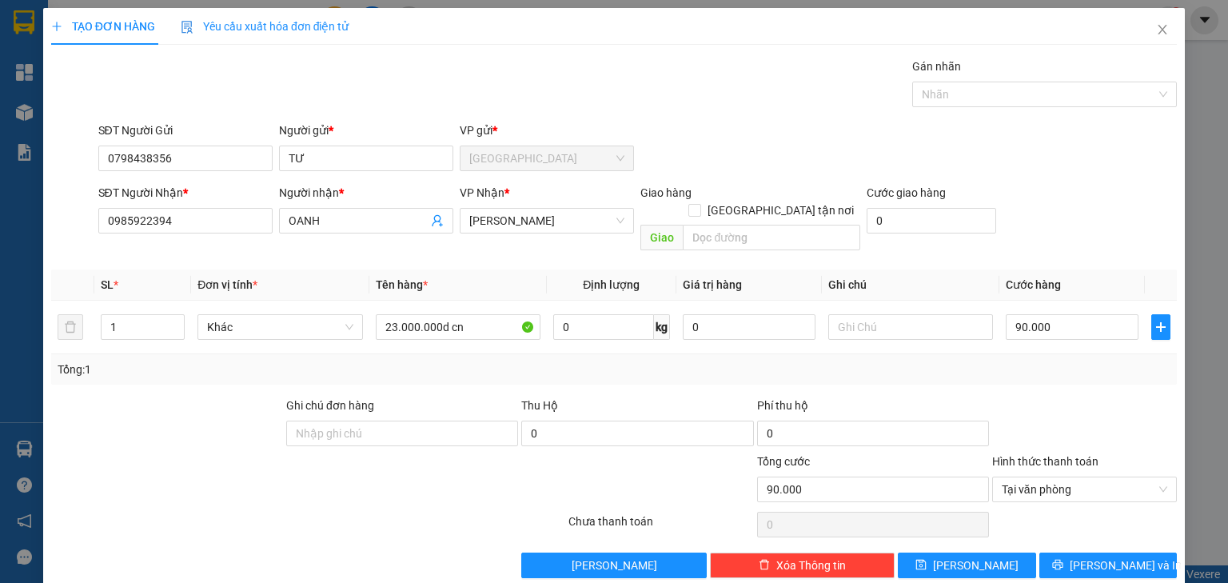
click at [1029, 234] on div "SĐT Người Nhận * 0985922394 Người nhận * OANH VP Nhận * Nguyễn Văn Nguyễn Giao …" at bounding box center [638, 221] width 1086 height 74
click at [1159, 476] on div "Tại văn phòng" at bounding box center [1084, 489] width 185 height 26
click at [1145, 427] on div at bounding box center [1085, 425] width 188 height 56
click at [1154, 552] on button "Lưu và In" at bounding box center [1108, 565] width 138 height 26
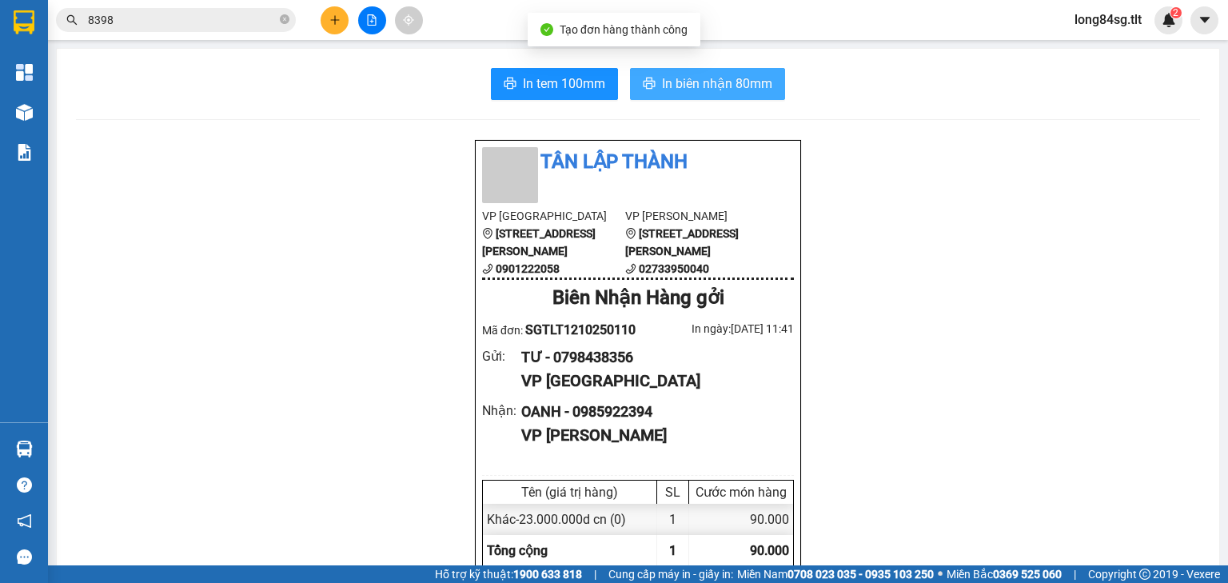
click at [729, 87] on span "In biên nhận 80mm" at bounding box center [717, 84] width 110 height 20
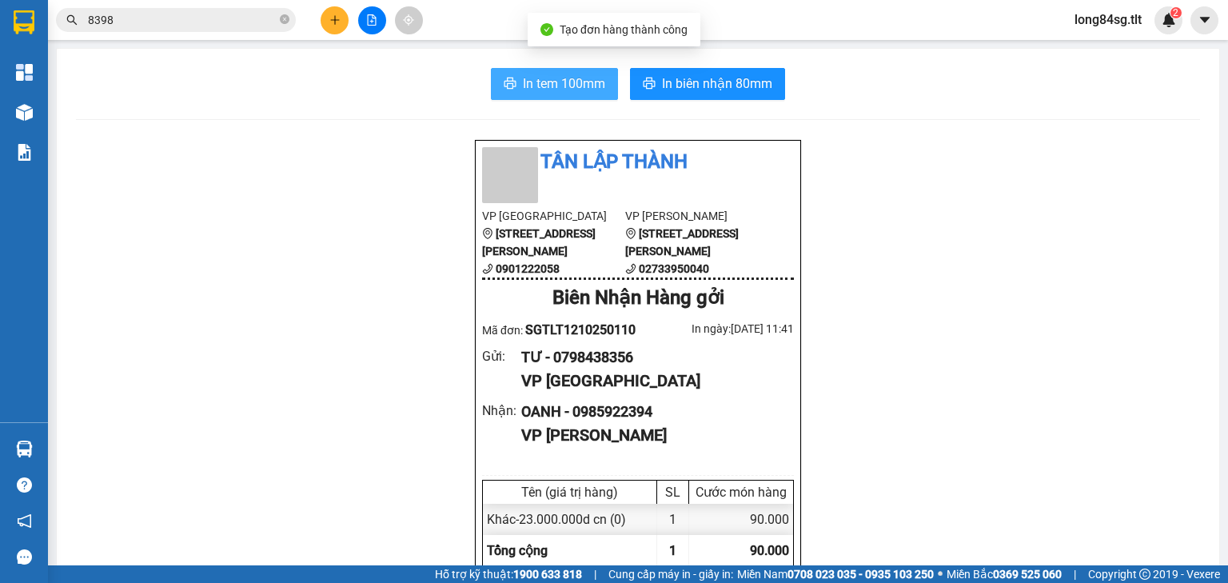
click at [565, 85] on span "In tem 100mm" at bounding box center [564, 84] width 82 height 20
click at [147, 22] on input "8398" at bounding box center [182, 20] width 189 height 18
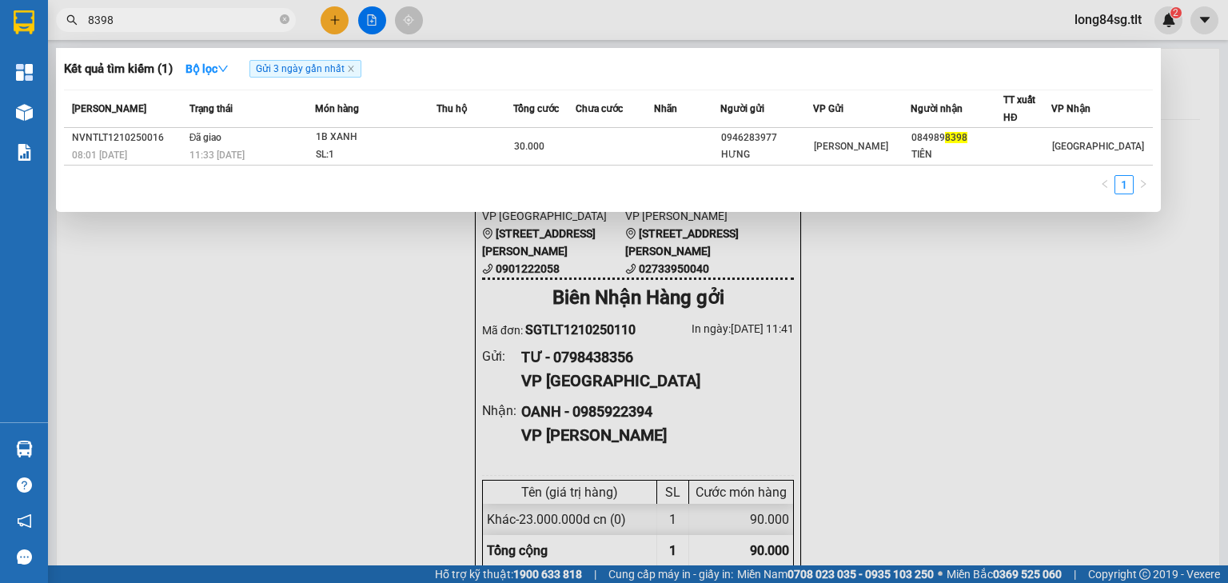
click at [336, 23] on div at bounding box center [614, 291] width 1228 height 583
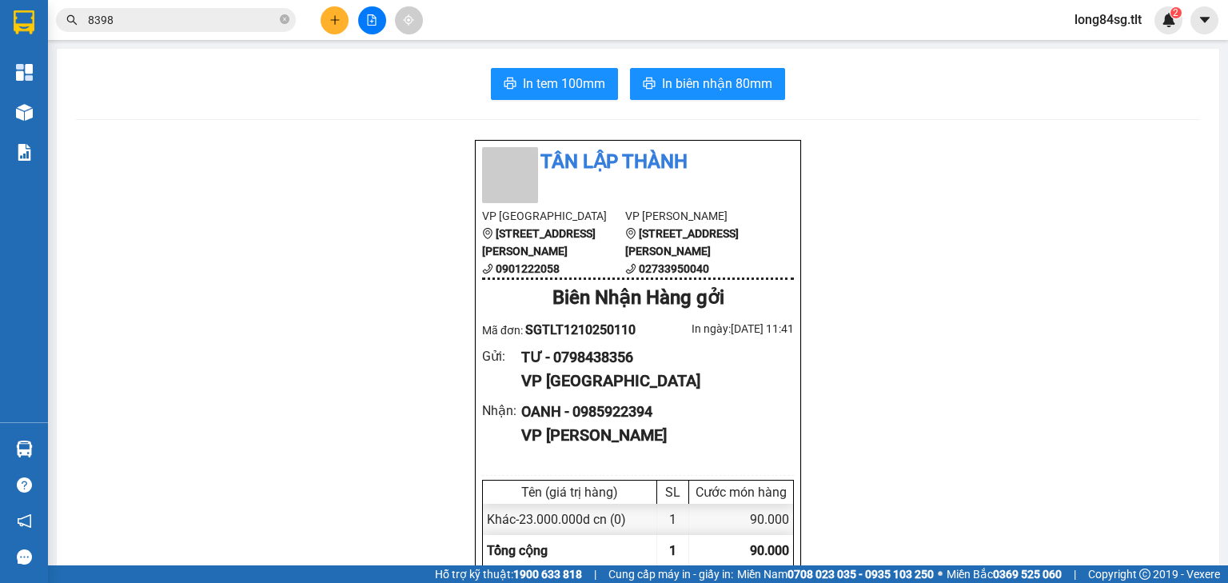
click at [338, 12] on button at bounding box center [335, 20] width 28 height 28
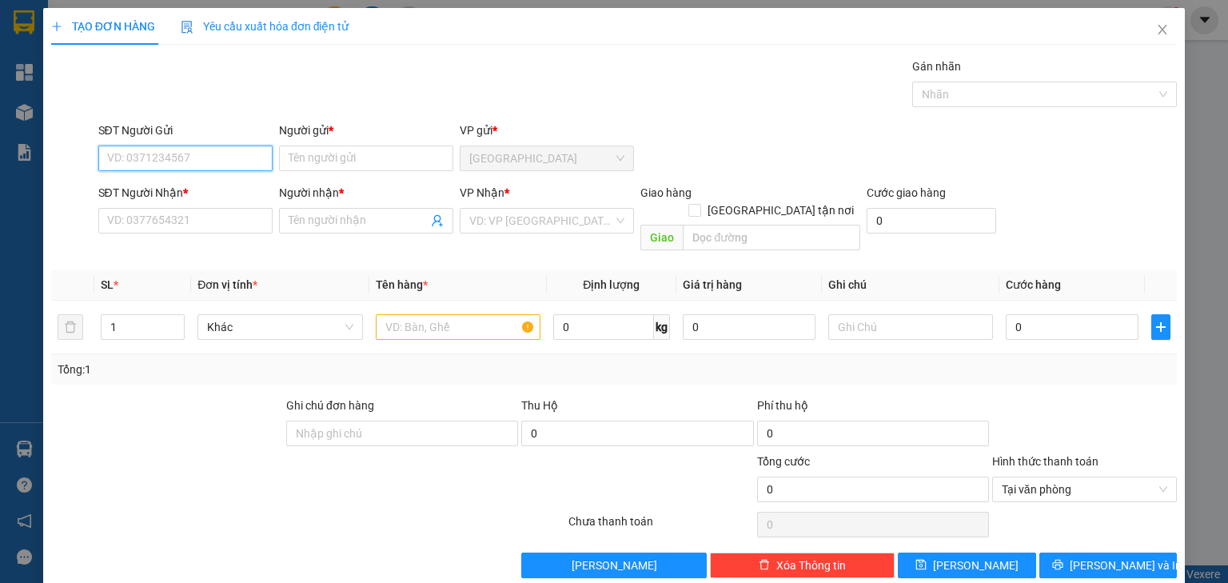
click at [195, 160] on input "SĐT Người Gửi" at bounding box center [185, 159] width 174 height 26
click at [518, 221] on input "search" at bounding box center [541, 221] width 144 height 24
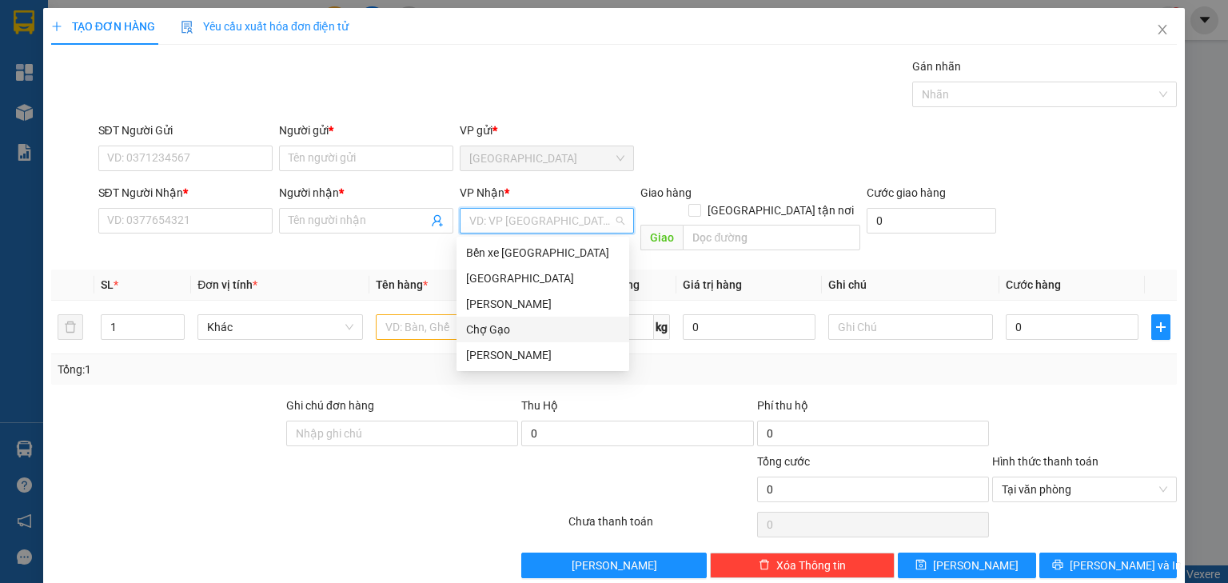
click at [506, 335] on div "Chợ Gạo" at bounding box center [542, 330] width 153 height 18
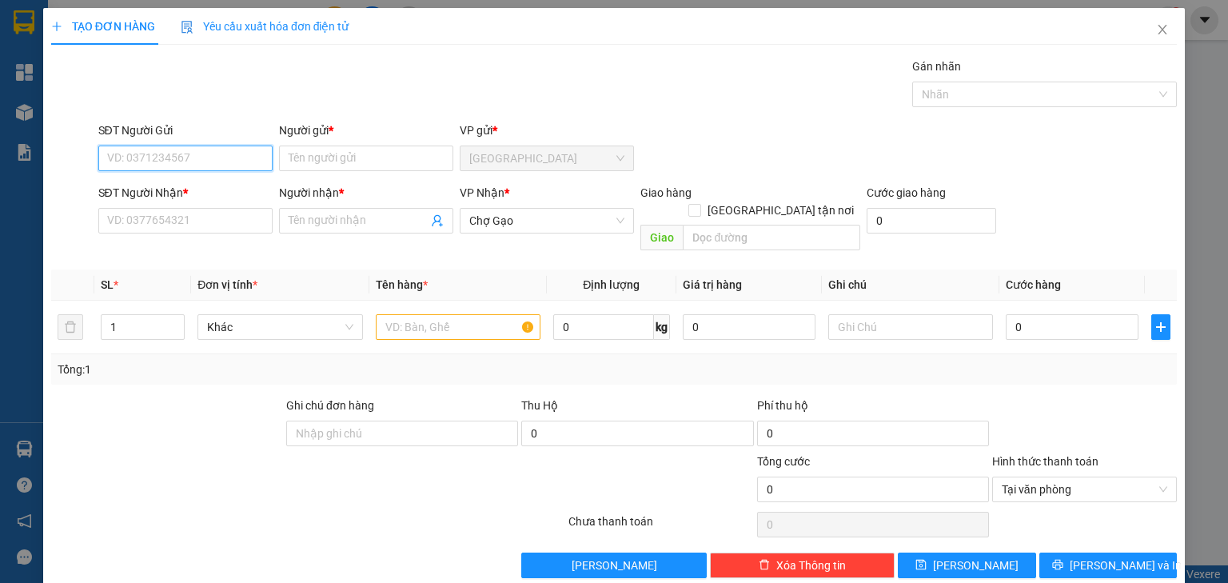
click at [181, 156] on input "SĐT Người Gửi" at bounding box center [185, 159] width 174 height 26
click at [193, 193] on div "0963710989 - TÂN" at bounding box center [183, 190] width 153 height 18
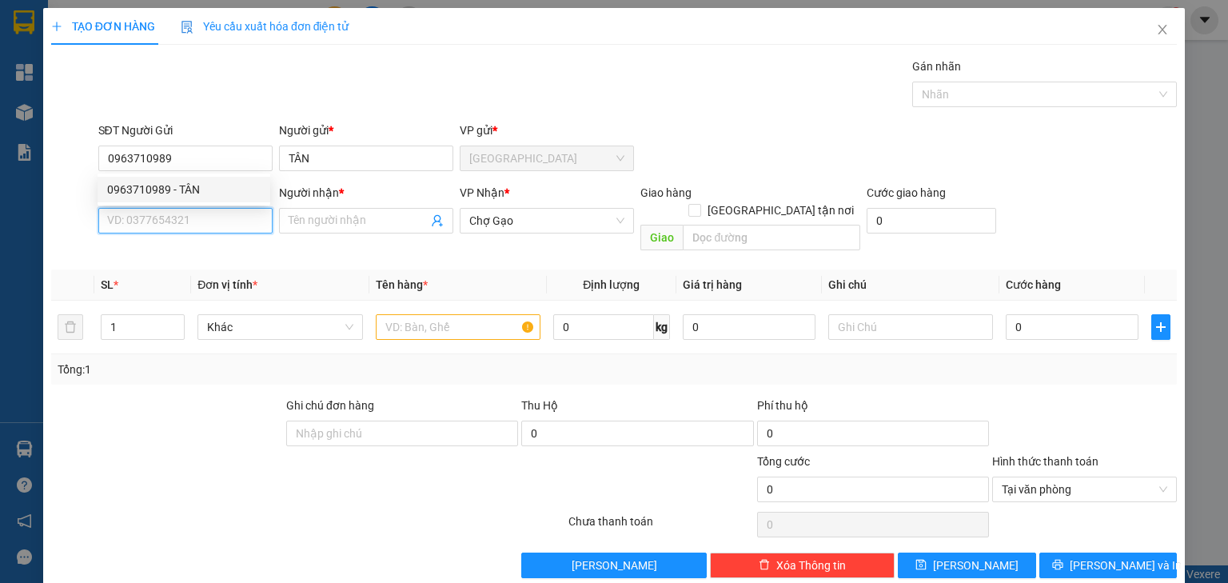
click at [192, 217] on input "SĐT Người Nhận *" at bounding box center [185, 221] width 174 height 26
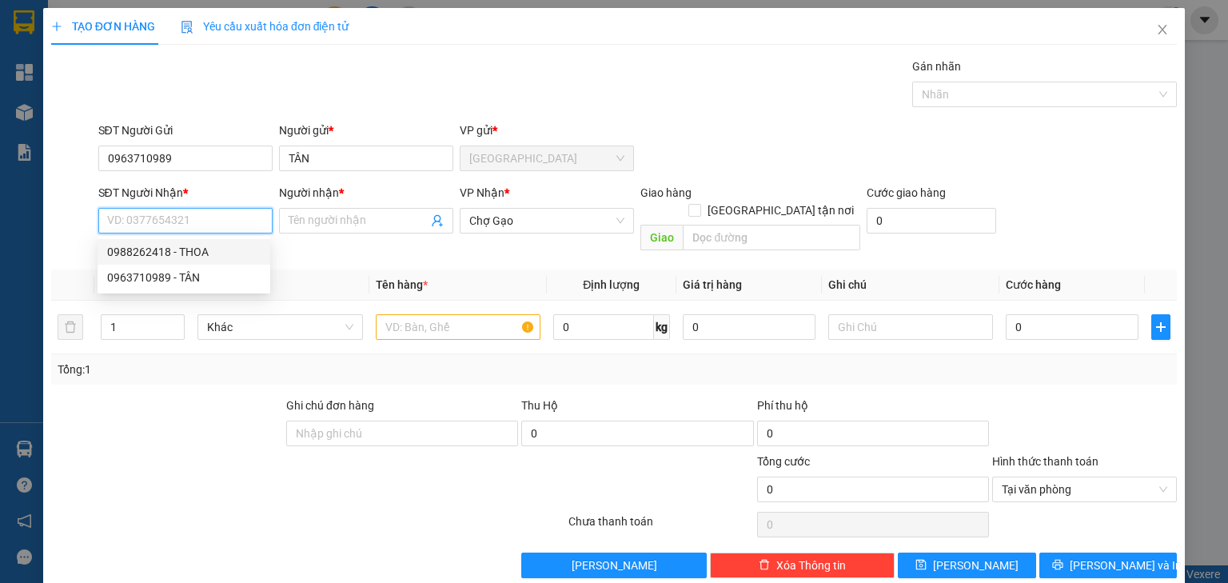
click at [201, 248] on div "0988262418 - THOA" at bounding box center [183, 252] width 153 height 18
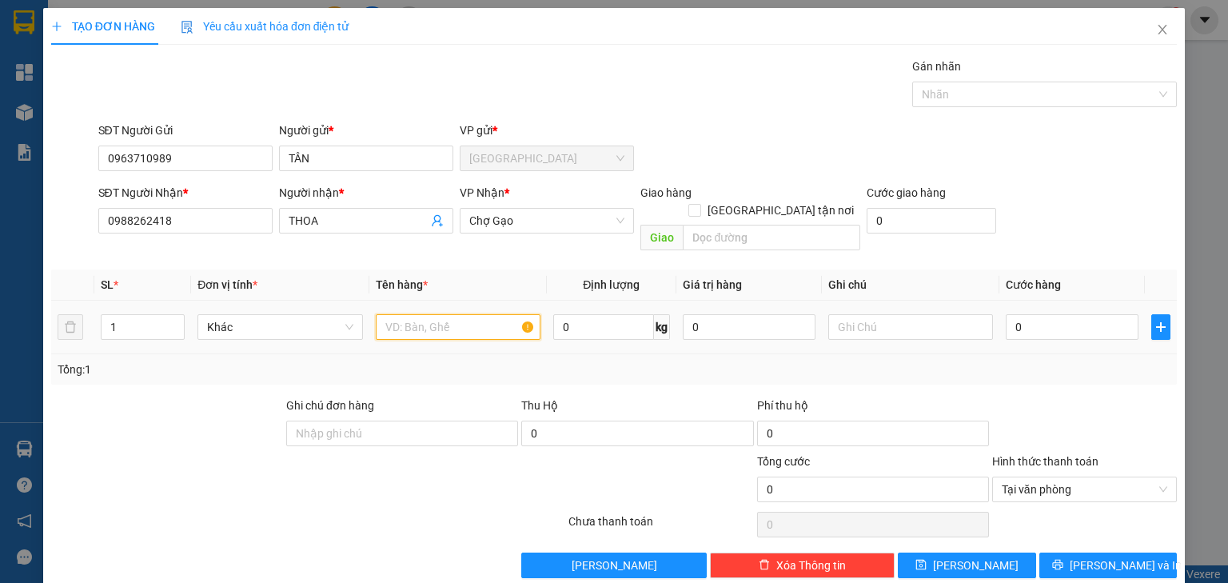
click at [451, 314] on input "text" at bounding box center [458, 327] width 165 height 26
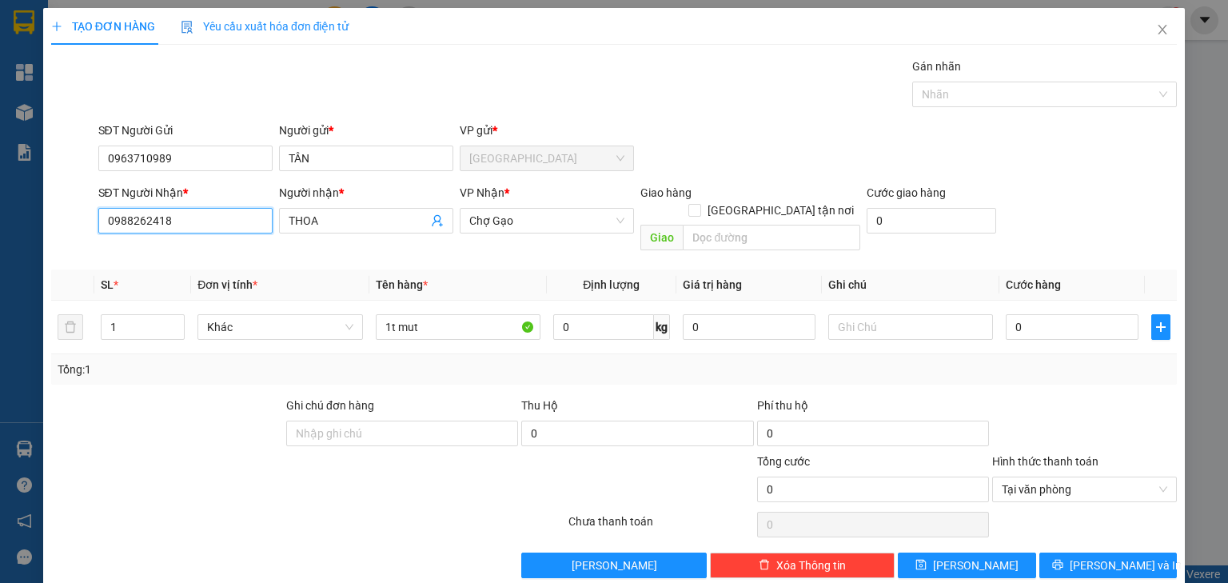
click at [221, 210] on input "0988262418" at bounding box center [185, 221] width 174 height 26
click at [217, 223] on input "0988262418" at bounding box center [185, 221] width 174 height 26
click at [1077, 314] on input "0" at bounding box center [1072, 327] width 133 height 26
click at [1049, 397] on div at bounding box center [1085, 425] width 188 height 56
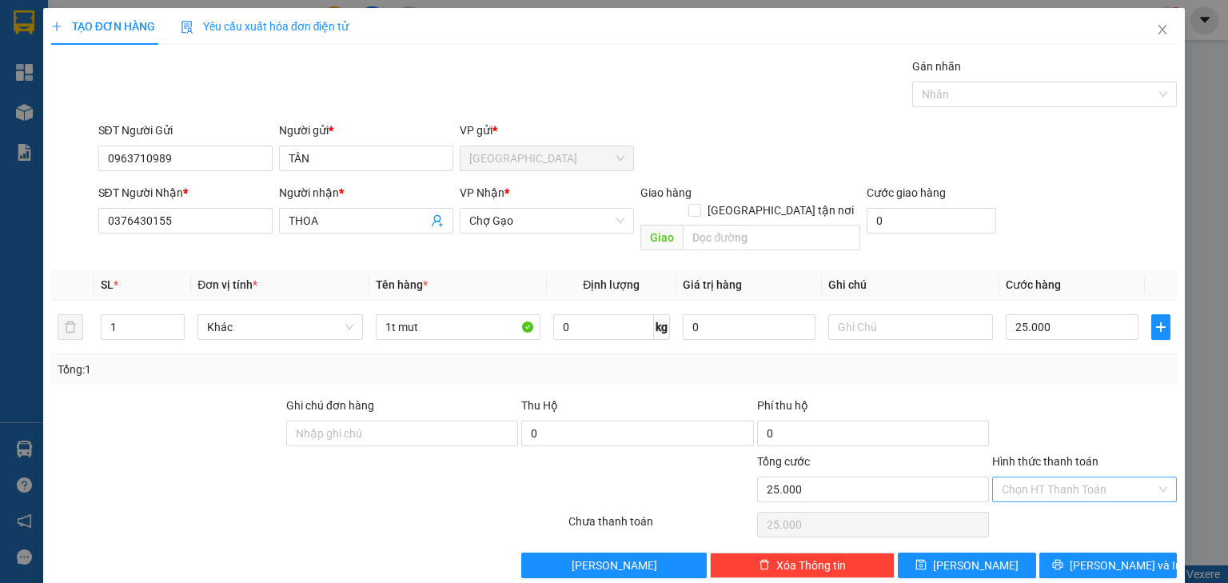
click at [1061, 477] on input "Hình thức thanh toán" at bounding box center [1079, 489] width 154 height 24
click at [1068, 502] on div "Tại văn phòng" at bounding box center [1076, 502] width 165 height 18
click at [1098, 556] on span "Lưu và In" at bounding box center [1126, 565] width 112 height 18
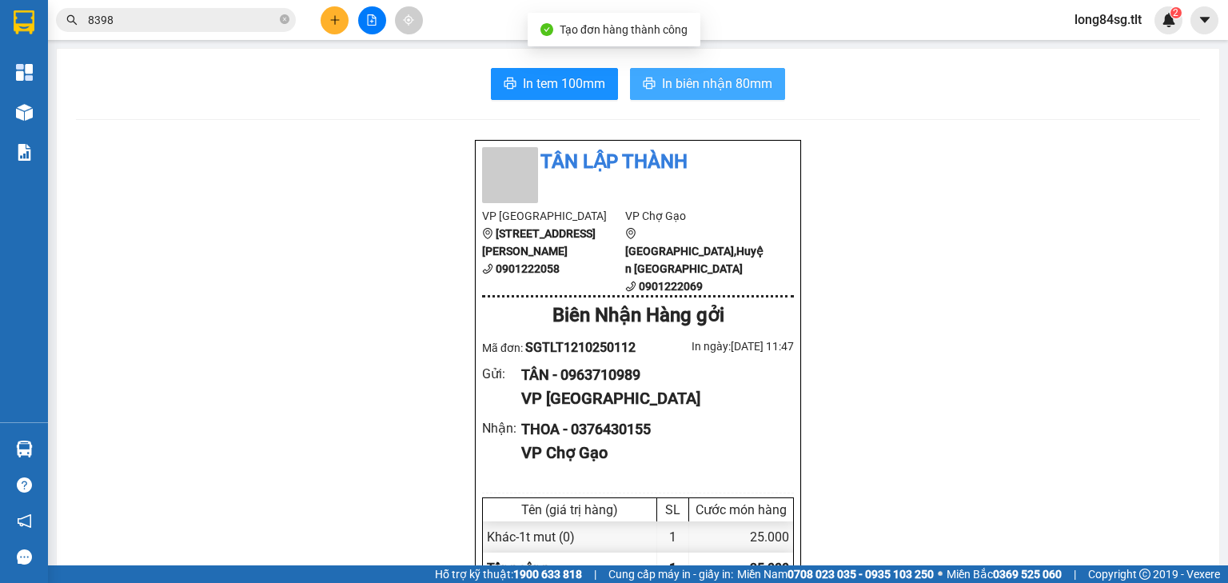
click at [674, 90] on span "In biên nhận 80mm" at bounding box center [717, 84] width 110 height 20
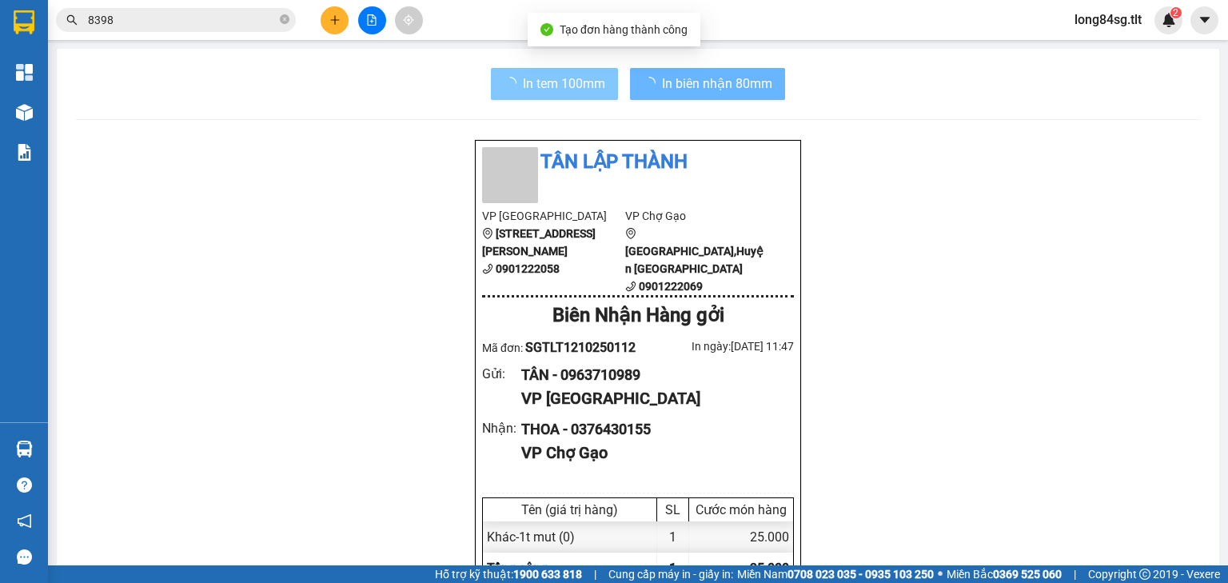
scroll to position [96, 0]
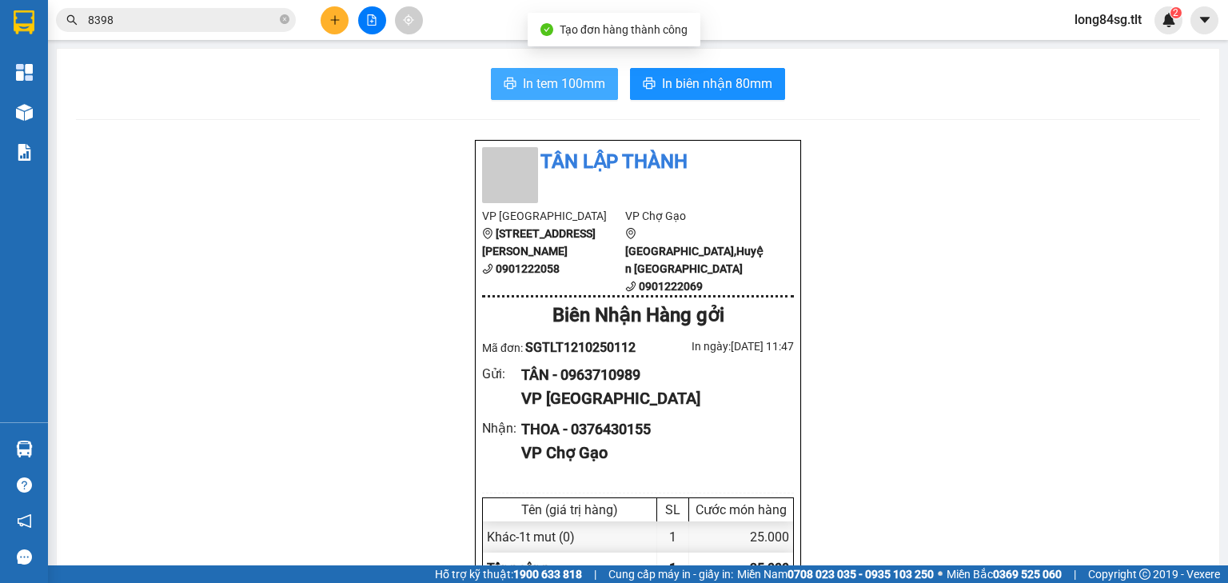
click at [588, 88] on span "In tem 100mm" at bounding box center [564, 84] width 82 height 20
click at [228, 22] on input "8398" at bounding box center [182, 20] width 189 height 18
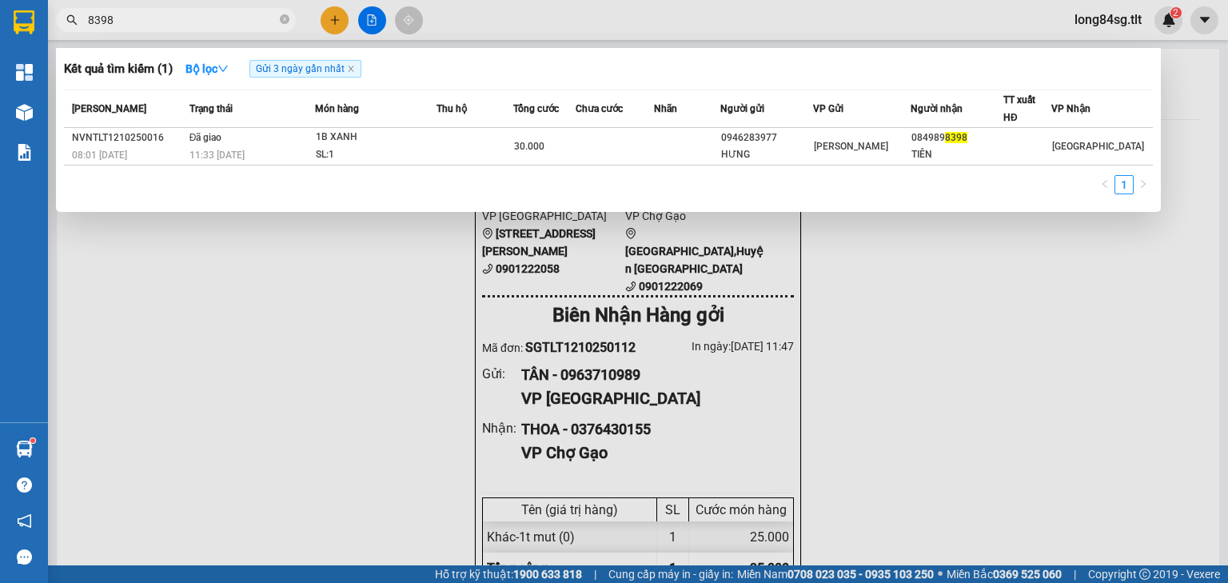
click at [228, 22] on input "8398" at bounding box center [182, 20] width 189 height 18
click at [524, 138] on div "30.000" at bounding box center [541, 147] width 61 height 18
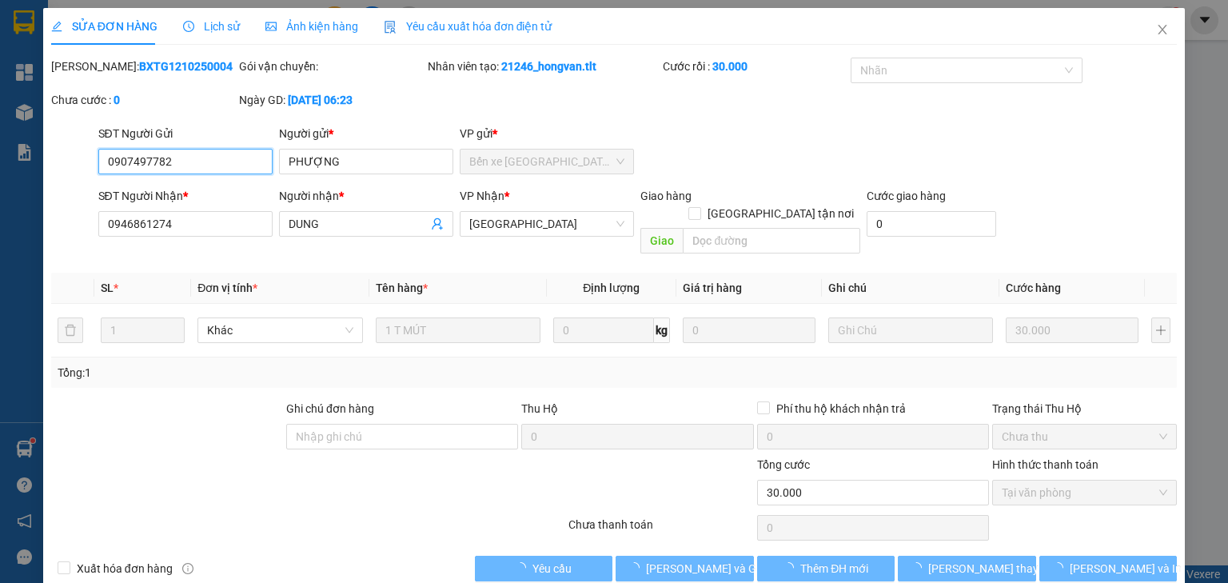
click at [1027, 480] on span "Tại văn phòng" at bounding box center [1084, 492] width 165 height 24
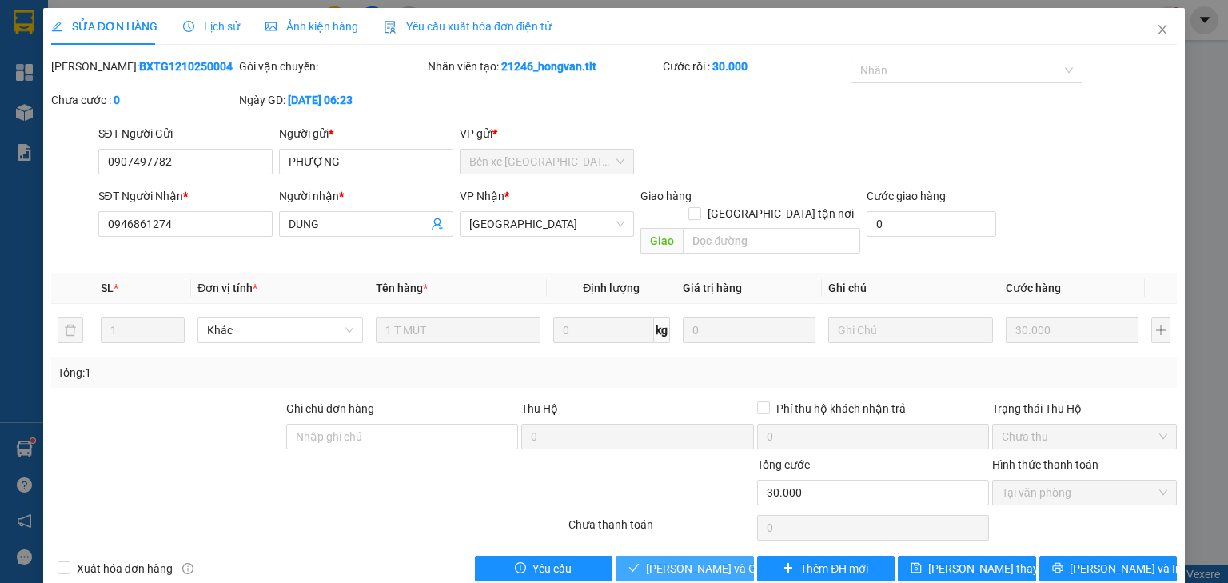
drag, startPoint x: 707, startPoint y: 552, endPoint x: 757, endPoint y: 520, distance: 59.7
click at [708, 560] on span "Lưu và Giao hàng" at bounding box center [722, 569] width 153 height 18
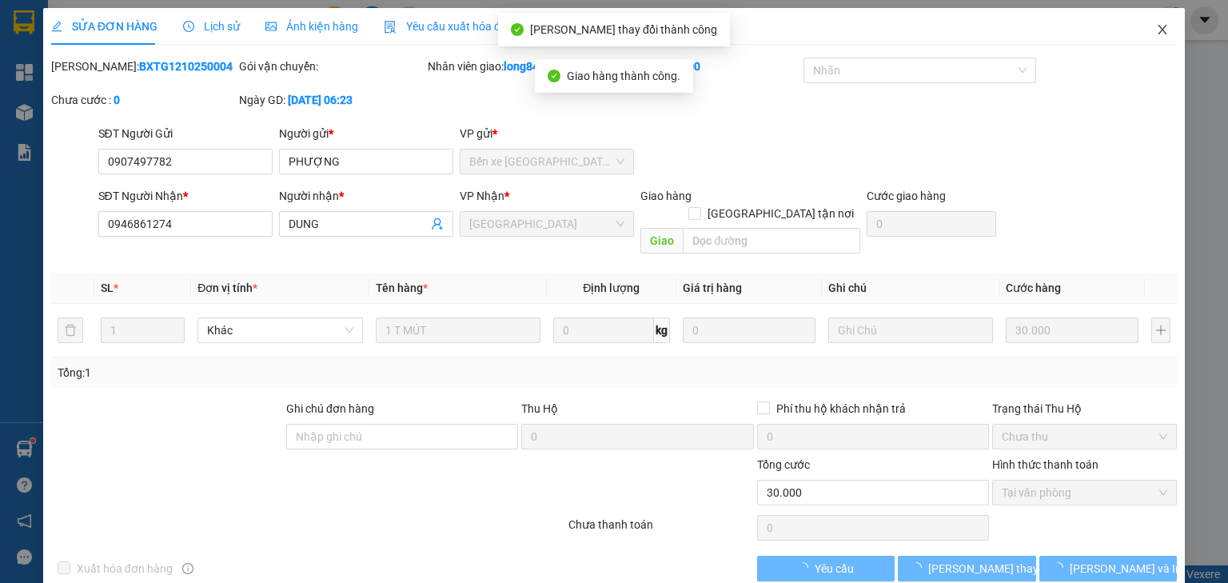
click at [1150, 23] on span "Close" at bounding box center [1162, 30] width 45 height 45
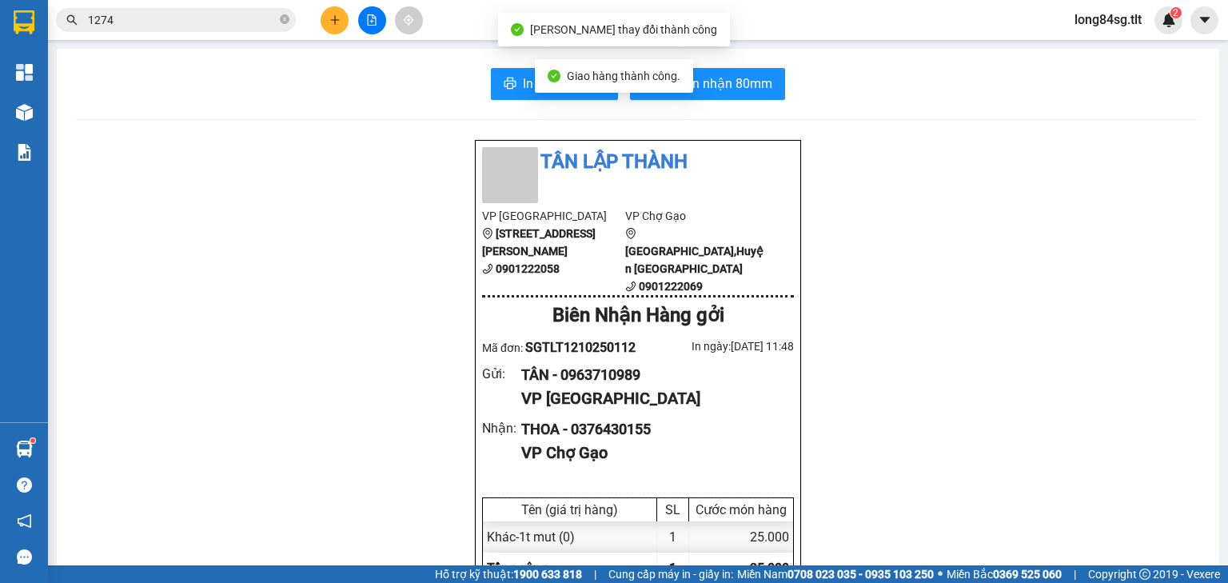
click at [253, 19] on input "1274" at bounding box center [182, 20] width 189 height 18
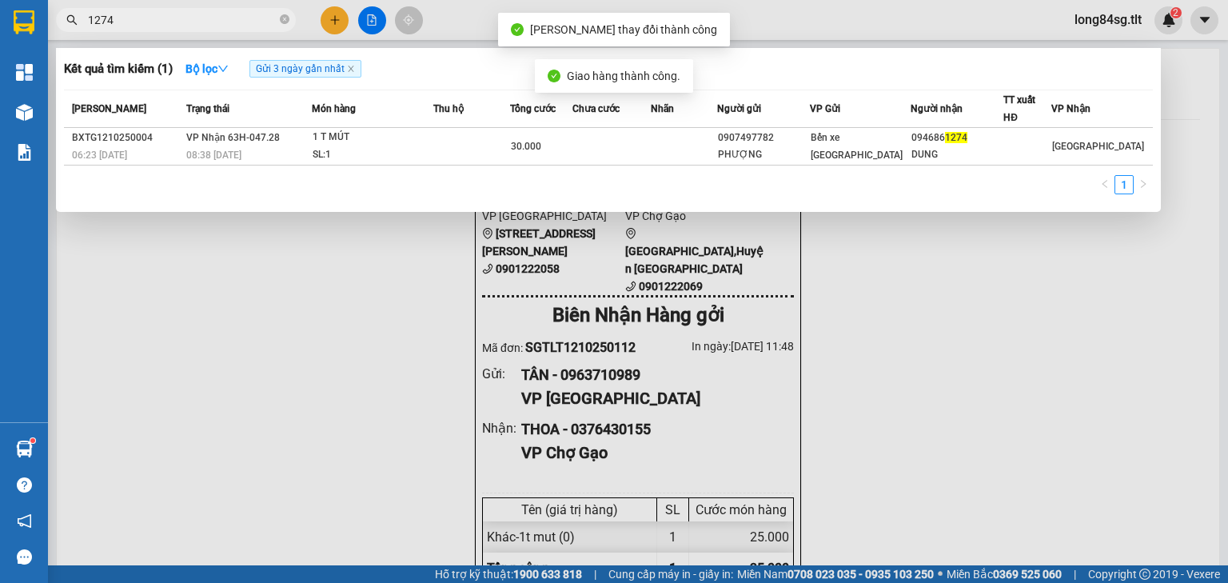
click at [253, 19] on input "1274" at bounding box center [182, 20] width 189 height 18
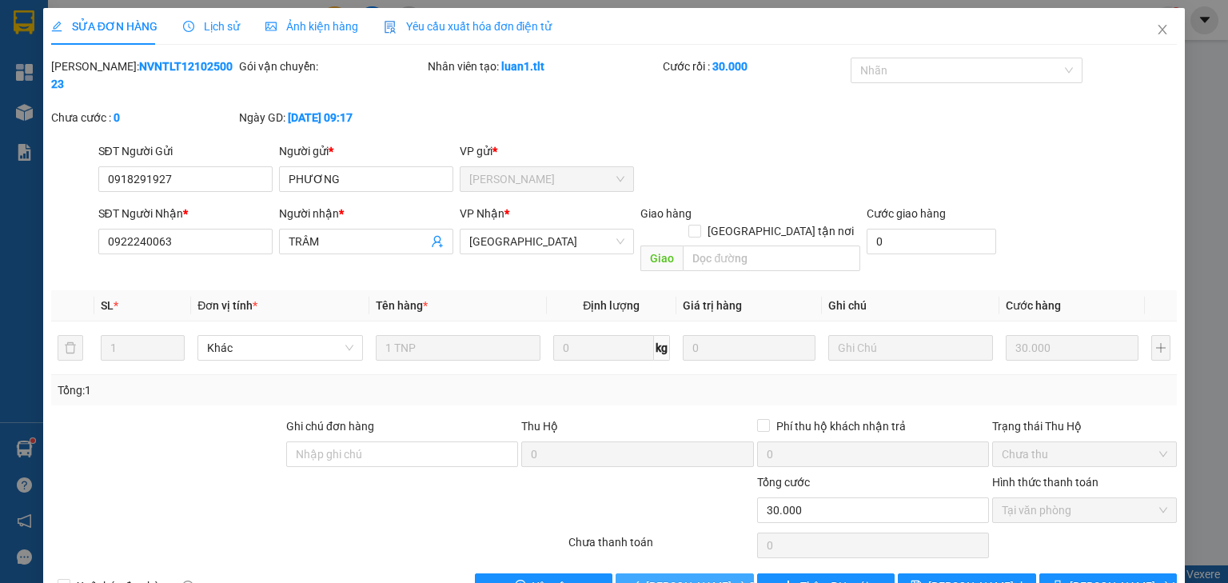
click at [700, 577] on span "Lưu và Giao hàng" at bounding box center [722, 586] width 153 height 18
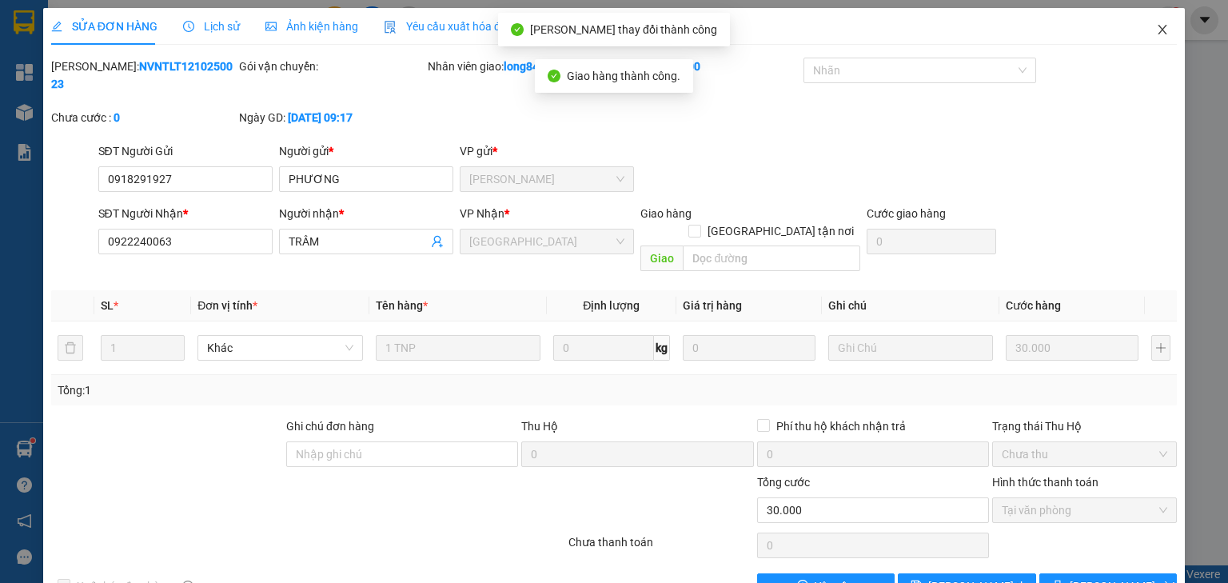
click at [1158, 30] on icon "close" at bounding box center [1162, 30] width 9 height 10
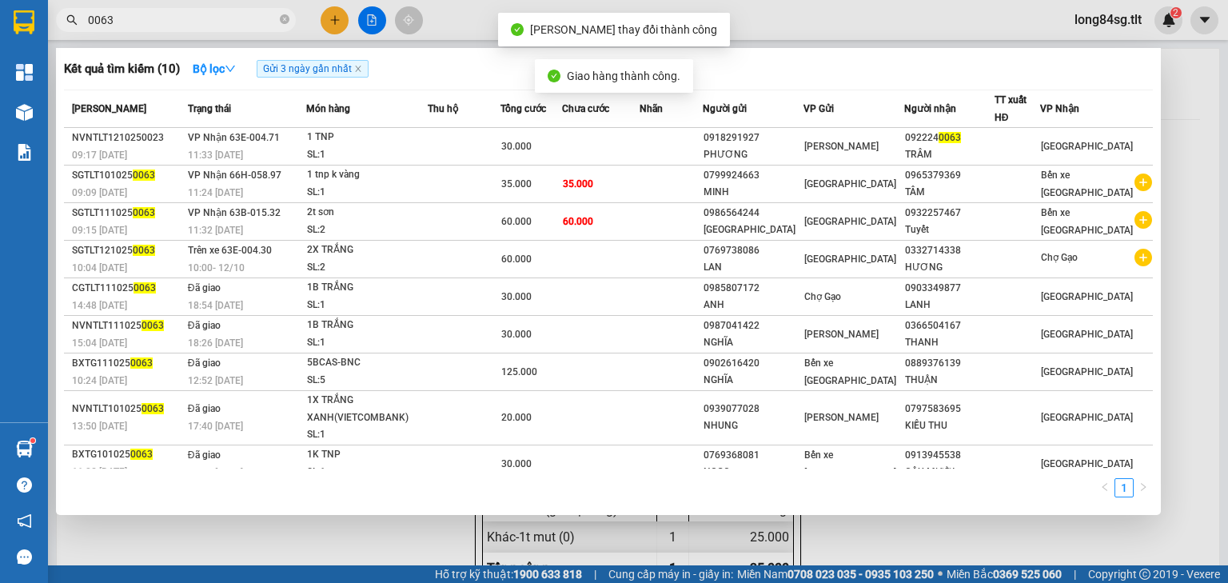
click at [202, 19] on input "0063" at bounding box center [182, 20] width 189 height 18
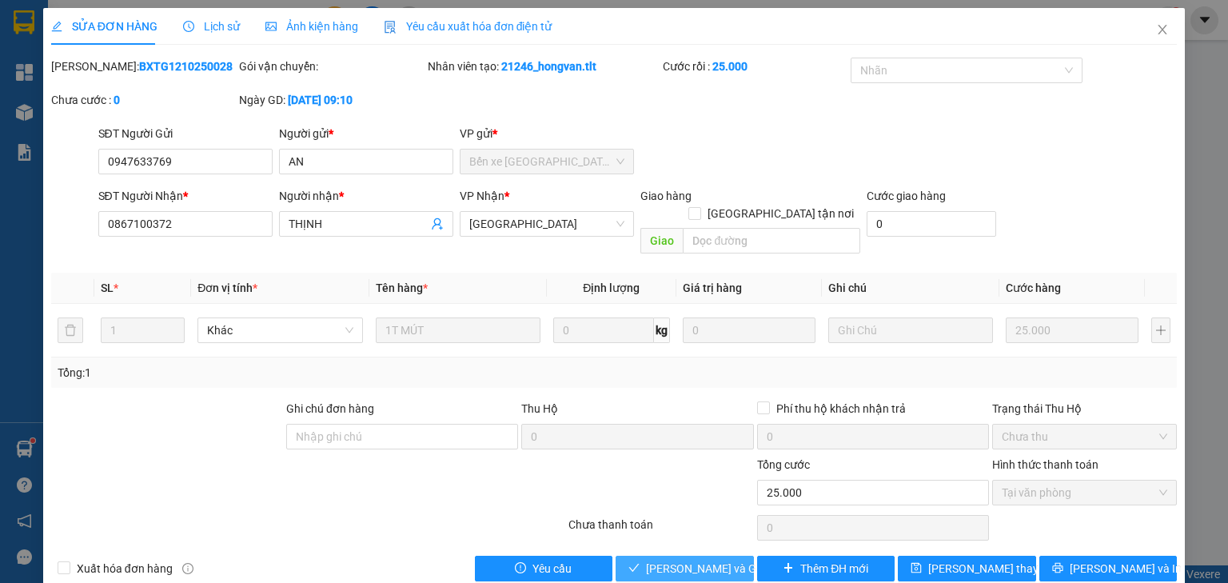
click at [712, 560] on button "Lưu và Giao hàng" at bounding box center [685, 569] width 138 height 26
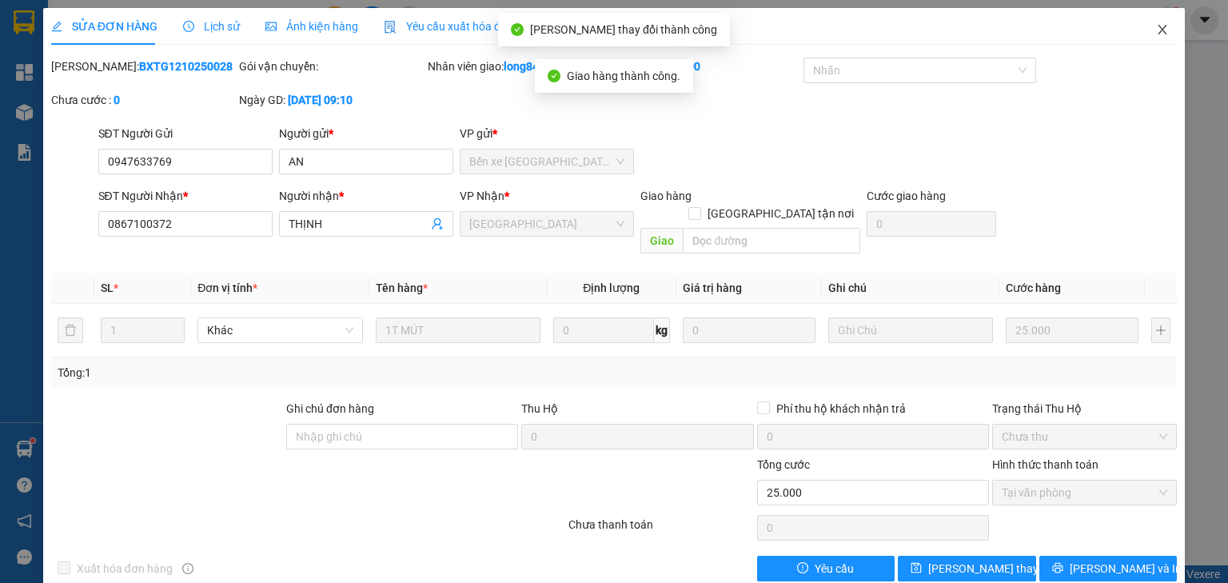
click at [1158, 28] on icon "close" at bounding box center [1162, 30] width 9 height 10
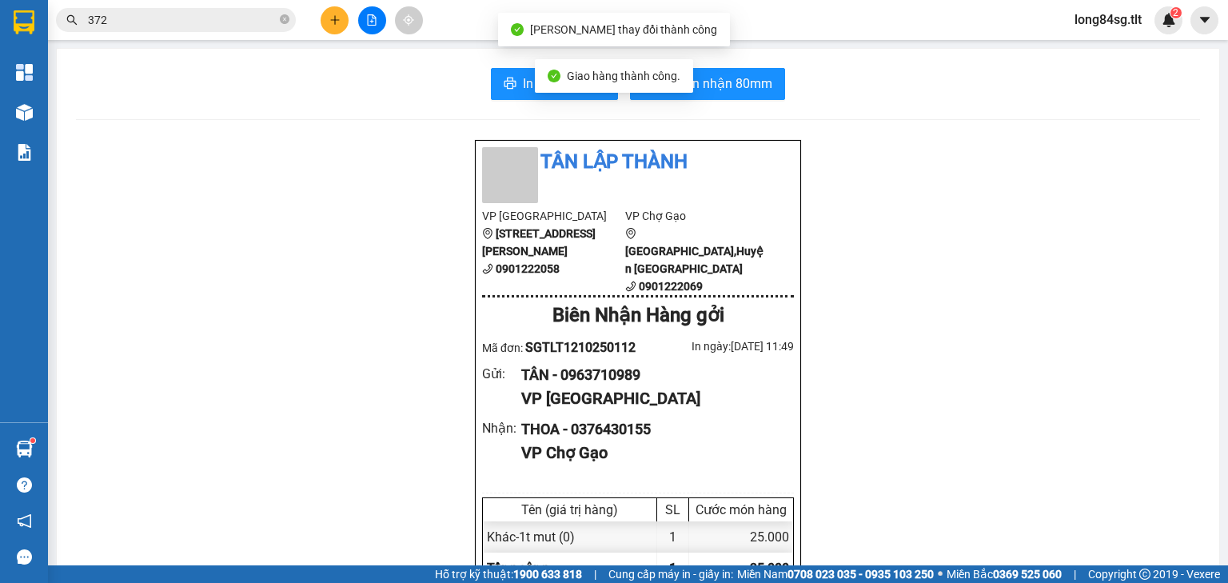
click at [213, 17] on input "372" at bounding box center [182, 20] width 189 height 18
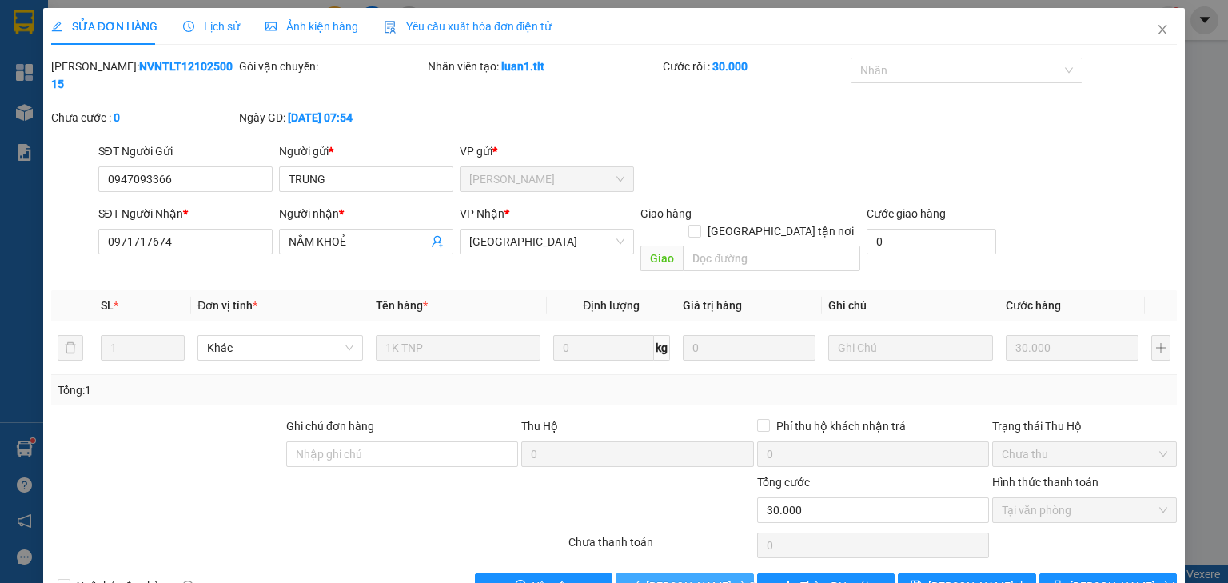
click at [684, 577] on span "Lưu và Giao hàng" at bounding box center [722, 586] width 153 height 18
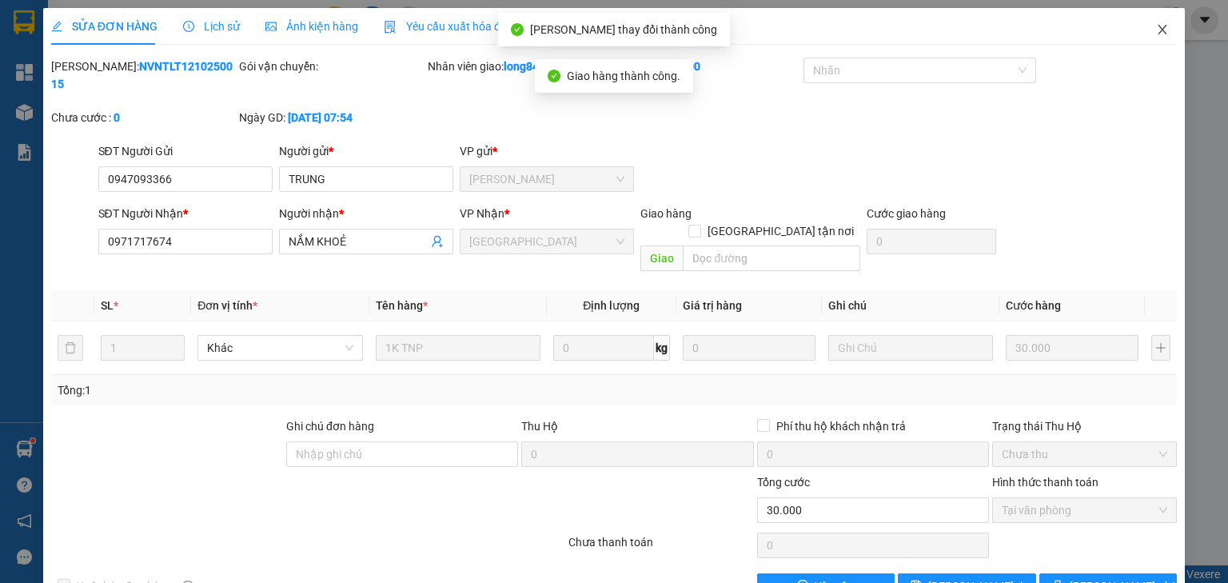
click at [1156, 30] on icon "close" at bounding box center [1162, 29] width 13 height 13
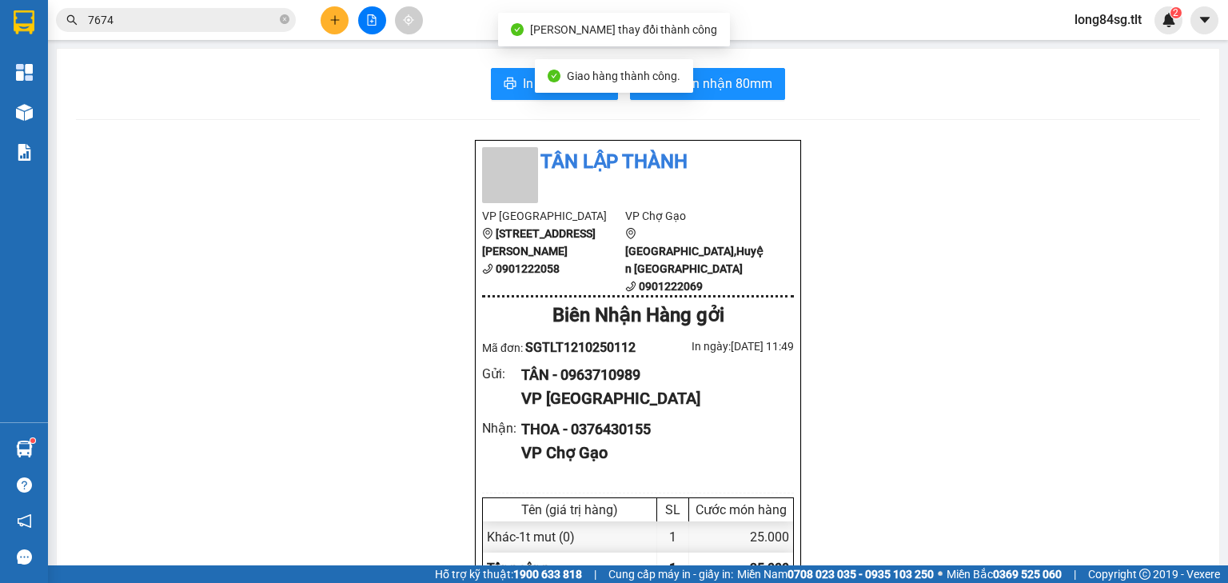
click at [146, 32] on div "Kết quả tìm kiếm ( 2 ) Bộ lọc Gửi 3 ngày gần nhất Mã ĐH Trạng thái Món hàng Thu…" at bounding box center [156, 20] width 312 height 28
click at [155, 24] on input "7674" at bounding box center [182, 20] width 189 height 18
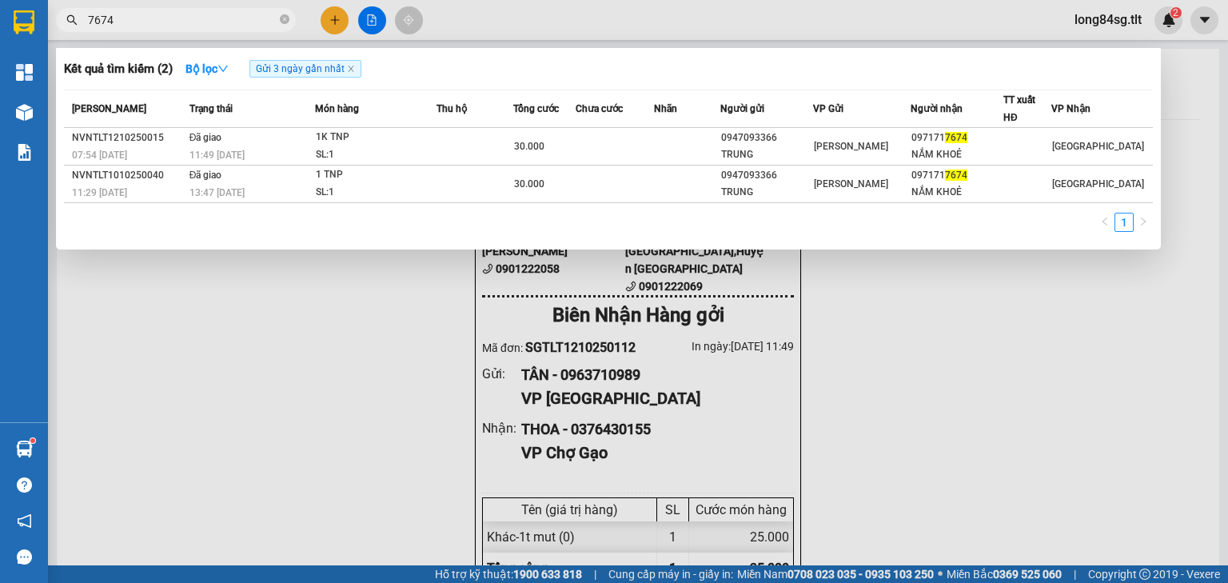
click at [138, 16] on input "7674" at bounding box center [182, 20] width 189 height 18
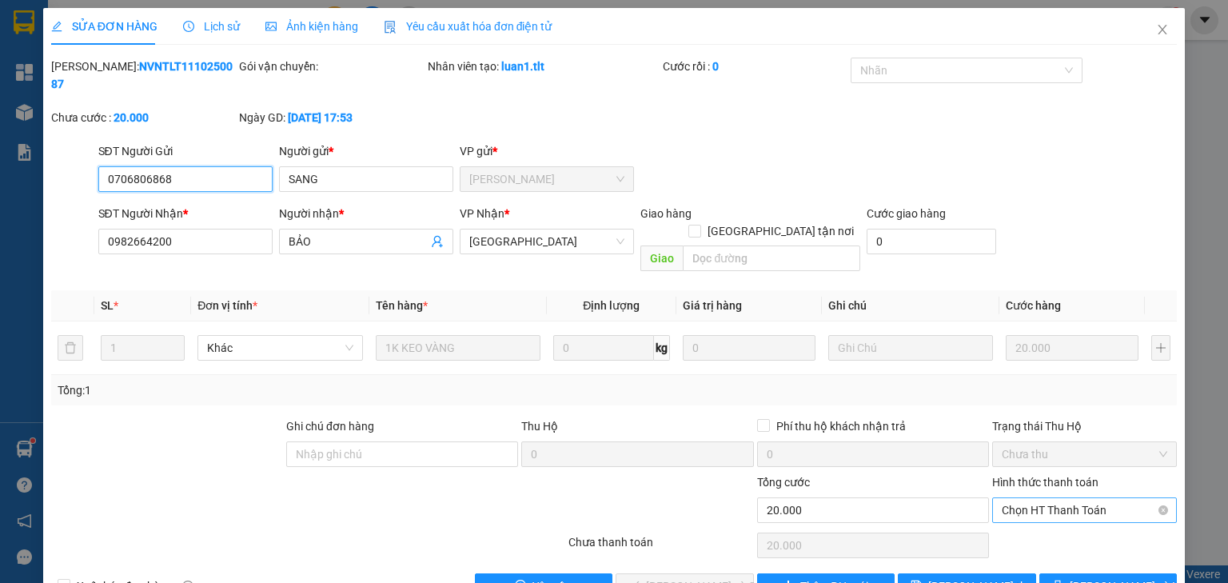
click at [1054, 498] on span "Chọn HT Thanh Toán" at bounding box center [1084, 510] width 165 height 24
click at [1020, 508] on div "Tại văn phòng" at bounding box center [1076, 506] width 165 height 18
click at [705, 577] on span "Lưu và Giao hàng" at bounding box center [722, 586] width 153 height 18
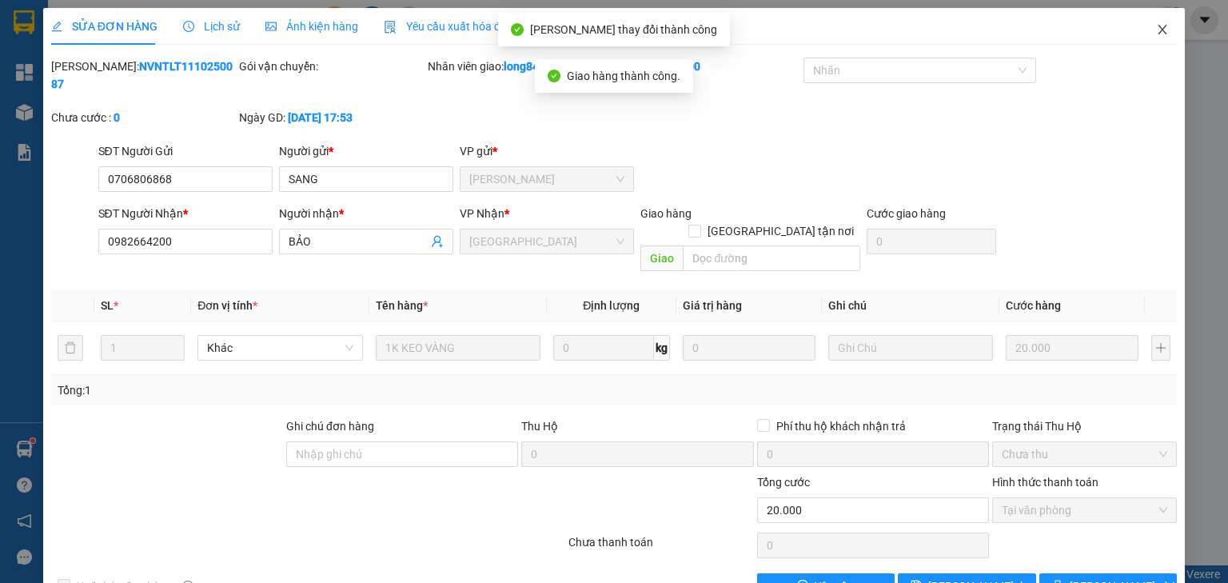
click at [1156, 30] on icon "close" at bounding box center [1162, 29] width 13 height 13
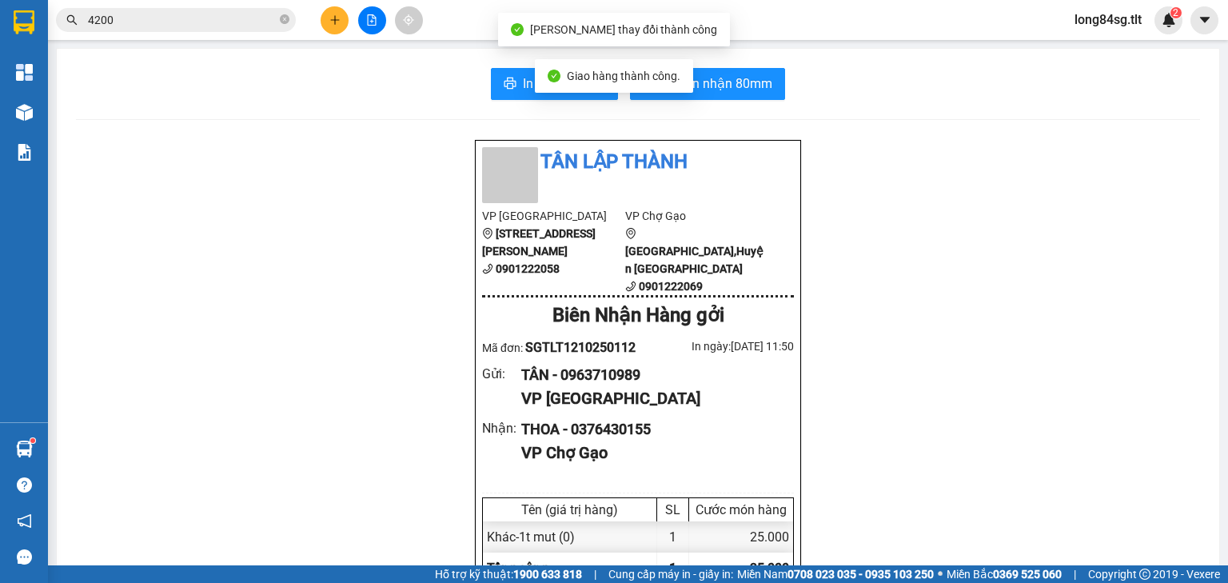
click at [192, 22] on input "4200" at bounding box center [182, 20] width 189 height 18
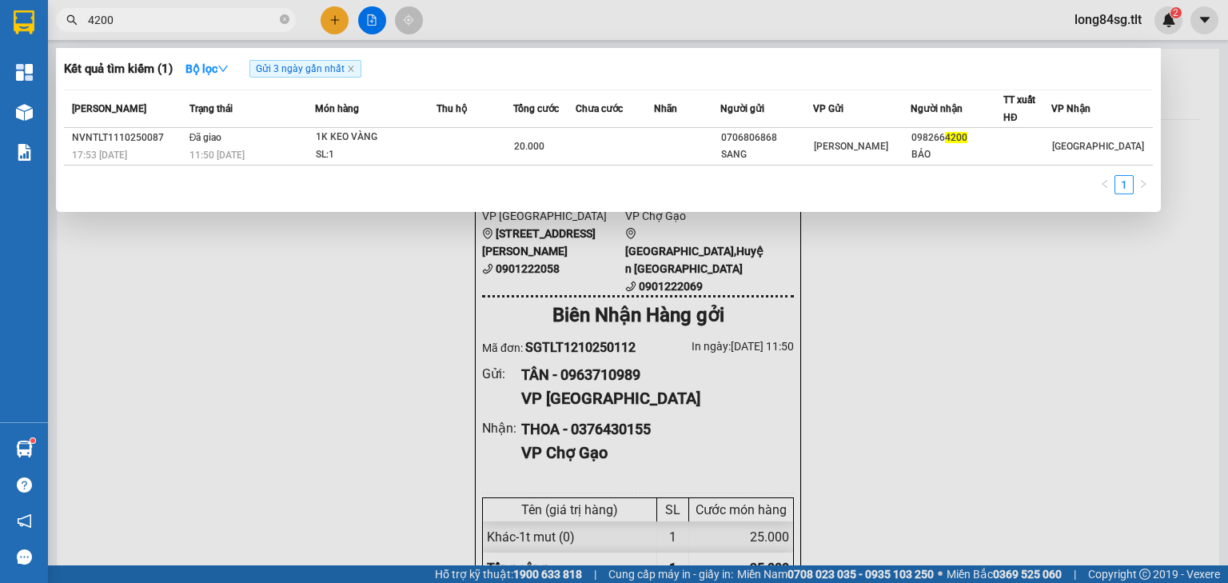
click at [895, 342] on div at bounding box center [614, 291] width 1228 height 583
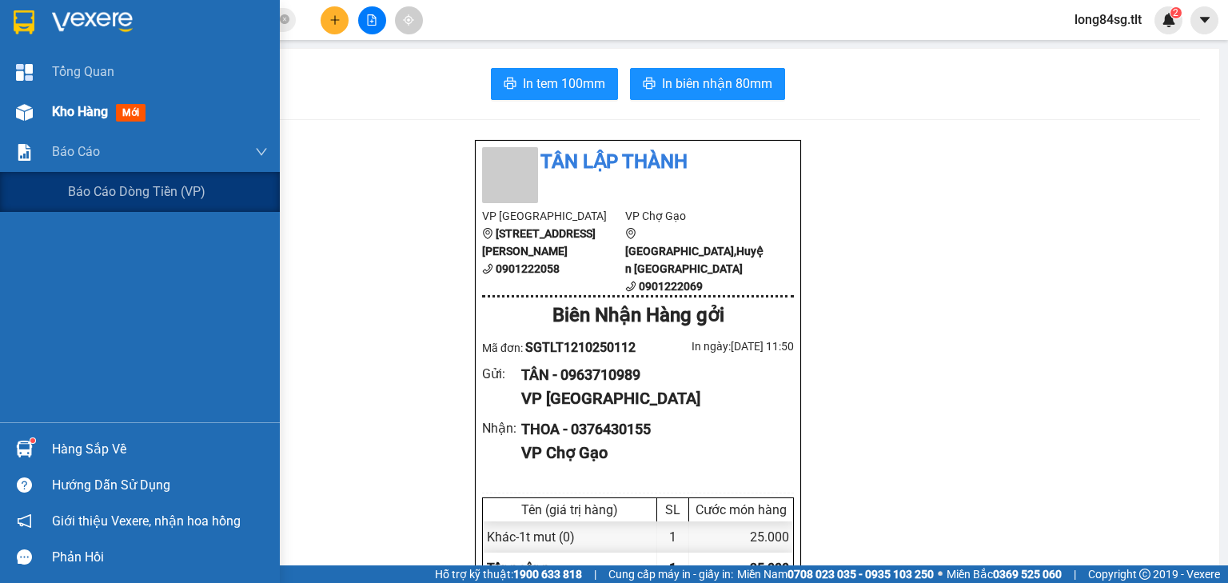
click at [51, 114] on div "Kho hàng mới" at bounding box center [140, 112] width 280 height 40
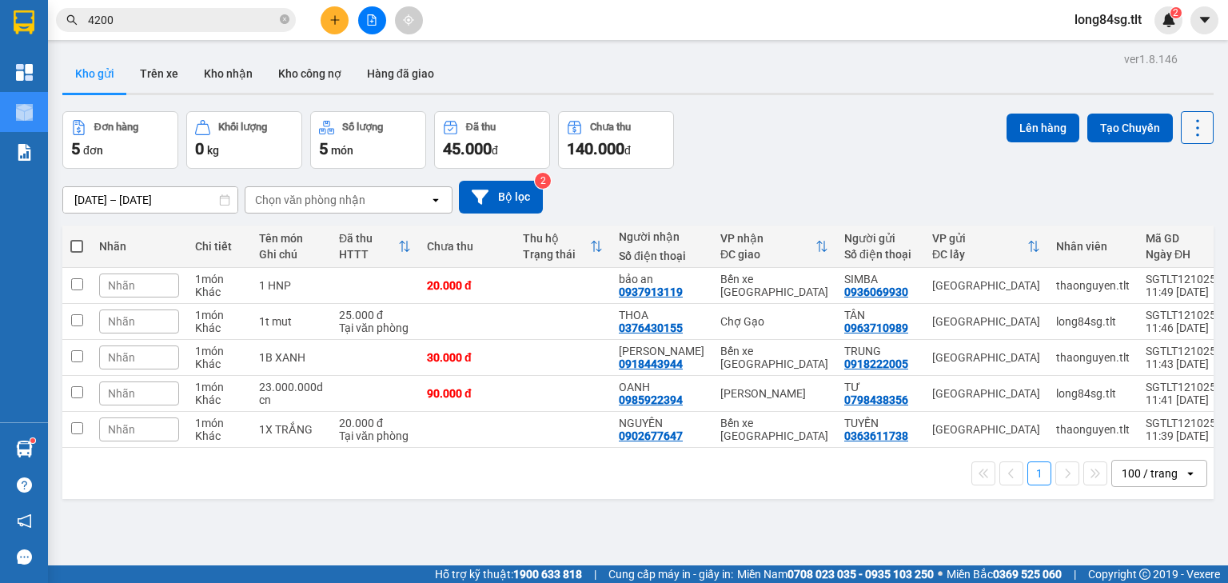
click at [1186, 133] on icon at bounding box center [1197, 128] width 22 height 22
click at [1162, 230] on span "Làm mới" at bounding box center [1165, 228] width 44 height 16
click at [1186, 137] on icon at bounding box center [1197, 128] width 22 height 22
click at [1183, 221] on span "Làm mới" at bounding box center [1165, 228] width 44 height 16
click at [22, 471] on div at bounding box center [24, 485] width 28 height 28
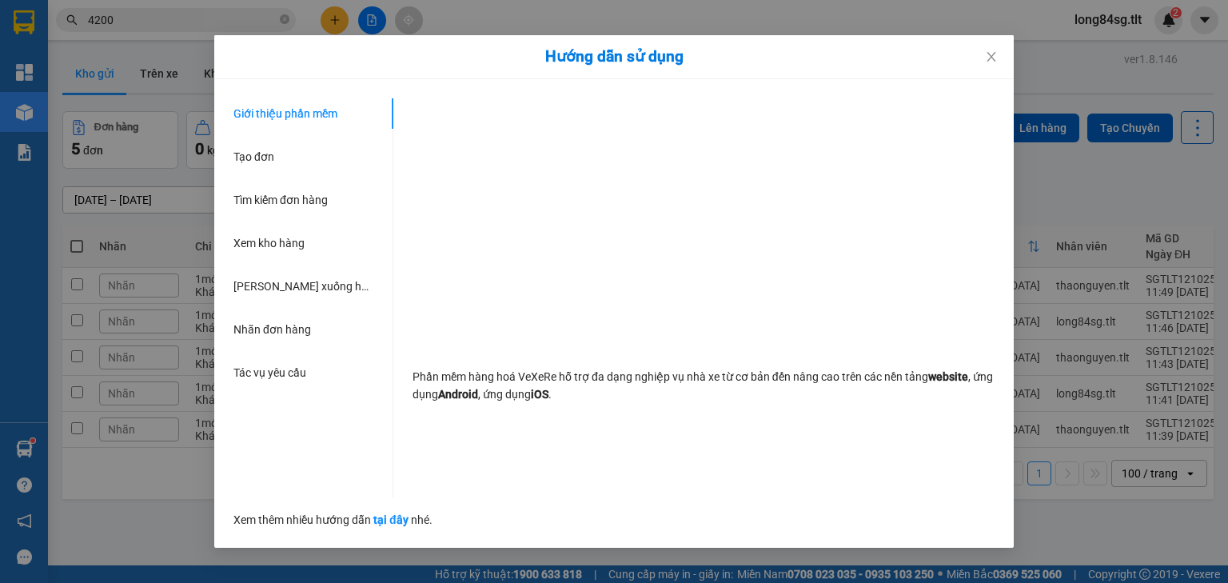
click at [14, 444] on div "Hướng dẫn sử dụng Giới thiệu phần mềm Tạo đơn Tìm kiếm đơn hàng Xem kho hàng Lê…" at bounding box center [614, 291] width 1228 height 583
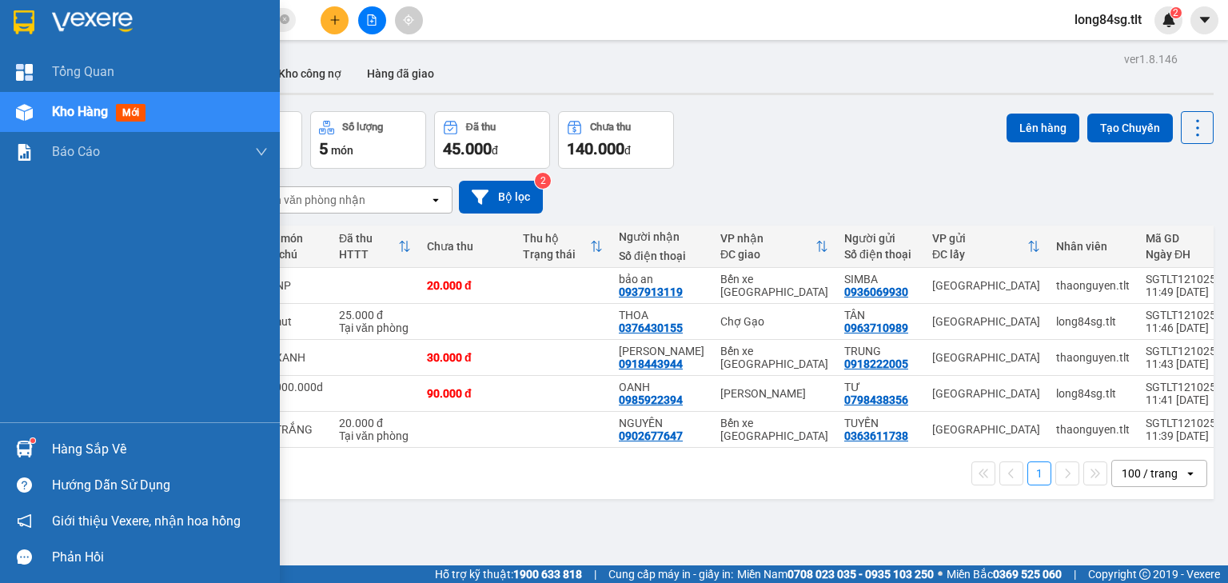
click at [19, 448] on img at bounding box center [24, 449] width 17 height 17
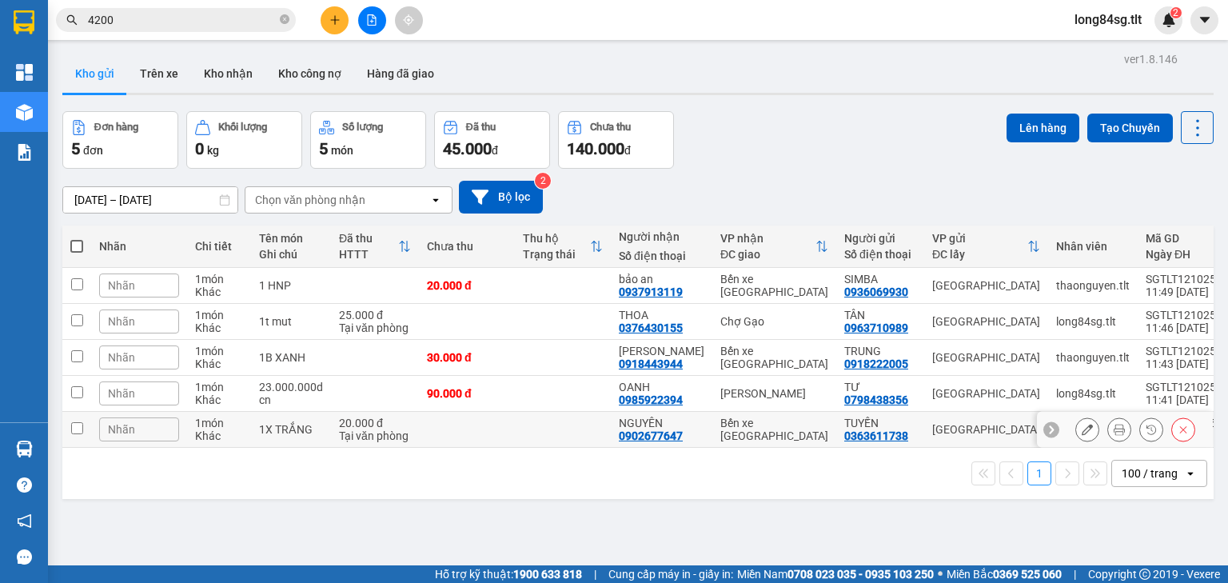
click at [982, 437] on section "Kết quả tìm kiếm ( 1 ) Bộ lọc Gửi 3 ngày gần nhất Mã ĐH Trạng thái Món hàng Thu…" at bounding box center [614, 291] width 1228 height 583
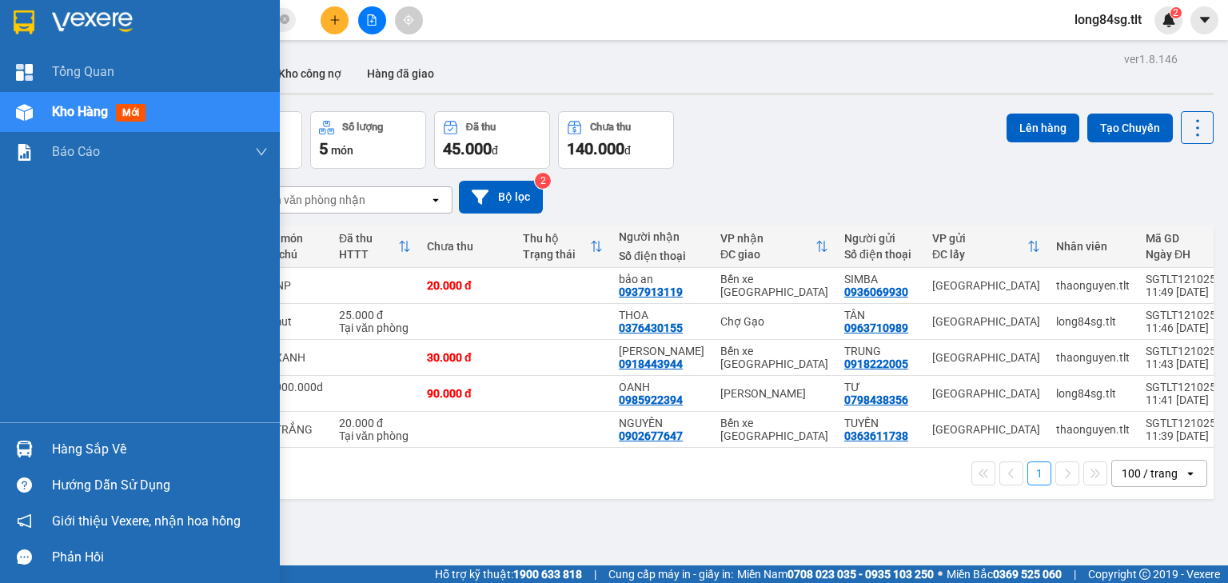
drag, startPoint x: 27, startPoint y: 448, endPoint x: 60, endPoint y: 448, distance: 32.8
click at [26, 448] on img at bounding box center [24, 449] width 17 height 17
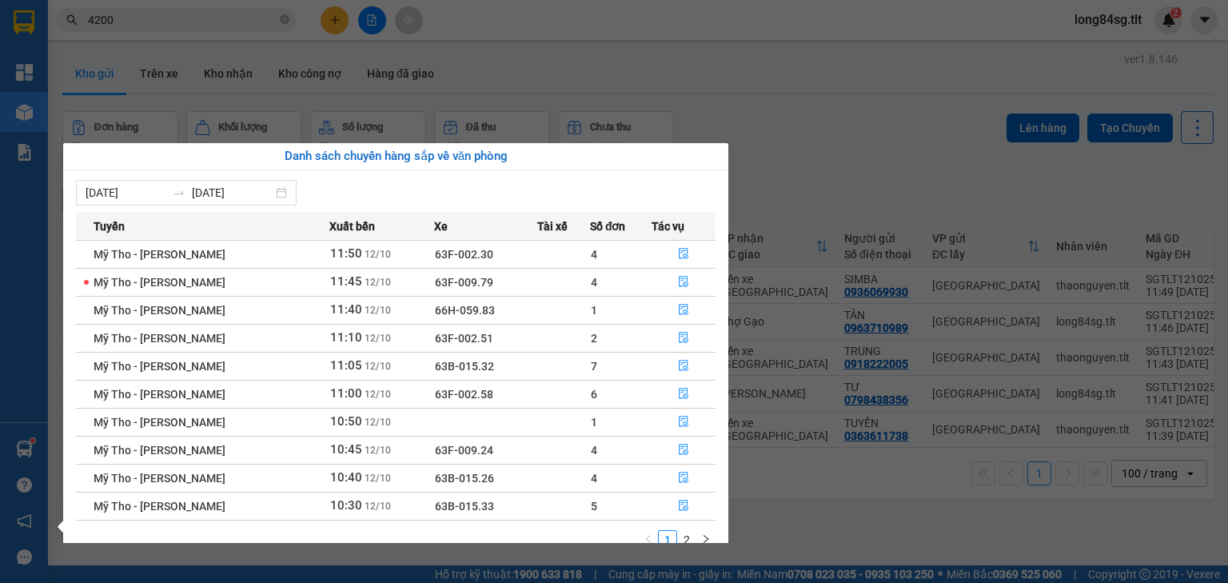
click at [851, 177] on section "Kết quả tìm kiếm ( 1 ) Bộ lọc Gửi 3 ngày gần nhất Mã ĐH Trạng thái Món hàng Thu…" at bounding box center [614, 291] width 1228 height 583
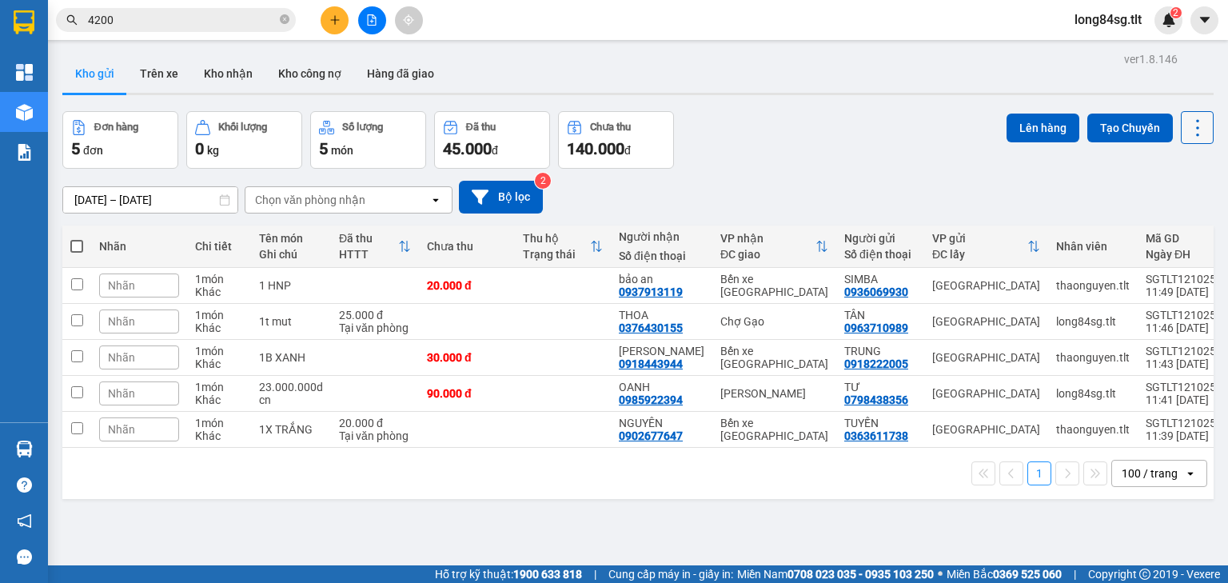
click at [1196, 134] on icon at bounding box center [1197, 127] width 3 height 17
click at [1178, 233] on span "Làm mới" at bounding box center [1165, 228] width 44 height 16
click at [1191, 127] on icon at bounding box center [1197, 128] width 22 height 22
click at [1162, 225] on span "Làm mới" at bounding box center [1165, 228] width 44 height 16
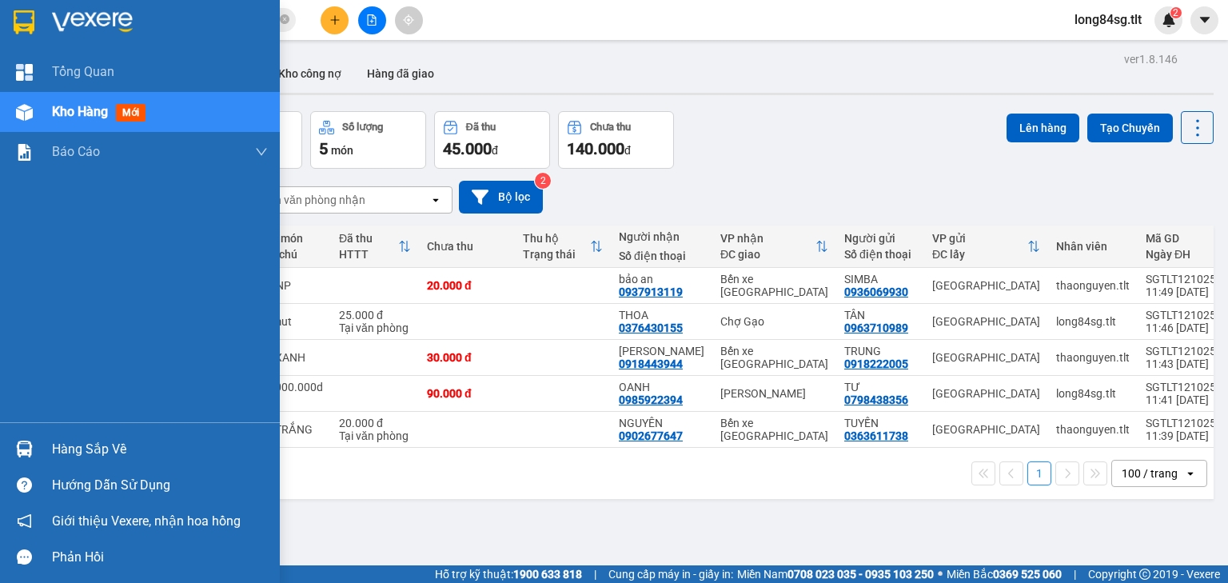
click at [90, 456] on div "Hàng sắp về" at bounding box center [160, 449] width 216 height 24
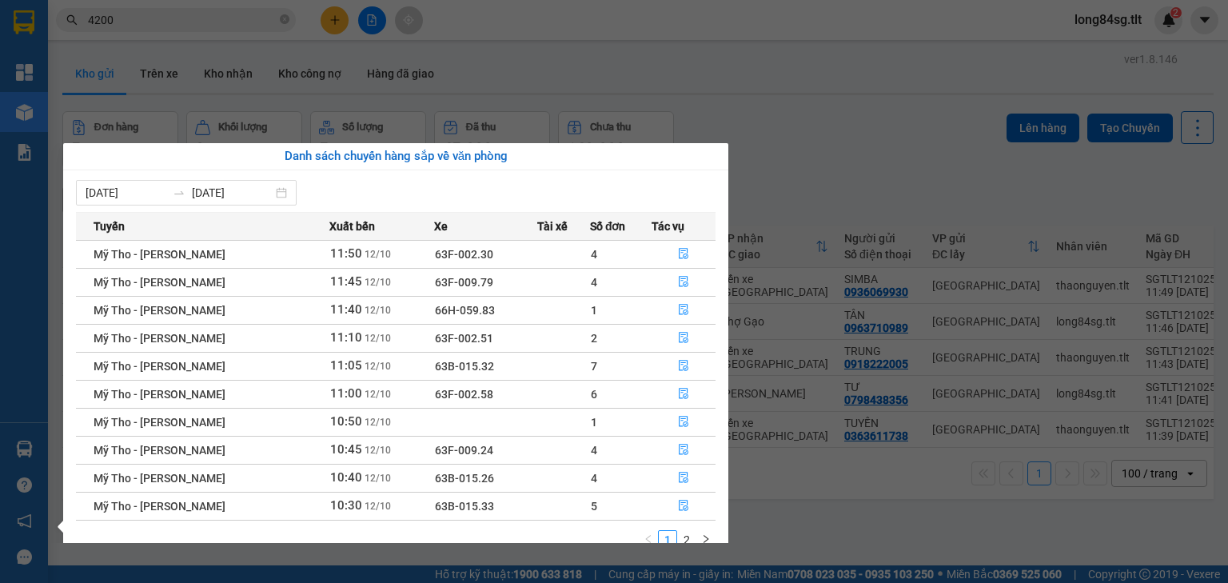
scroll to position [26, 0]
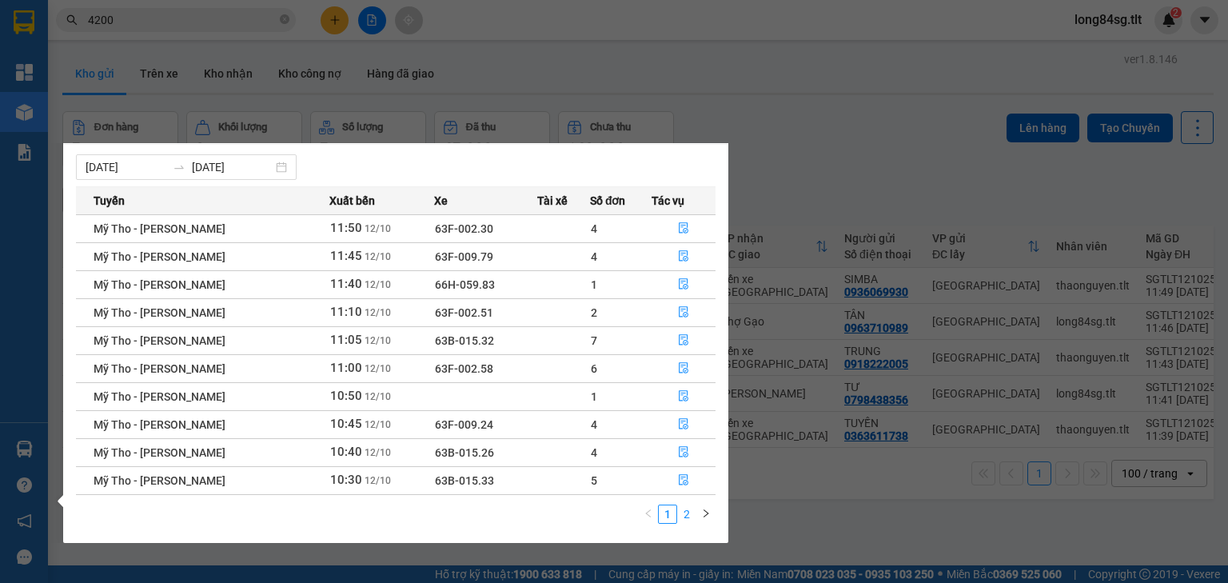
click at [683, 509] on link "2" at bounding box center [687, 514] width 18 height 18
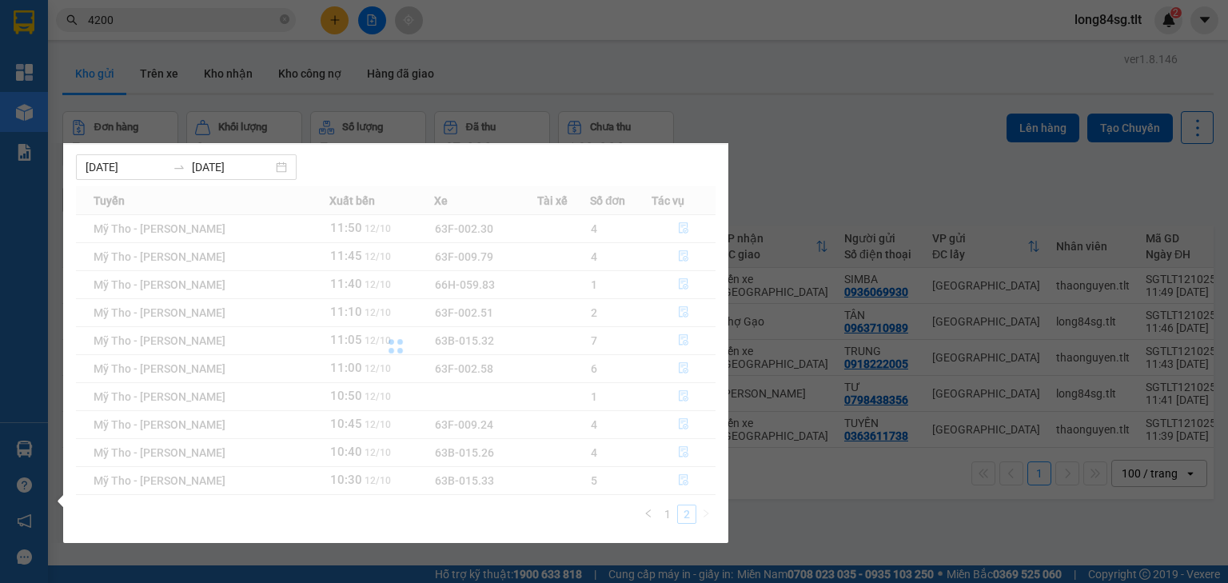
scroll to position [0, 0]
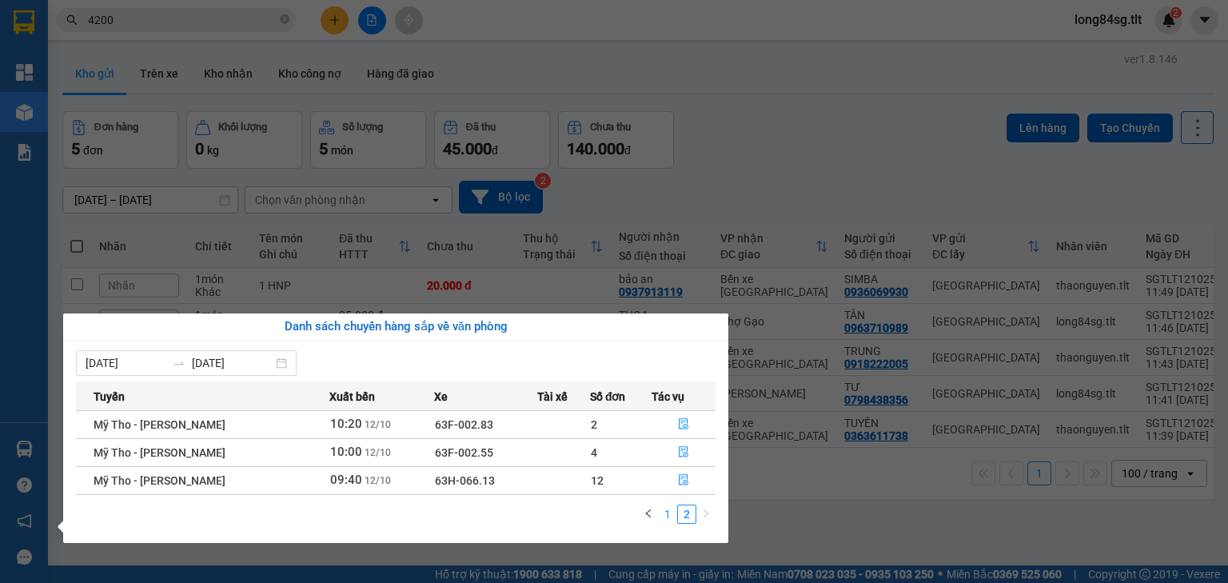
click at [670, 510] on link "1" at bounding box center [668, 514] width 18 height 18
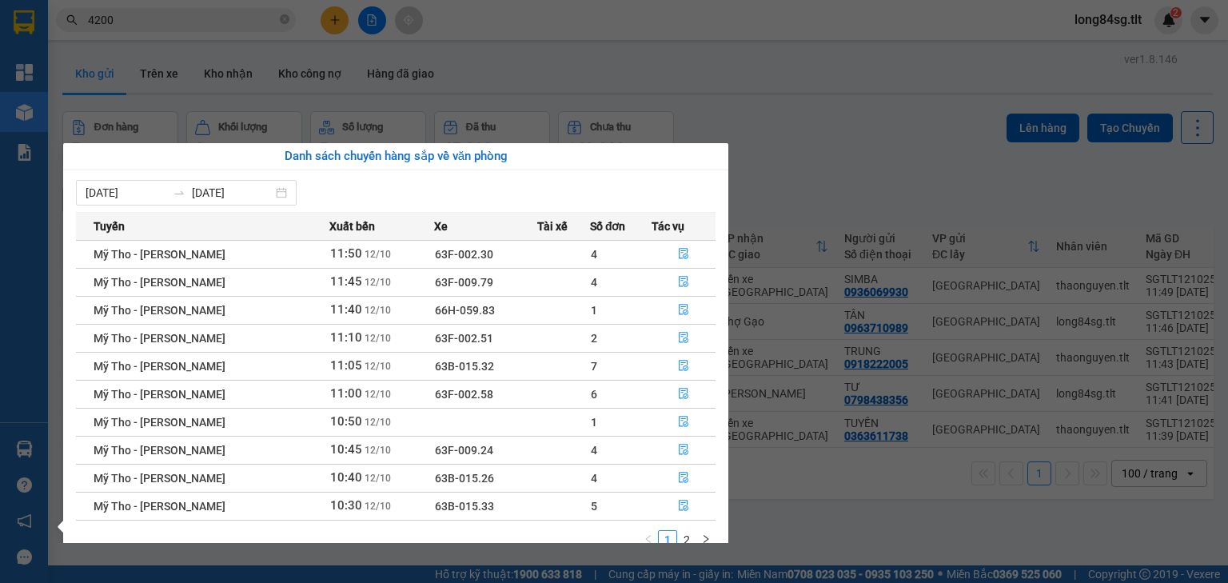
click at [865, 181] on section "Kết quả tìm kiếm ( 1 ) Bộ lọc Gửi 3 ngày gần nhất Mã ĐH Trạng thái Món hàng Thu…" at bounding box center [614, 291] width 1228 height 583
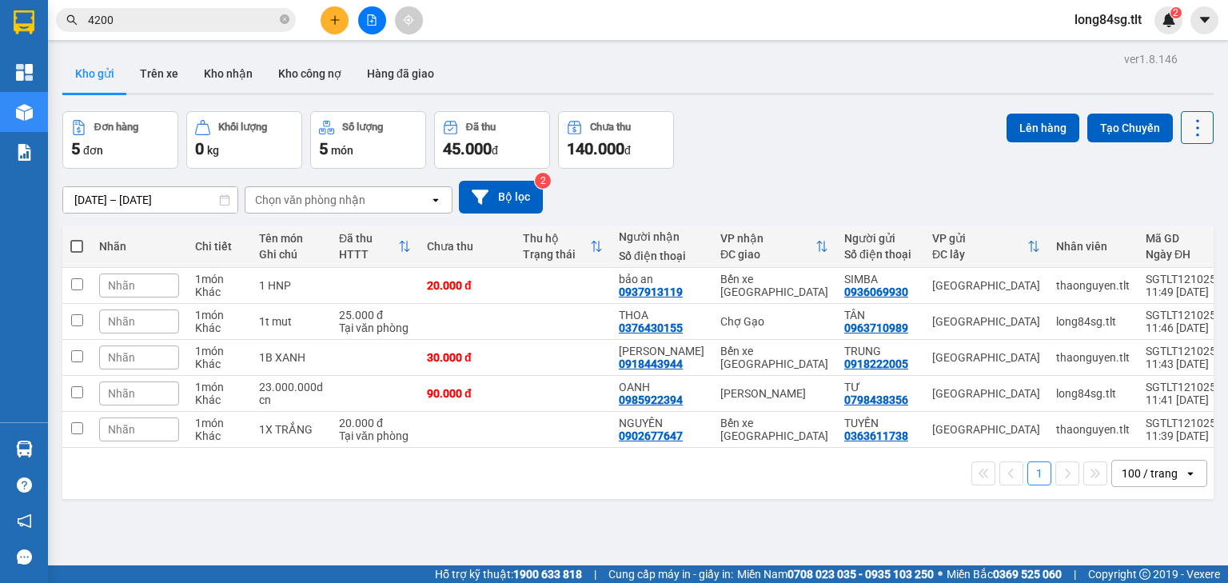
click at [1181, 130] on button at bounding box center [1197, 127] width 33 height 33
click at [1175, 223] on span "Làm mới" at bounding box center [1165, 228] width 44 height 16
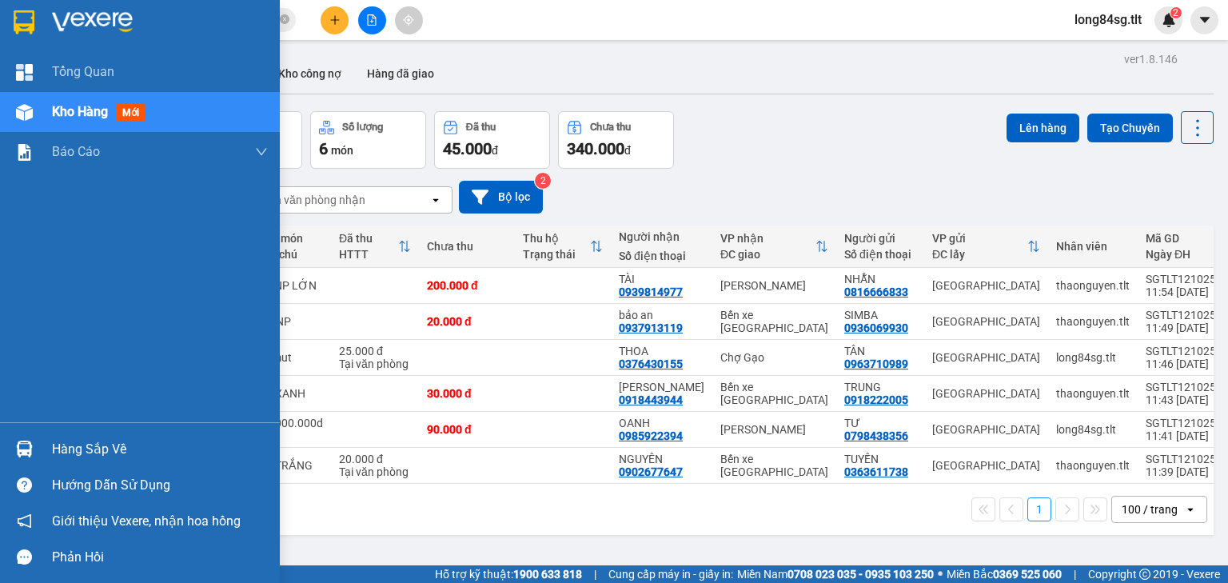
click at [35, 451] on div at bounding box center [24, 449] width 28 height 28
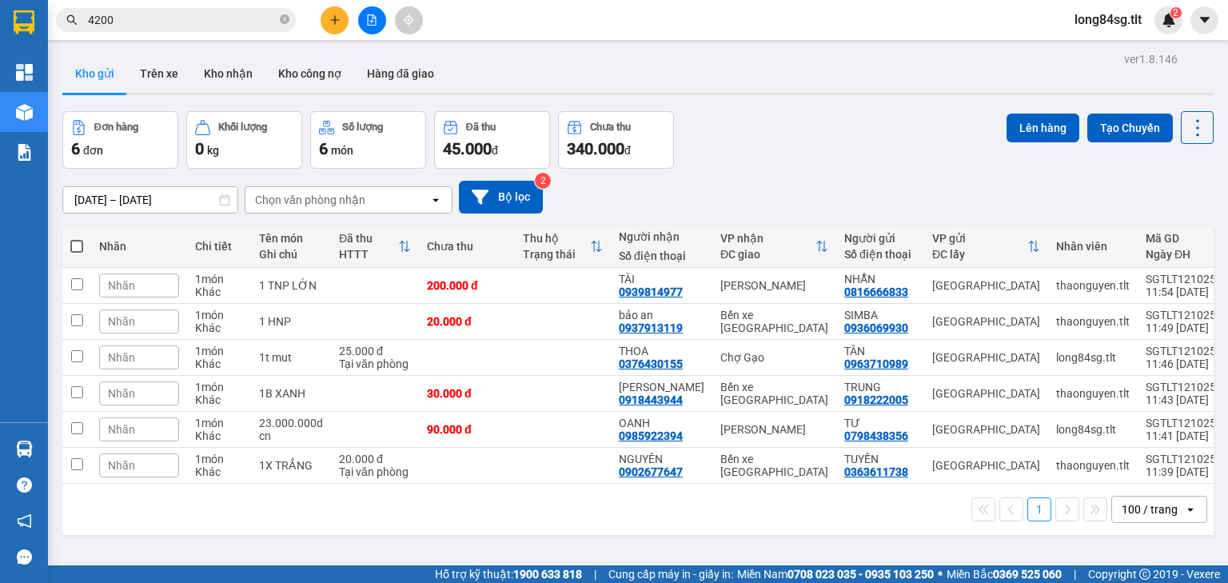
click at [952, 102] on section "Kết quả tìm kiếm ( 1 ) Bộ lọc Gửi 3 ngày gần nhất Mã ĐH Trạng thái Món hàng Thu…" at bounding box center [614, 291] width 1228 height 583
click at [1186, 125] on icon at bounding box center [1197, 128] width 22 height 22
click at [1159, 230] on span "Làm mới" at bounding box center [1165, 228] width 44 height 16
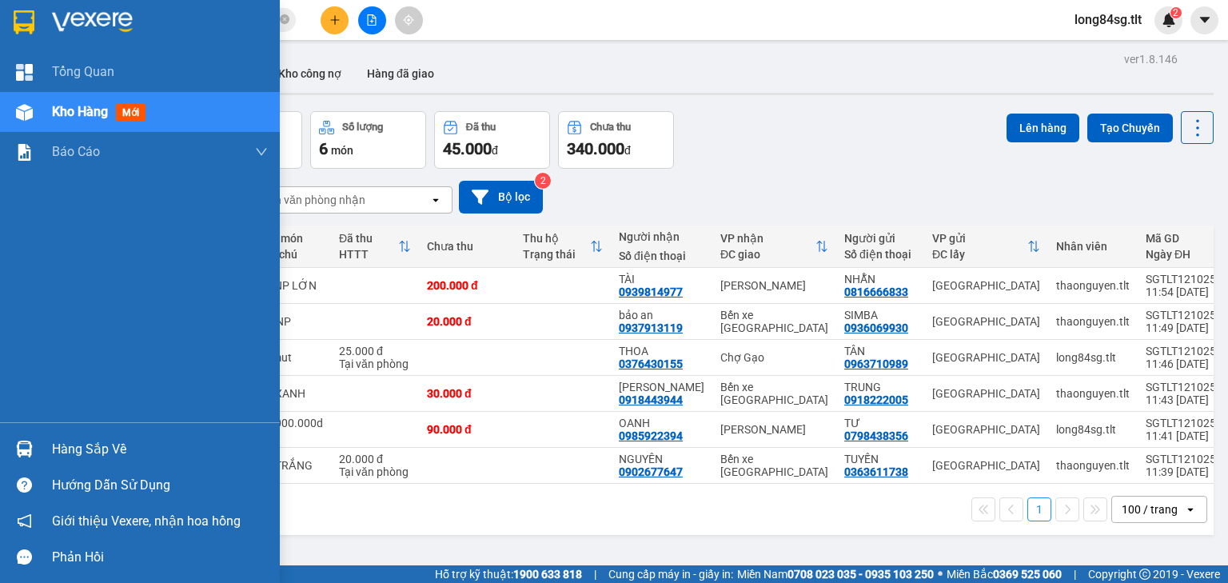
click at [72, 116] on span "Kho hàng" at bounding box center [80, 111] width 56 height 15
drag, startPoint x: 72, startPoint y: 116, endPoint x: 70, endPoint y: 107, distance: 8.9
click at [71, 107] on span "Kho hàng" at bounding box center [80, 111] width 56 height 15
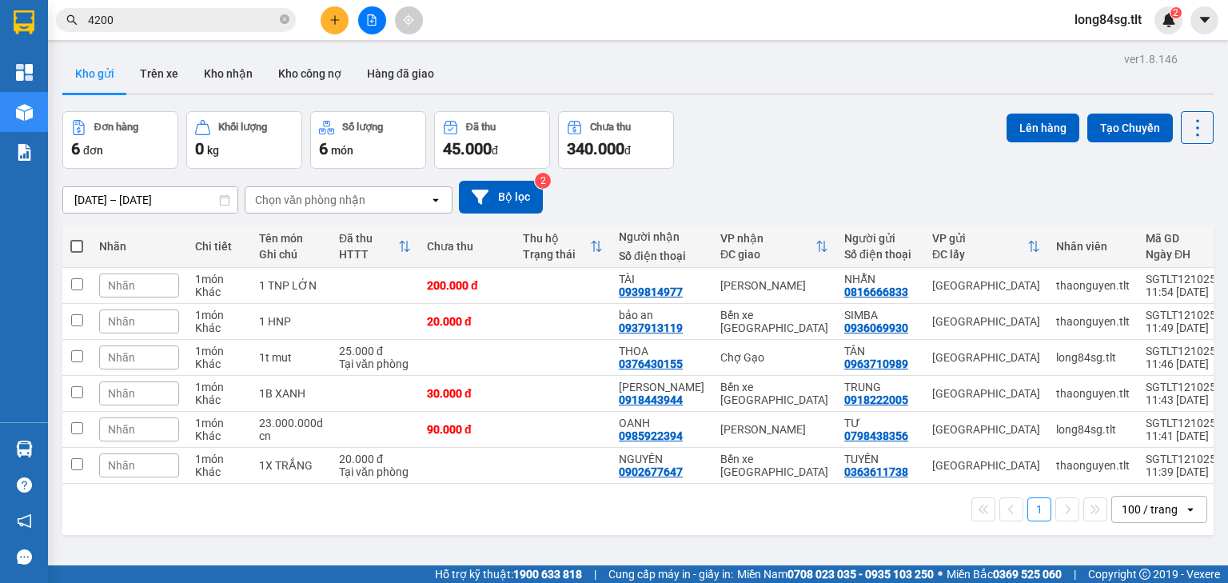
click at [906, 147] on div "Đơn hàng 6 đơn Khối lượng 0 kg Số lượng 6 món Đã thu 45.000 đ Chưa thu 340.000 …" at bounding box center [637, 140] width 1151 height 58
click at [1181, 125] on button at bounding box center [1197, 127] width 33 height 33
click at [1174, 224] on span "Làm mới" at bounding box center [1165, 228] width 44 height 16
click at [915, 181] on div "10/10/2025 – 12/10/2025 Press the down arrow key to interact with the calendar …" at bounding box center [637, 197] width 1151 height 33
click at [1186, 128] on icon at bounding box center [1197, 128] width 22 height 22
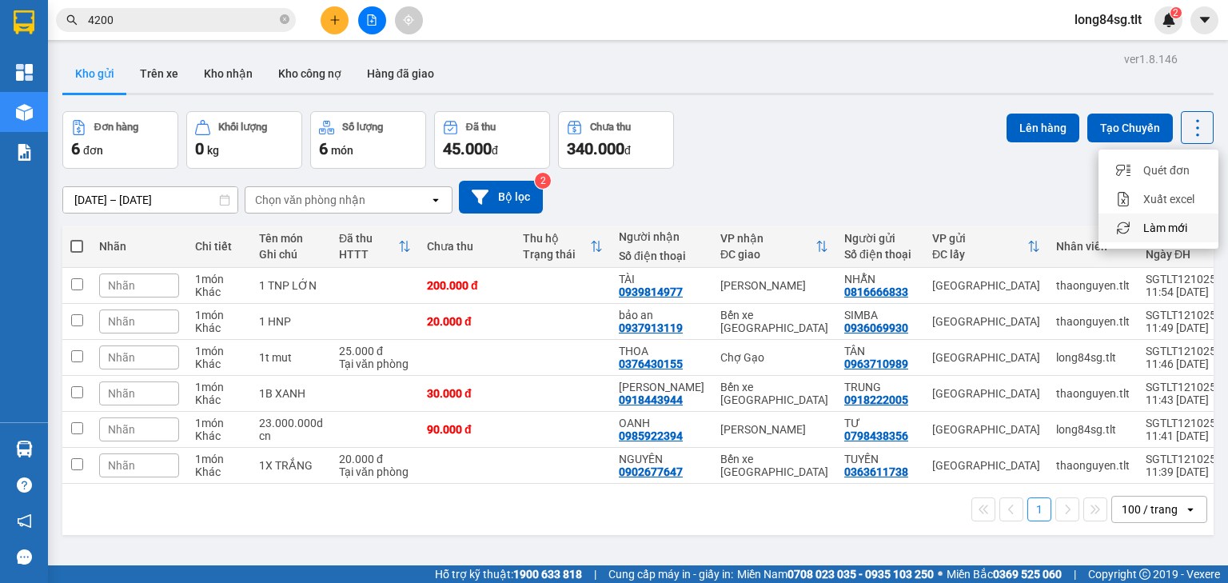
click at [1170, 229] on span "Làm mới" at bounding box center [1165, 228] width 44 height 16
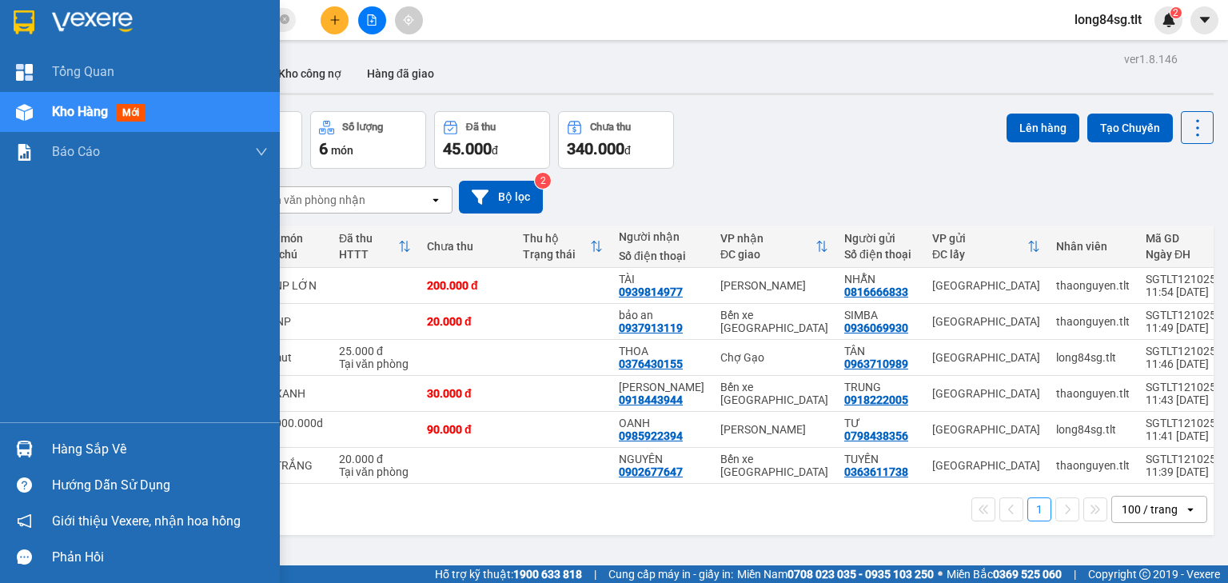
click at [26, 437] on div at bounding box center [24, 449] width 28 height 28
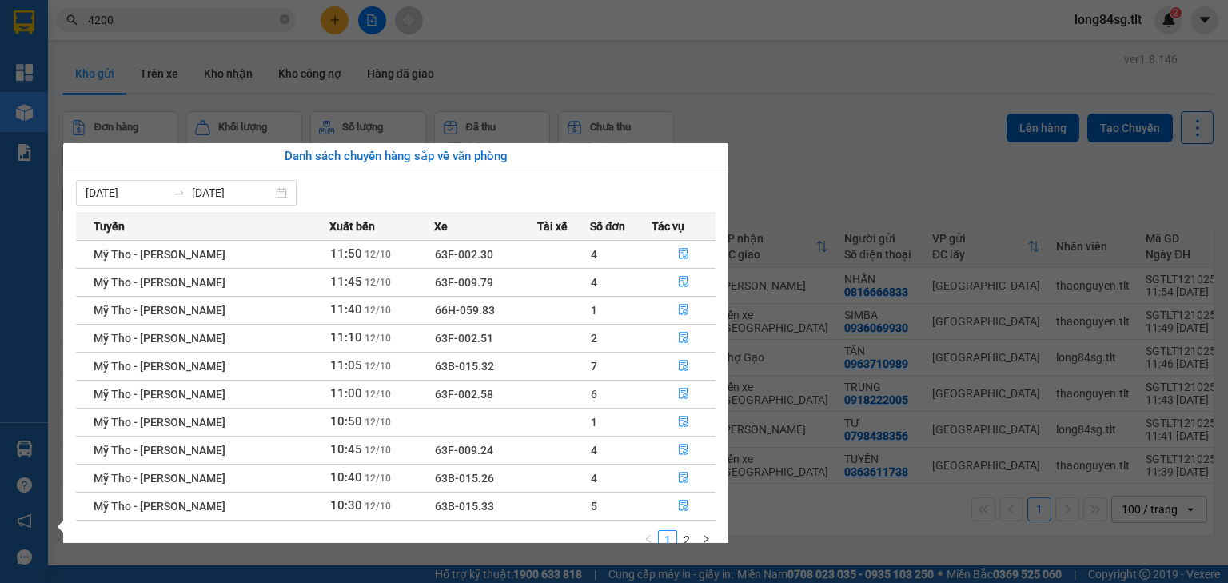
click at [904, 152] on section "Kết quả tìm kiếm ( 1 ) Bộ lọc Gửi 3 ngày gần nhất Mã ĐH Trạng thái Món hàng Thu…" at bounding box center [614, 291] width 1228 height 583
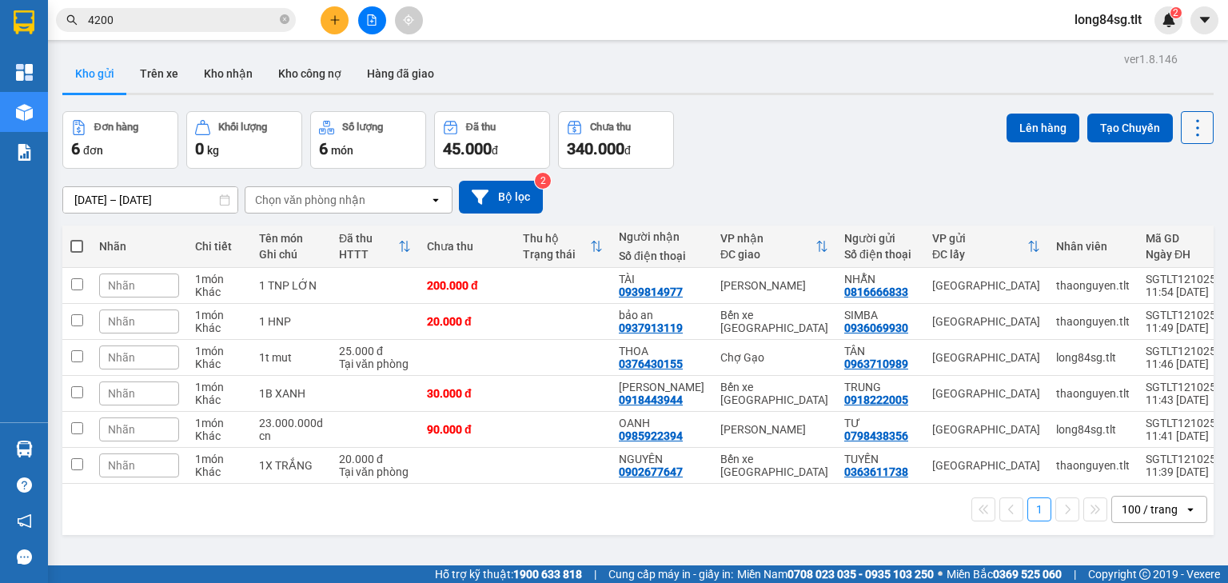
click at [1181, 121] on button at bounding box center [1197, 127] width 33 height 33
click at [1162, 233] on span "Làm mới" at bounding box center [1165, 228] width 44 height 16
click at [1186, 125] on icon at bounding box center [1197, 128] width 22 height 22
click at [1173, 232] on span "Làm mới" at bounding box center [1165, 228] width 44 height 16
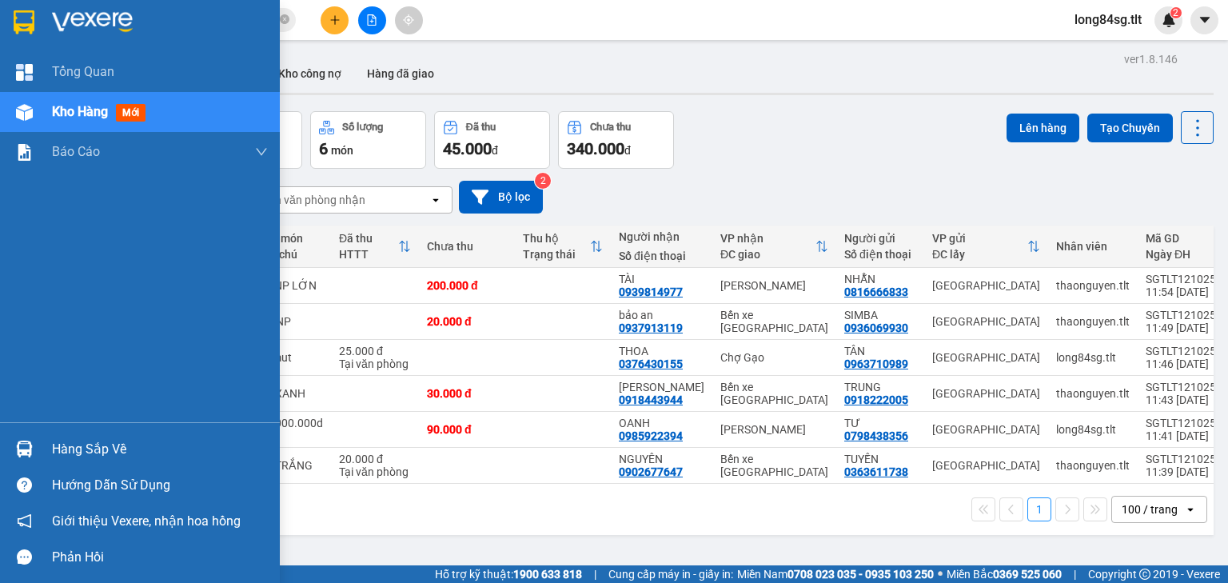
click at [75, 445] on div "Hàng sắp về" at bounding box center [160, 449] width 216 height 24
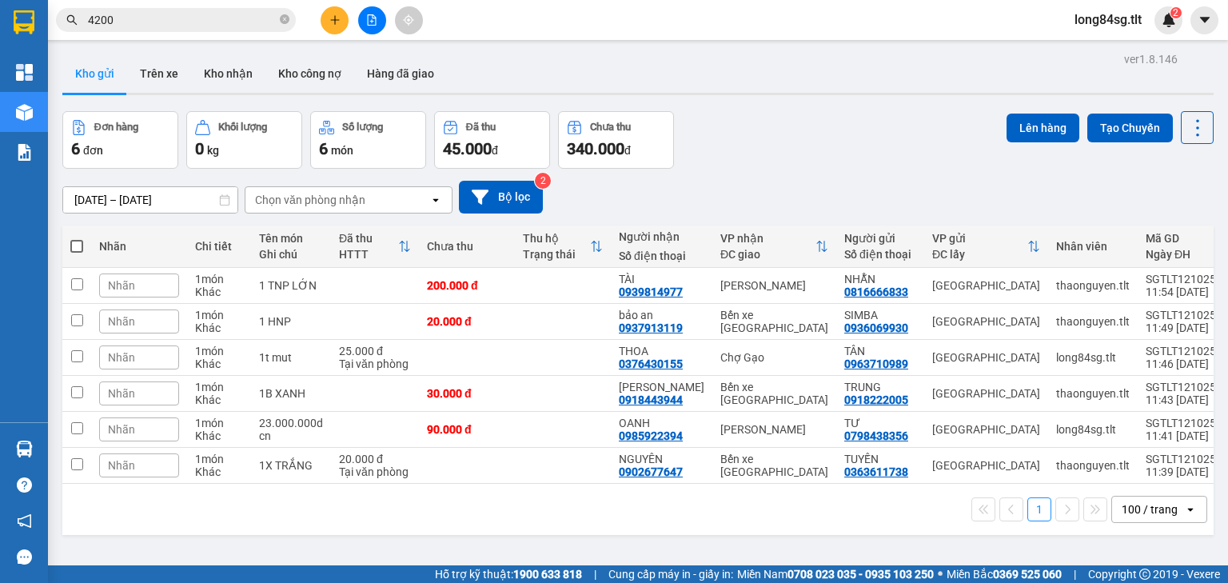
click at [868, 160] on section "Kết quả tìm kiếm ( 1 ) Bộ lọc Gửi 3 ngày gần nhất Mã ĐH Trạng thái Món hàng Thu…" at bounding box center [614, 291] width 1228 height 583
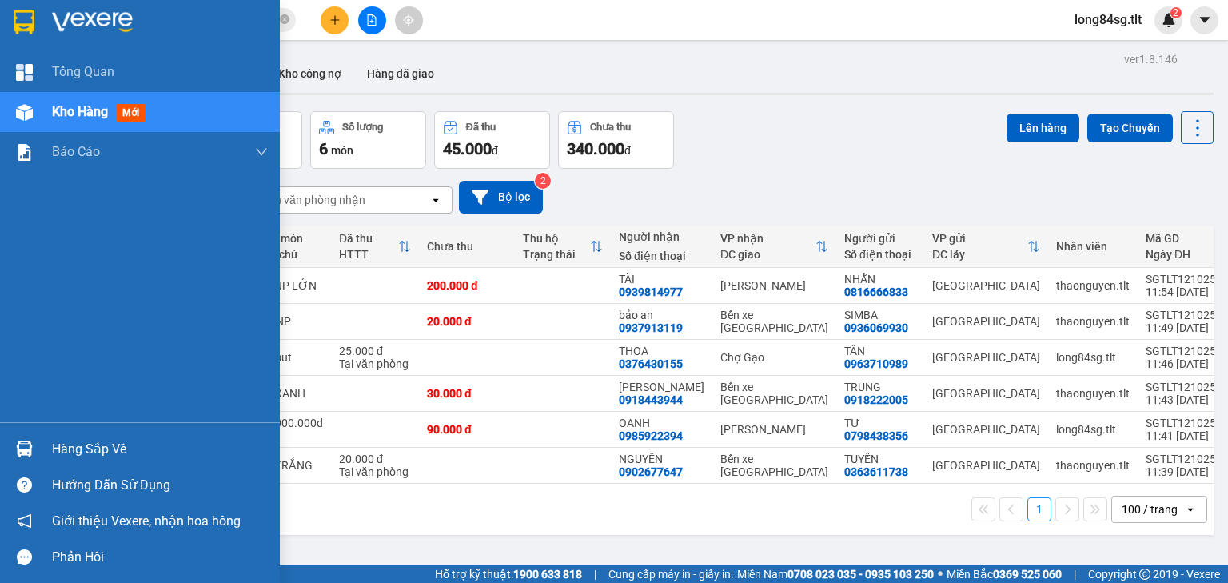
click at [35, 436] on div at bounding box center [24, 449] width 28 height 28
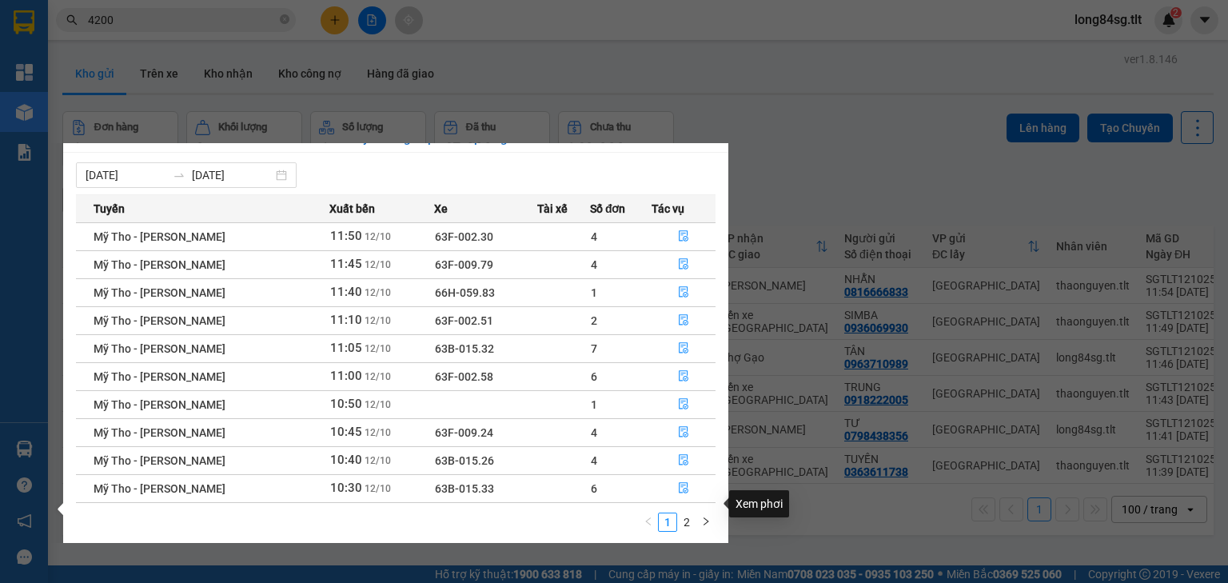
scroll to position [26, 0]
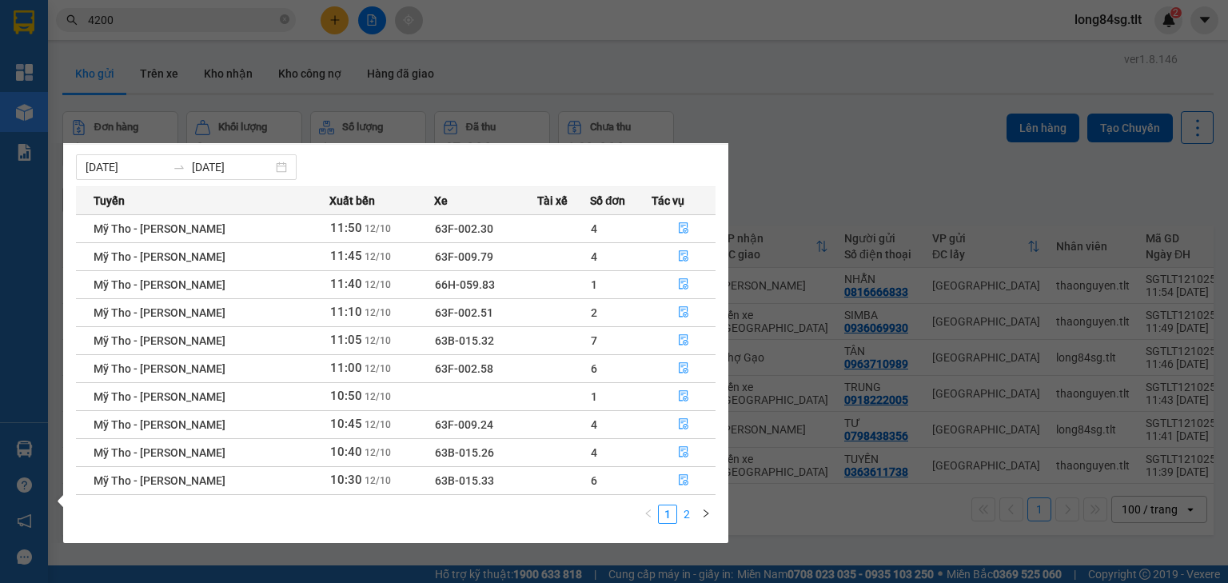
click at [696, 506] on link "2" at bounding box center [687, 514] width 18 height 18
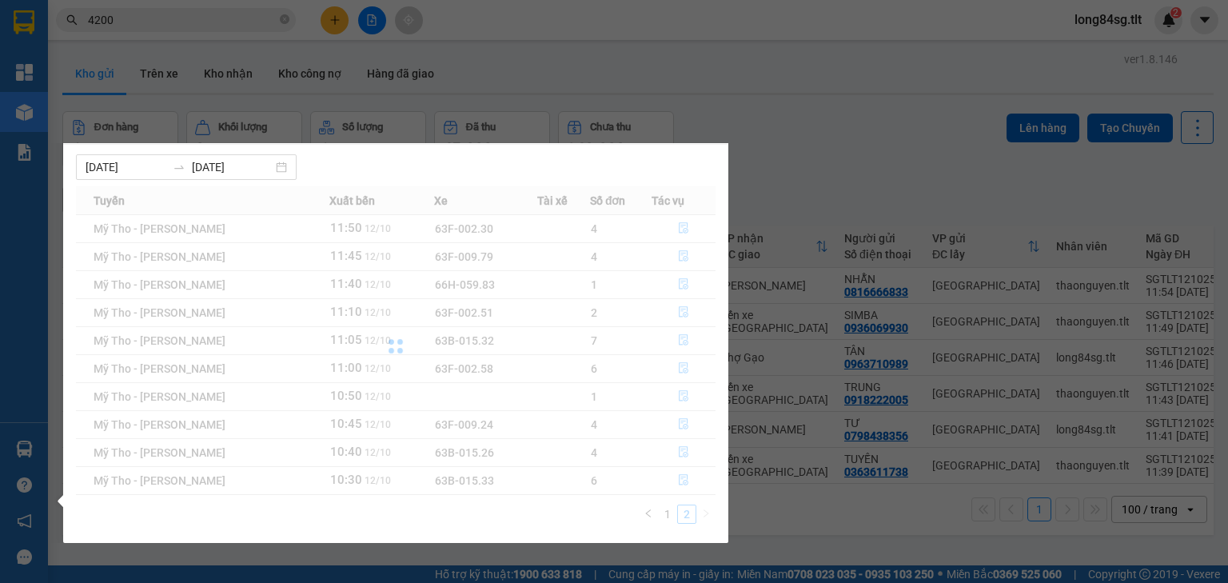
scroll to position [0, 0]
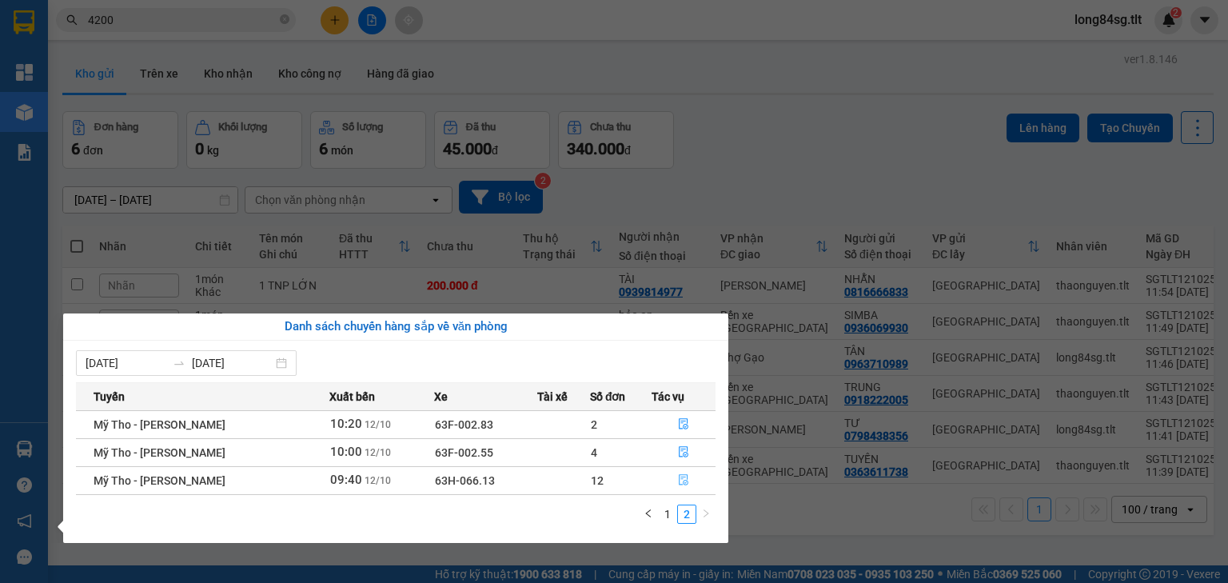
click at [688, 470] on button "button" at bounding box center [683, 481] width 63 height 26
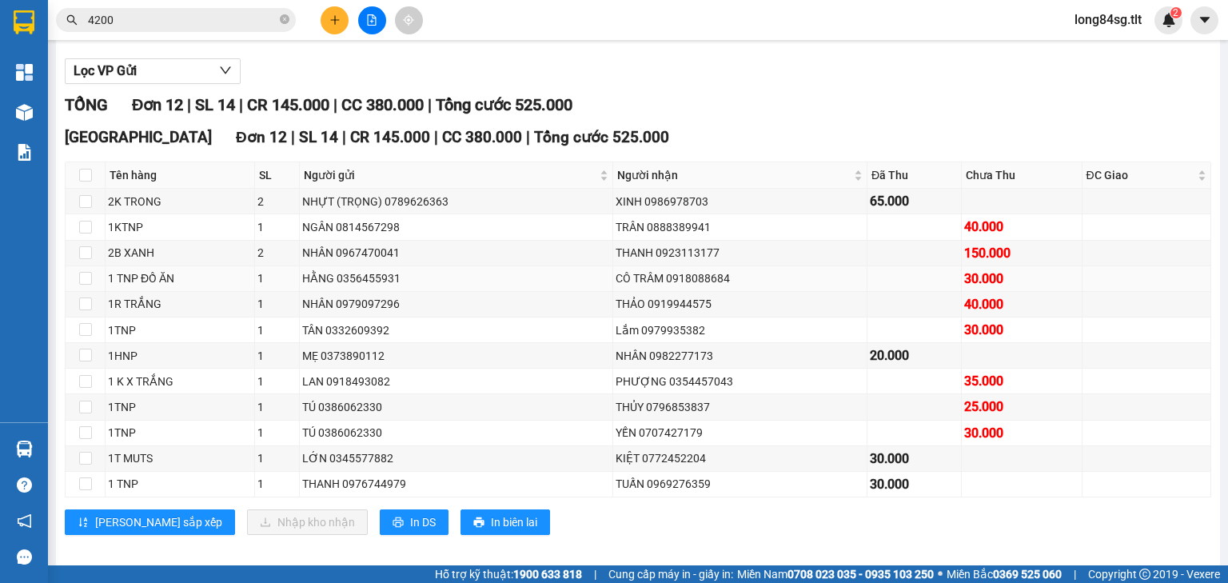
scroll to position [192, 0]
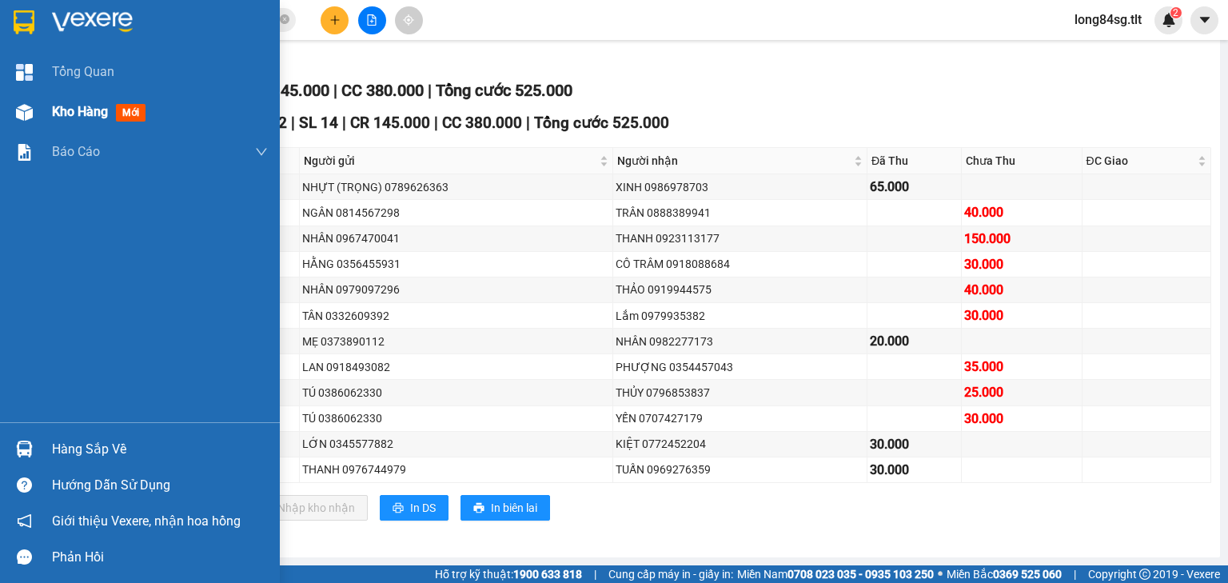
click at [38, 111] on div "Kho hàng mới" at bounding box center [140, 112] width 280 height 40
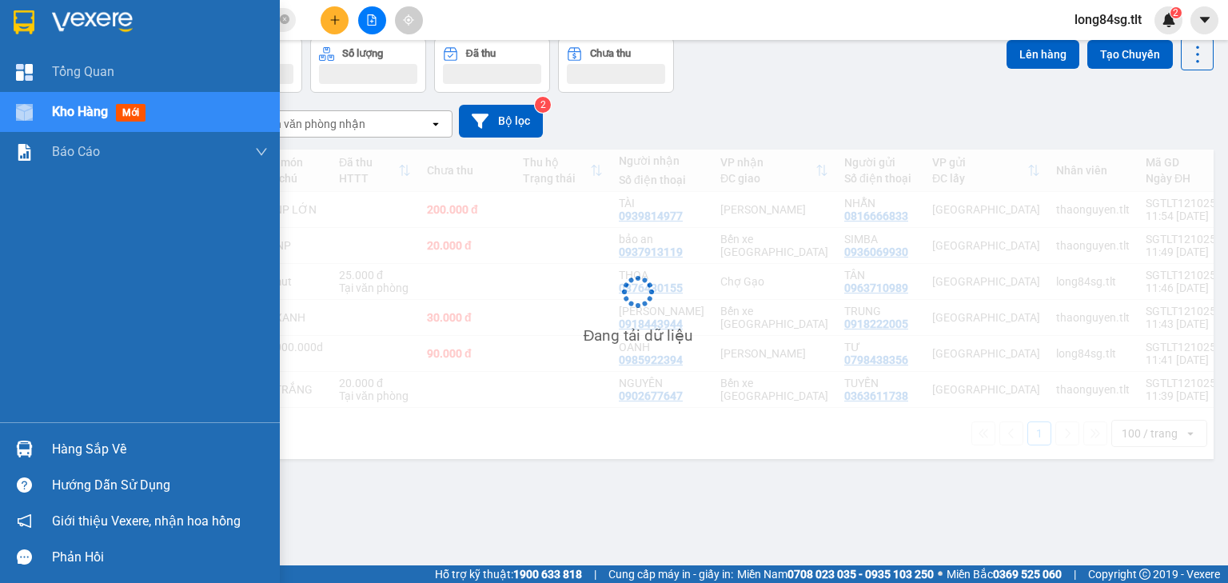
scroll to position [74, 0]
click at [38, 111] on div "Kho hàng mới" at bounding box center [140, 112] width 280 height 40
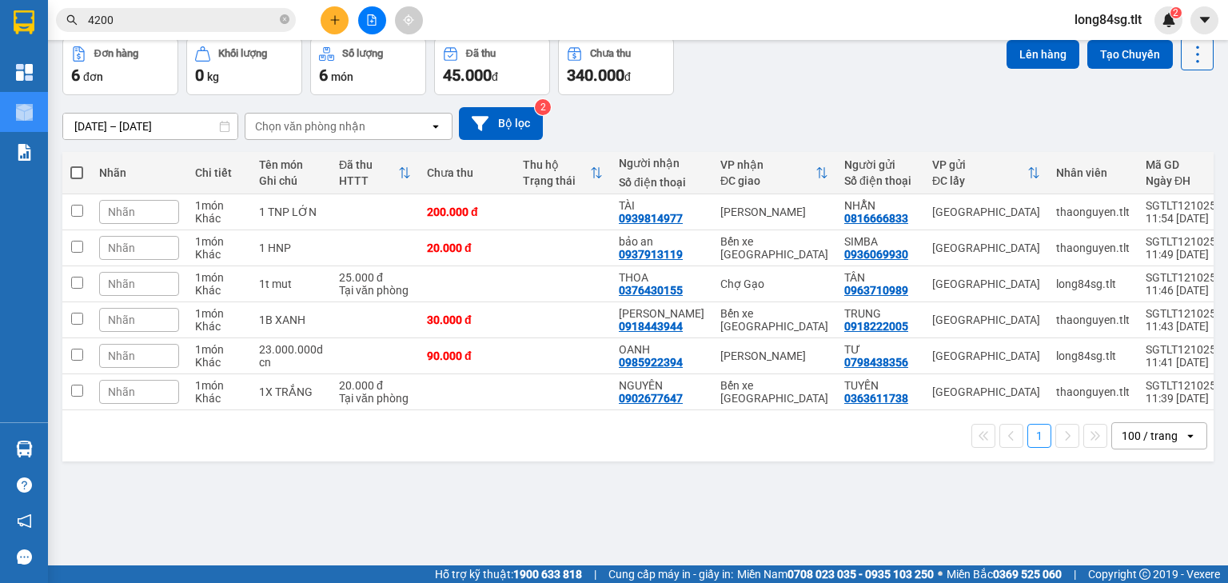
click at [1191, 62] on icon at bounding box center [1197, 54] width 22 height 22
click at [1165, 153] on span "Làm mới" at bounding box center [1165, 154] width 44 height 16
click at [1186, 51] on icon at bounding box center [1197, 54] width 22 height 22
click at [1166, 159] on span "Làm mới" at bounding box center [1165, 154] width 44 height 16
click at [1181, 50] on button at bounding box center [1197, 54] width 33 height 33
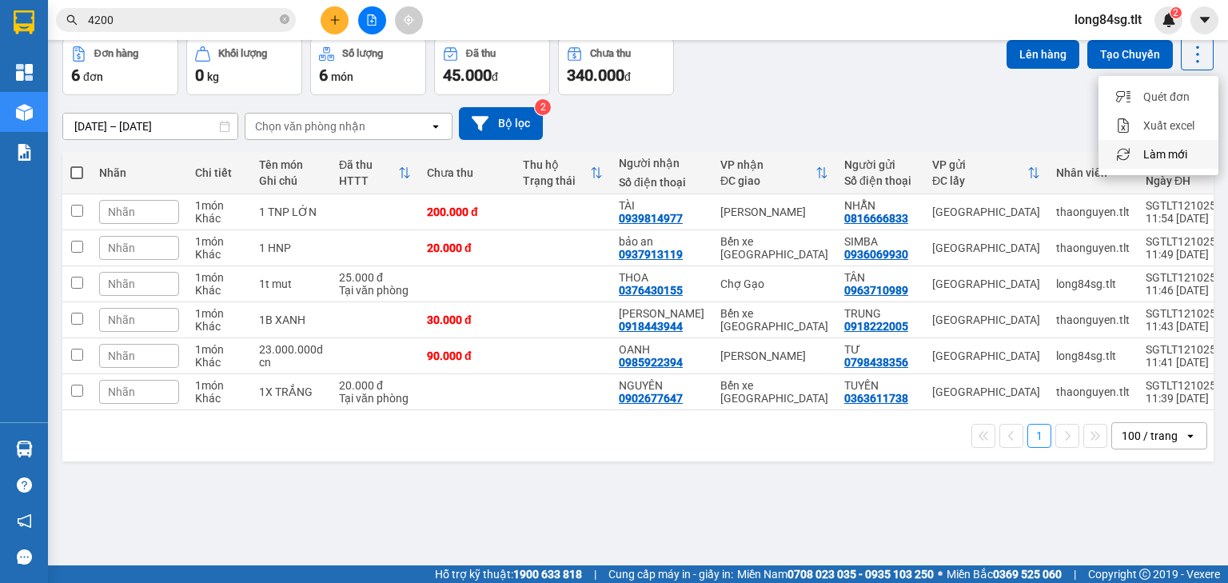
click at [1165, 150] on span "Làm mới" at bounding box center [1165, 154] width 44 height 16
click at [172, 21] on input "4200" at bounding box center [182, 20] width 189 height 18
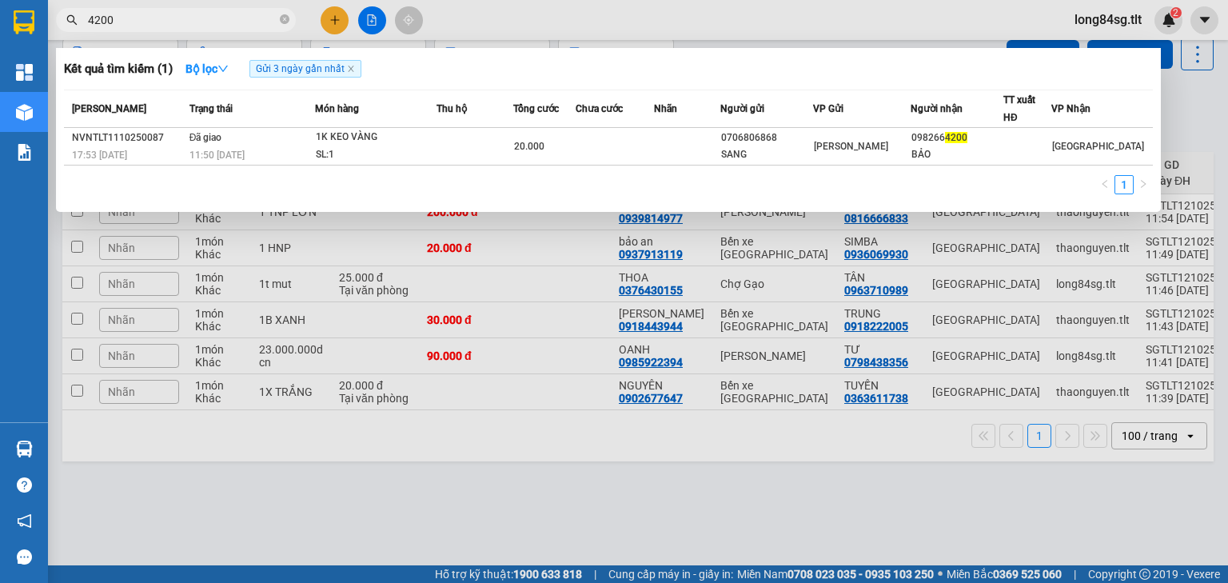
click at [171, 21] on input "4200" at bounding box center [182, 20] width 189 height 18
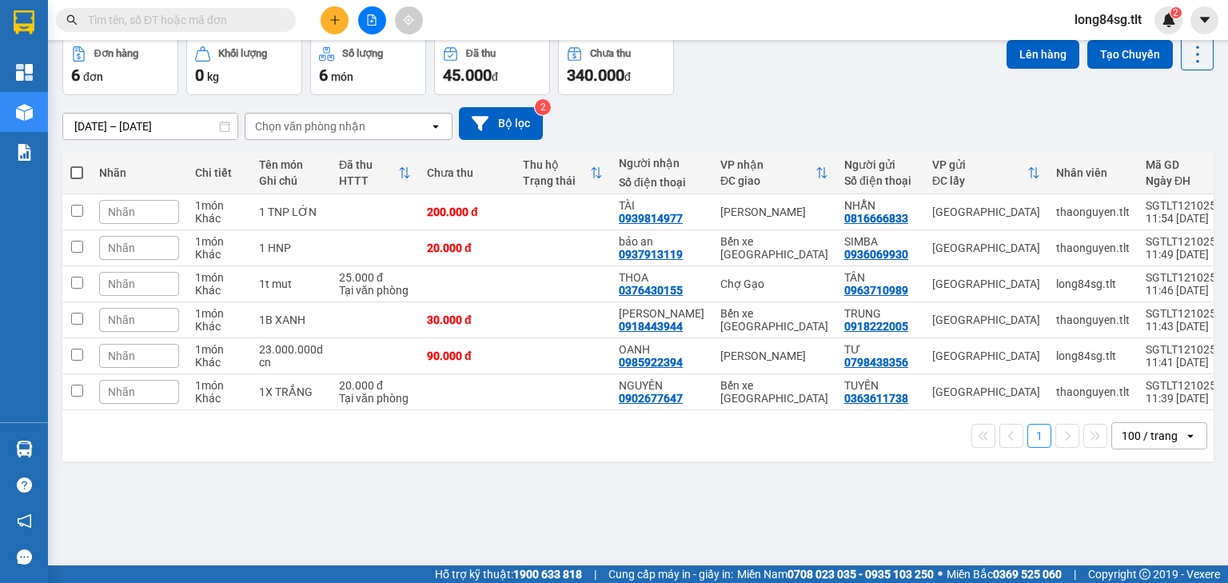
click at [378, 16] on button at bounding box center [372, 20] width 28 height 28
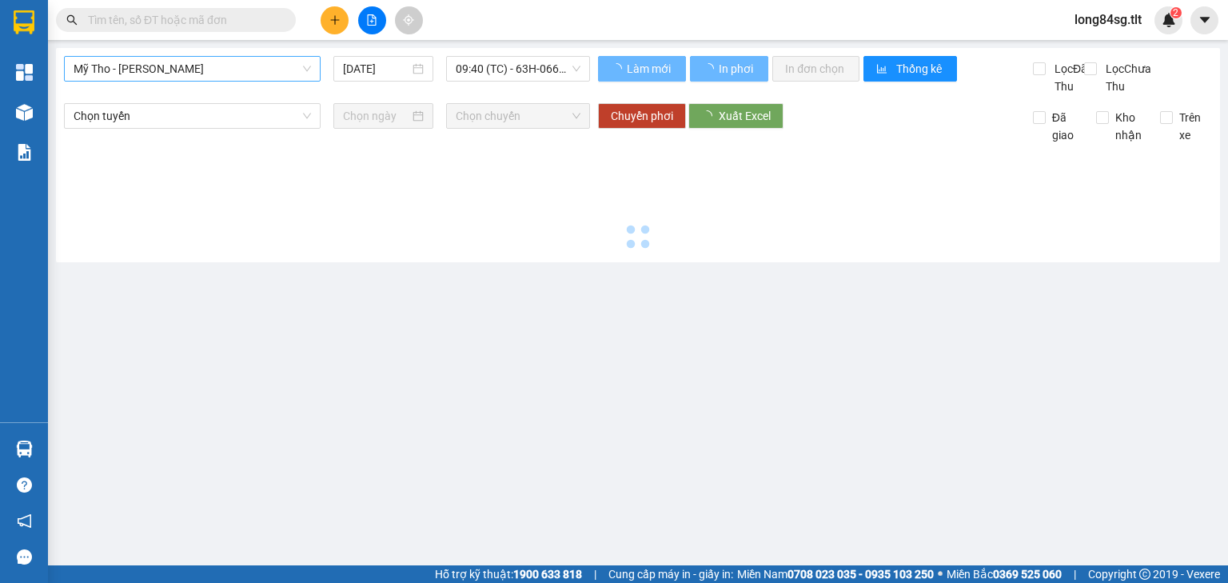
click at [229, 58] on span "Mỹ Tho - Hồ Chí Minh" at bounding box center [192, 69] width 237 height 24
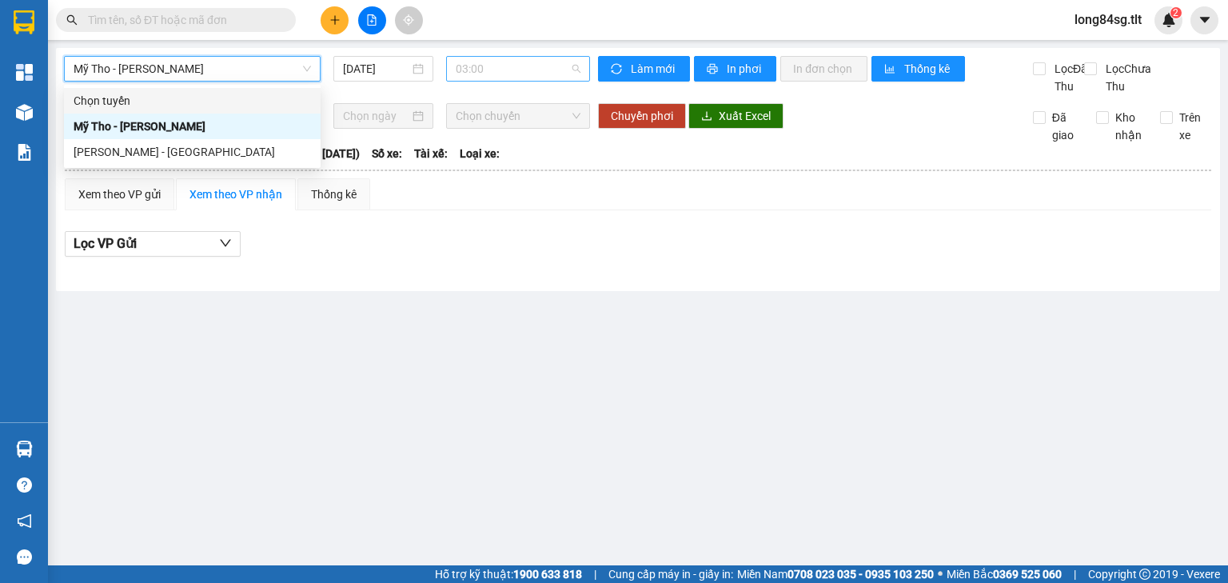
click at [504, 66] on span "03:00" at bounding box center [519, 69] width 126 height 24
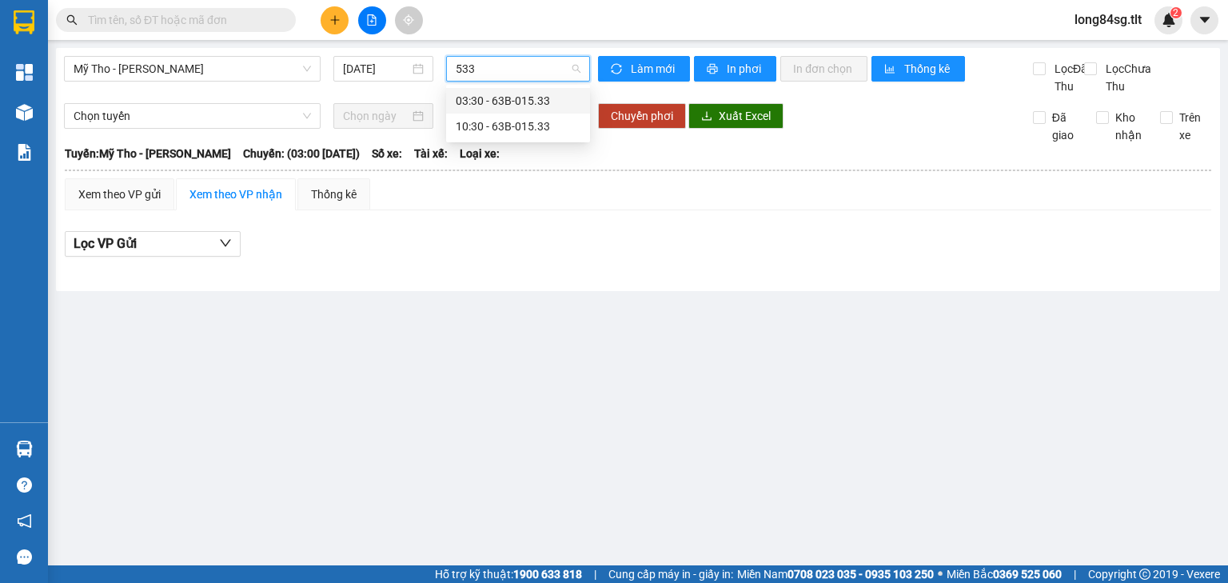
click at [512, 106] on div "03:30 - 63B-015.33" at bounding box center [518, 101] width 125 height 18
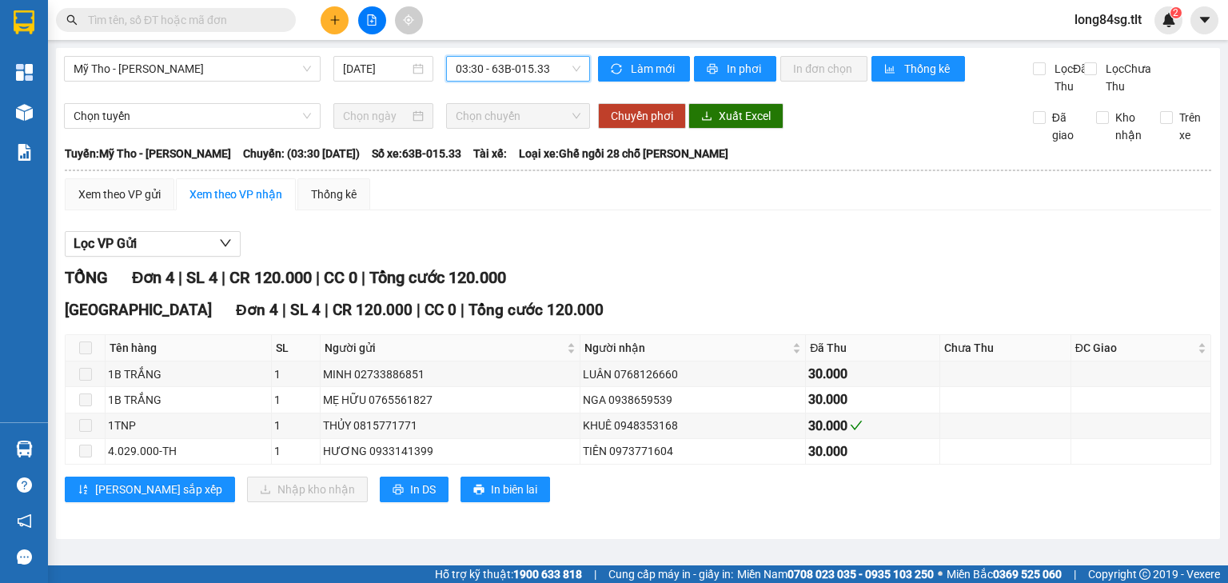
click at [141, 25] on input "text" at bounding box center [182, 20] width 189 height 18
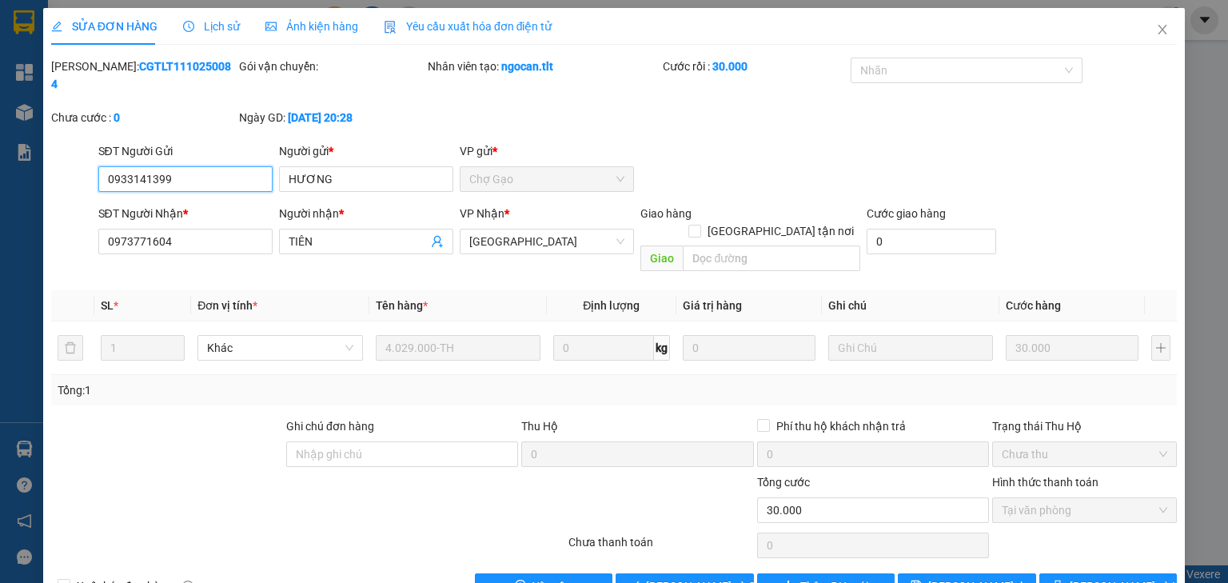
click at [1071, 498] on span "Tại văn phòng" at bounding box center [1084, 510] width 165 height 24
drag, startPoint x: 660, startPoint y: 550, endPoint x: 668, endPoint y: 540, distance: 12.5
click at [661, 577] on span "Lưu và Giao hàng" at bounding box center [722, 586] width 153 height 18
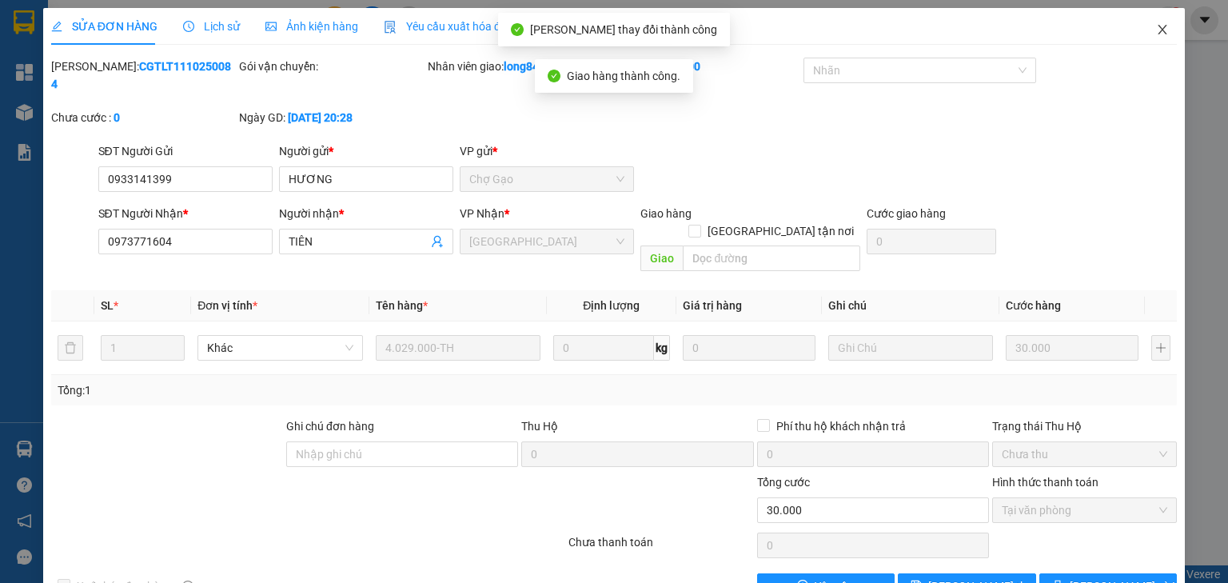
click at [1166, 23] on span "Close" at bounding box center [1162, 30] width 45 height 45
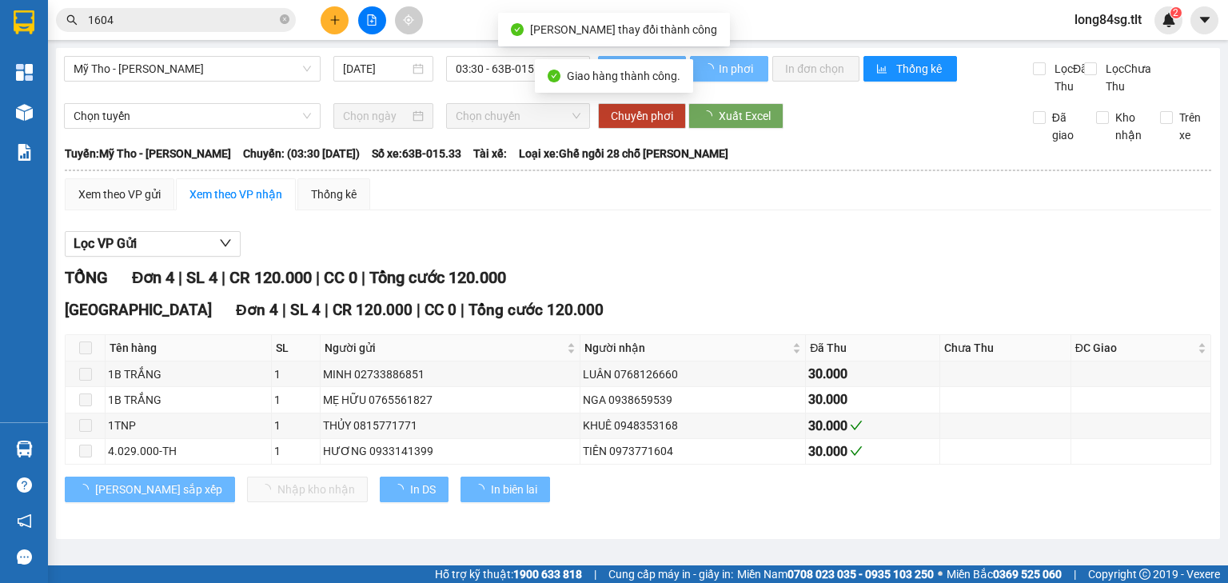
click at [190, 24] on input "1604" at bounding box center [182, 20] width 189 height 18
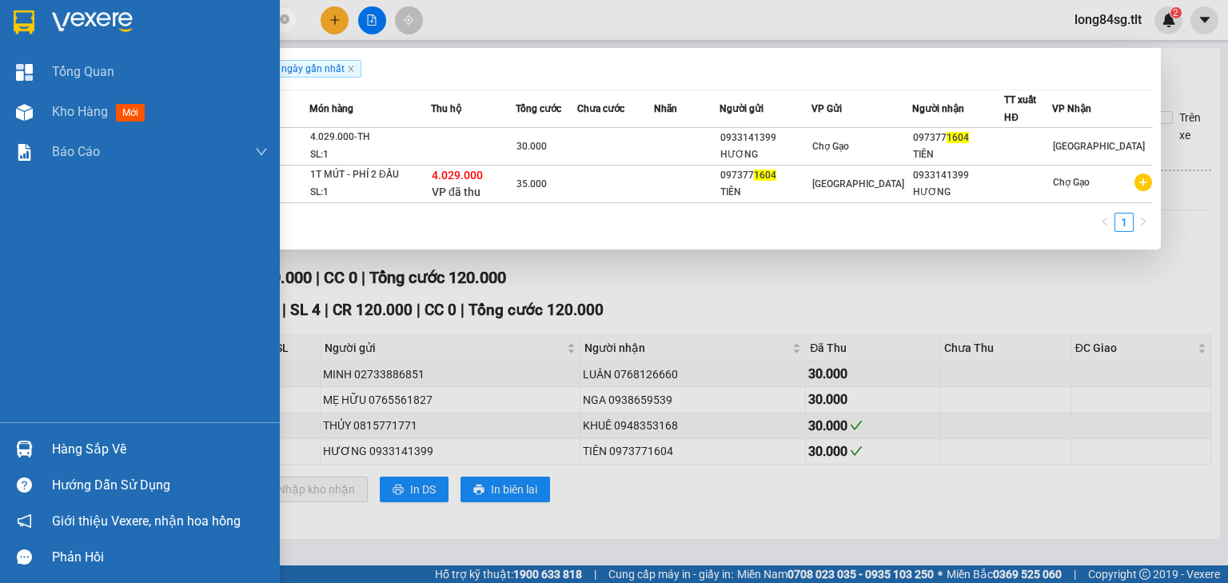
click at [32, 451] on div at bounding box center [24, 449] width 28 height 28
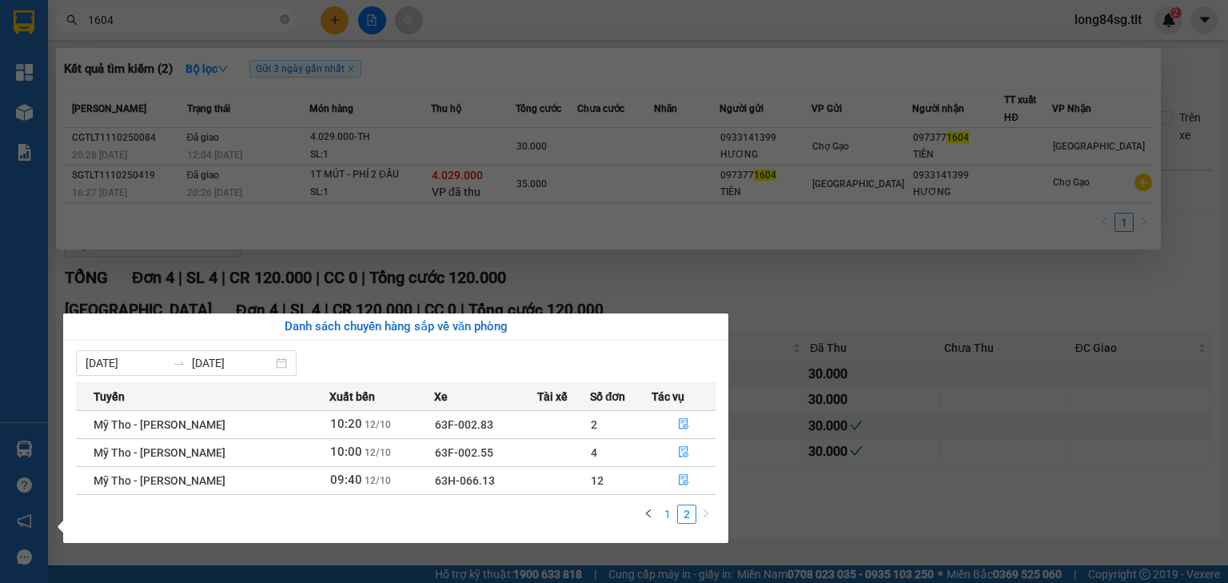
click at [674, 510] on link "1" at bounding box center [668, 514] width 18 height 18
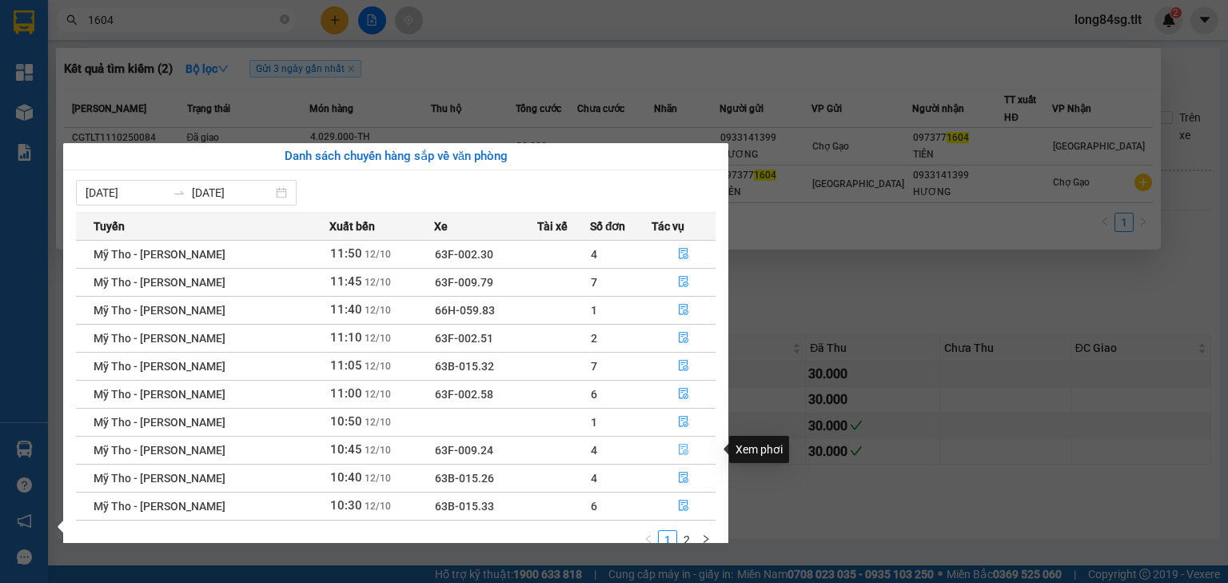
click at [680, 444] on icon "file-done" at bounding box center [683, 449] width 11 height 11
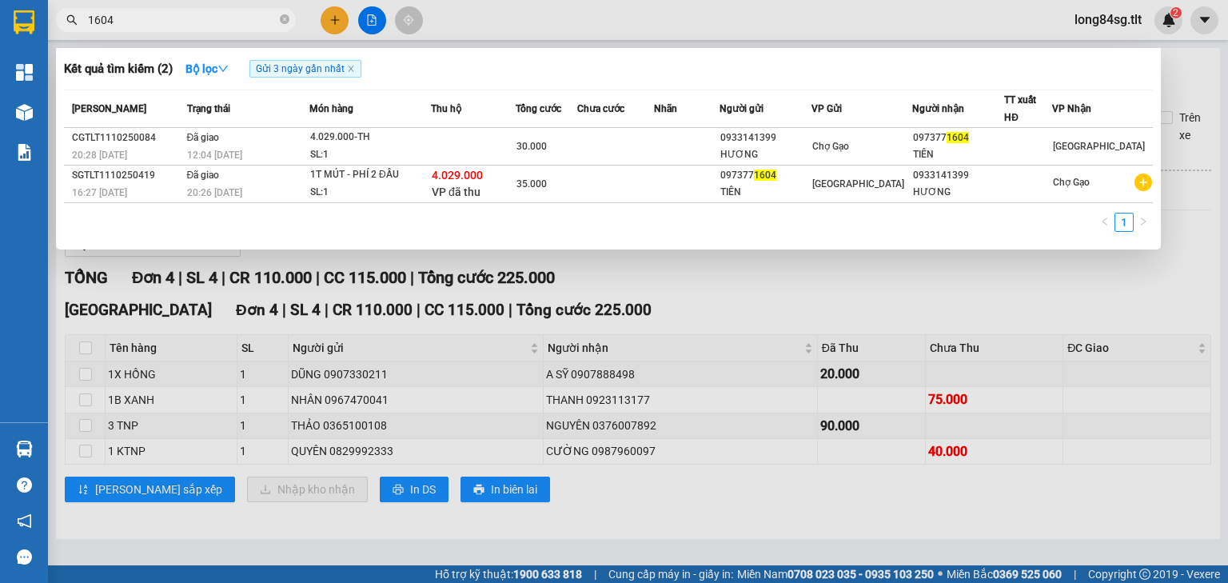
click at [250, 422] on div at bounding box center [614, 291] width 1228 height 583
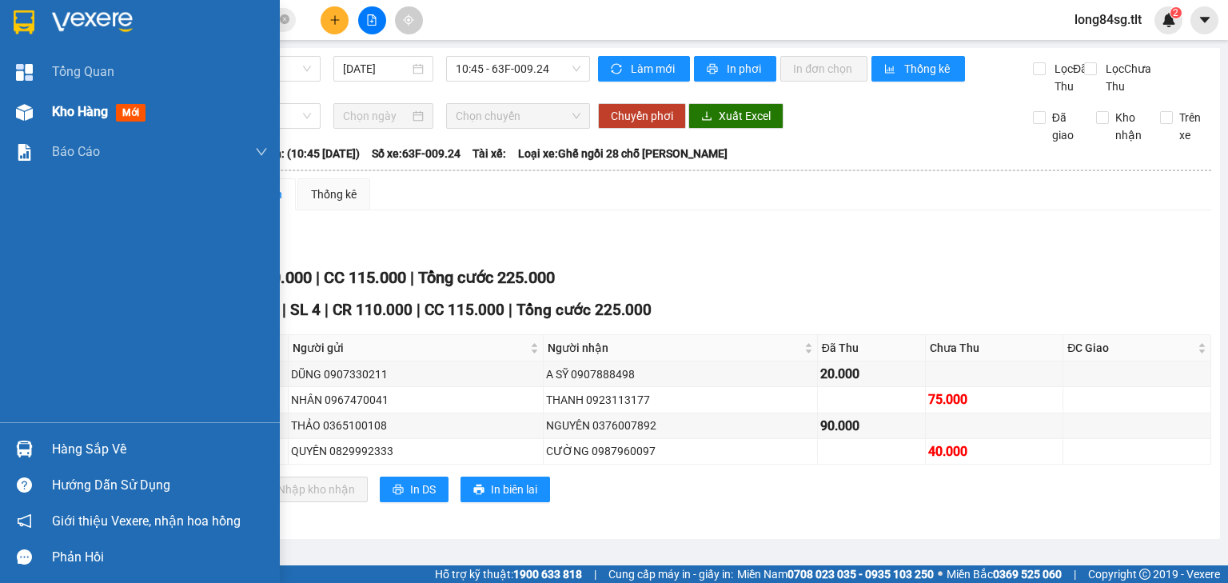
click at [22, 114] on img at bounding box center [24, 112] width 17 height 17
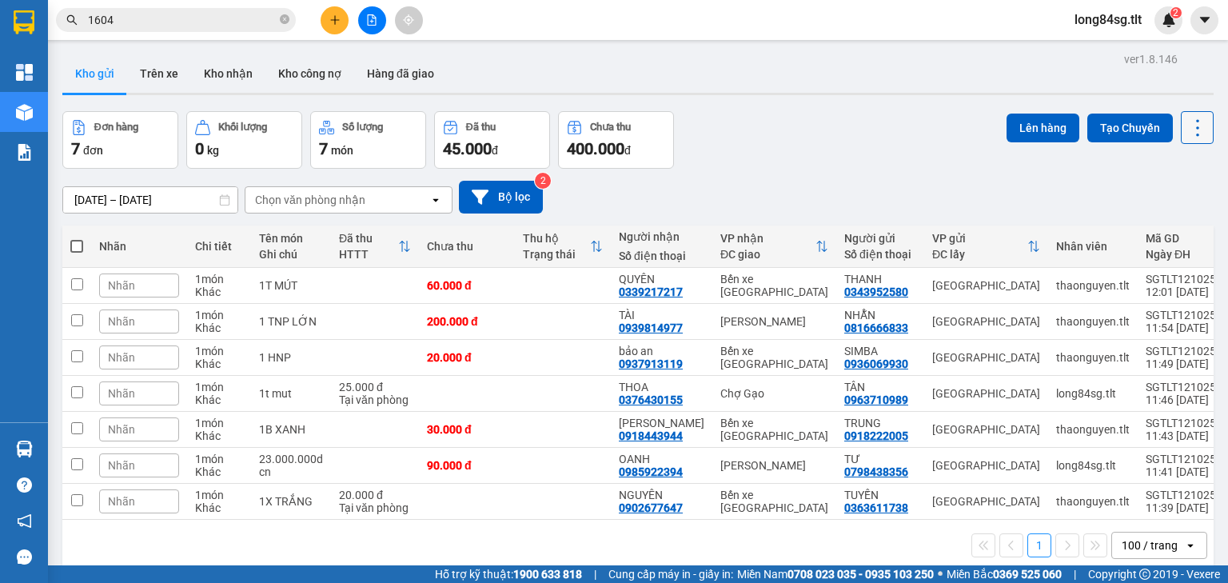
click at [1186, 128] on icon at bounding box center [1197, 128] width 22 height 22
click at [1172, 229] on span "Làm mới" at bounding box center [1165, 228] width 44 height 16
click at [1186, 122] on icon at bounding box center [1197, 128] width 22 height 22
click at [1164, 237] on li "Làm mới" at bounding box center [1158, 227] width 120 height 29
click at [1181, 127] on button at bounding box center [1197, 127] width 33 height 33
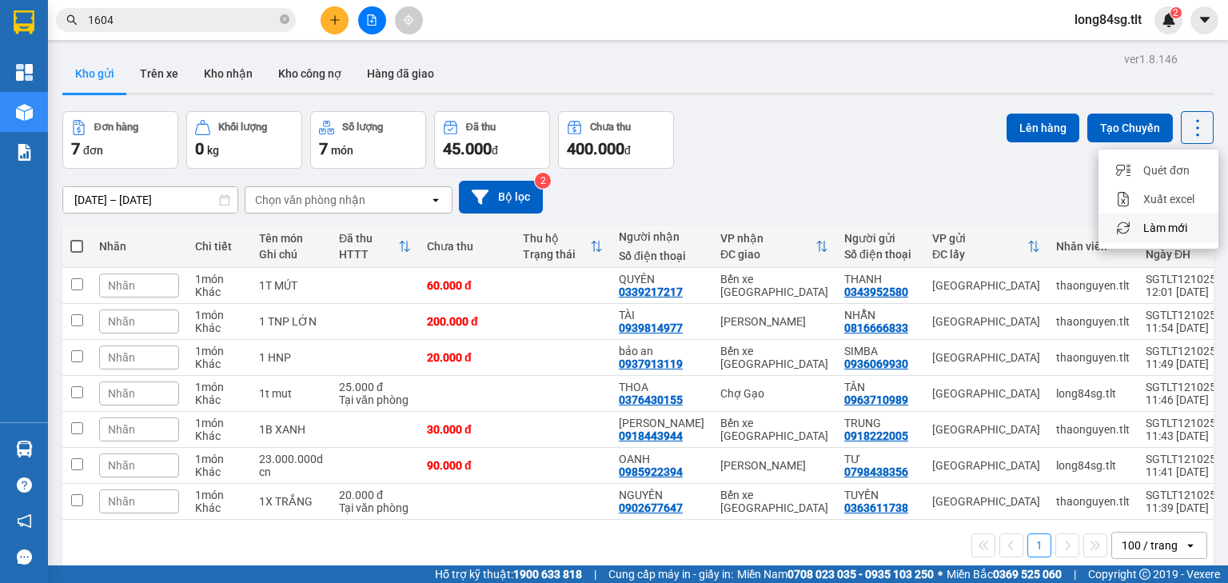
click at [1148, 225] on span "Làm mới" at bounding box center [1165, 228] width 44 height 16
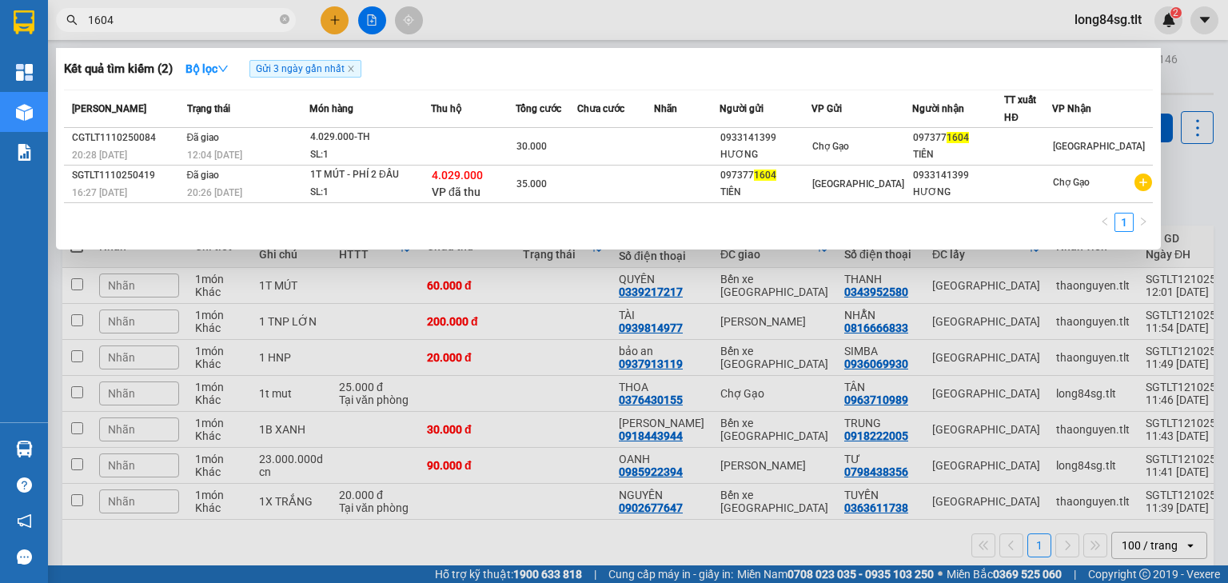
click at [146, 14] on input "1604" at bounding box center [182, 20] width 189 height 18
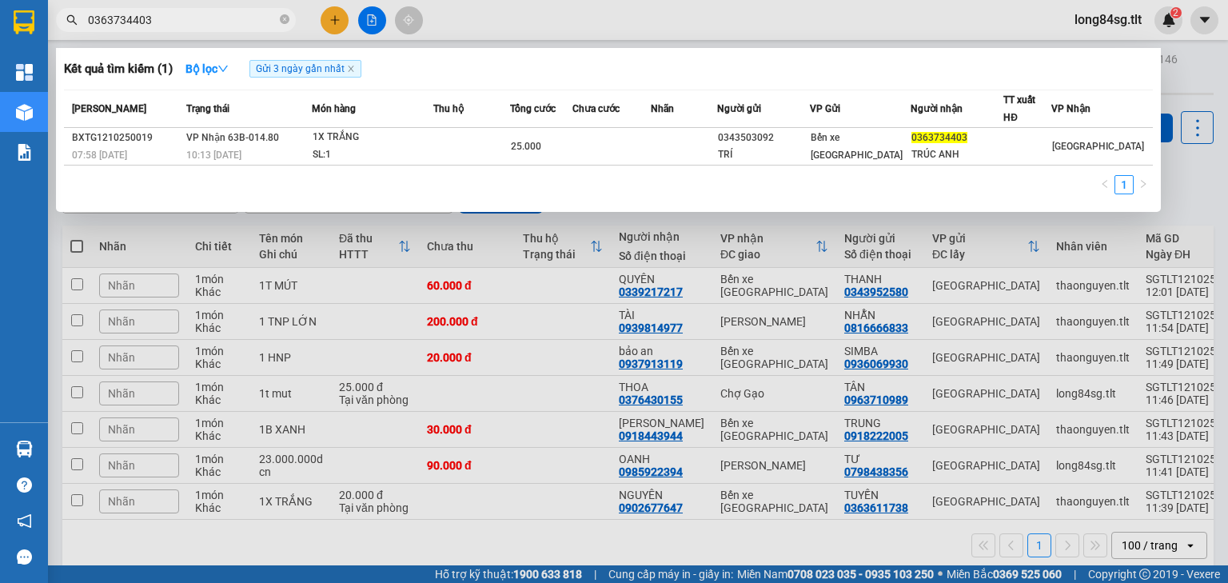
click at [329, 16] on div at bounding box center [614, 291] width 1228 height 583
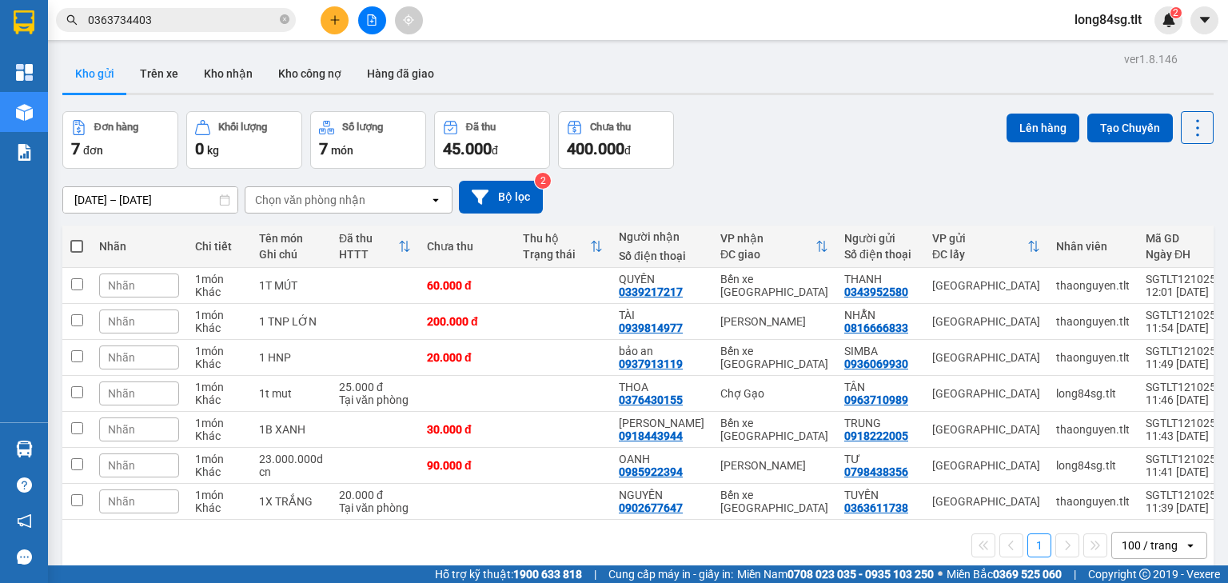
click at [336, 19] on icon "plus" at bounding box center [334, 19] width 11 height 11
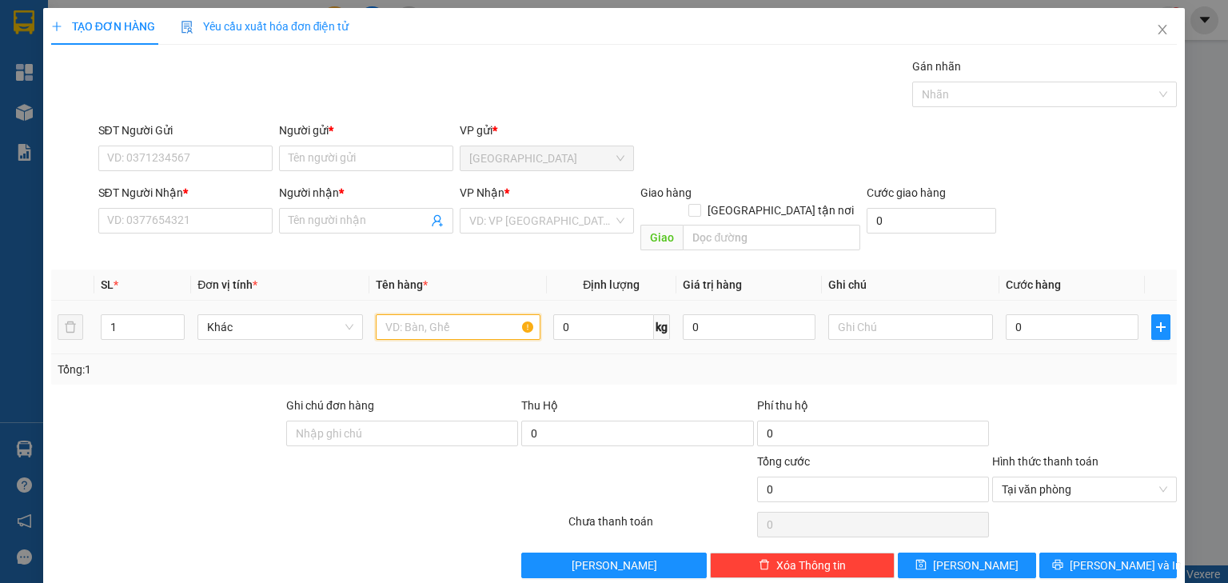
click at [409, 314] on input "text" at bounding box center [458, 327] width 165 height 26
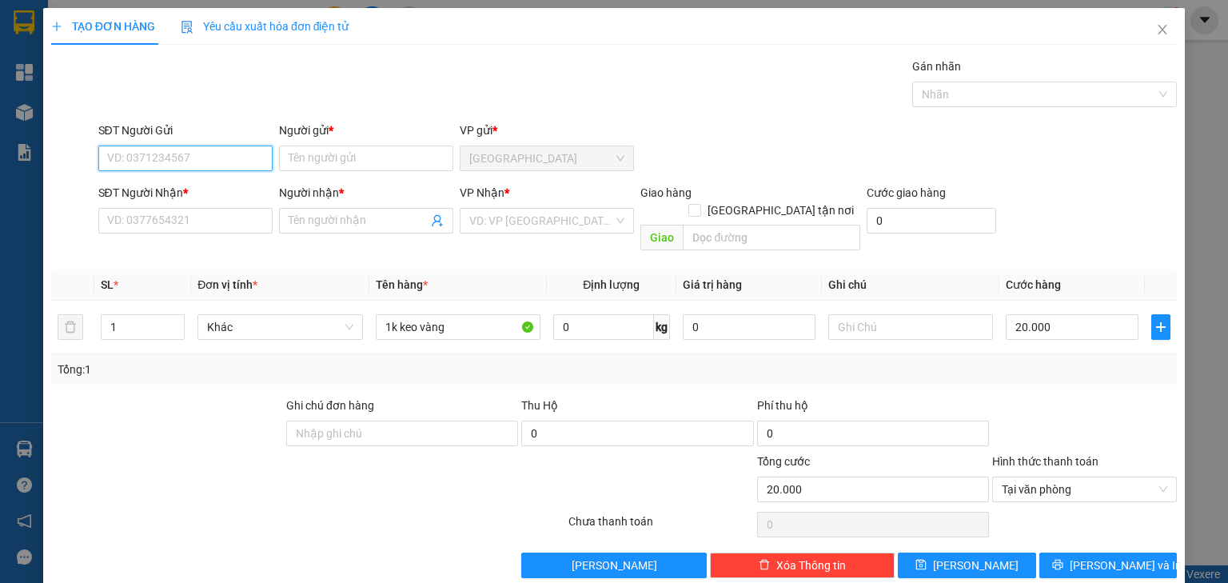
click at [209, 152] on input "SĐT Người Gửi" at bounding box center [185, 159] width 174 height 26
click at [205, 187] on div "0899038411 - duy" at bounding box center [183, 190] width 153 height 18
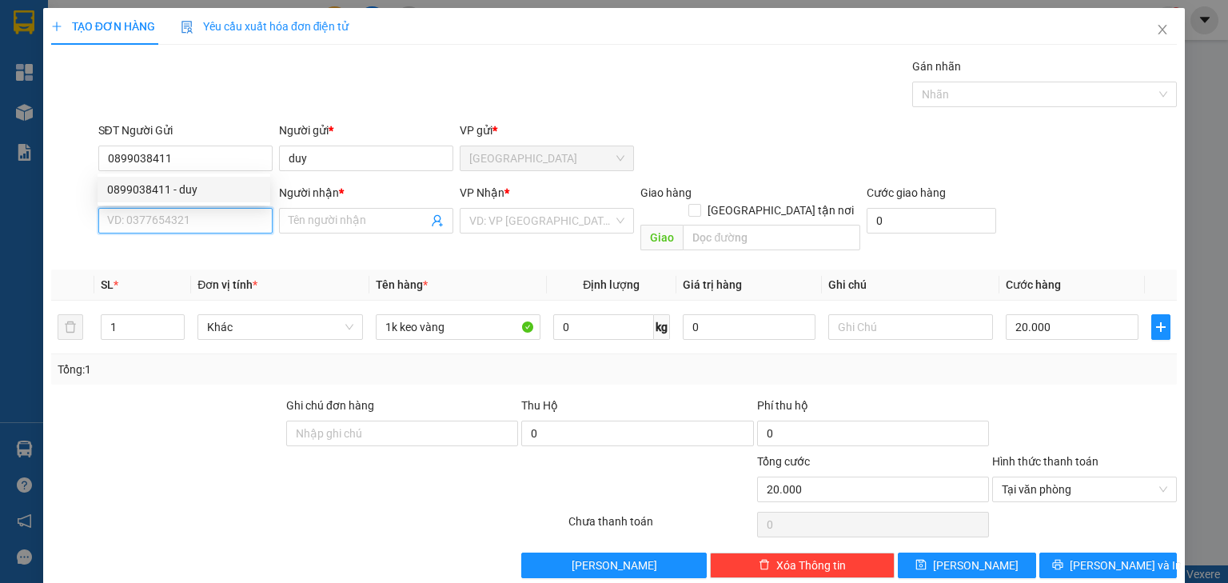
click at [182, 215] on input "SĐT Người Nhận *" at bounding box center [185, 221] width 174 height 26
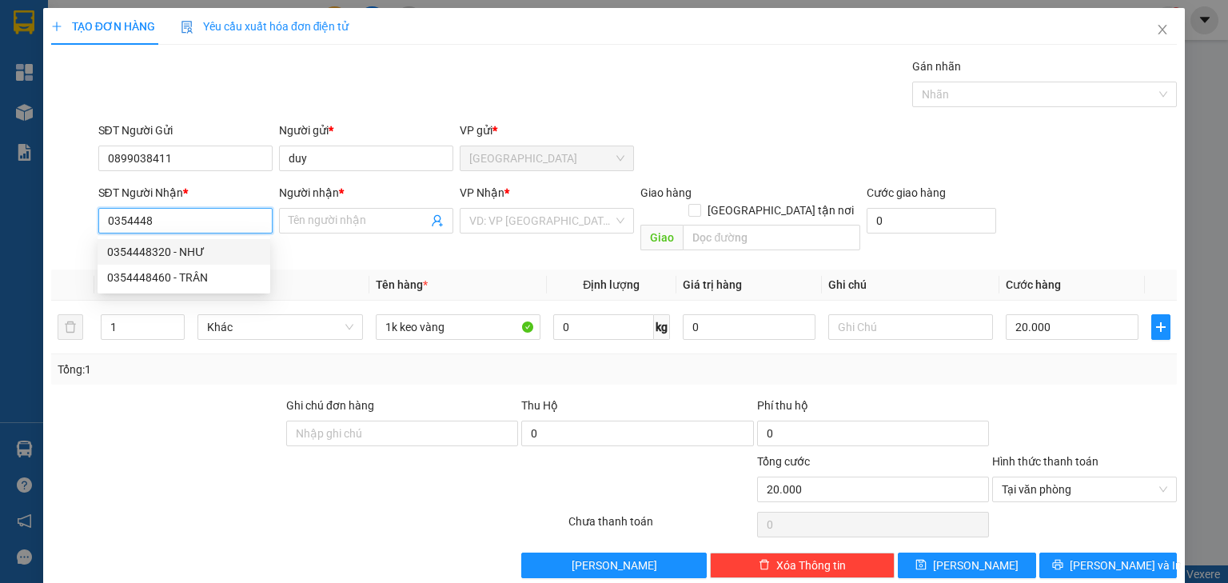
click at [205, 246] on div "0354448320 - NHƯ" at bounding box center [183, 252] width 153 height 18
drag, startPoint x: 209, startPoint y: 219, endPoint x: 0, endPoint y: 238, distance: 209.5
click at [0, 238] on div "TẠO ĐƠN HÀNG Yêu cầu xuất hóa đơn điện tử Transit Pickup Surcharge Ids Transit …" at bounding box center [614, 291] width 1228 height 583
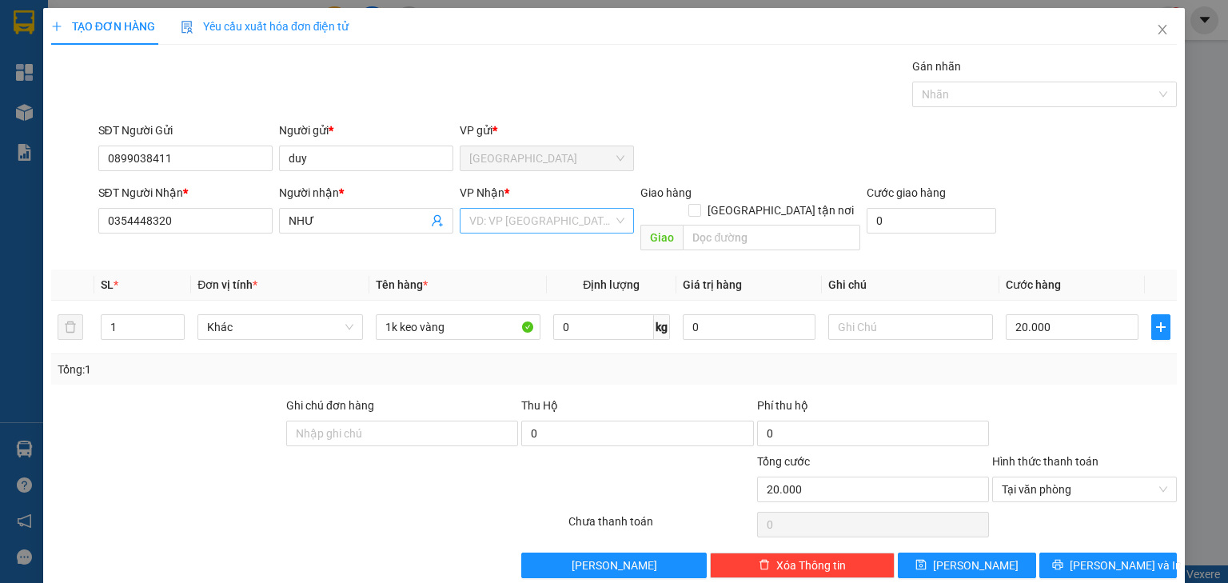
click at [515, 221] on input "search" at bounding box center [541, 221] width 144 height 24
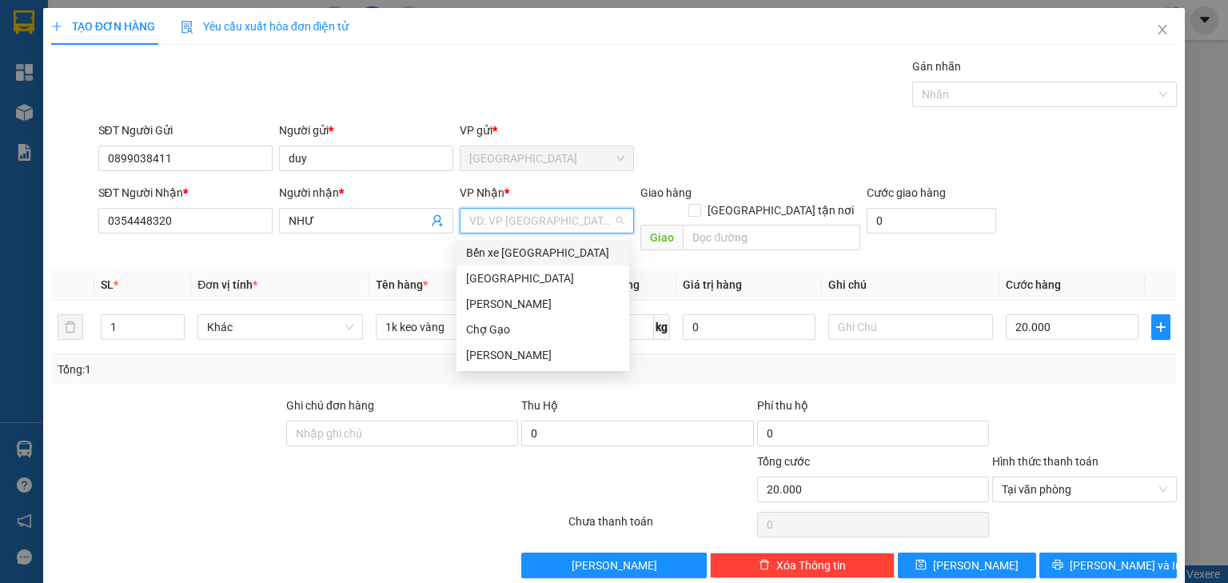
click at [517, 244] on div "Bến xe [PERSON_NAME]" at bounding box center [542, 253] width 153 height 18
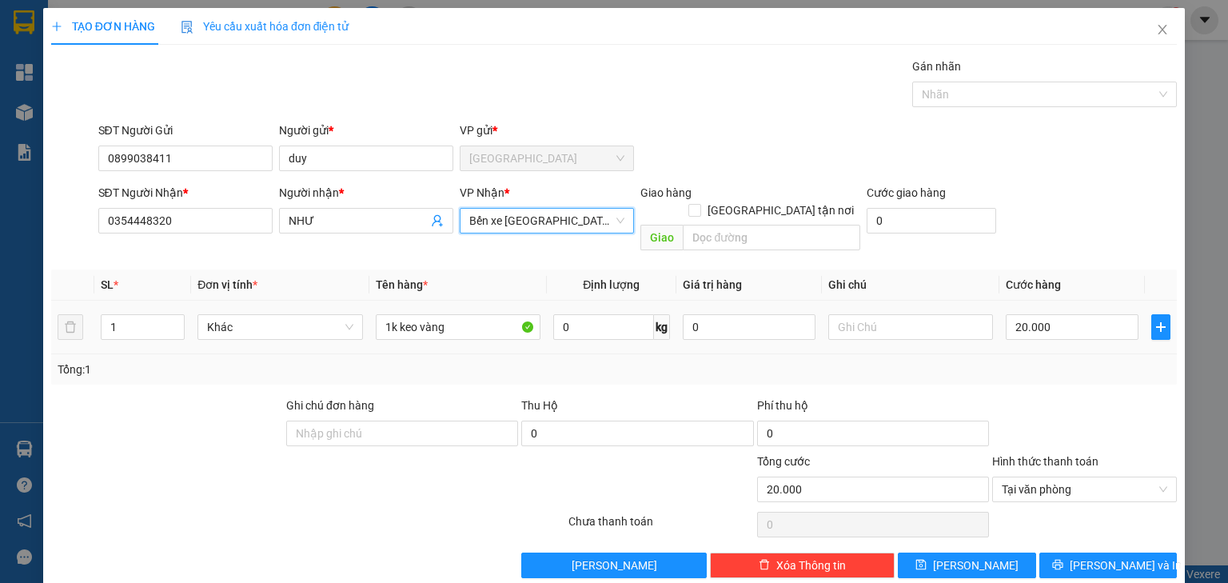
click at [1090, 397] on div at bounding box center [1085, 425] width 188 height 56
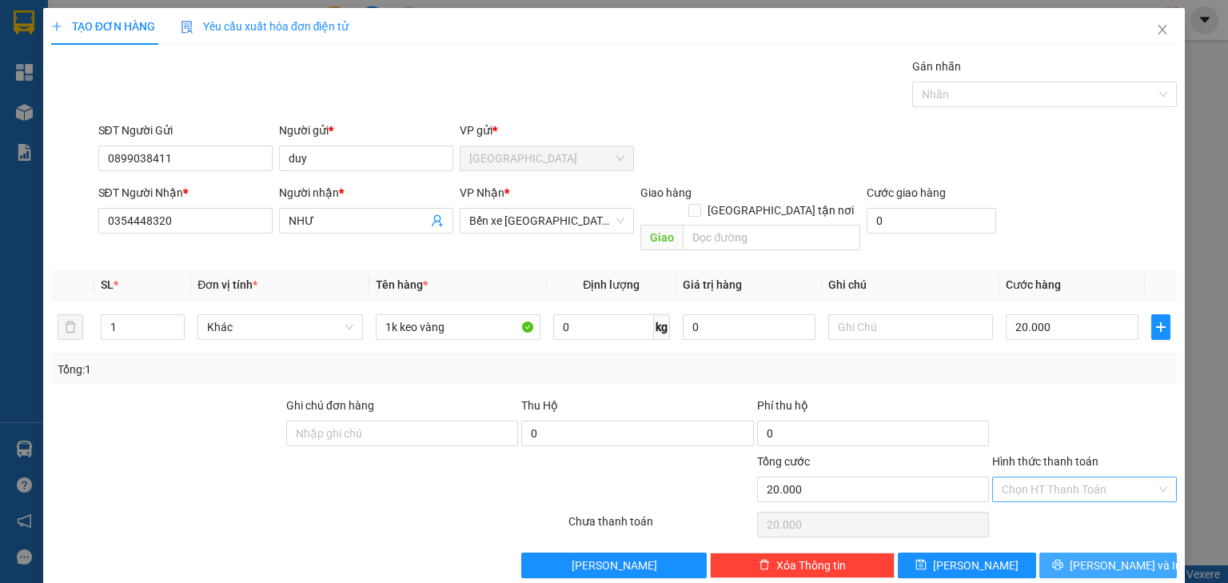
click at [1125, 556] on span "Lưu và In" at bounding box center [1126, 565] width 112 height 18
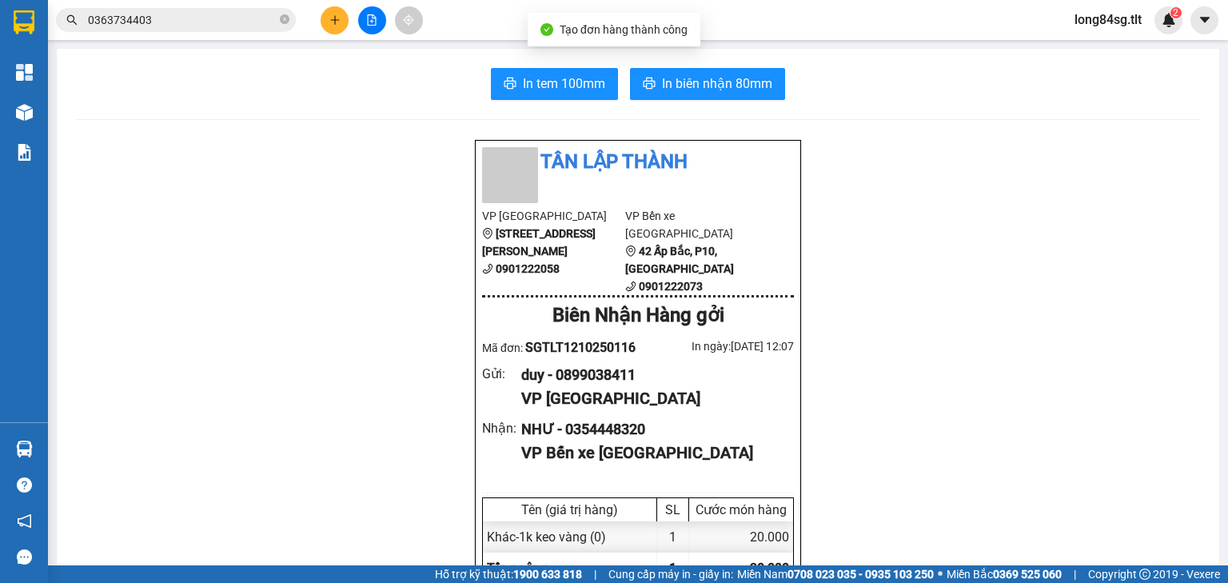
click at [568, 82] on span "In tem 100mm" at bounding box center [564, 84] width 82 height 20
click at [704, 74] on span "In biên nhận 80mm" at bounding box center [717, 84] width 110 height 20
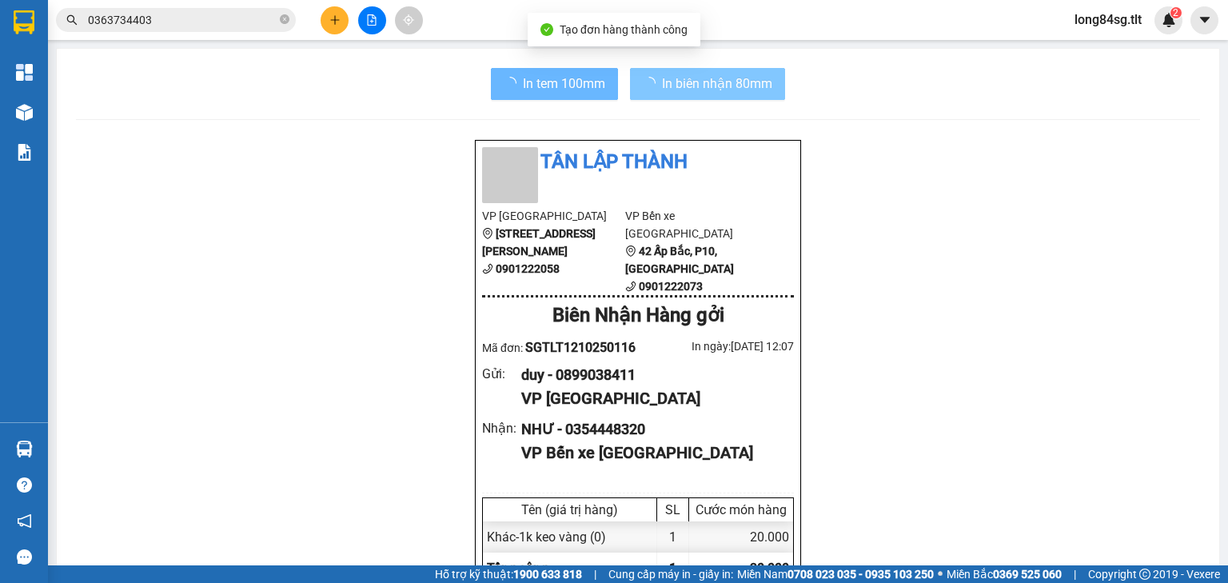
scroll to position [193, 0]
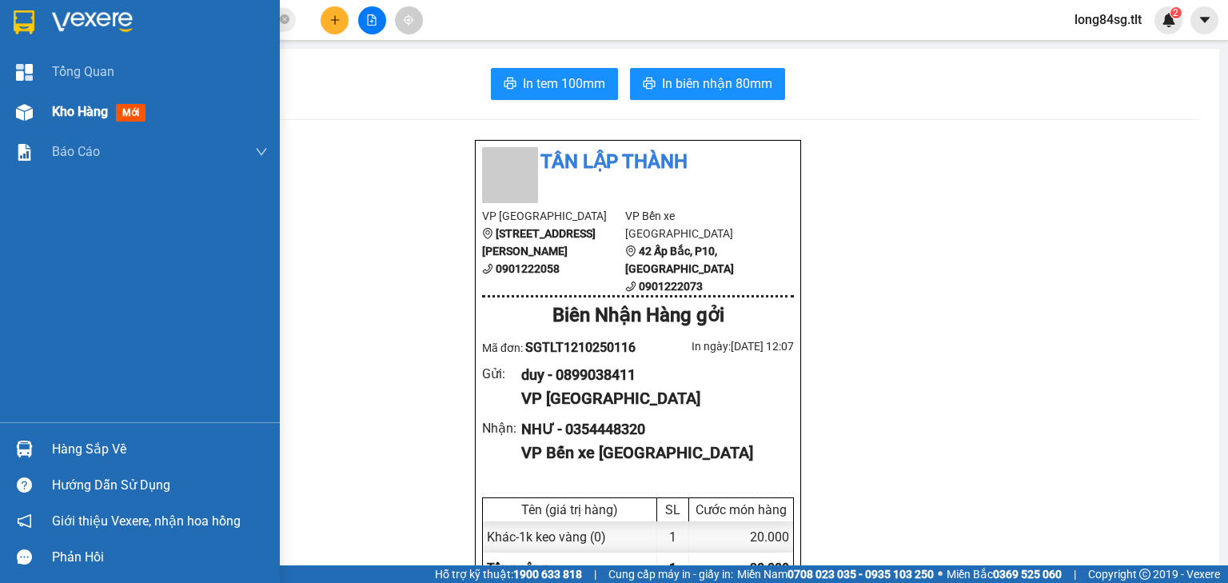
click at [19, 126] on div "Kho hàng mới" at bounding box center [140, 112] width 280 height 40
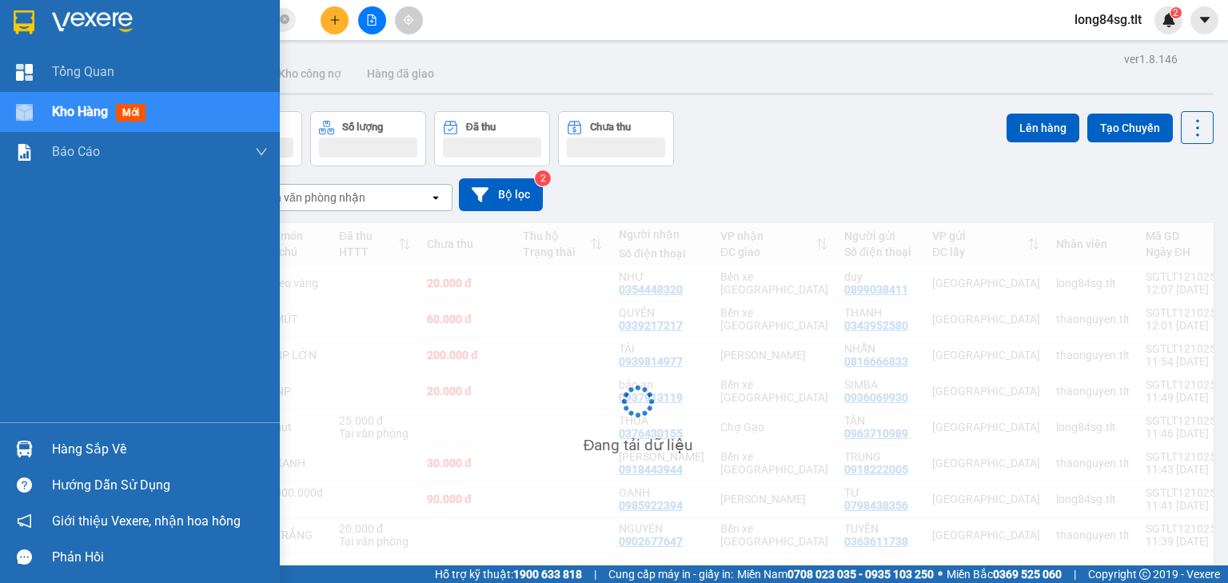
click at [19, 126] on div "Kho hàng mới" at bounding box center [140, 112] width 280 height 40
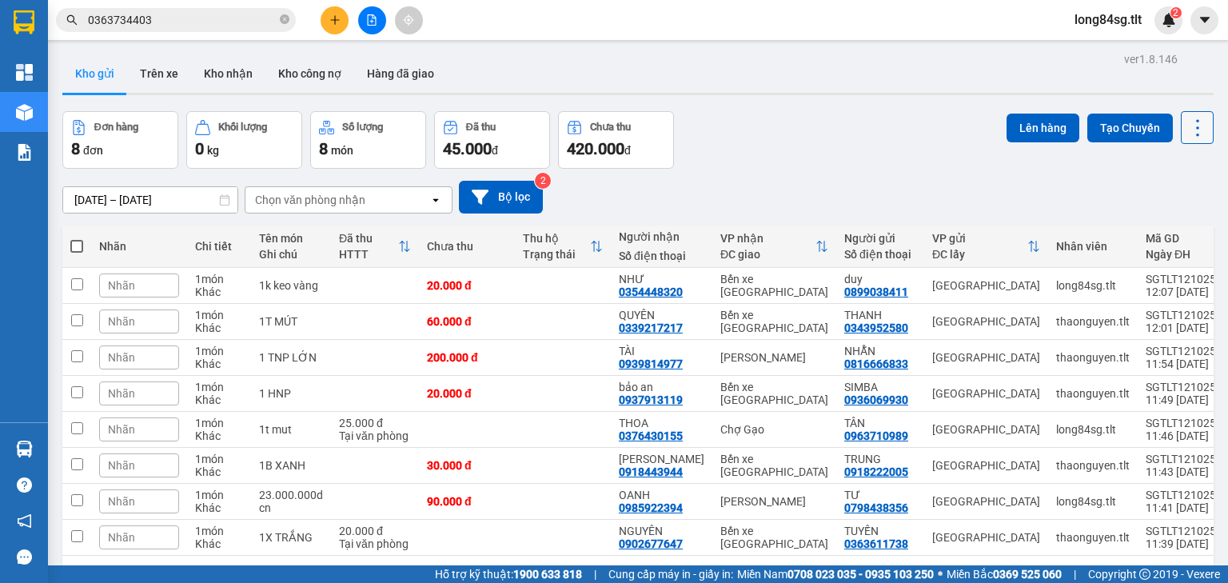
click at [1196, 127] on icon at bounding box center [1197, 127] width 3 height 17
click at [1170, 228] on span "Làm mới" at bounding box center [1165, 228] width 44 height 16
click at [1190, 122] on icon at bounding box center [1197, 128] width 22 height 22
click at [1166, 220] on span "Làm mới" at bounding box center [1165, 228] width 44 height 16
click at [1206, 161] on div "ver 1.8.146 Kho gửi Trên xe Kho nhận Kho công nợ Hàng đã giao Đơn hàng 8 đơn Kh…" at bounding box center [638, 339] width 1164 height 583
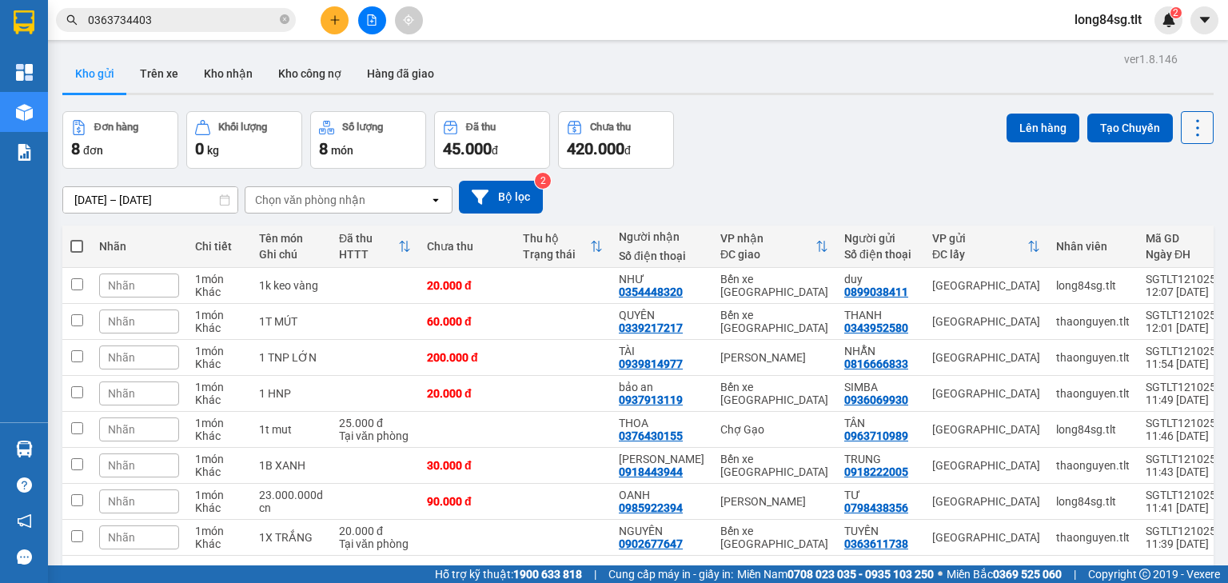
click at [1186, 133] on icon at bounding box center [1197, 128] width 22 height 22
click at [1169, 227] on span "Làm mới" at bounding box center [1165, 228] width 44 height 16
click at [1191, 129] on icon at bounding box center [1197, 128] width 22 height 22
click at [1164, 230] on span "Làm mới" at bounding box center [1165, 228] width 44 height 16
click at [1186, 132] on icon at bounding box center [1197, 128] width 22 height 22
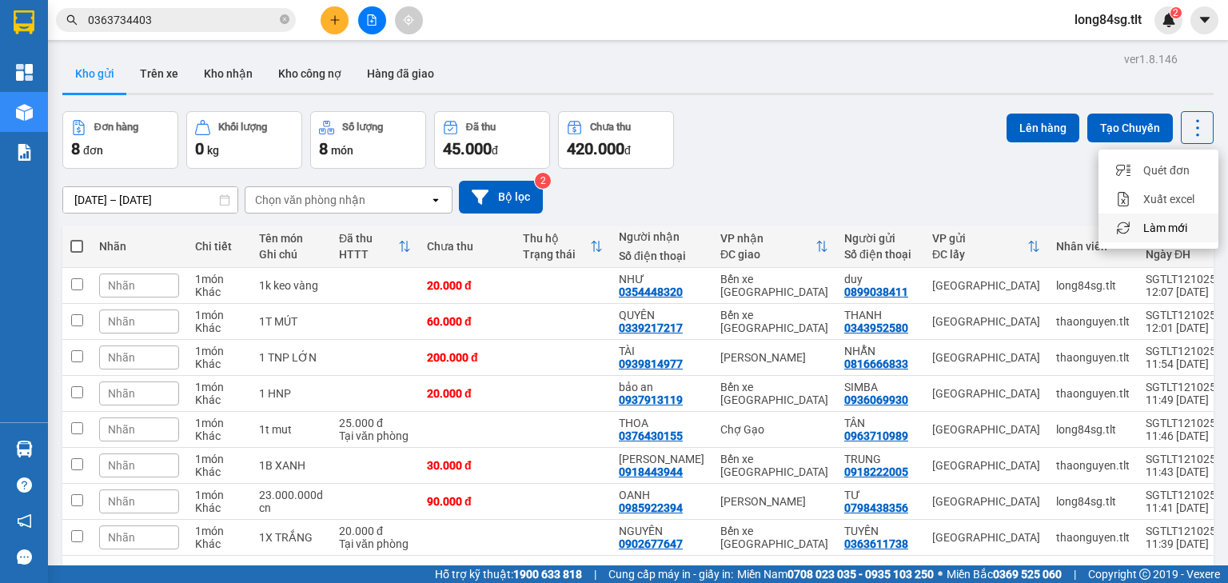
click at [1166, 229] on span "Làm mới" at bounding box center [1165, 228] width 44 height 16
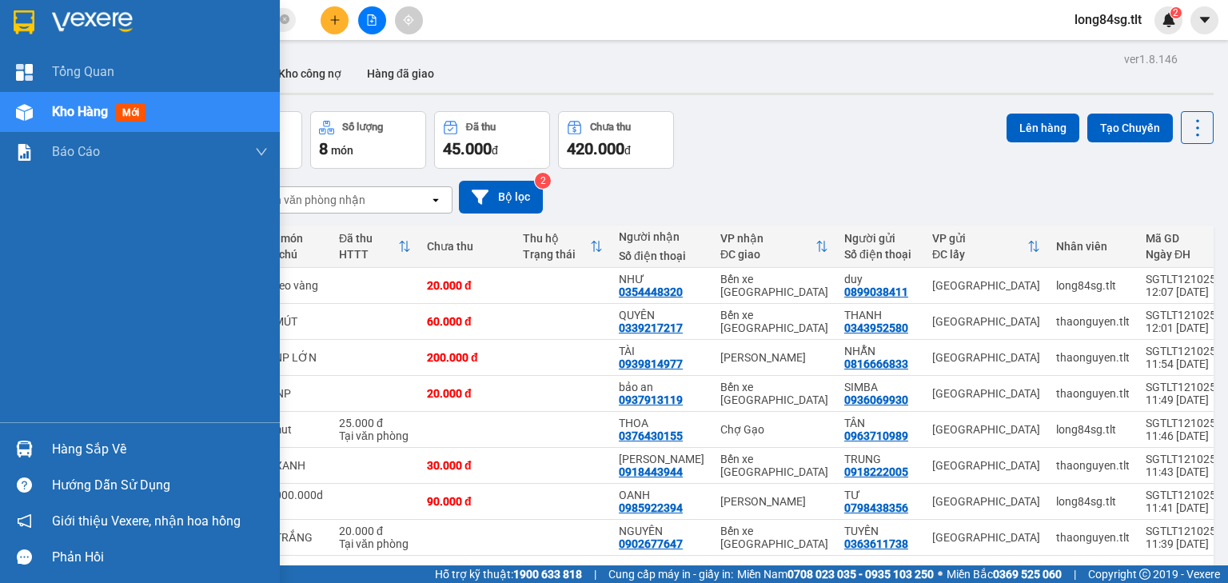
click at [27, 451] on img at bounding box center [24, 449] width 17 height 17
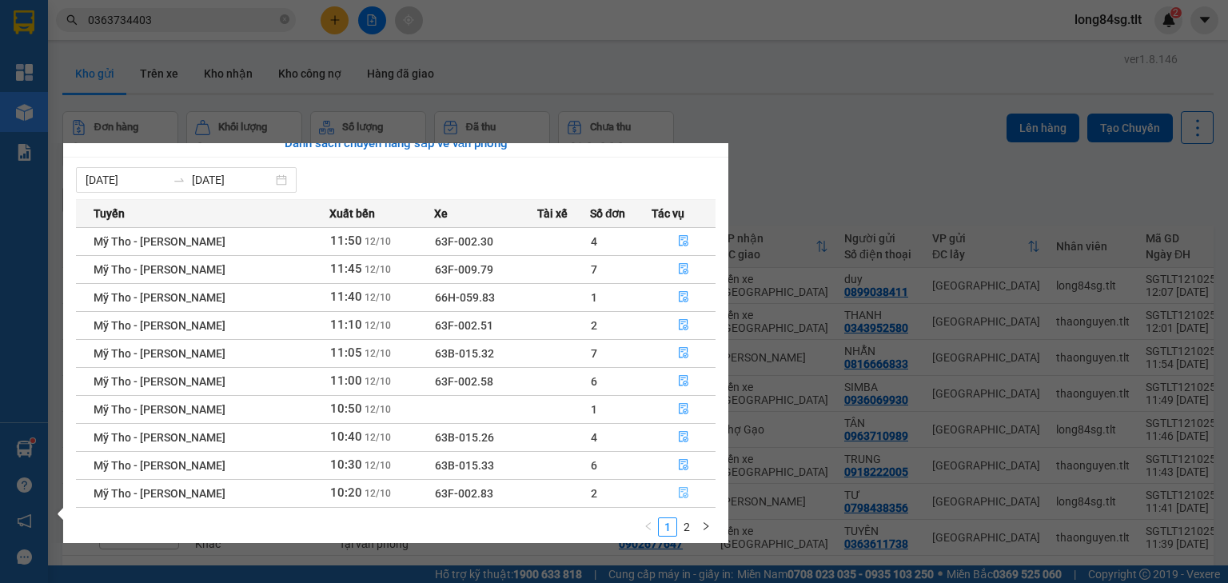
scroll to position [26, 0]
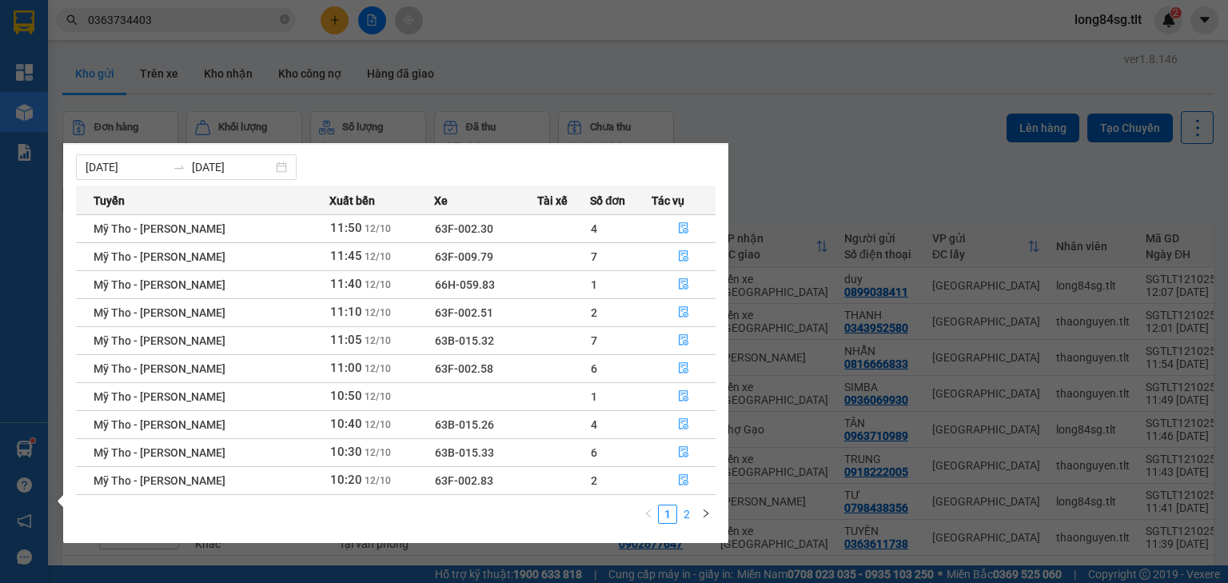
click at [684, 514] on link "2" at bounding box center [687, 514] width 18 height 18
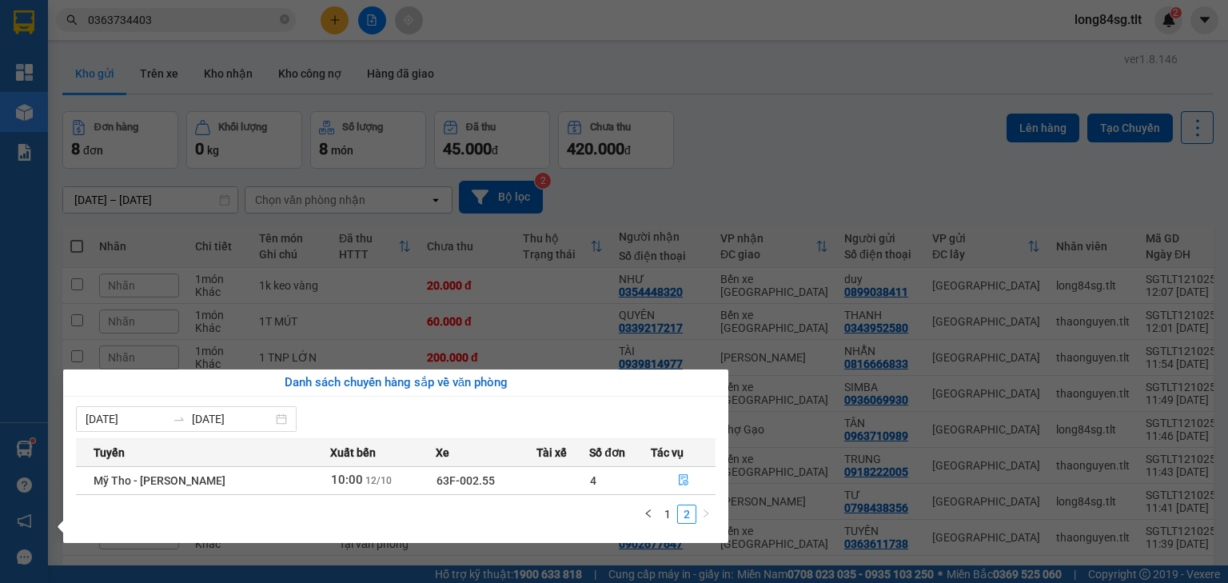
scroll to position [0, 0]
click at [677, 514] on li "2" at bounding box center [686, 513] width 19 height 19
click at [672, 514] on link "1" at bounding box center [668, 514] width 18 height 18
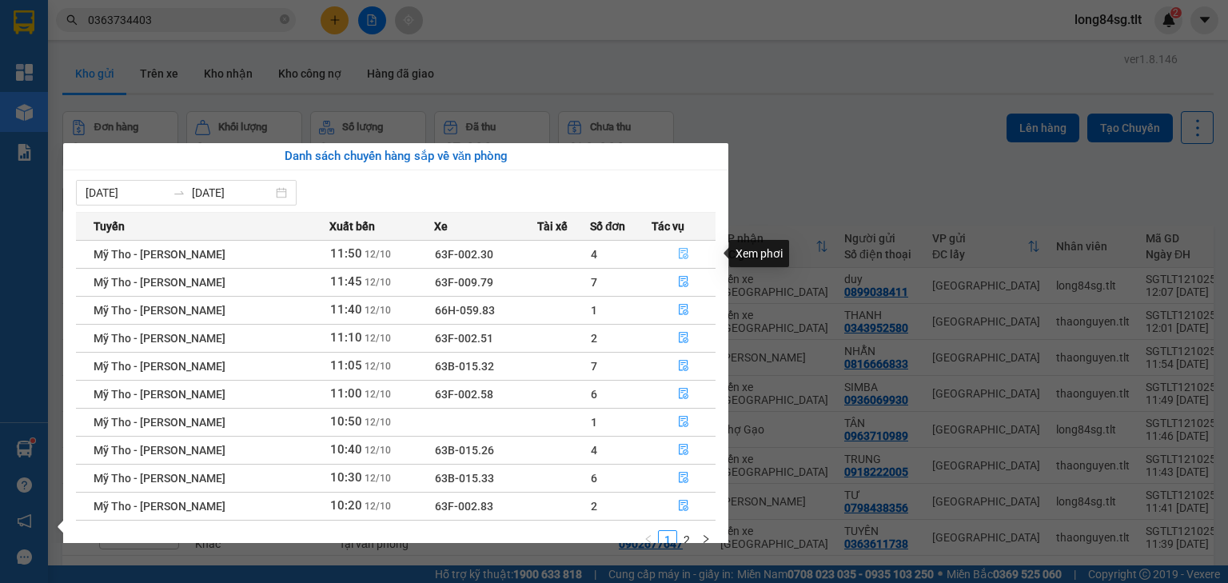
click at [673, 252] on button "button" at bounding box center [683, 254] width 63 height 26
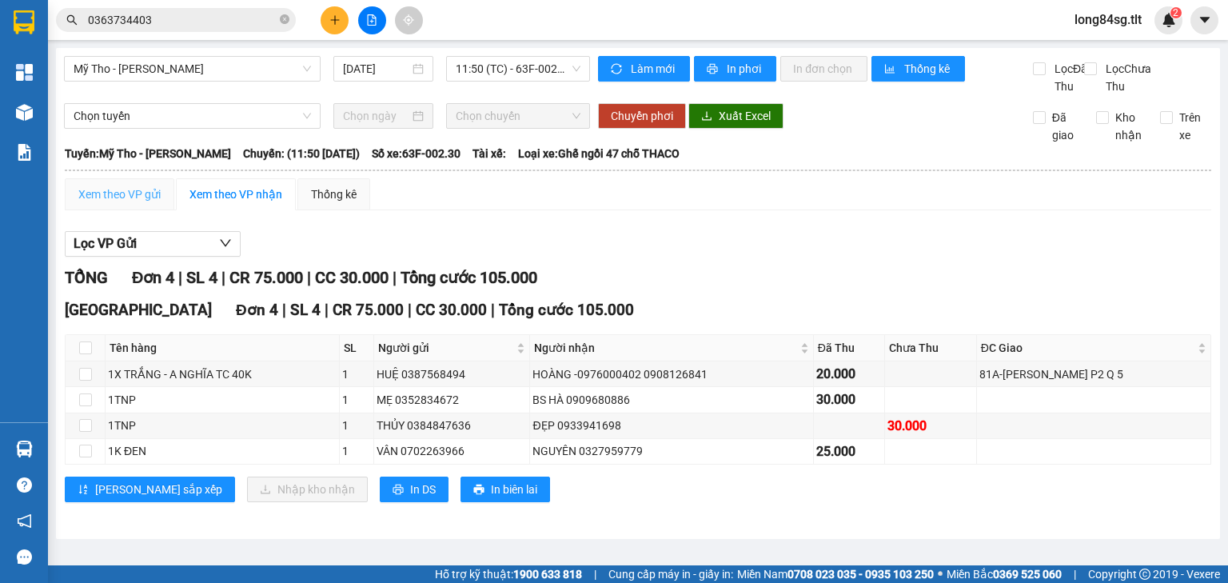
click at [136, 201] on div "Xem theo VP gửi" at bounding box center [120, 194] width 110 height 32
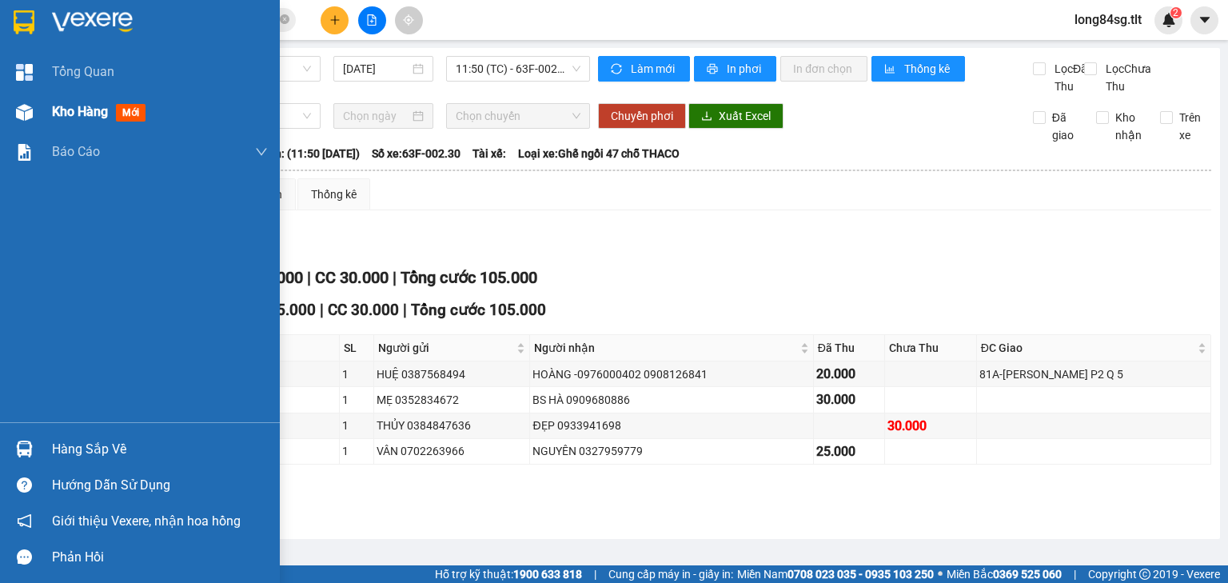
click at [41, 115] on div "Kho hàng mới" at bounding box center [140, 112] width 280 height 40
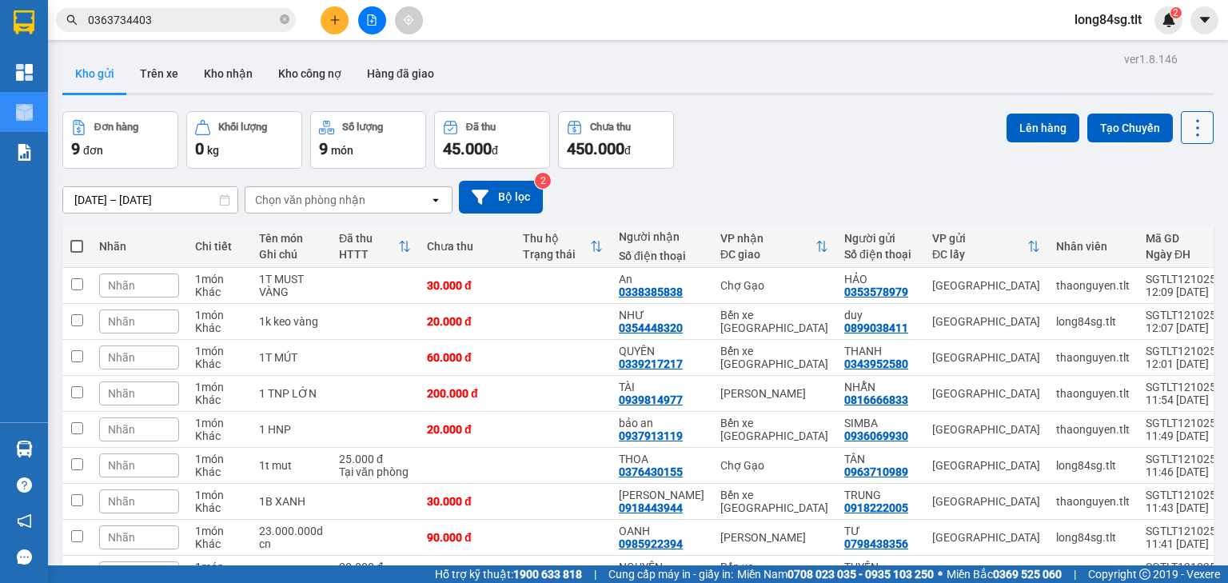
click at [1199, 124] on button at bounding box center [1197, 127] width 33 height 33
click at [1174, 227] on span "Làm mới" at bounding box center [1165, 228] width 44 height 16
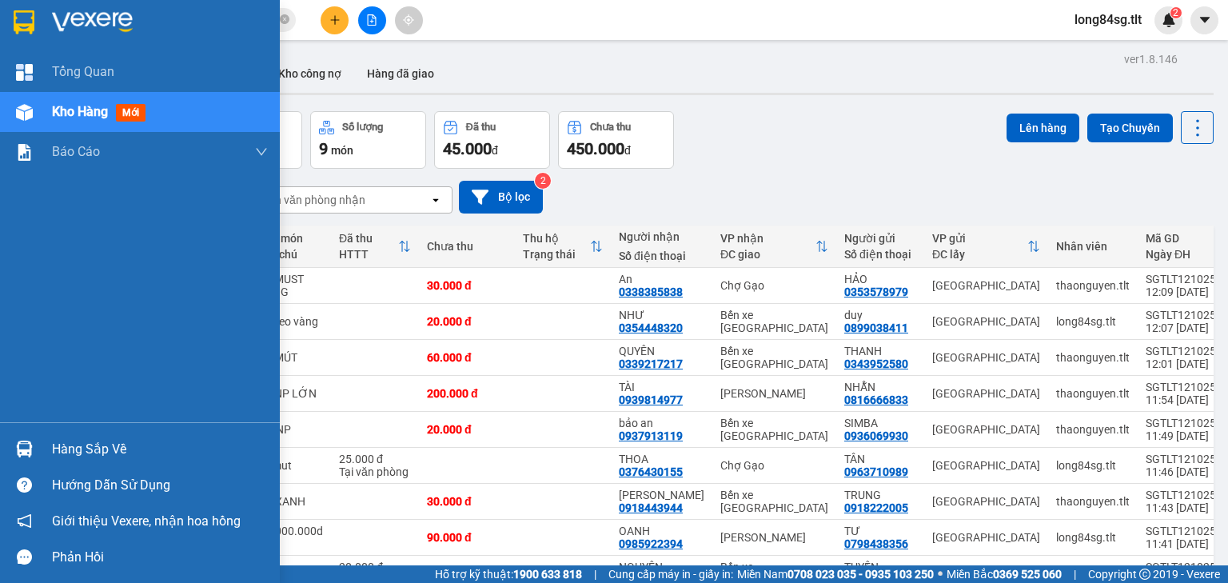
click at [0, 456] on div "Hàng sắp về" at bounding box center [140, 449] width 280 height 36
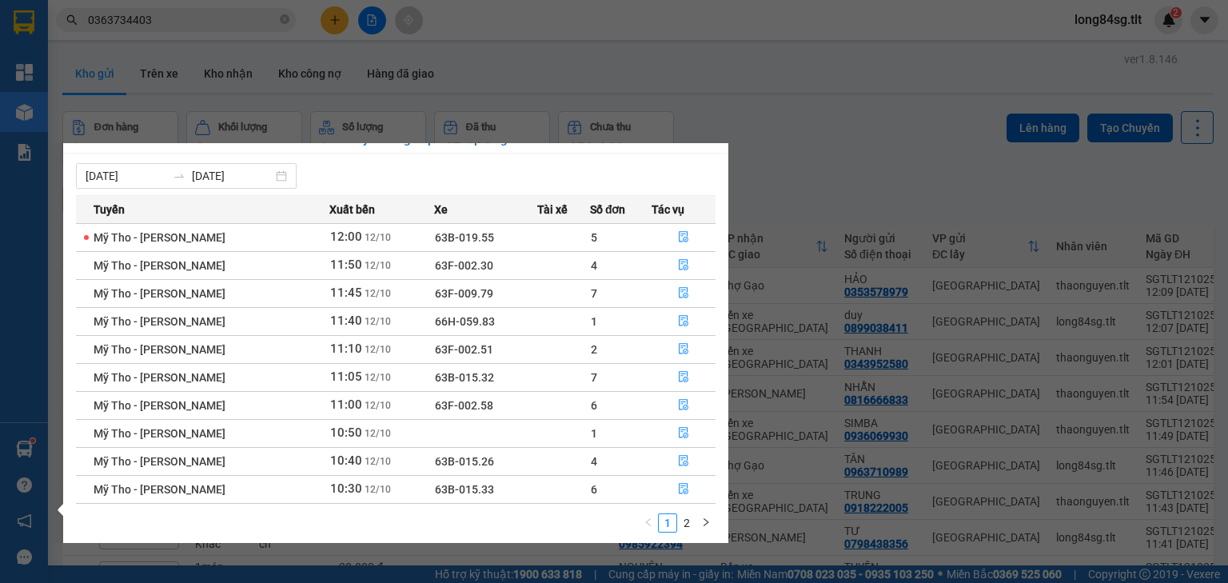
scroll to position [26, 0]
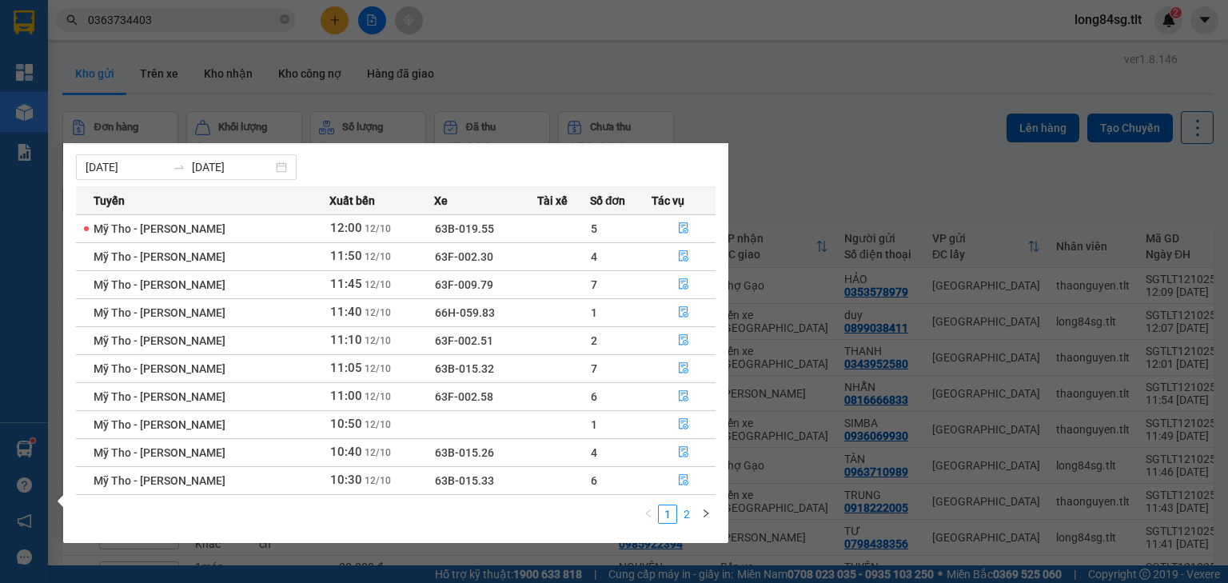
click at [680, 515] on link "2" at bounding box center [687, 514] width 18 height 18
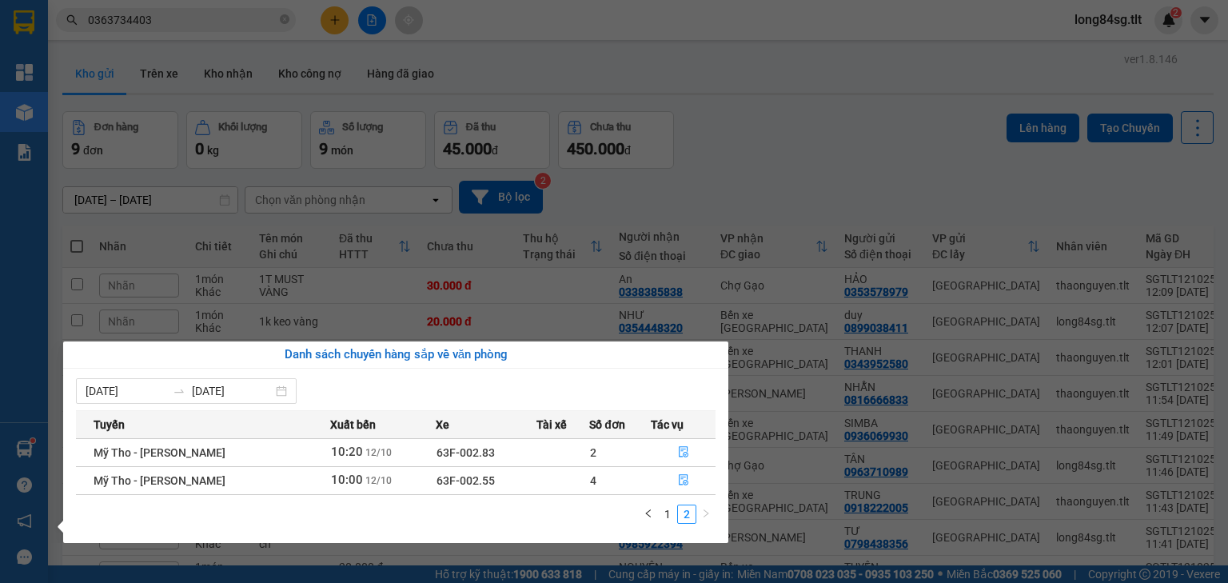
scroll to position [0, 0]
click at [671, 512] on link "1" at bounding box center [668, 514] width 18 height 18
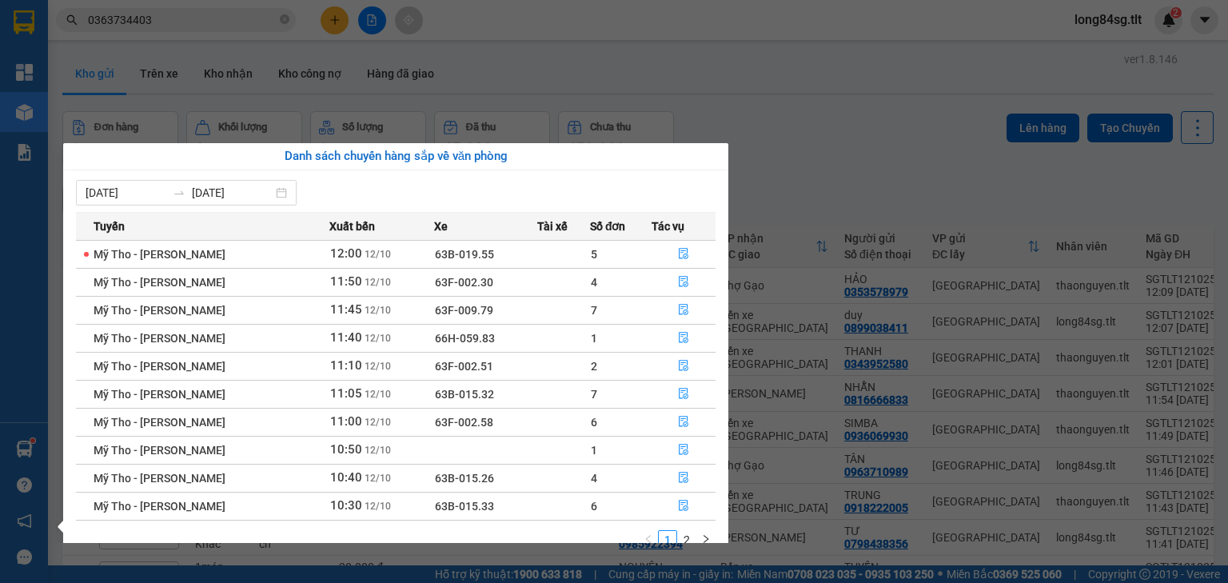
drag, startPoint x: 825, startPoint y: 169, endPoint x: 959, endPoint y: 168, distance: 134.3
click at [829, 165] on section "Kết quả tìm kiếm ( 1 ) Bộ lọc Gửi 3 ngày gần nhất Mã ĐH Trạng thái Món hàng Thu…" at bounding box center [614, 291] width 1228 height 583
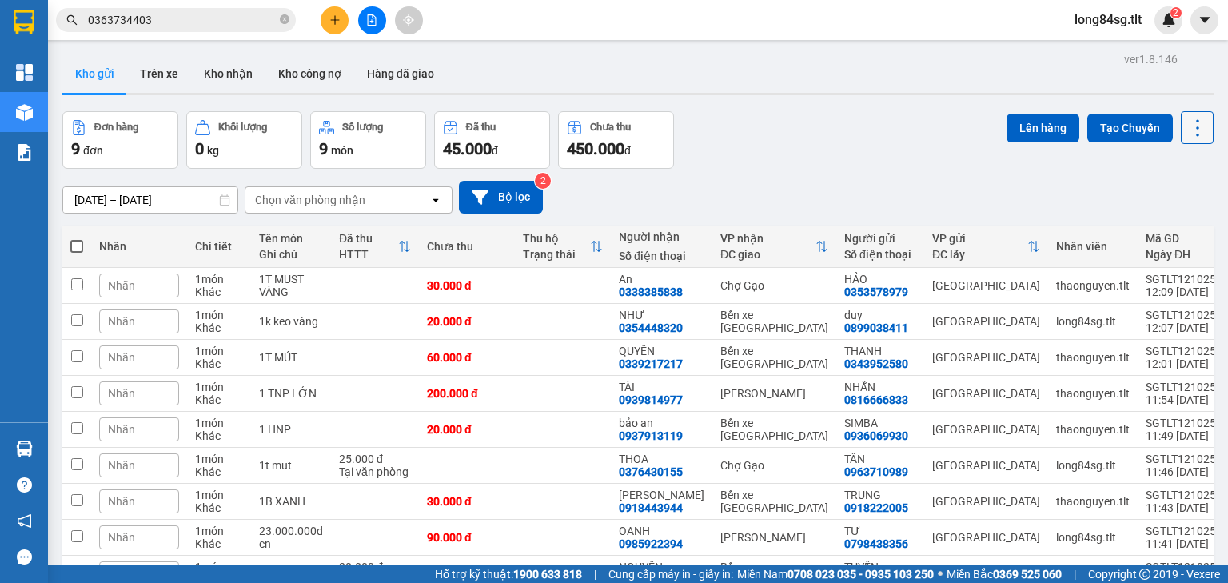
click at [1196, 128] on icon at bounding box center [1197, 127] width 3 height 17
click at [1166, 230] on span "Làm mới" at bounding box center [1165, 228] width 44 height 16
click at [1196, 127] on icon at bounding box center [1197, 128] width 22 height 22
click at [1154, 229] on span "Làm mới" at bounding box center [1165, 228] width 44 height 16
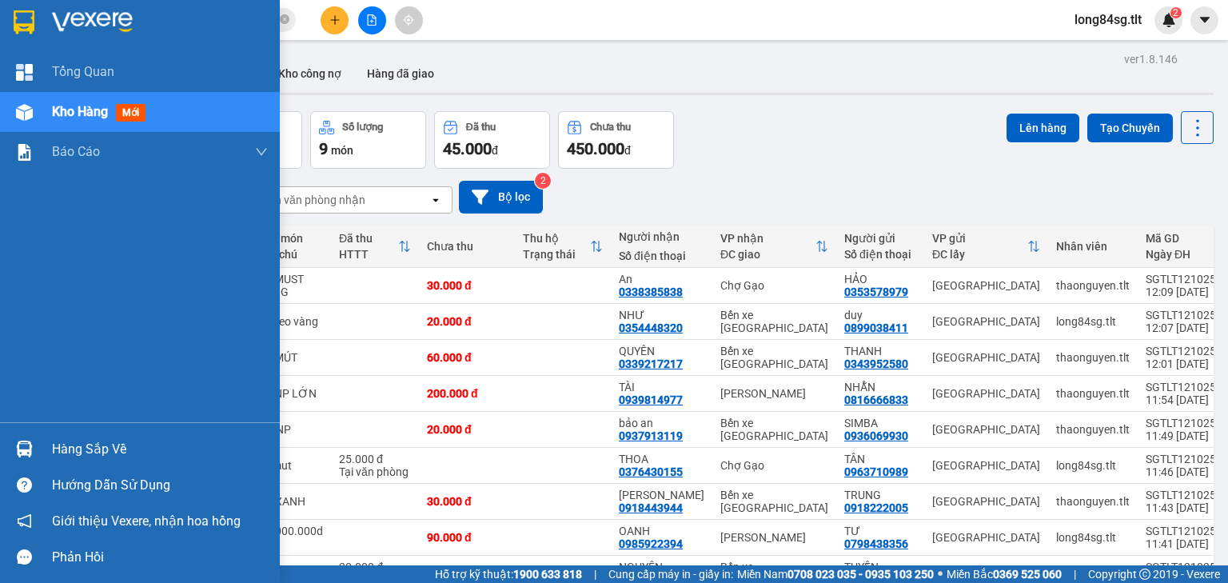
click at [130, 432] on div "Hàng sắp về" at bounding box center [140, 449] width 280 height 36
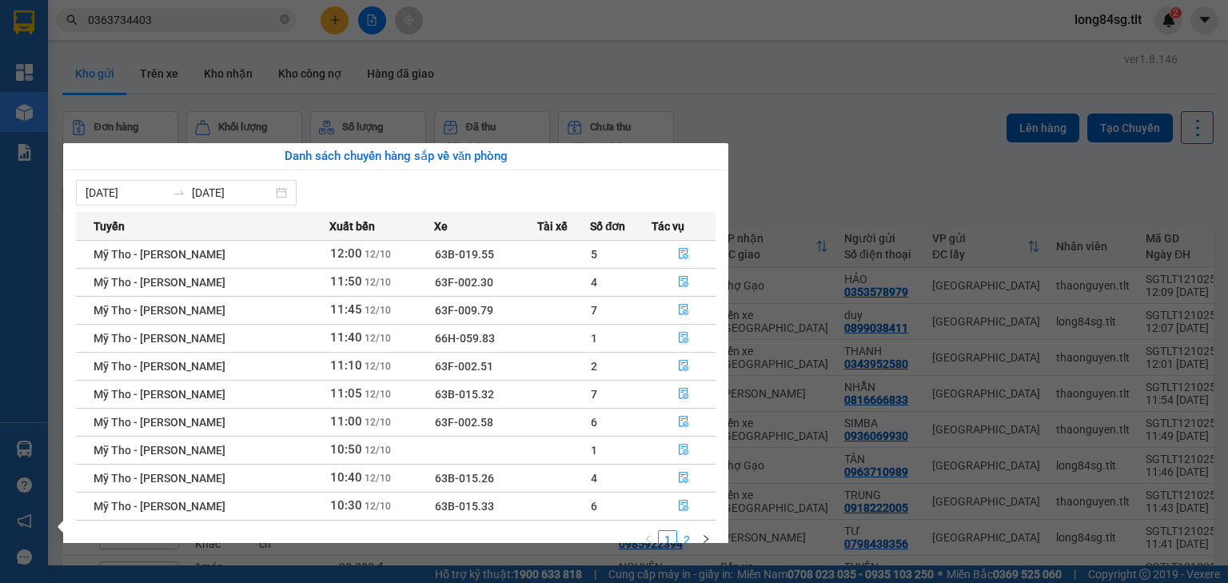
click at [691, 536] on link "2" at bounding box center [687, 540] width 18 height 18
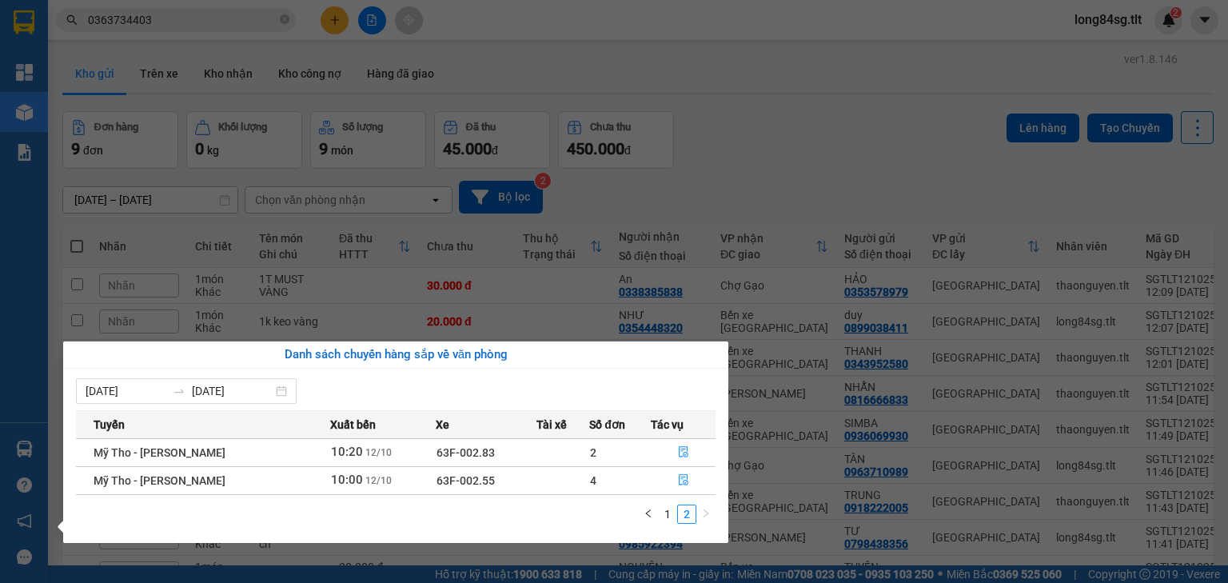
click at [921, 160] on section "Kết quả tìm kiếm ( 1 ) Bộ lọc Gửi 3 ngày gần nhất Mã ĐH Trạng thái Món hàng Thu…" at bounding box center [614, 291] width 1228 height 583
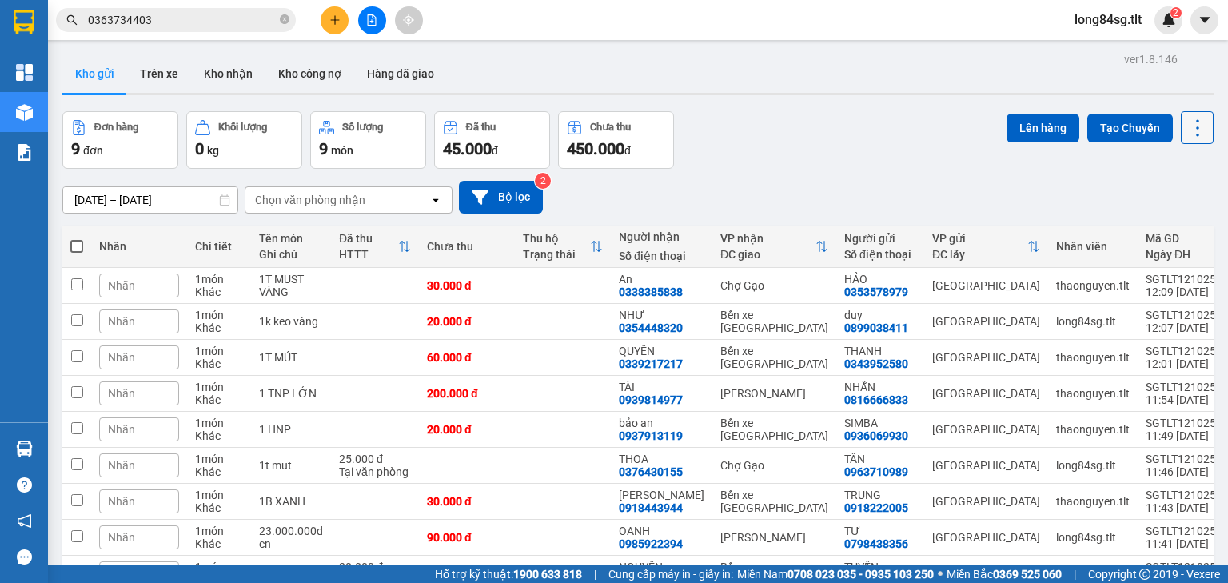
click at [1186, 120] on icon at bounding box center [1197, 128] width 22 height 22
click at [1170, 224] on span "Làm mới" at bounding box center [1165, 228] width 44 height 16
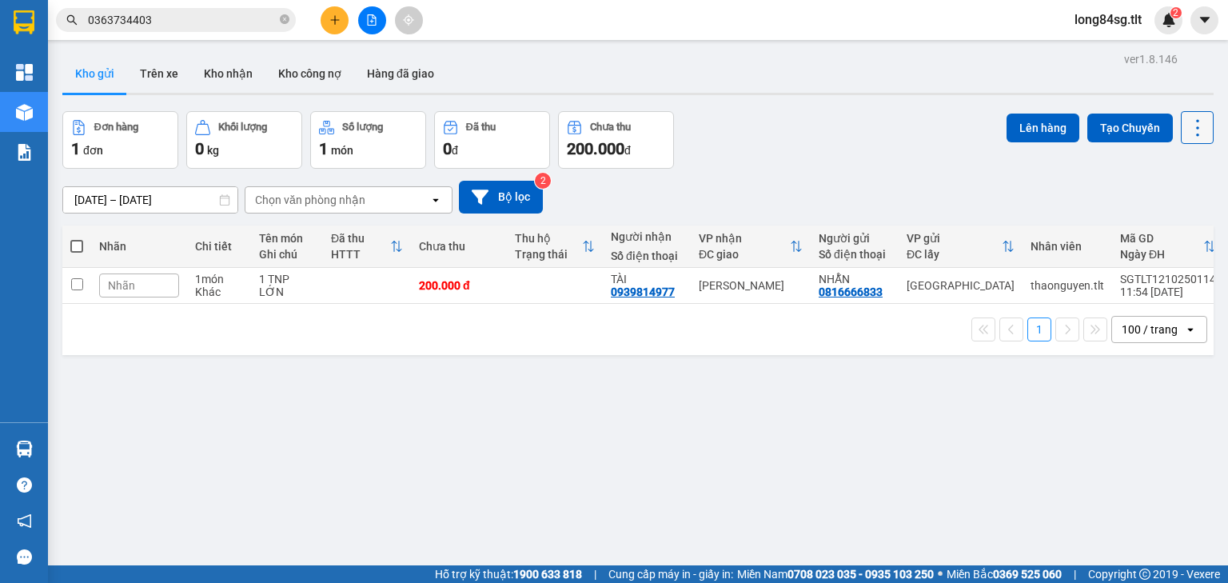
click at [1186, 122] on icon at bounding box center [1197, 128] width 22 height 22
click at [1167, 229] on span "Làm mới" at bounding box center [1165, 228] width 44 height 16
click at [1192, 119] on icon at bounding box center [1197, 128] width 22 height 22
click at [1157, 227] on span "Làm mới" at bounding box center [1165, 228] width 44 height 16
drag, startPoint x: 1190, startPoint y: 116, endPoint x: 1190, endPoint y: 126, distance: 9.6
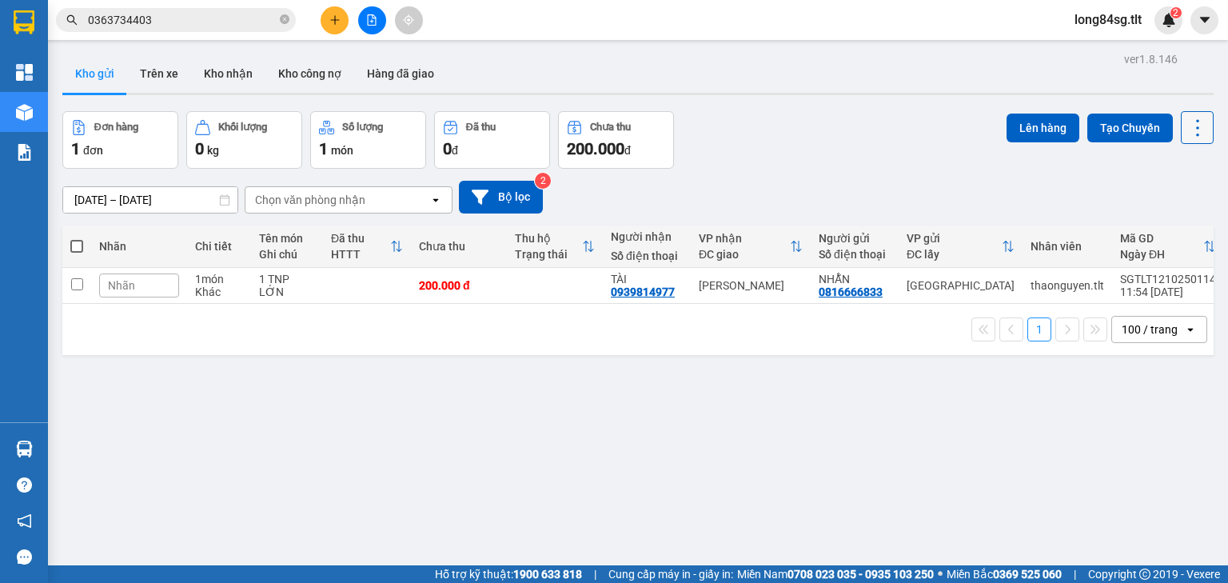
click at [1190, 117] on icon at bounding box center [1197, 128] width 22 height 22
click at [1153, 233] on span "Làm mới" at bounding box center [1165, 228] width 44 height 16
click at [1181, 118] on button at bounding box center [1197, 127] width 33 height 33
click at [1170, 227] on span "Làm mới" at bounding box center [1165, 228] width 44 height 16
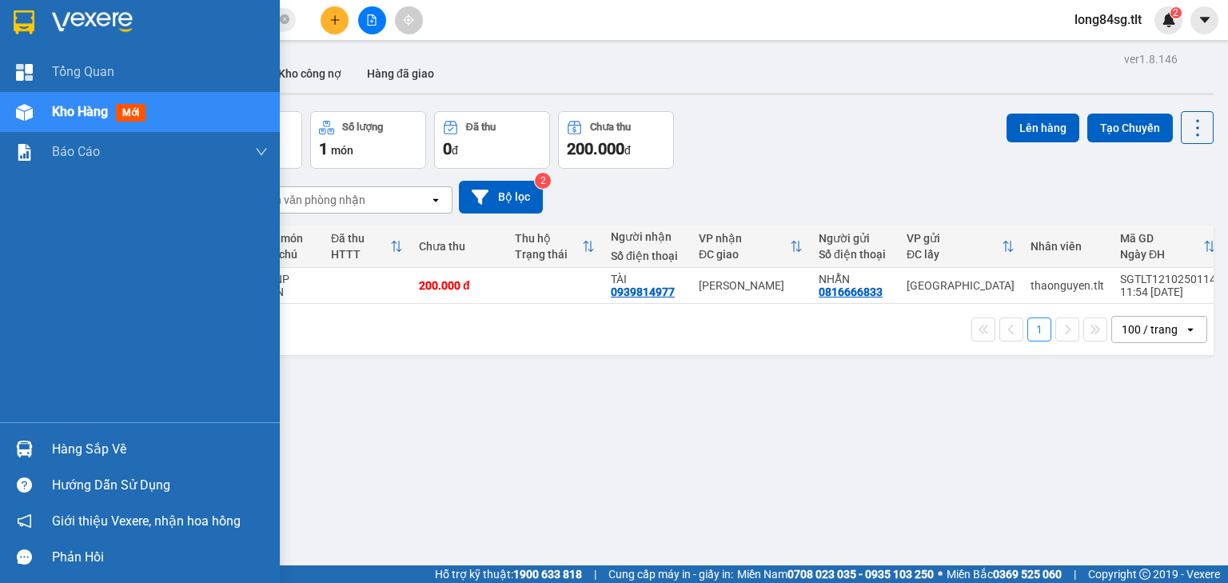
drag, startPoint x: 58, startPoint y: 448, endPoint x: 70, endPoint y: 444, distance: 13.4
click at [58, 448] on div "Hàng sắp về" at bounding box center [160, 449] width 216 height 24
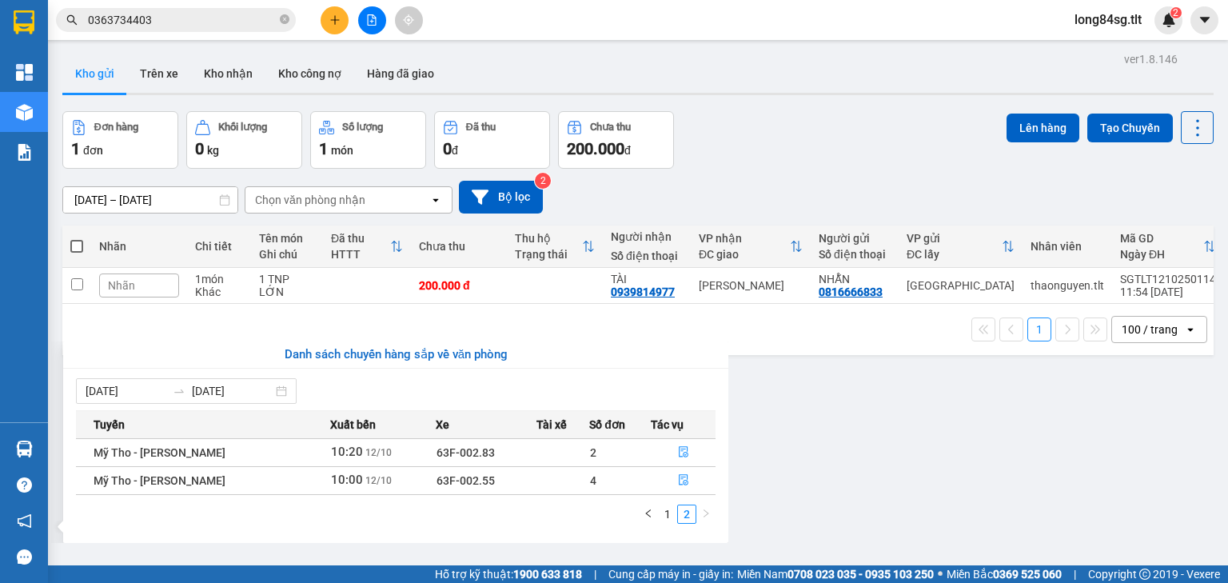
click at [844, 418] on section "Kết quả tìm kiếm ( 1 ) Bộ lọc Gửi 3 ngày gần nhất Mã ĐH Trạng thái Món hàng Thu…" at bounding box center [614, 291] width 1228 height 583
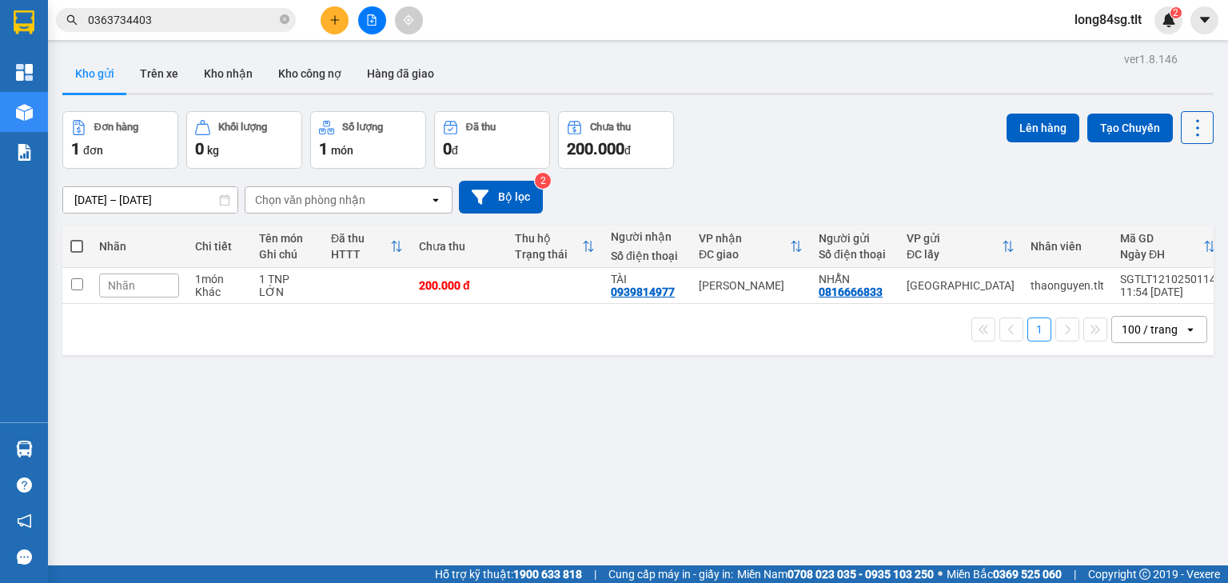
click at [1186, 122] on icon at bounding box center [1197, 128] width 22 height 22
click at [1173, 229] on span "Làm mới" at bounding box center [1165, 228] width 44 height 16
click at [1198, 130] on icon at bounding box center [1197, 128] width 22 height 22
click at [1172, 222] on span "Làm mới" at bounding box center [1165, 228] width 44 height 16
click at [1196, 134] on icon at bounding box center [1197, 127] width 3 height 17
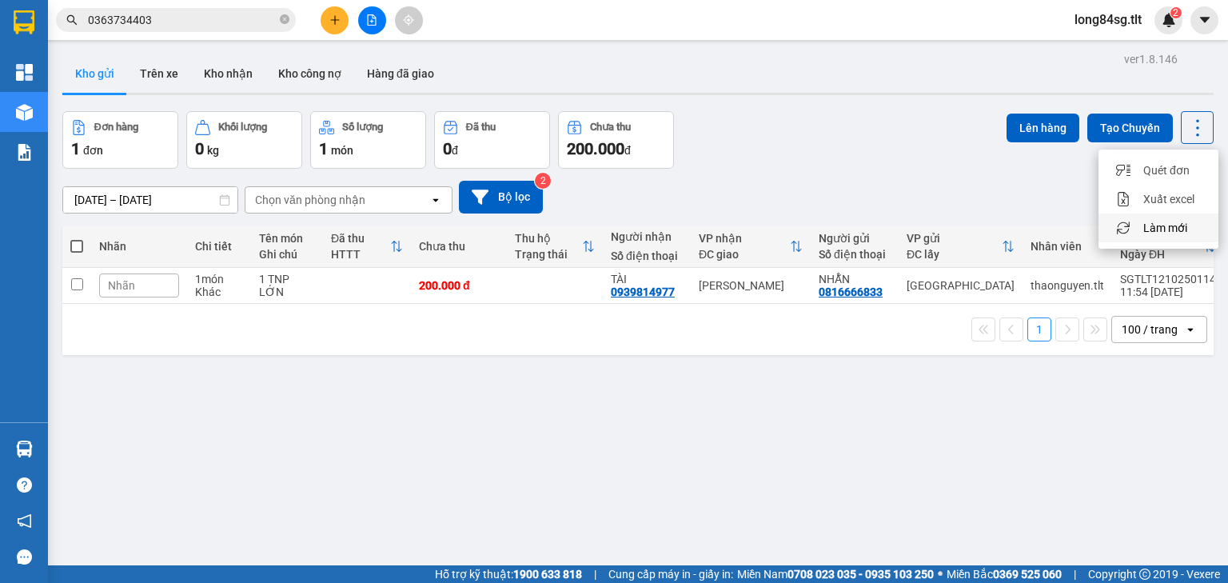
click at [1170, 227] on span "Làm mới" at bounding box center [1165, 228] width 44 height 16
click at [1182, 112] on button at bounding box center [1197, 127] width 33 height 33
click at [1154, 229] on span "Làm mới" at bounding box center [1165, 228] width 44 height 16
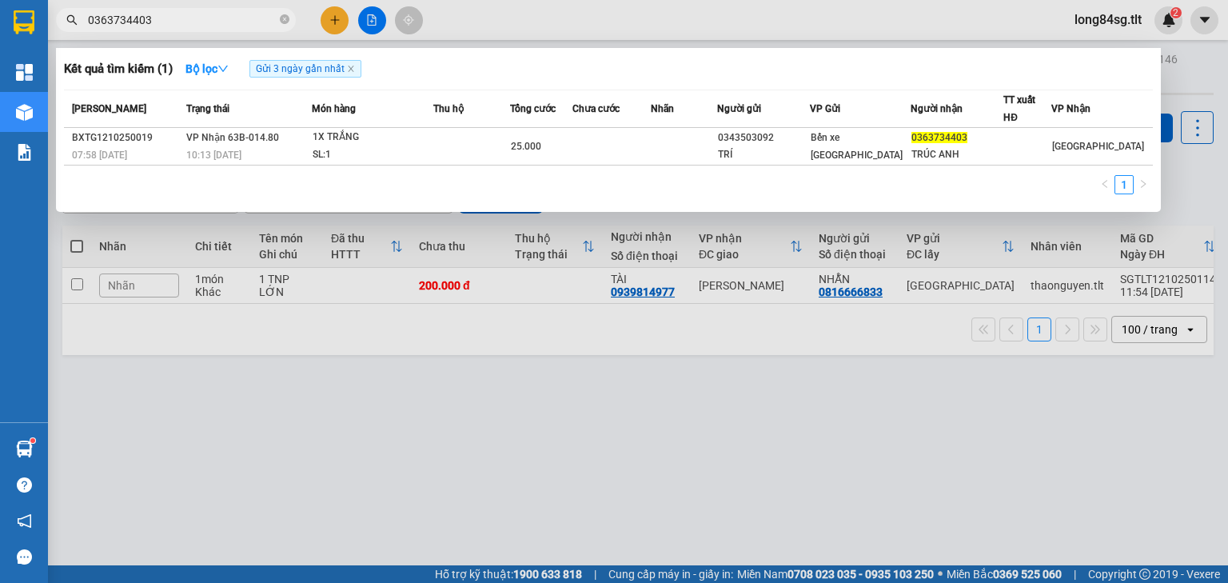
click at [174, 16] on input "0363734403" at bounding box center [182, 20] width 189 height 18
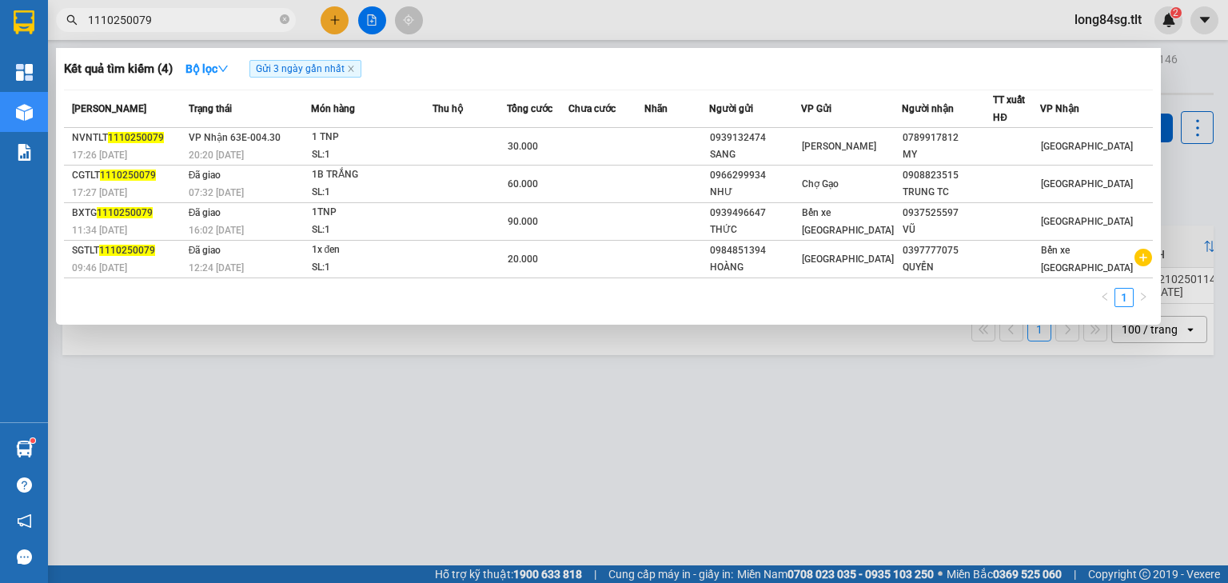
click at [187, 22] on input "1110250079" at bounding box center [182, 20] width 189 height 18
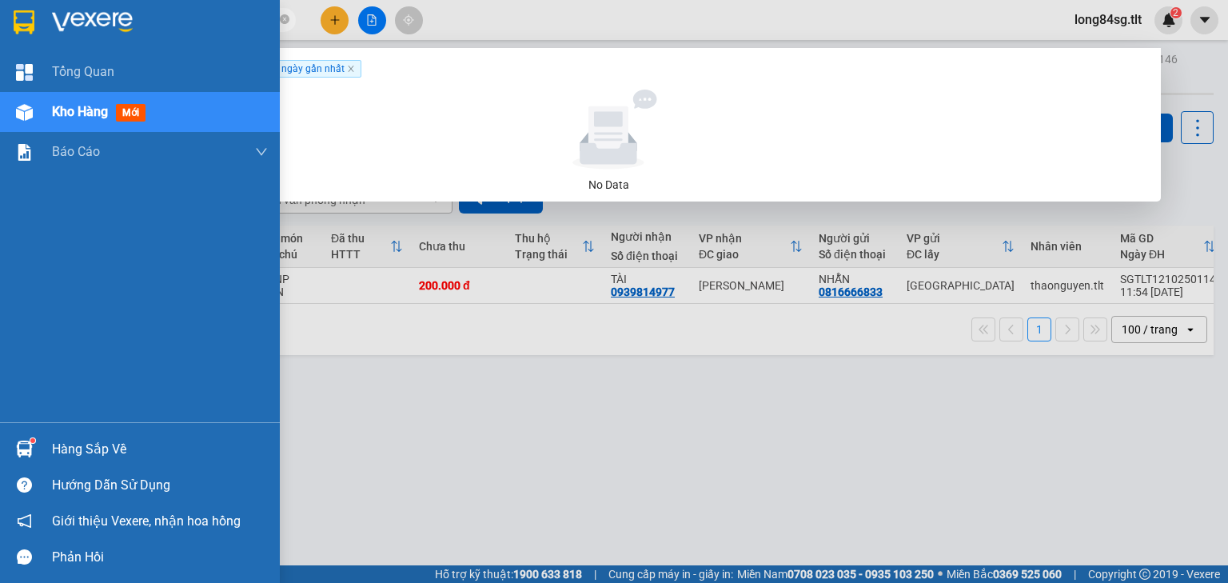
drag, startPoint x: 134, startPoint y: 22, endPoint x: 19, endPoint y: 30, distance: 114.6
click at [19, 30] on section "Kết quả tìm kiếm ( 0 ) Bộ lọc Gửi 3 ngày gần nhất No Data 090865 long84sg.tlt 2…" at bounding box center [614, 291] width 1228 height 583
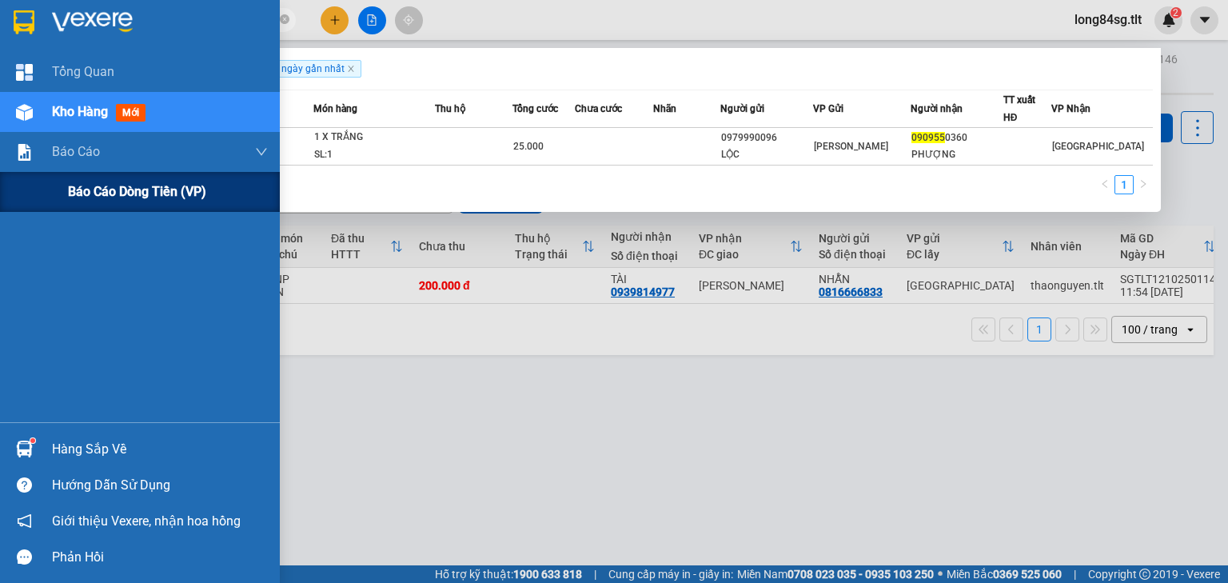
click at [58, 193] on div "Báo cáo dòng tiền (VP)" at bounding box center [140, 192] width 280 height 40
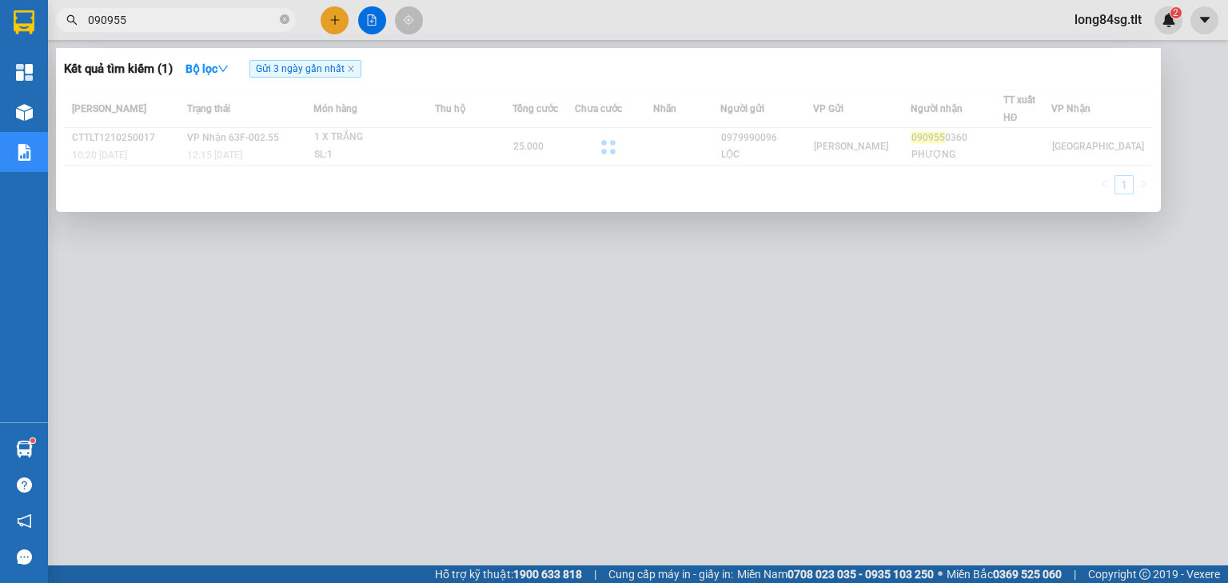
click at [357, 366] on div at bounding box center [614, 291] width 1228 height 583
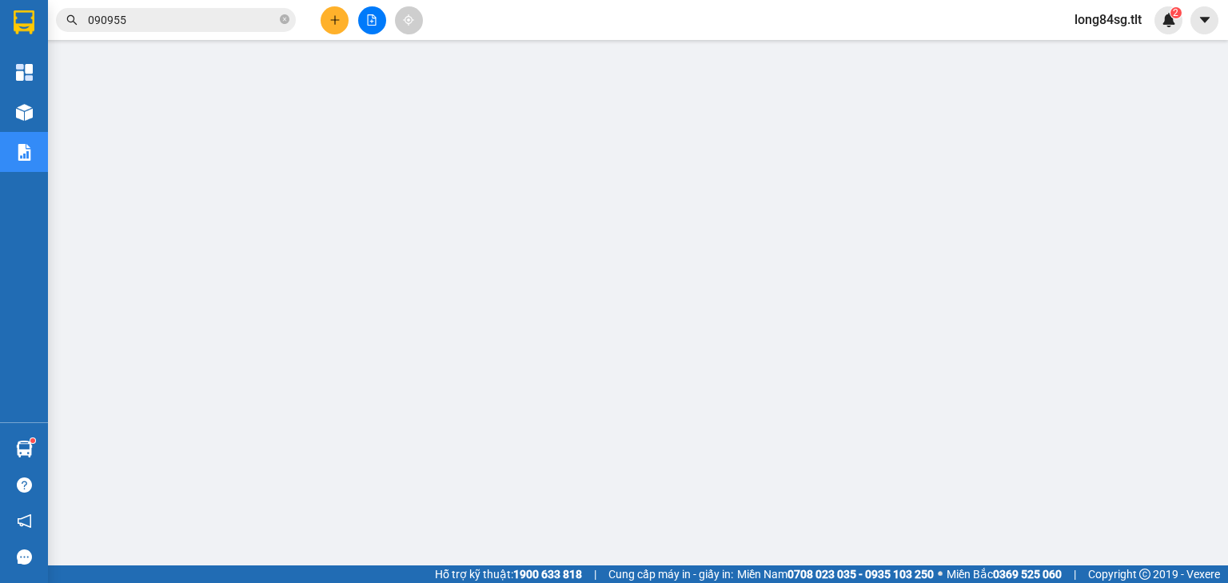
click at [342, 17] on button at bounding box center [335, 20] width 28 height 28
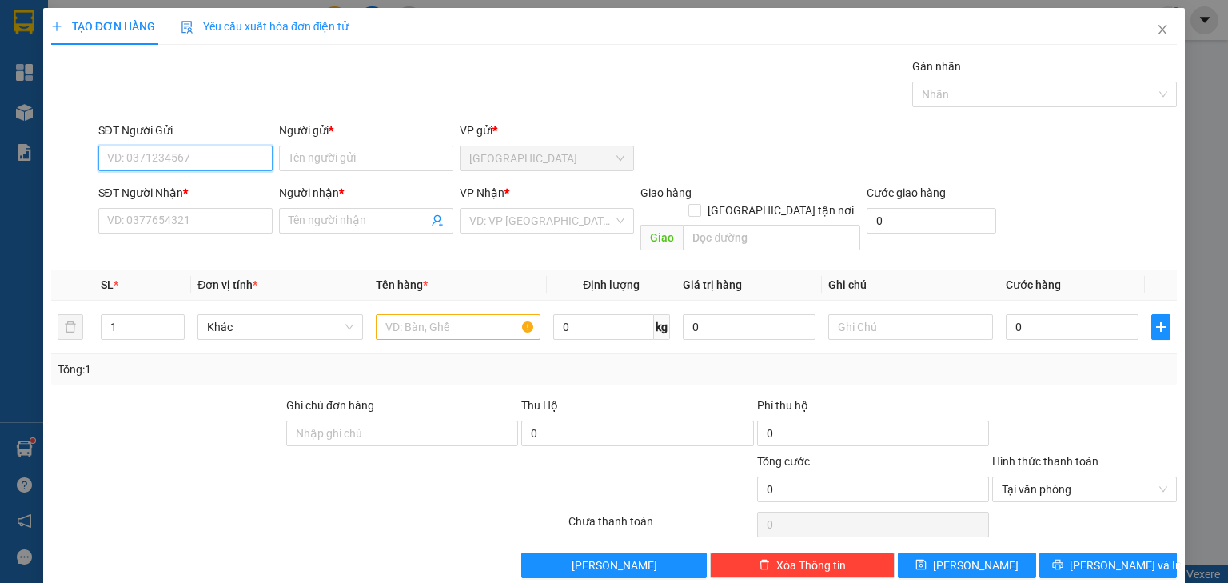
click at [186, 157] on input "SĐT Người Gửi" at bounding box center [185, 159] width 174 height 26
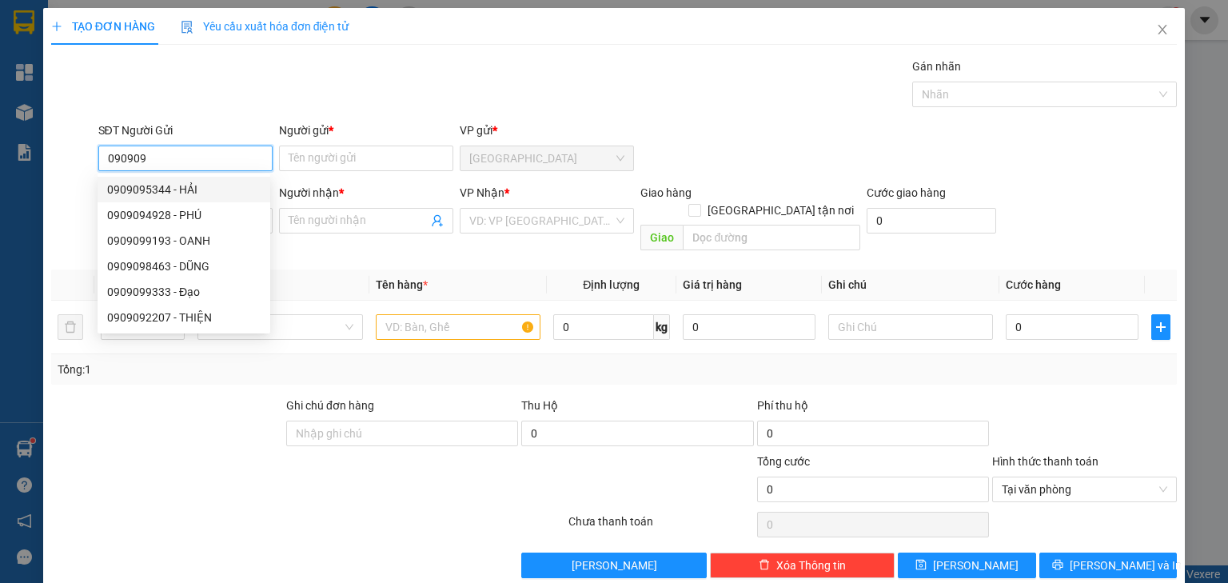
click at [209, 189] on div "0909095344 - HẢI" at bounding box center [183, 190] width 153 height 18
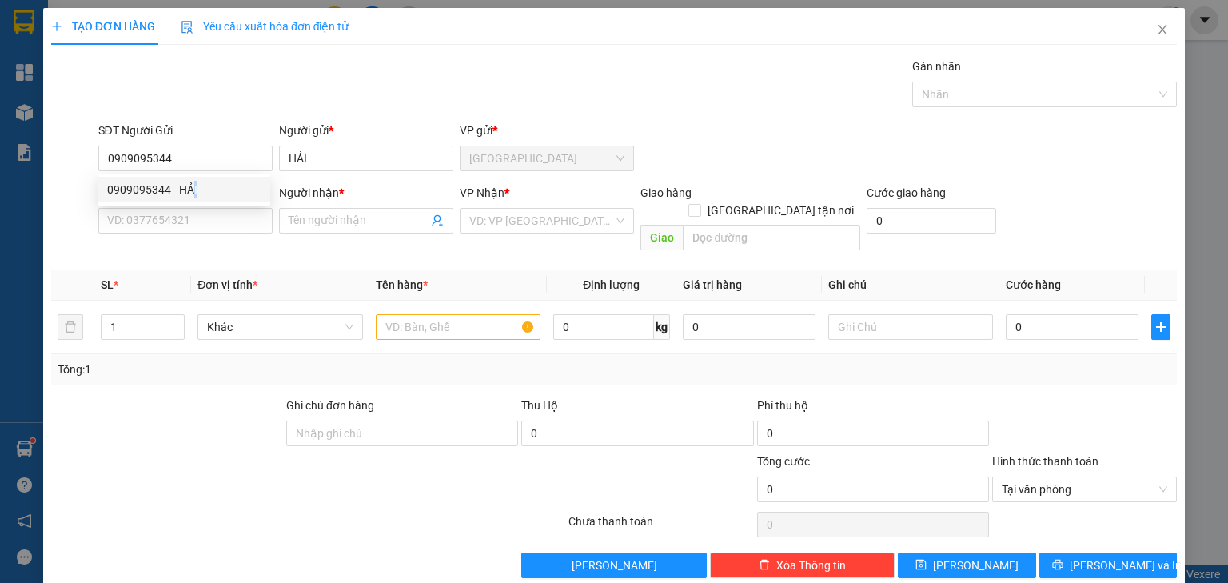
click at [195, 204] on div "0909095344 0909095344 - HẢI" at bounding box center [184, 189] width 173 height 32
click at [183, 219] on input "SĐT Người Nhận *" at bounding box center [185, 221] width 174 height 26
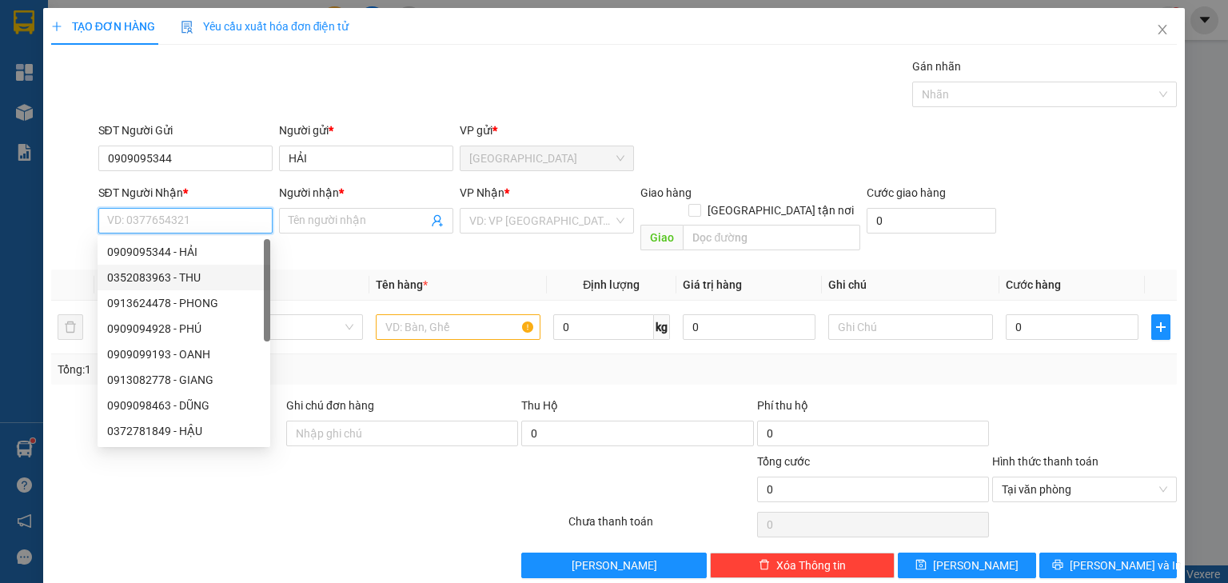
click at [193, 273] on div "0352083963 - THU" at bounding box center [183, 278] width 153 height 18
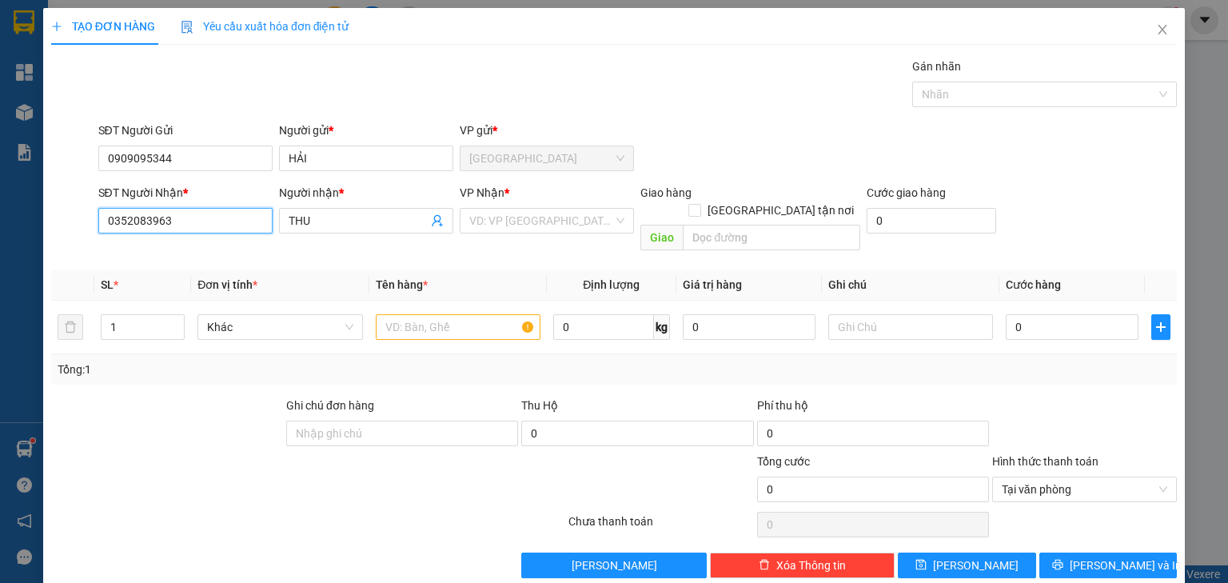
drag, startPoint x: 0, startPoint y: 230, endPoint x: 5, endPoint y: 239, distance: 10.0
click at [0, 241] on div "TẠO ĐƠN HÀNG Yêu cầu xuất hóa đơn điện tử Transit Pickup Surcharge Ids Transit …" at bounding box center [614, 291] width 1228 height 583
click at [489, 227] on input "search" at bounding box center [541, 221] width 144 height 24
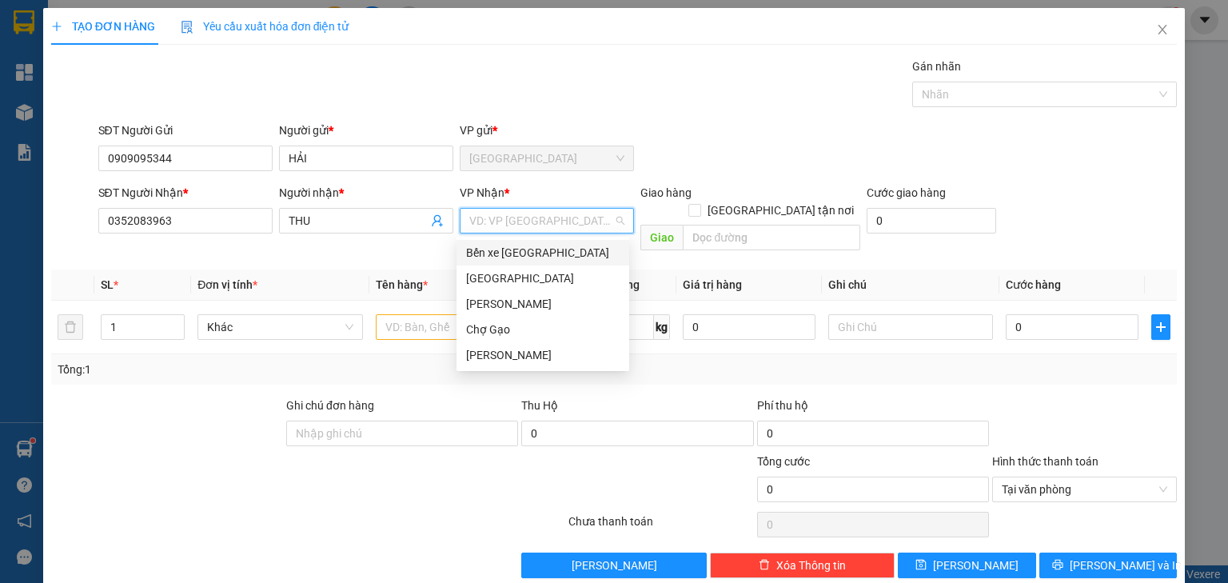
click at [504, 253] on div "Bến xe [PERSON_NAME]" at bounding box center [542, 253] width 153 height 18
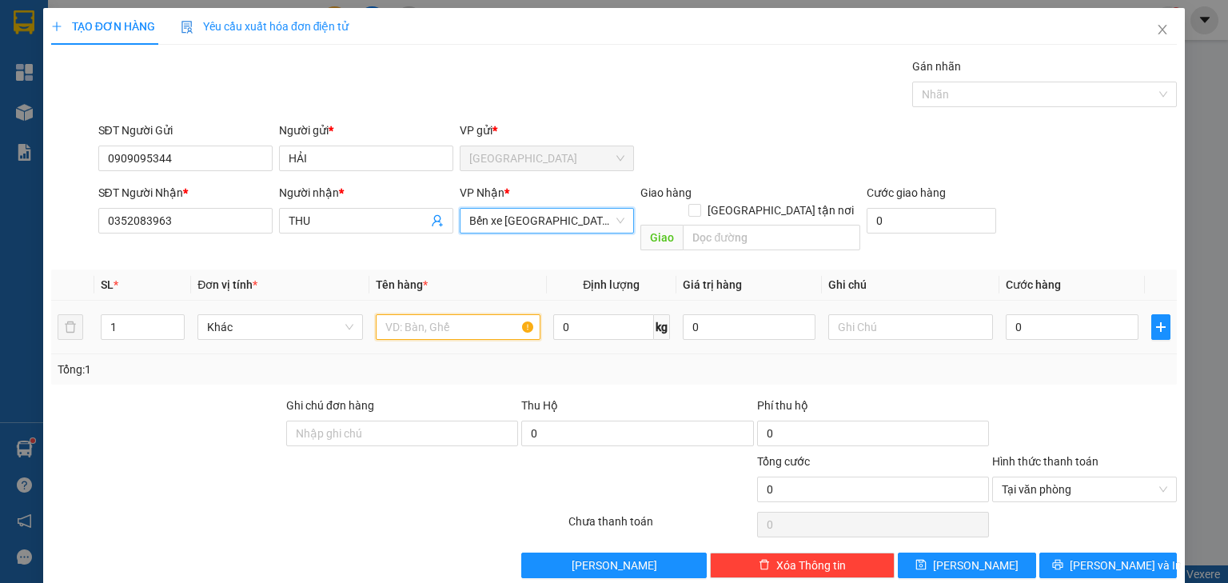
click at [413, 317] on input "text" at bounding box center [458, 327] width 165 height 26
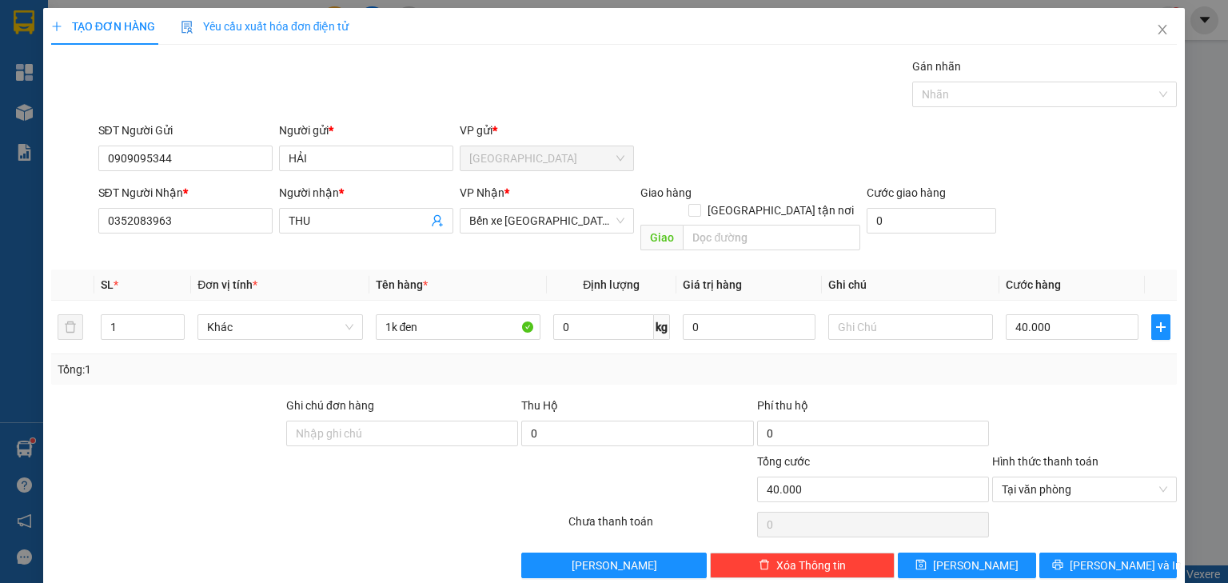
click at [1052, 269] on th "Cước hàng" at bounding box center [1072, 284] width 146 height 31
click at [1128, 556] on span "Lưu và In" at bounding box center [1126, 565] width 112 height 18
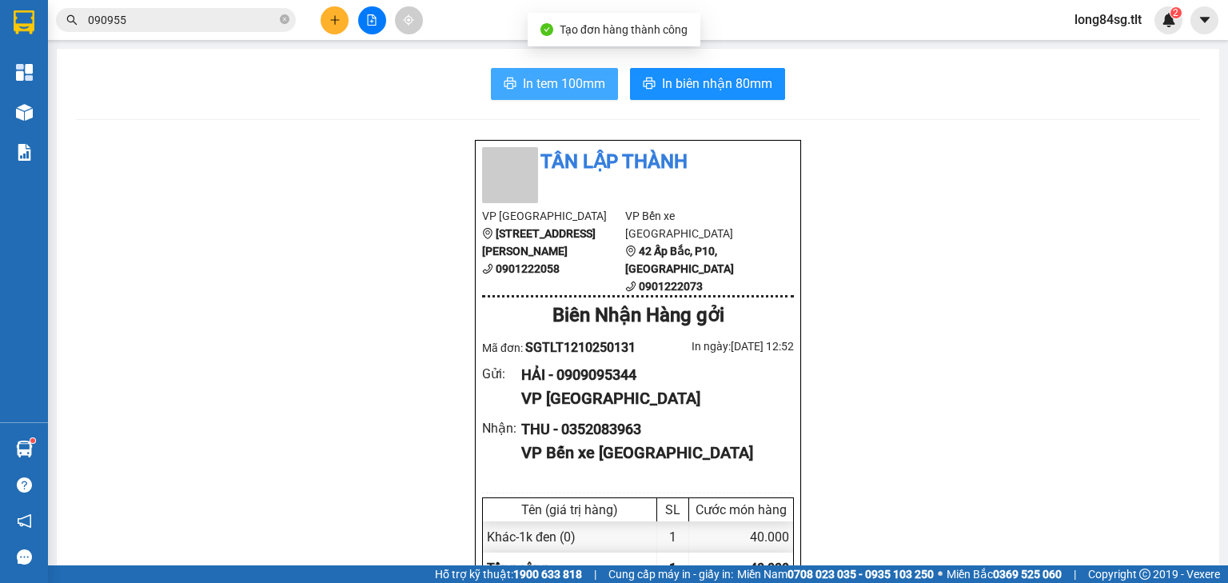
click at [579, 90] on span "In tem 100mm" at bounding box center [564, 84] width 82 height 20
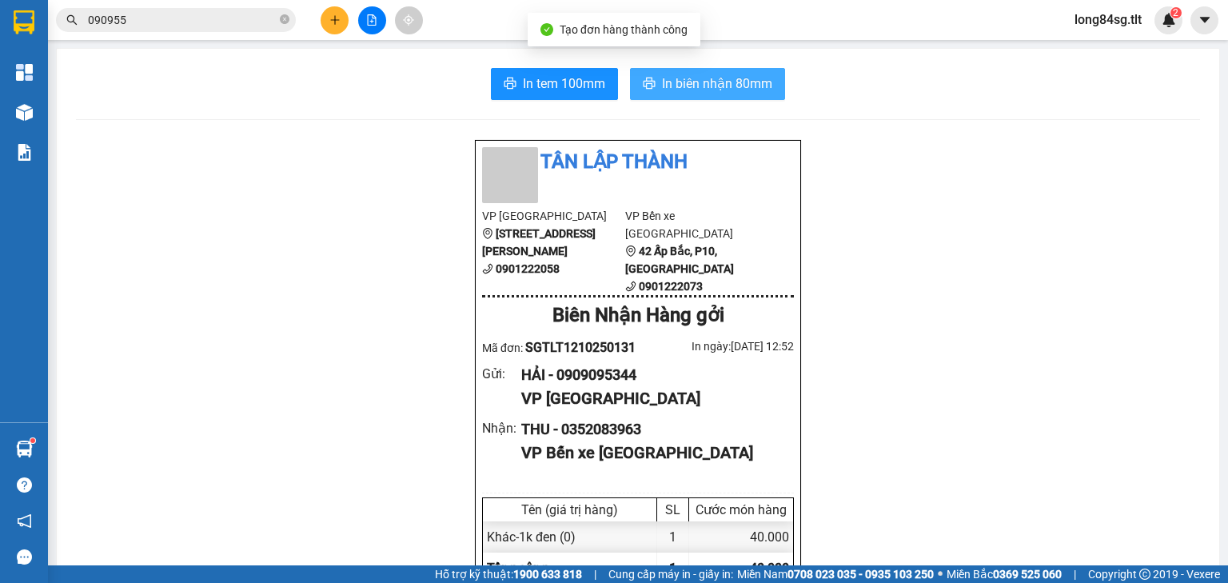
scroll to position [96, 0]
click at [712, 73] on button "In biên nhận 80mm" at bounding box center [707, 84] width 155 height 32
click at [194, 18] on input "090955" at bounding box center [182, 20] width 189 height 18
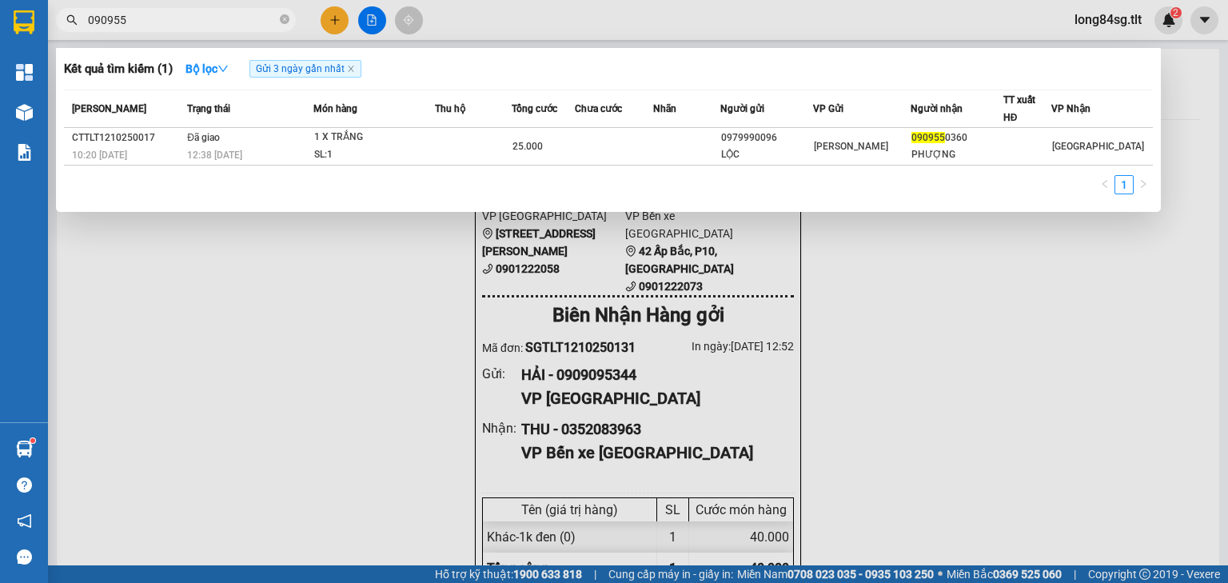
click at [194, 18] on input "090955" at bounding box center [182, 20] width 189 height 18
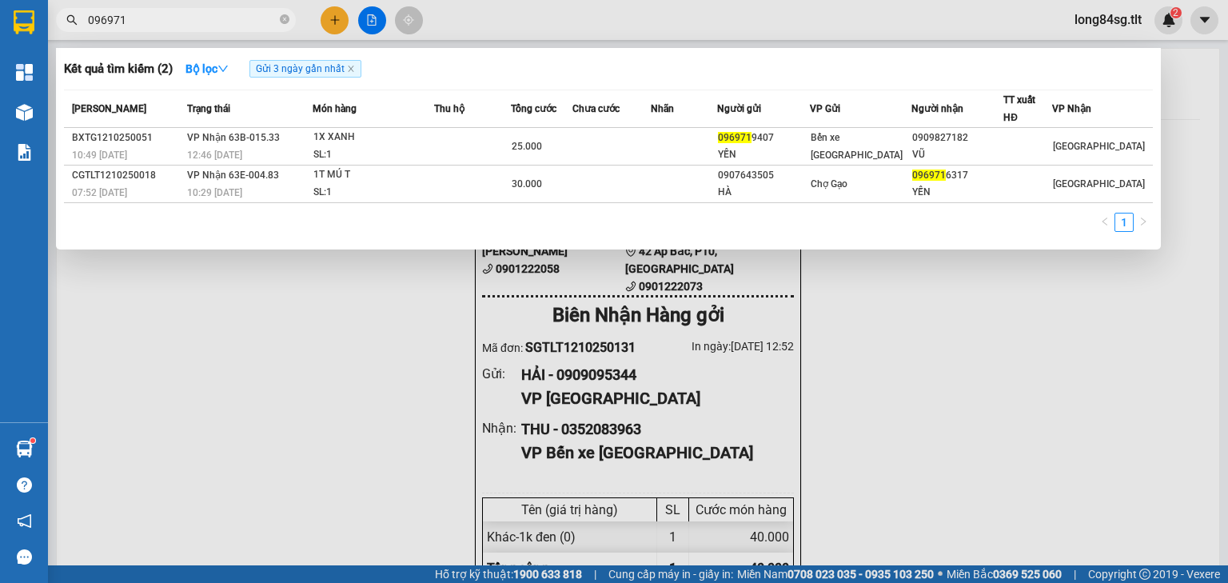
click at [330, 14] on div at bounding box center [614, 291] width 1228 height 583
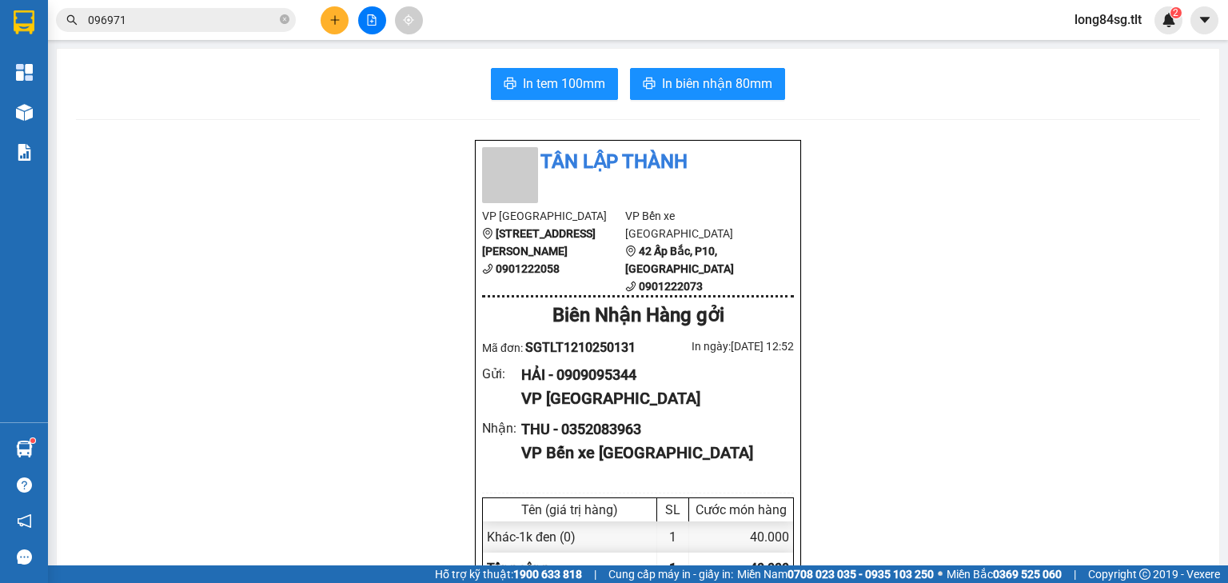
click at [333, 13] on button at bounding box center [335, 20] width 28 height 28
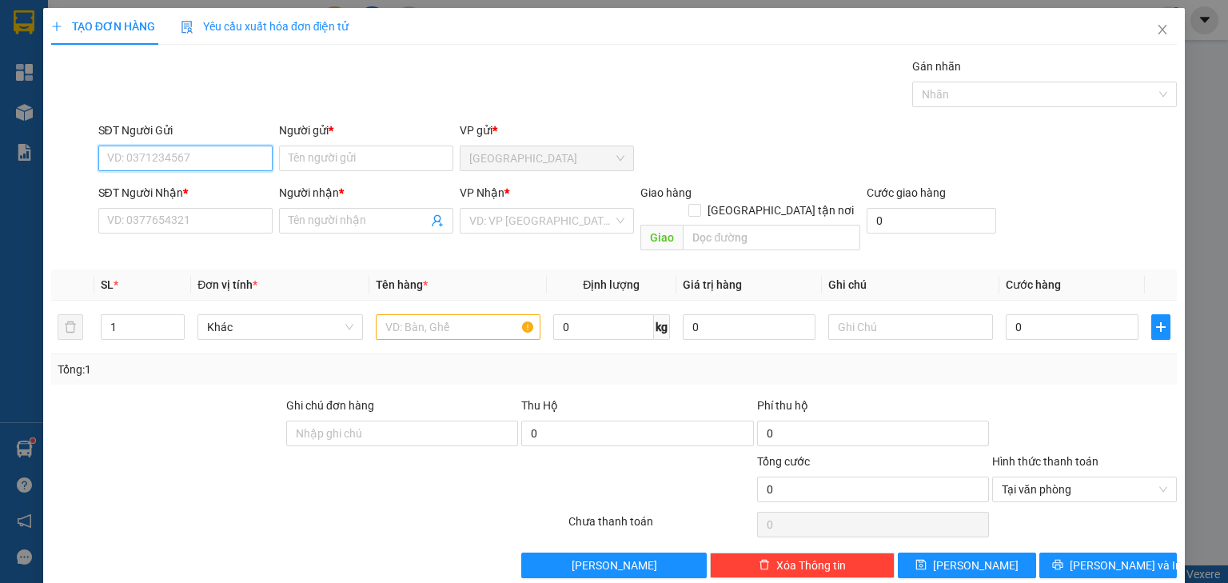
click at [182, 151] on input "SĐT Người Gửi" at bounding box center [185, 159] width 174 height 26
click at [161, 192] on div "0965556165 - NGỌC" at bounding box center [183, 190] width 153 height 18
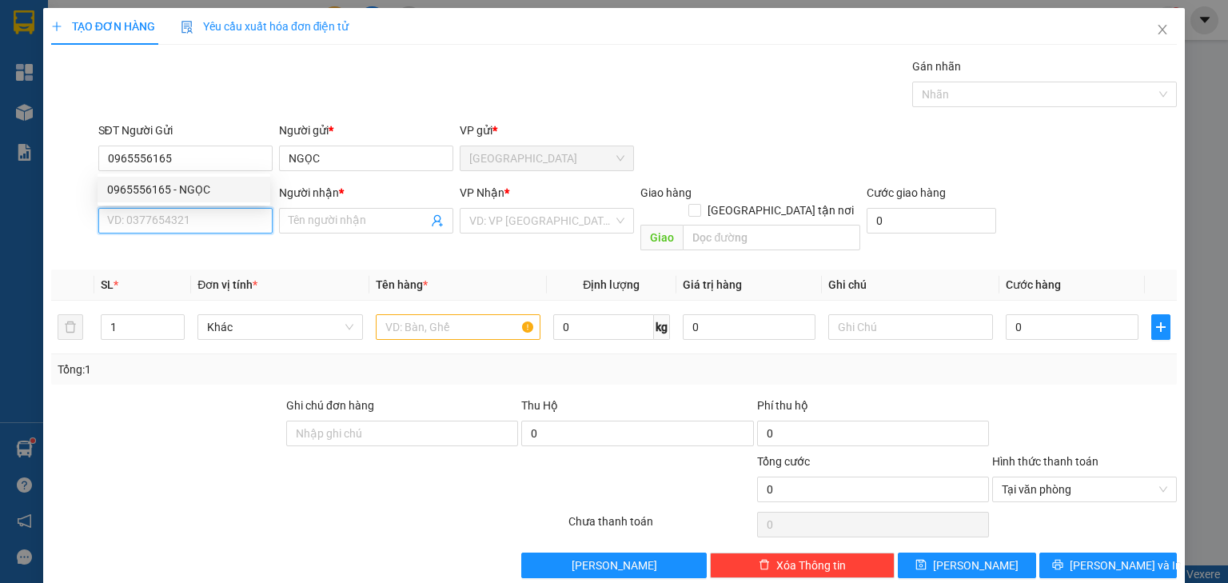
drag, startPoint x: 183, startPoint y: 224, endPoint x: 211, endPoint y: 224, distance: 28.0
click at [184, 224] on input "SĐT Người Nhận *" at bounding box center [185, 221] width 174 height 26
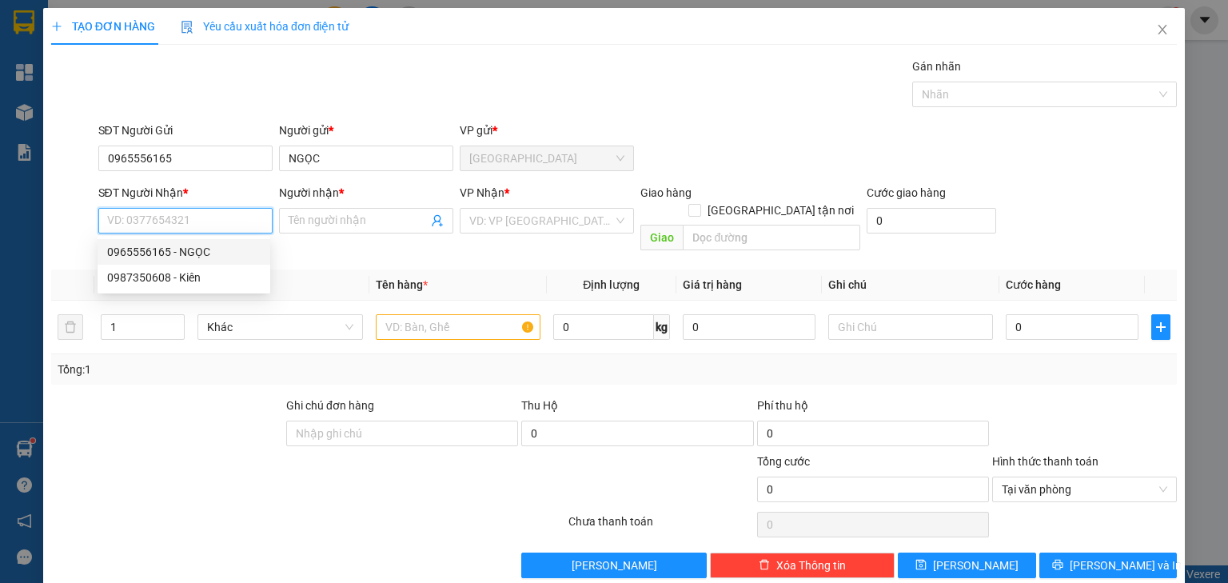
click at [197, 278] on div "0987350608 - Kiên" at bounding box center [183, 278] width 153 height 18
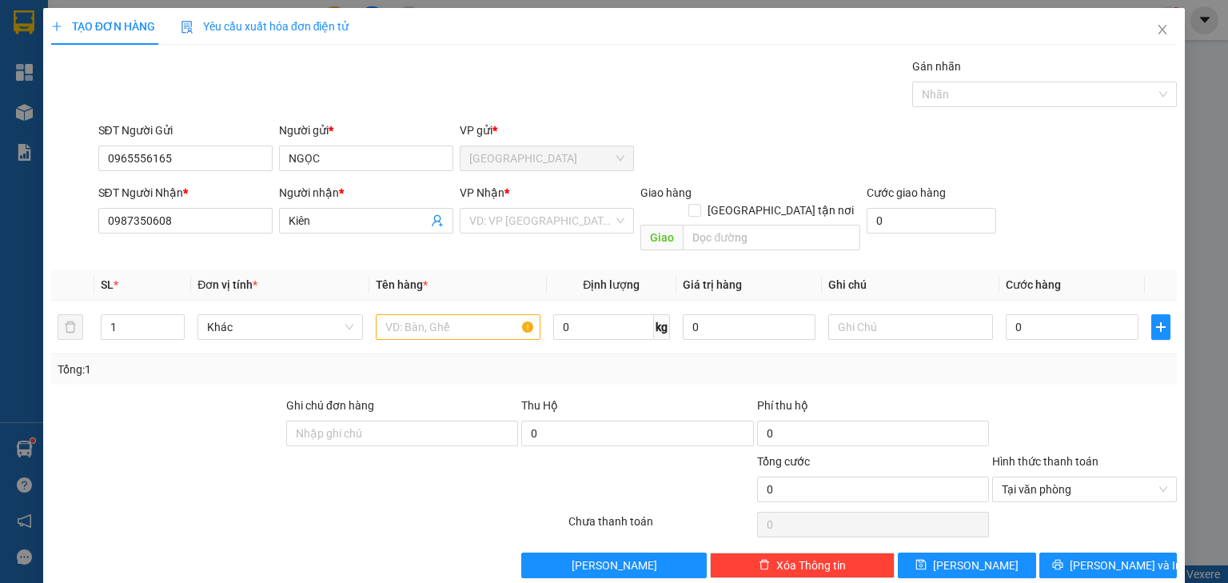
drag, startPoint x: 475, startPoint y: 238, endPoint x: 511, endPoint y: 233, distance: 36.3
click at [476, 238] on div "VP Nhận * VD: VP Sài Gòn" at bounding box center [547, 212] width 174 height 56
click at [538, 221] on input "search" at bounding box center [541, 221] width 144 height 24
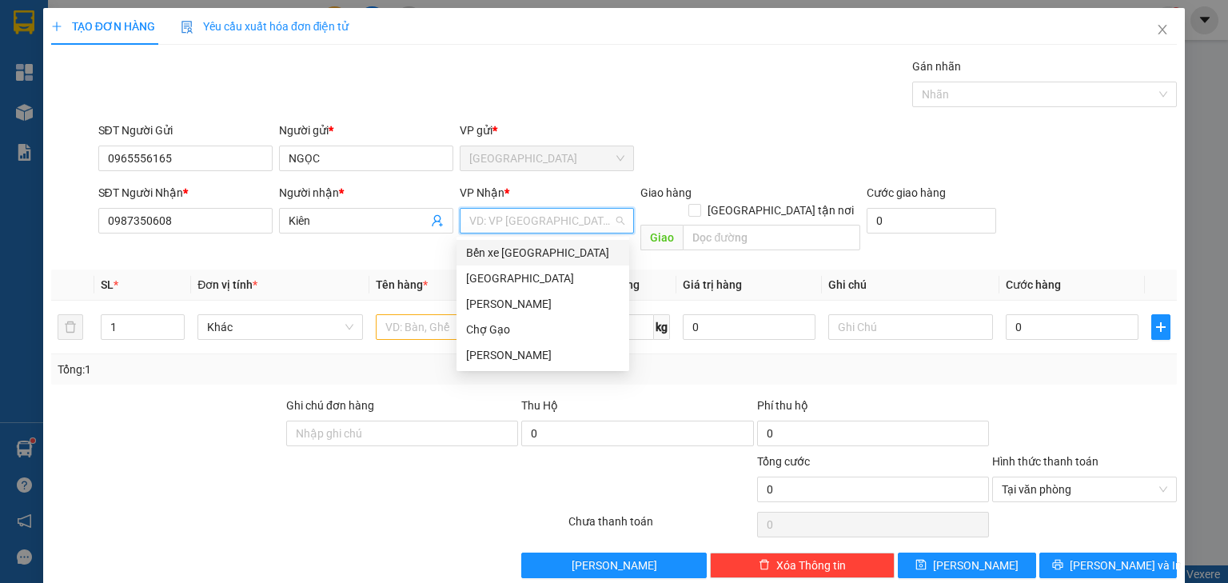
click at [496, 259] on div "Bến xe [PERSON_NAME]" at bounding box center [542, 253] width 153 height 18
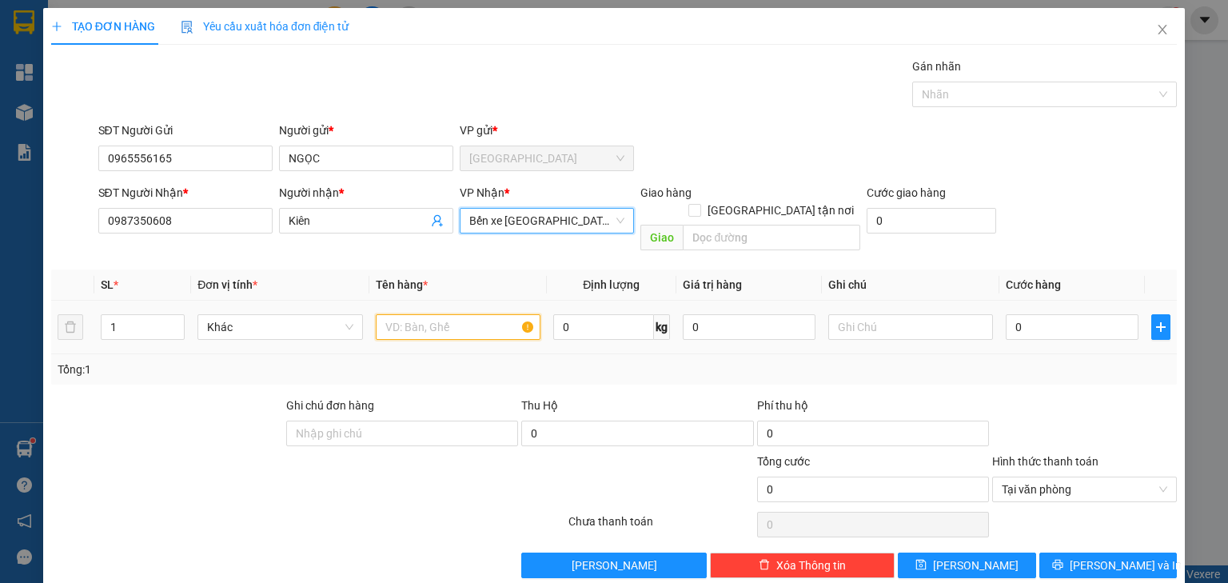
click at [421, 314] on input "text" at bounding box center [458, 327] width 165 height 26
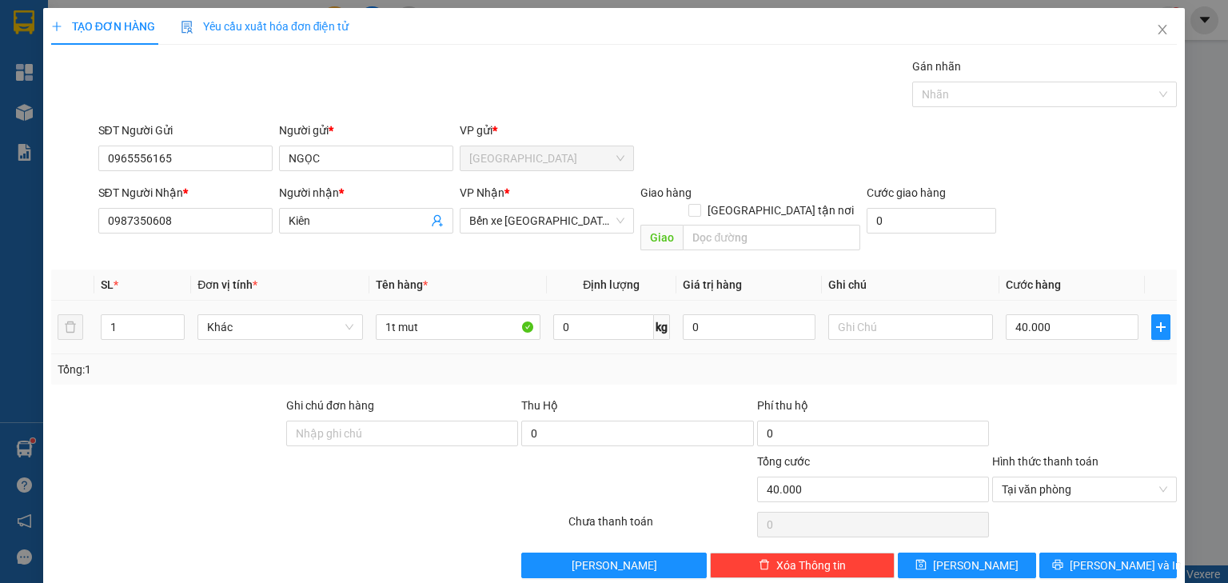
click at [168, 361] on div "Tổng: 1" at bounding box center [266, 370] width 417 height 18
drag, startPoint x: 25, startPoint y: 193, endPoint x: 0, endPoint y: 213, distance: 31.8
click at [0, 210] on div "TẠO ĐƠN HÀNG Yêu cầu xuất hóa đơn điện tử Transit Pickup Surcharge Ids Transit …" at bounding box center [614, 291] width 1228 height 583
click at [1146, 552] on button "Lưu và In" at bounding box center [1108, 565] width 138 height 26
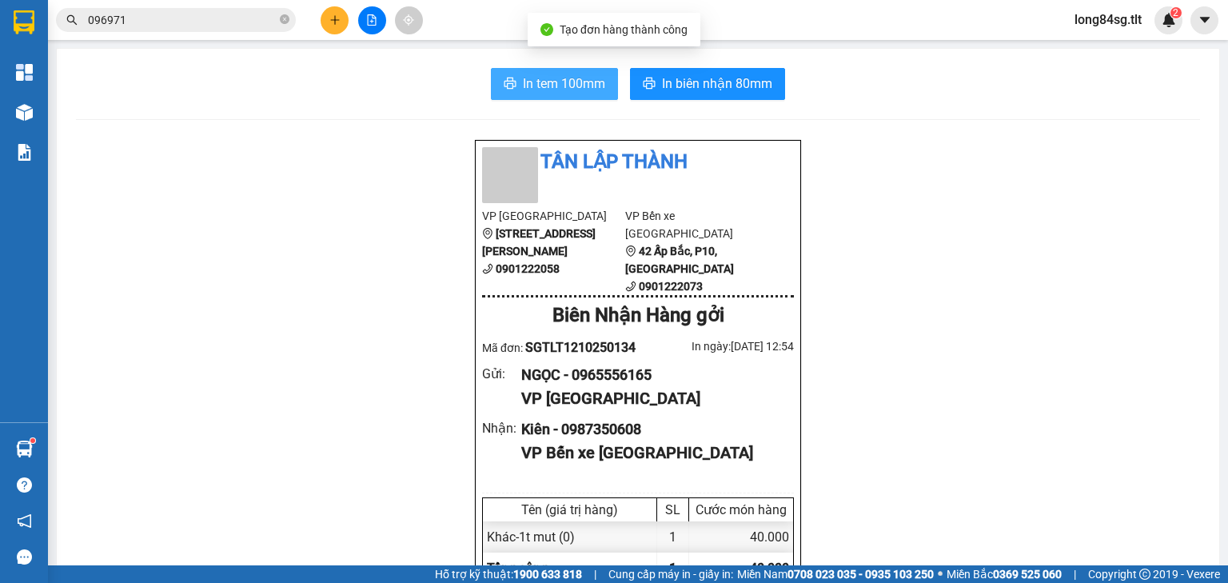
click at [564, 82] on span "In tem 100mm" at bounding box center [564, 84] width 82 height 20
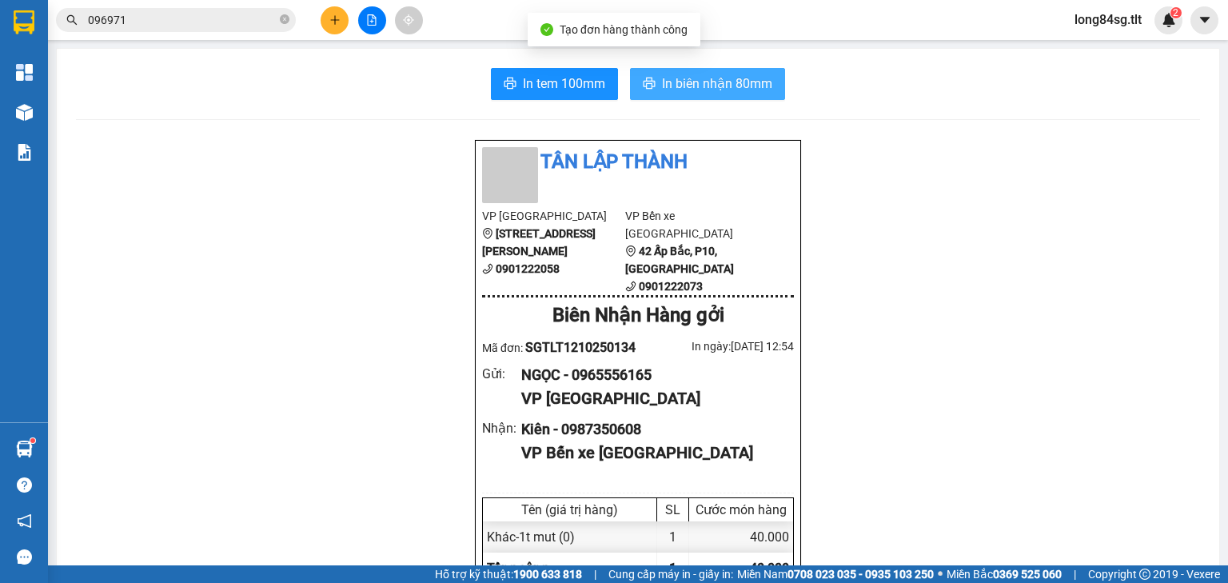
click at [712, 75] on span "In biên nhận 80mm" at bounding box center [717, 84] width 110 height 20
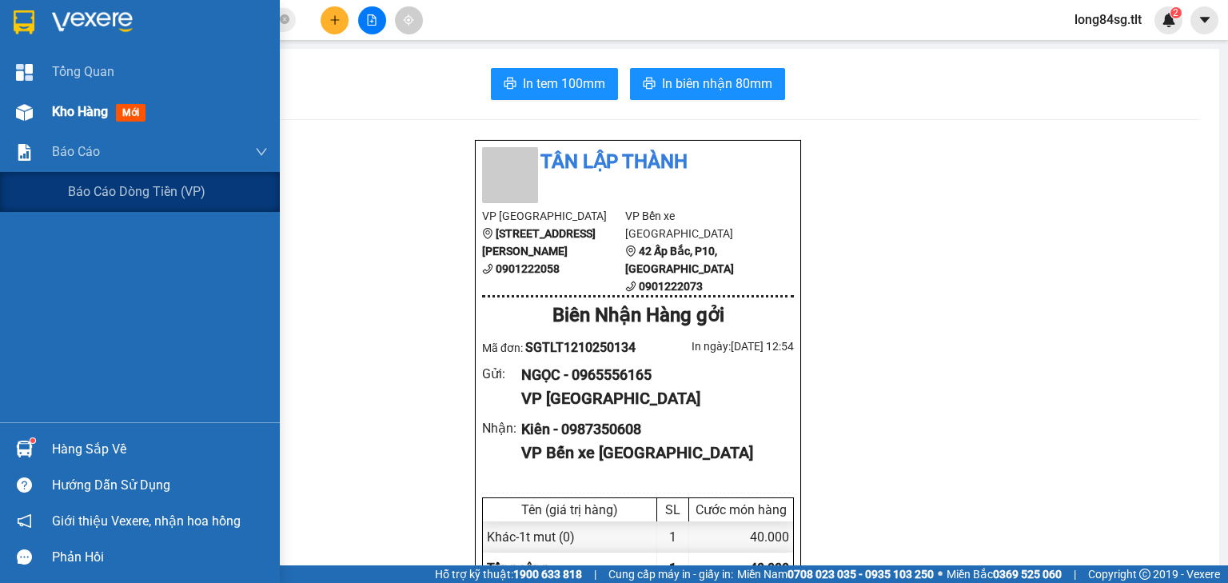
click at [86, 120] on div "Kho hàng mới" at bounding box center [102, 112] width 100 height 20
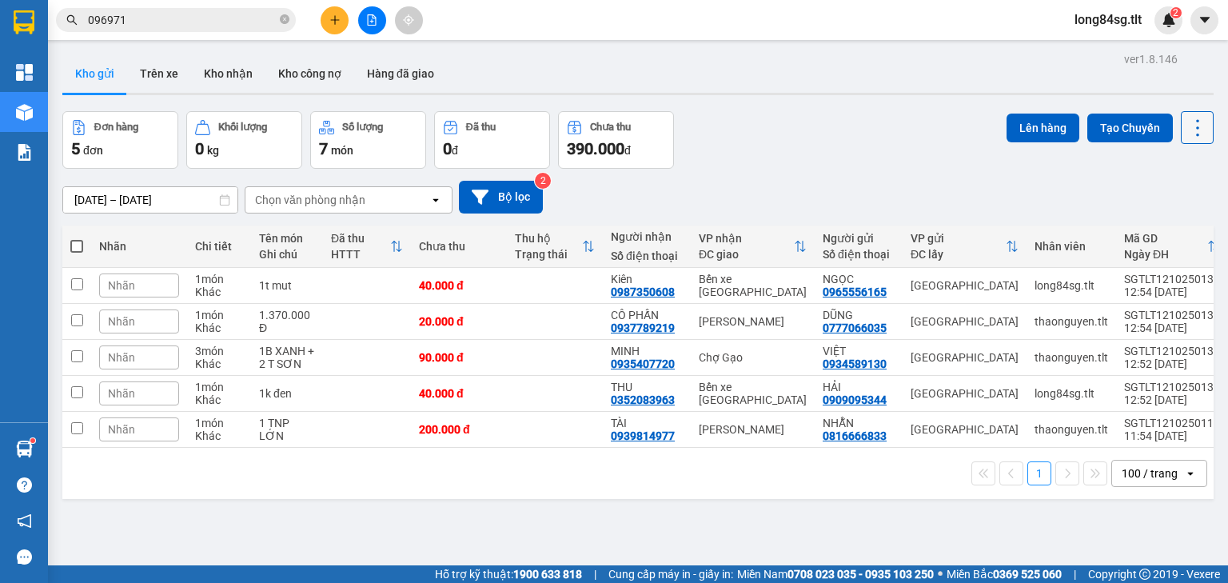
click at [1186, 131] on icon at bounding box center [1197, 128] width 22 height 22
click at [1174, 226] on span "Làm mới" at bounding box center [1165, 228] width 44 height 16
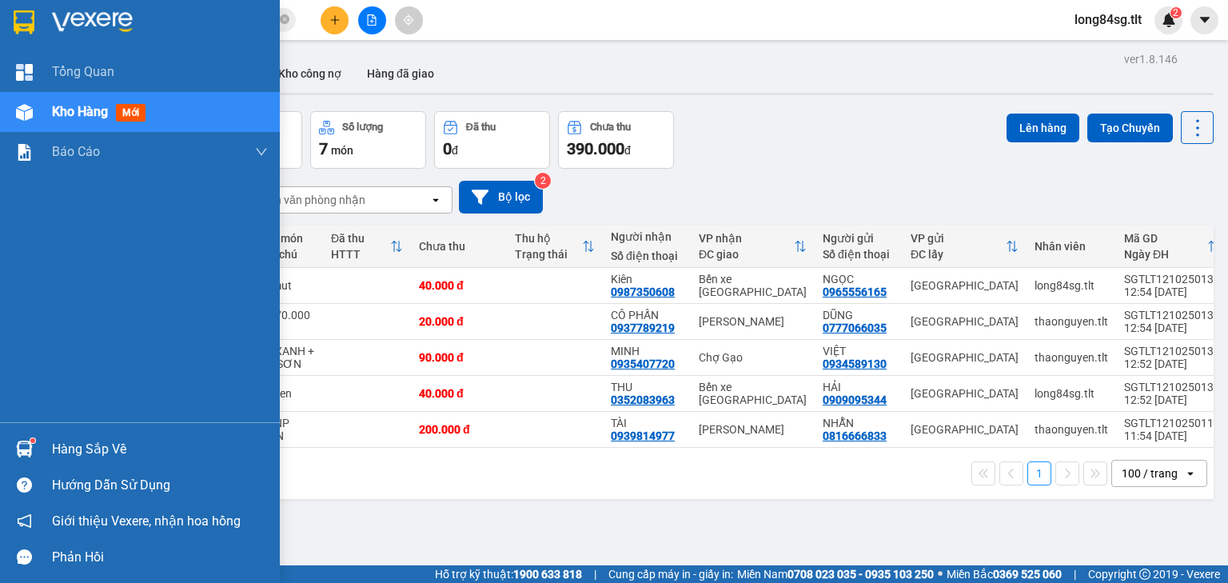
click at [68, 456] on div "Hàng sắp về" at bounding box center [160, 449] width 216 height 24
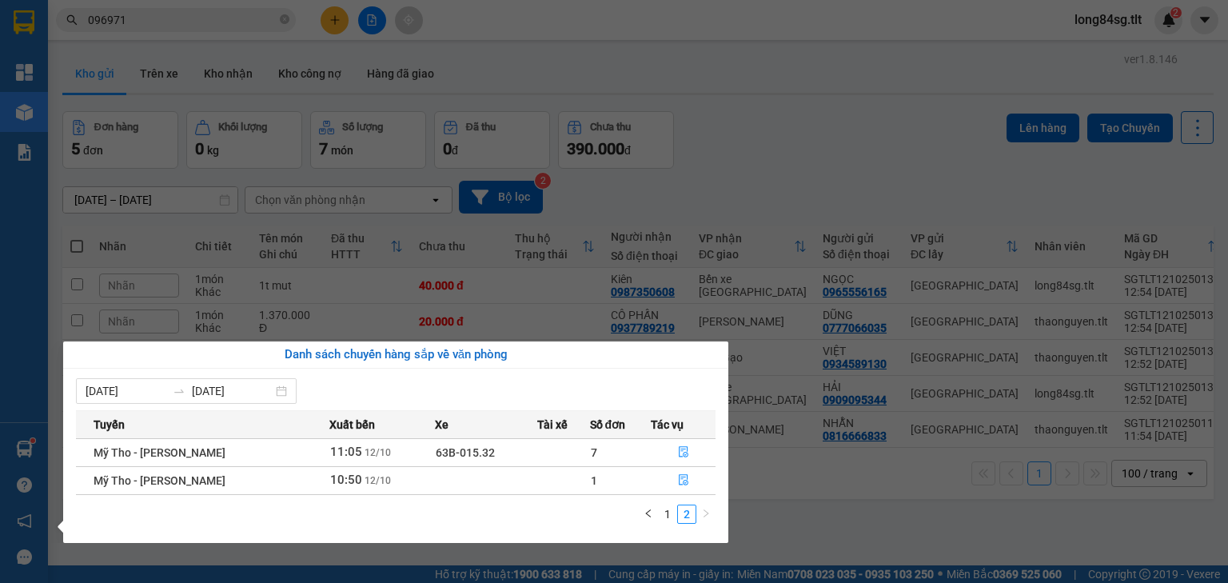
click at [787, 134] on section "Kết quả tìm kiếm ( 2 ) Bộ lọc Gửi 3 ngày gần nhất Mã ĐH Trạng thái Món hàng Thu…" at bounding box center [614, 291] width 1228 height 583
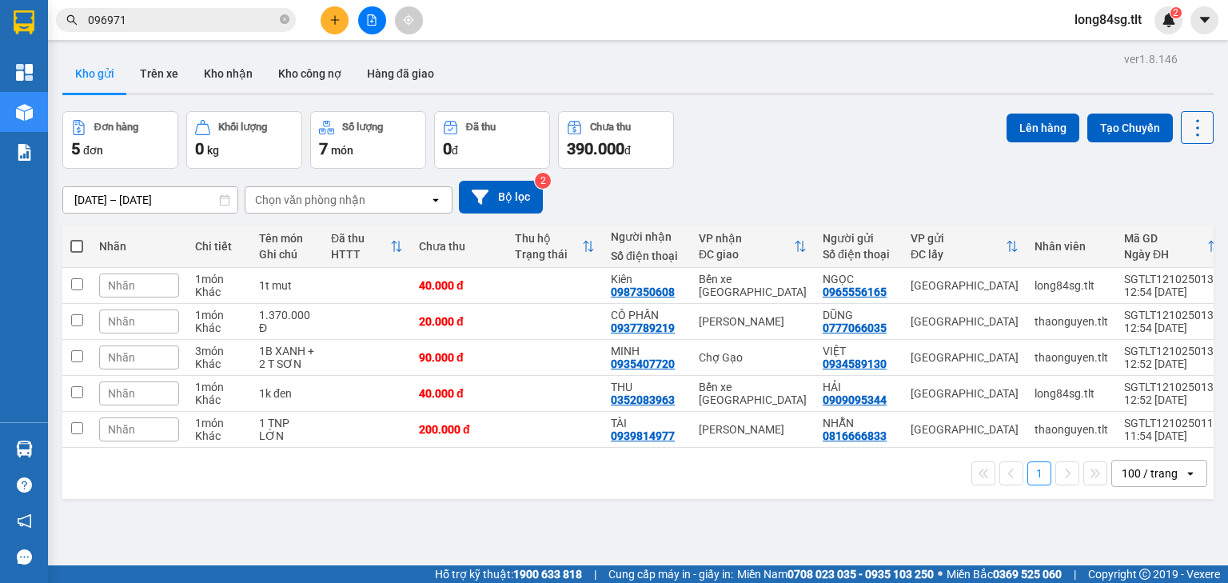
click at [1199, 130] on button at bounding box center [1197, 127] width 33 height 33
click at [1149, 230] on span "Làm mới" at bounding box center [1165, 228] width 44 height 16
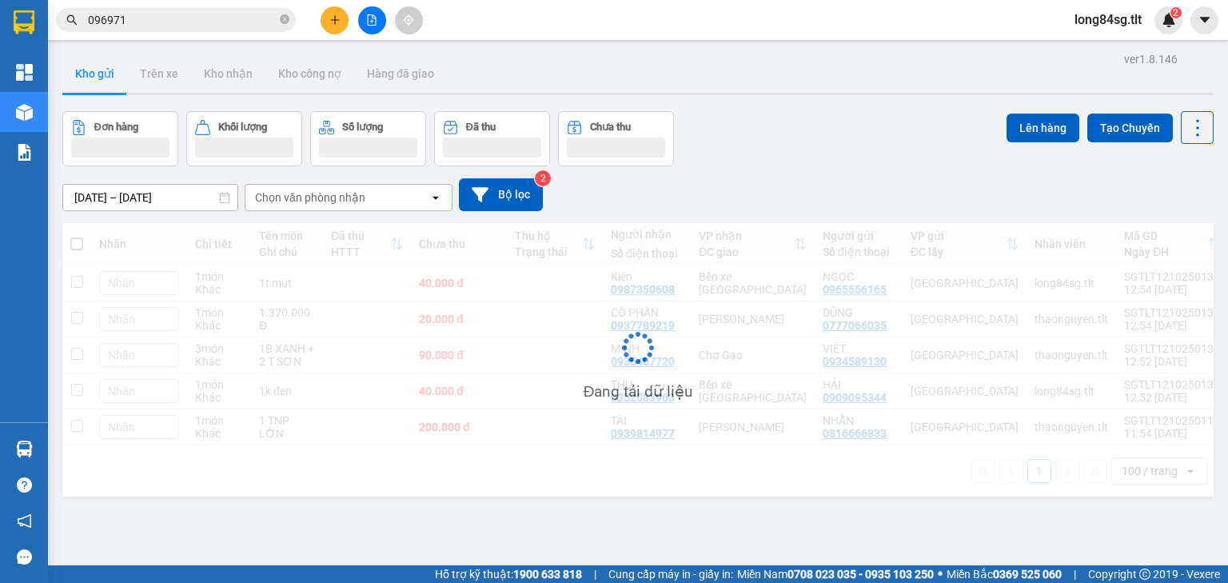
click at [1150, 227] on div "Đang tải dữ liệu" at bounding box center [637, 359] width 1151 height 273
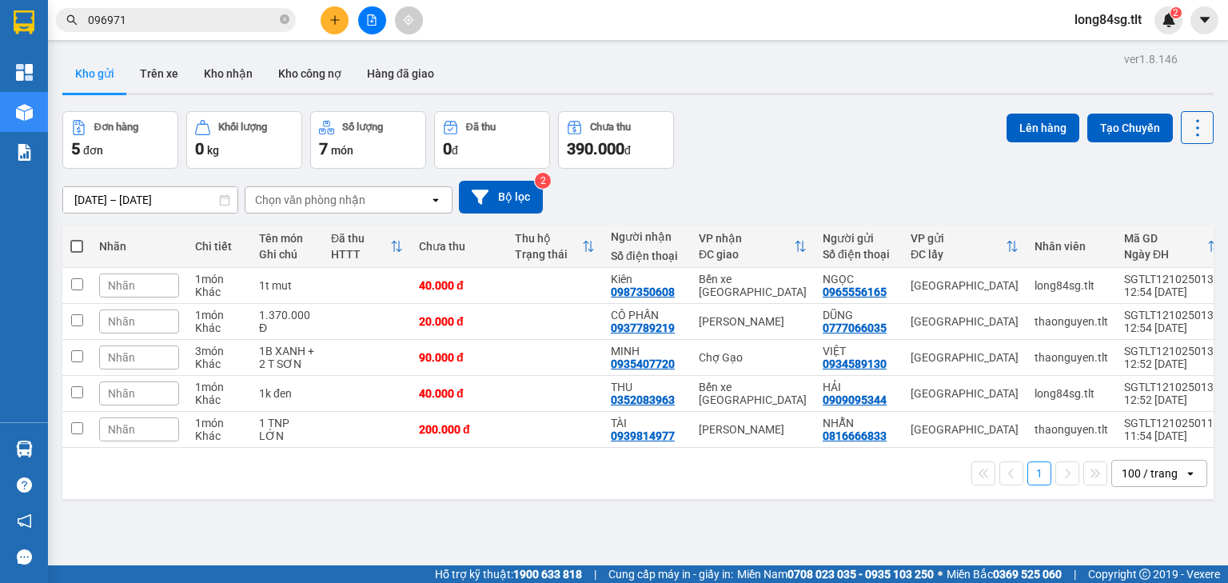
click at [1186, 126] on icon at bounding box center [1197, 128] width 22 height 22
click at [1162, 231] on span "Làm mới" at bounding box center [1165, 228] width 44 height 16
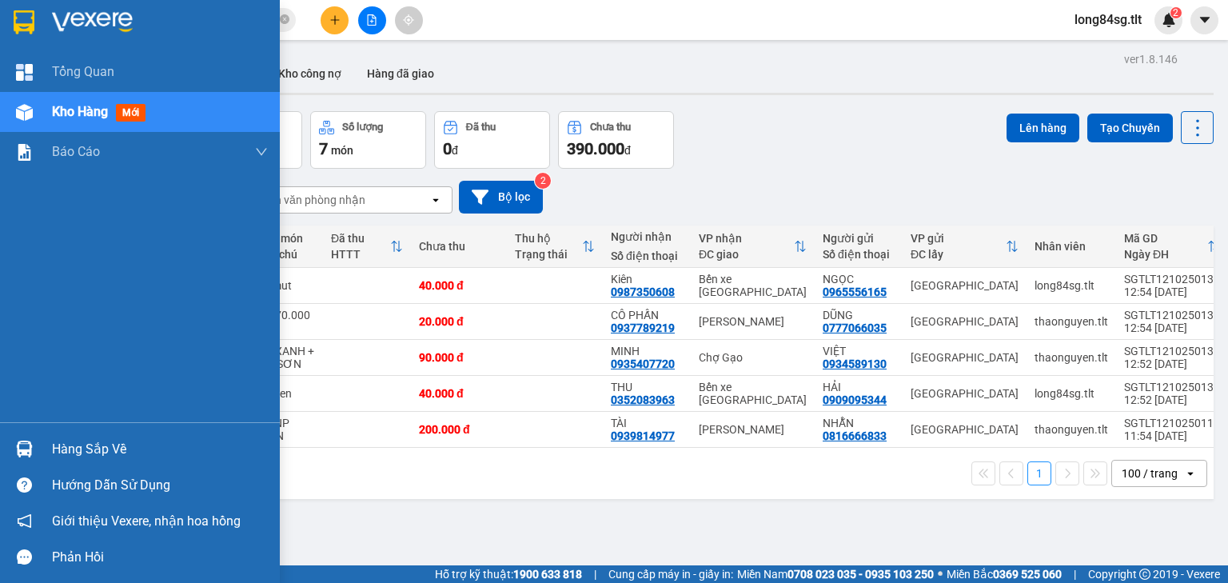
click at [29, 448] on img at bounding box center [24, 449] width 17 height 17
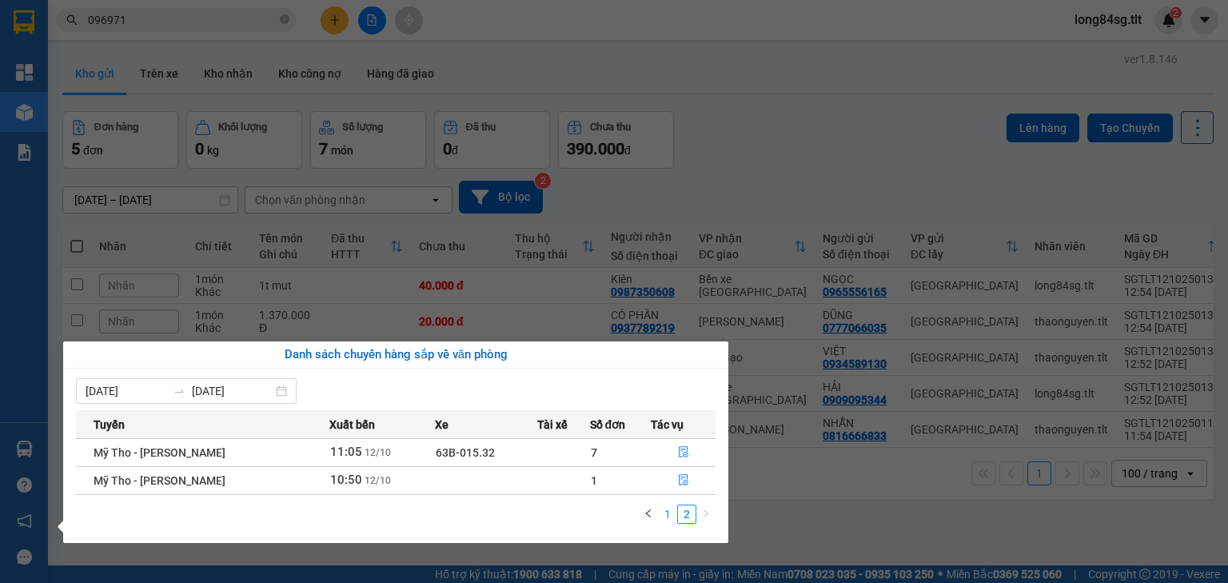
click at [672, 520] on link "1" at bounding box center [668, 514] width 18 height 18
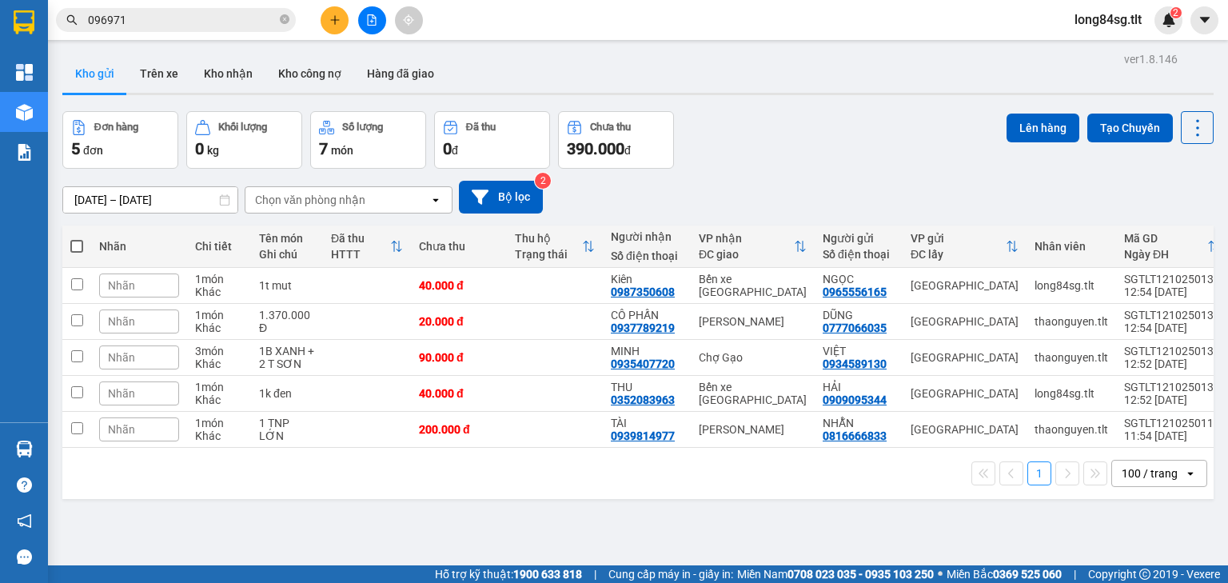
click at [918, 152] on section "Kết quả tìm kiếm ( 2 ) Bộ lọc Gửi 3 ngày gần nhất Mã ĐH Trạng thái Món hàng Thu…" at bounding box center [614, 291] width 1228 height 583
click at [1186, 130] on icon at bounding box center [1197, 128] width 22 height 22
click at [1162, 229] on span "Làm mới" at bounding box center [1165, 228] width 44 height 16
click at [340, 14] on icon "plus" at bounding box center [334, 19] width 11 height 11
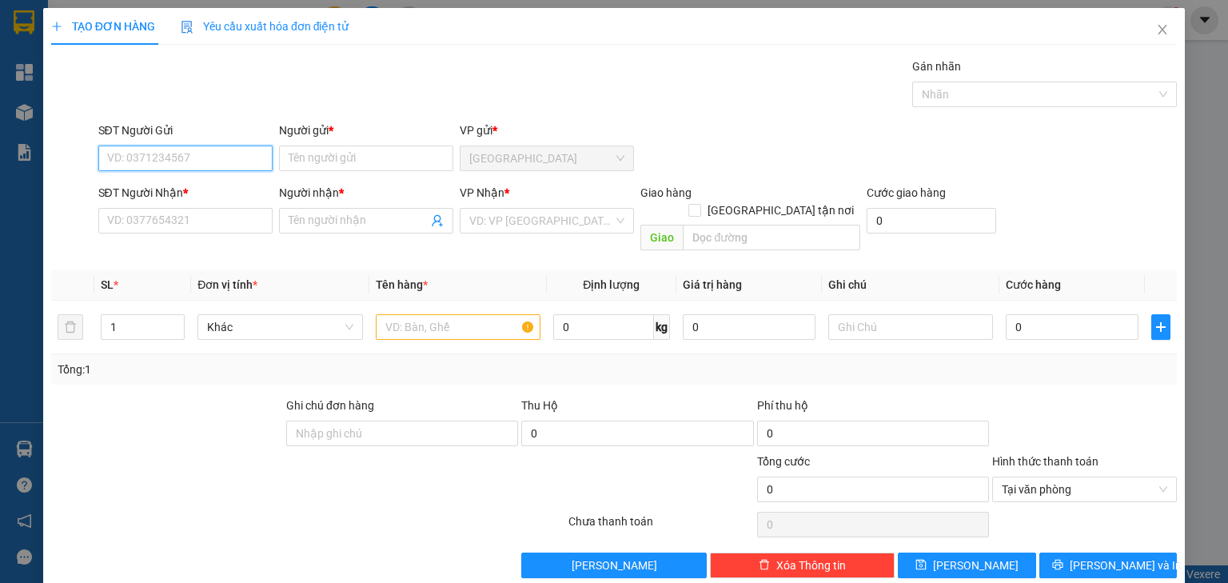
click at [146, 151] on input "SĐT Người Gửi" at bounding box center [185, 159] width 174 height 26
click at [301, 155] on input "Người gửi *" at bounding box center [366, 159] width 174 height 26
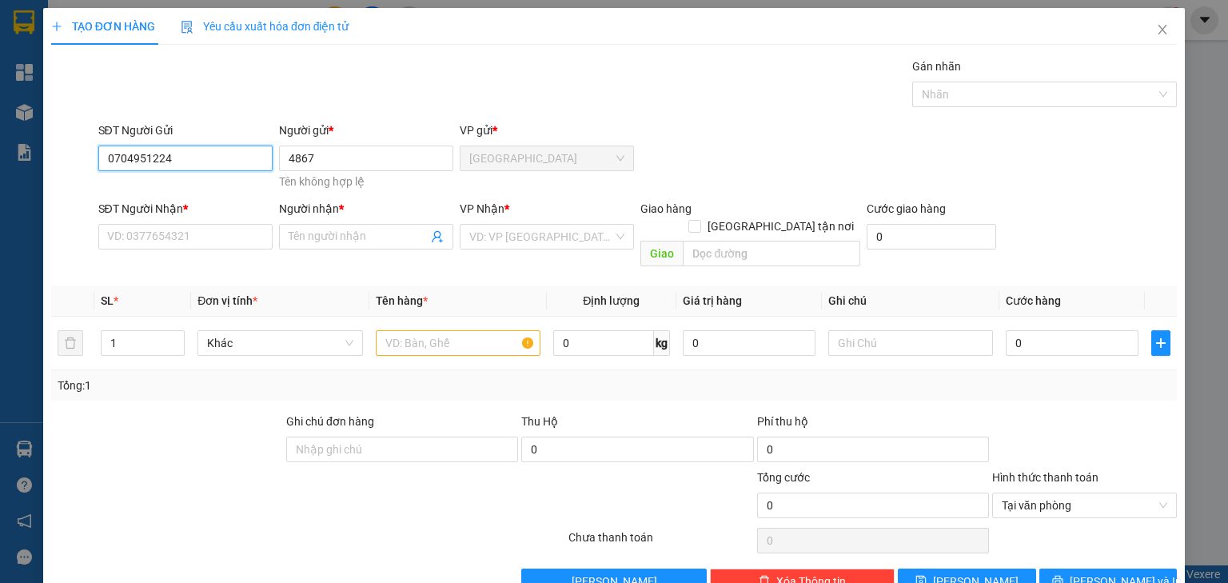
drag, startPoint x: 220, startPoint y: 156, endPoint x: 25, endPoint y: 185, distance: 197.3
click at [0, 193] on div "TẠO ĐƠN HÀNG Yêu cầu xuất hóa đơn điện tử Transit Pickup Surcharge Ids Transit …" at bounding box center [614, 291] width 1228 height 583
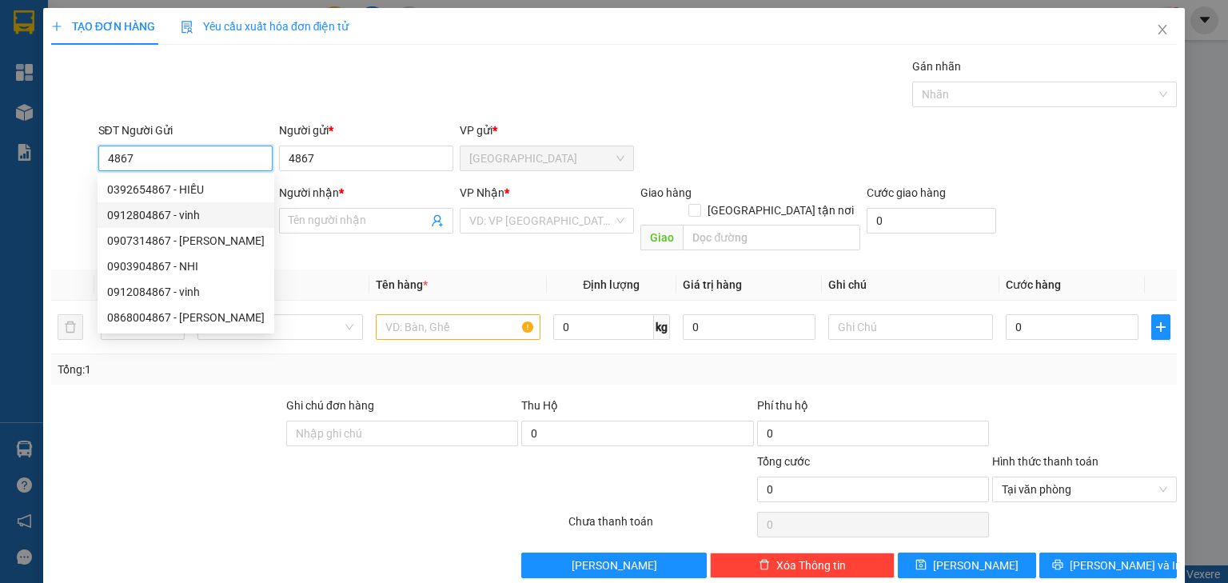
click at [185, 217] on div "0912804867 - vinh" at bounding box center [185, 215] width 157 height 18
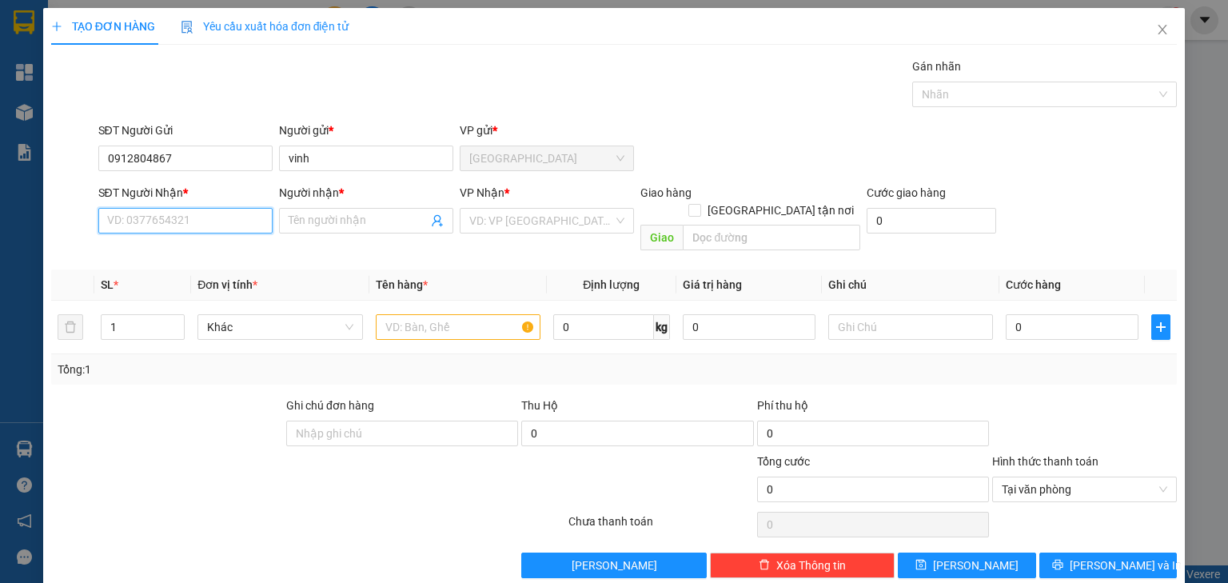
click at [218, 225] on input "SĐT Người Nhận *" at bounding box center [185, 221] width 174 height 26
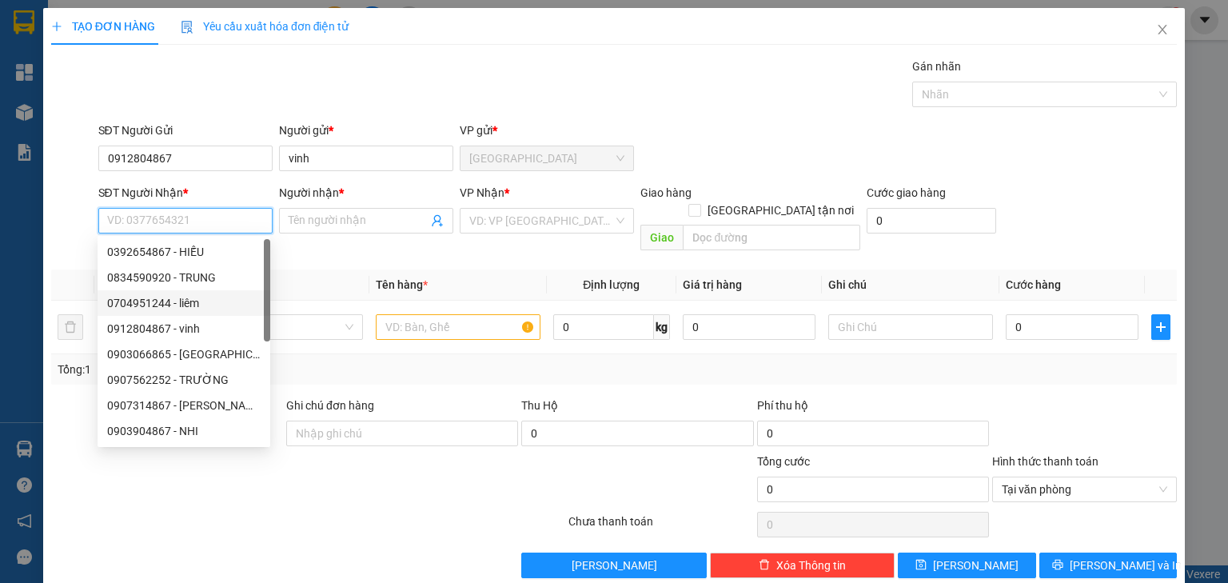
click at [200, 301] on div "0704951244 - liêm" at bounding box center [183, 303] width 153 height 18
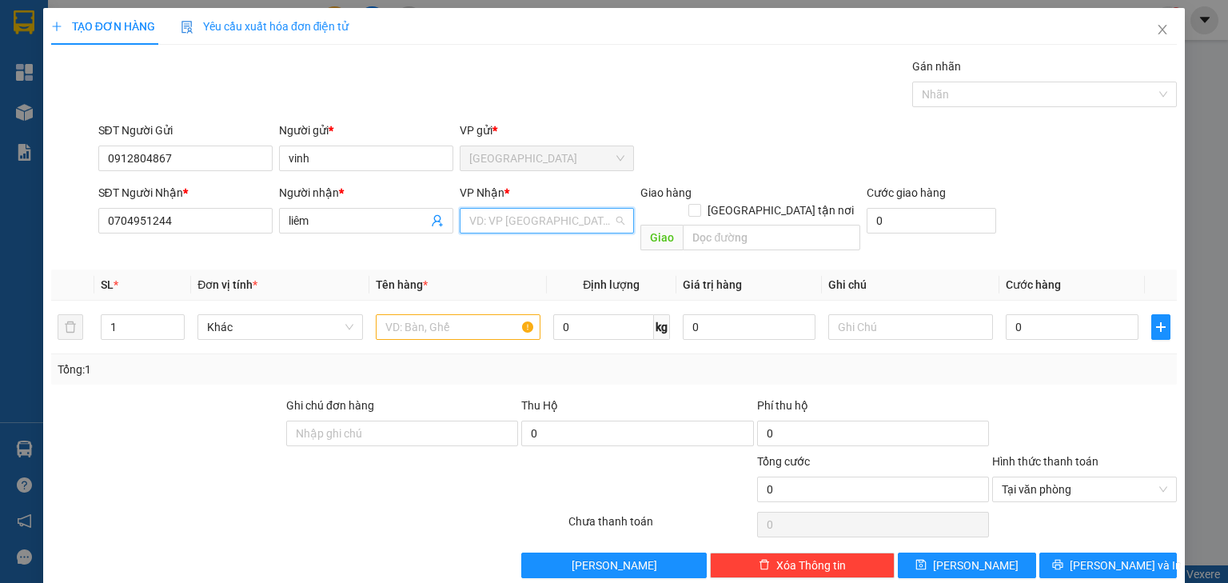
click at [590, 225] on input "search" at bounding box center [541, 221] width 144 height 24
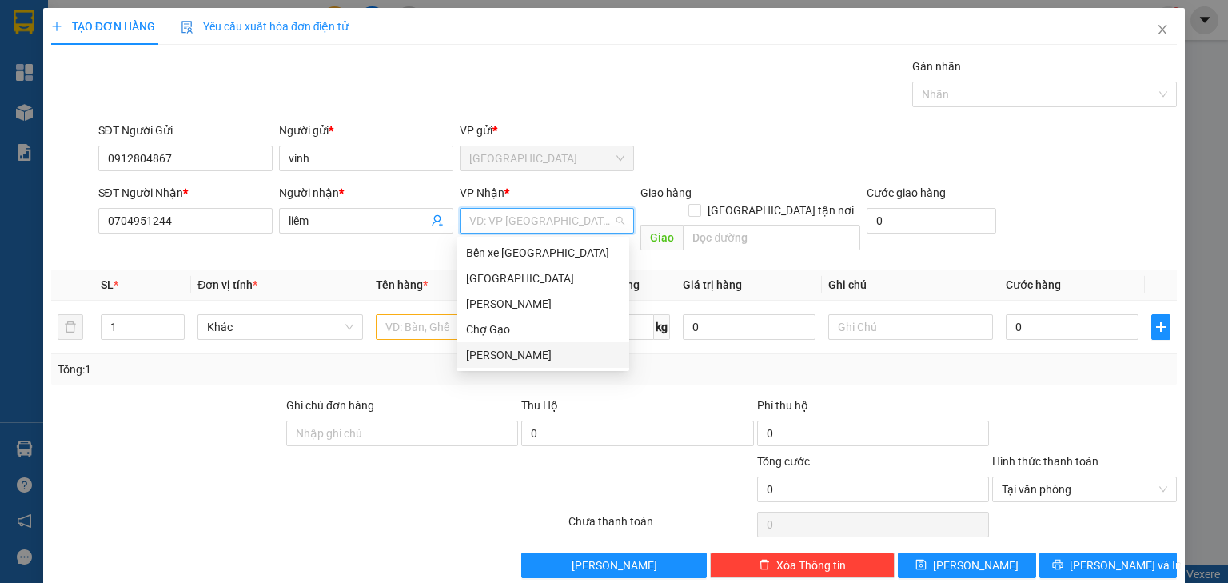
drag, startPoint x: 521, startPoint y: 348, endPoint x: 505, endPoint y: 349, distance: 16.0
click at [521, 348] on div "[PERSON_NAME] [PERSON_NAME]" at bounding box center [542, 355] width 153 height 18
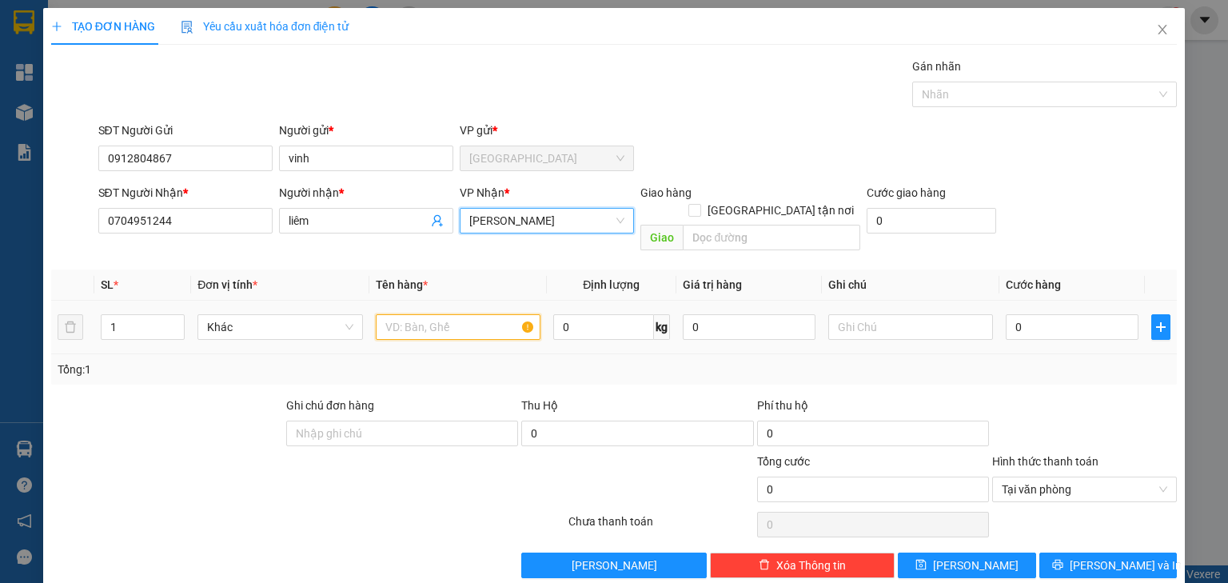
click at [446, 318] on input "text" at bounding box center [458, 327] width 165 height 26
click at [444, 314] on input "text" at bounding box center [458, 327] width 165 height 26
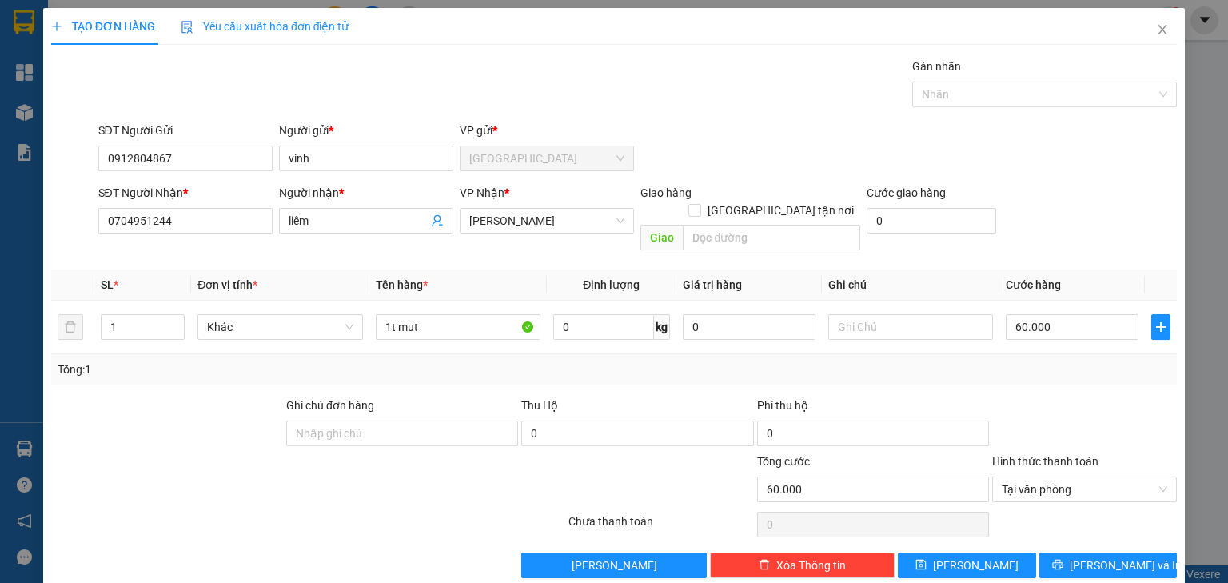
click at [1143, 218] on div "SĐT Người Nhận * 0704951244 Người nhận * liêm VP Nhận * Nguyễn Văn Nguyễn Giao …" at bounding box center [638, 221] width 1086 height 74
click at [1132, 528] on div "Transit Pickup Surcharge Ids Transit Deliver Surcharge Ids Transit Deliver Surc…" at bounding box center [614, 318] width 1126 height 520
click at [1126, 552] on button "Lưu và In" at bounding box center [1108, 565] width 138 height 26
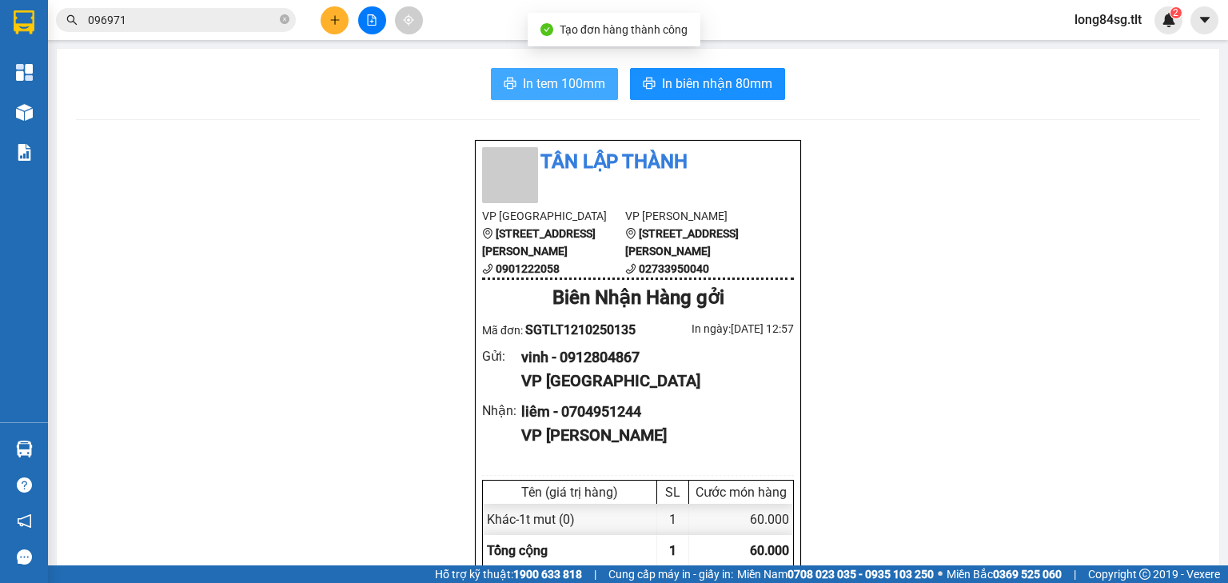
click at [534, 86] on span "In tem 100mm" at bounding box center [564, 84] width 82 height 20
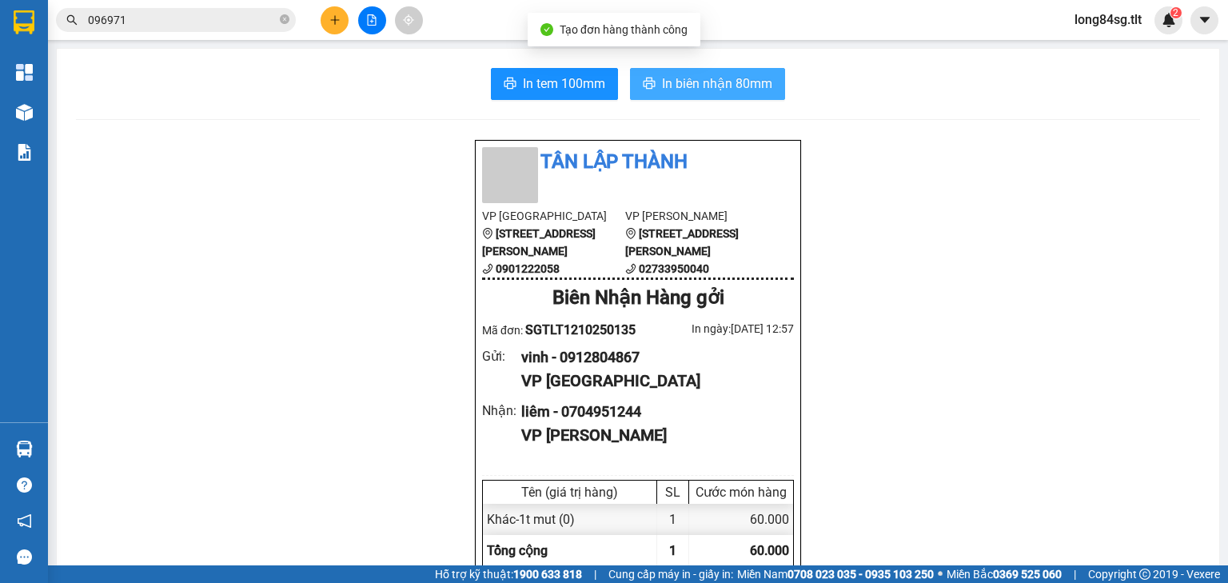
scroll to position [96, 0]
click at [724, 77] on span "In biên nhận 80mm" at bounding box center [717, 84] width 110 height 20
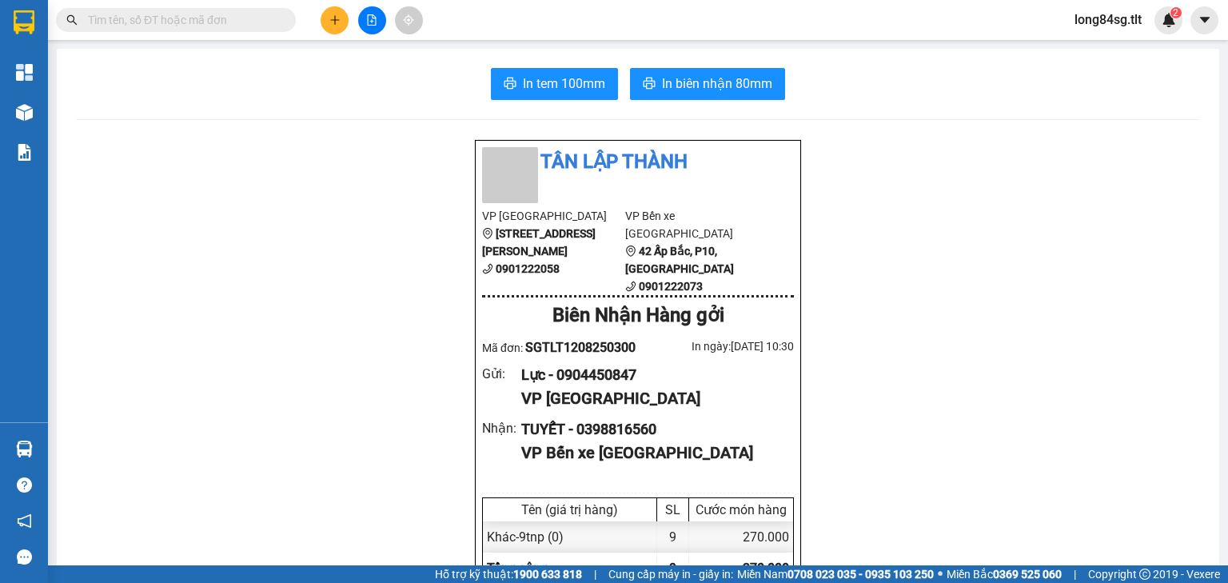
click at [186, 26] on input "text" at bounding box center [182, 20] width 189 height 18
paste input "0919506062"
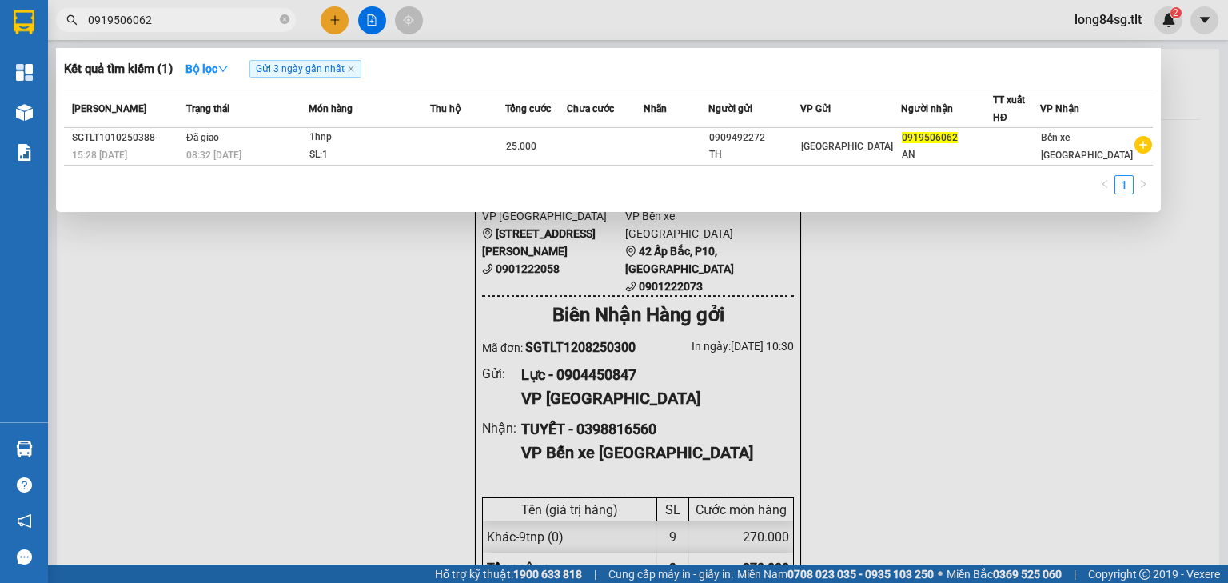
drag, startPoint x: 163, startPoint y: 19, endPoint x: 100, endPoint y: 6, distance: 64.6
click at [0, 35] on section "Kết quả tìm kiếm ( 1 ) Bộ lọc Gửi 3 ngày gần nhất Mã ĐH Trạng thái Món hàng Thu…" at bounding box center [614, 291] width 1228 height 583
paste input "865456779"
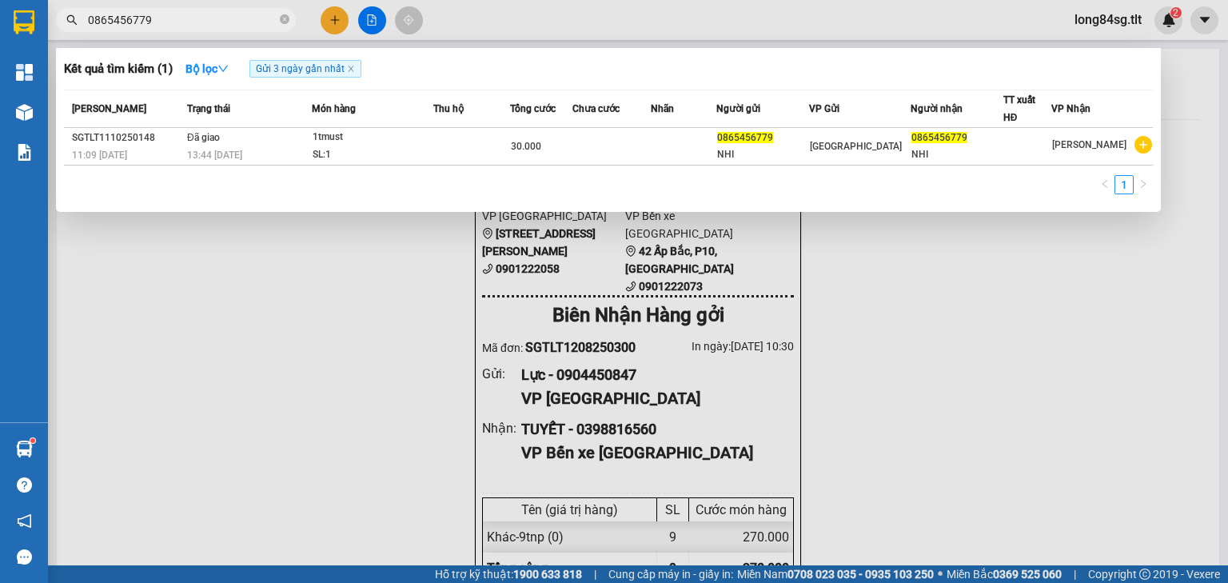
click at [162, 24] on input "0865456779" at bounding box center [182, 20] width 189 height 18
paste input "918477576"
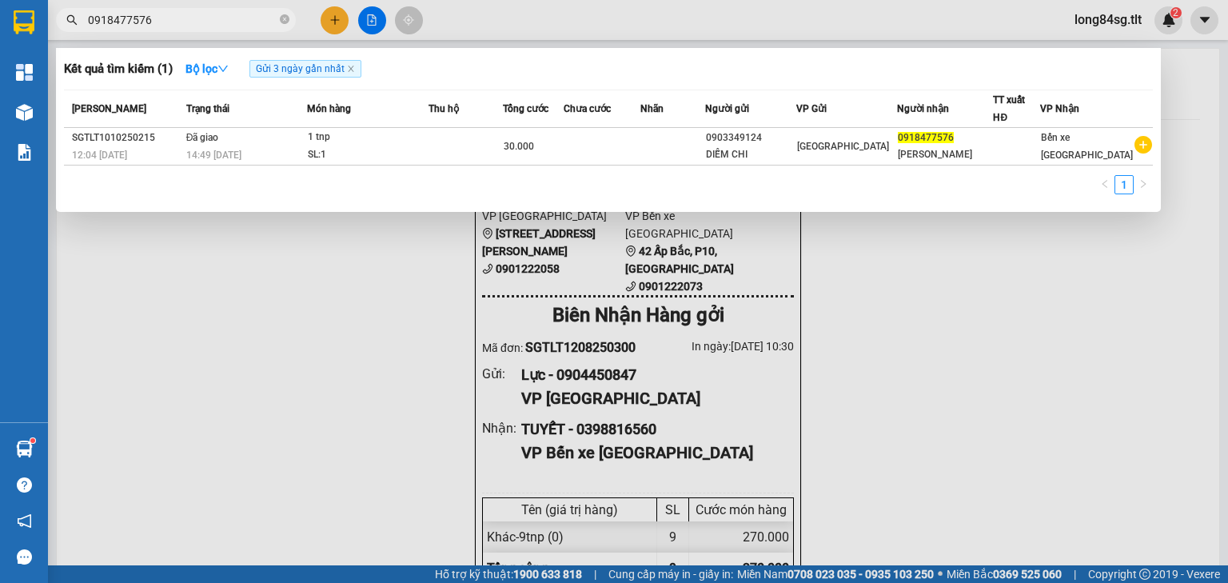
click at [169, 19] on input "0918477576" at bounding box center [182, 20] width 189 height 18
click at [169, 18] on input "0918477576" at bounding box center [182, 20] width 189 height 18
paste input "64612777"
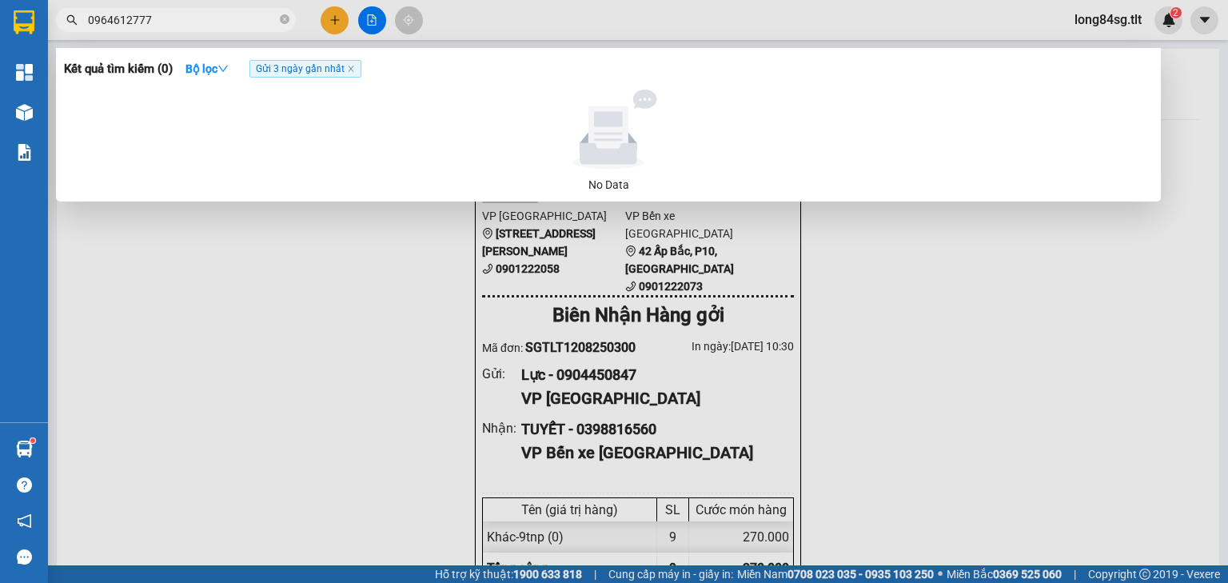
type input "0964612777"
click at [350, 67] on icon "close" at bounding box center [351, 69] width 8 height 8
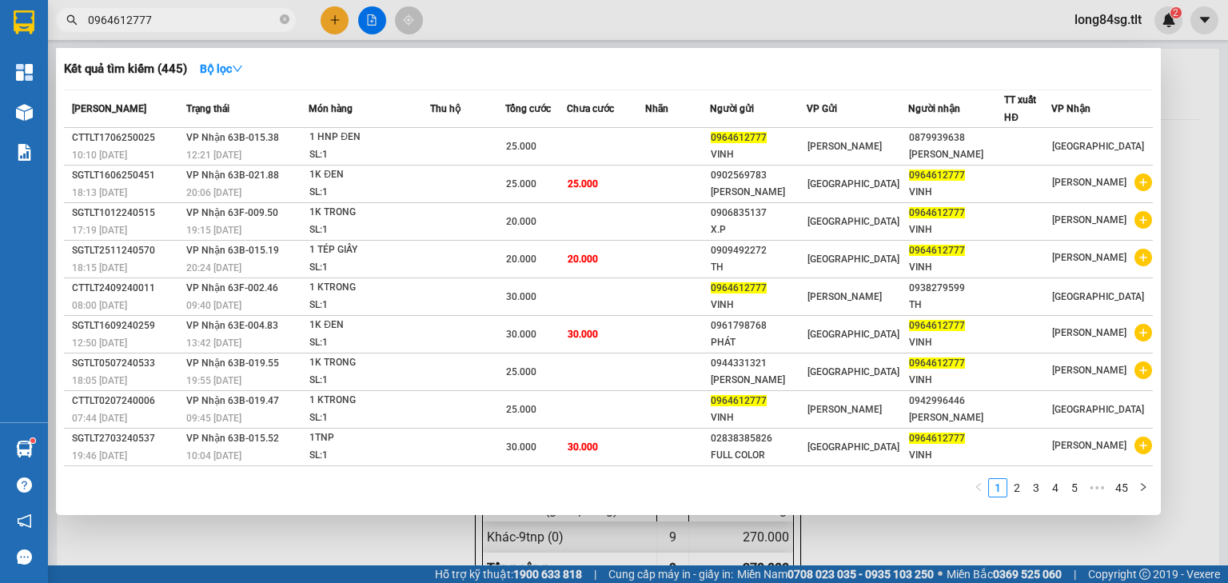
click at [182, 27] on input "0964612777" at bounding box center [182, 20] width 189 height 18
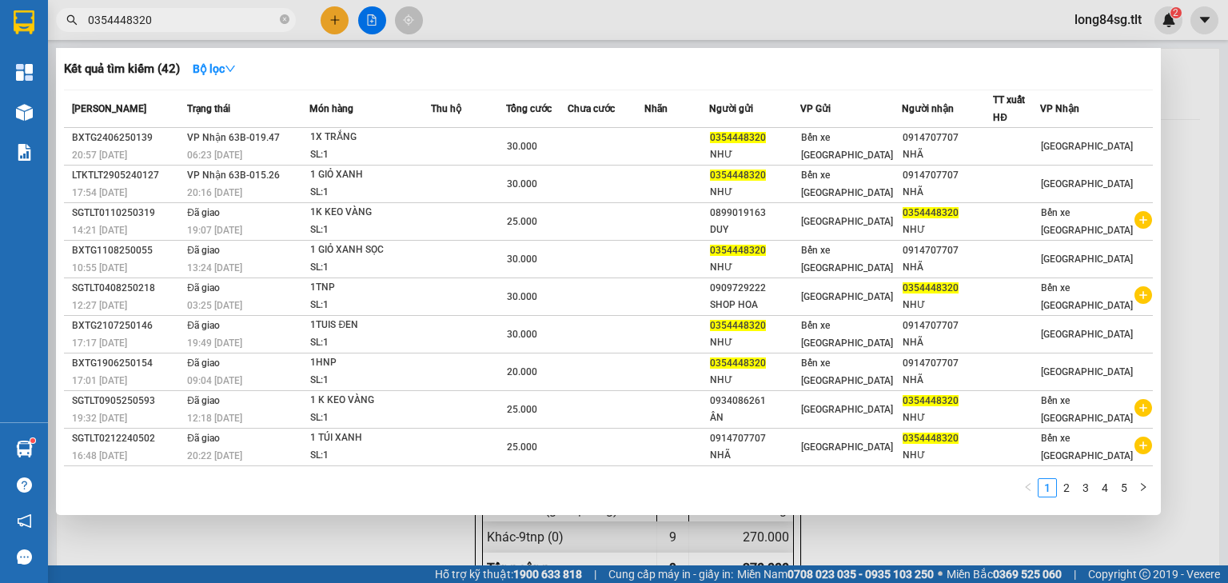
type input "0354448320"
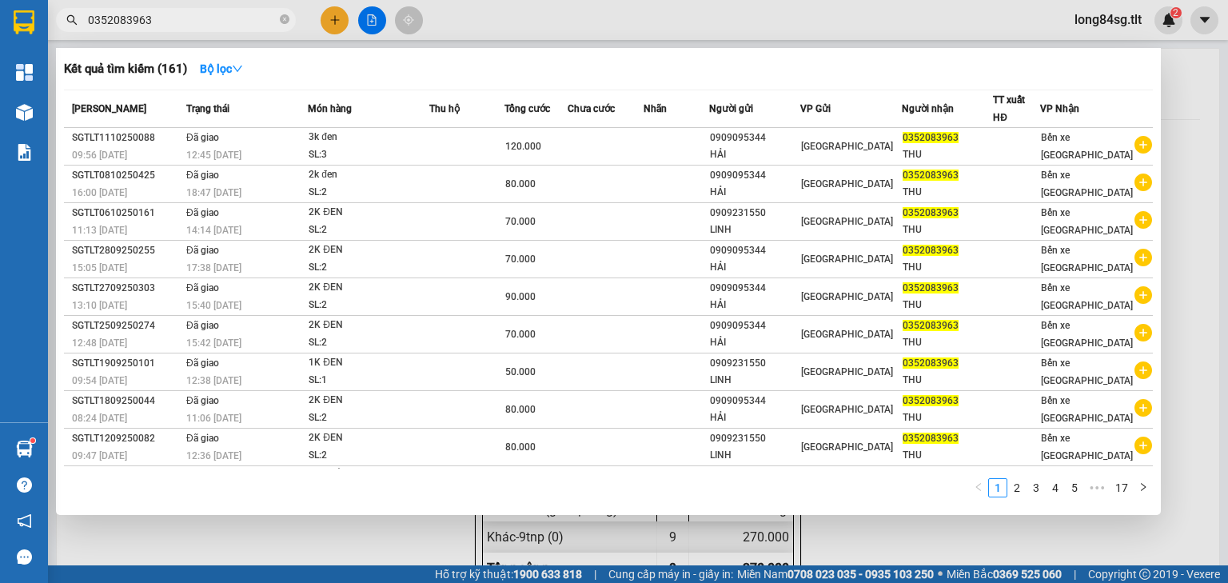
paste input "987350608"
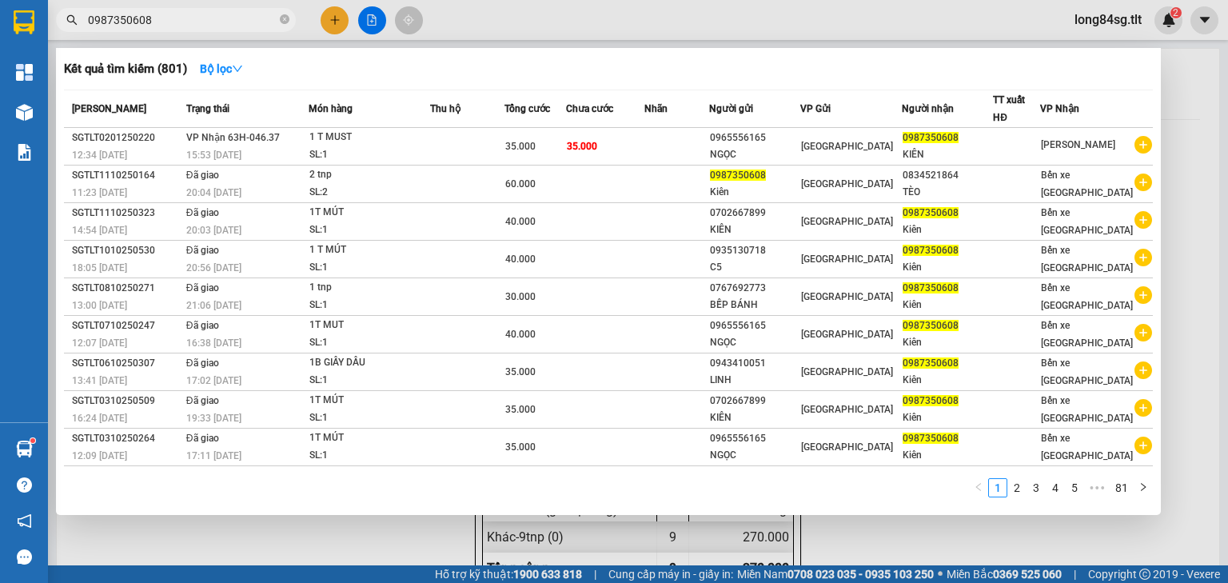
type input "0987350608"
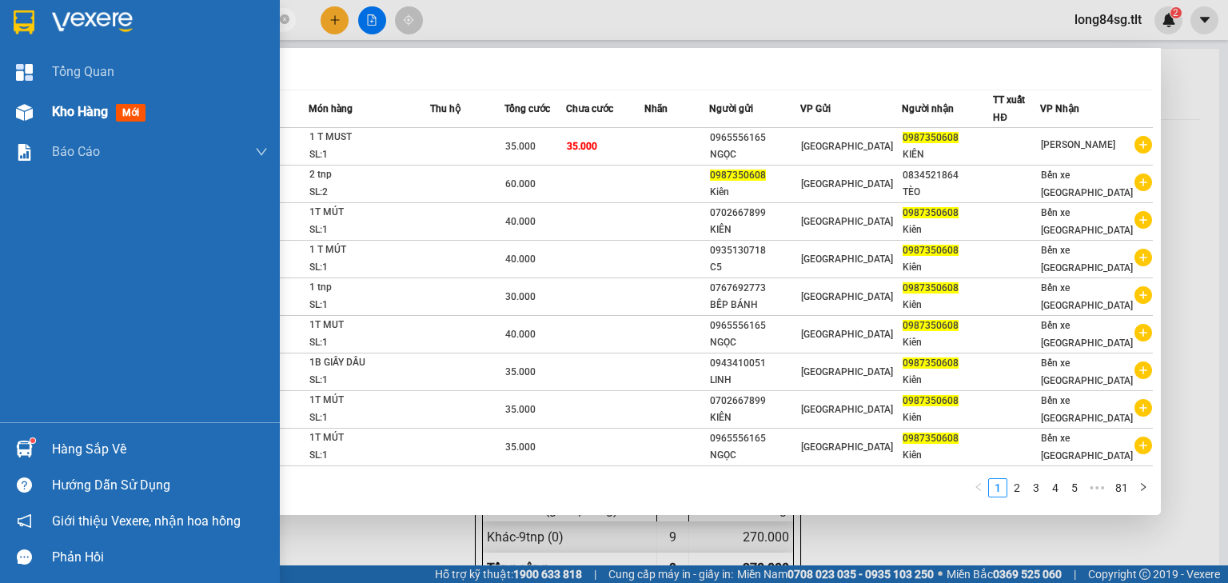
click at [4, 122] on div "Kho hàng mới" at bounding box center [140, 112] width 280 height 40
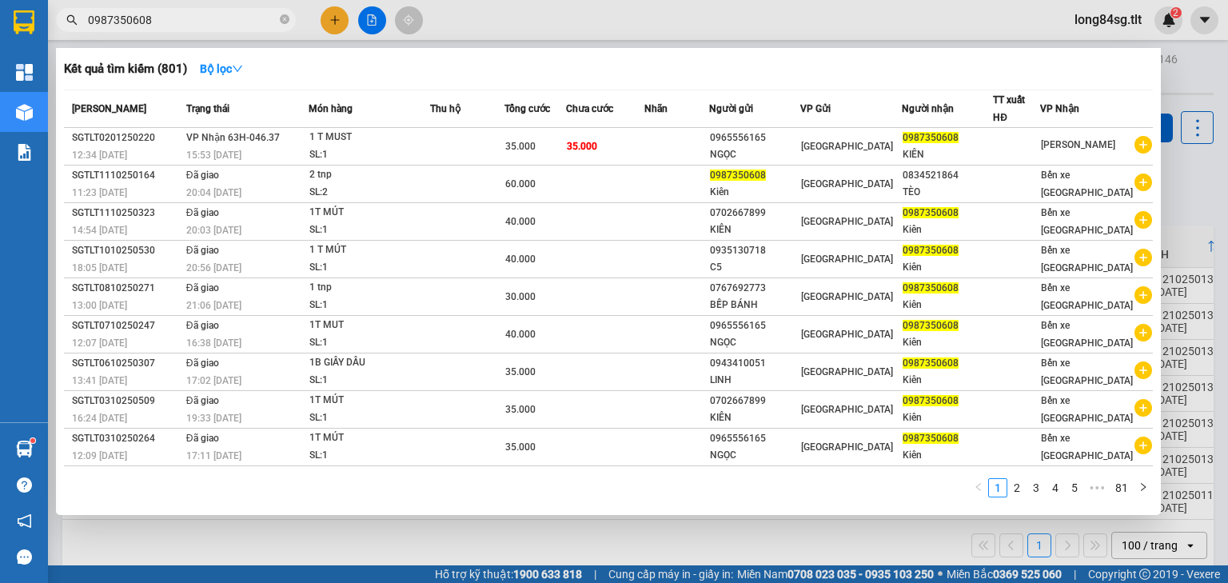
click at [1073, 529] on div at bounding box center [614, 291] width 1228 height 583
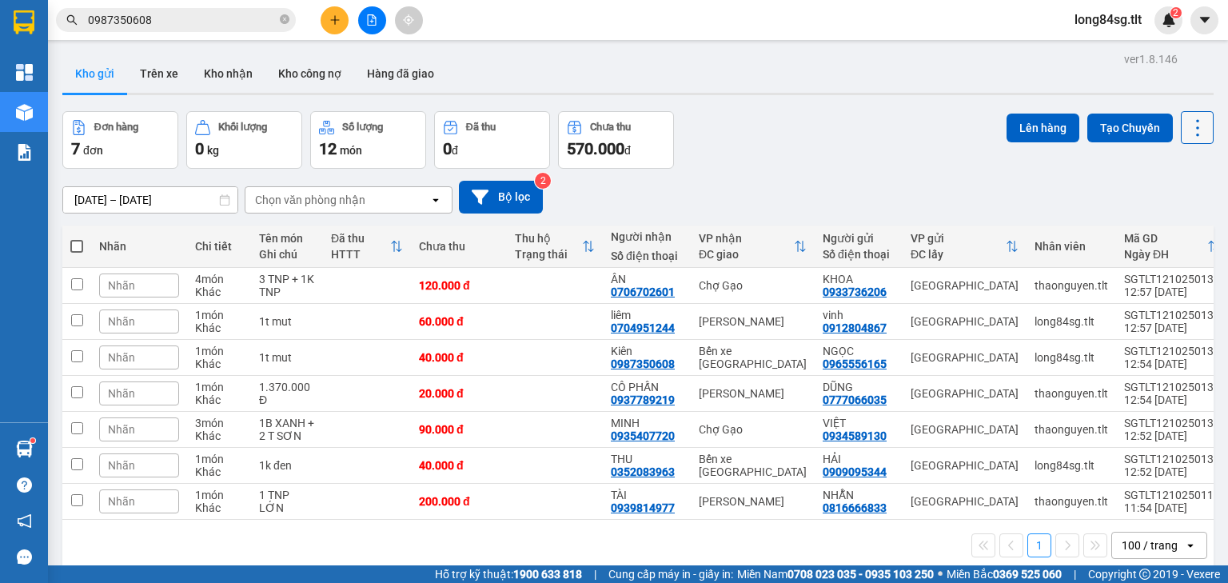
click at [1186, 130] on icon at bounding box center [1197, 128] width 22 height 22
click at [1174, 226] on span "Làm mới" at bounding box center [1165, 228] width 44 height 16
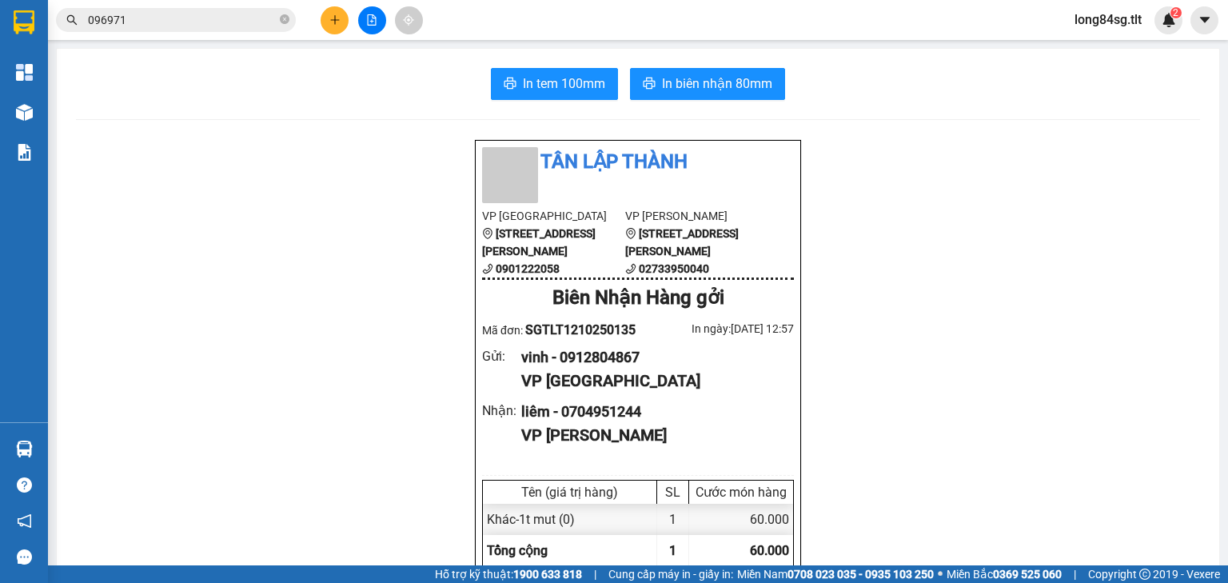
scroll to position [96, 0]
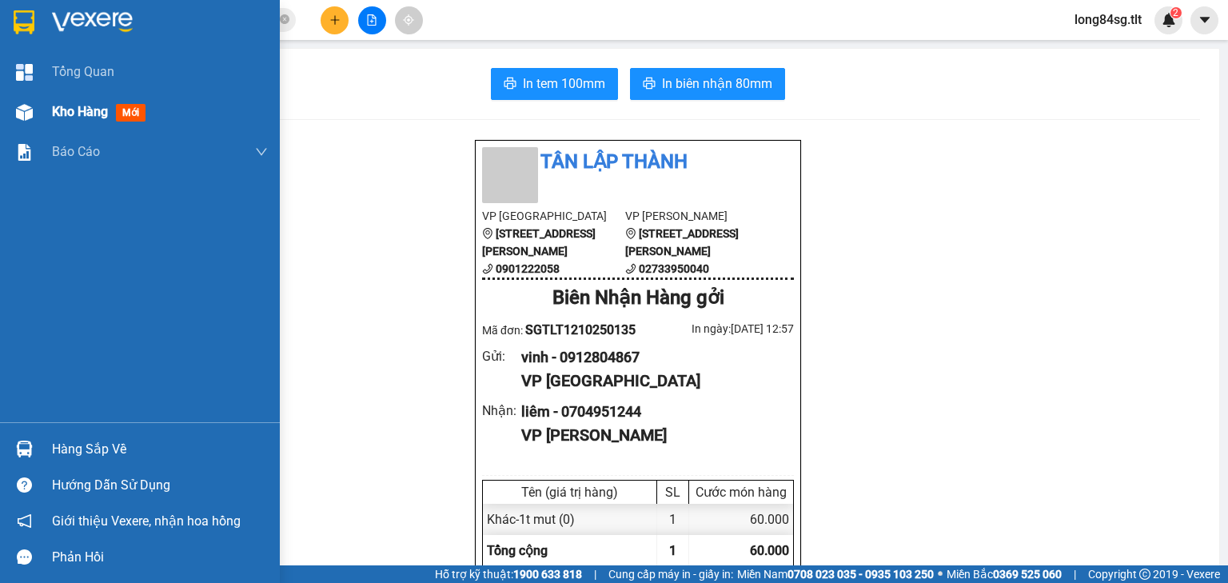
click at [10, 117] on div at bounding box center [24, 112] width 28 height 28
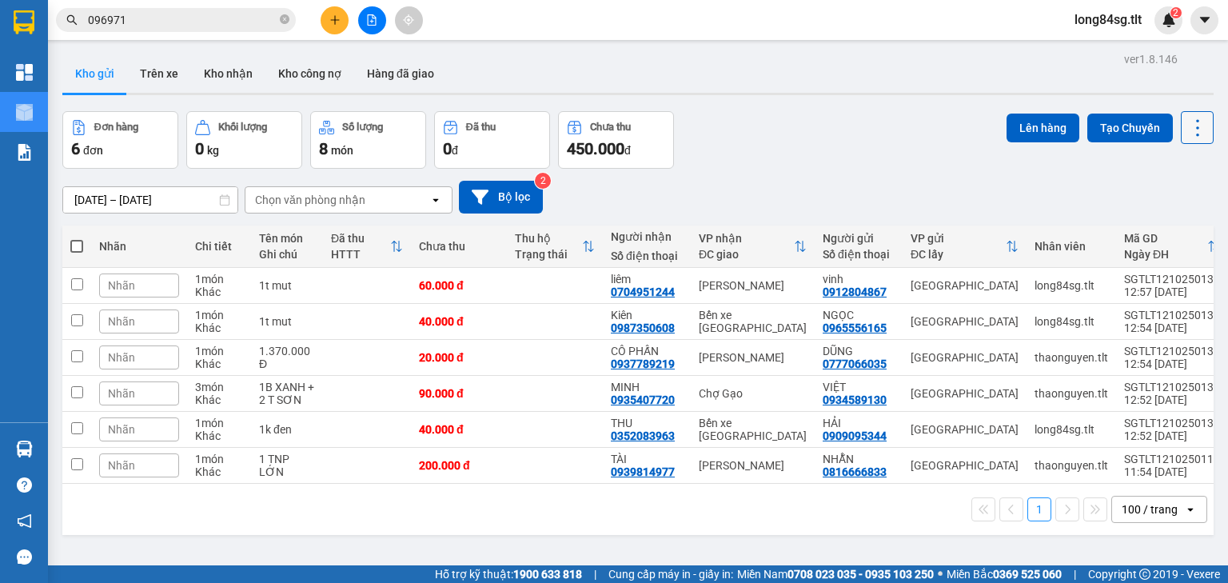
click at [1199, 126] on button at bounding box center [1197, 127] width 33 height 33
click at [1169, 233] on span "Làm mới" at bounding box center [1165, 228] width 44 height 16
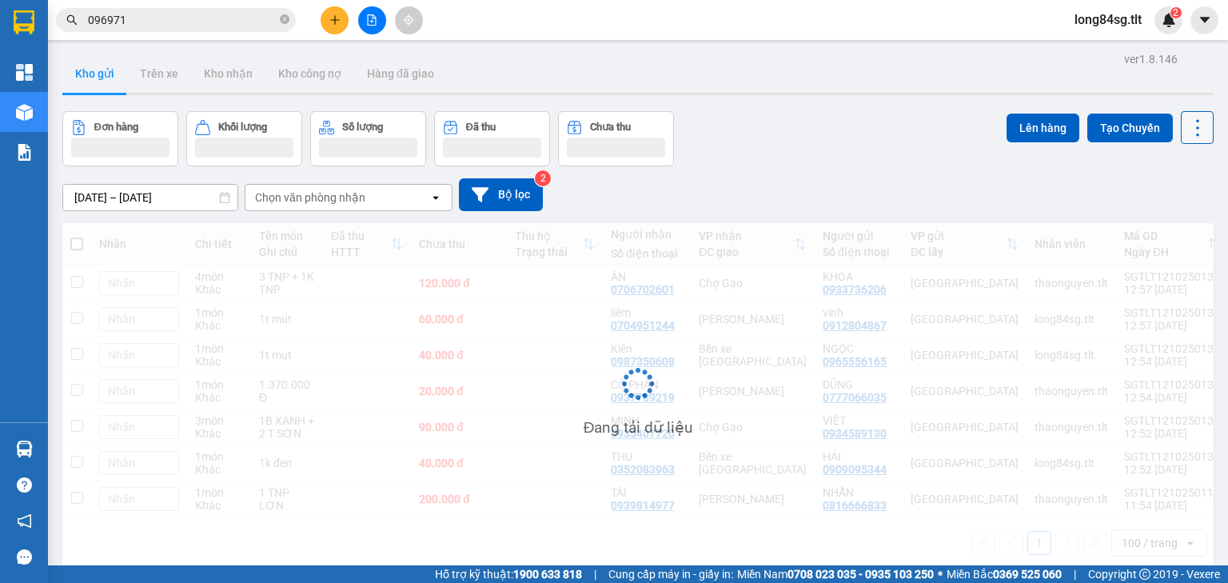
click at [1186, 125] on icon at bounding box center [1197, 128] width 22 height 22
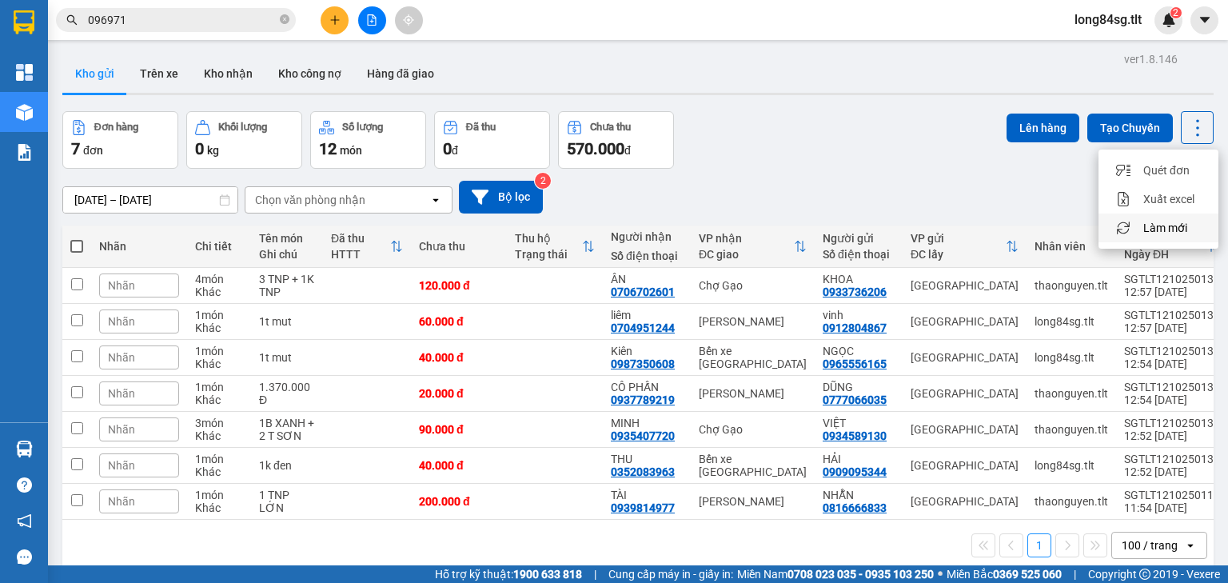
click at [1157, 232] on span "Làm mới" at bounding box center [1165, 228] width 44 height 16
click at [1190, 134] on icon at bounding box center [1197, 128] width 22 height 22
click at [1170, 227] on span "Làm mới" at bounding box center [1165, 228] width 44 height 16
click at [1181, 128] on button at bounding box center [1197, 127] width 33 height 33
click at [1170, 229] on span "Làm mới" at bounding box center [1165, 228] width 44 height 16
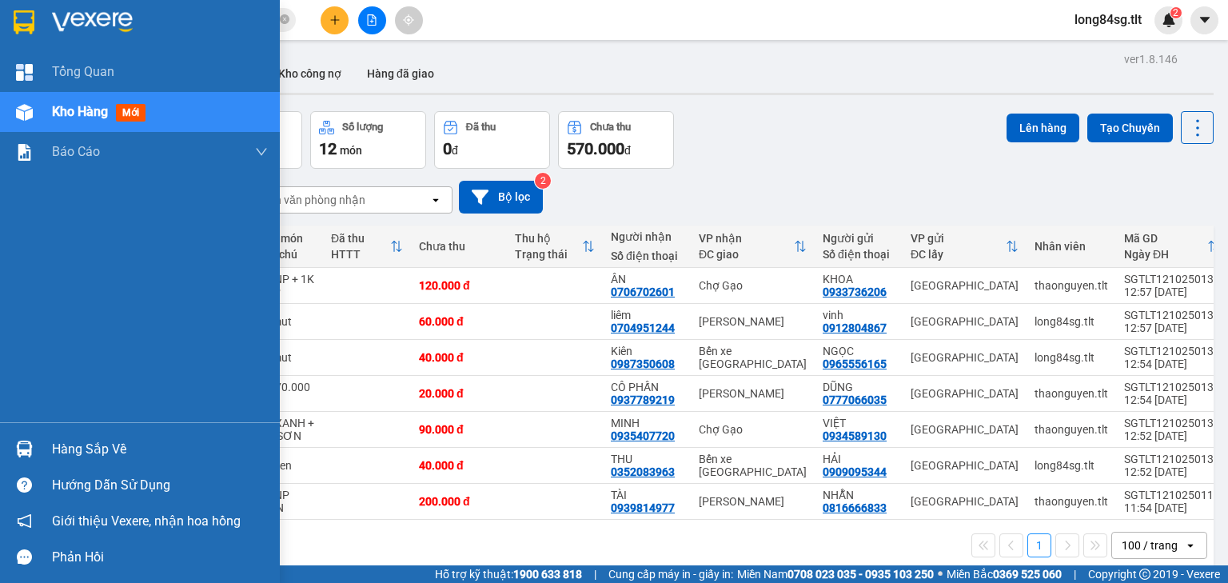
click at [44, 443] on div "Hàng sắp về" at bounding box center [140, 449] width 280 height 36
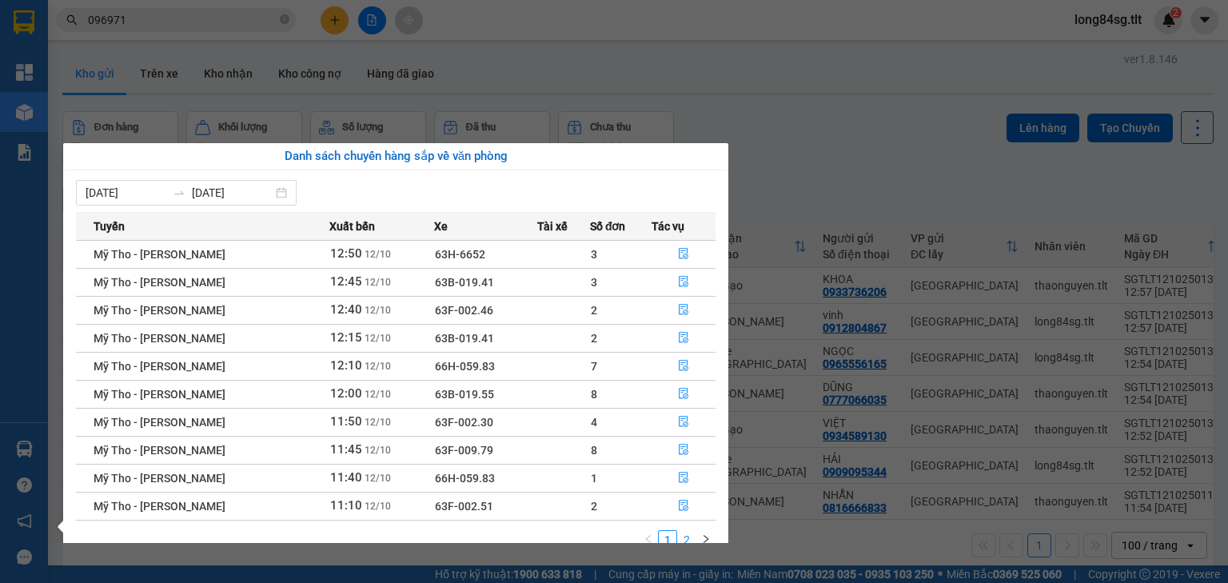
click at [691, 532] on link "2" at bounding box center [687, 540] width 18 height 18
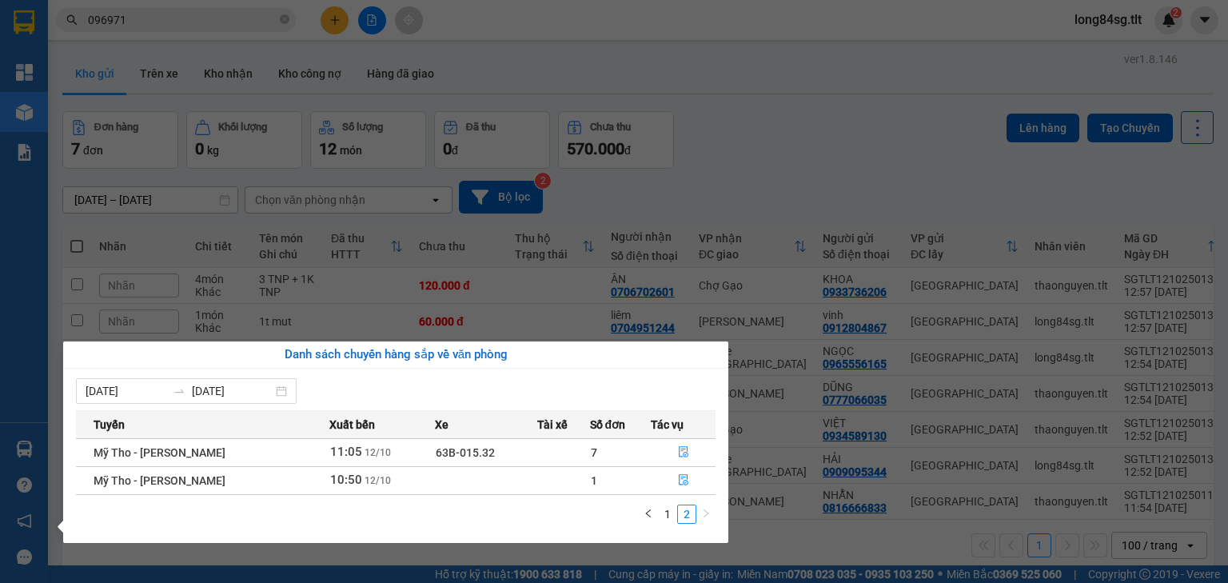
click at [813, 139] on section "Kết quả tìm kiếm ( 2 ) Bộ lọc Gửi 3 ngày gần nhất Mã ĐH Trạng thái Món hàng Thu…" at bounding box center [614, 291] width 1228 height 583
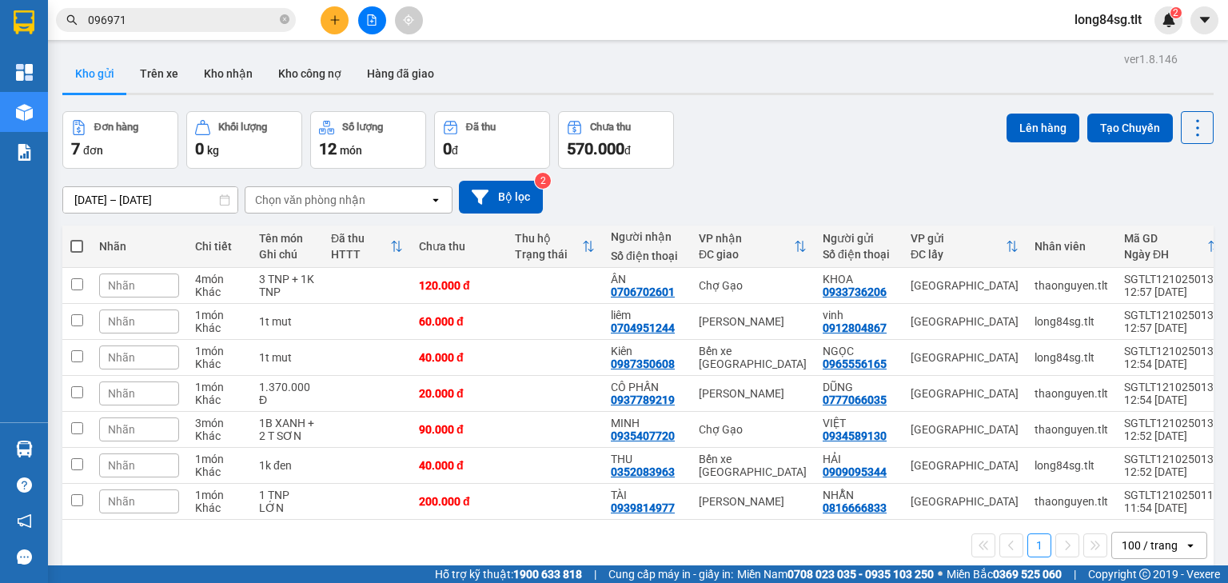
click at [1170, 125] on div "Lên hàng Tạo Chuyến" at bounding box center [1110, 127] width 207 height 33
click at [1183, 137] on button at bounding box center [1197, 127] width 33 height 33
click at [1177, 230] on span "Làm mới" at bounding box center [1165, 228] width 44 height 16
click at [1186, 127] on icon at bounding box center [1197, 128] width 22 height 22
click at [1170, 230] on span "Làm mới" at bounding box center [1165, 228] width 44 height 16
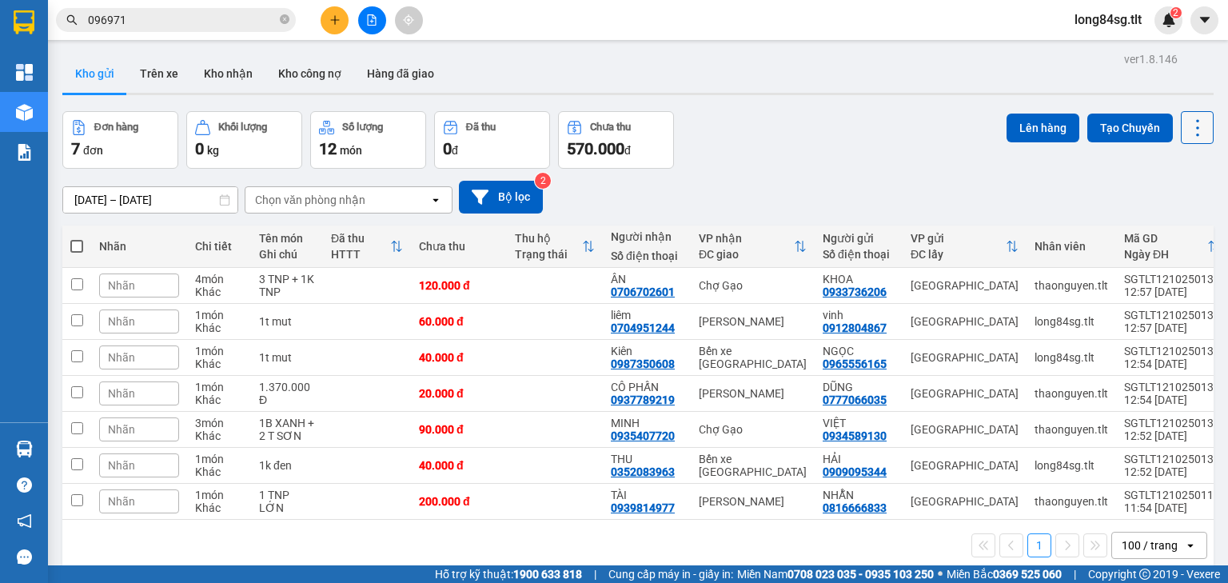
click at [1200, 122] on button at bounding box center [1197, 127] width 33 height 33
click at [1180, 225] on span "Làm mới" at bounding box center [1165, 228] width 44 height 16
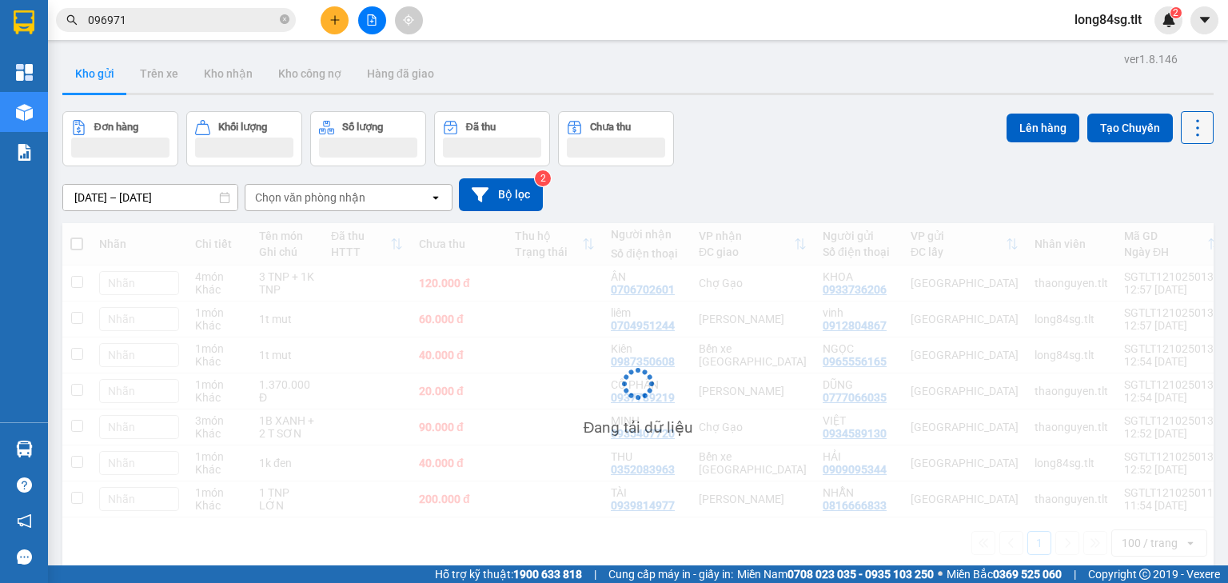
click at [1193, 126] on icon at bounding box center [1197, 128] width 22 height 22
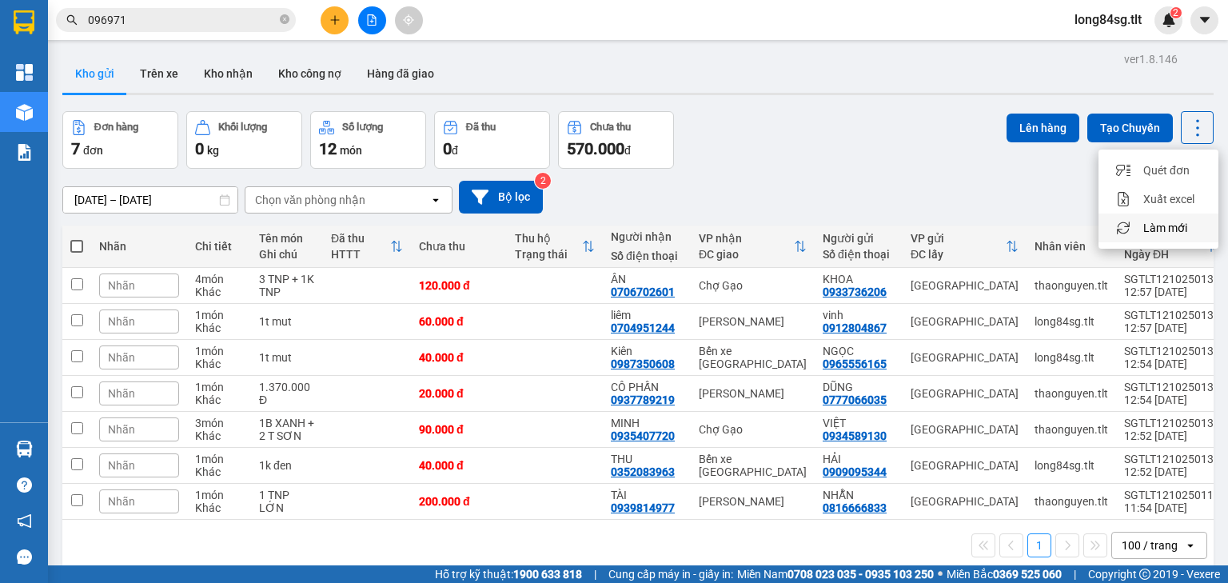
click at [1174, 230] on span "Làm mới" at bounding box center [1165, 228] width 44 height 16
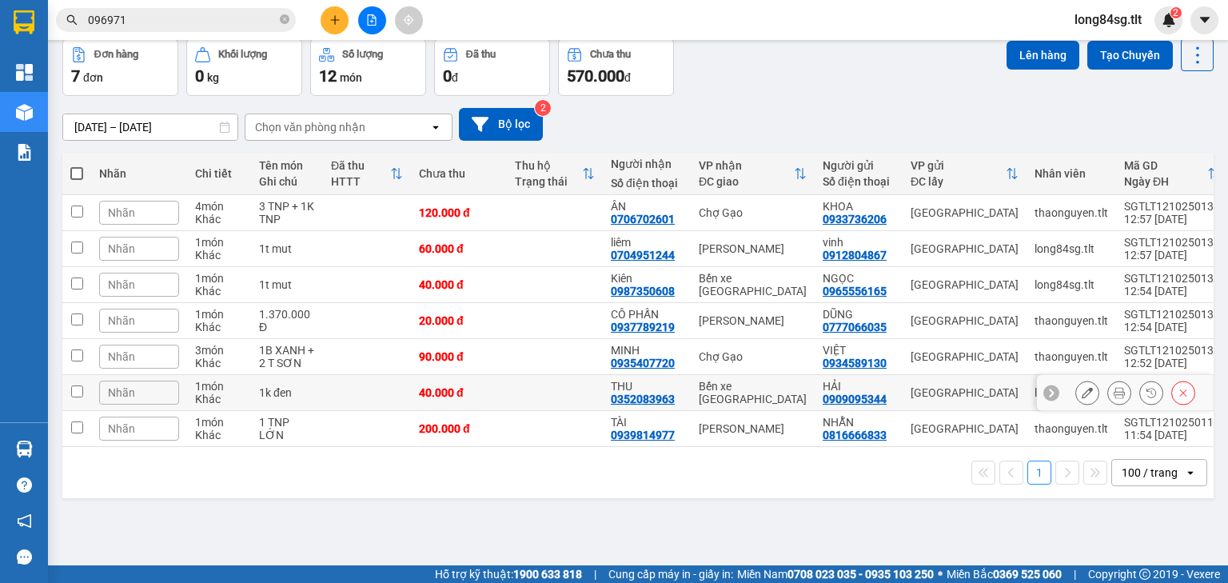
scroll to position [74, 0]
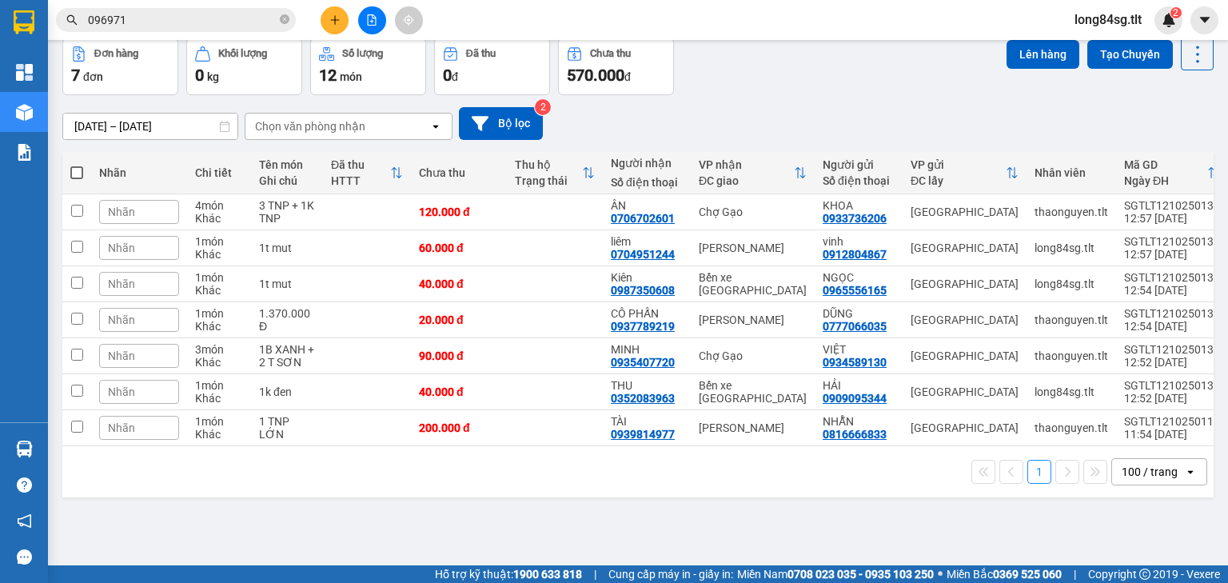
click at [25, 453] on img at bounding box center [24, 449] width 17 height 17
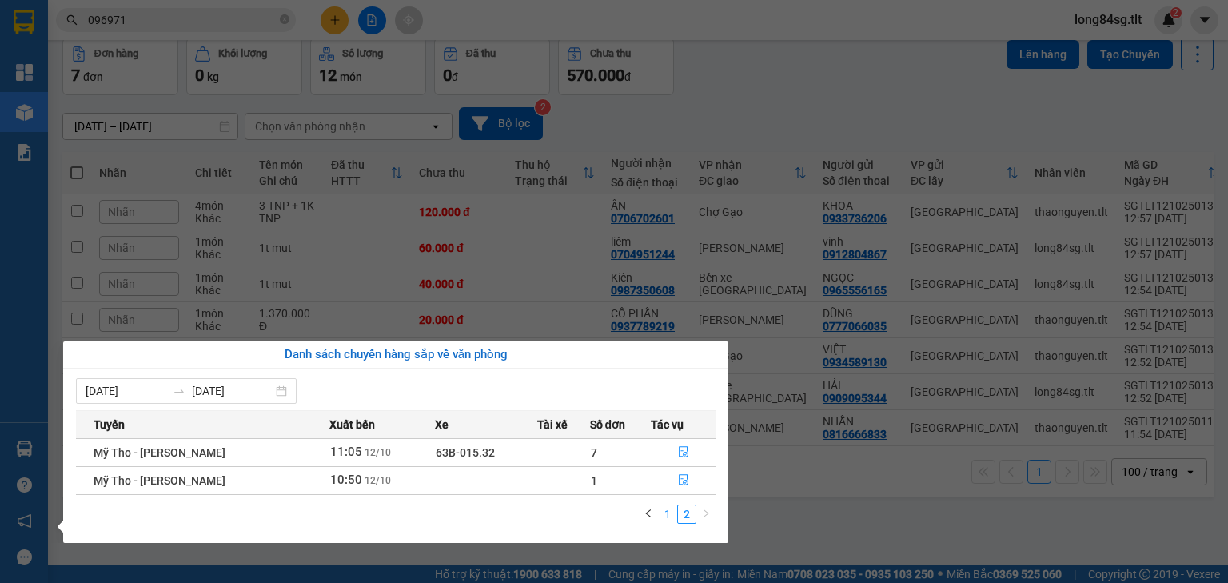
click at [678, 516] on link "2" at bounding box center [687, 514] width 18 height 18
click at [672, 516] on link "1" at bounding box center [668, 514] width 18 height 18
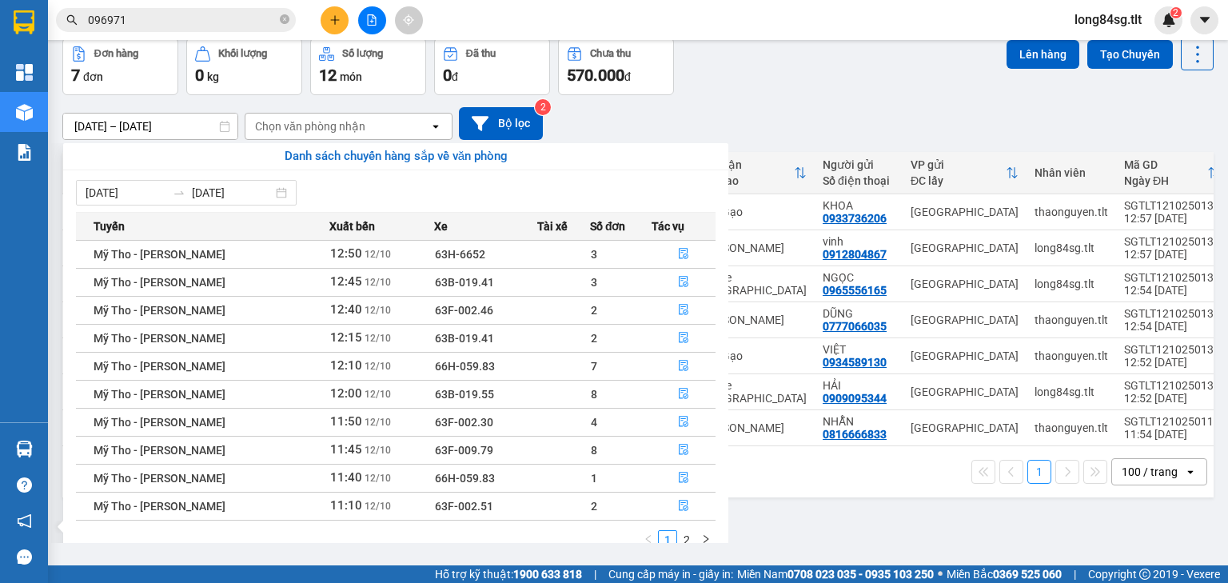
click at [847, 494] on section "Kết quả tìm kiếm ( 2 ) Bộ lọc Gửi 3 ngày gần nhất Mã ĐH Trạng thái Món hàng Thu…" at bounding box center [614, 291] width 1228 height 583
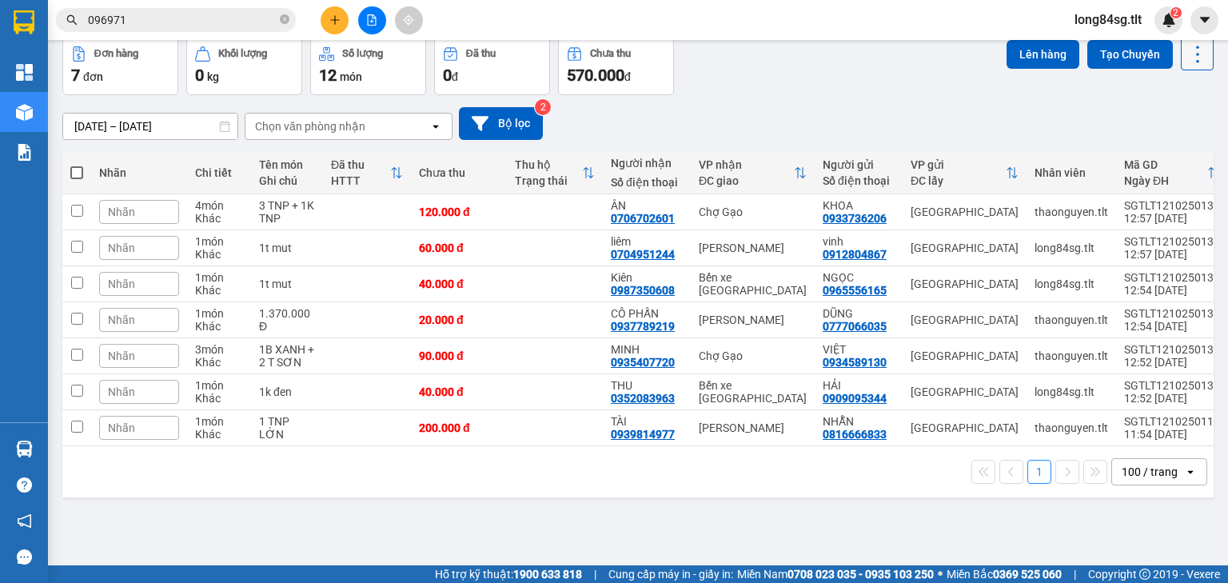
click at [1186, 60] on icon at bounding box center [1197, 54] width 22 height 22
click at [1171, 159] on span "Làm mới" at bounding box center [1165, 154] width 44 height 16
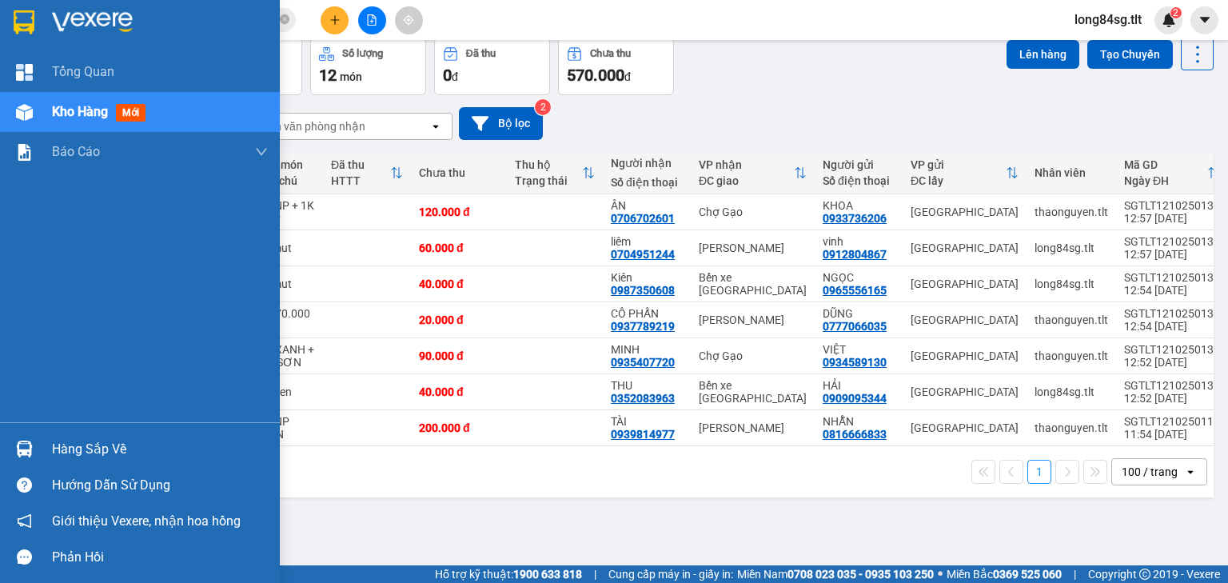
click at [10, 448] on div at bounding box center [24, 449] width 28 height 28
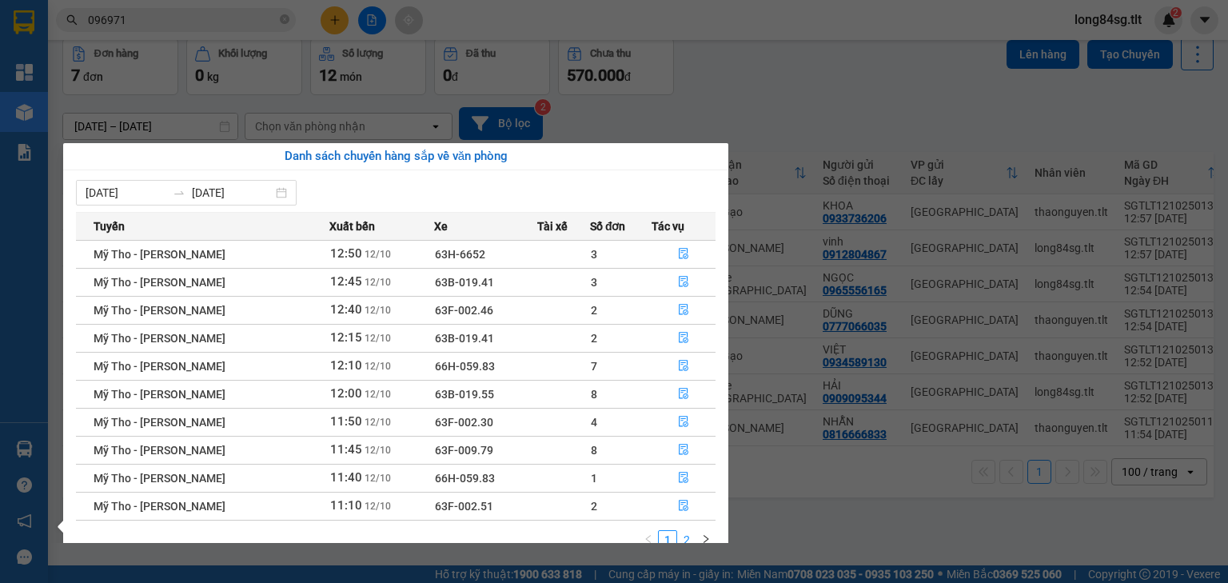
click at [690, 534] on link "2" at bounding box center [687, 540] width 18 height 18
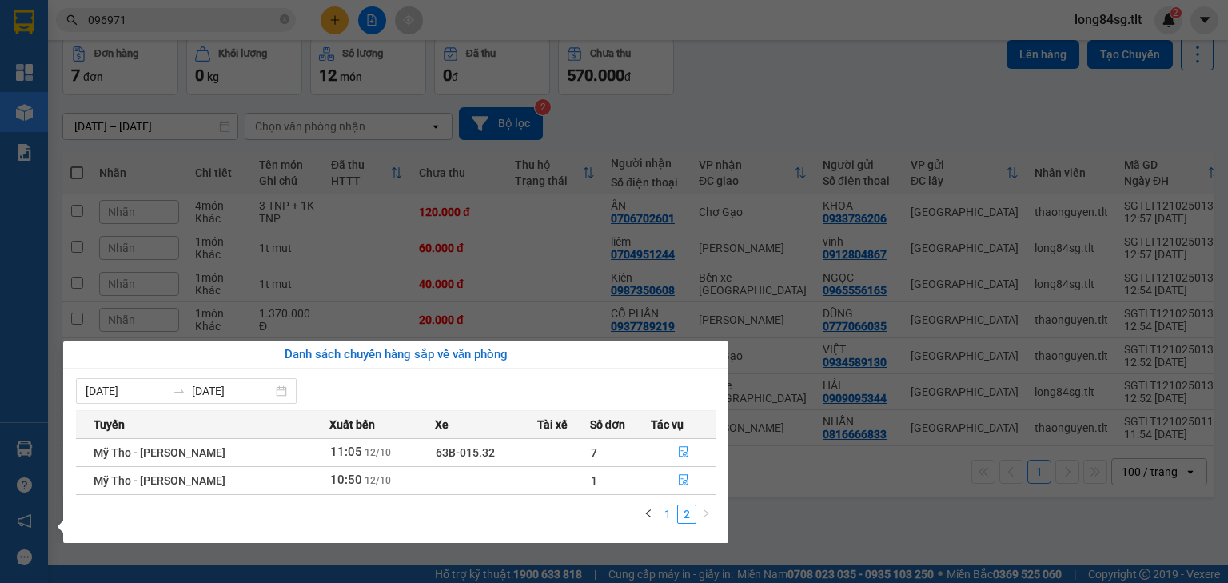
click at [665, 518] on link "1" at bounding box center [668, 514] width 18 height 18
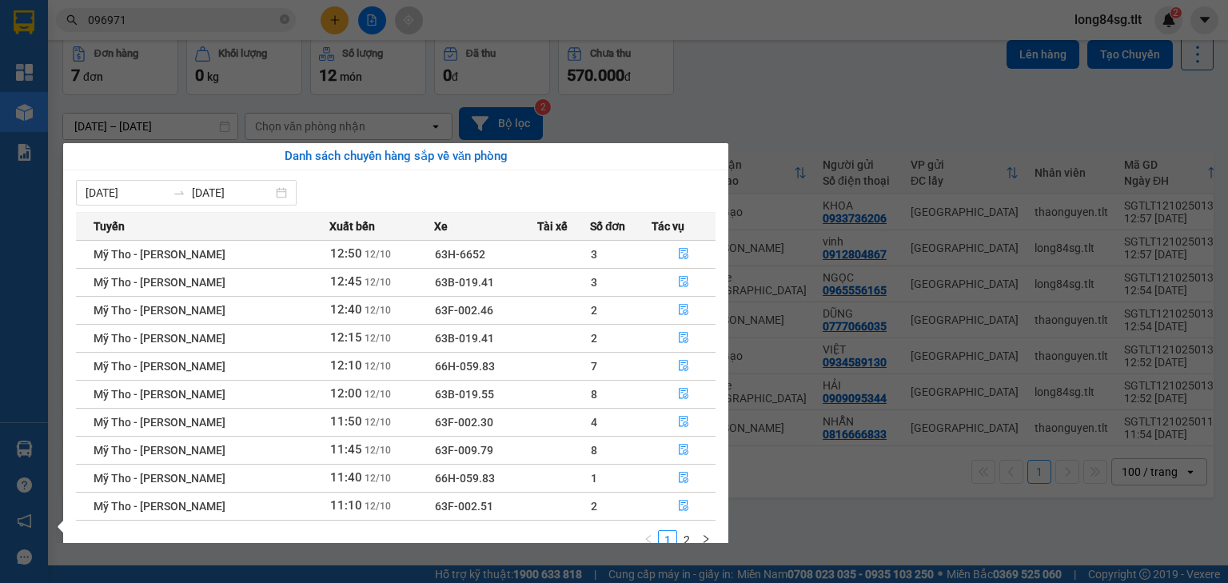
click at [865, 102] on section "Kết quả tìm kiếm ( 2 ) Bộ lọc Gửi 3 ngày gần nhất Mã ĐH Trạng thái Món hàng Thu…" at bounding box center [614, 291] width 1228 height 583
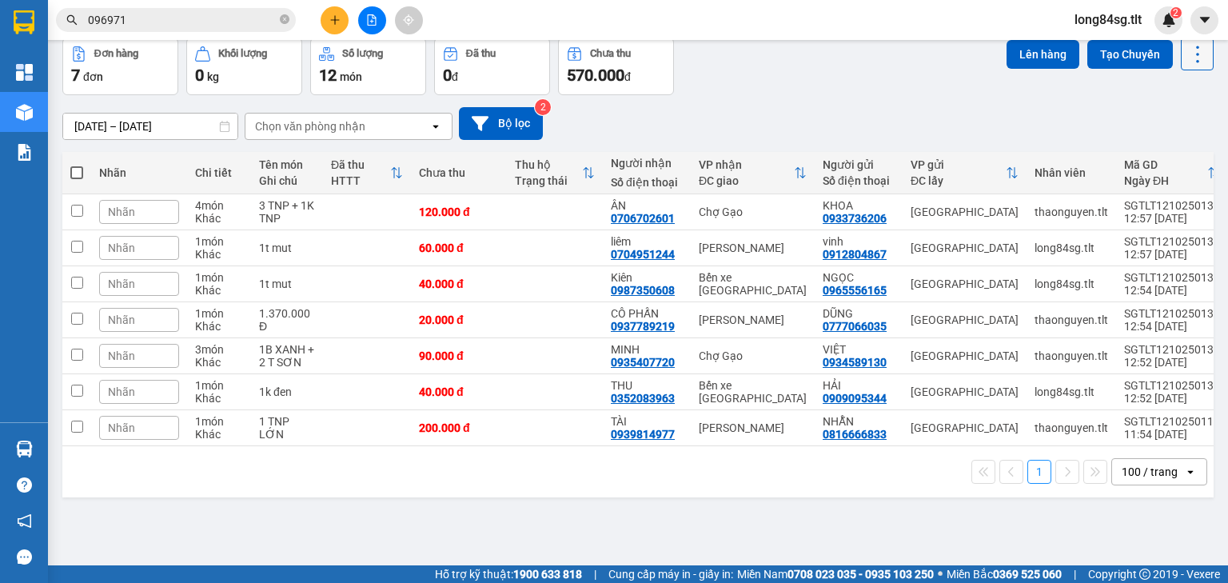
click at [1193, 45] on icon at bounding box center [1197, 54] width 22 height 22
click at [1174, 150] on span "Làm mới" at bounding box center [1165, 154] width 44 height 16
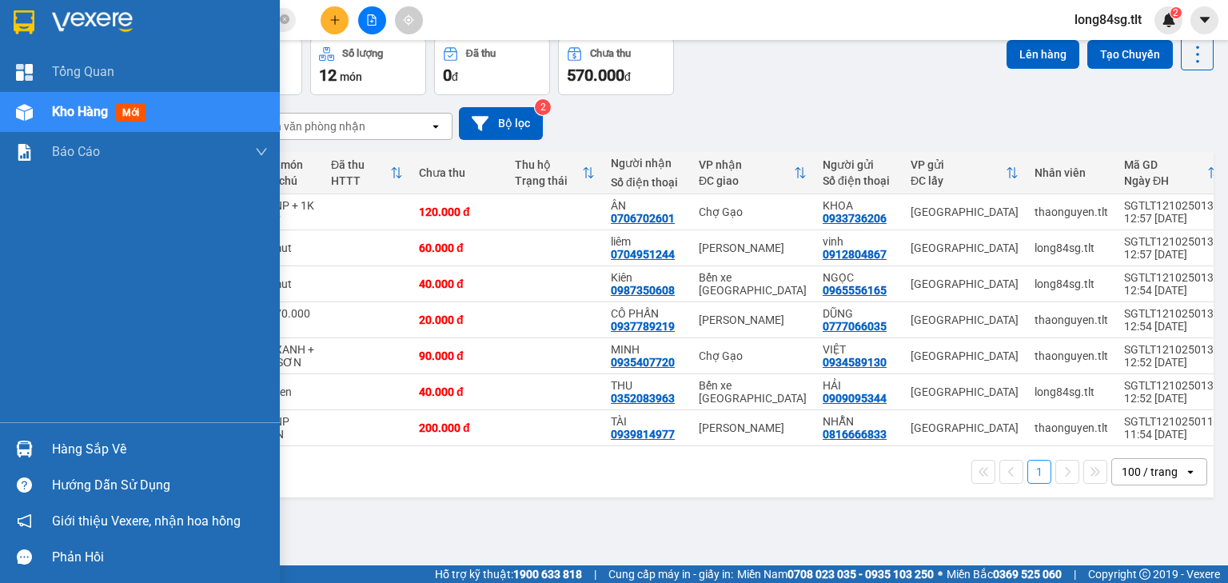
click at [32, 451] on div at bounding box center [24, 449] width 28 height 28
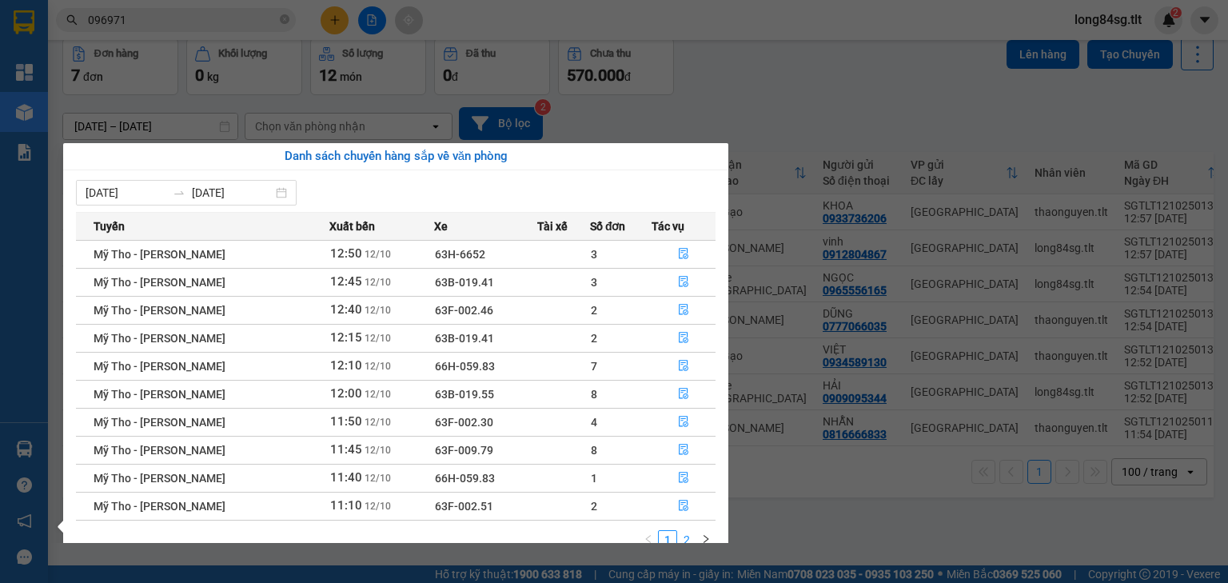
click at [687, 537] on link "2" at bounding box center [687, 540] width 18 height 18
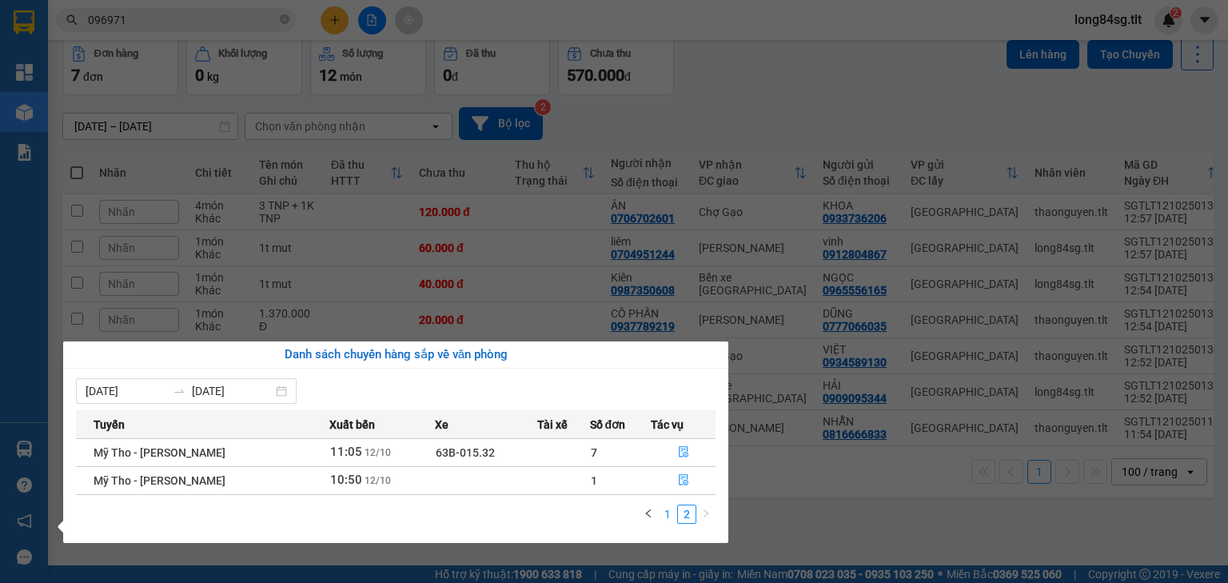
click at [666, 512] on link "1" at bounding box center [668, 514] width 18 height 18
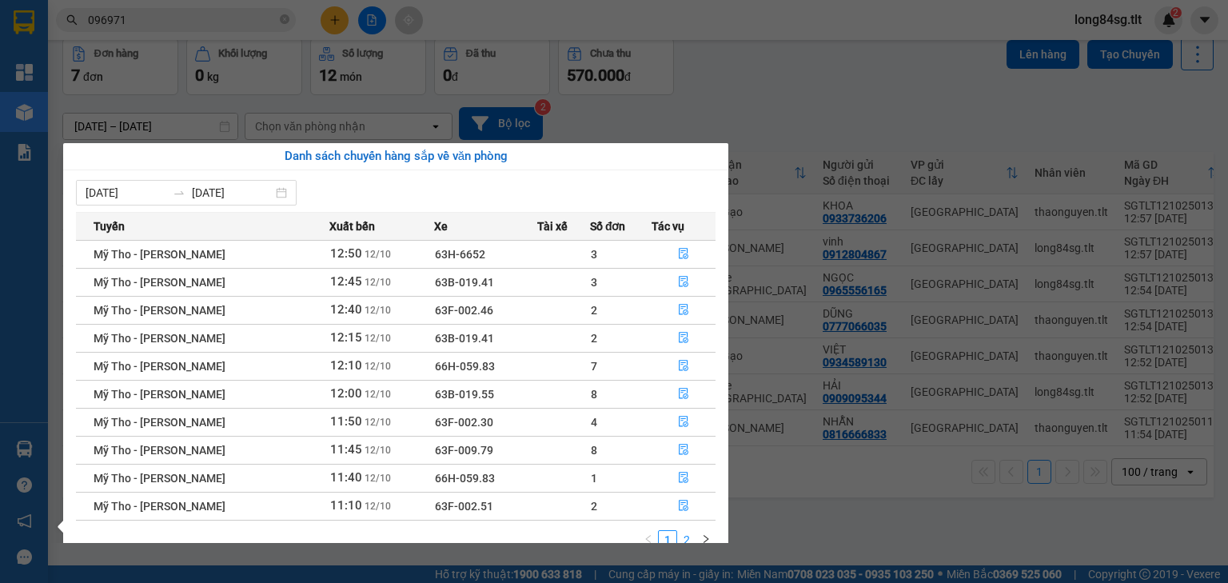
click at [684, 539] on link "2" at bounding box center [687, 540] width 18 height 18
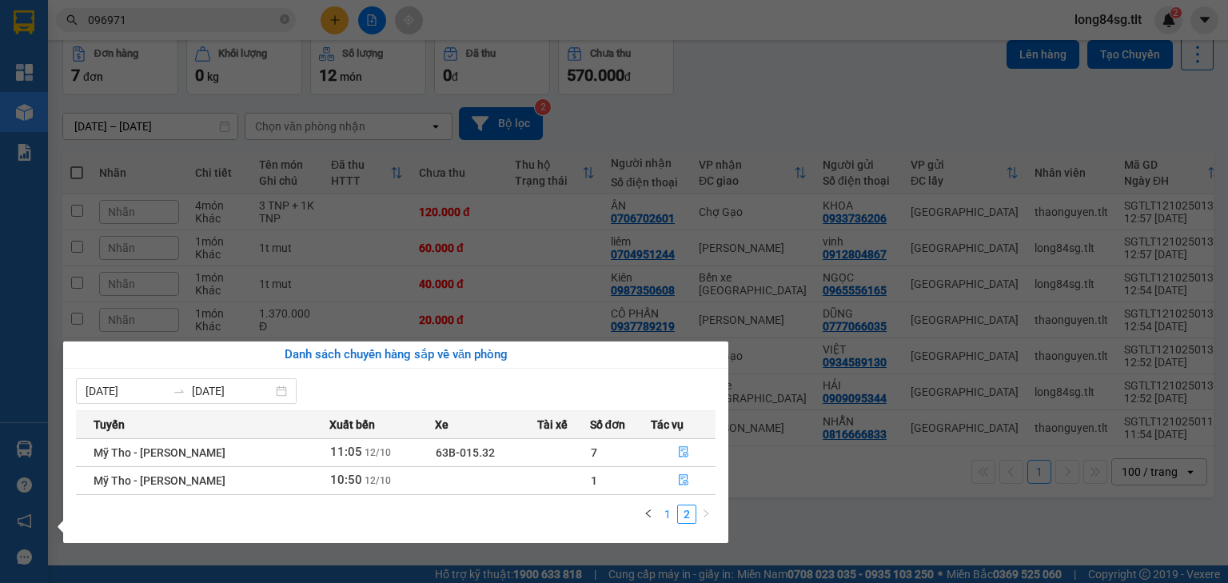
click at [672, 516] on link "1" at bounding box center [668, 514] width 18 height 18
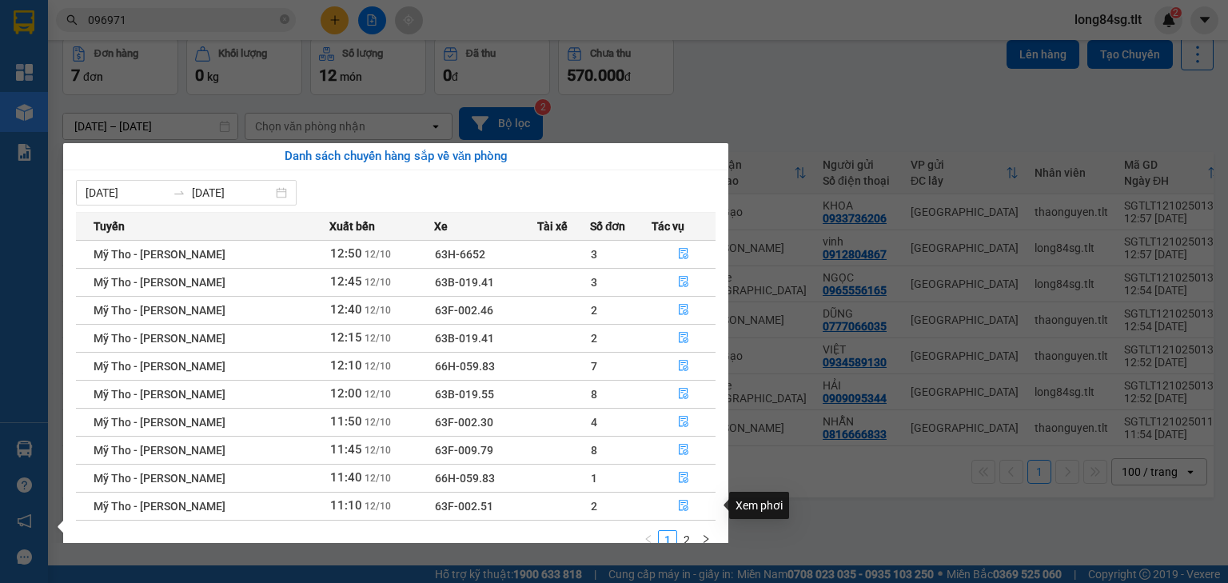
click at [764, 496] on div "Xem phơi" at bounding box center [759, 505] width 60 height 27
click at [761, 464] on div "Xem phơi" at bounding box center [759, 477] width 60 height 27
click at [819, 491] on section "Kết quả tìm kiếm ( 2 ) Bộ lọc Gửi 3 ngày gần nhất Mã ĐH Trạng thái Món hàng Thu…" at bounding box center [614, 291] width 1228 height 583
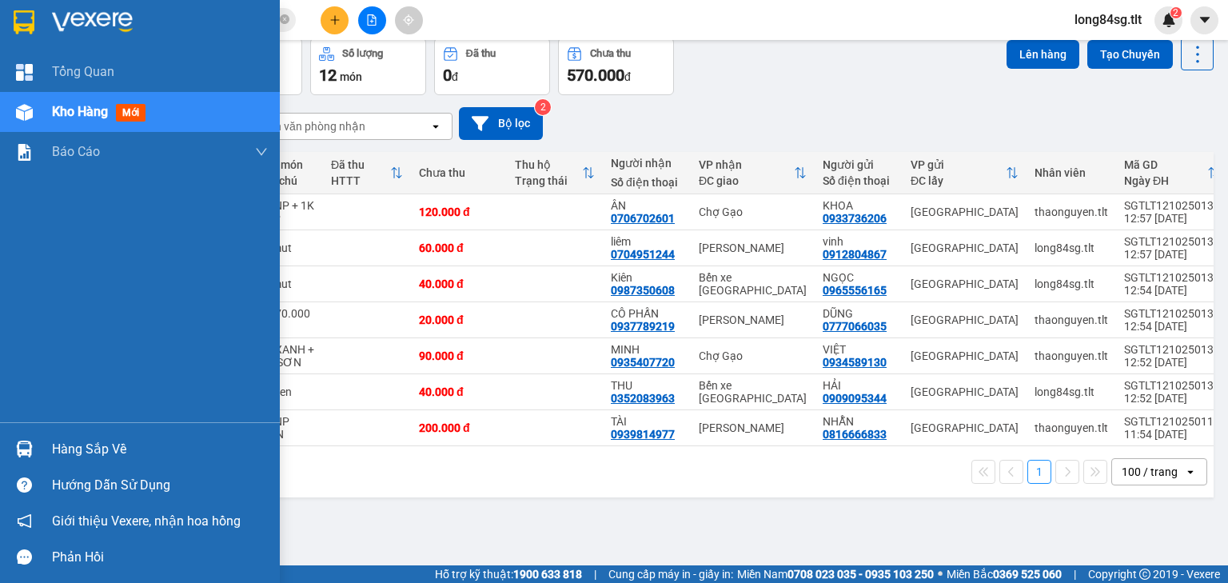
click at [35, 98] on div at bounding box center [24, 112] width 28 height 28
click at [35, 102] on div at bounding box center [24, 112] width 28 height 28
click at [35, 103] on div at bounding box center [24, 112] width 28 height 28
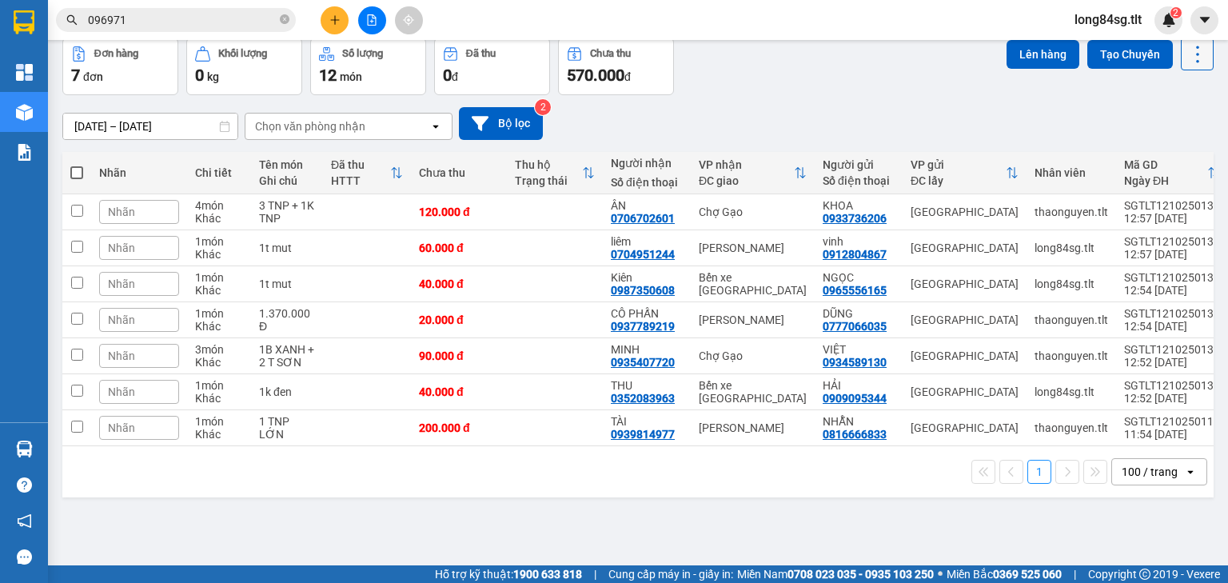
click at [1186, 61] on icon at bounding box center [1197, 54] width 22 height 22
click at [1184, 153] on span "Làm mới" at bounding box center [1165, 154] width 44 height 16
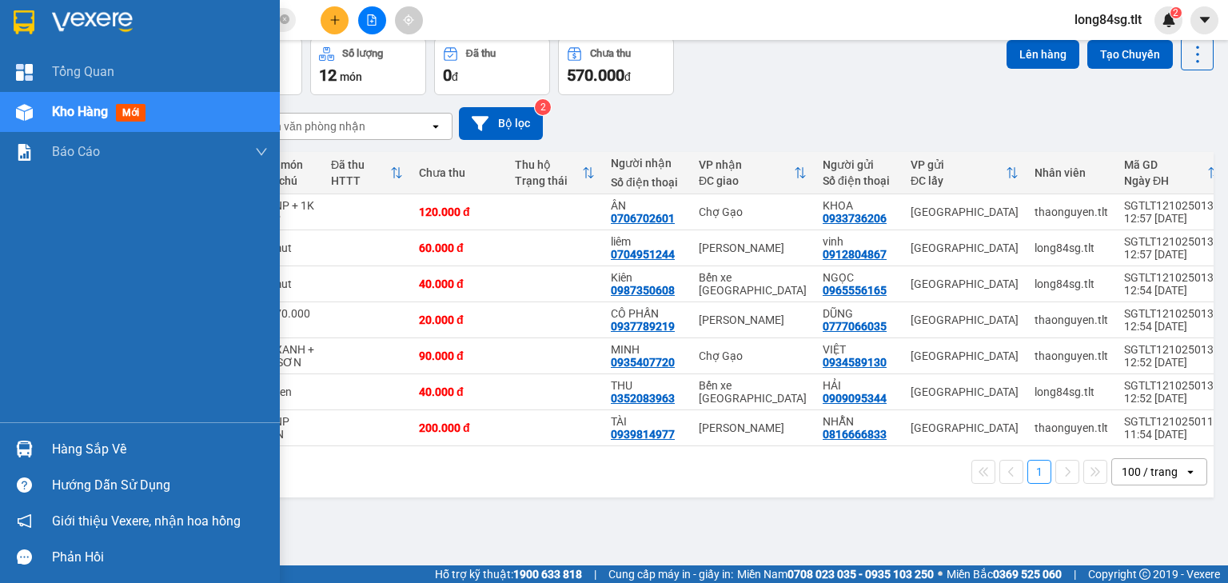
click at [32, 450] on img at bounding box center [24, 449] width 17 height 17
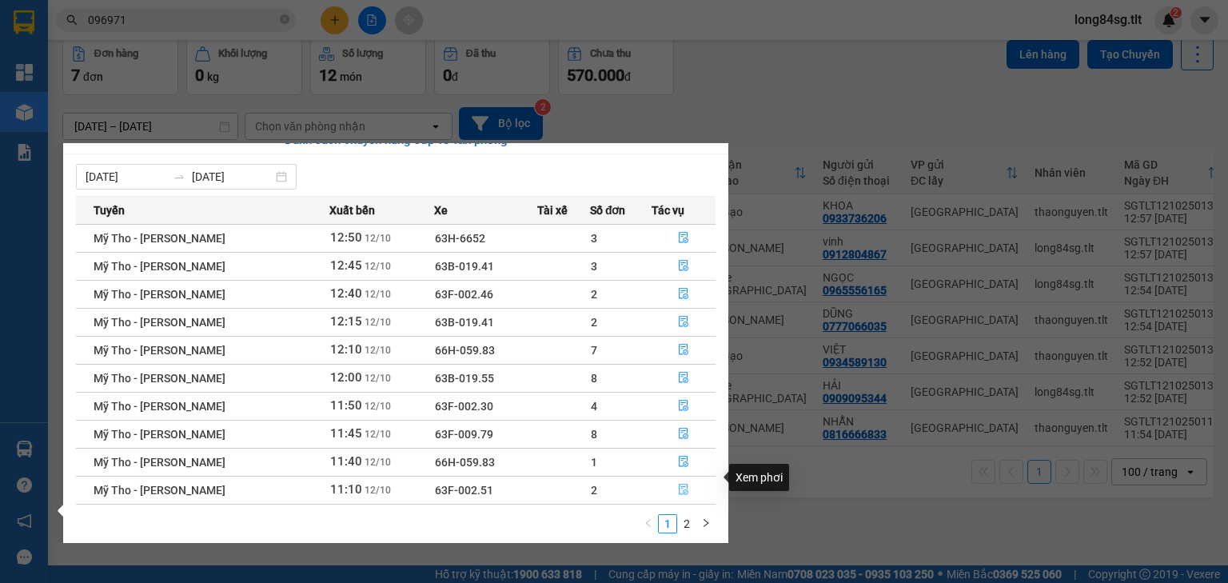
scroll to position [26, 0]
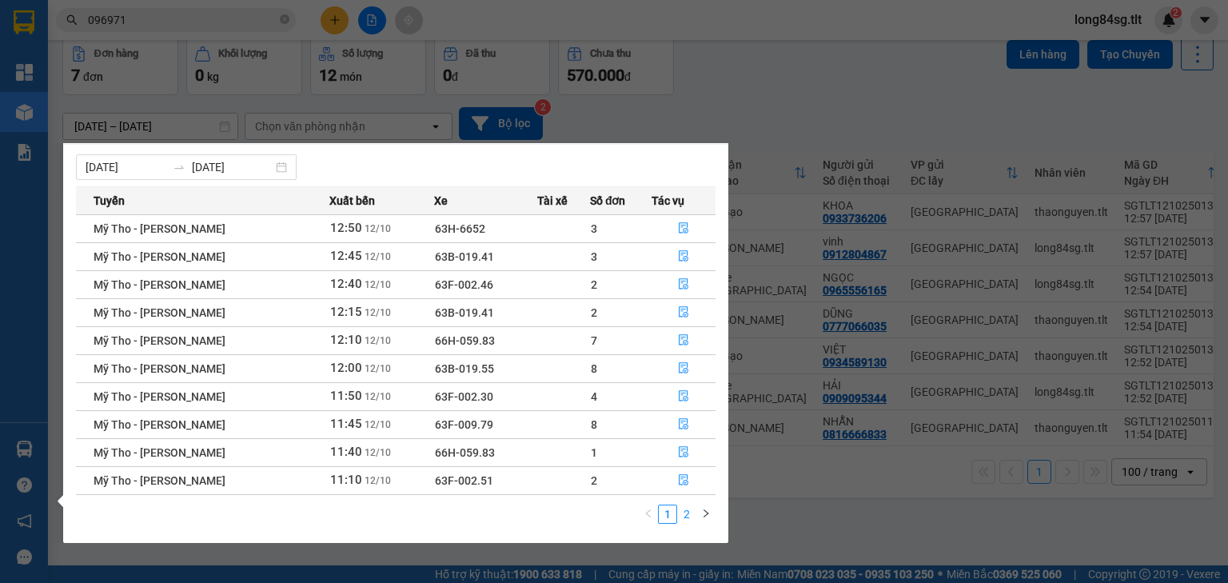
click at [684, 518] on link "2" at bounding box center [687, 514] width 18 height 18
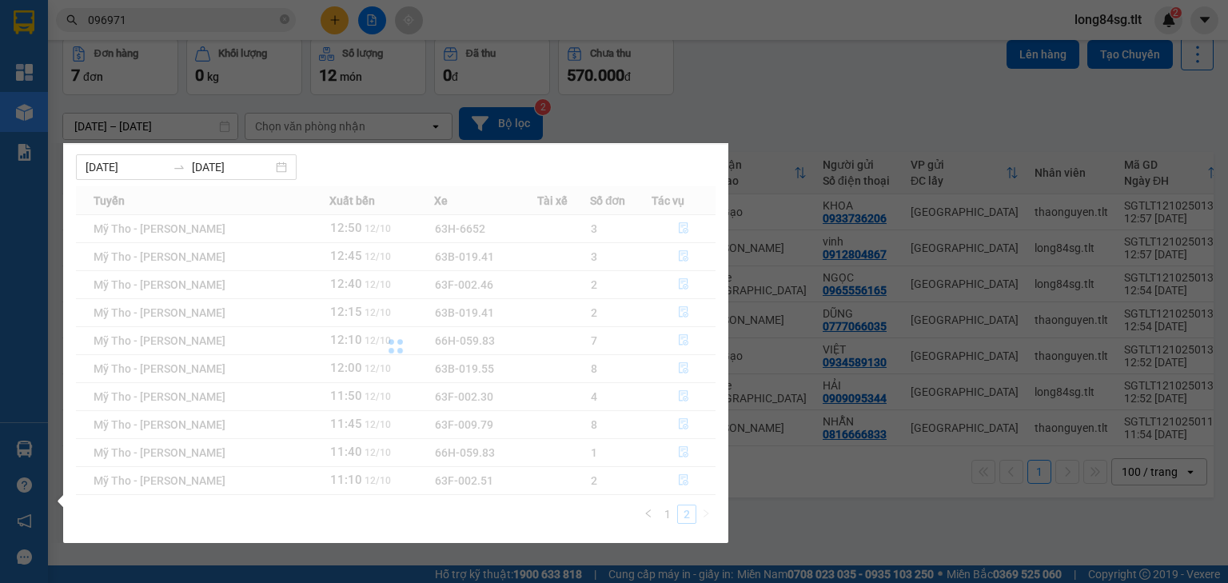
scroll to position [0, 0]
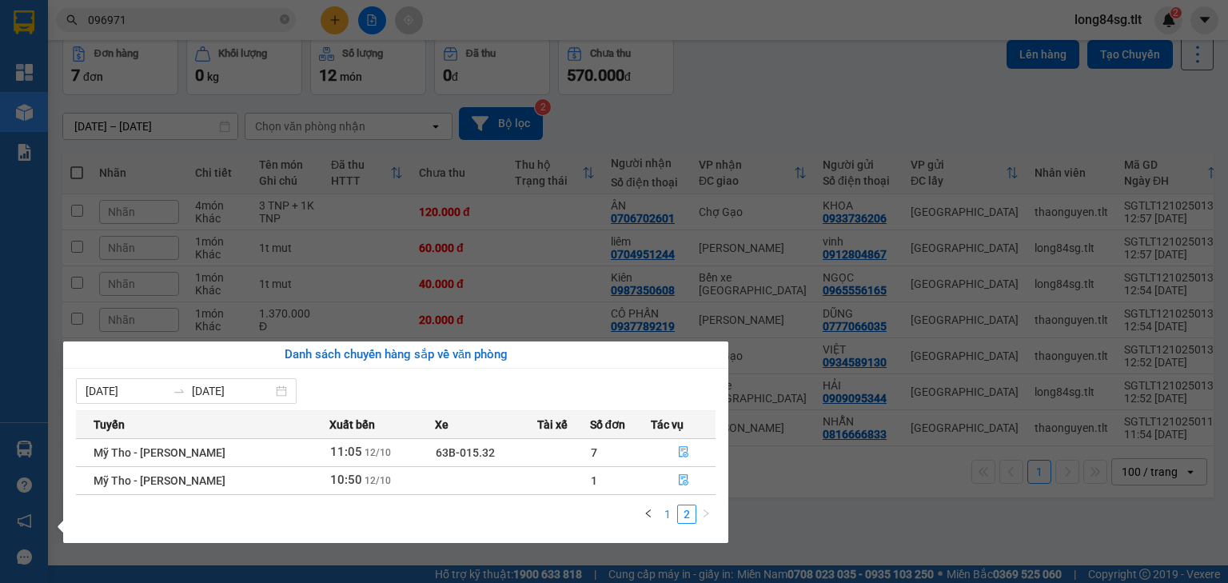
click at [668, 513] on link "1" at bounding box center [668, 514] width 18 height 18
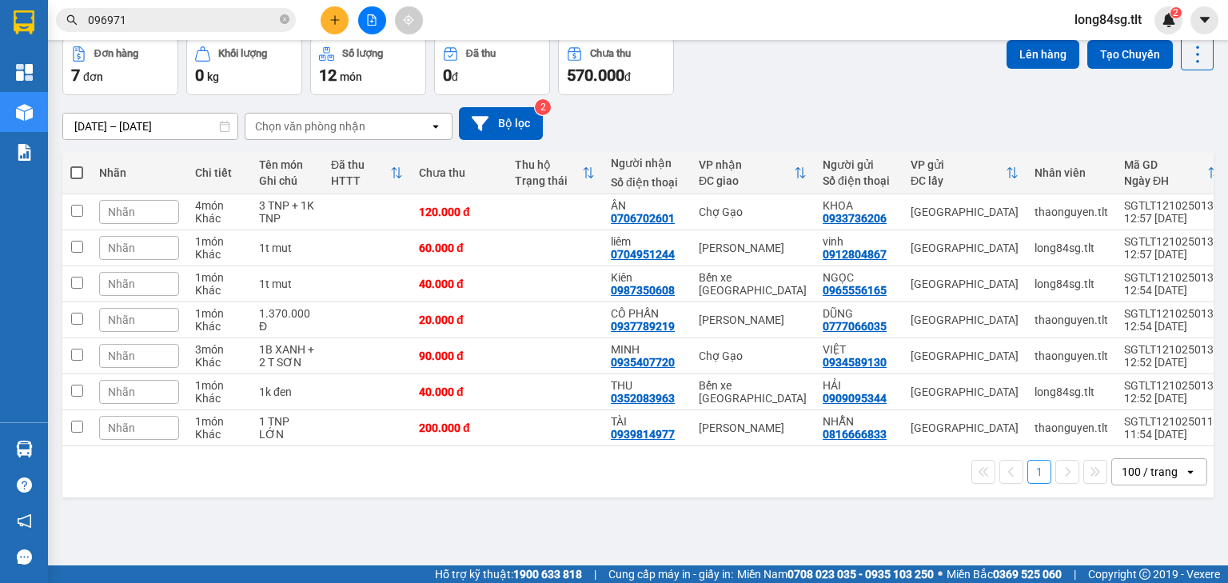
click at [785, 521] on section "Kết quả tìm kiếm ( 2 ) Bộ lọc Gửi 3 ngày gần nhất Mã ĐH Trạng thái Món hàng Thu…" at bounding box center [614, 291] width 1228 height 583
click at [1186, 59] on icon at bounding box center [1197, 54] width 22 height 22
click at [1175, 153] on span "Làm mới" at bounding box center [1165, 154] width 44 height 16
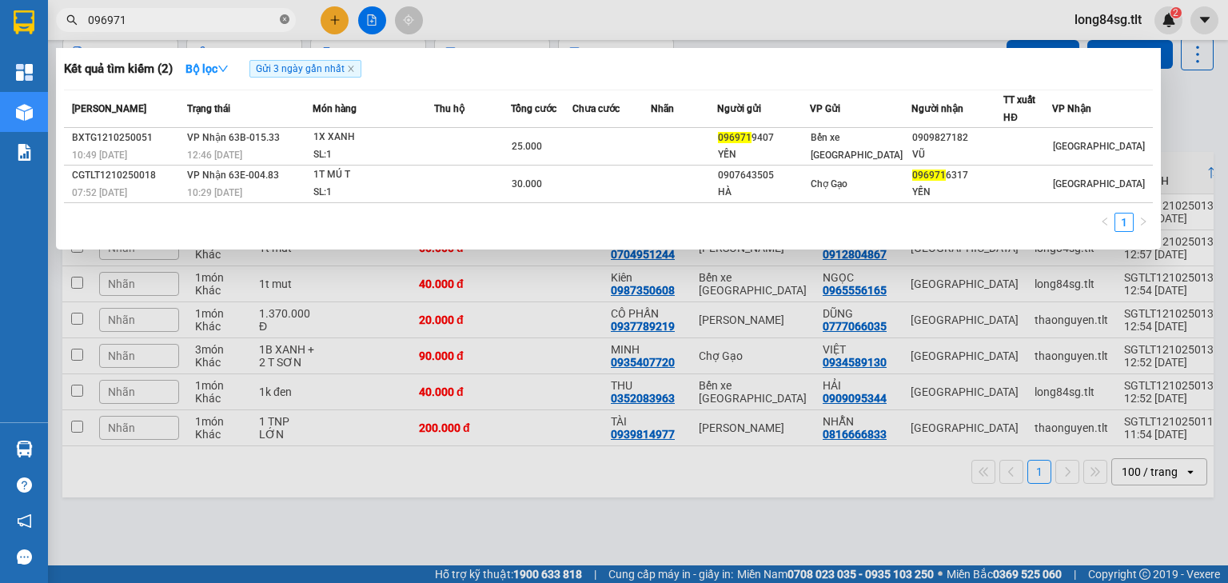
click at [287, 14] on span at bounding box center [285, 20] width 10 height 15
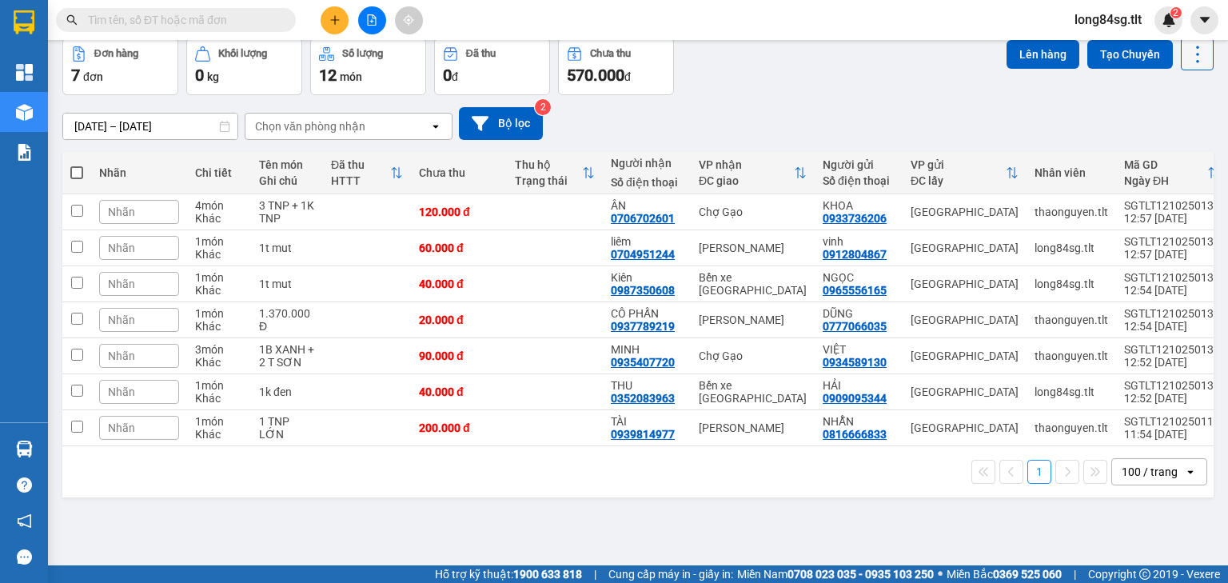
click at [1181, 63] on button at bounding box center [1197, 54] width 33 height 33
click at [1167, 157] on span "Làm mới" at bounding box center [1165, 154] width 44 height 16
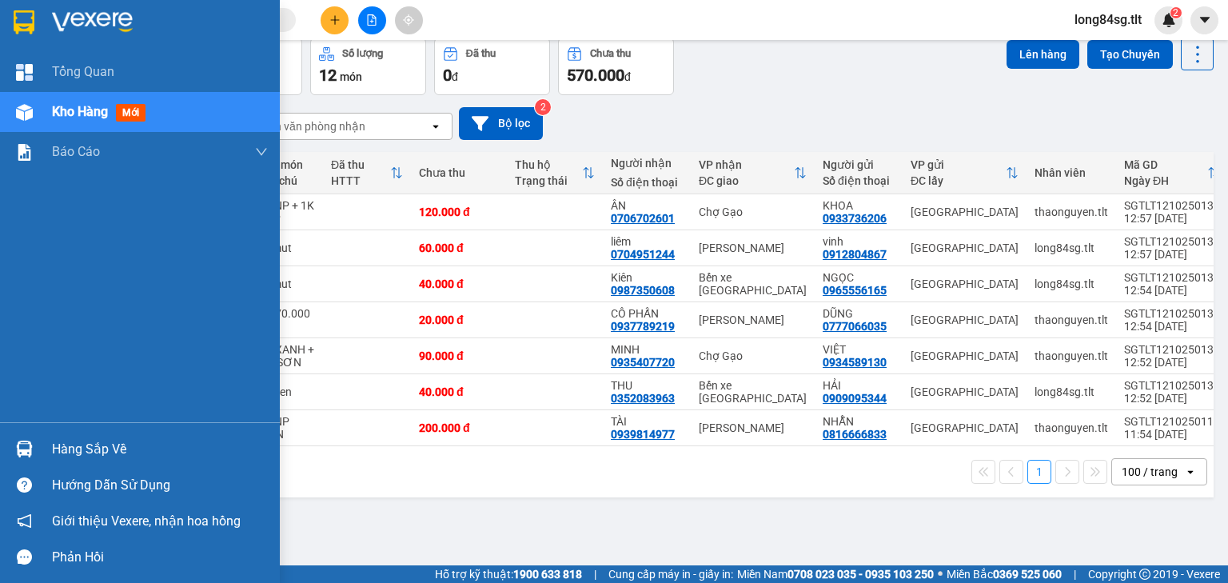
click at [13, 448] on div at bounding box center [24, 449] width 28 height 28
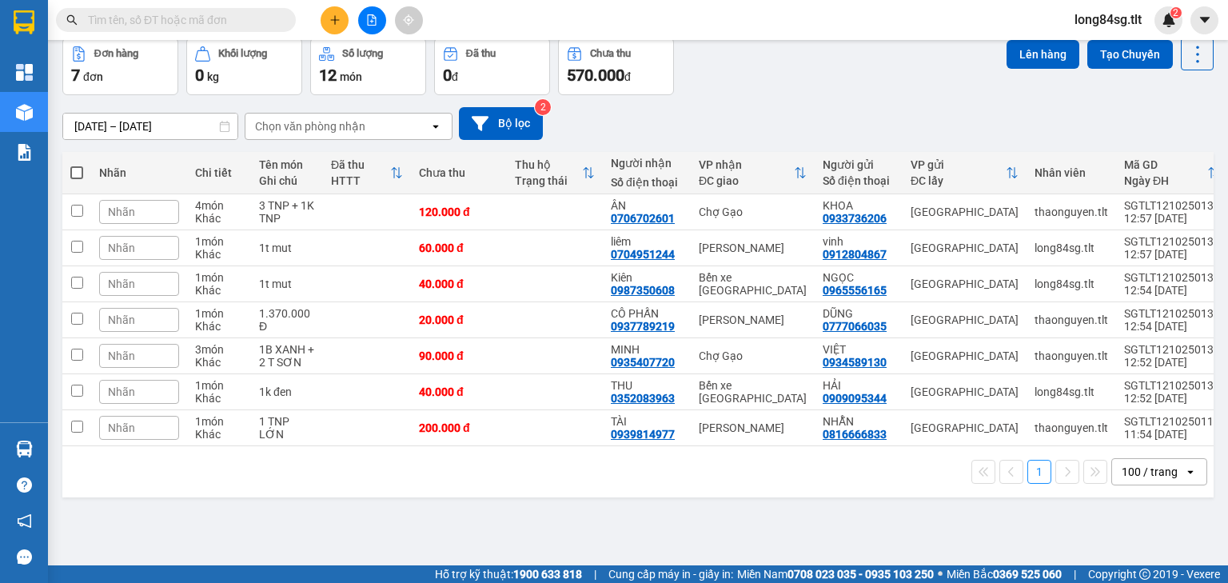
click at [778, 499] on section "Kết quả tìm kiếm ( 2 ) Bộ lọc Gửi 3 ngày gần nhất Mã ĐH Trạng thái Món hàng Thu…" at bounding box center [614, 291] width 1228 height 583
click at [1186, 55] on icon at bounding box center [1197, 54] width 22 height 22
click at [1161, 160] on span "Làm mới" at bounding box center [1165, 154] width 44 height 16
click at [235, 15] on input "text" at bounding box center [182, 20] width 189 height 18
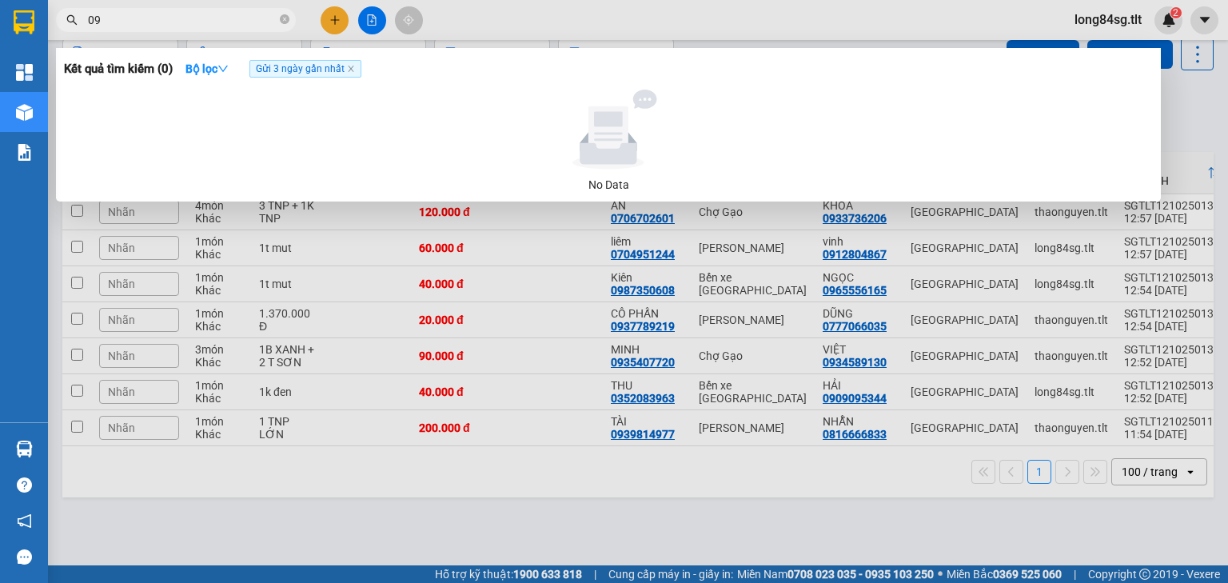
type input "0"
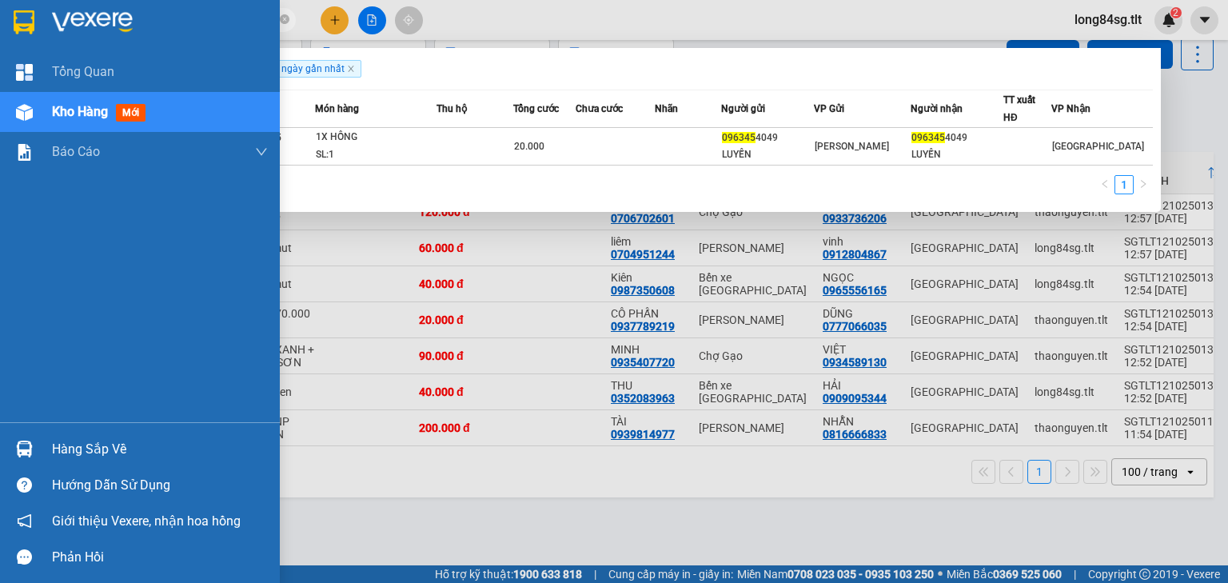
type input "096345"
click at [98, 456] on div "Hàng sắp về" at bounding box center [160, 449] width 216 height 24
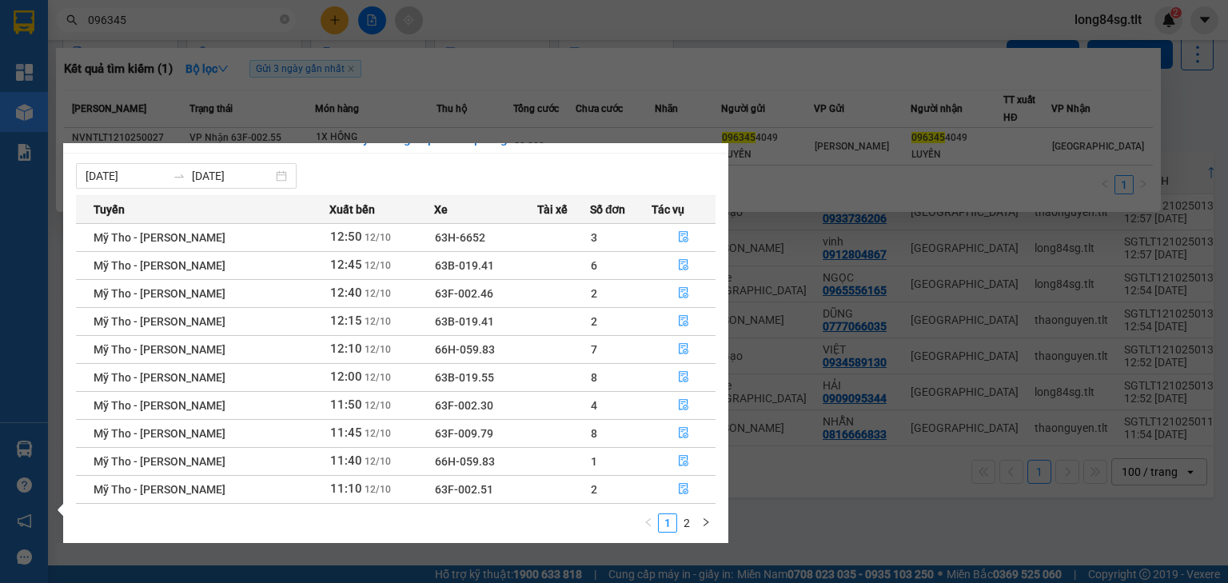
scroll to position [26, 0]
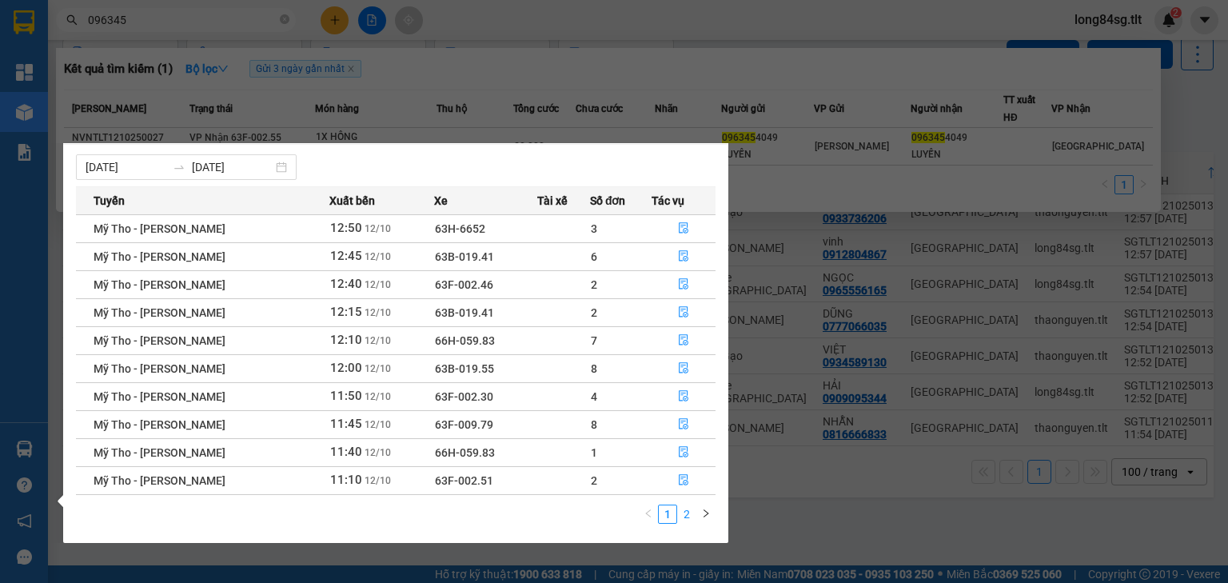
click at [685, 512] on link "2" at bounding box center [687, 514] width 18 height 18
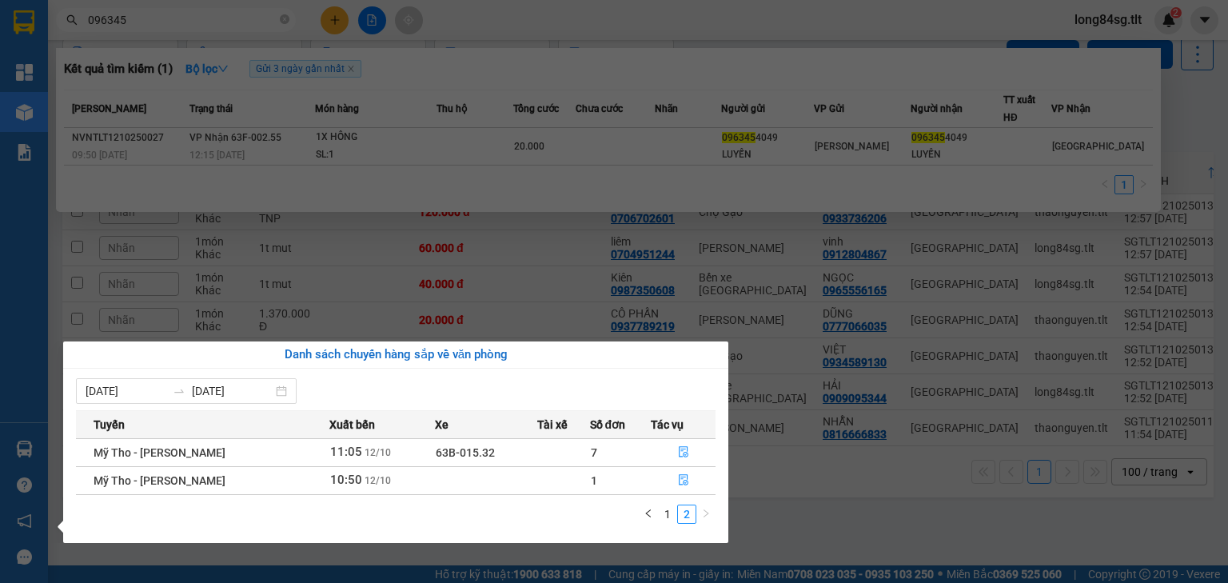
scroll to position [0, 0]
click at [863, 516] on section "Kết quả tìm kiếm ( 1 ) Bộ lọc Gửi 3 ngày gần nhất Mã ĐH Trạng thái Món hàng Thu…" at bounding box center [614, 291] width 1228 height 583
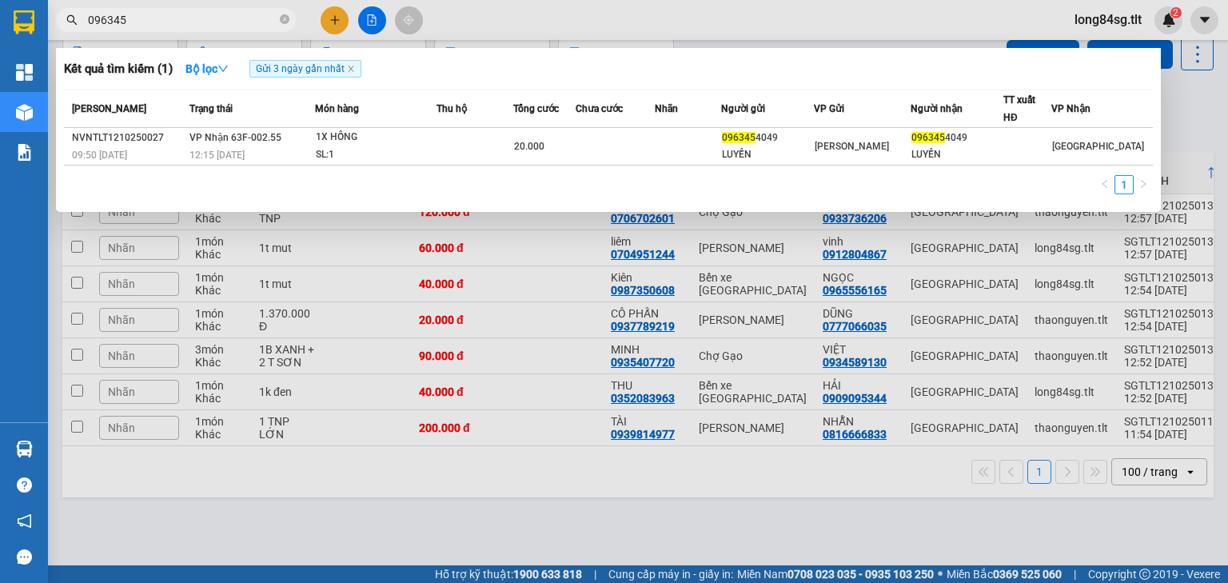
click at [1190, 95] on div at bounding box center [614, 291] width 1228 height 583
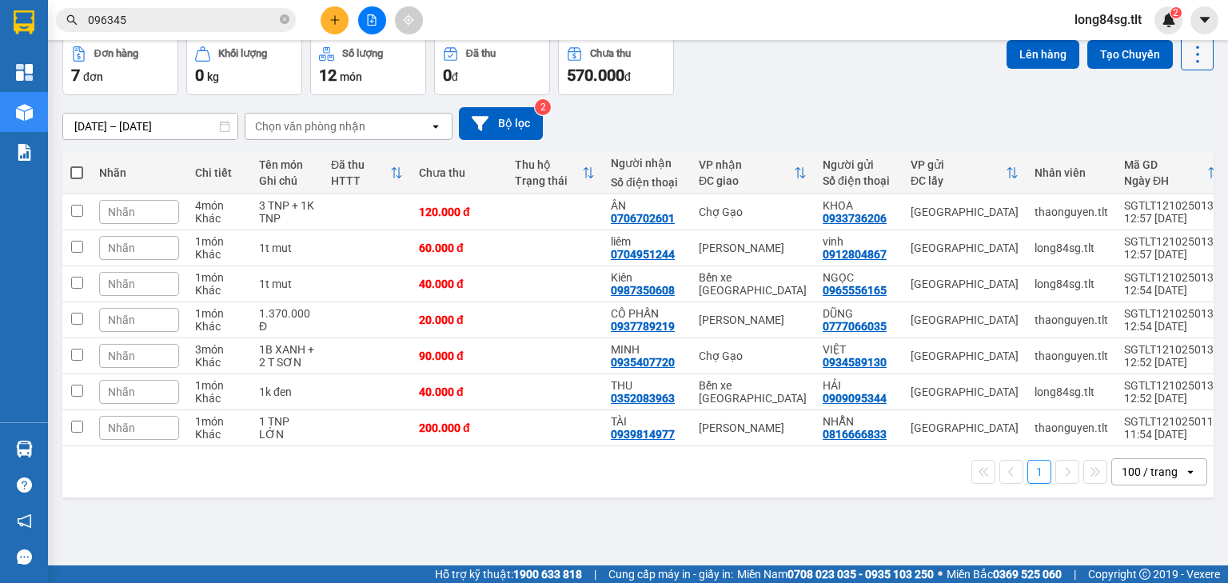
click at [1189, 60] on icon at bounding box center [1197, 54] width 22 height 22
click at [1170, 152] on span "Làm mới" at bounding box center [1165, 154] width 44 height 16
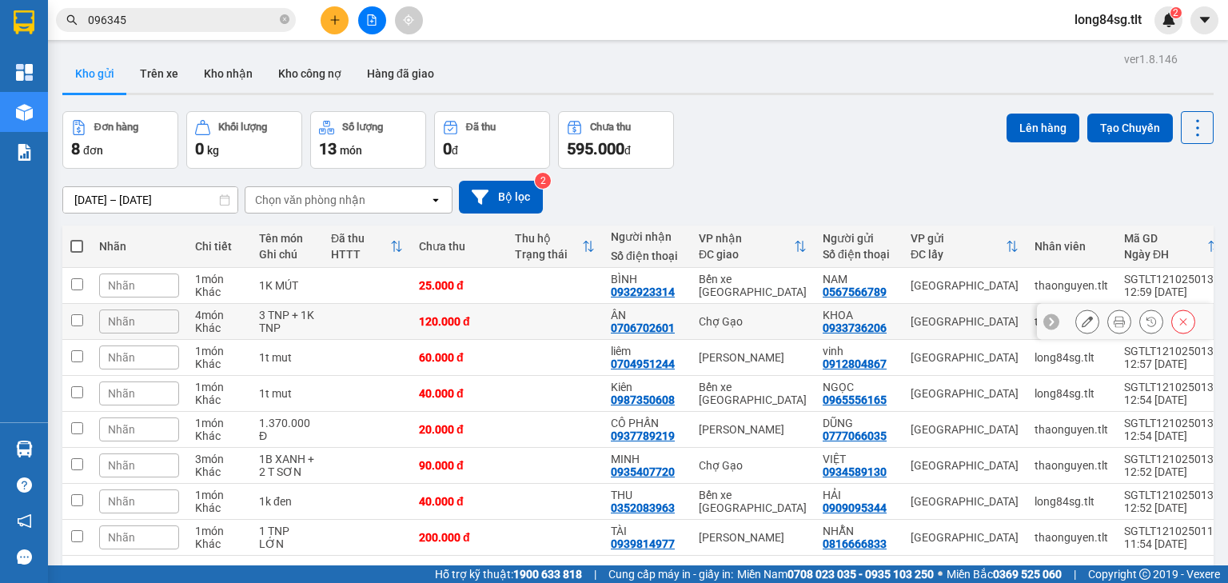
scroll to position [74, 0]
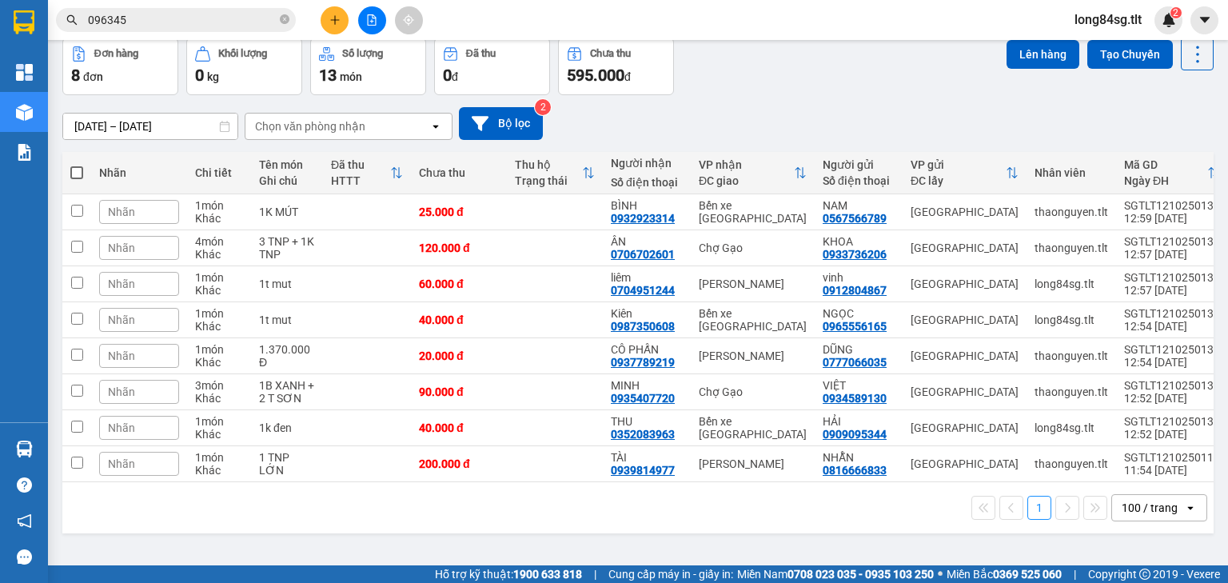
click at [192, 10] on span "096345" at bounding box center [176, 20] width 240 height 24
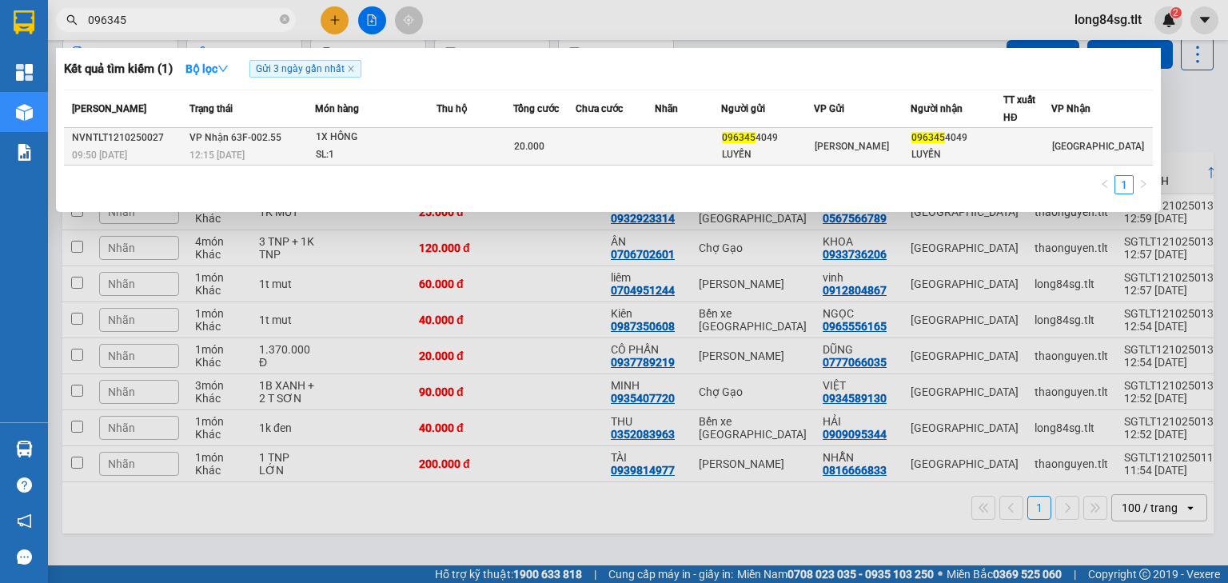
click at [424, 143] on div "1X HỒNG" at bounding box center [376, 138] width 120 height 18
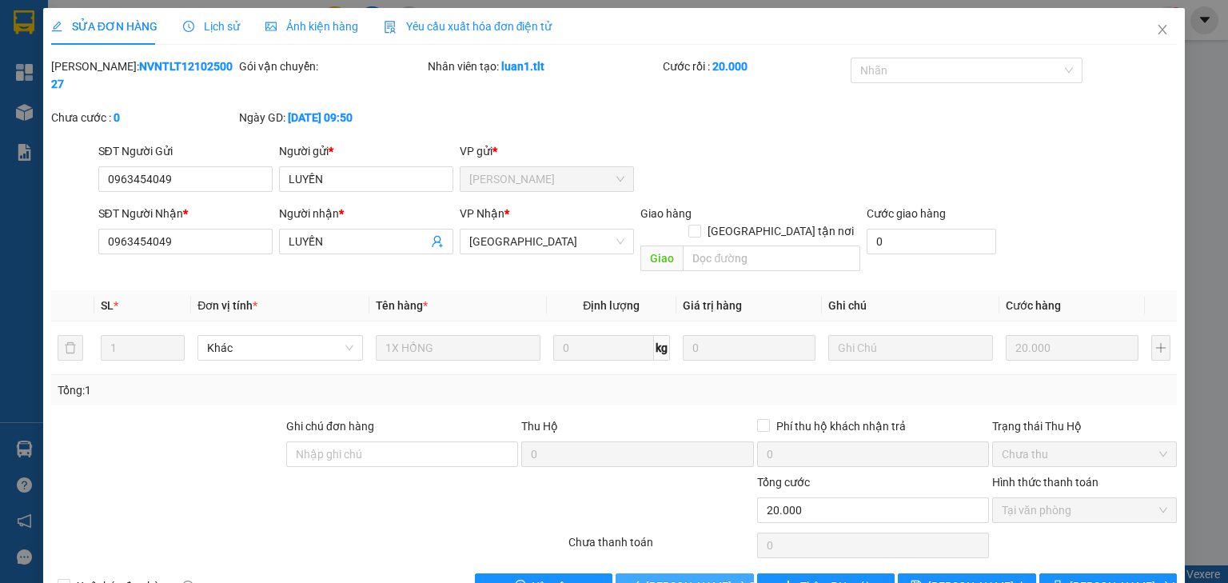
drag, startPoint x: 695, startPoint y: 552, endPoint x: 747, endPoint y: 496, distance: 76.9
click at [694, 577] on span "Lưu và Giao hàng" at bounding box center [722, 586] width 153 height 18
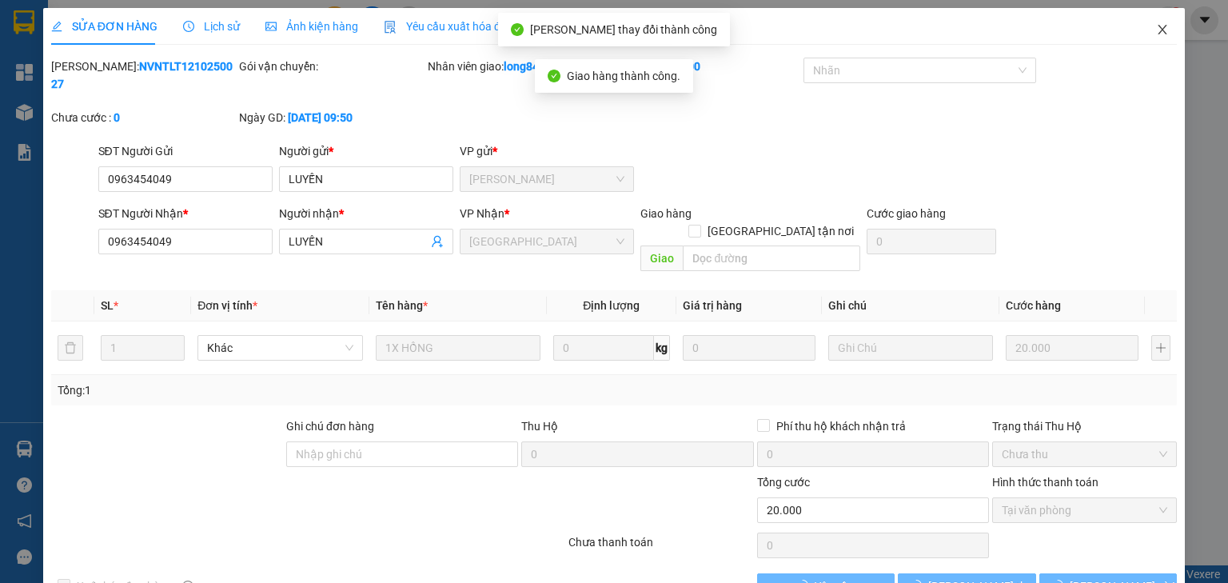
click at [1157, 25] on icon "close" at bounding box center [1162, 29] width 13 height 13
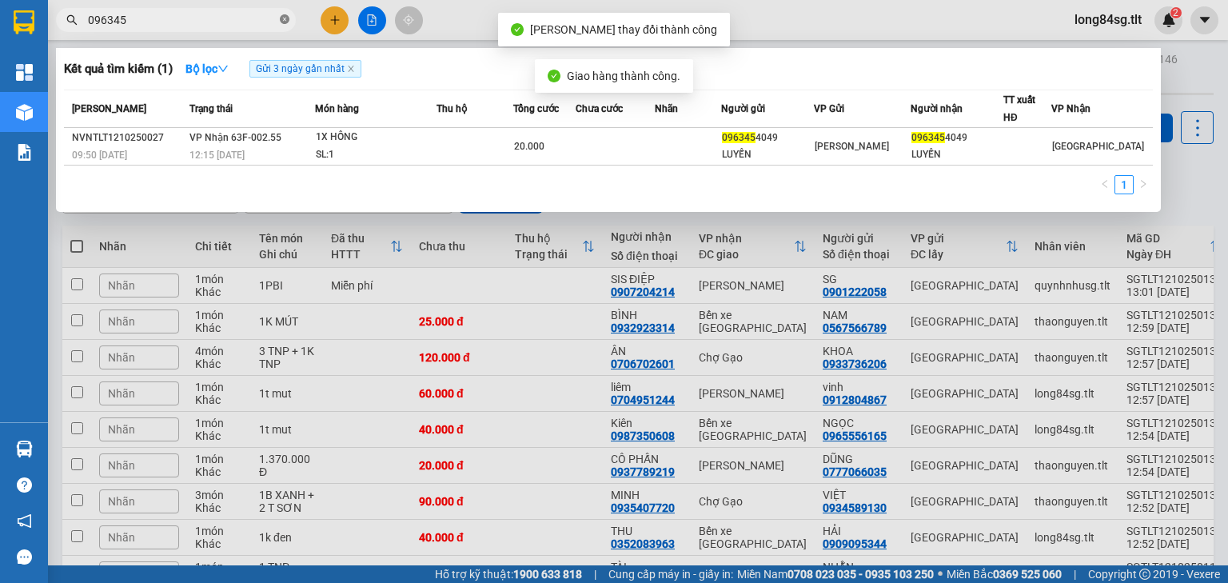
click at [285, 22] on icon "close-circle" at bounding box center [285, 19] width 10 height 10
click at [285, 22] on span at bounding box center [285, 20] width 10 height 18
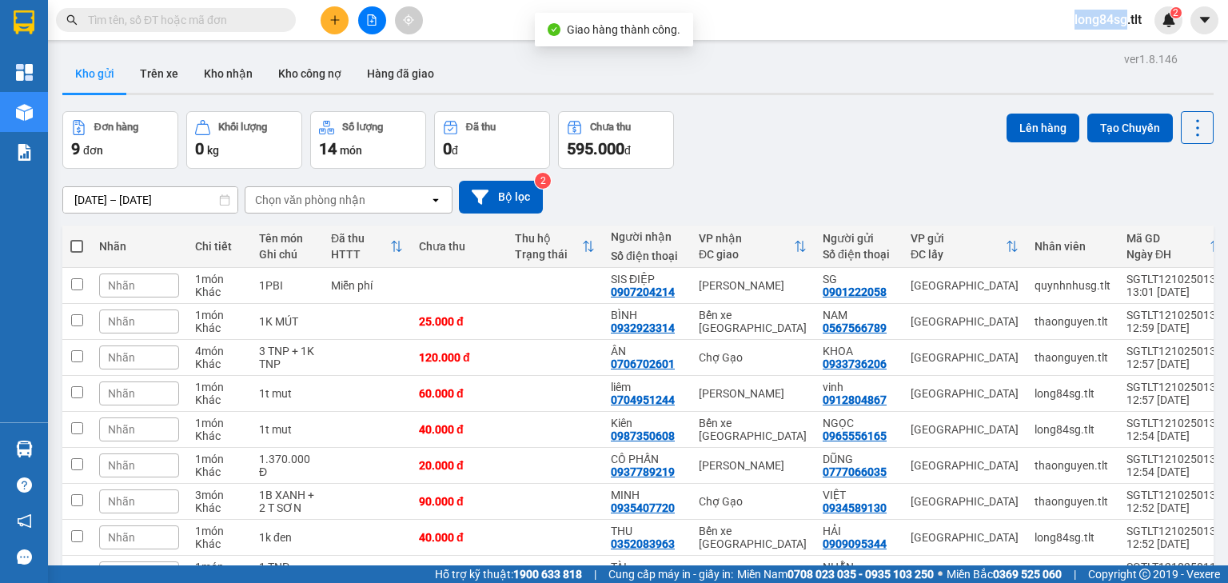
drag, startPoint x: 1191, startPoint y: 126, endPoint x: 1186, endPoint y: 144, distance: 19.2
click at [1192, 126] on icon at bounding box center [1197, 128] width 22 height 22
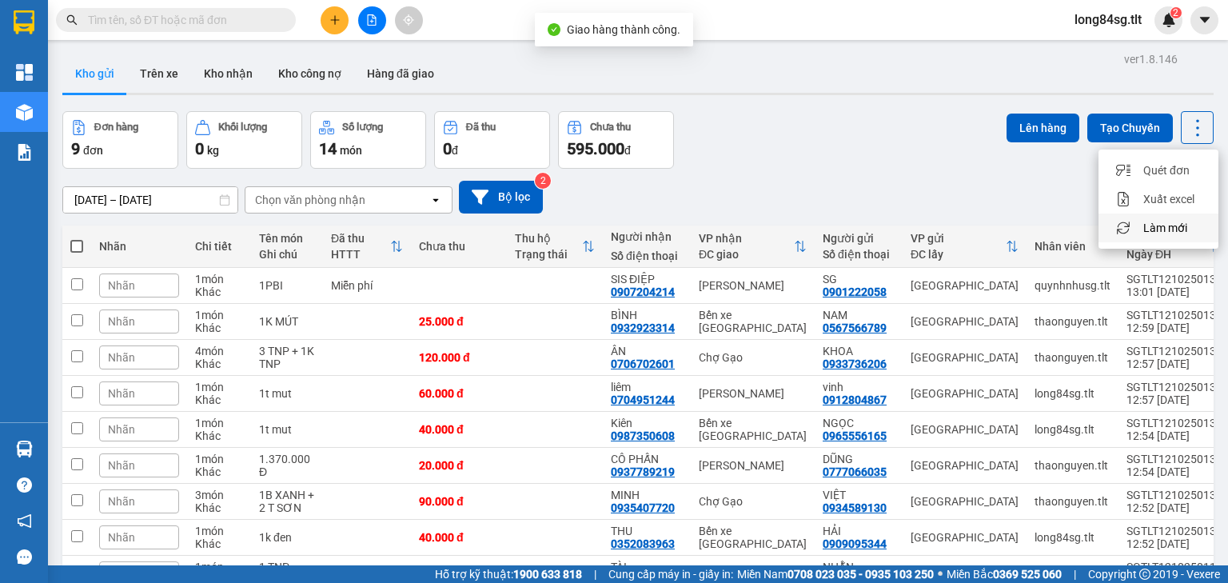
click at [1170, 228] on span "Làm mới" at bounding box center [1165, 228] width 44 height 16
click at [863, 128] on div "Đơn hàng 9 đơn Khối lượng 0 kg Số lượng 14 món Đã thu 0 đ Chưa thu 595.000 đ Lê…" at bounding box center [637, 140] width 1151 height 58
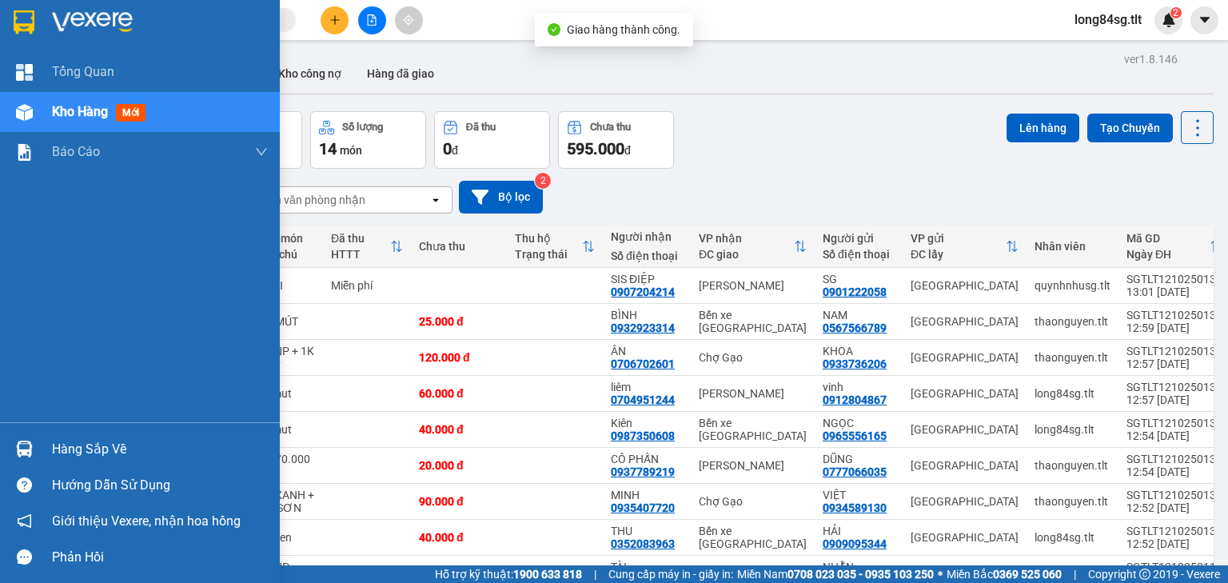
click at [38, 448] on div at bounding box center [24, 449] width 28 height 28
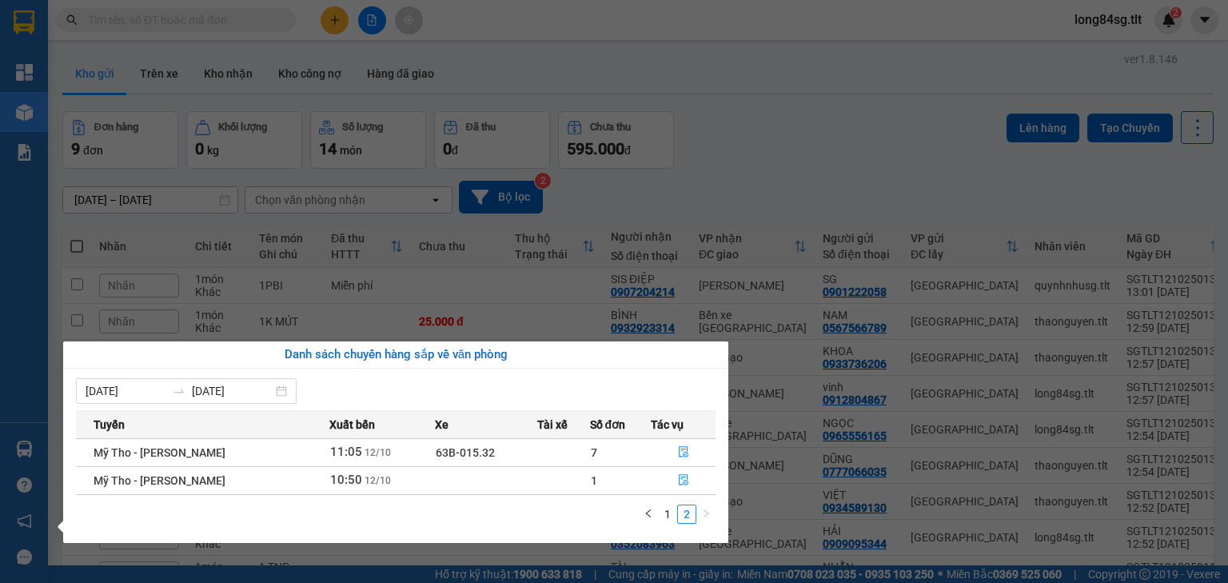
drag, startPoint x: 907, startPoint y: 173, endPoint x: 1041, endPoint y: 157, distance: 134.6
click at [911, 172] on section "Kết quả tìm kiếm ( 1 ) Bộ lọc Gửi 3 ngày gần nhất Mã ĐH Trạng thái Món hàng Thu…" at bounding box center [614, 291] width 1228 height 583
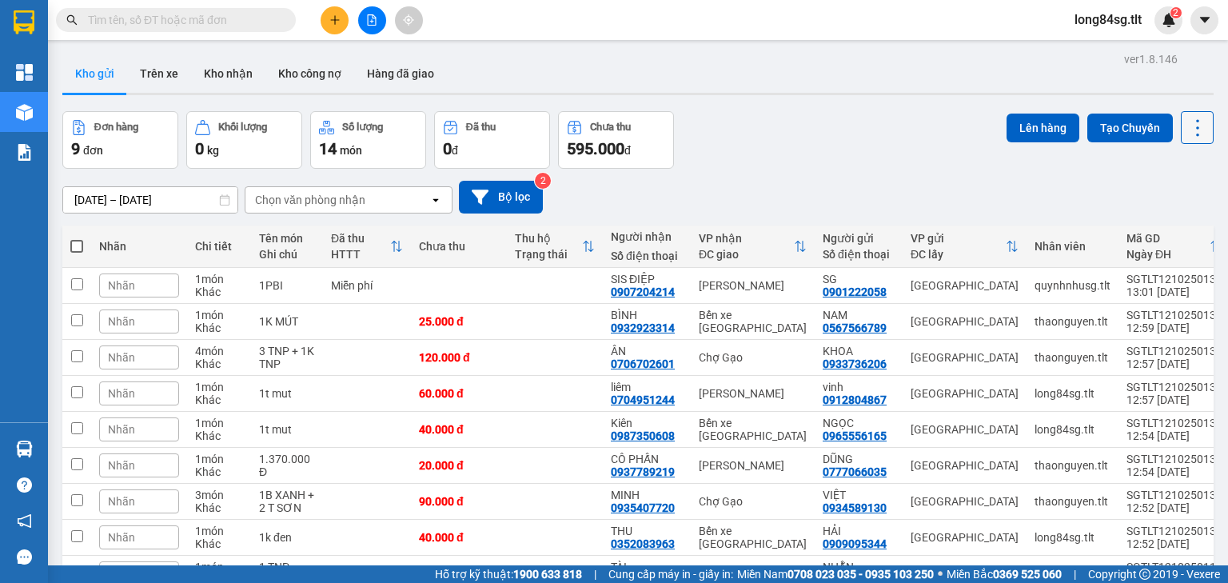
click at [1170, 128] on div "Lên hàng Tạo Chuyến" at bounding box center [1110, 127] width 207 height 33
click at [1181, 126] on button at bounding box center [1197, 127] width 33 height 33
click at [1154, 232] on span "Làm mới" at bounding box center [1165, 228] width 44 height 16
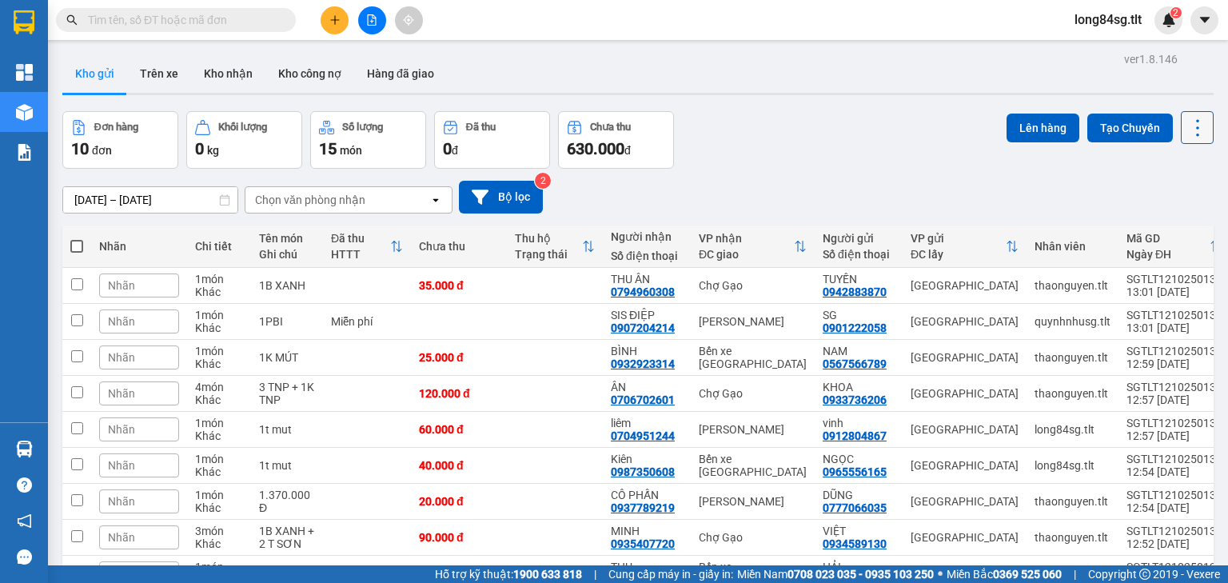
click at [1186, 129] on icon at bounding box center [1197, 128] width 22 height 22
drag, startPoint x: 1166, startPoint y: 230, endPoint x: 1144, endPoint y: 225, distance: 23.1
click at [1166, 230] on span "Làm mới" at bounding box center [1165, 228] width 44 height 16
click at [240, 76] on button "Kho nhận" at bounding box center [228, 73] width 74 height 38
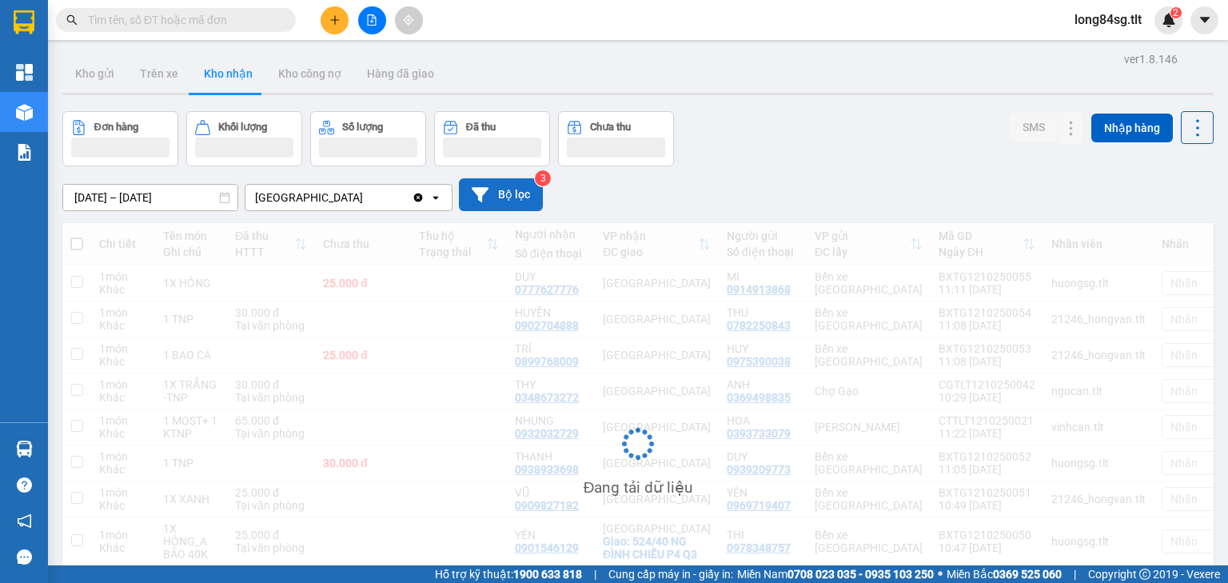
click at [507, 198] on button "Bộ lọc" at bounding box center [501, 194] width 84 height 33
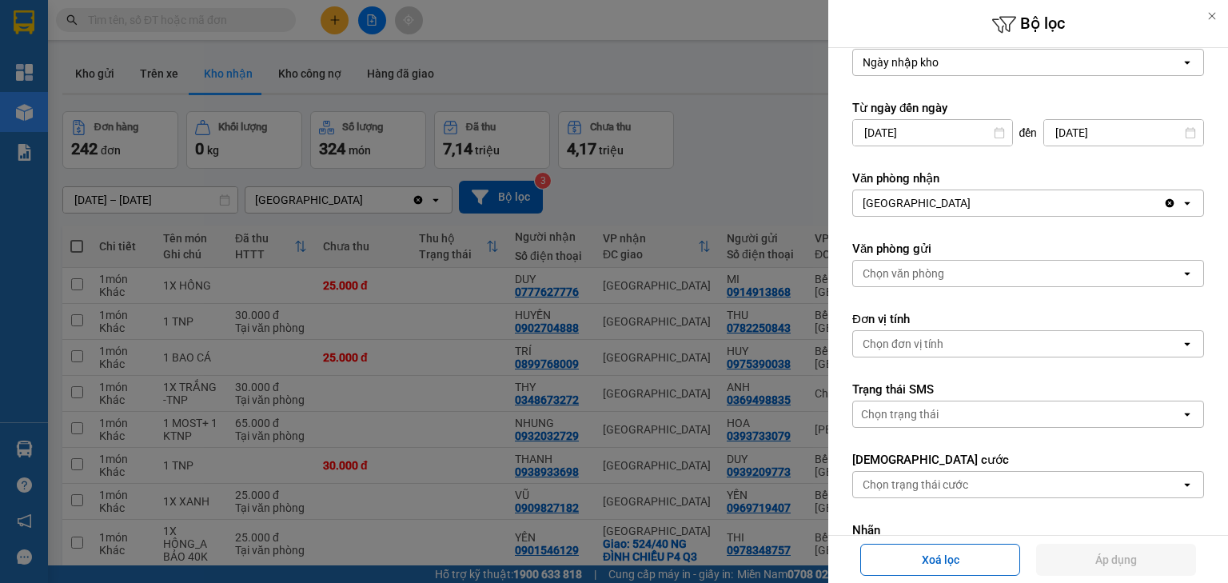
scroll to position [64, 0]
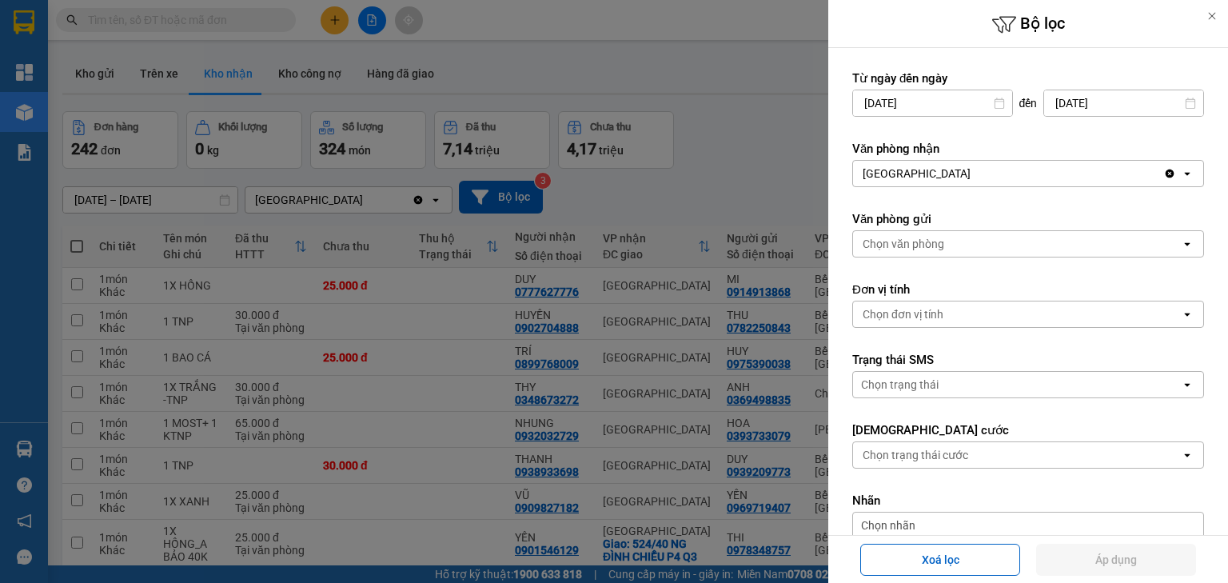
click at [937, 453] on div "Chọn trạng thái cước" at bounding box center [916, 455] width 106 height 16
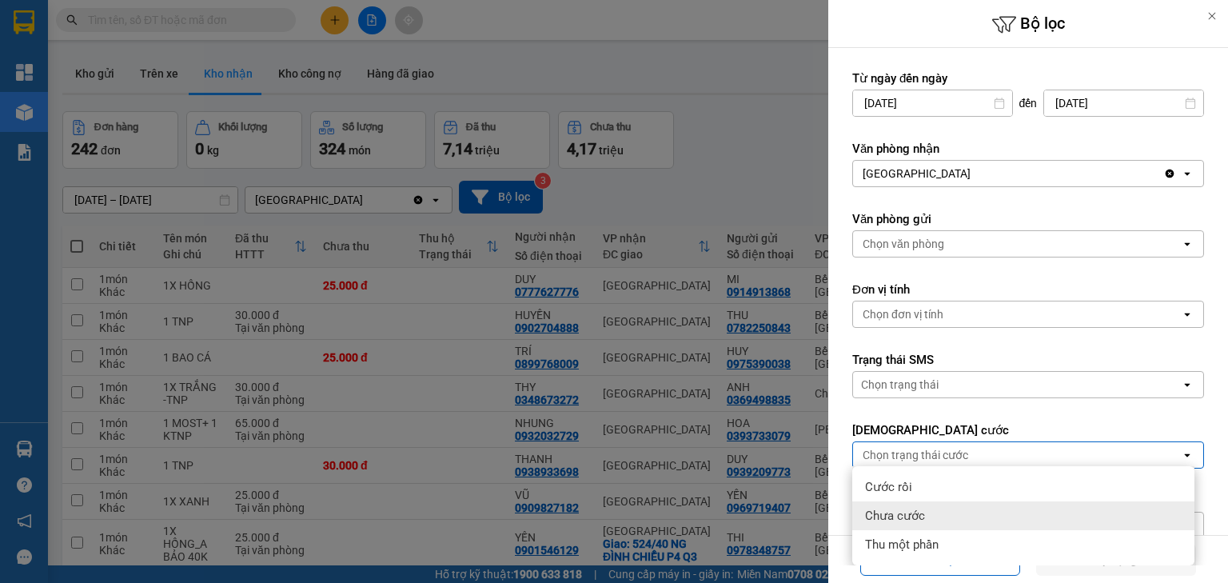
click at [919, 518] on span "Chưa cước" at bounding box center [895, 516] width 60 height 16
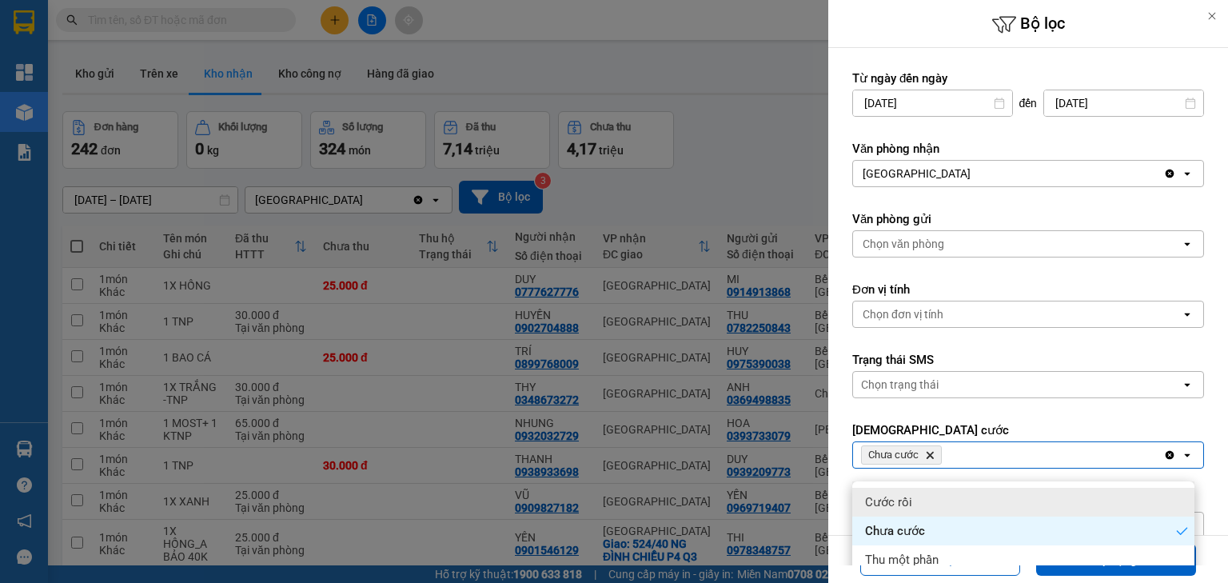
scroll to position [128, 0]
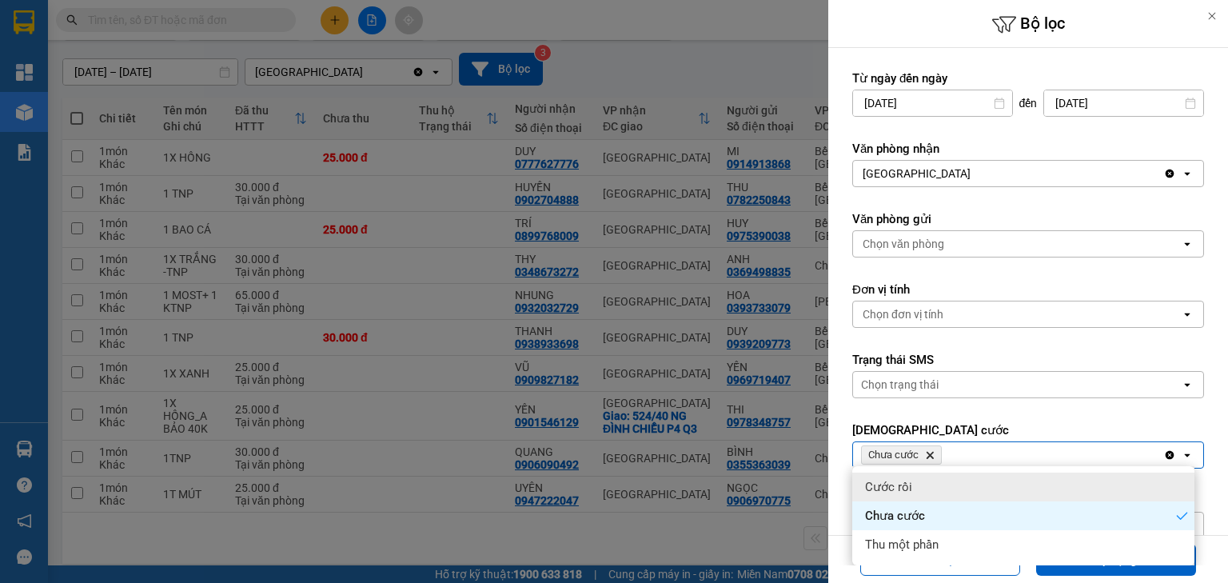
click at [1212, 506] on div "Lọc theo Ngày nhập kho open Từ ngày đến ngày 10/10/2025 Press the down arrow ke…" at bounding box center [1028, 457] width 400 height 947
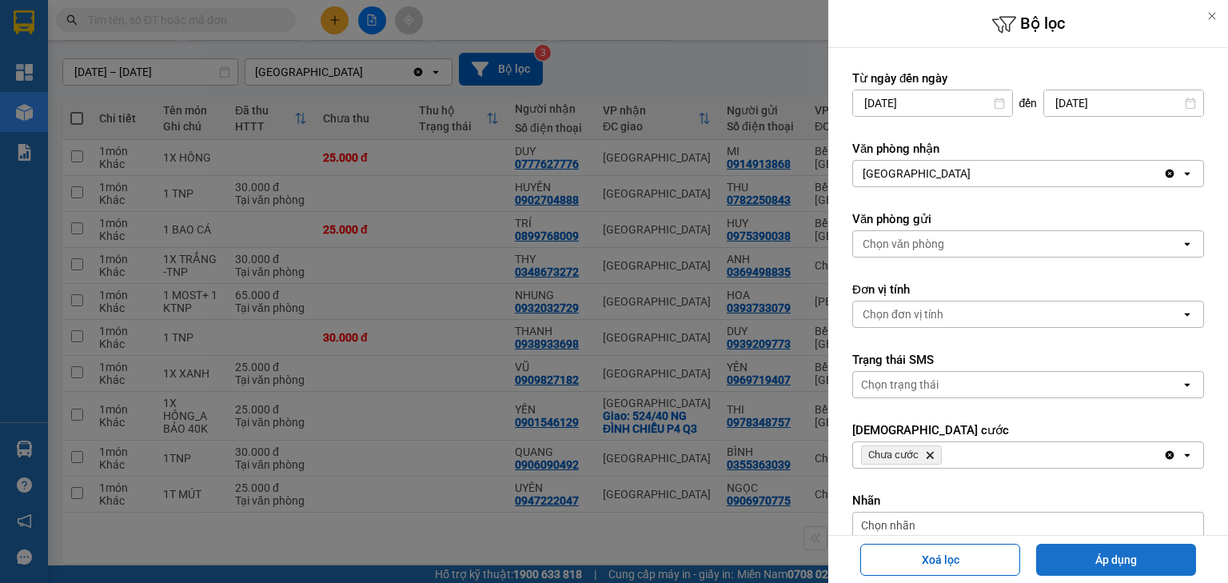
click at [1170, 560] on button "Áp dụng" at bounding box center [1116, 560] width 160 height 32
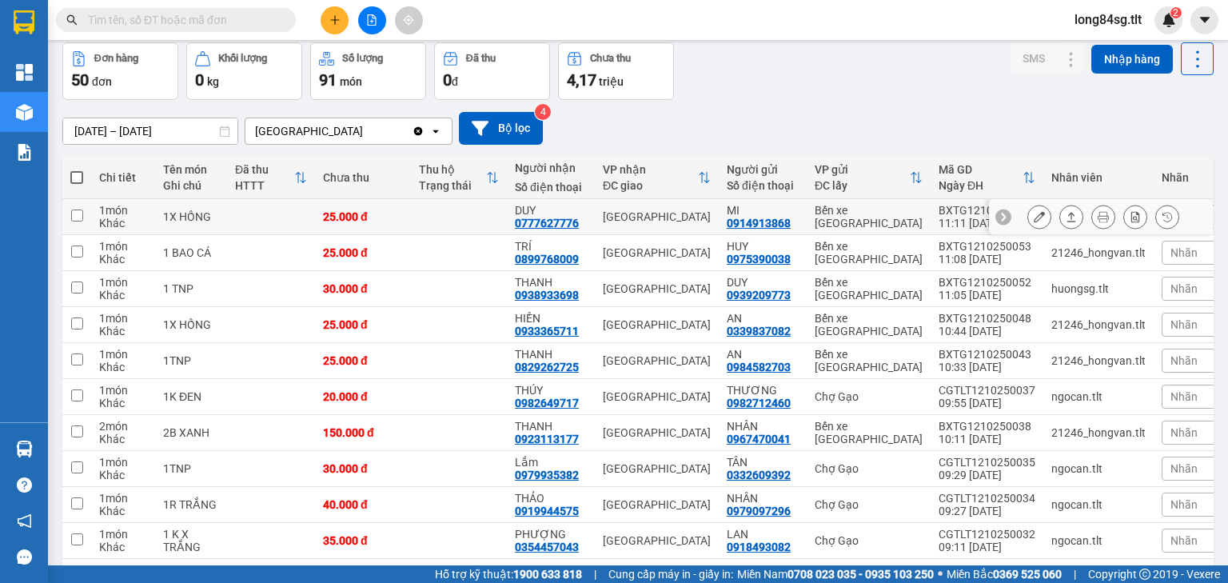
scroll to position [3, 0]
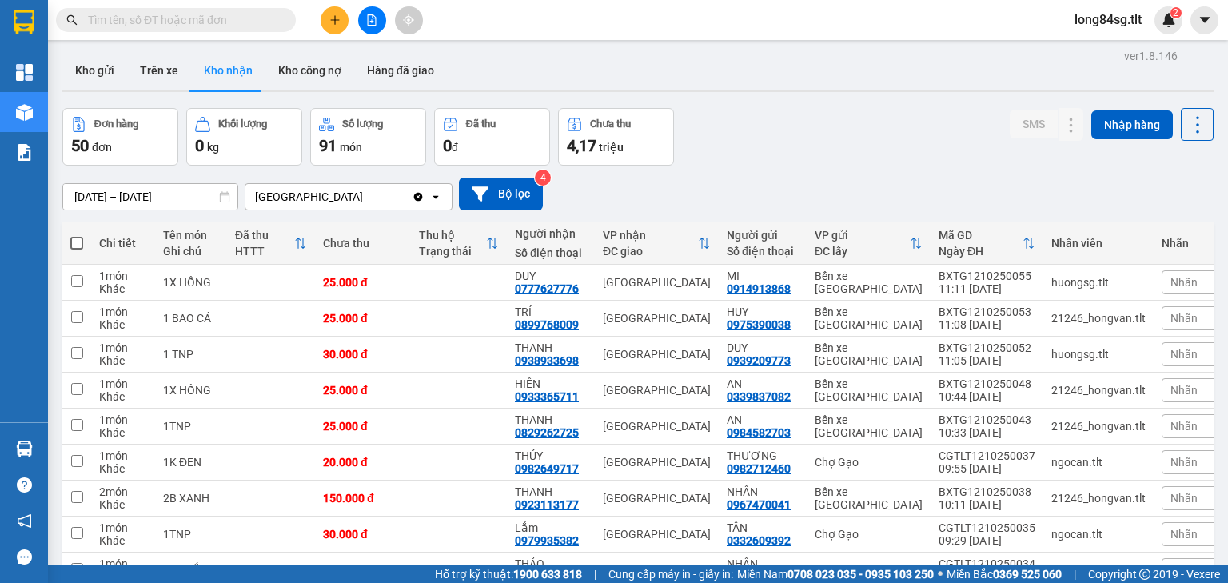
drag, startPoint x: 342, startPoint y: 144, endPoint x: 876, endPoint y: 168, distance: 534.6
click at [877, 167] on div "10/10/2025 – 12/10/2025 Press the down arrow key to interact with the calendar …" at bounding box center [637, 193] width 1151 height 57
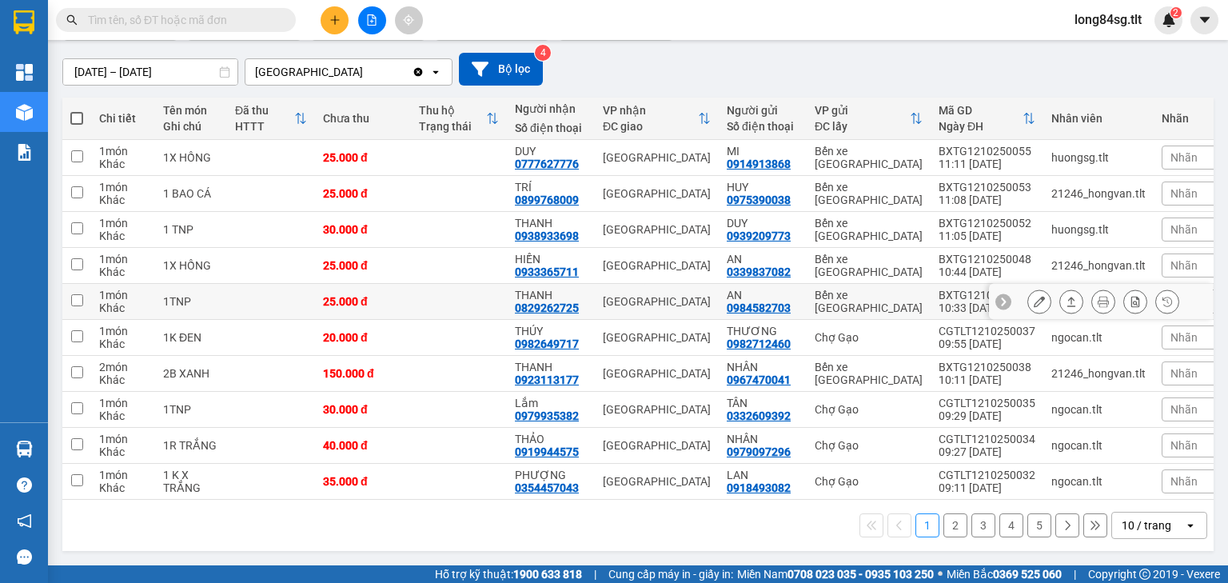
scroll to position [131, 0]
click at [1150, 531] on div "10 / trang" at bounding box center [1147, 525] width 50 height 16
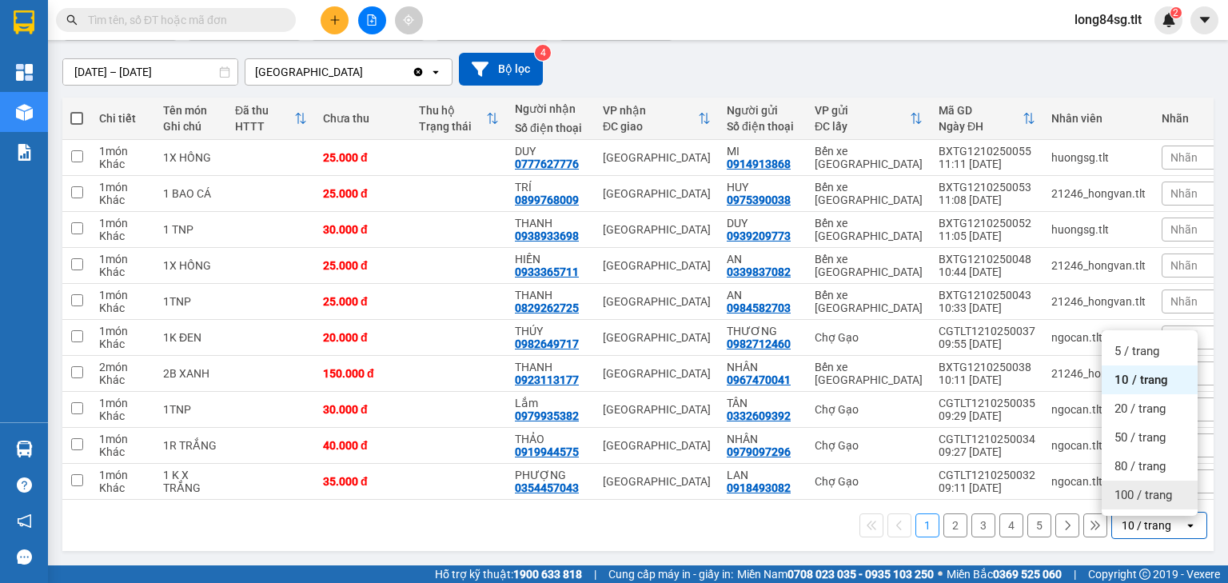
click at [1145, 498] on span "100 / trang" at bounding box center [1143, 495] width 58 height 16
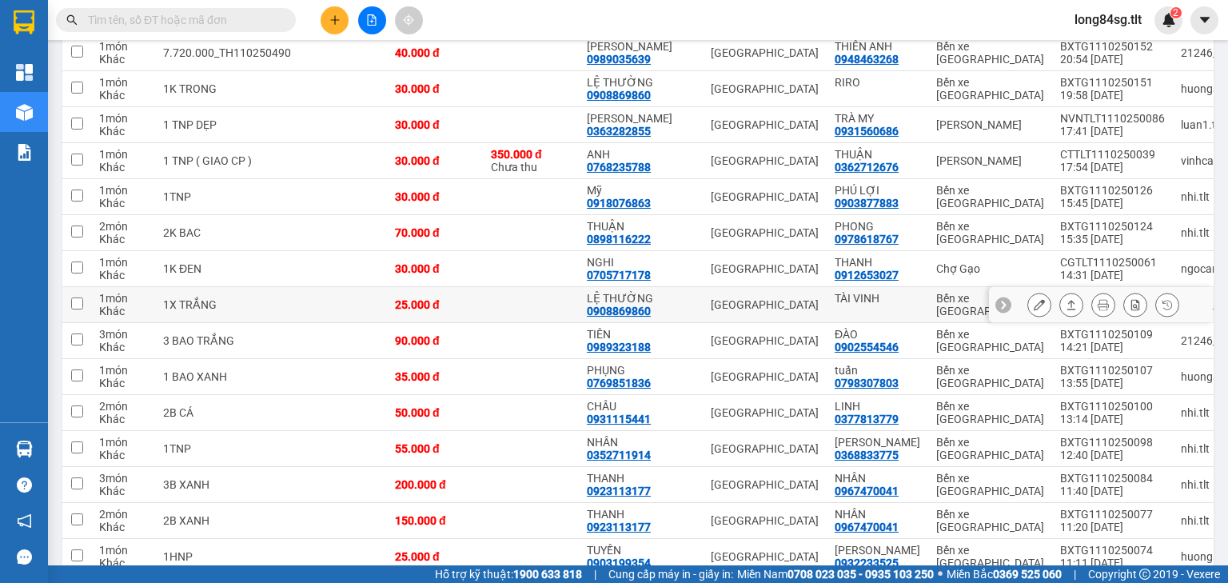
scroll to position [899, 0]
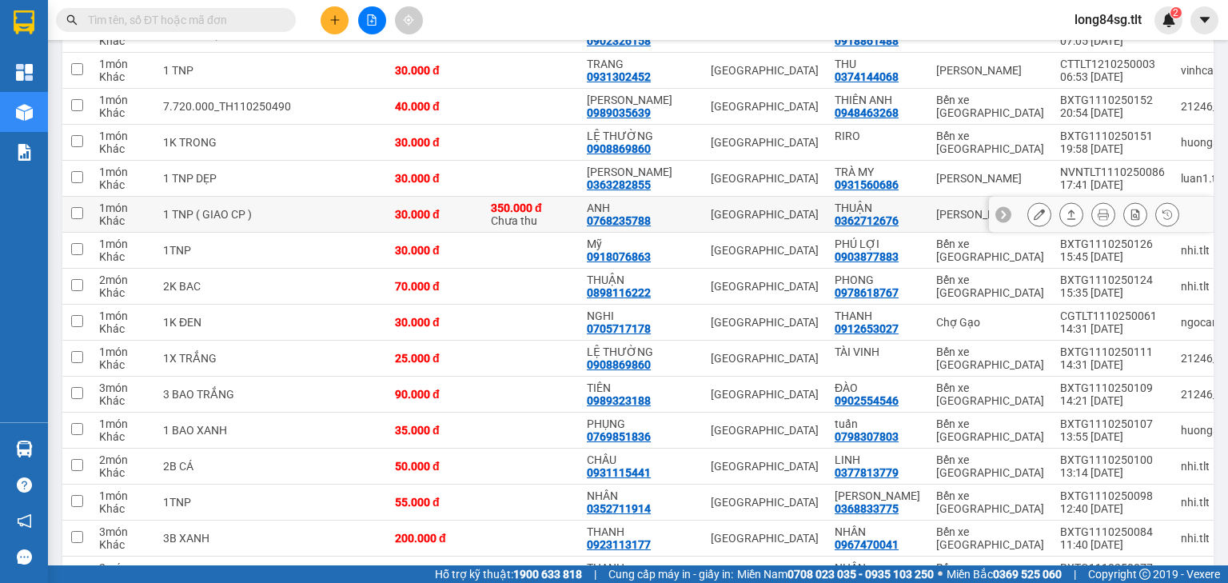
click at [609, 227] on div "0768235788" at bounding box center [619, 220] width 64 height 13
click at [609, 226] on div "0768235788" at bounding box center [619, 220] width 64 height 13
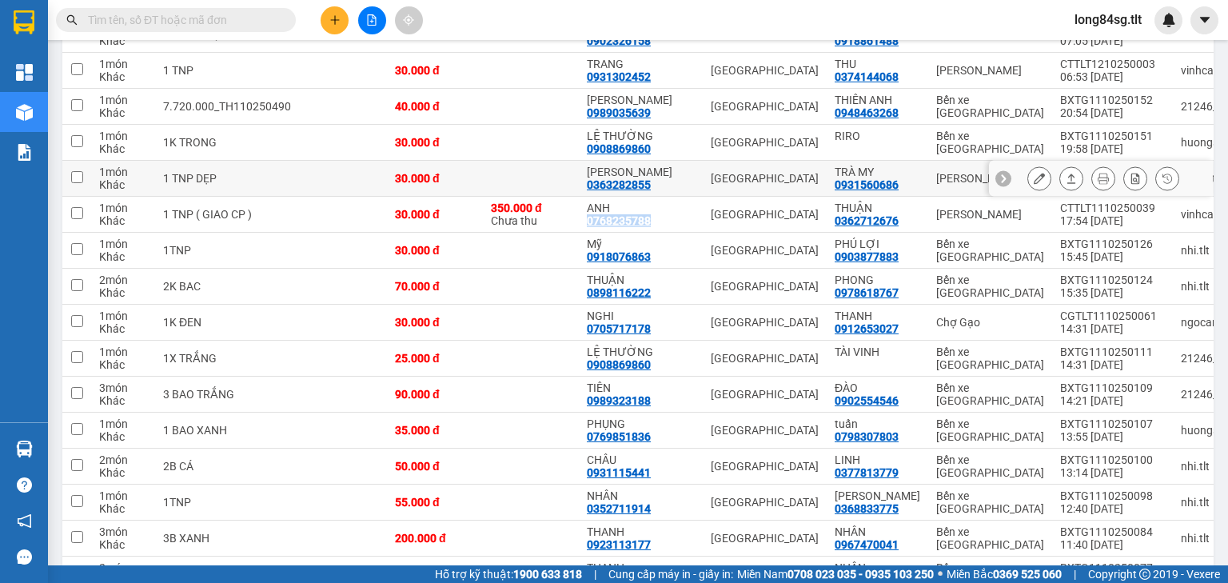
copy div "0768235788"
click at [211, 13] on input "text" at bounding box center [182, 20] width 189 height 18
paste input "0768235788"
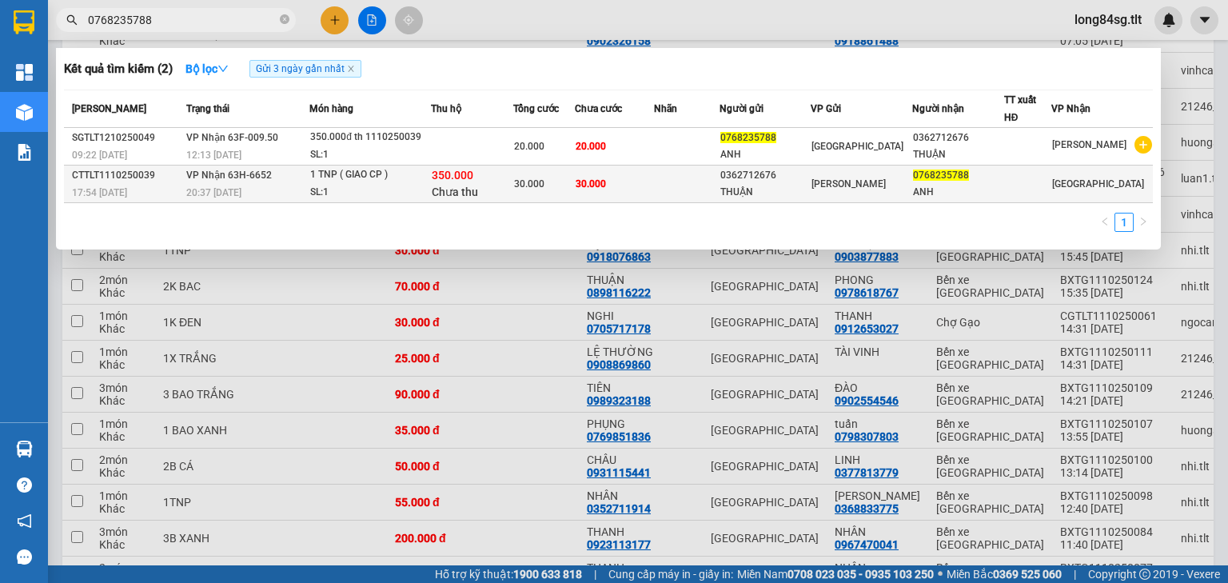
type input "0768235788"
click at [544, 179] on span "30.000" at bounding box center [529, 183] width 30 height 11
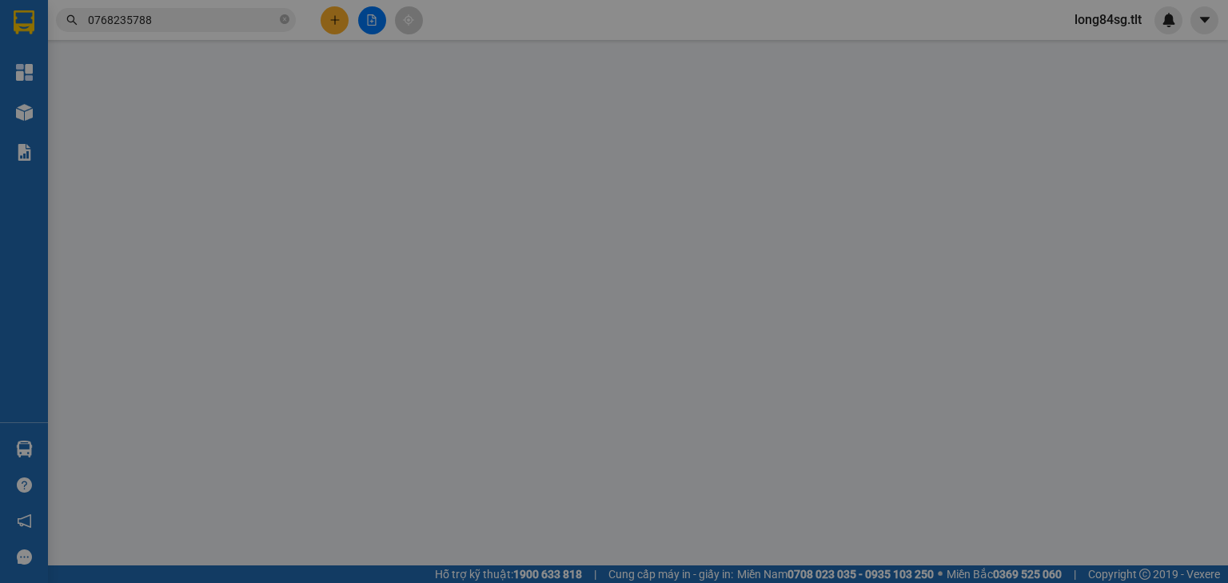
type input "0362712676"
type input "THUẬN"
type input "0768235788"
type input "ANH"
type input "0"
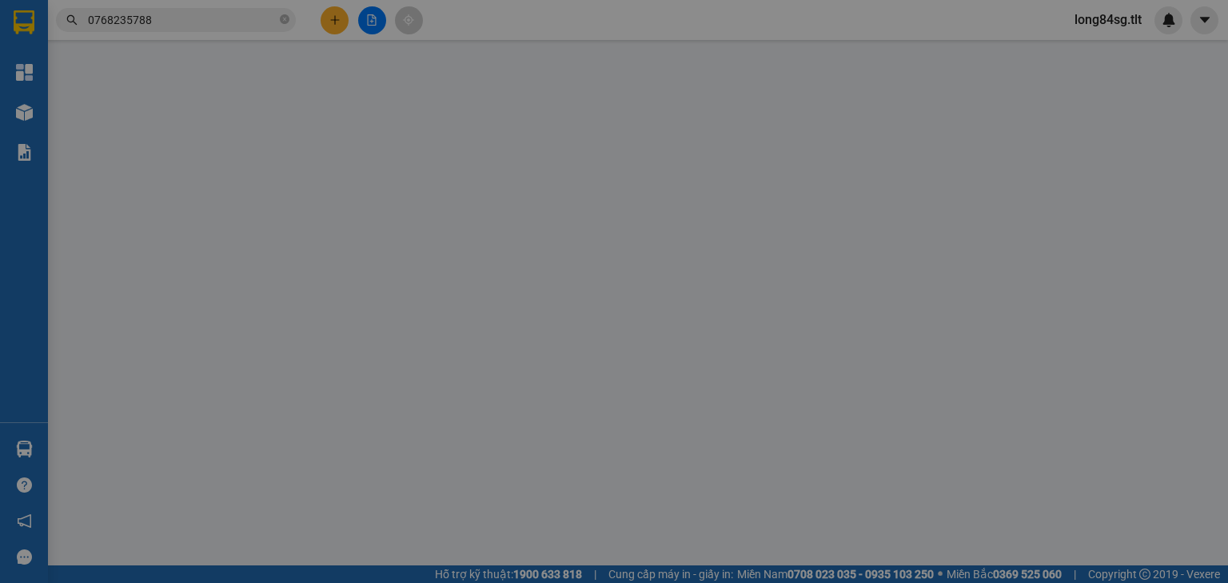
type input "30.000"
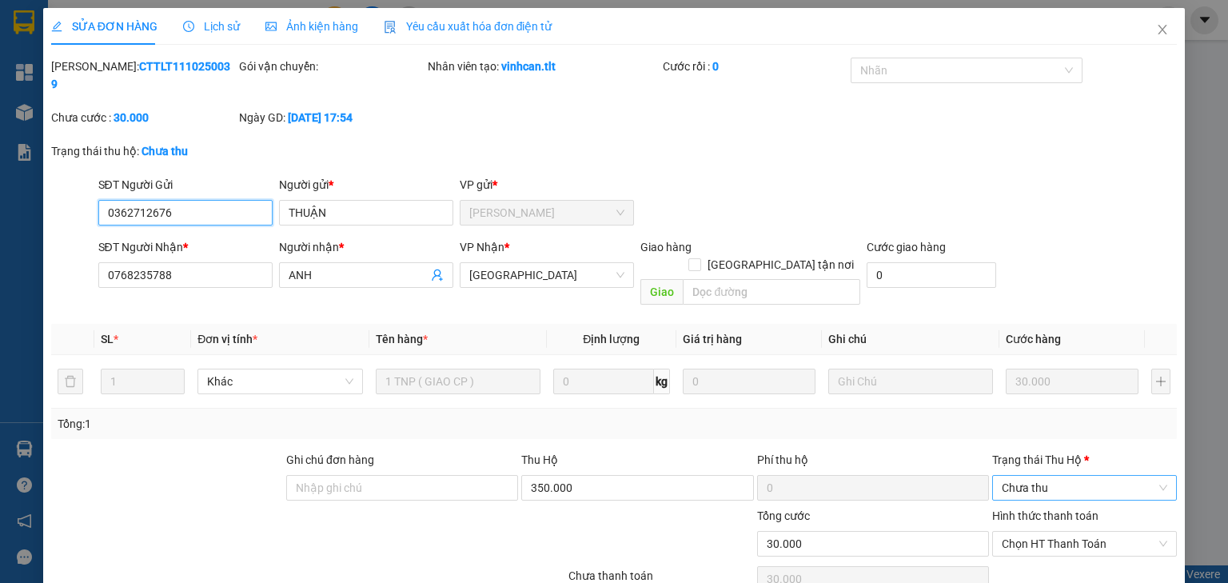
click at [1056, 476] on span "Chưa thu" at bounding box center [1084, 488] width 165 height 24
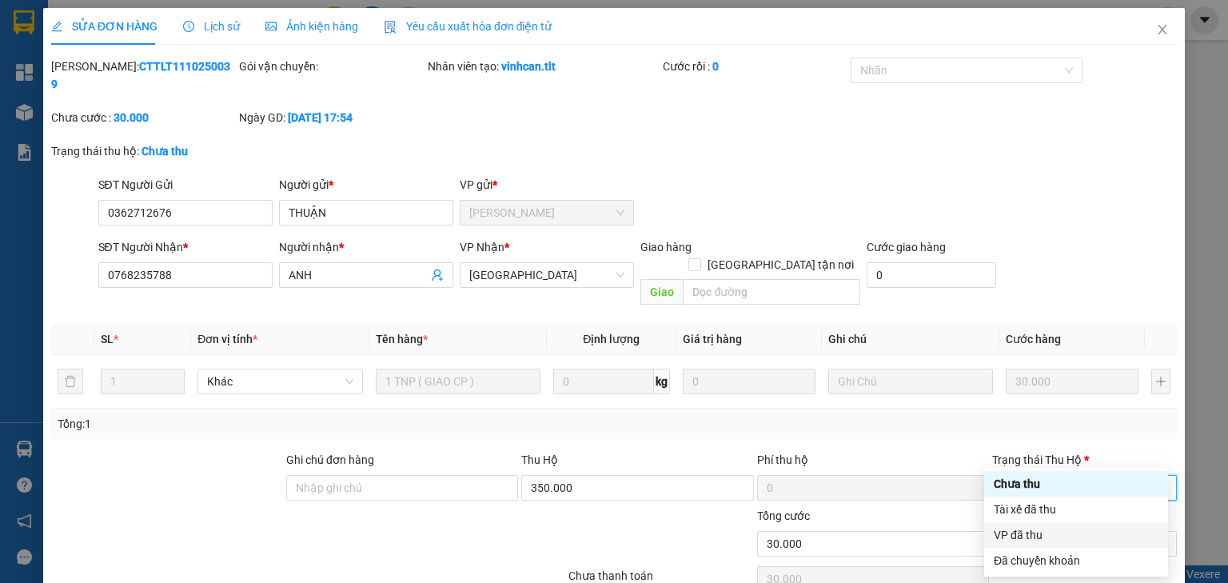
click at [1015, 532] on div "VP đã thu" at bounding box center [1076, 535] width 165 height 18
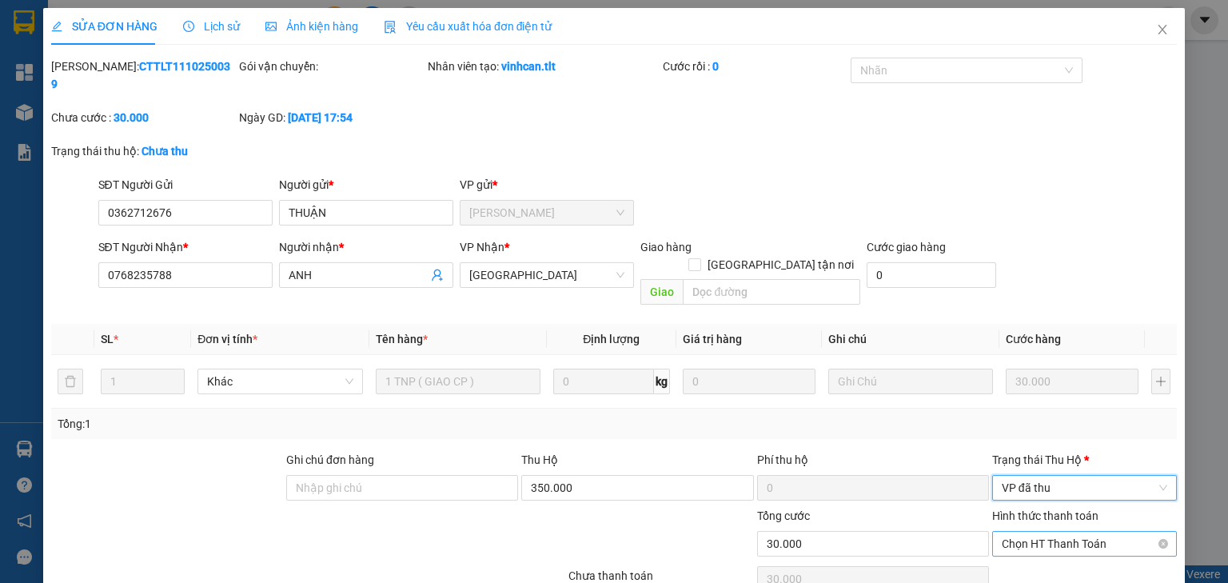
scroll to position [45, 0]
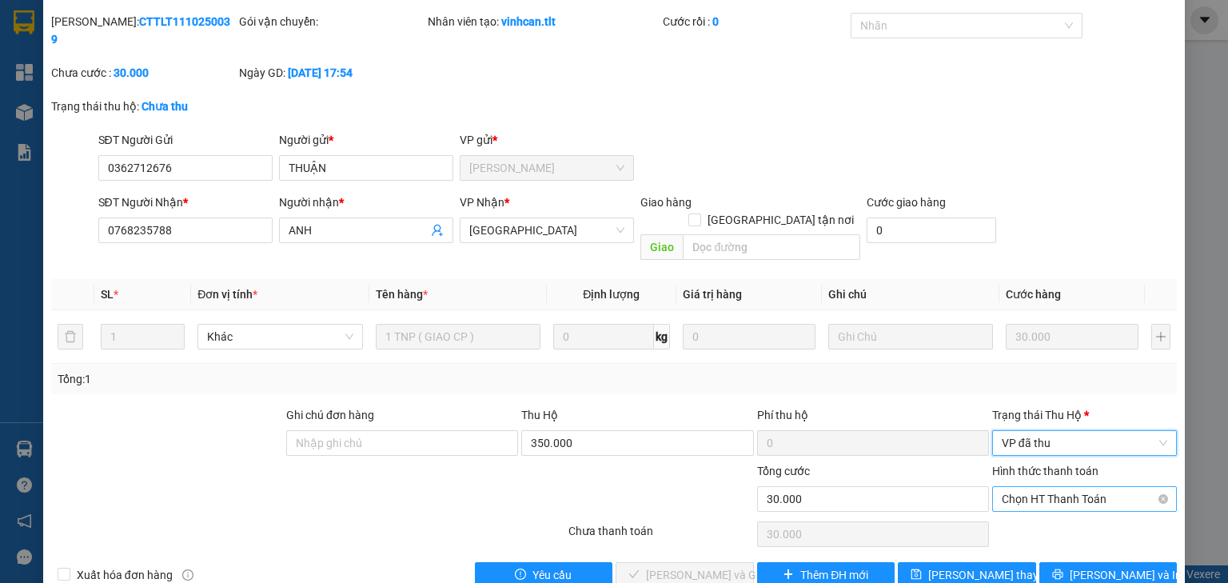
click at [1036, 487] on span "Chọn HT Thanh Toán" at bounding box center [1084, 499] width 165 height 24
click at [1064, 496] on div "Tại văn phòng" at bounding box center [1076, 495] width 165 height 18
type input "0"
click at [640, 562] on button "Lưu và Giao hàng" at bounding box center [685, 575] width 138 height 26
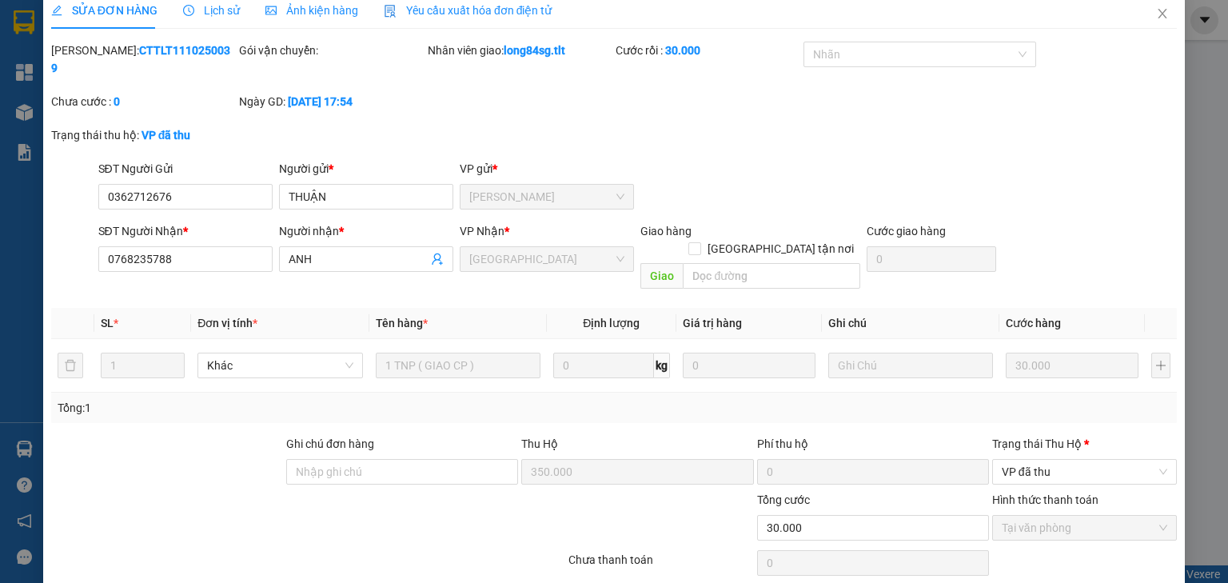
scroll to position [0, 0]
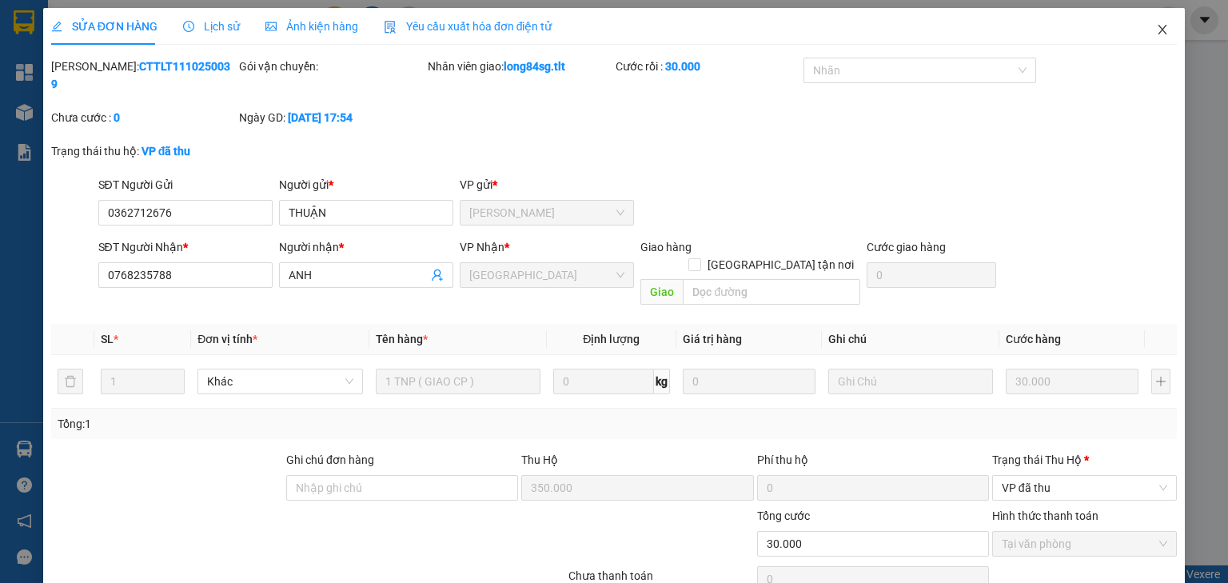
click at [1163, 30] on span "Close" at bounding box center [1162, 30] width 45 height 45
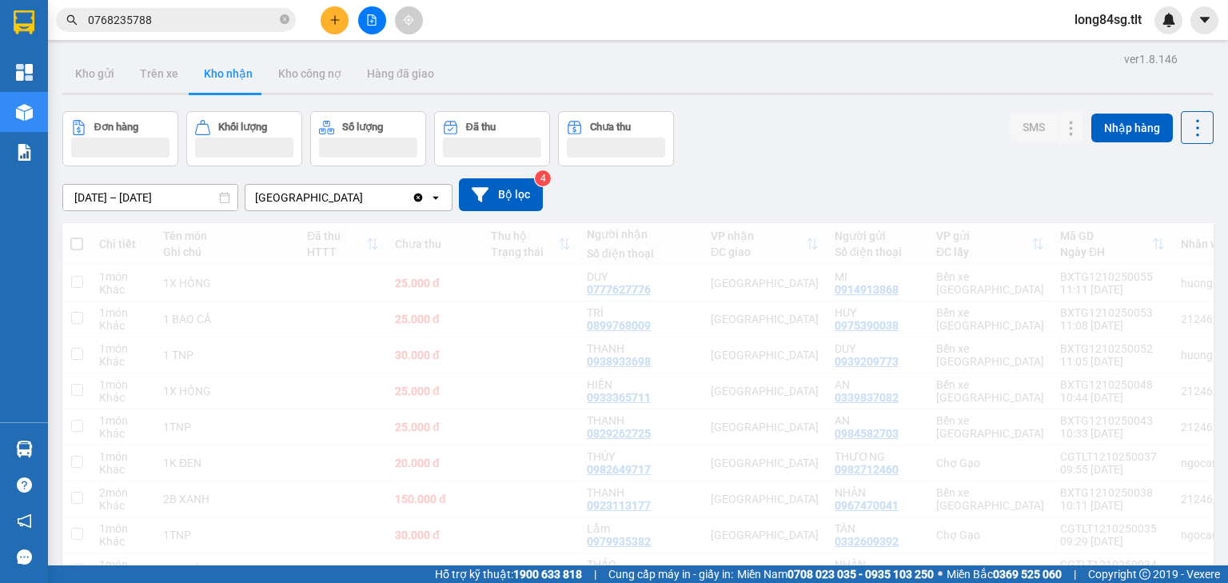
click at [169, 13] on input "0768235788" at bounding box center [182, 20] width 189 height 18
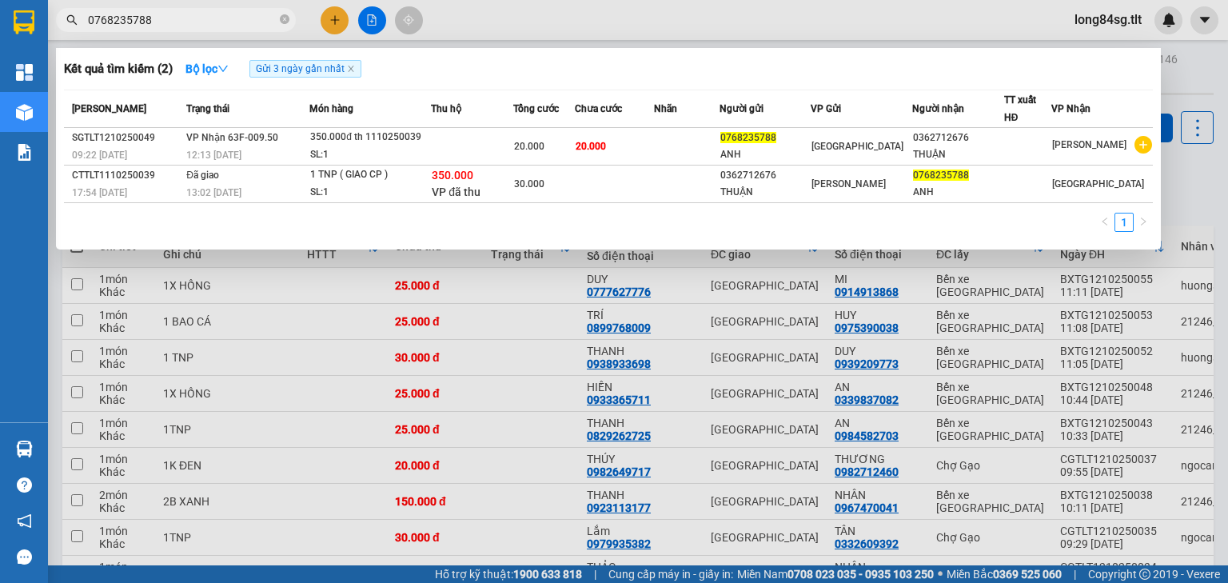
click at [1174, 122] on div at bounding box center [614, 291] width 1228 height 583
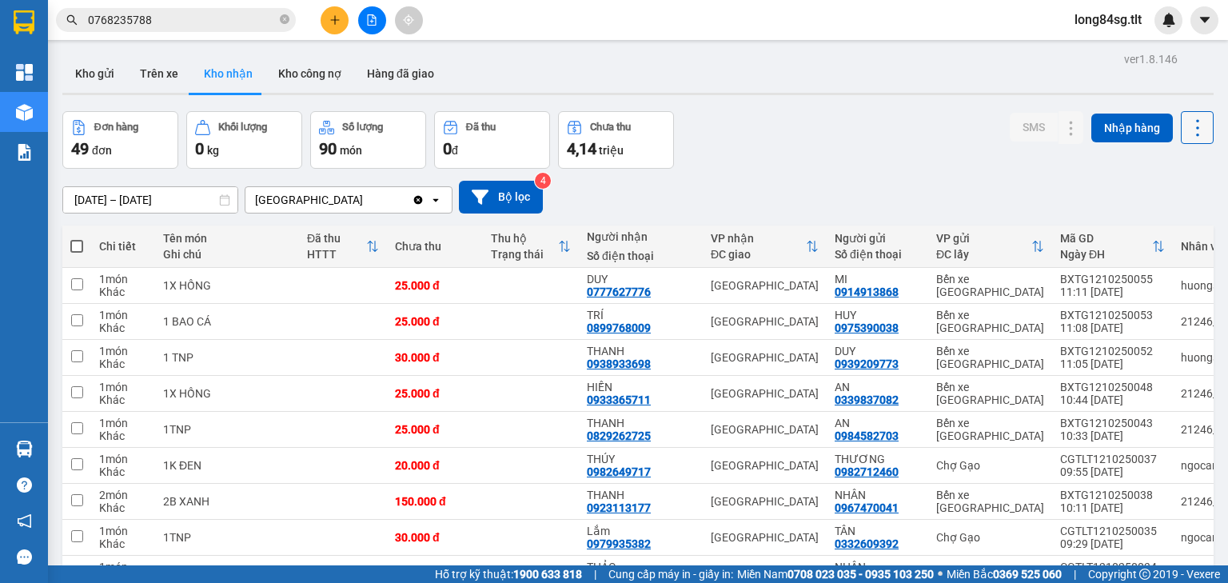
drag, startPoint x: 1177, startPoint y: 122, endPoint x: 1180, endPoint y: 142, distance: 21.0
click at [1186, 122] on icon at bounding box center [1197, 128] width 22 height 22
click at [1177, 197] on span "Làm mới" at bounding box center [1165, 199] width 44 height 16
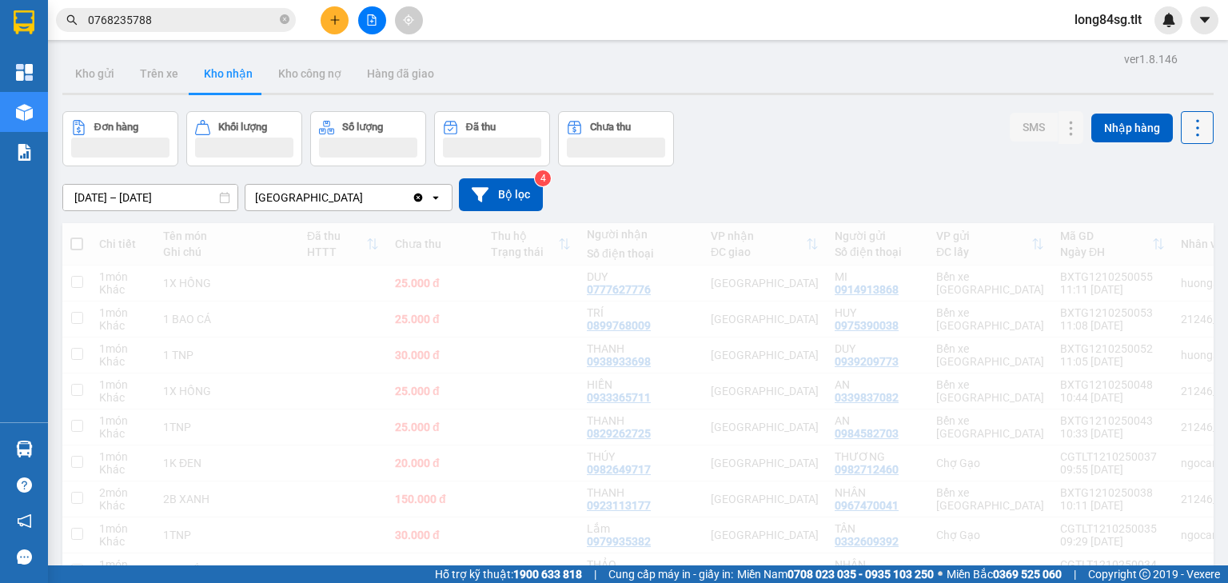
click at [1186, 129] on icon at bounding box center [1197, 128] width 22 height 22
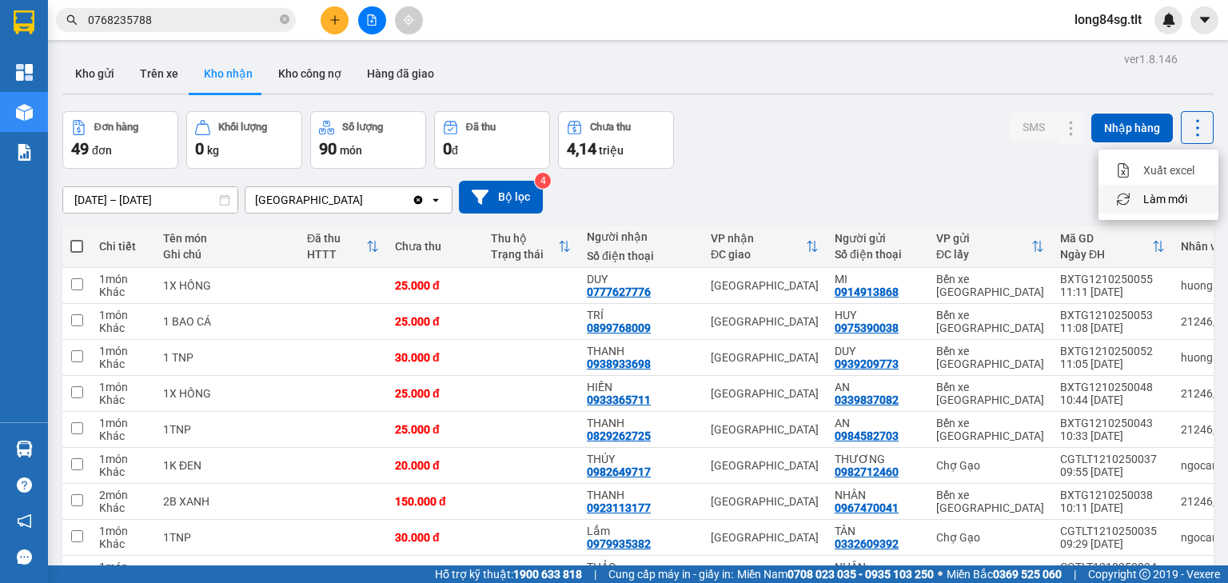
click at [1174, 198] on span "Làm mới" at bounding box center [1165, 199] width 44 height 16
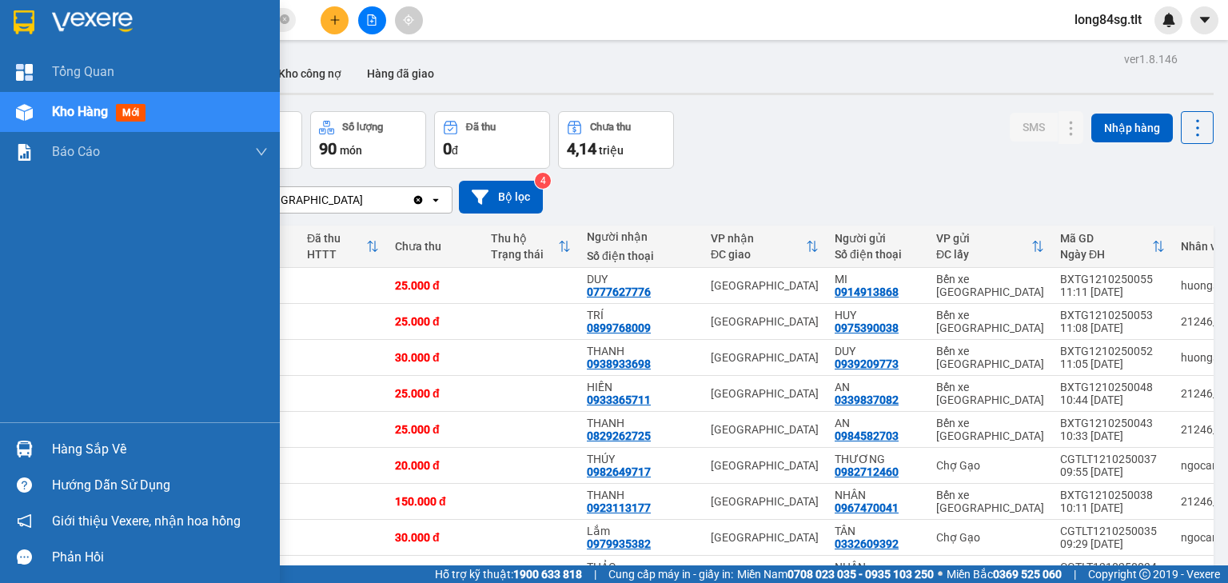
click at [18, 456] on img at bounding box center [24, 449] width 17 height 17
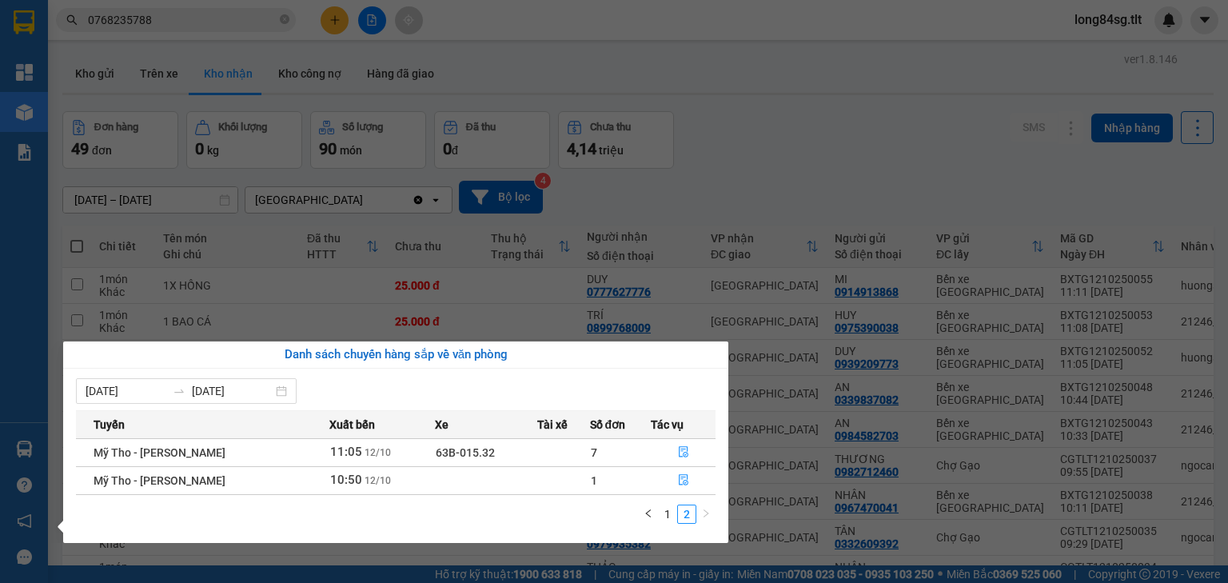
click at [771, 118] on section "Kết quả tìm kiếm ( 2 ) Bộ lọc Gửi 3 ngày gần nhất Mã ĐH Trạng thái Món hàng Thu…" at bounding box center [614, 291] width 1228 height 583
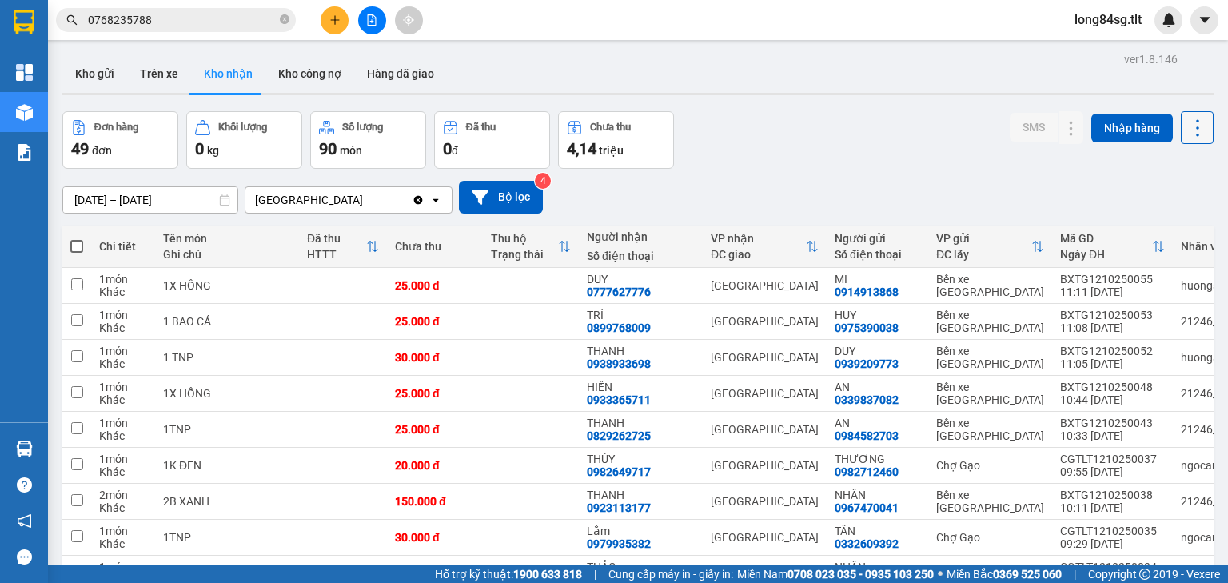
click at [1186, 127] on icon at bounding box center [1197, 128] width 22 height 22
click at [1178, 198] on span "Làm mới" at bounding box center [1165, 199] width 44 height 16
click at [236, 20] on input "0768235788" at bounding box center [182, 20] width 189 height 18
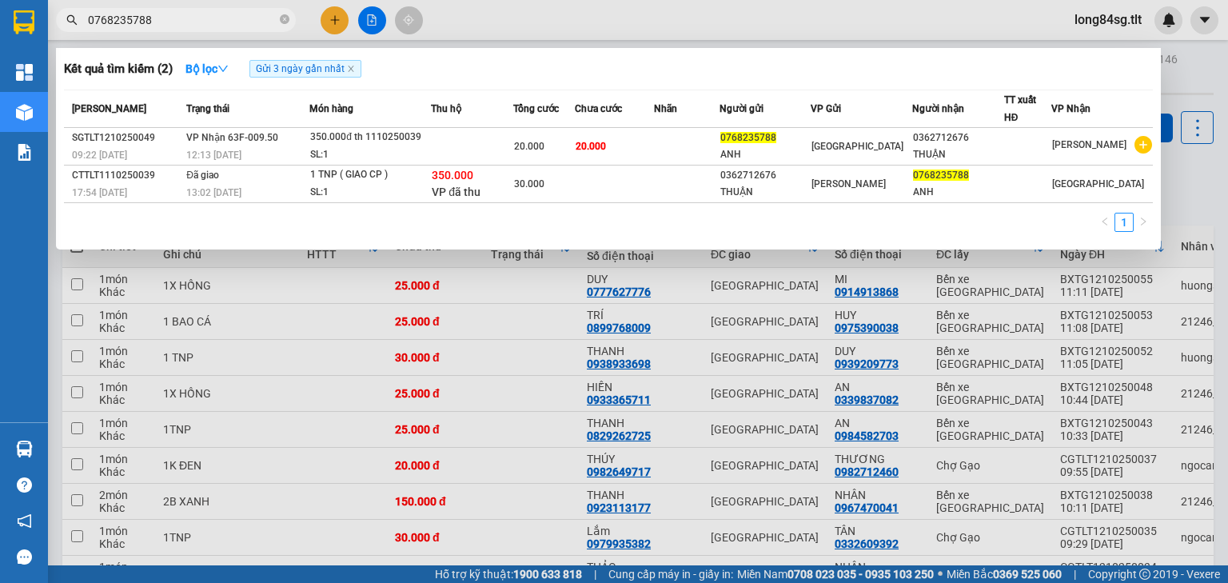
click at [1201, 114] on div at bounding box center [614, 291] width 1228 height 583
click at [1186, 133] on icon at bounding box center [1197, 128] width 22 height 22
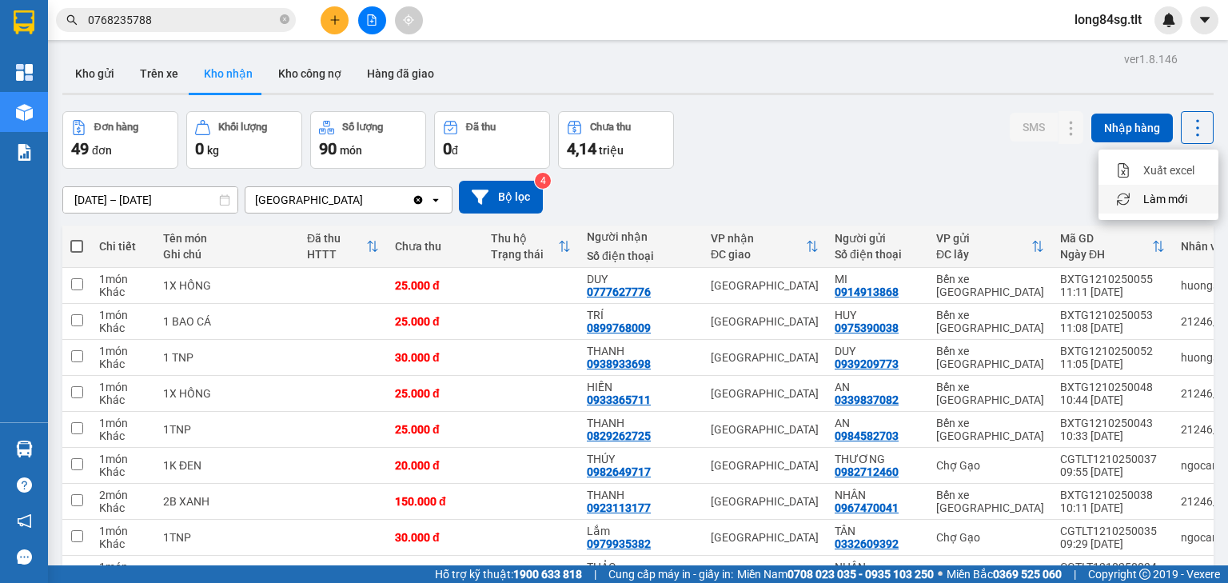
click at [1170, 203] on span "Làm mới" at bounding box center [1165, 199] width 44 height 16
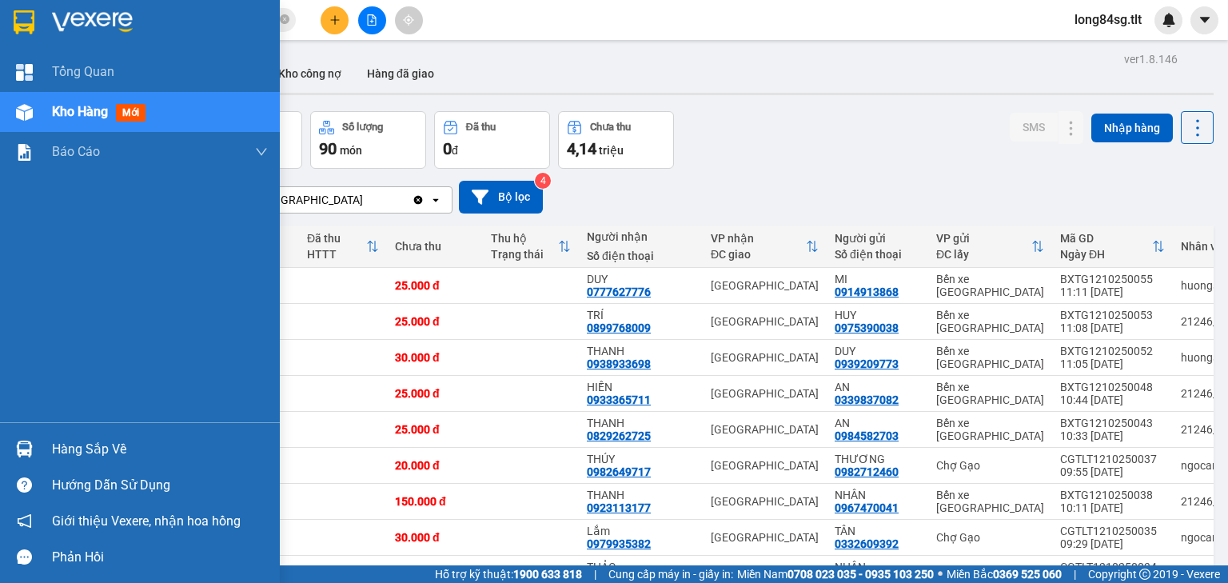
click at [16, 433] on div "Hàng sắp về" at bounding box center [140, 449] width 280 height 36
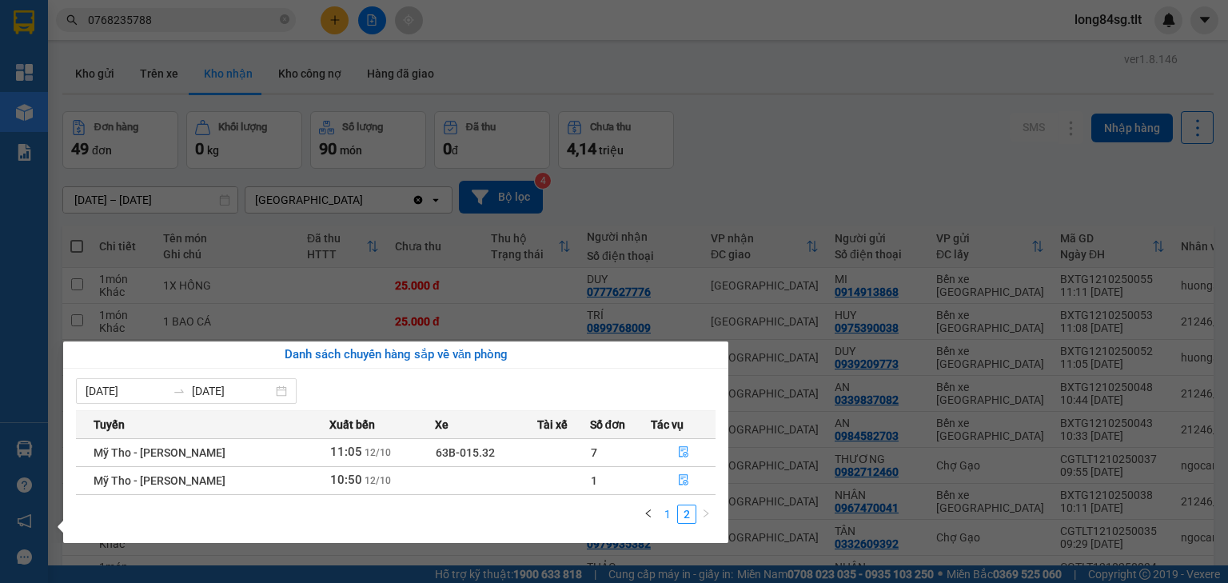
click at [674, 517] on link "1" at bounding box center [668, 514] width 18 height 18
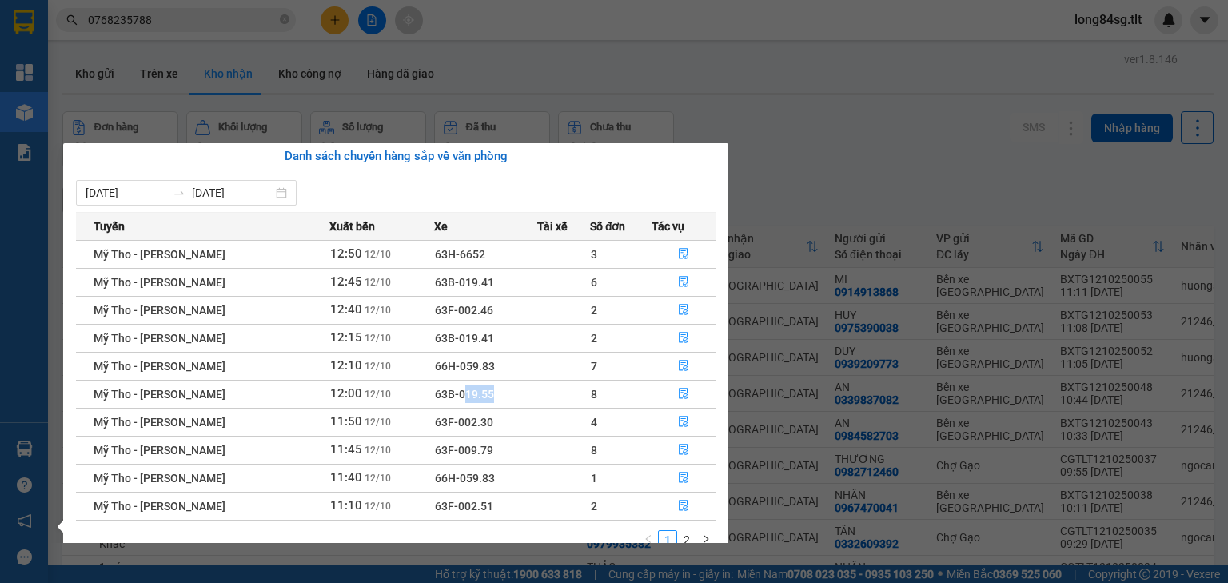
drag, startPoint x: 444, startPoint y: 391, endPoint x: 480, endPoint y: 389, distance: 35.2
click at [480, 389] on td "63B-019.55" at bounding box center [486, 394] width 104 height 28
click at [480, 395] on td "63B-019.55" at bounding box center [486, 394] width 104 height 28
drag, startPoint x: 443, startPoint y: 390, endPoint x: 474, endPoint y: 390, distance: 31.2
click at [474, 390] on td "63B-019.55" at bounding box center [486, 394] width 104 height 28
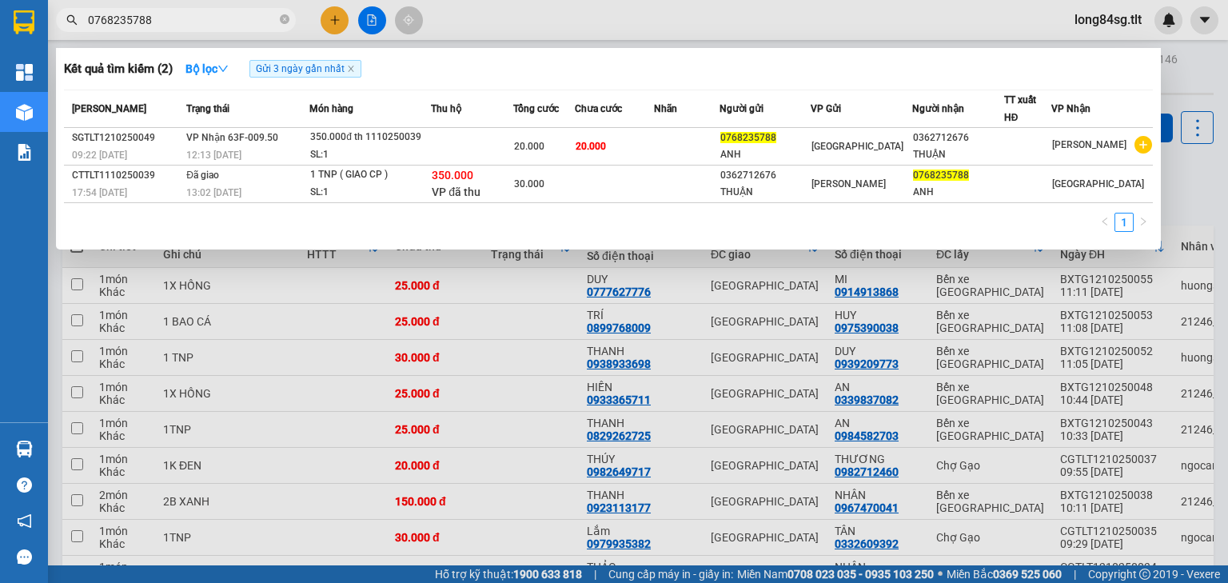
click at [257, 18] on section "Kết quả tìm kiếm ( 2 ) Bộ lọc Gửi 3 ngày gần nhất Mã ĐH Trạng thái Món hàng Thu…" at bounding box center [614, 291] width 1228 height 583
click at [329, 13] on div at bounding box center [614, 291] width 1228 height 583
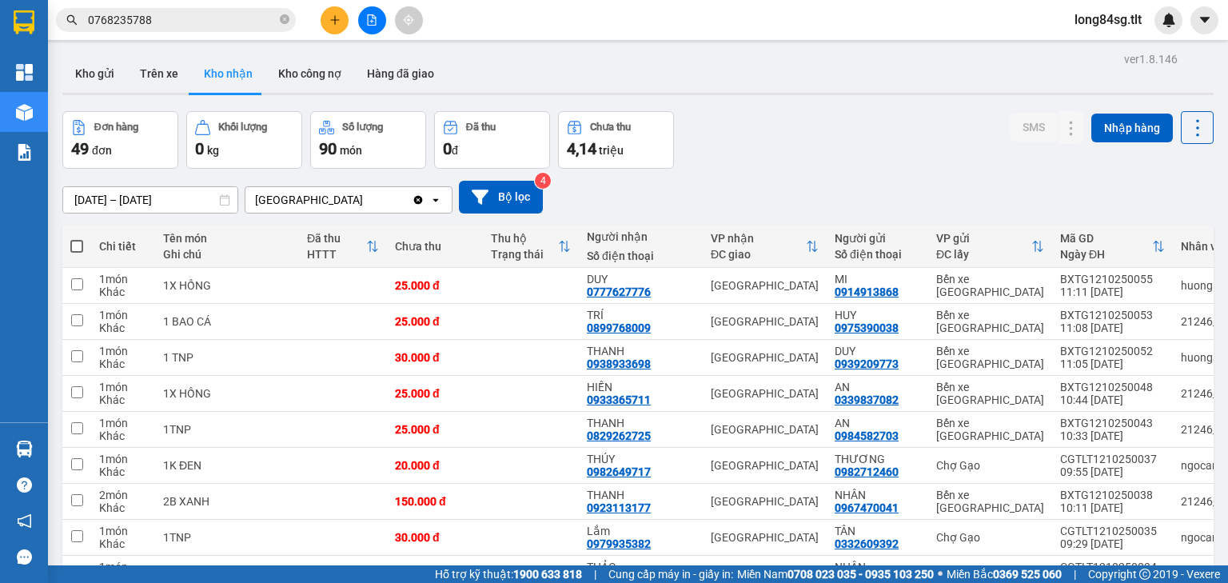
click at [329, 7] on button at bounding box center [335, 20] width 28 height 28
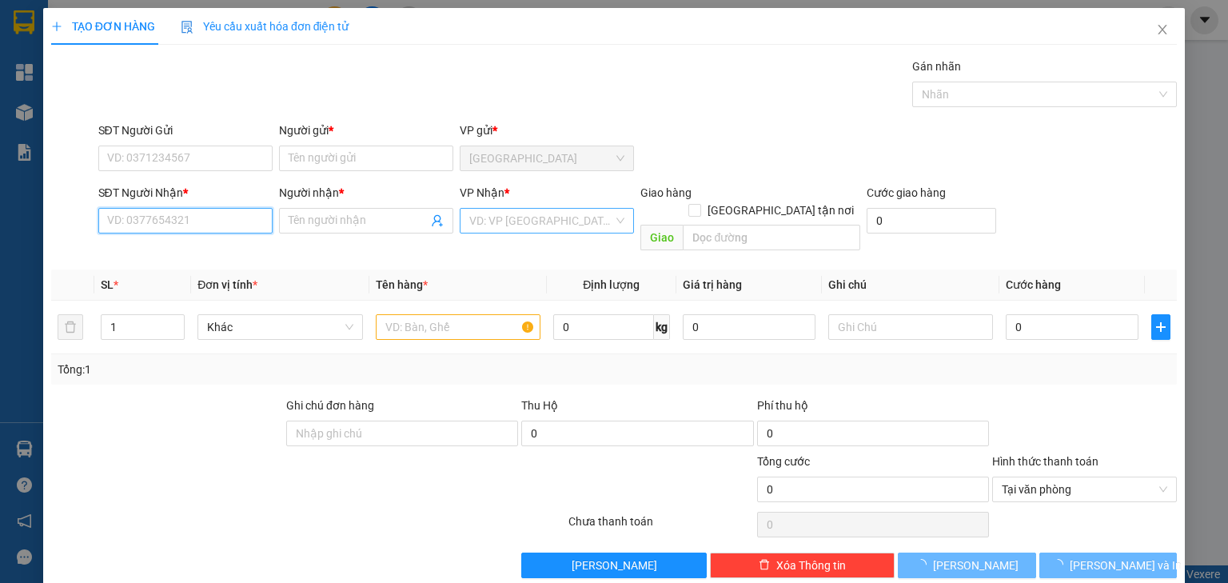
click at [179, 220] on input "SĐT Người Nhận *" at bounding box center [185, 221] width 174 height 26
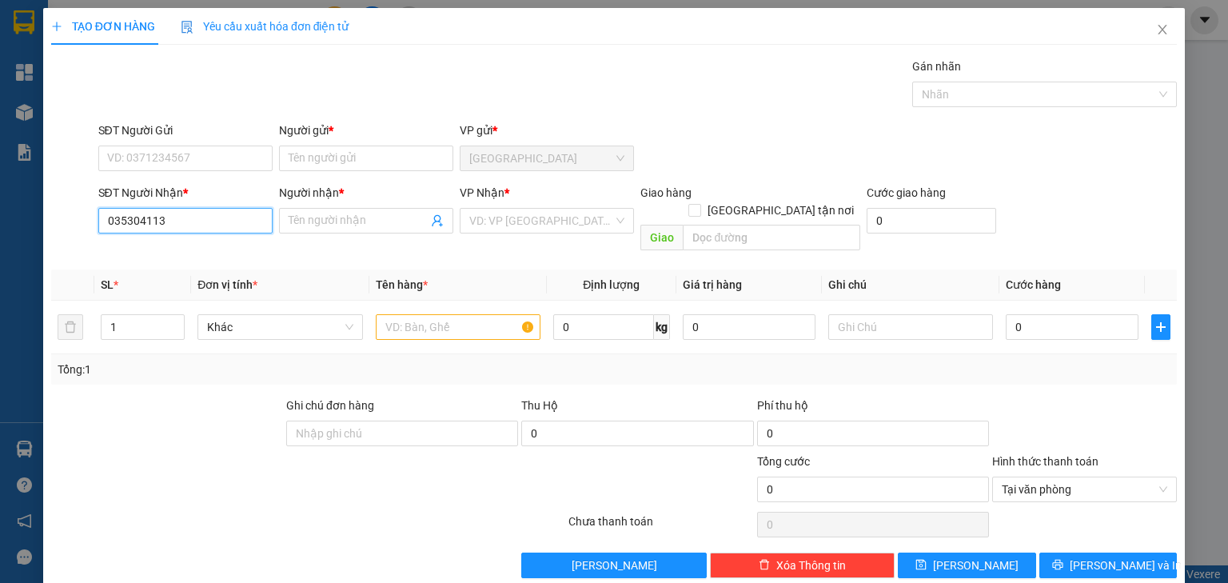
type input "0353041132"
click at [188, 258] on div "0353041132 - LỘC" at bounding box center [183, 252] width 153 height 18
type input "LỘC"
type input "0353041132"
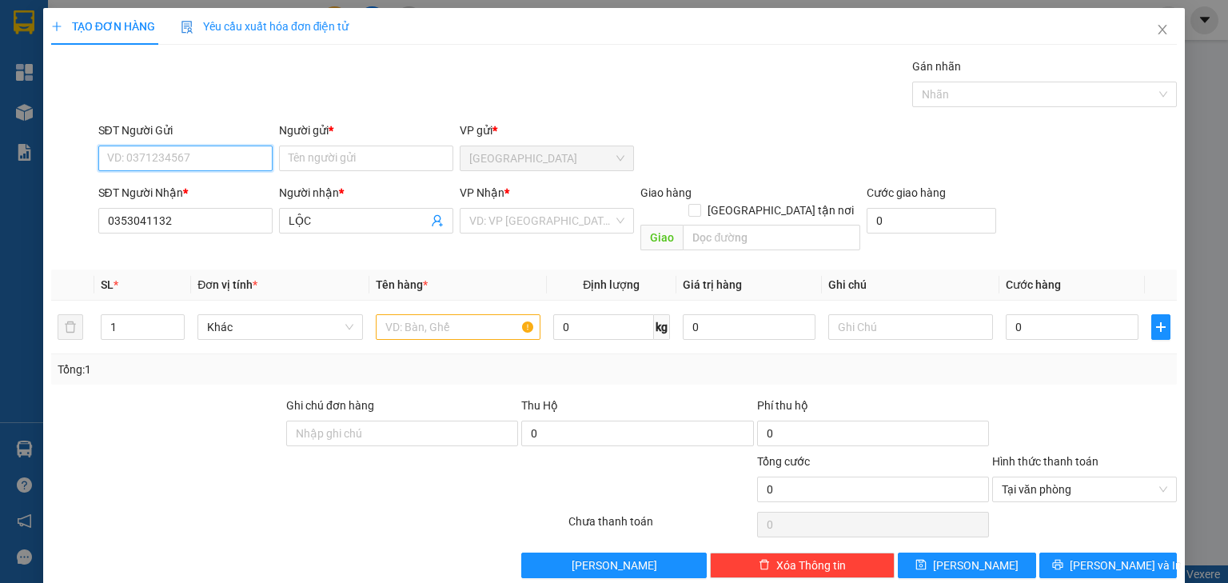
click at [205, 150] on input "SĐT Người Gửi" at bounding box center [185, 159] width 174 height 26
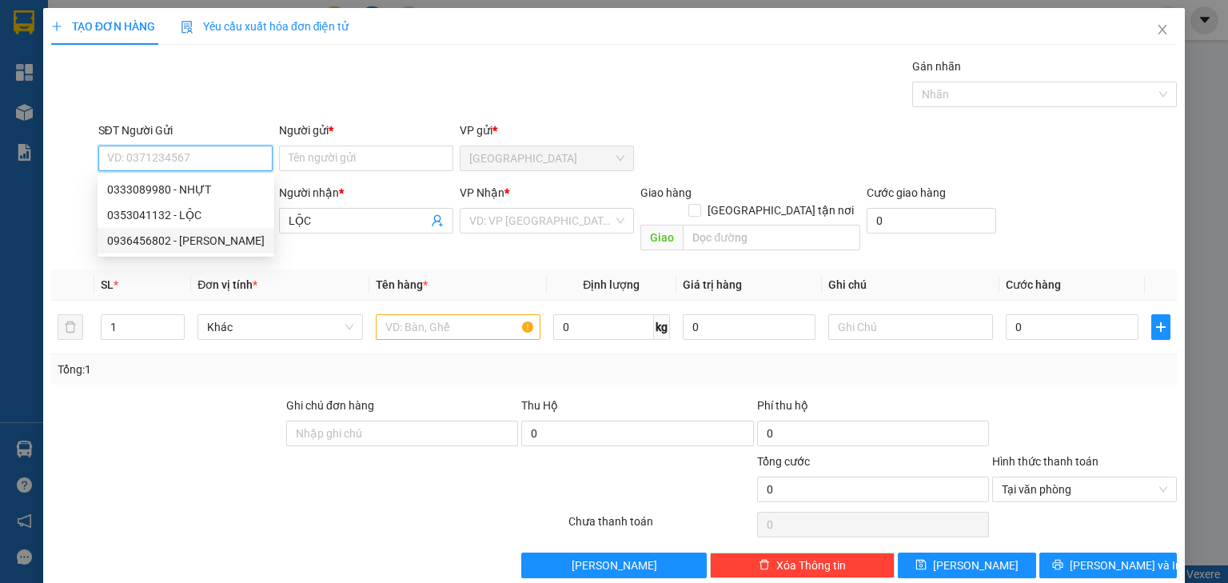
click at [201, 245] on div "0936456802 - MINH" at bounding box center [185, 241] width 157 height 18
type input "0936456802"
type input "MINH"
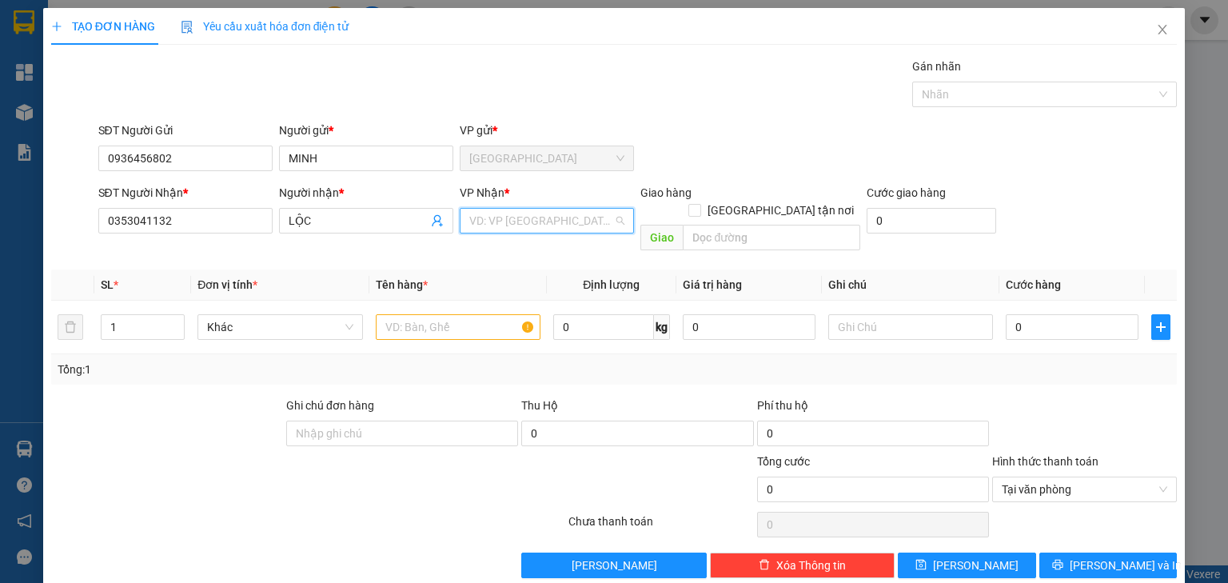
click at [566, 225] on input "search" at bounding box center [541, 221] width 144 height 24
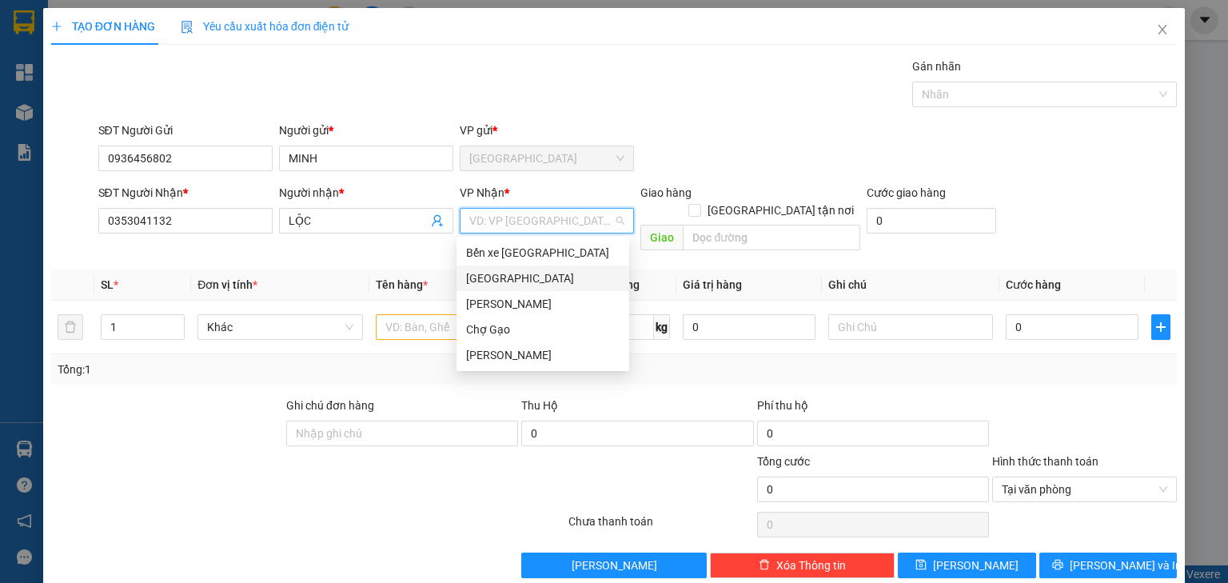
click at [531, 249] on div "Bến xe [PERSON_NAME]" at bounding box center [542, 253] width 153 height 18
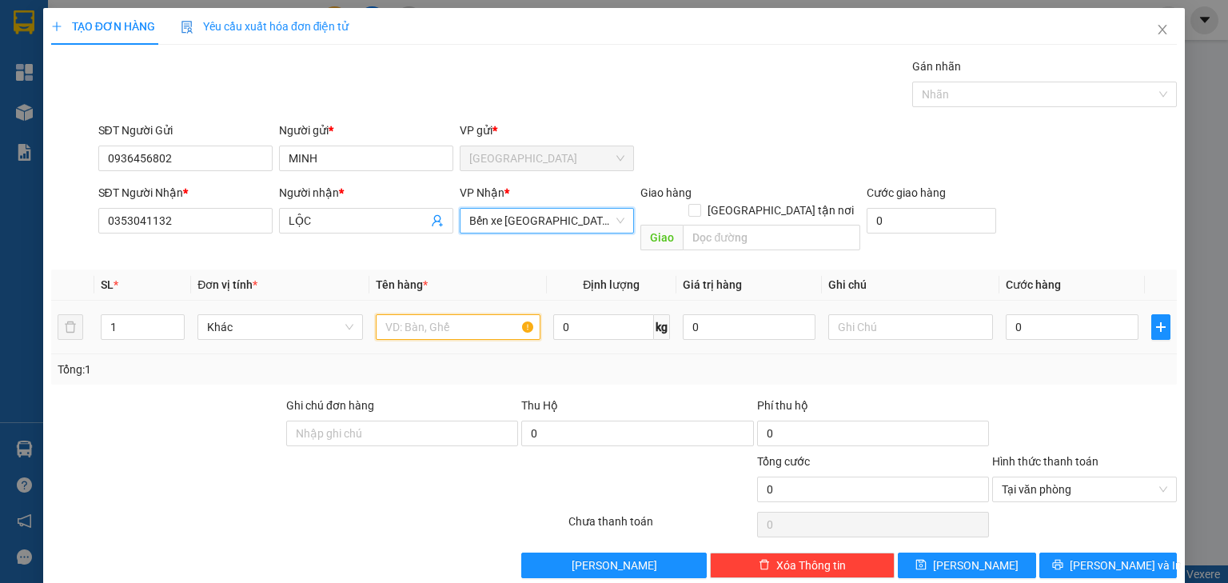
click at [412, 314] on input "text" at bounding box center [458, 327] width 165 height 26
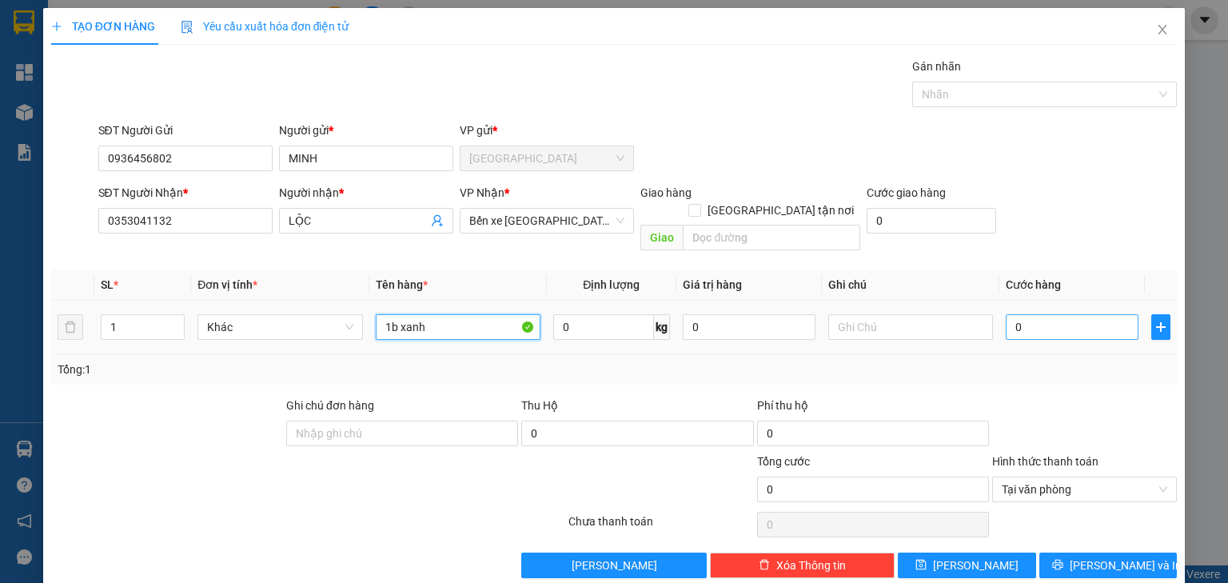
type input "1b xanh"
click at [1094, 314] on input "0" at bounding box center [1072, 327] width 133 height 26
type input "001"
type input "1"
type input "0.010"
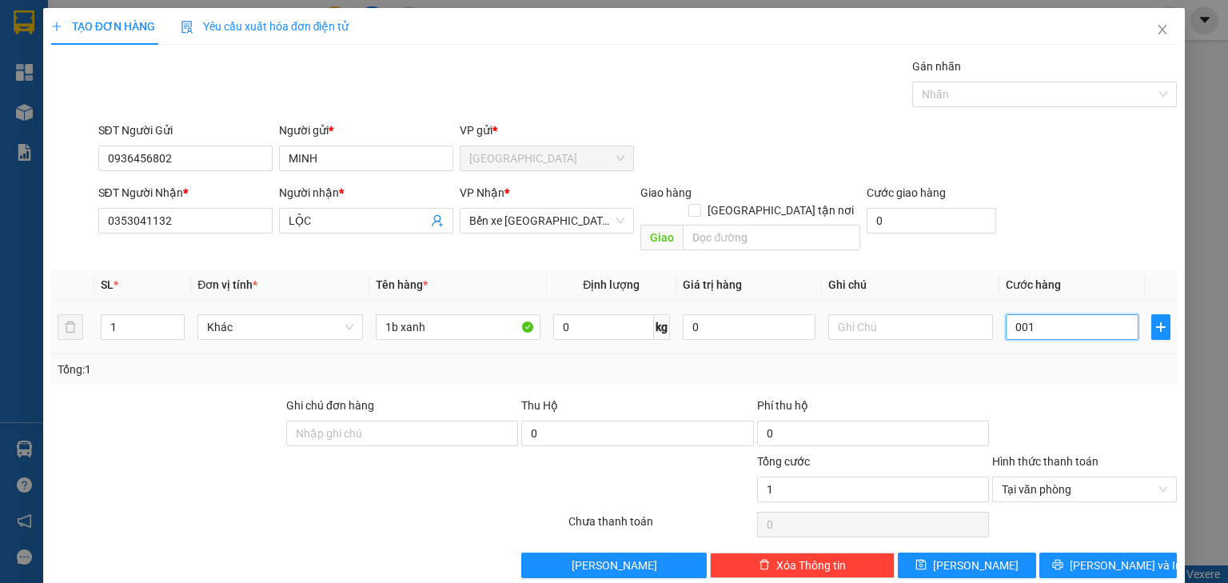
type input "10"
type input "00.100"
type input "100"
type input "100.000"
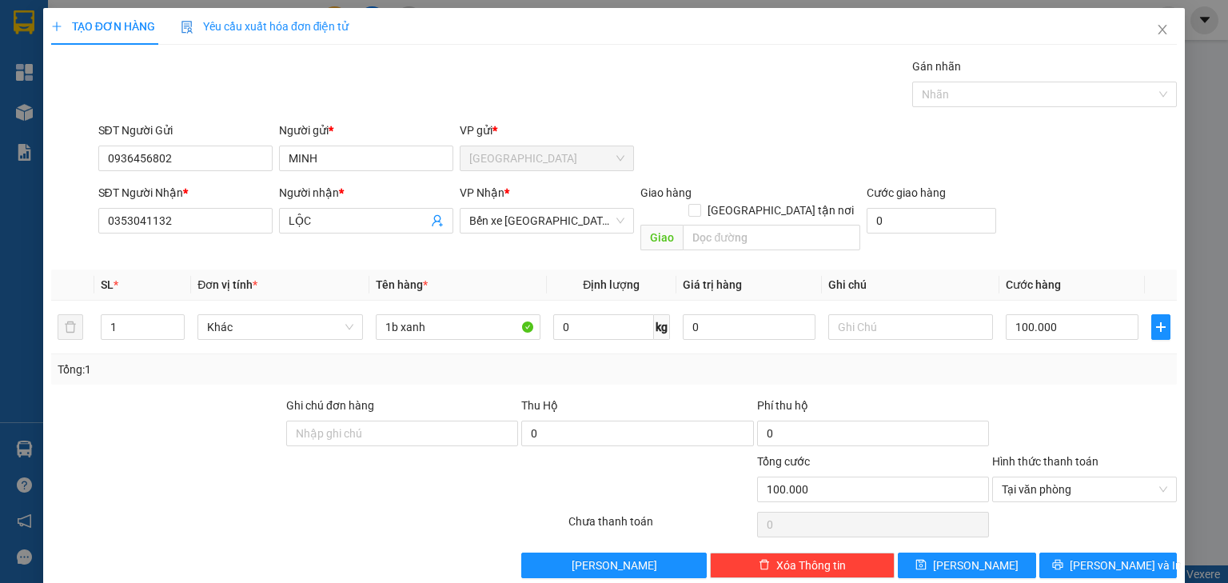
click at [1071, 269] on th "Cước hàng" at bounding box center [1072, 284] width 146 height 31
click at [1148, 477] on span "Tại văn phòng" at bounding box center [1084, 489] width 165 height 24
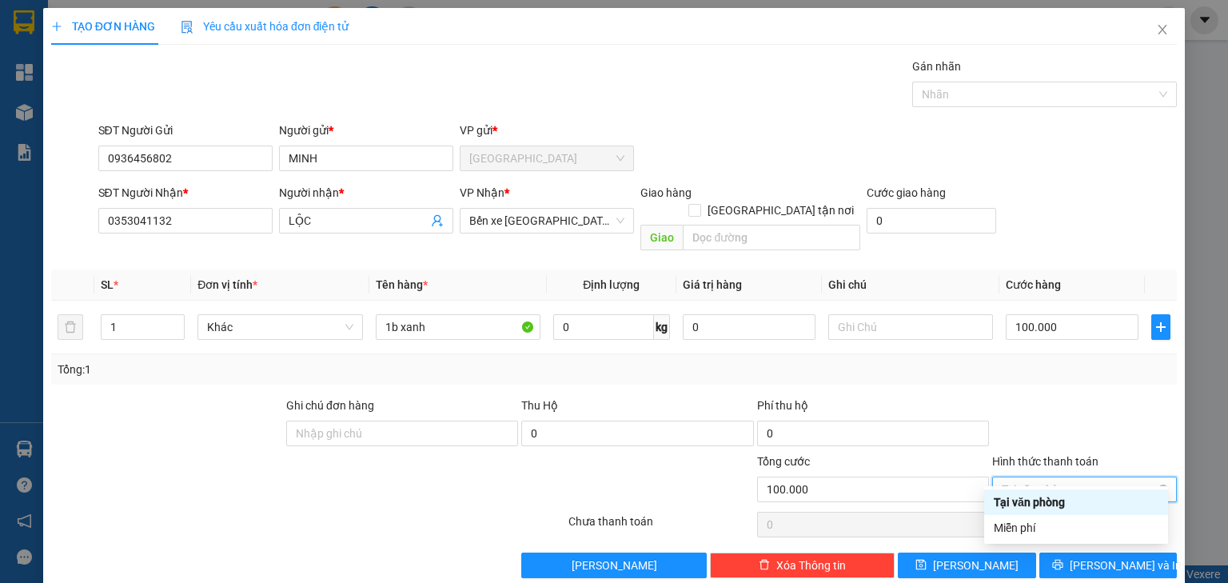
type input "100.000"
click at [1130, 417] on div at bounding box center [1085, 425] width 188 height 56
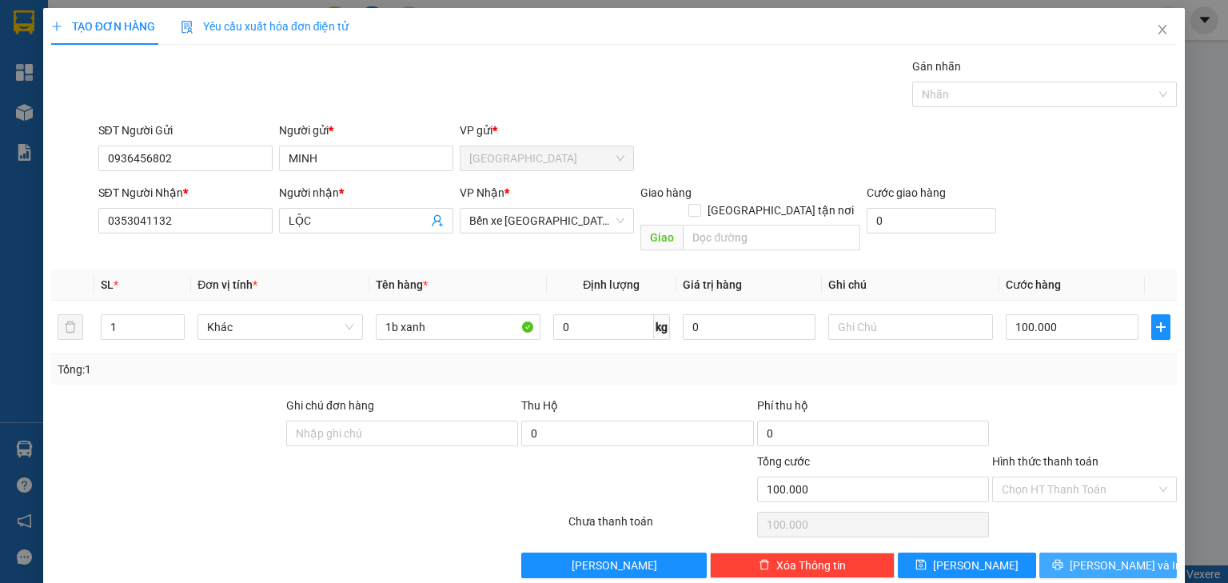
click at [1095, 556] on span "Lưu và In" at bounding box center [1126, 565] width 112 height 18
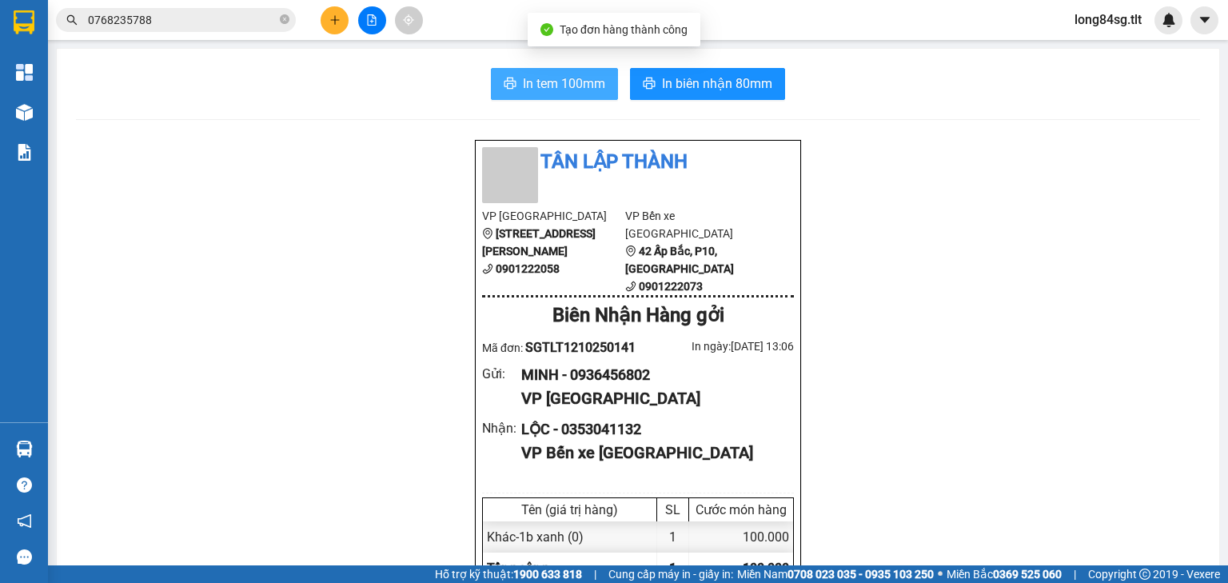
click at [564, 90] on span "In tem 100mm" at bounding box center [564, 84] width 82 height 20
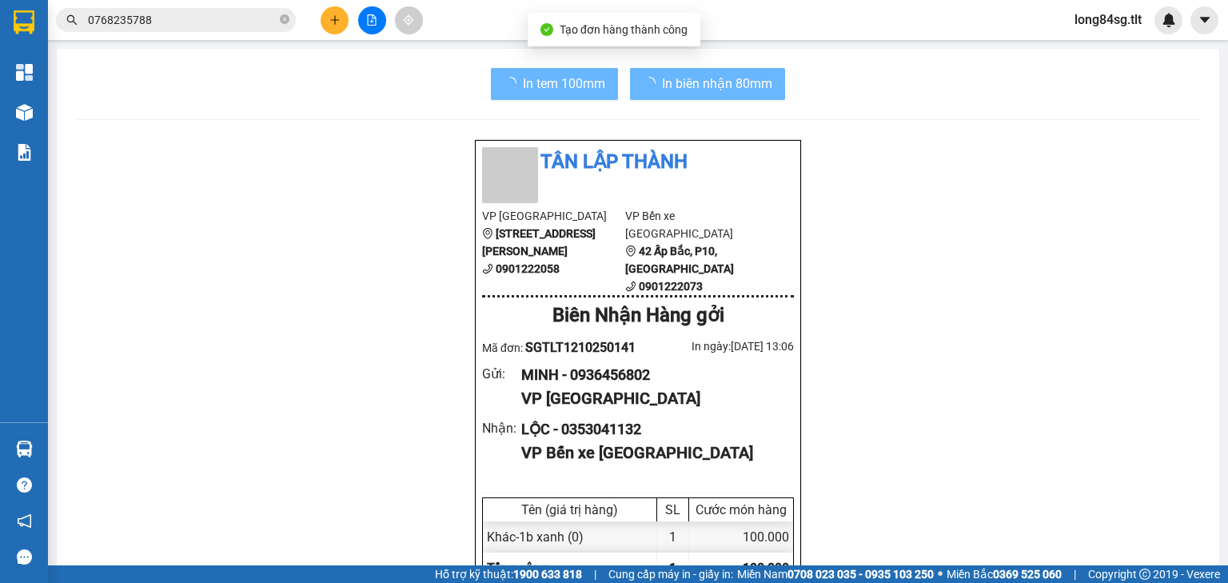
scroll to position [96, 0]
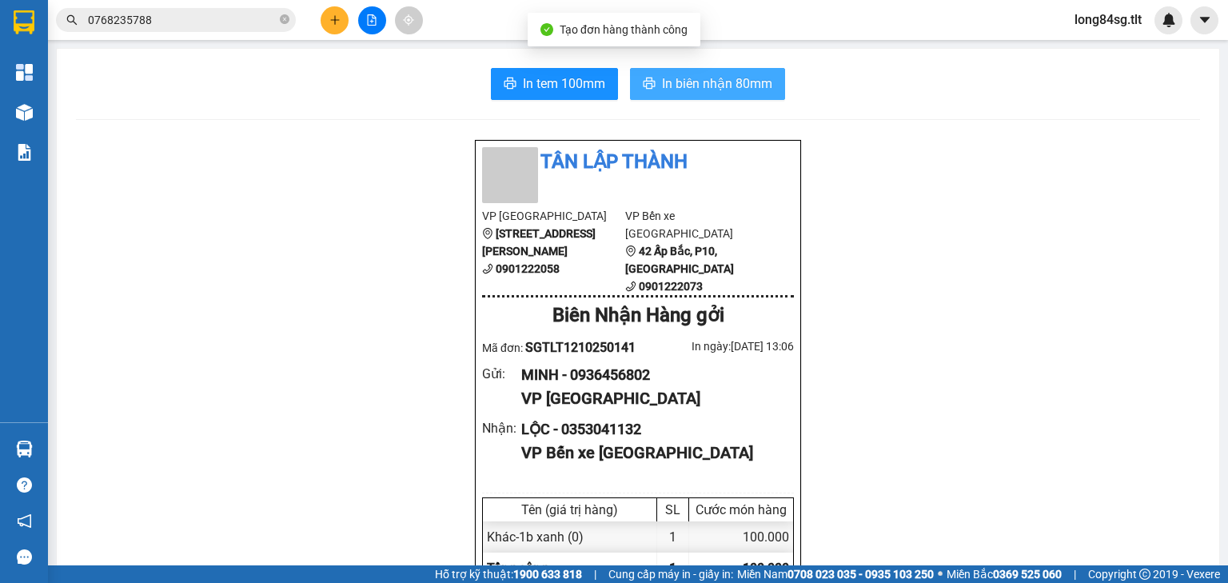
click at [693, 85] on span "In biên nhận 80mm" at bounding box center [717, 84] width 110 height 20
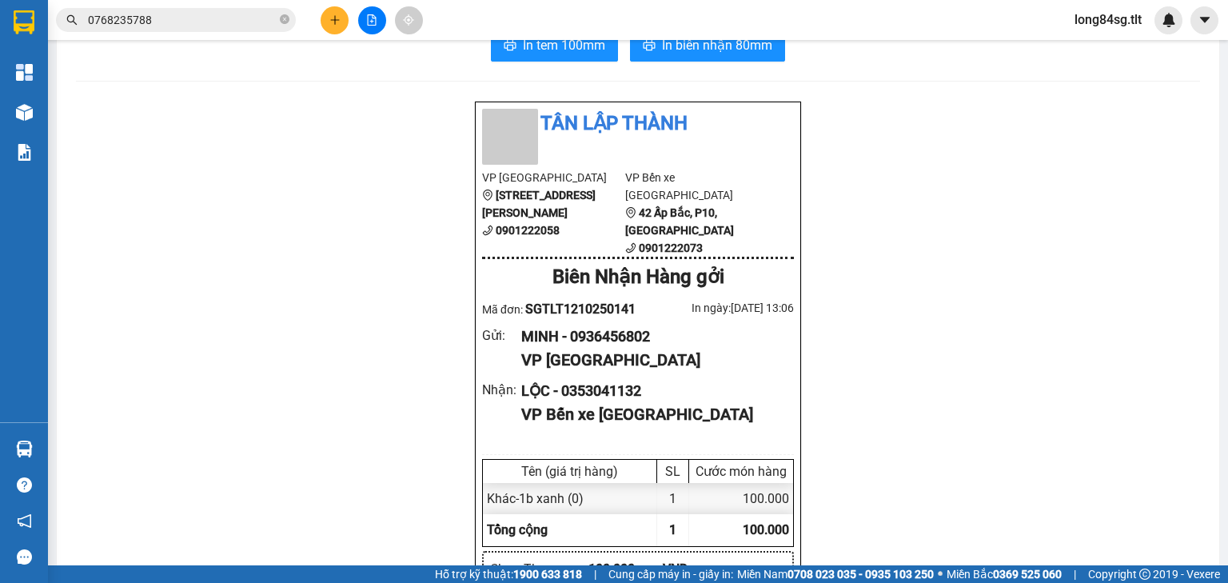
scroll to position [0, 0]
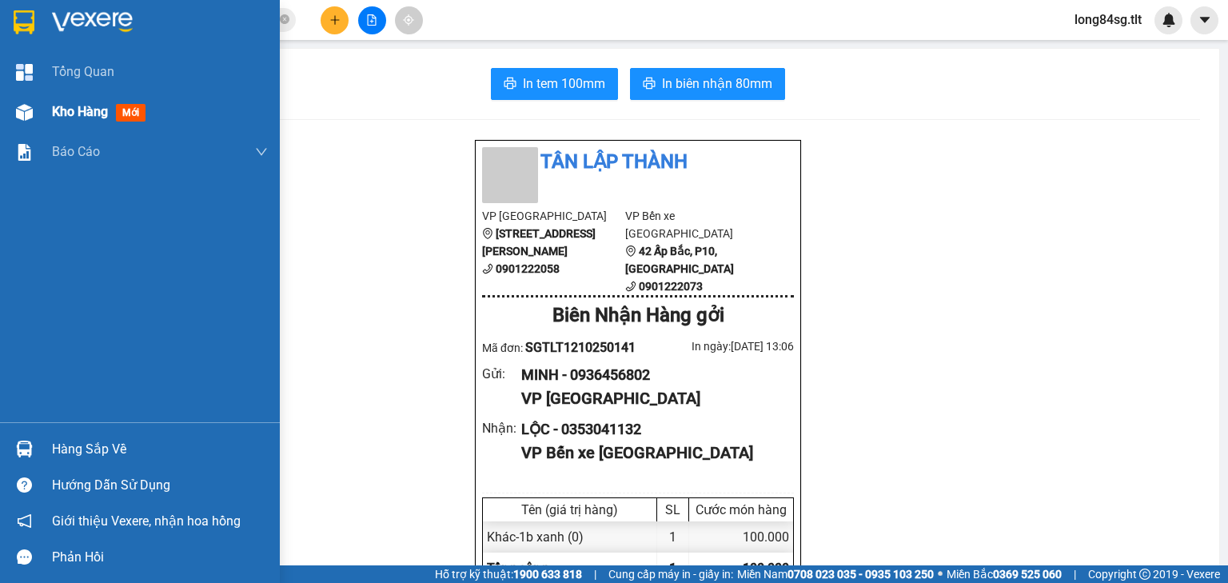
click at [35, 118] on div at bounding box center [24, 112] width 28 height 28
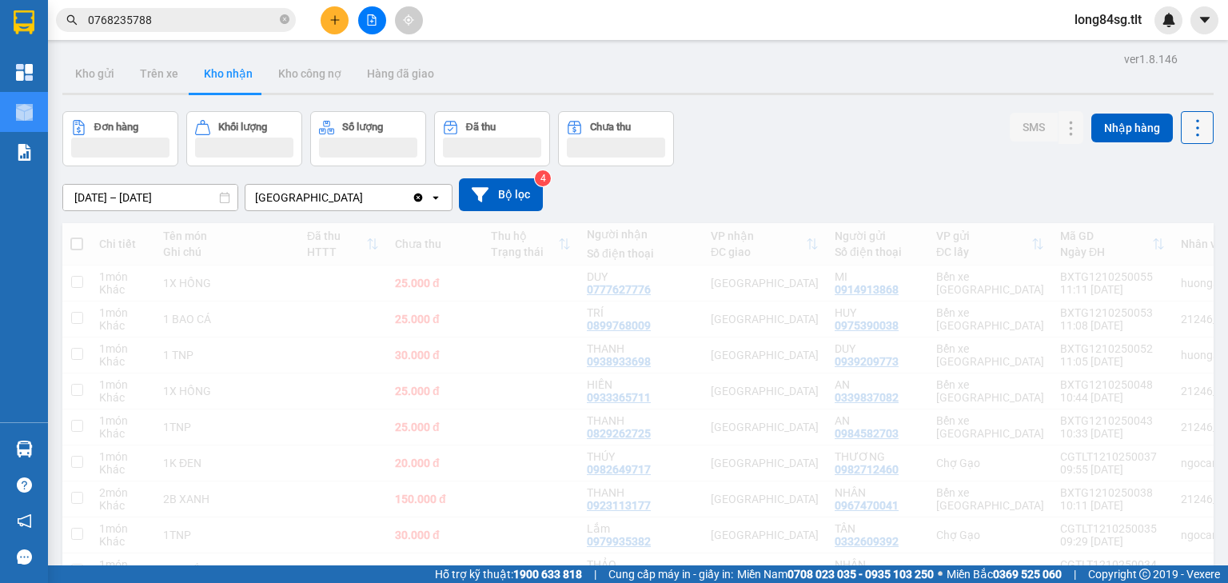
click at [1186, 130] on icon at bounding box center [1197, 128] width 22 height 22
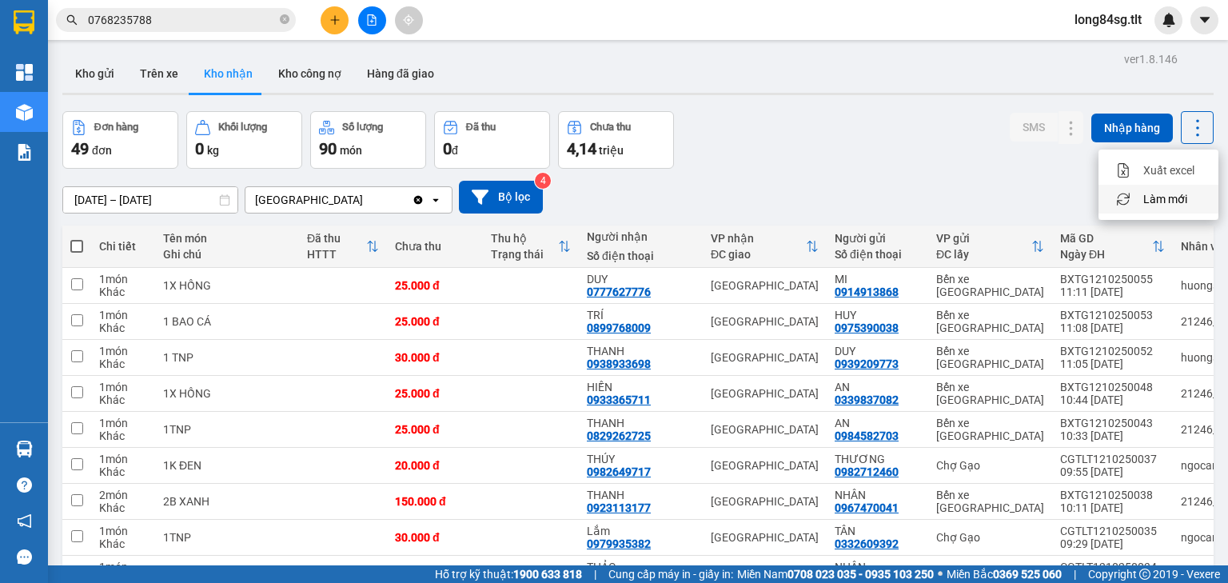
click at [1178, 205] on span "Làm mới" at bounding box center [1165, 199] width 44 height 16
drag, startPoint x: 1178, startPoint y: 122, endPoint x: 1182, endPoint y: 132, distance: 10.9
click at [1186, 122] on icon at bounding box center [1197, 128] width 22 height 22
click at [1175, 201] on span "Làm mới" at bounding box center [1165, 199] width 44 height 16
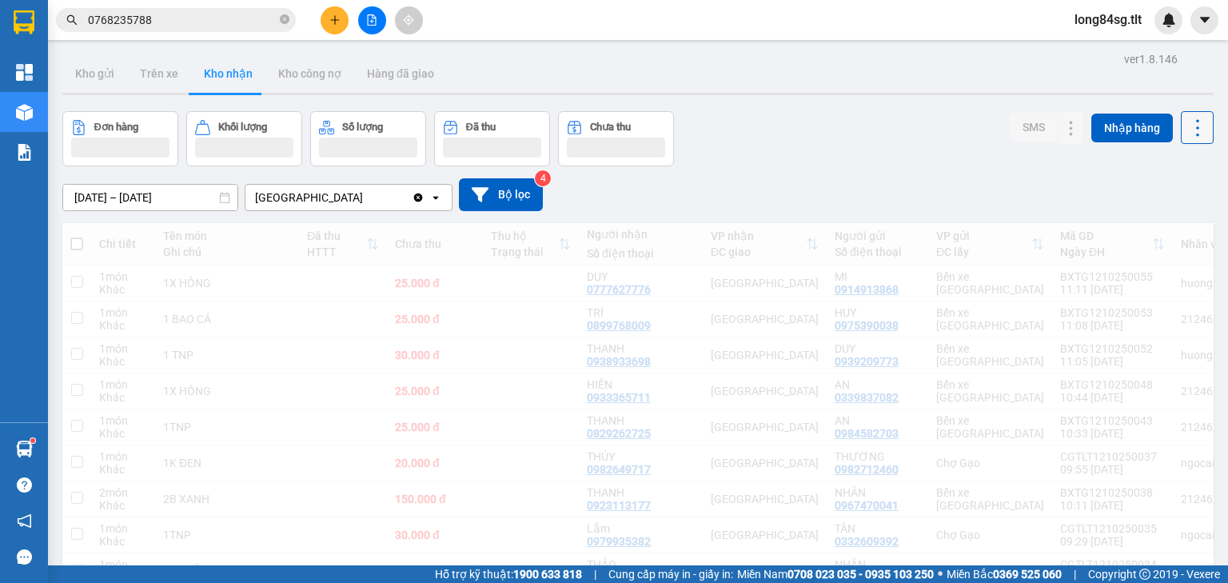
click at [1186, 122] on icon at bounding box center [1197, 128] width 22 height 22
click at [1166, 197] on span "Làm mới" at bounding box center [1165, 199] width 44 height 16
click at [1186, 123] on icon at bounding box center [1197, 128] width 22 height 22
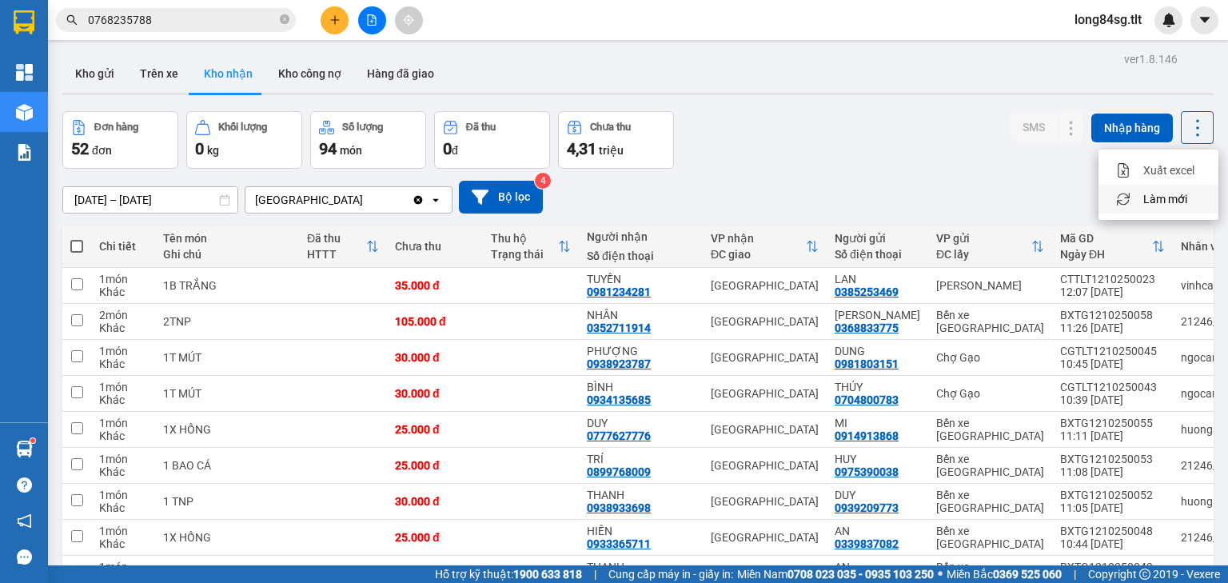
click at [1171, 197] on span "Làm mới" at bounding box center [1165, 199] width 44 height 16
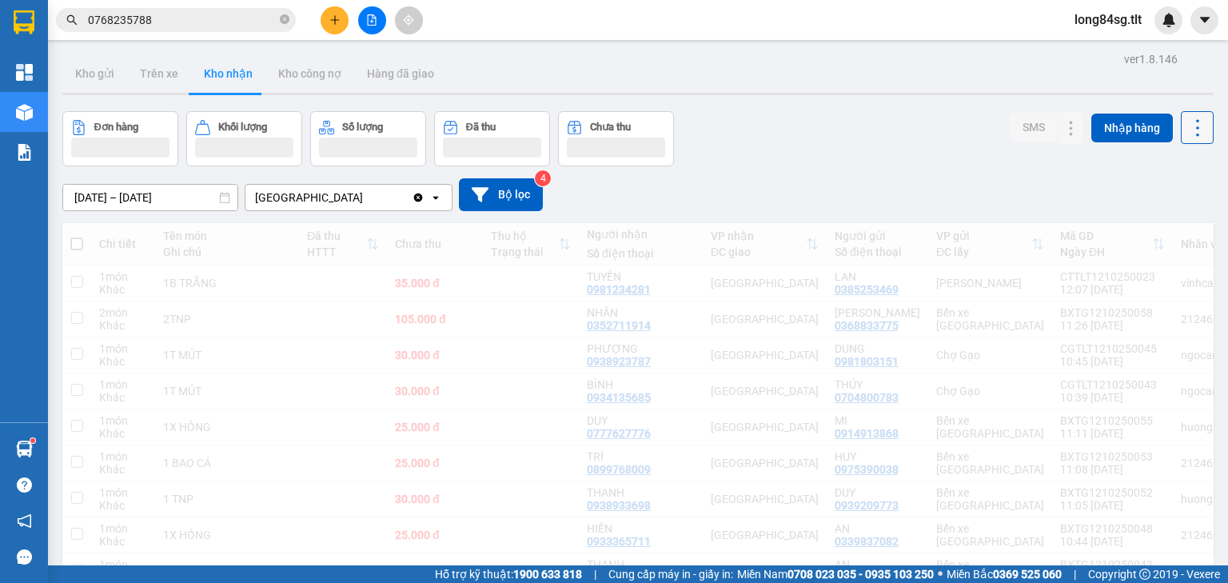
click at [1186, 135] on icon at bounding box center [1197, 128] width 22 height 22
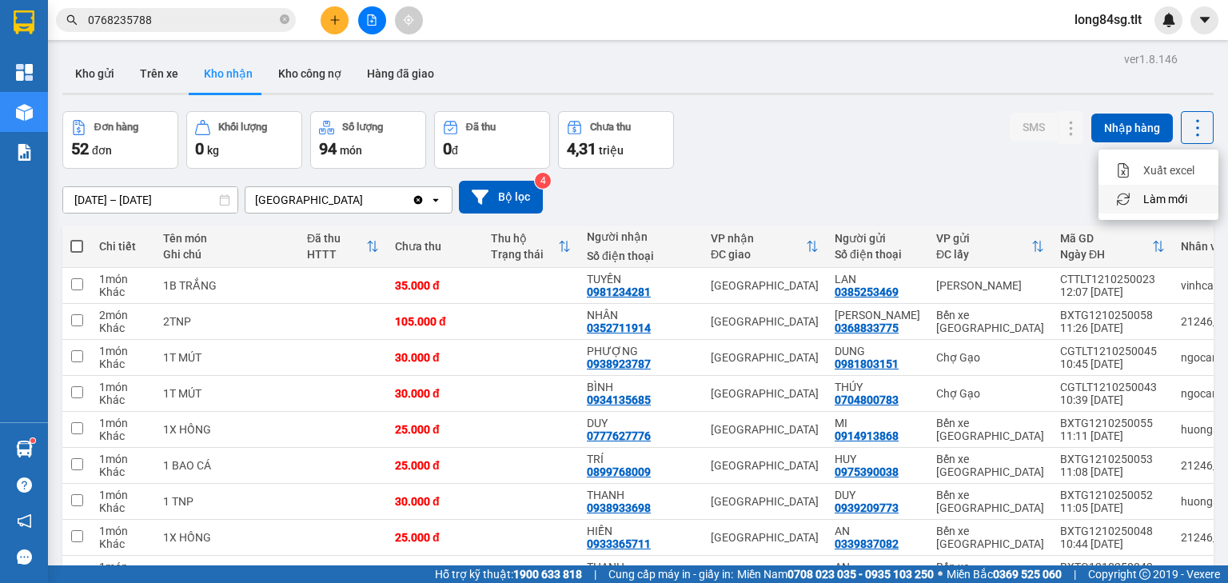
click at [1176, 197] on span "Làm mới" at bounding box center [1165, 199] width 44 height 16
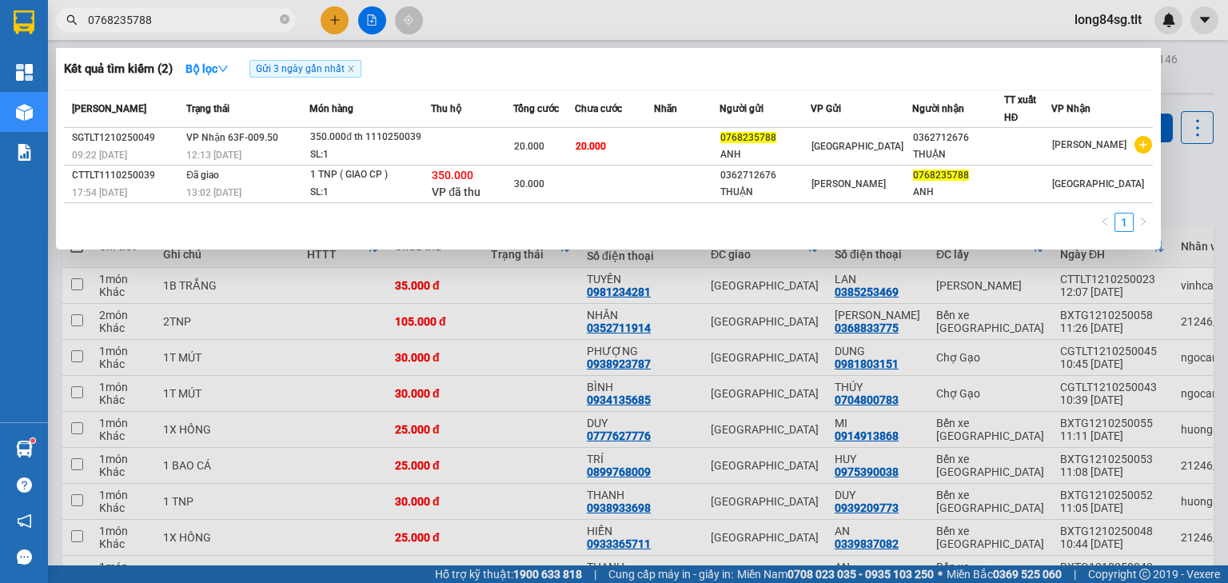
click at [173, 19] on input "0768235788" at bounding box center [182, 20] width 189 height 18
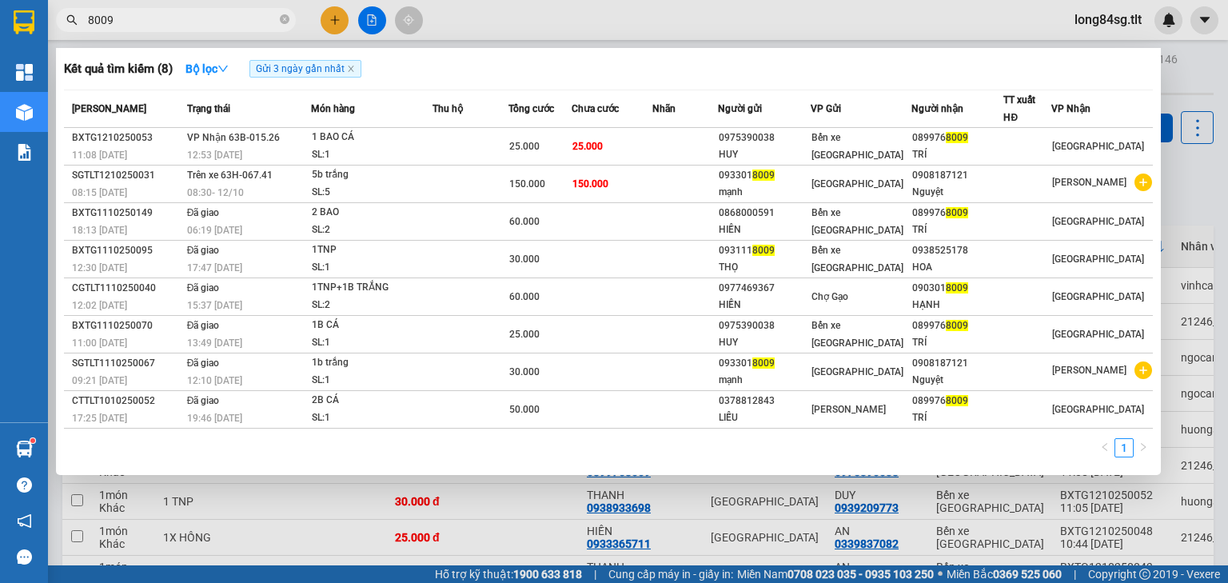
click at [126, 21] on input "8009" at bounding box center [182, 20] width 189 height 18
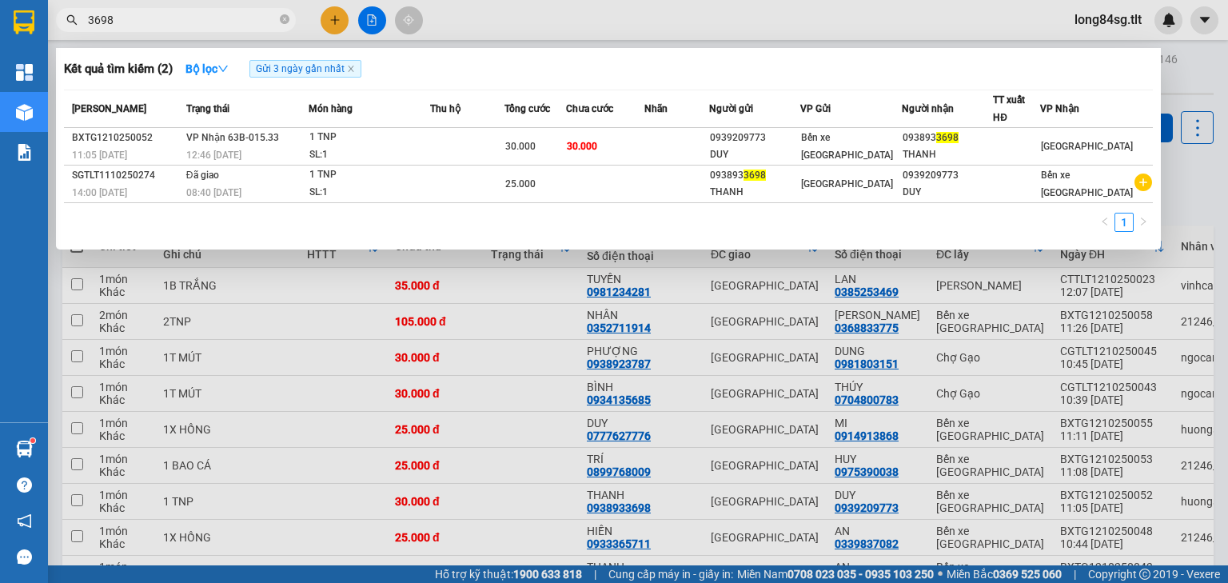
click at [138, 23] on input "3698" at bounding box center [182, 20] width 189 height 18
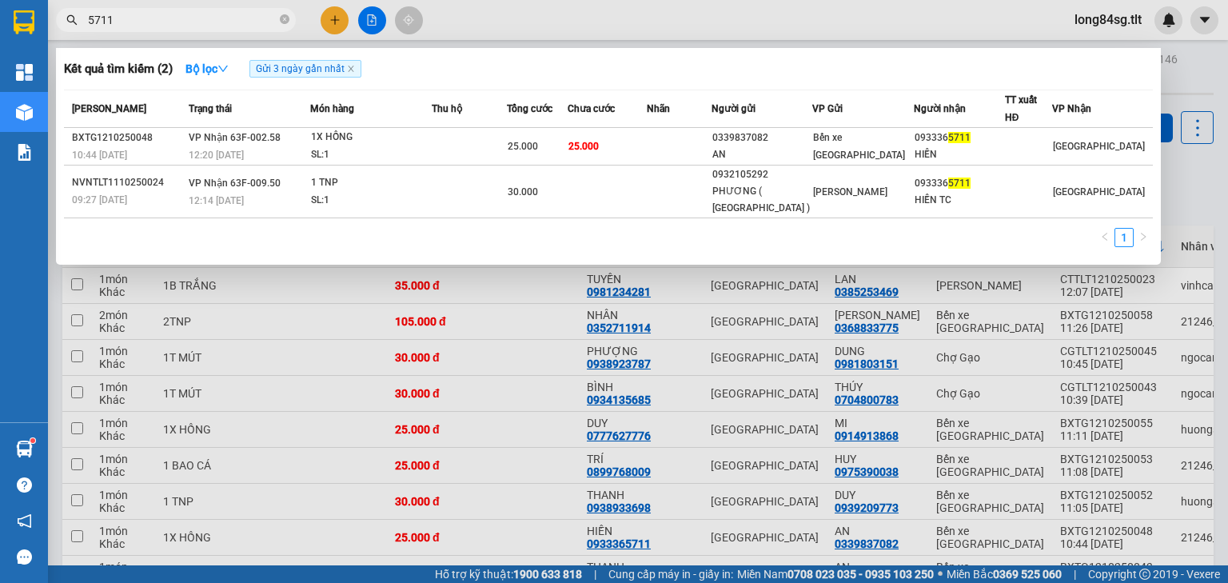
click at [119, 17] on input "5711" at bounding box center [182, 20] width 189 height 18
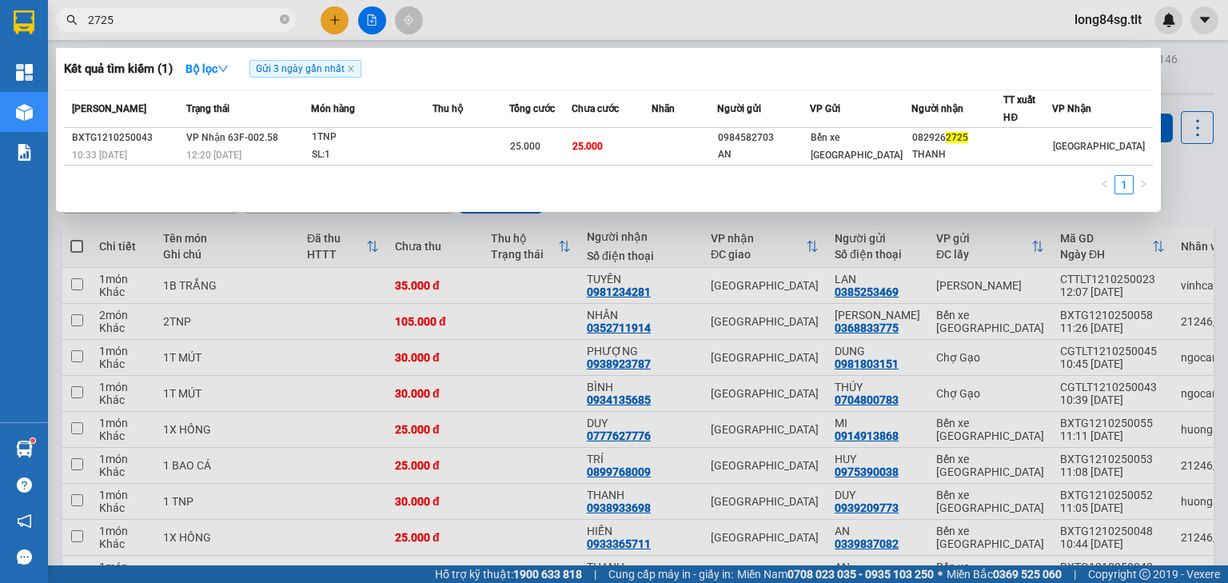
click at [126, 16] on input "2725" at bounding box center [182, 20] width 189 height 18
type input "5382"
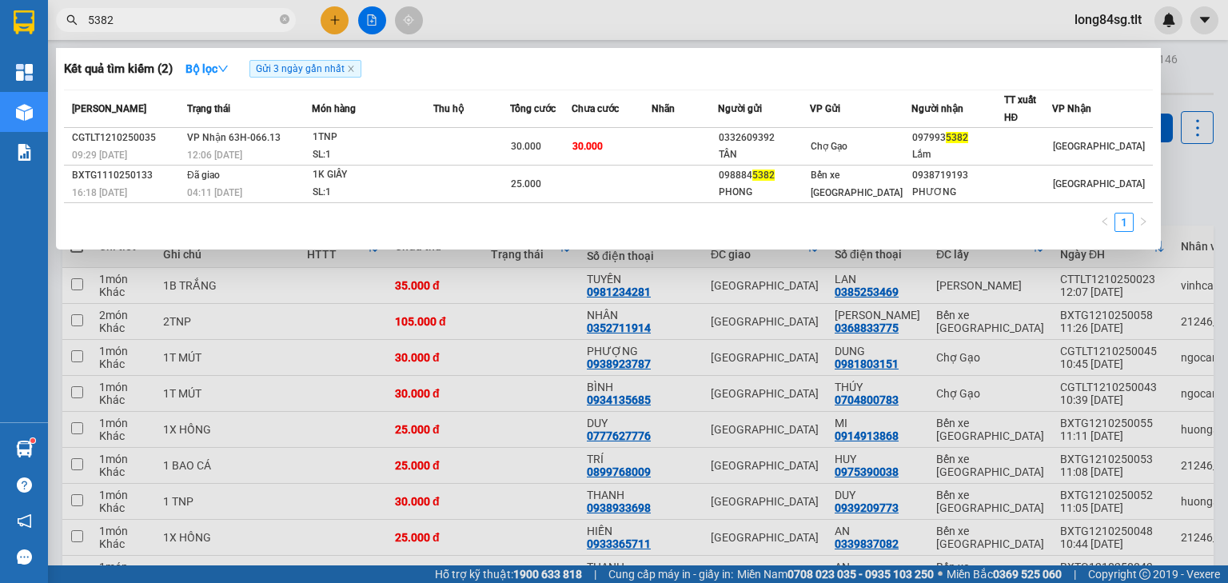
click at [145, 24] on input "5382" at bounding box center [182, 20] width 189 height 18
click at [144, 24] on input "5382" at bounding box center [182, 20] width 189 height 18
type input "3837"
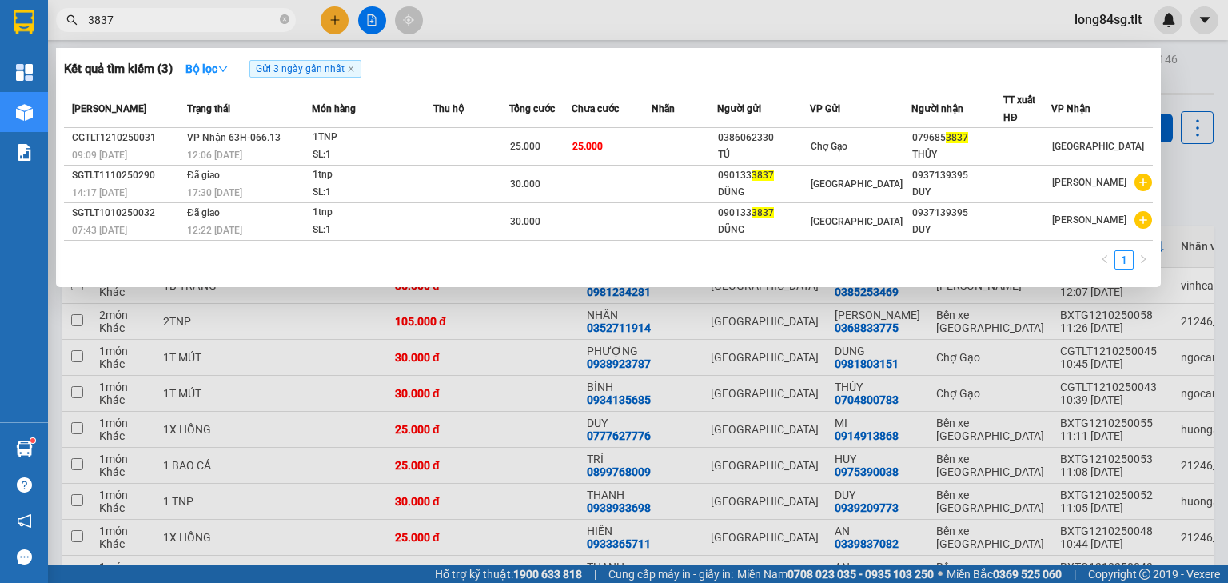
drag, startPoint x: 113, startPoint y: 20, endPoint x: 429, endPoint y: 35, distance: 316.2
click at [2, 33] on section "Kết quả tìm kiếm ( 3 ) Bộ lọc Gửi 3 ngày gần nhất Mã ĐH Trạng thái Món hàng Thu…" at bounding box center [614, 291] width 1228 height 583
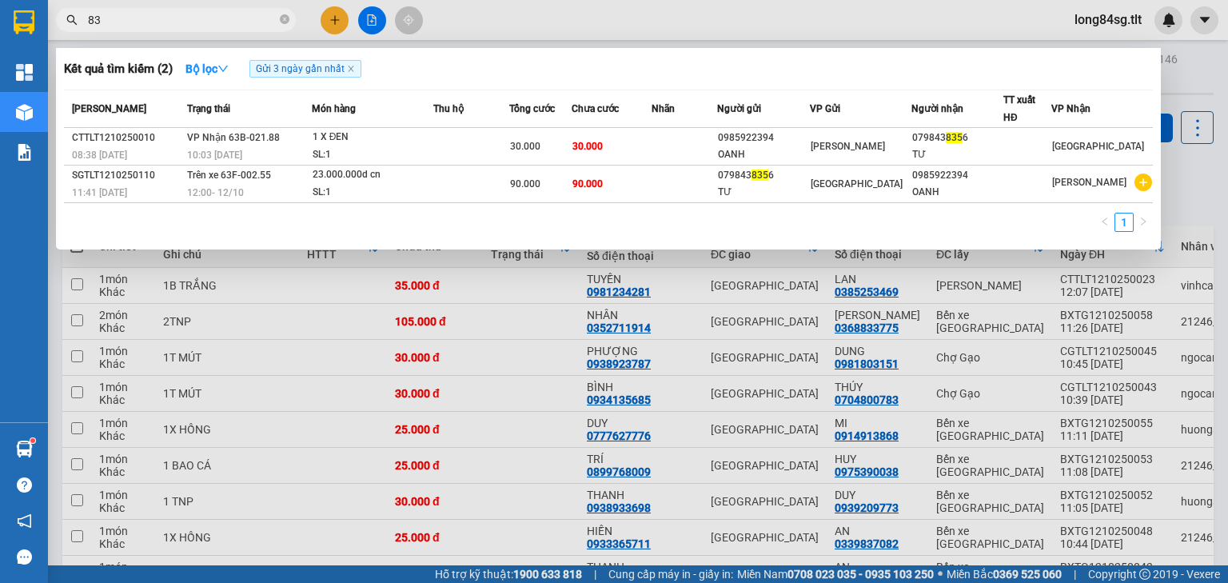
type input "8"
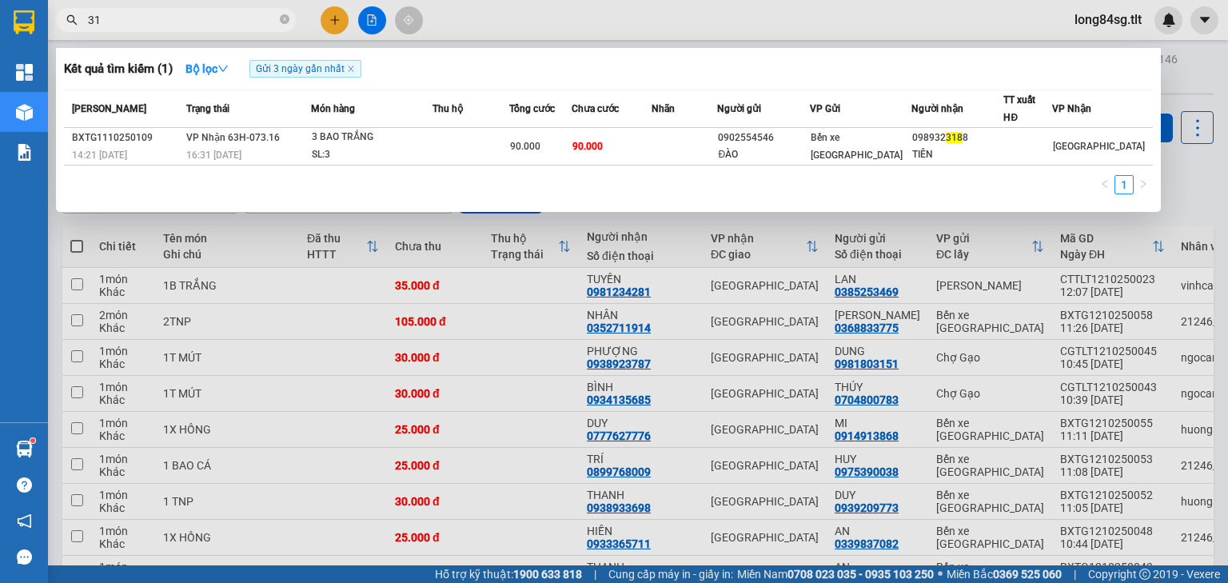
type input "3"
type input "1"
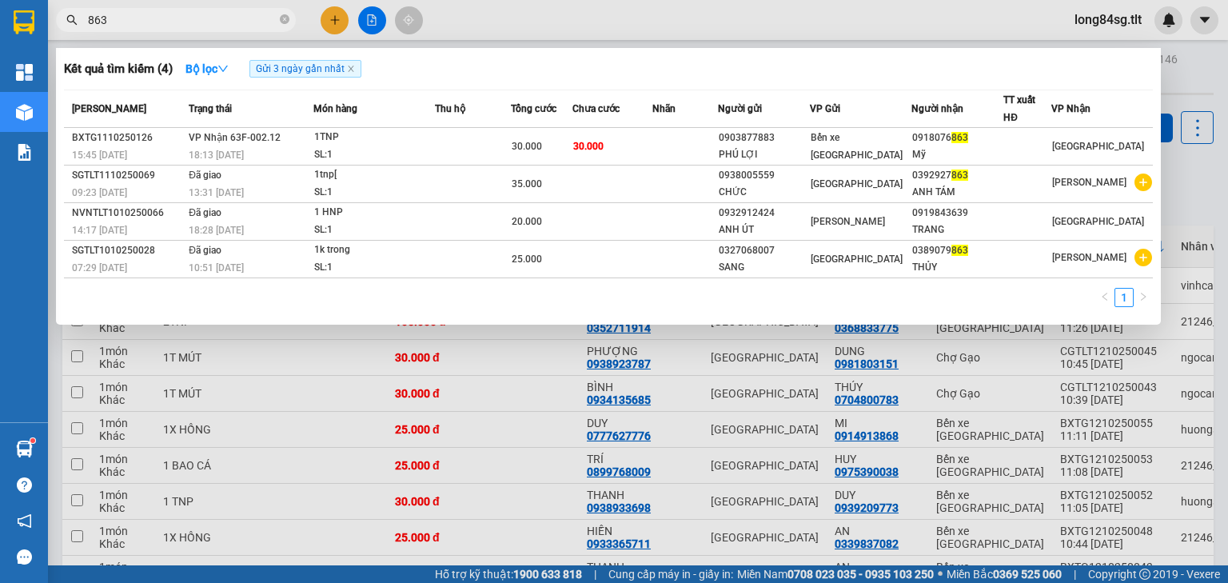
click at [208, 15] on input "863" at bounding box center [182, 20] width 189 height 18
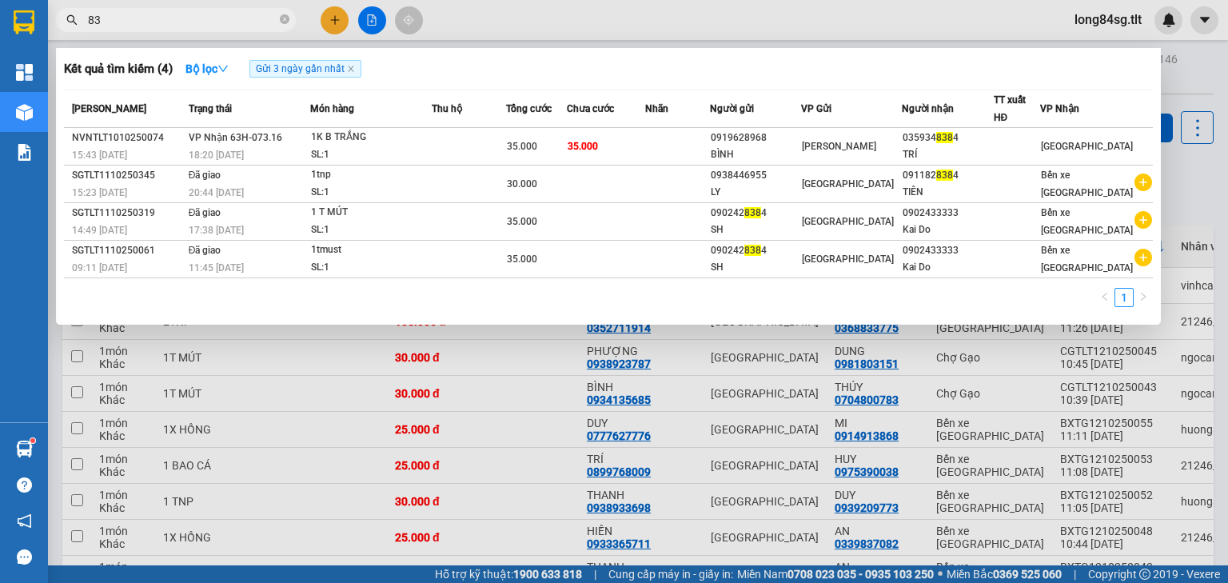
type input "8"
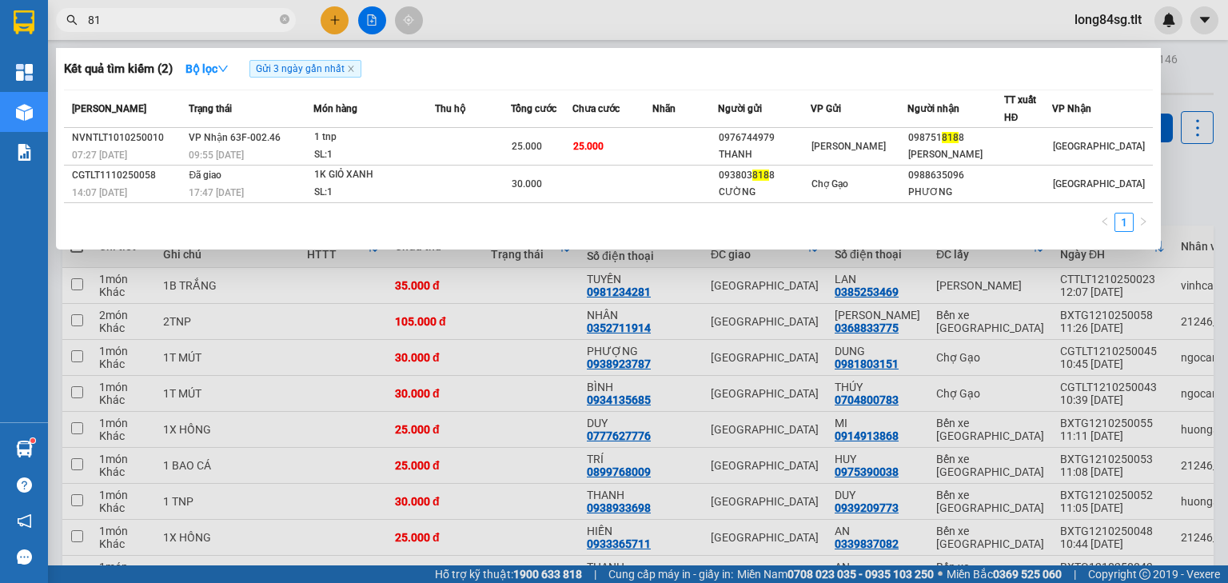
type input "8"
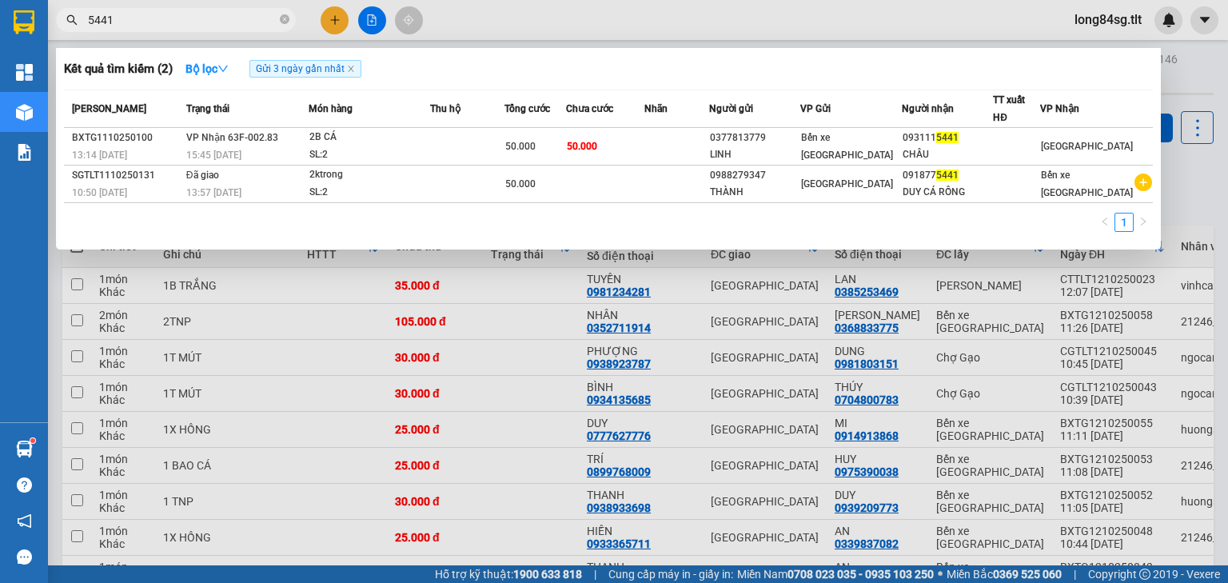
type input "5441"
click at [456, 309] on div at bounding box center [614, 291] width 1228 height 583
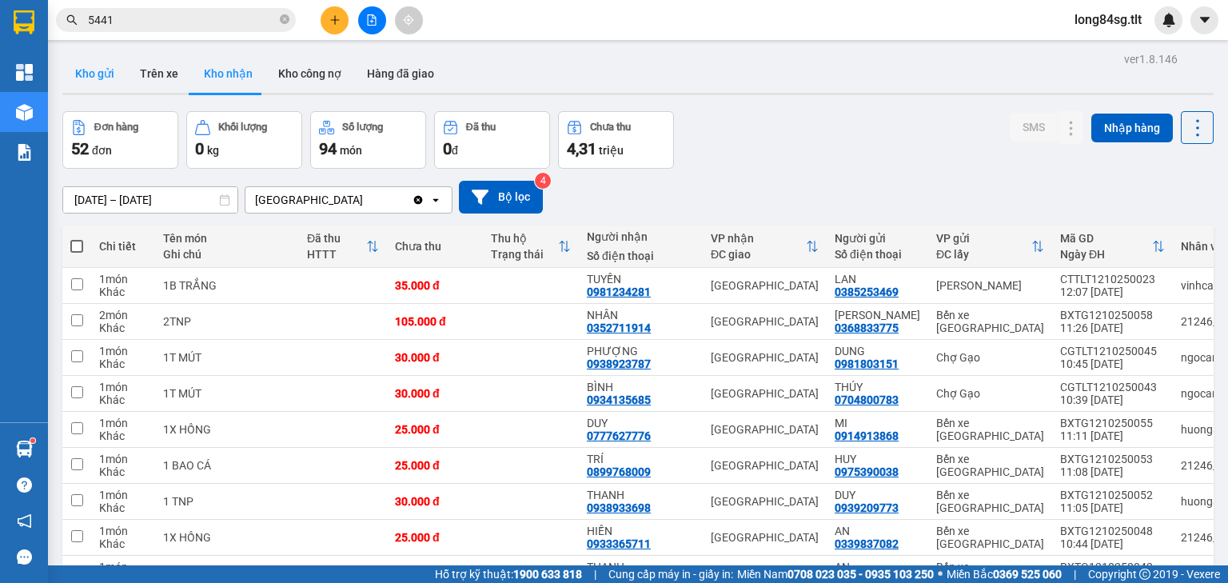
click at [86, 70] on button "Kho gửi" at bounding box center [94, 73] width 65 height 38
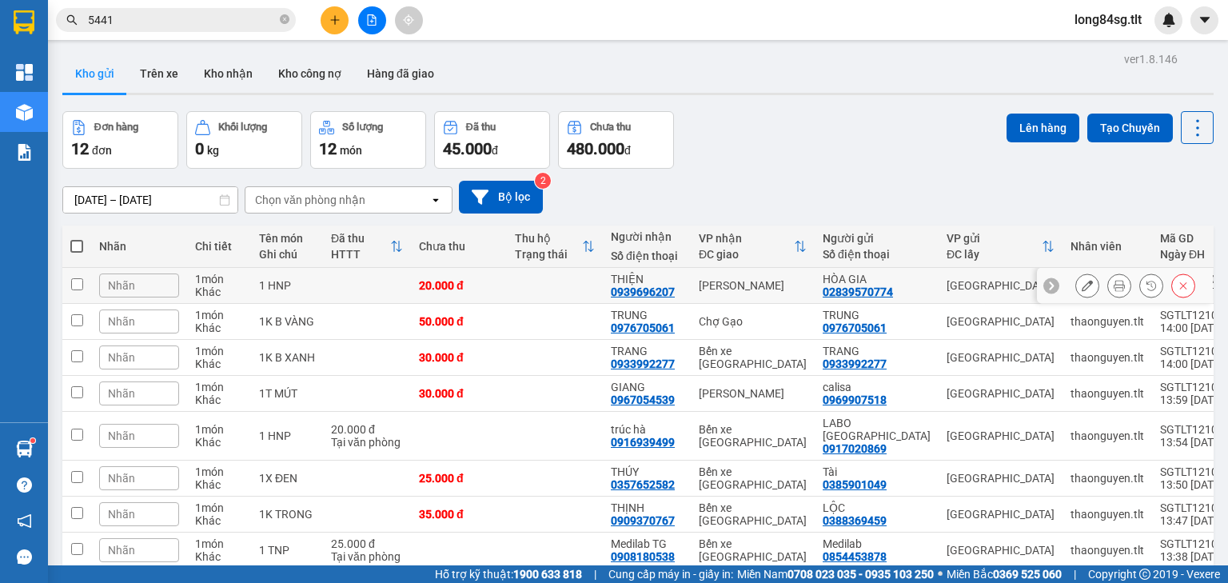
click at [1084, 288] on button at bounding box center [1087, 286] width 22 height 28
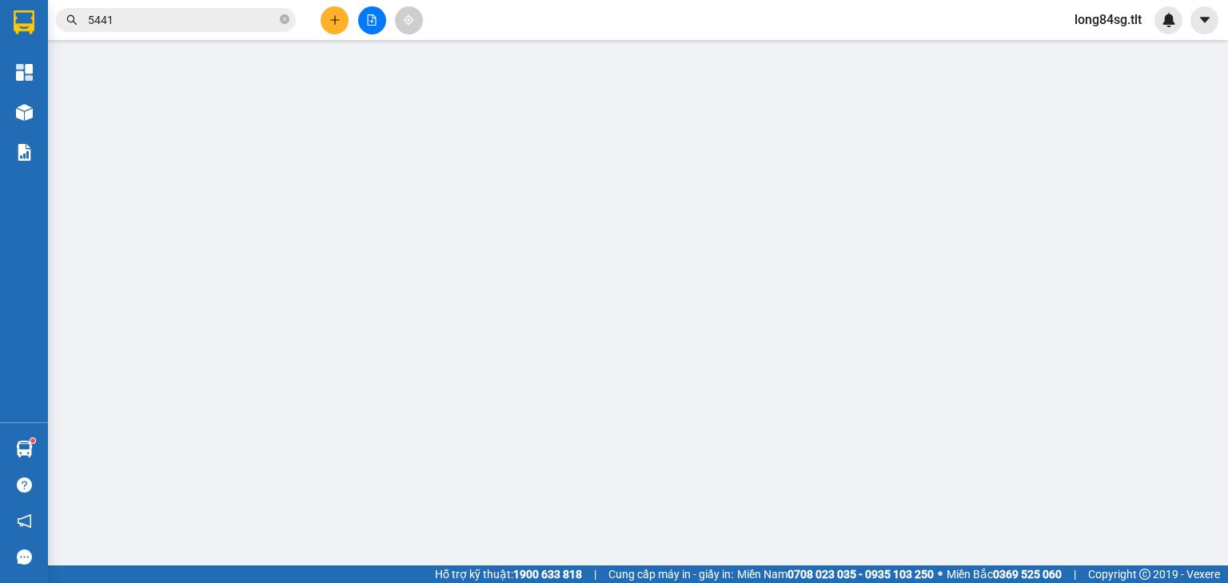
type input "02839570774"
type input "HÒA GIA"
type input "0939696207"
type input "THIỆN"
type input "0"
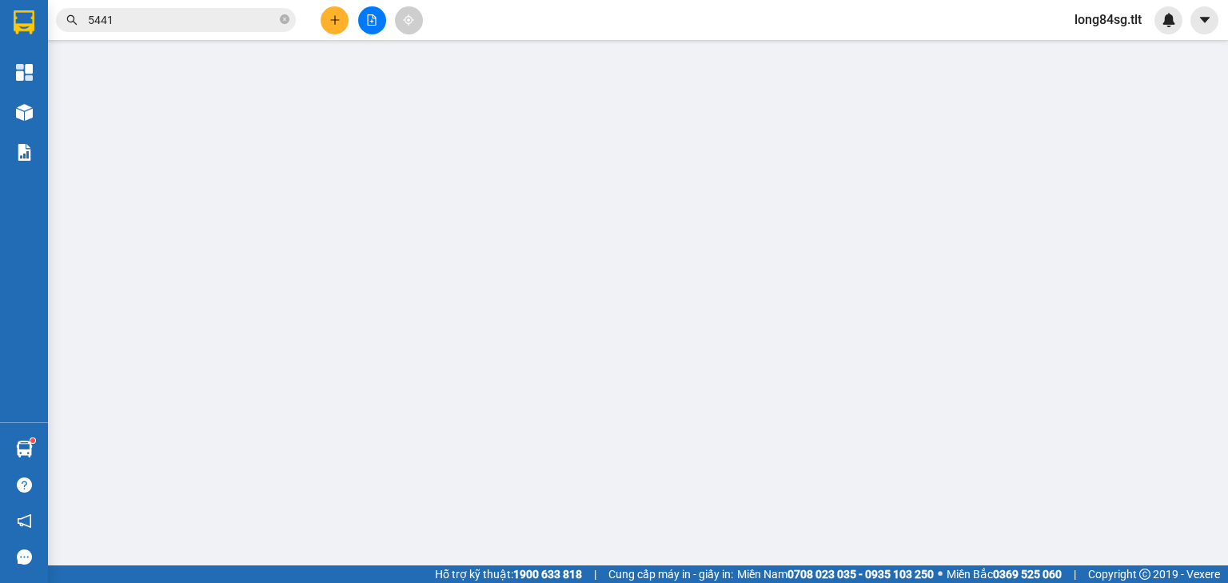
type input "20.000"
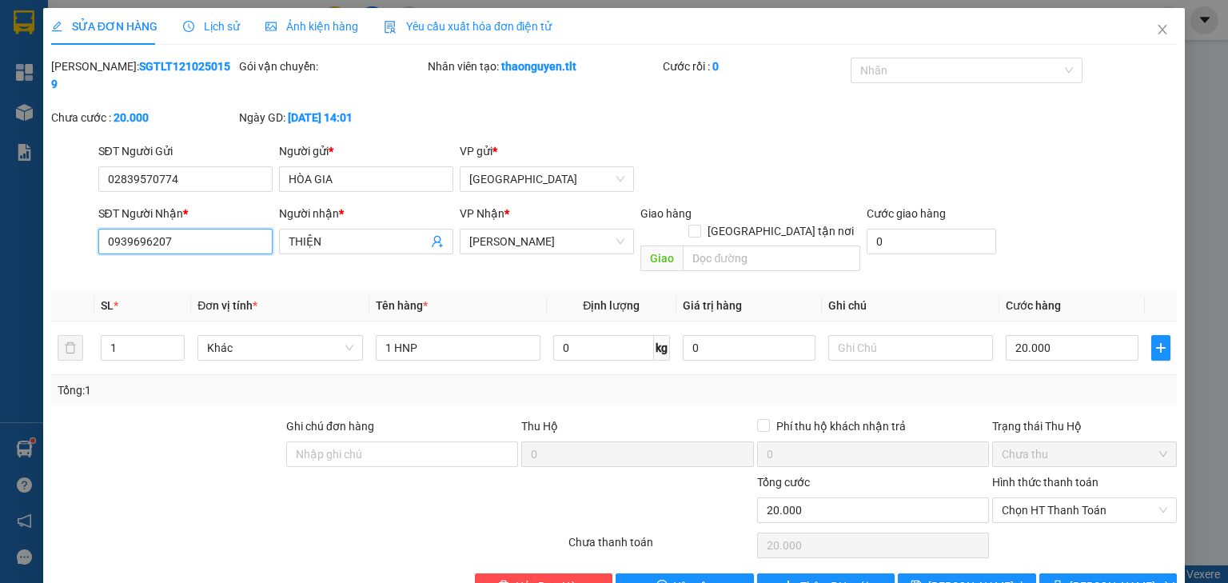
drag, startPoint x: 184, startPoint y: 220, endPoint x: 716, endPoint y: 249, distance: 532.5
click at [0, 193] on div "SỬA ĐƠN HÀNG Lịch sử Ảnh kiện hàng Yêu cầu xuất hóa đơn điện tử Total Paid Fee …" at bounding box center [614, 291] width 1228 height 583
type input "6"
click at [1156, 26] on icon "close" at bounding box center [1162, 29] width 13 height 13
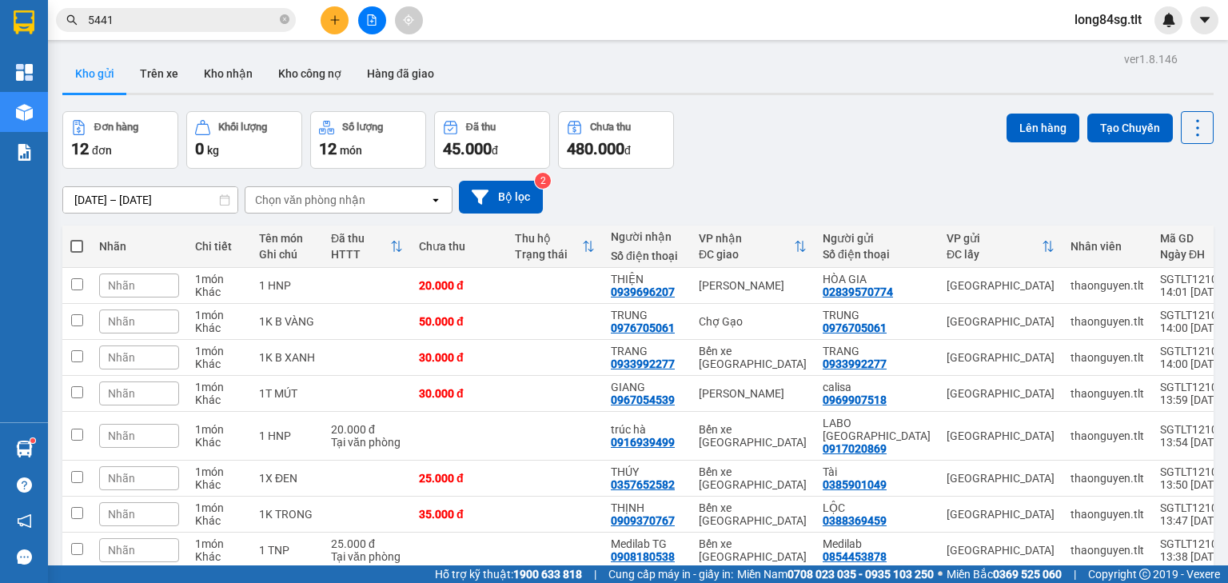
click at [146, 20] on input "5441" at bounding box center [182, 20] width 189 height 18
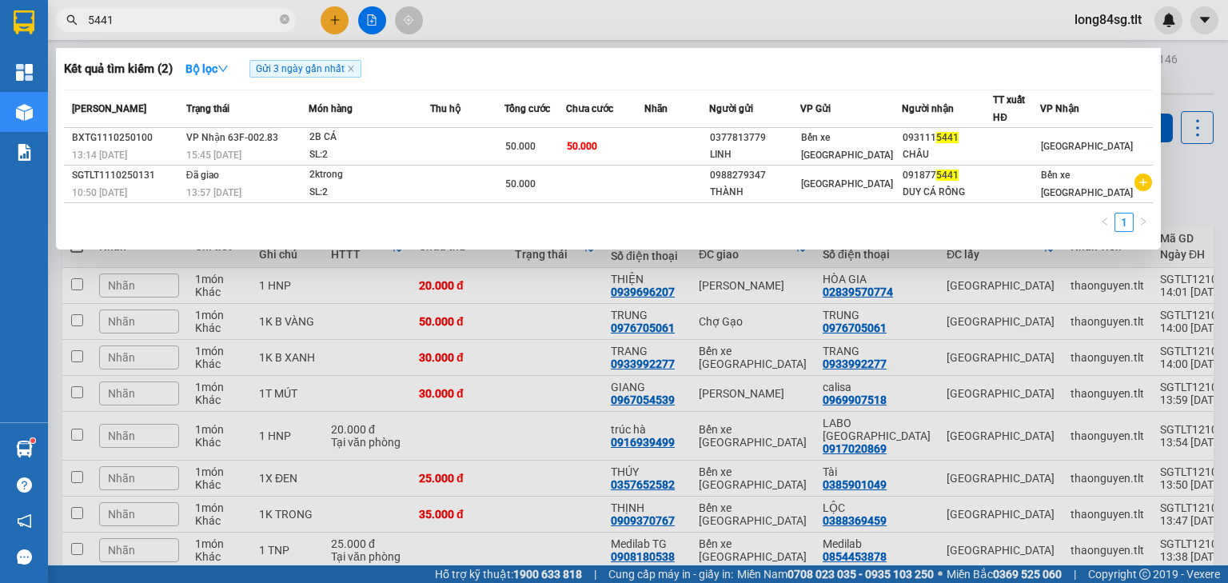
click at [146, 20] on input "5441" at bounding box center [182, 20] width 189 height 18
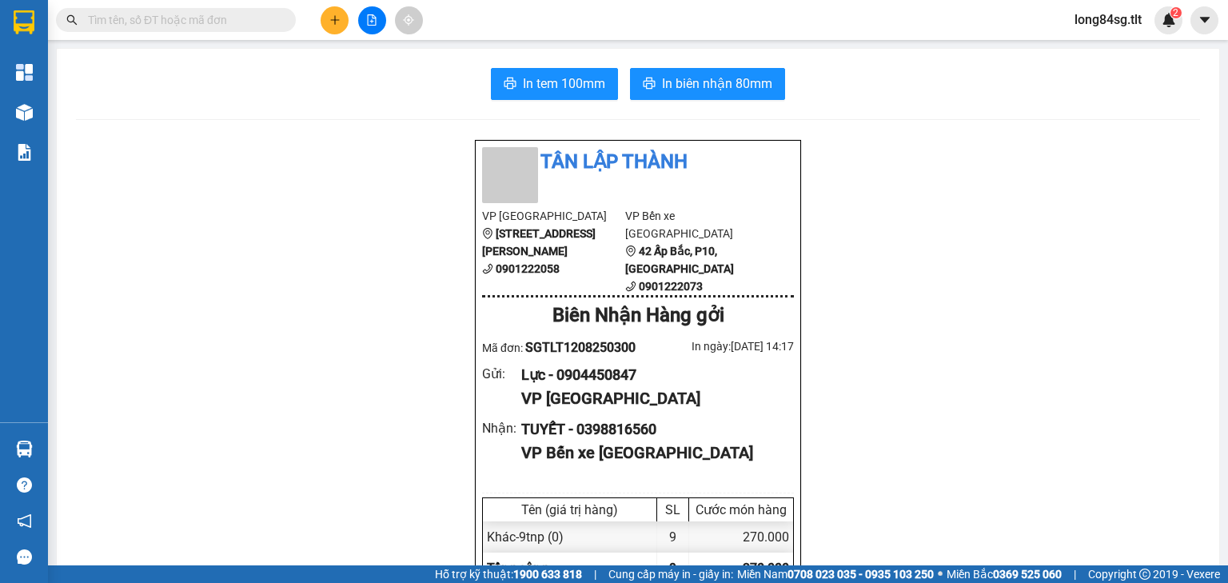
click at [187, 20] on input "text" at bounding box center [182, 20] width 189 height 18
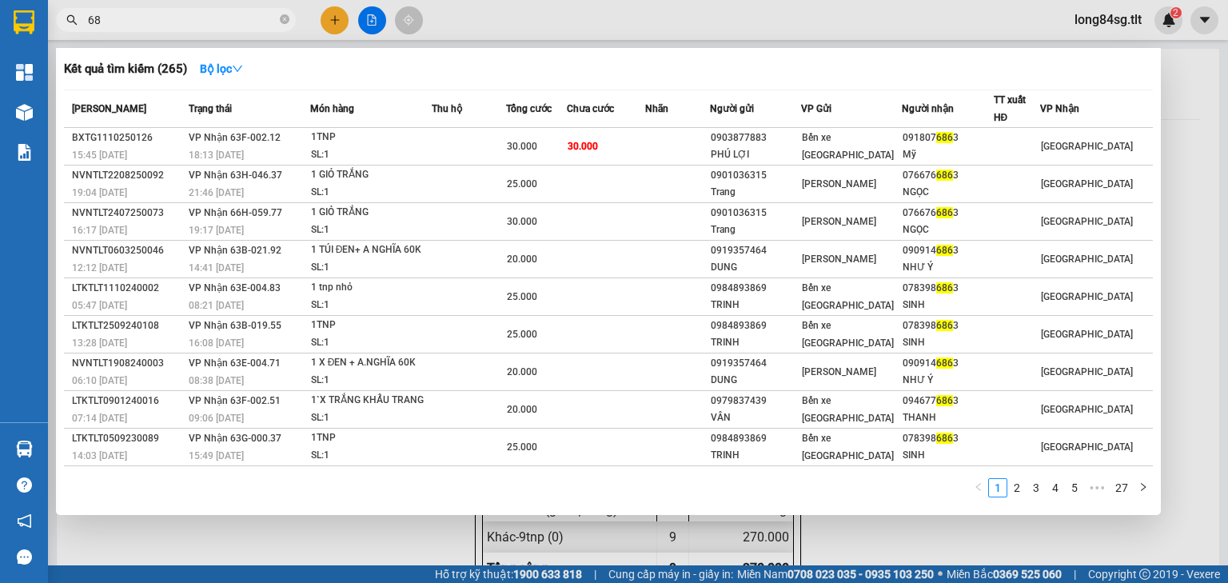
type input "6"
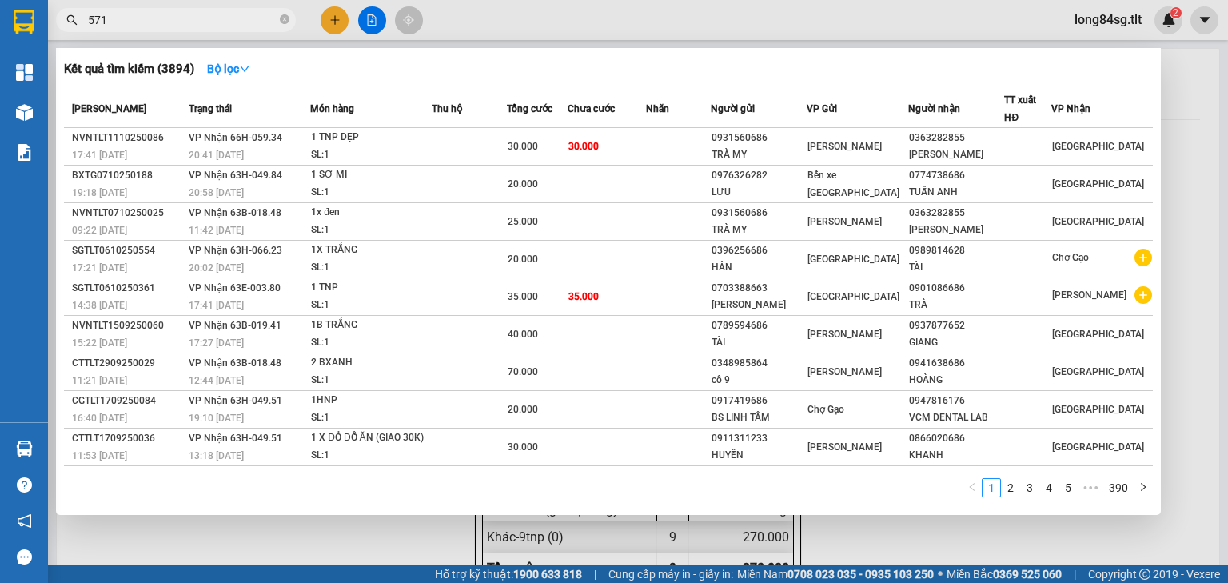
type input "5711"
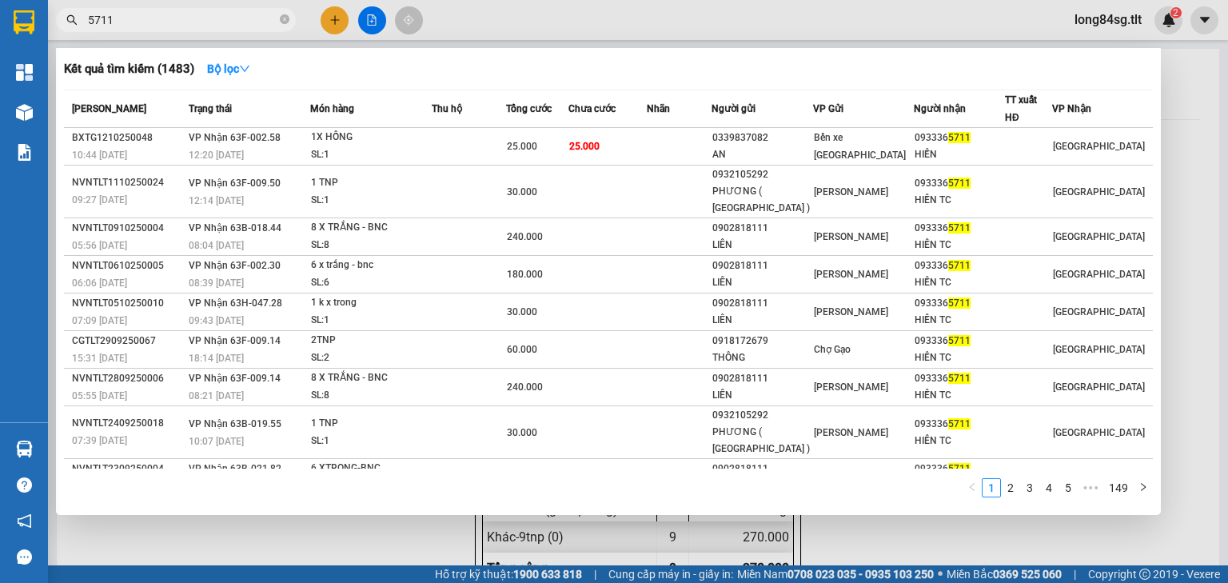
click at [147, 21] on input "5711" at bounding box center [182, 20] width 189 height 18
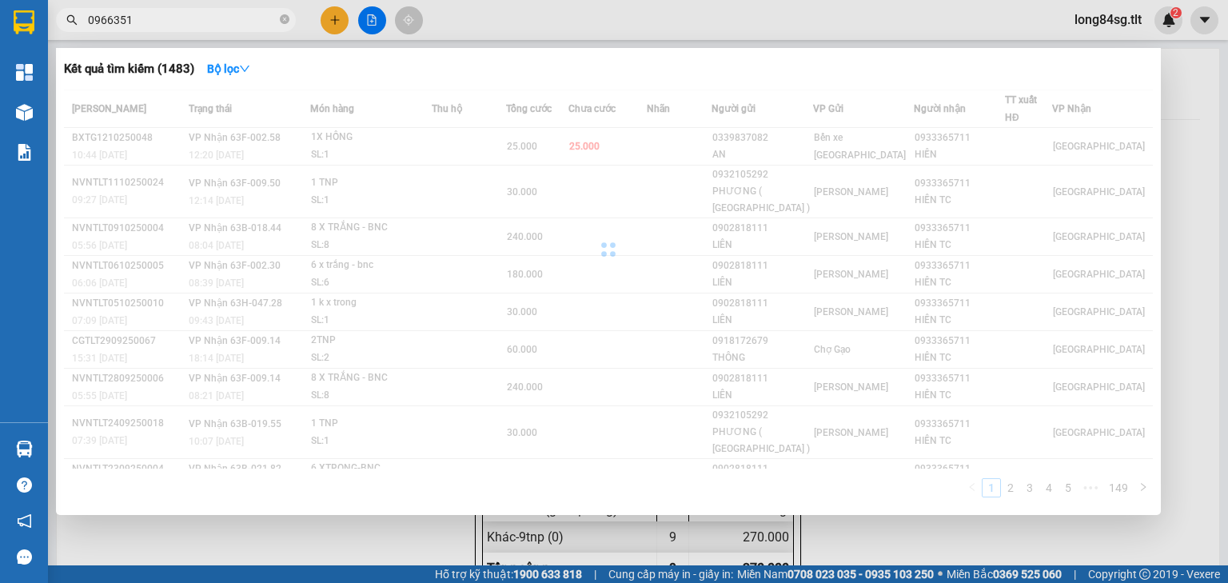
click at [172, 19] on input "0966351" at bounding box center [182, 20] width 189 height 18
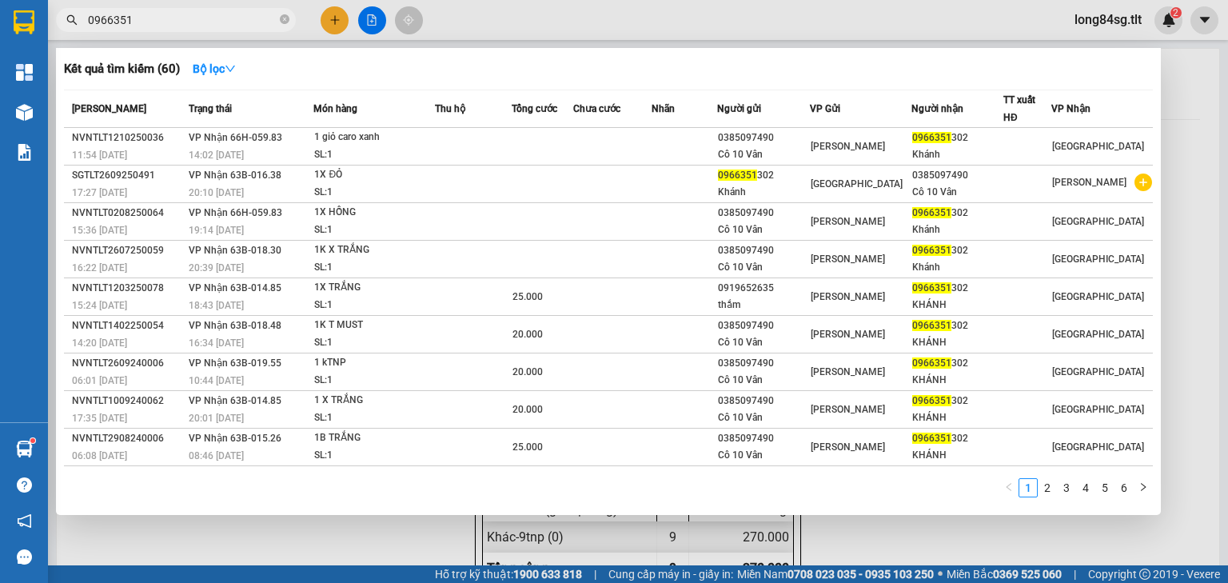
click at [166, 11] on input "0966351" at bounding box center [182, 20] width 189 height 18
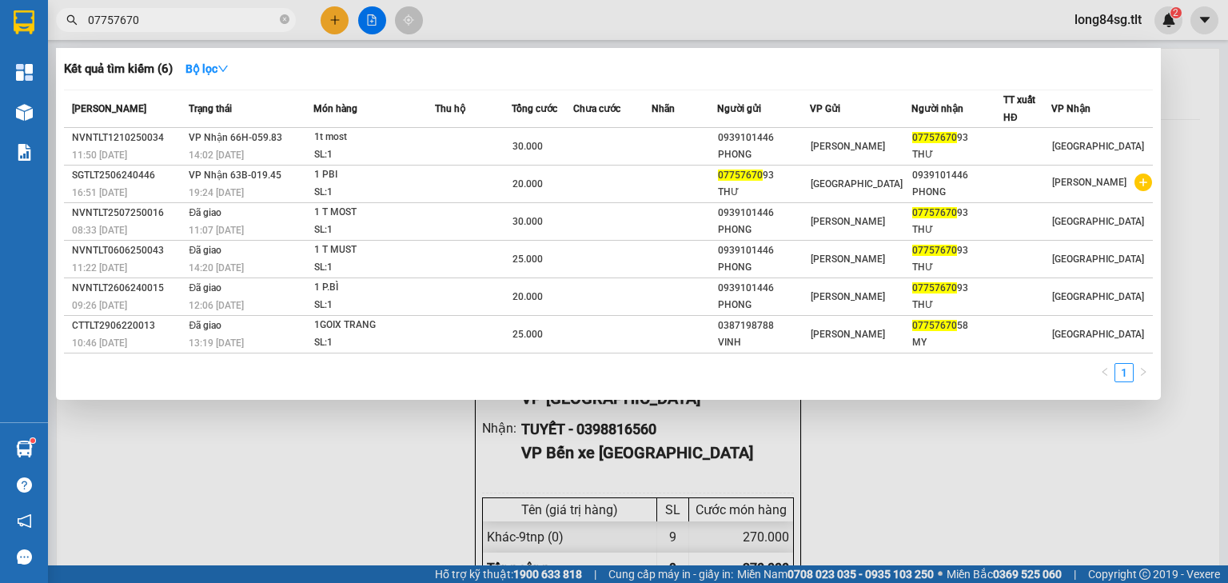
type input "07757670"
click at [344, 18] on div at bounding box center [614, 291] width 1228 height 583
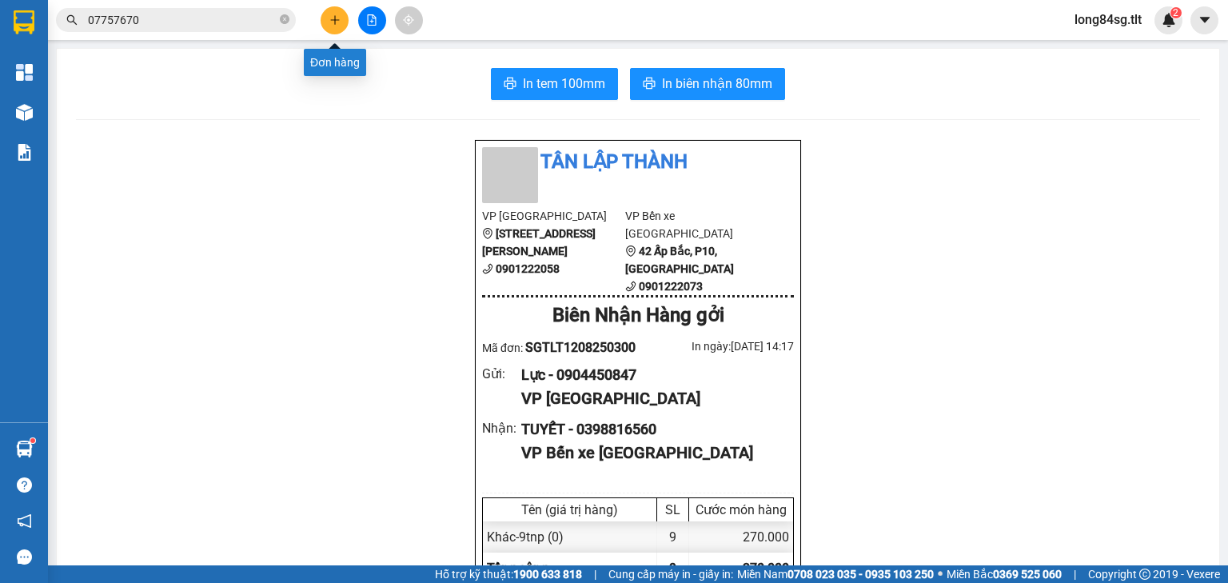
click at [339, 19] on icon "plus" at bounding box center [334, 19] width 11 height 11
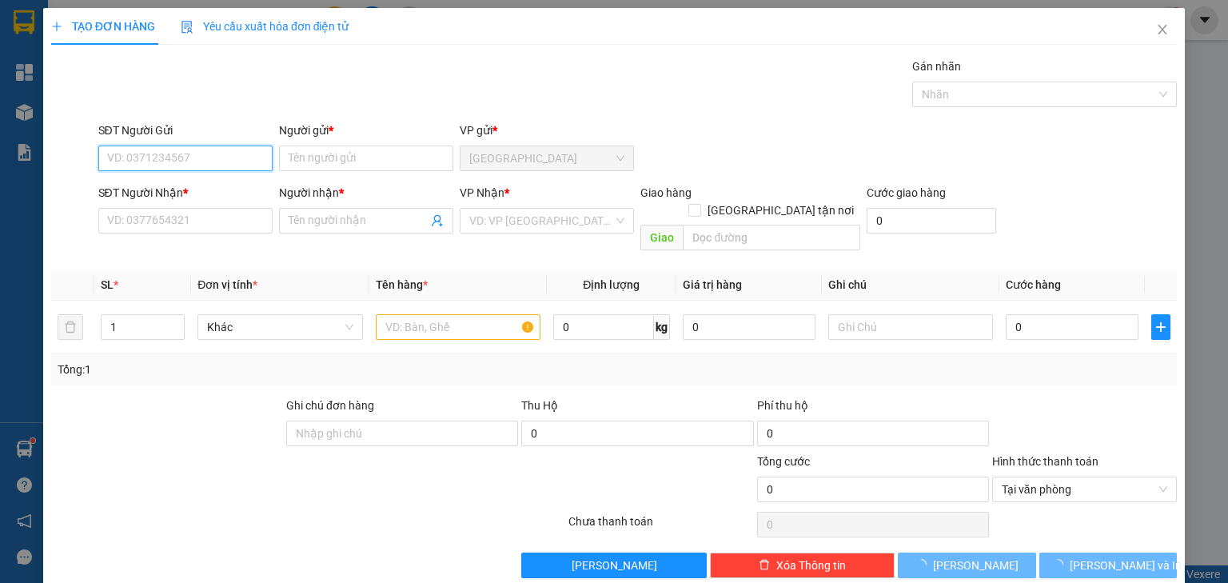
drag, startPoint x: 206, startPoint y: 157, endPoint x: 184, endPoint y: 134, distance: 31.7
click at [206, 156] on input "SĐT Người Gửi" at bounding box center [185, 159] width 174 height 26
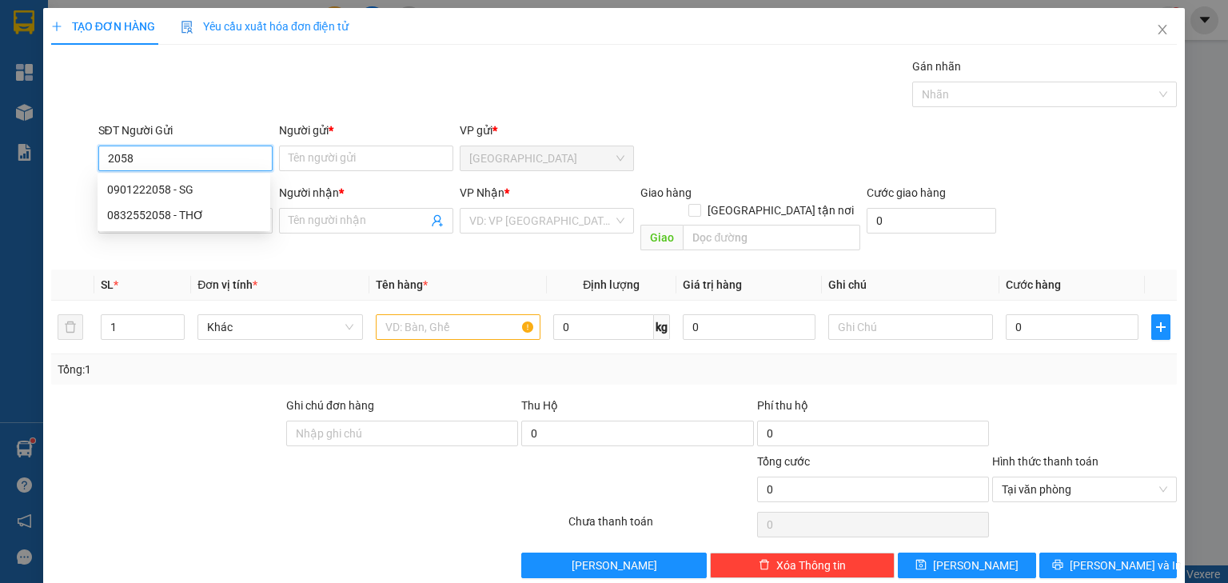
click at [197, 195] on div "0901222058 - SG" at bounding box center [183, 190] width 153 height 18
type input "0901222058"
type input "SG"
type input "0901222058"
click at [182, 214] on input "SĐT Người Nhận *" at bounding box center [185, 221] width 174 height 26
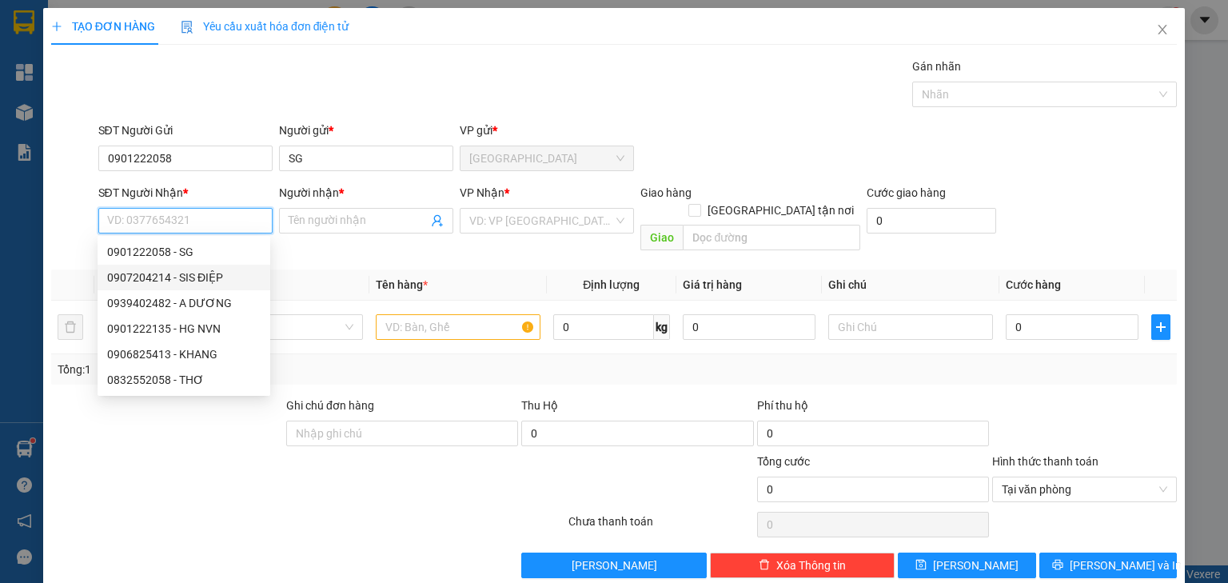
click at [195, 280] on div "0907204214 - SIS ĐIỆP" at bounding box center [183, 278] width 153 height 18
type input "0907204214"
type input "SIS ĐIỆP"
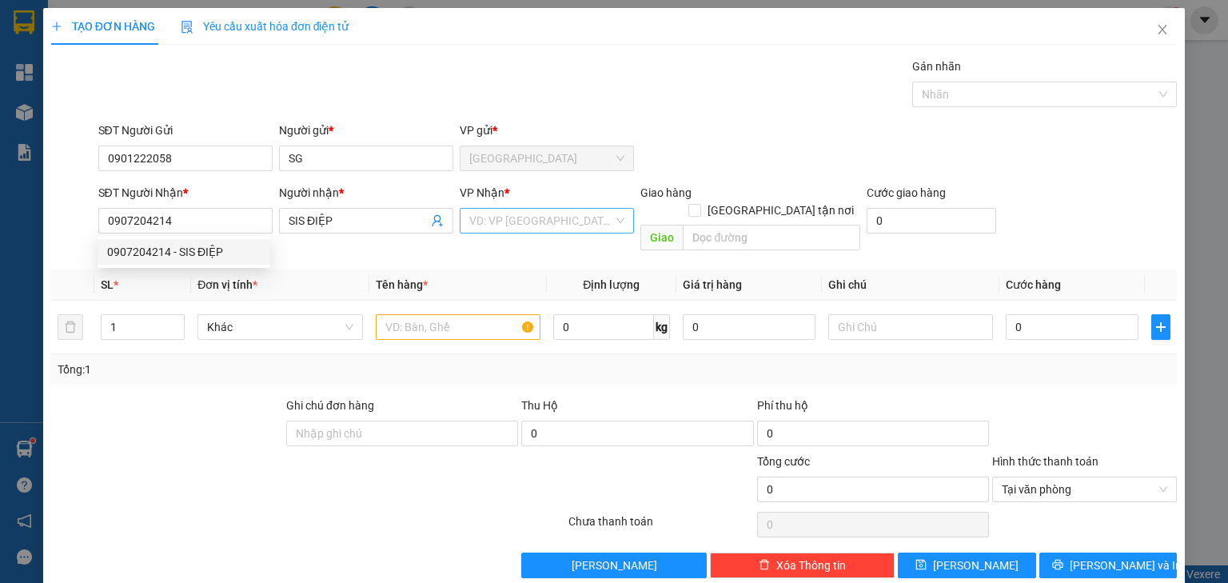
click at [515, 221] on input "search" at bounding box center [541, 221] width 144 height 24
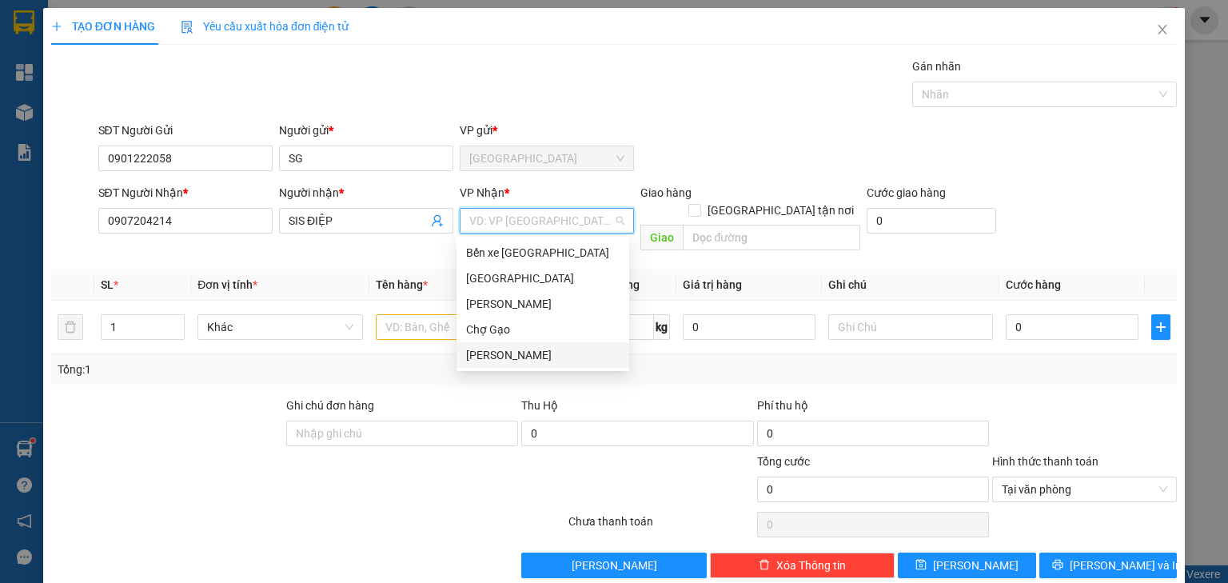
click at [506, 349] on div "[PERSON_NAME]" at bounding box center [542, 355] width 153 height 18
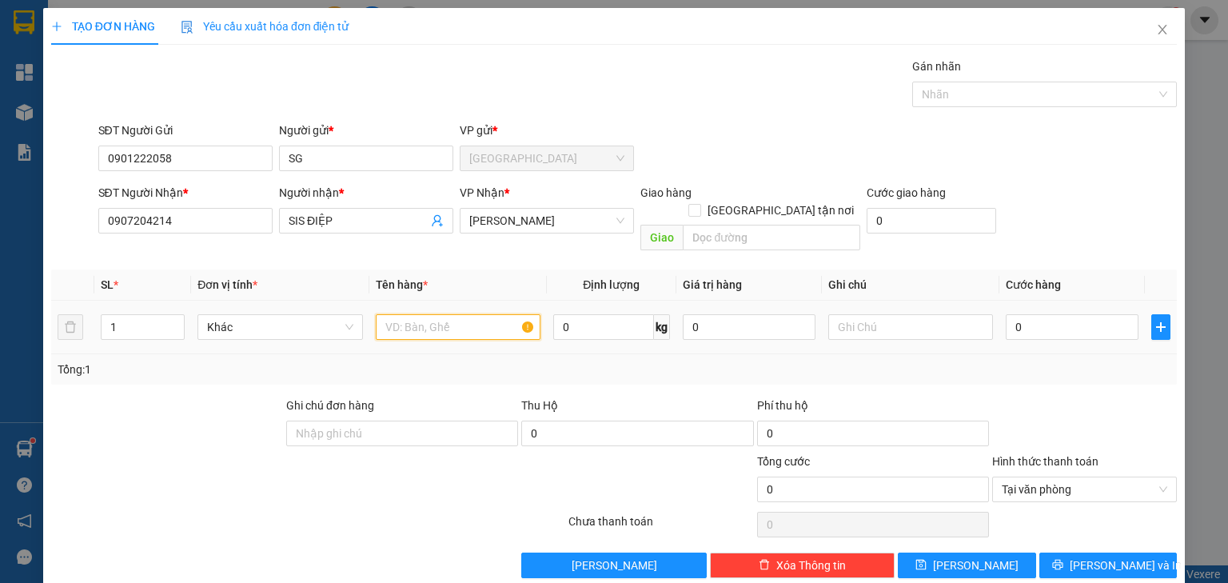
click at [437, 316] on input "text" at bounding box center [458, 327] width 165 height 26
type input "1x trăng"
click at [1073, 316] on input "0" at bounding box center [1072, 327] width 133 height 26
type input "002"
type input "2"
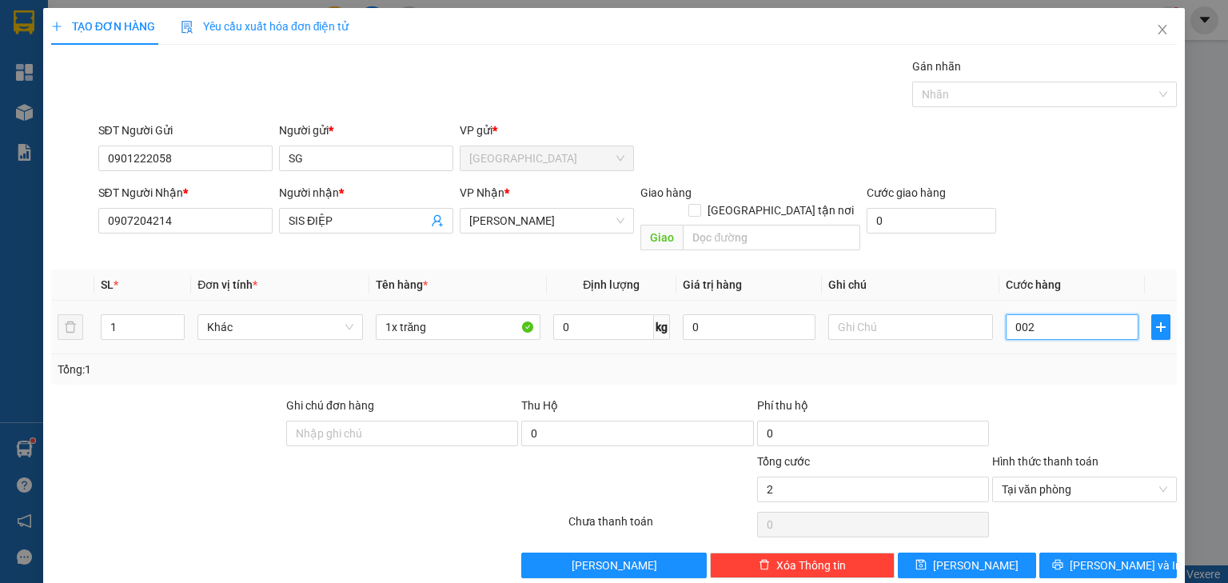
type input "0.020"
type input "20"
type input "002"
type input "2"
type input "00"
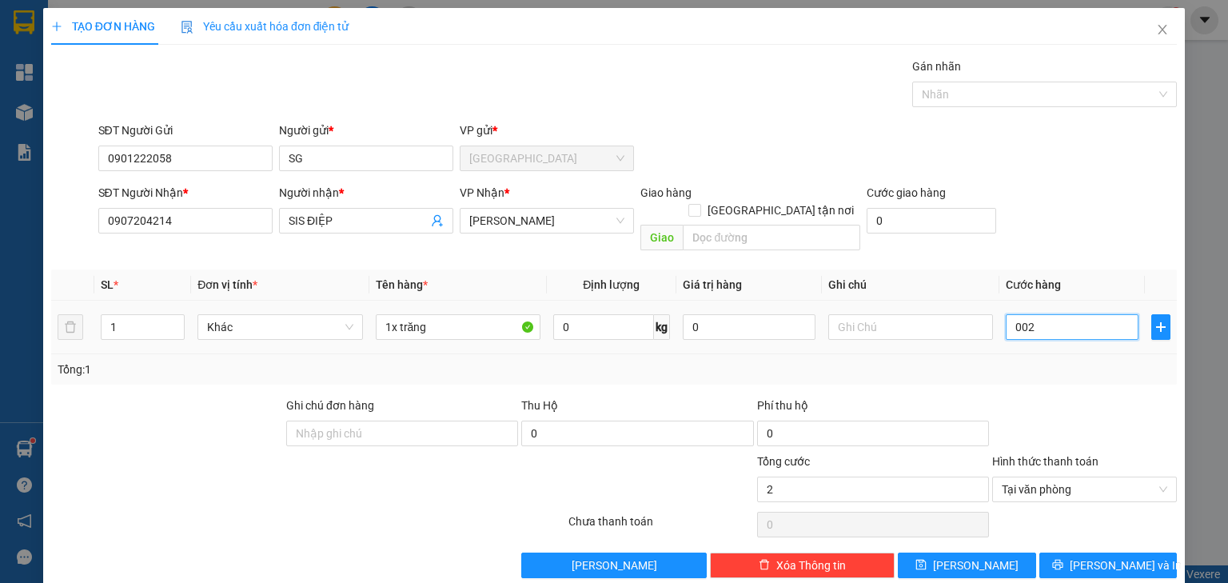
type input "0"
click at [1109, 477] on span "Tại văn phòng" at bounding box center [1084, 489] width 165 height 24
type input "0"
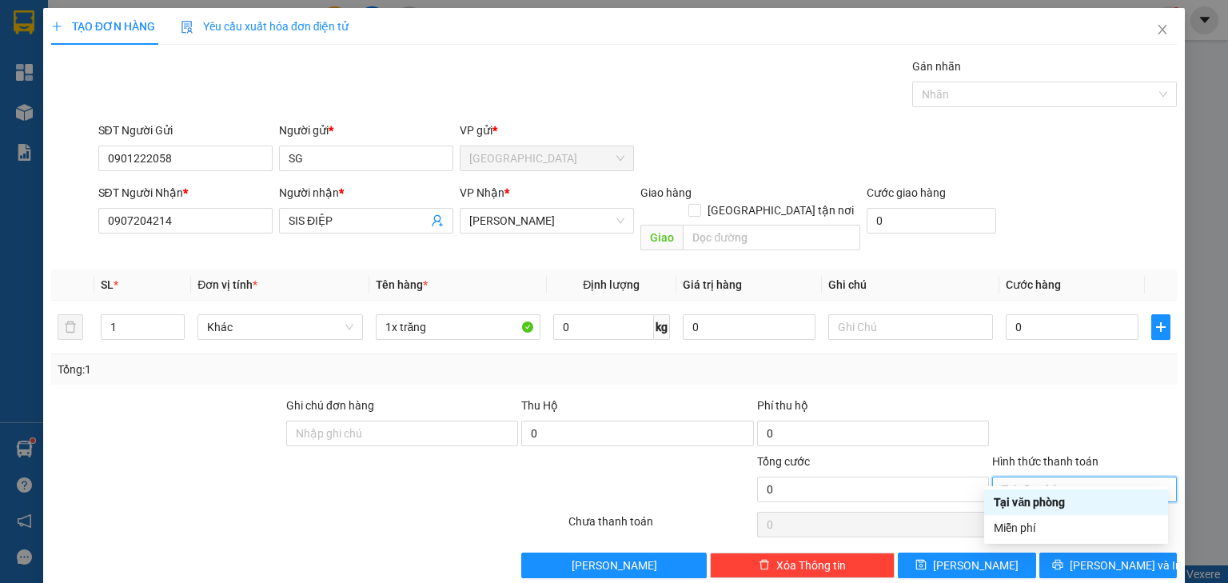
click at [1028, 528] on div "Miễn phí" at bounding box center [1076, 528] width 165 height 18
click at [1091, 411] on div at bounding box center [1085, 425] width 188 height 56
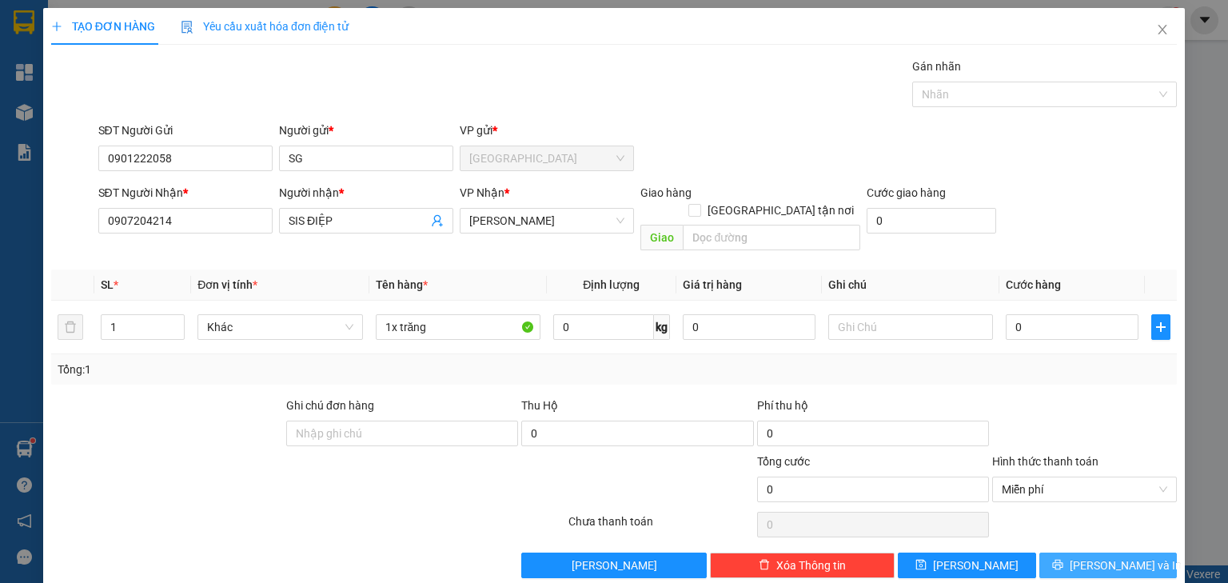
click at [1096, 556] on span "[PERSON_NAME] và In" at bounding box center [1126, 565] width 112 height 18
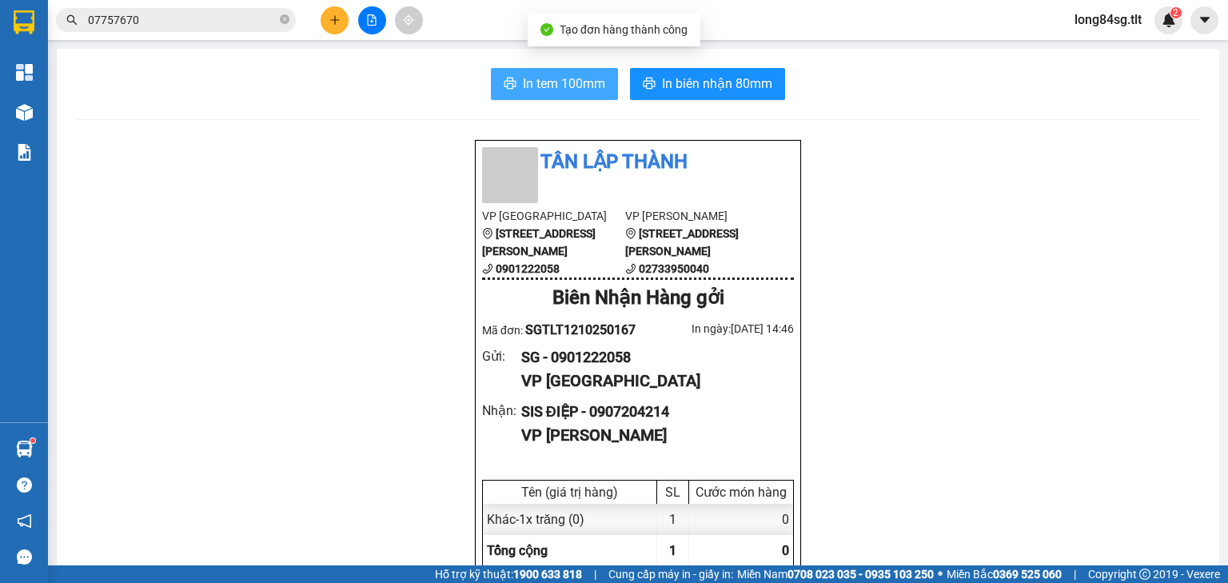
click at [598, 70] on button "In tem 100mm" at bounding box center [554, 84] width 127 height 32
click at [1122, 11] on span "long84sg.tlt" at bounding box center [1108, 20] width 93 height 20
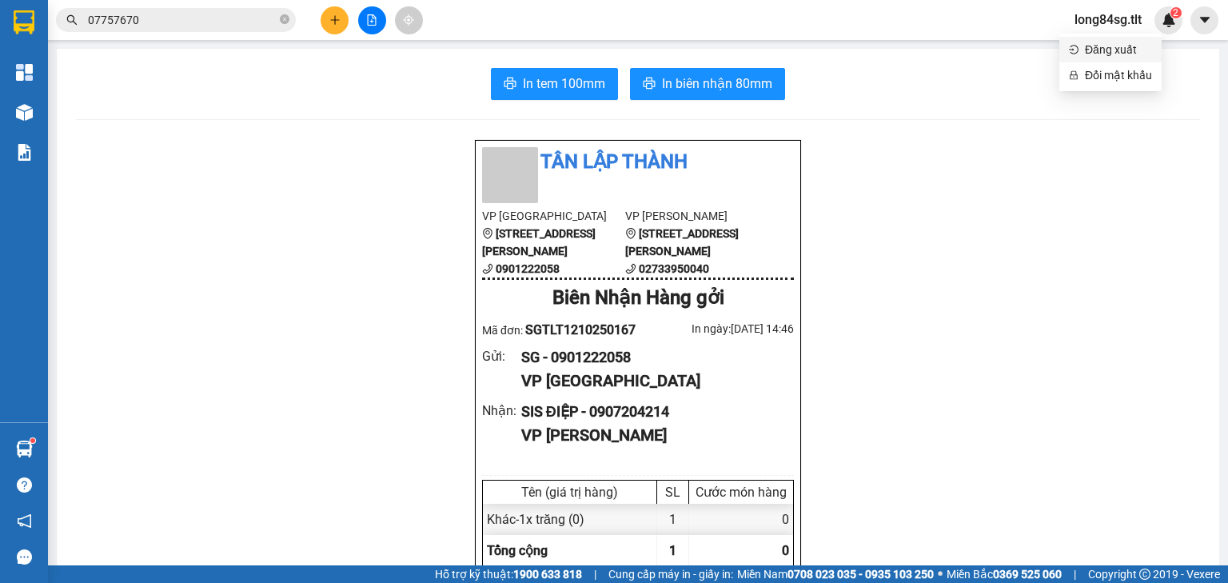
click at [1107, 52] on span "Đăng xuất" at bounding box center [1118, 50] width 67 height 18
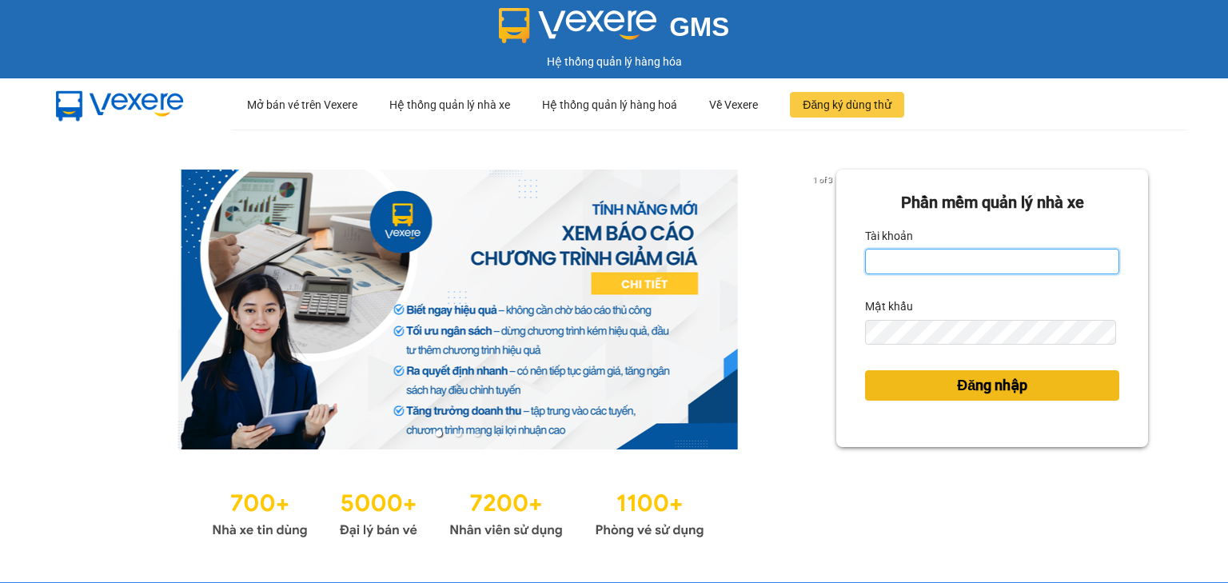
type input "hgsg.tlt"
click at [935, 384] on button "Đăng nhập" at bounding box center [992, 385] width 254 height 30
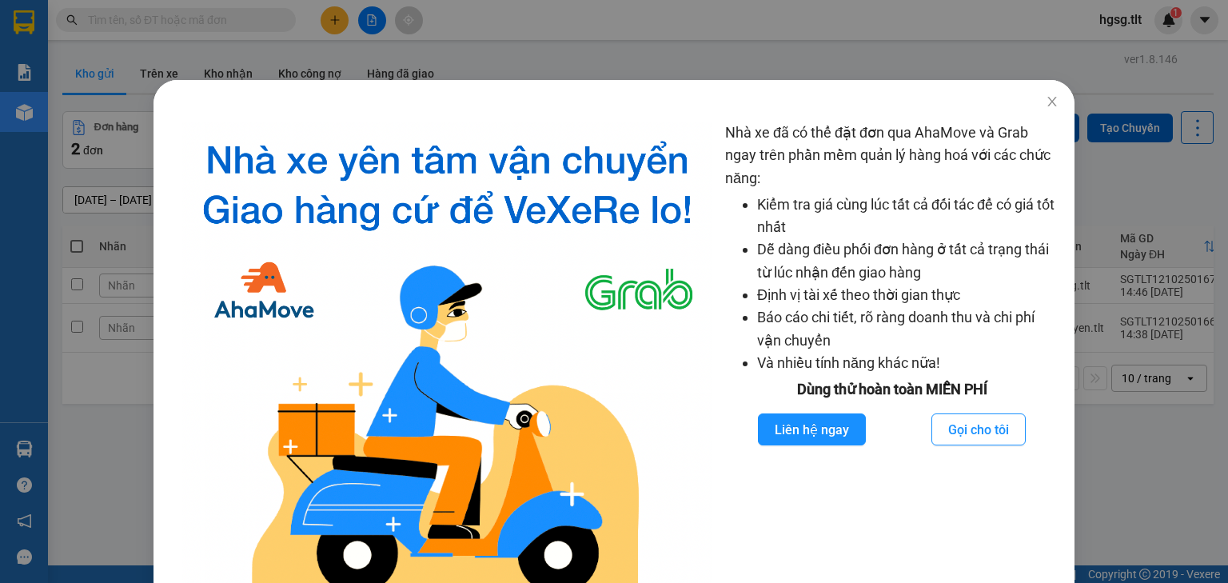
click at [176, 17] on div "Nhà xe đã có thể đặt đơn qua AhaMove và Grab ngay trên phần mềm quản lý hàng ho…" at bounding box center [614, 291] width 1228 height 583
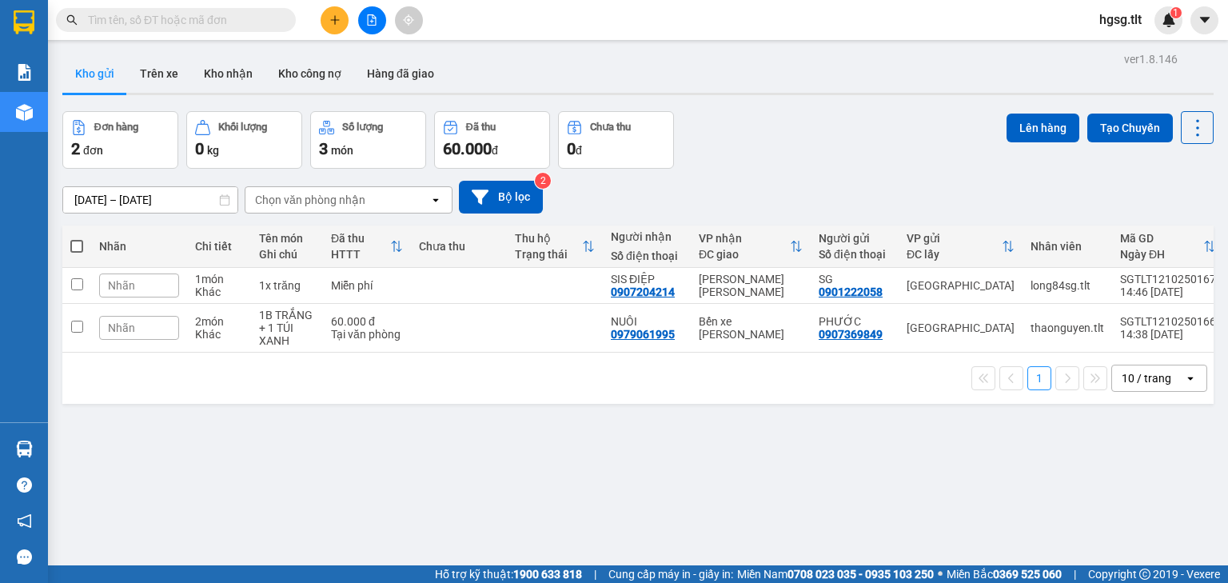
click at [179, 19] on div "Nhà xe đã có thể đặt đơn qua AhaMove và Grab ngay trên phần mềm quản lý hàng ho…" at bounding box center [614, 291] width 1228 height 583
click at [180, 19] on input "text" at bounding box center [182, 20] width 189 height 18
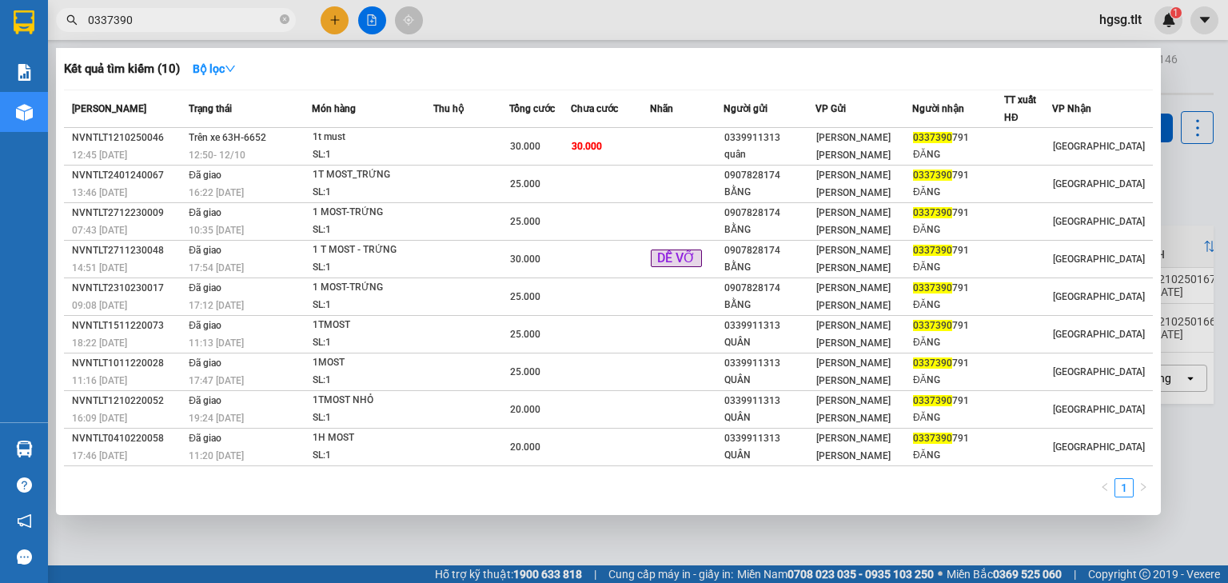
click at [185, 26] on input "0337390" at bounding box center [182, 20] width 189 height 18
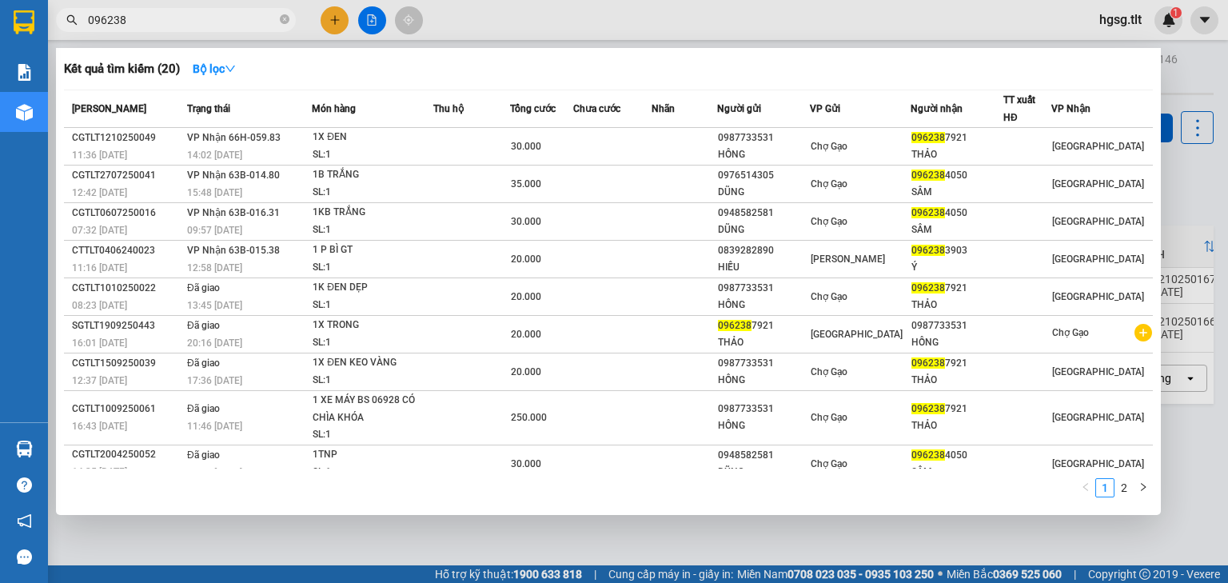
type input "096238"
